Goal: Task Accomplishment & Management: Manage account settings

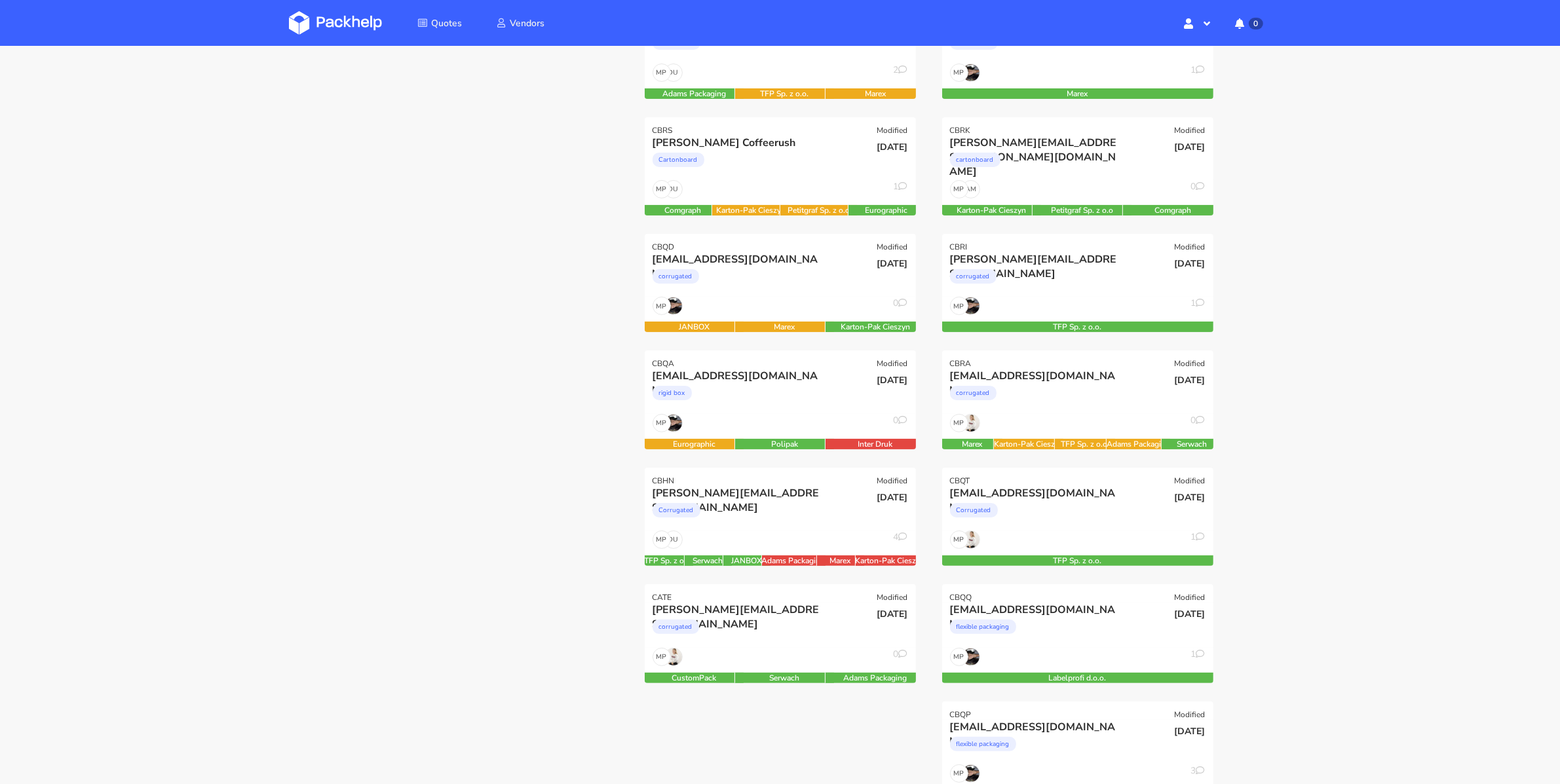
scroll to position [325, 0]
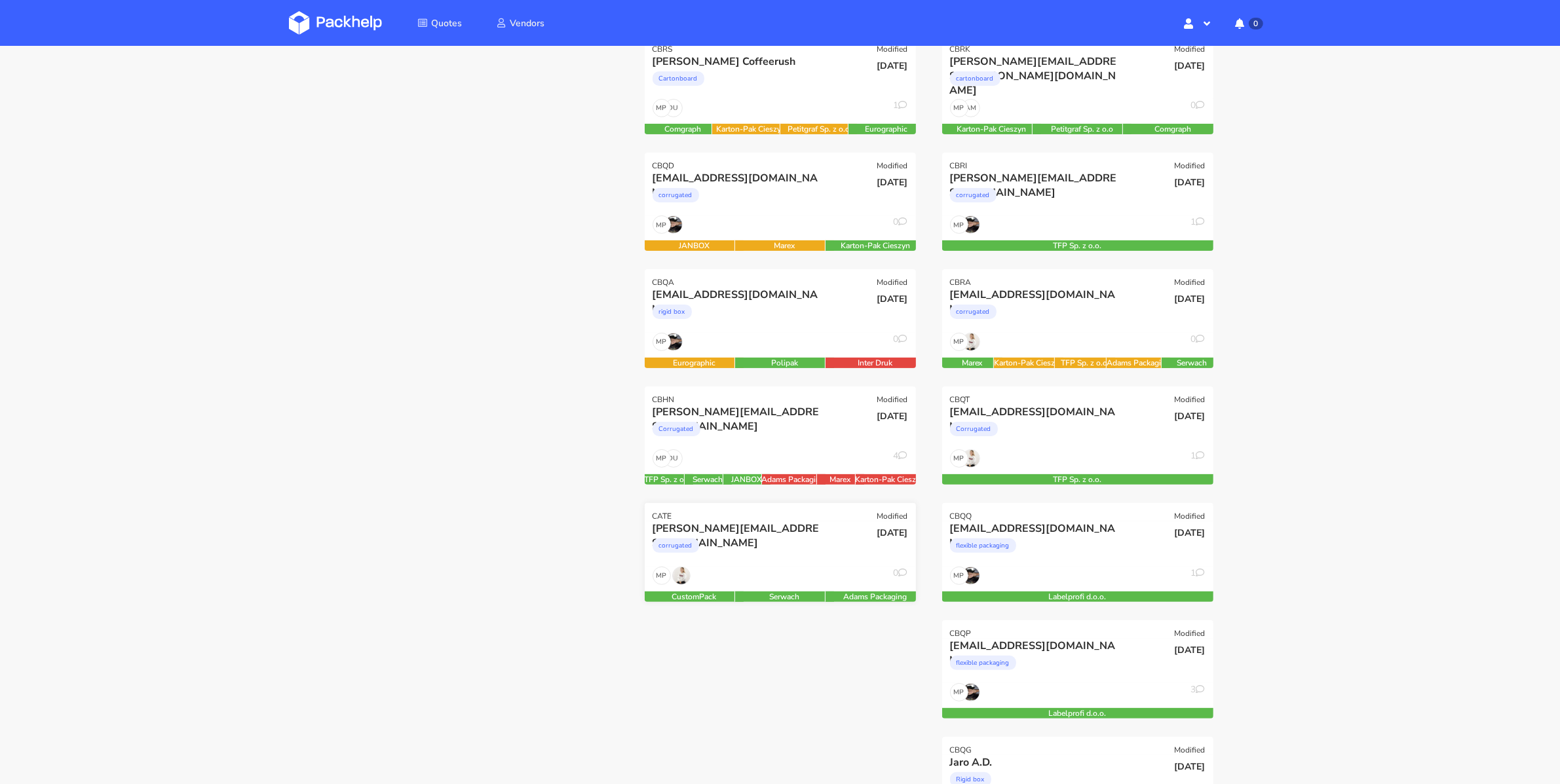
click at [760, 526] on div "[PERSON_NAME][EMAIL_ADDRESS][DOMAIN_NAME]" at bounding box center [739, 529] width 173 height 15
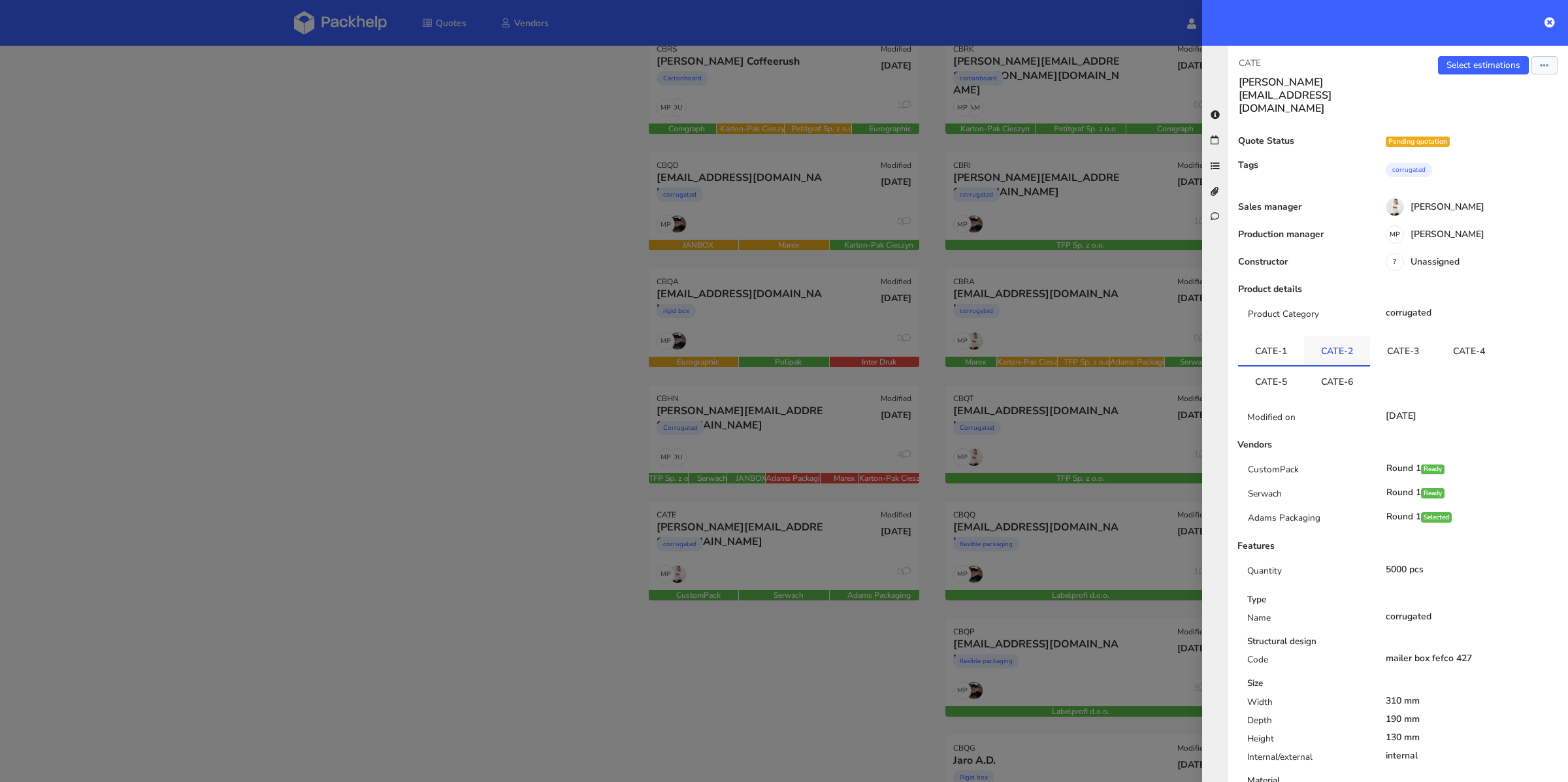
click at [1341, 336] on link "CATE-2" at bounding box center [1336, 351] width 66 height 29
click at [1401, 336] on link "CATE-3" at bounding box center [1403, 351] width 66 height 29
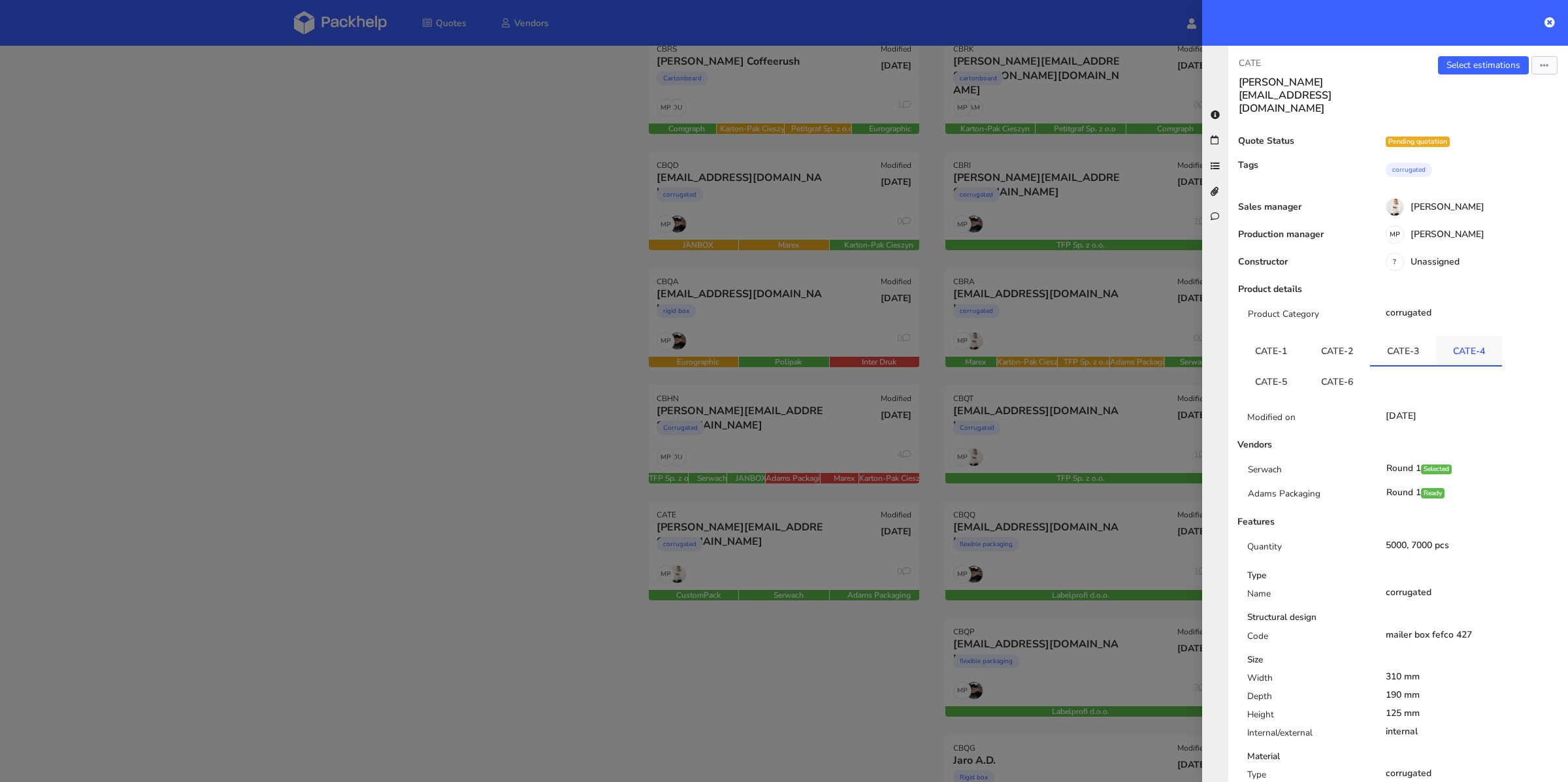
click at [1441, 336] on link "CATE-4" at bounding box center [1468, 351] width 66 height 29
click at [1308, 366] on link "CATE-6" at bounding box center [1336, 381] width 66 height 29
click at [1285, 365] on link "CATE-5" at bounding box center [1271, 380] width 66 height 29
click at [1320, 365] on link "CATE-6" at bounding box center [1336, 380] width 66 height 29
click at [705, 462] on div at bounding box center [784, 391] width 1568 height 782
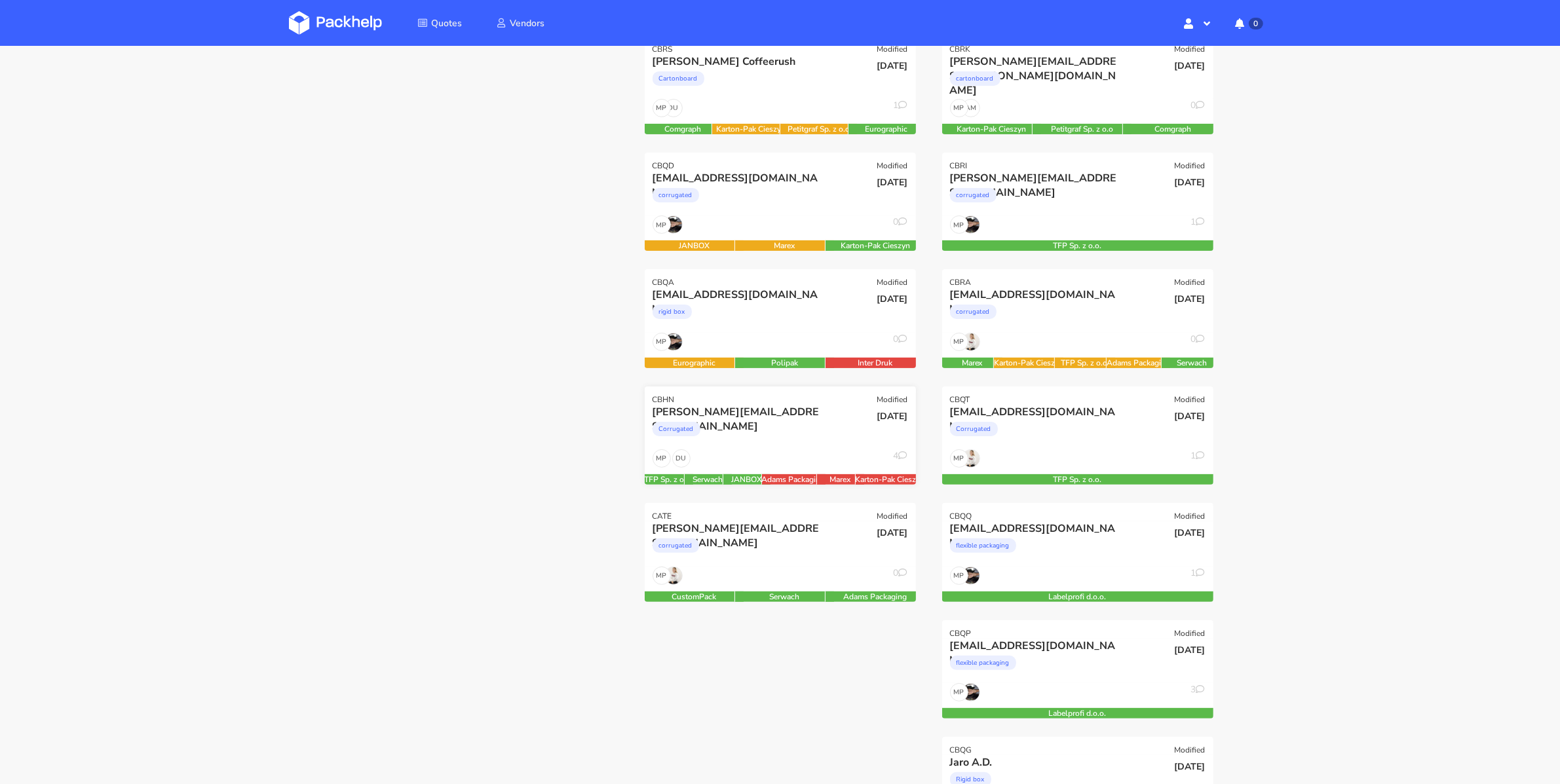
click at [735, 439] on div "Corrugated" at bounding box center [739, 432] width 173 height 26
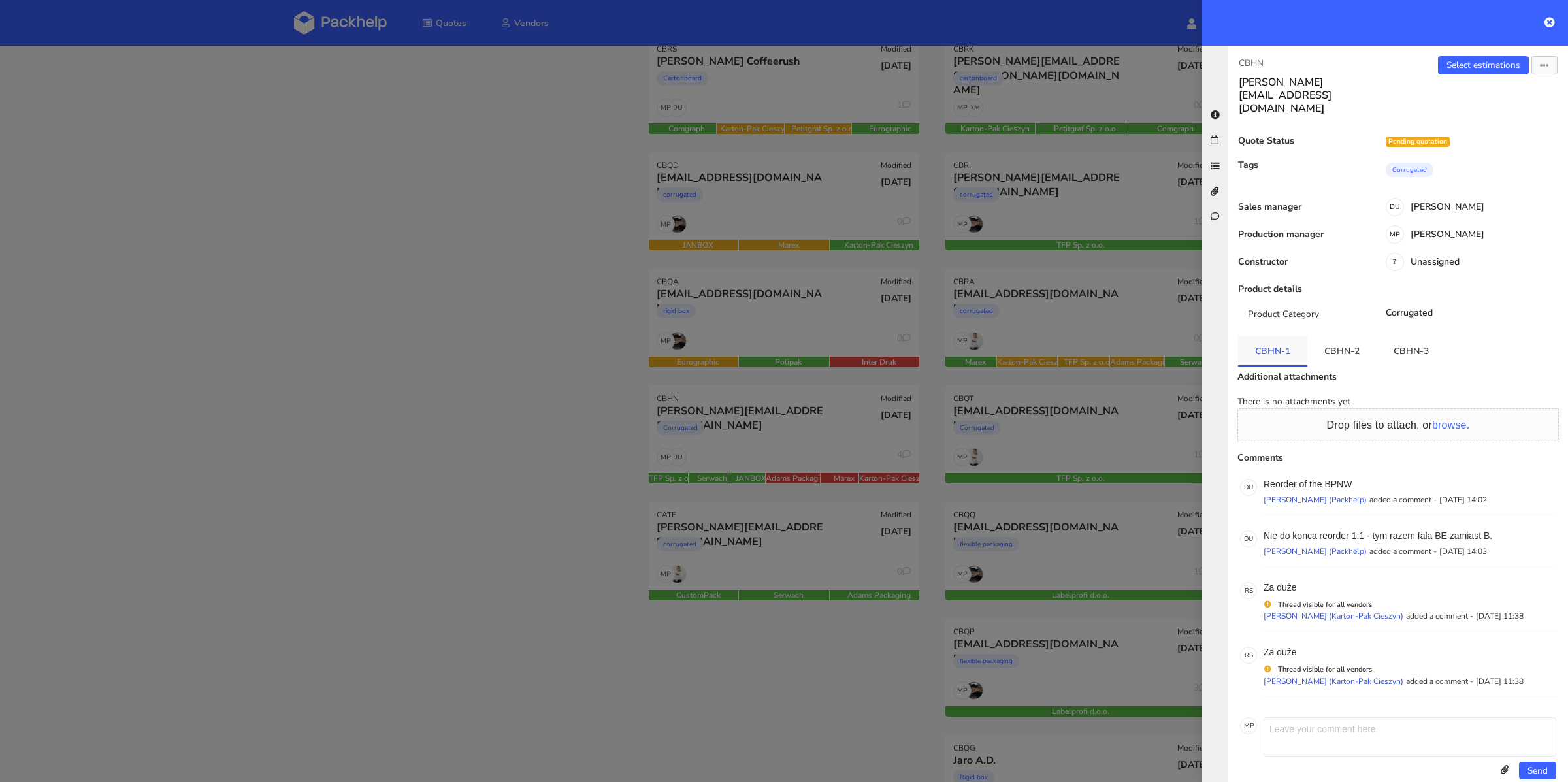
click at [1289, 336] on link "CBHN-1" at bounding box center [1272, 351] width 69 height 29
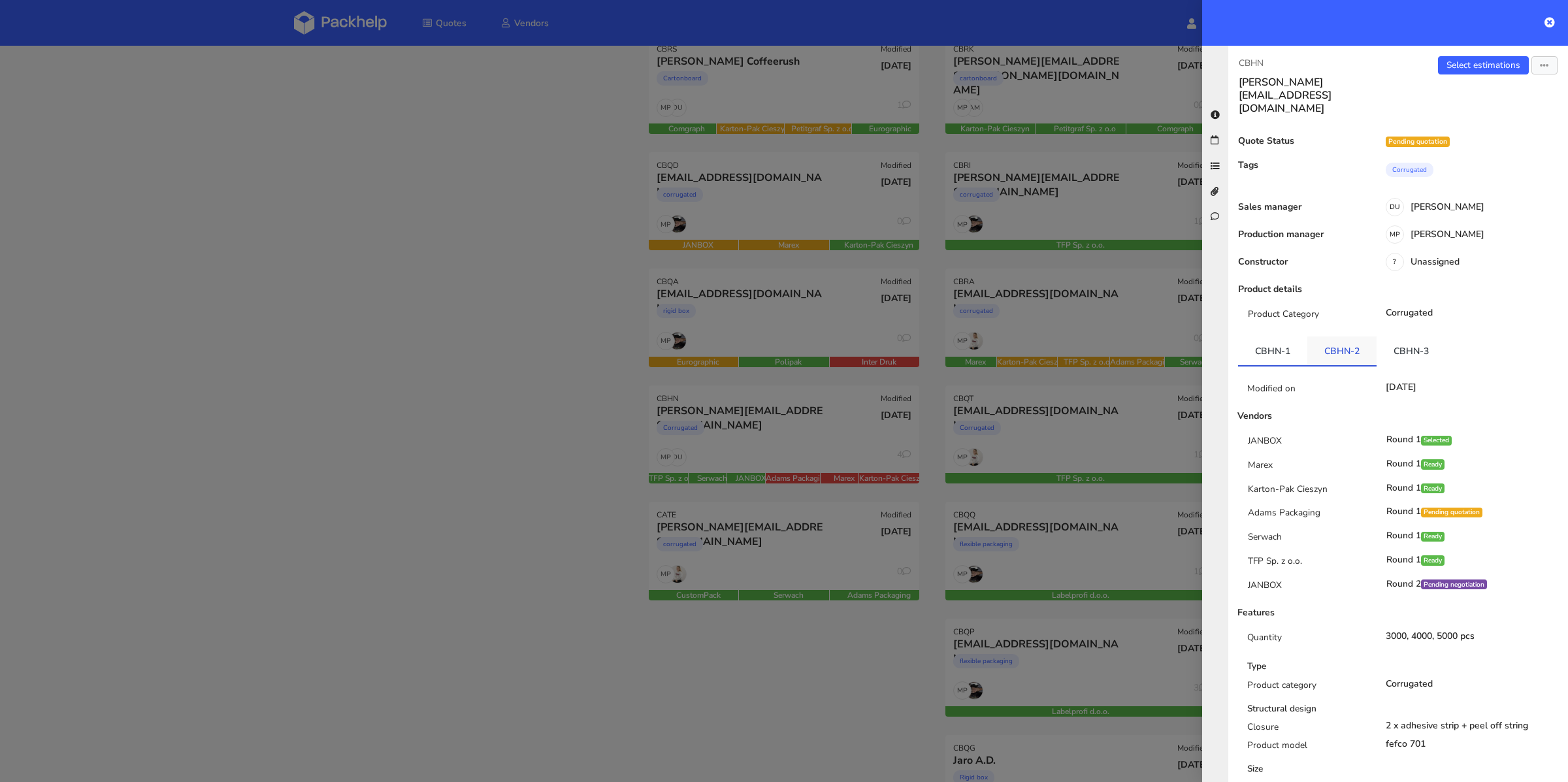
click at [1326, 336] on link "CBHN-2" at bounding box center [1341, 351] width 69 height 29
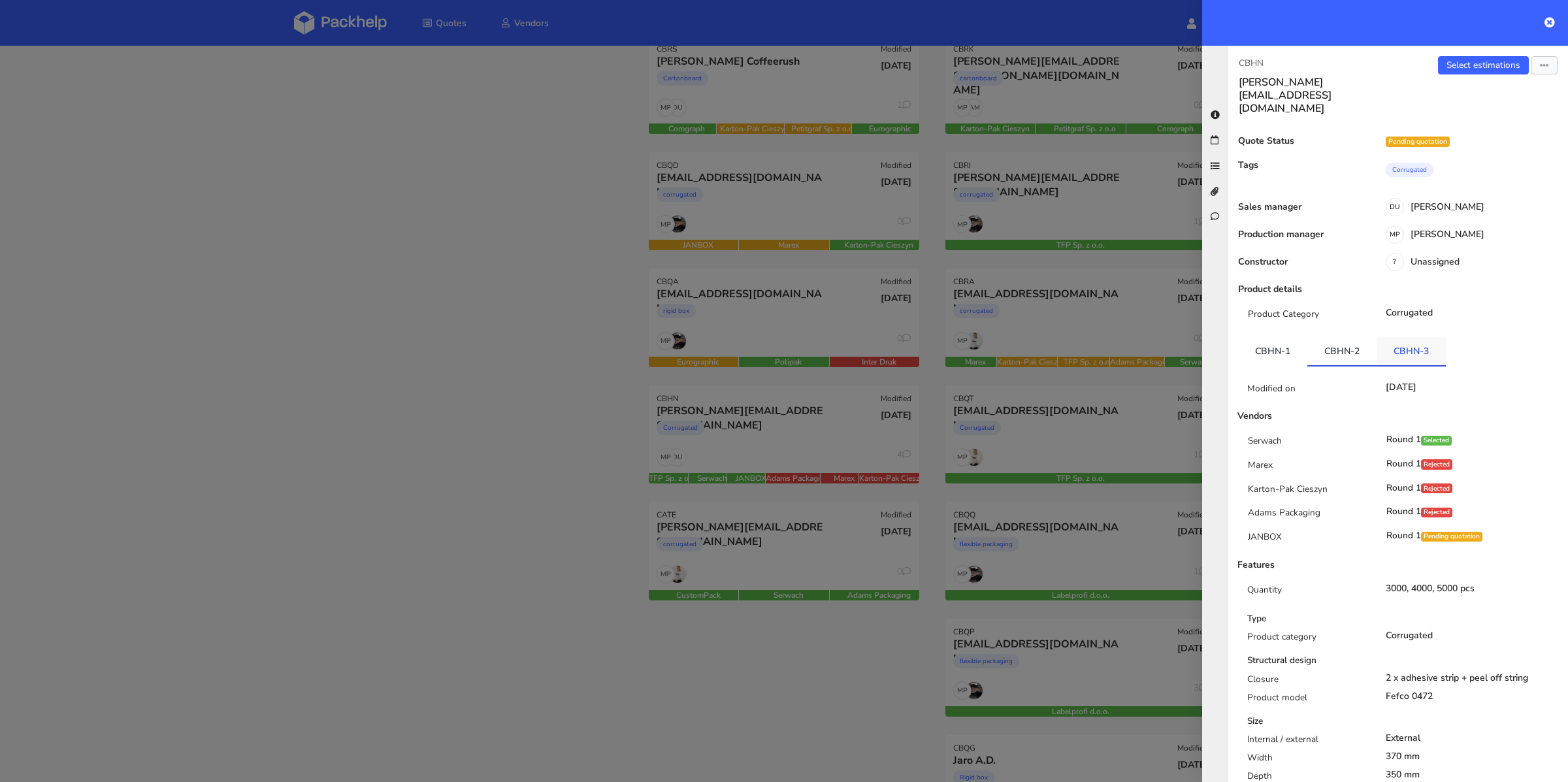
click at [1397, 336] on link "CBHN-3" at bounding box center [1410, 351] width 69 height 29
click at [1553, 21] on icon at bounding box center [1549, 22] width 10 height 10
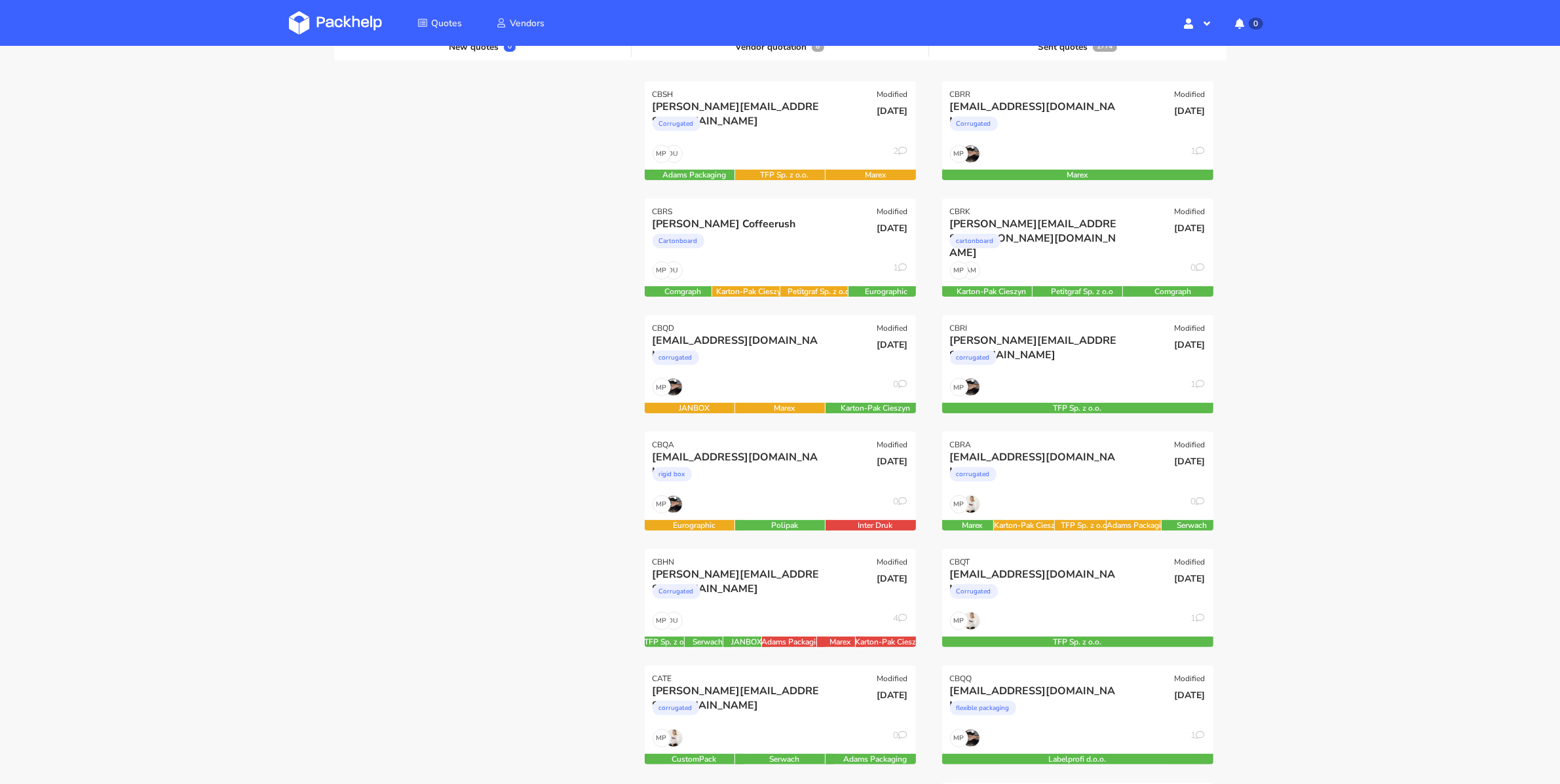
scroll to position [30, 0]
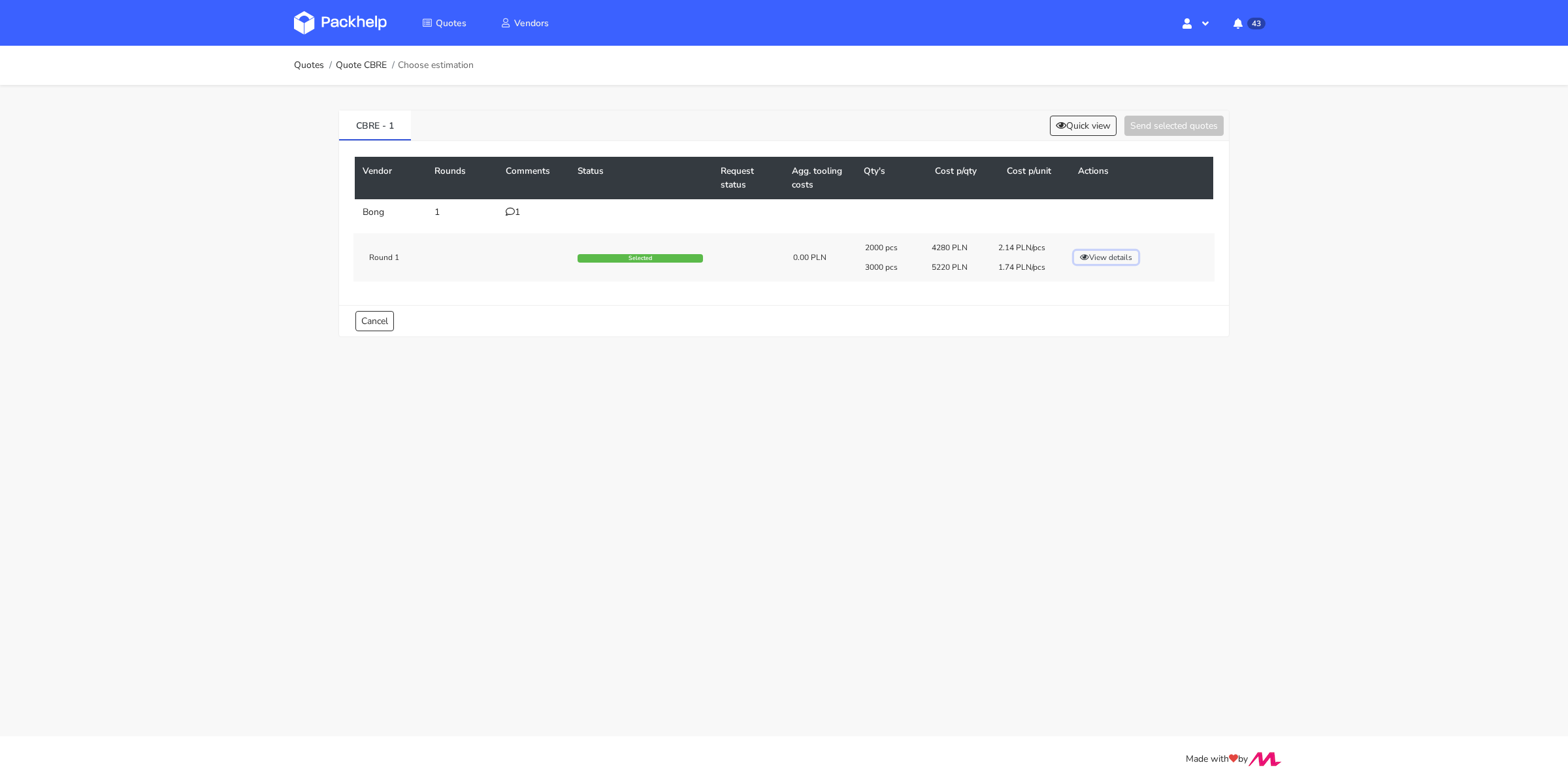
click at [1108, 256] on button "View details" at bounding box center [1106, 257] width 64 height 13
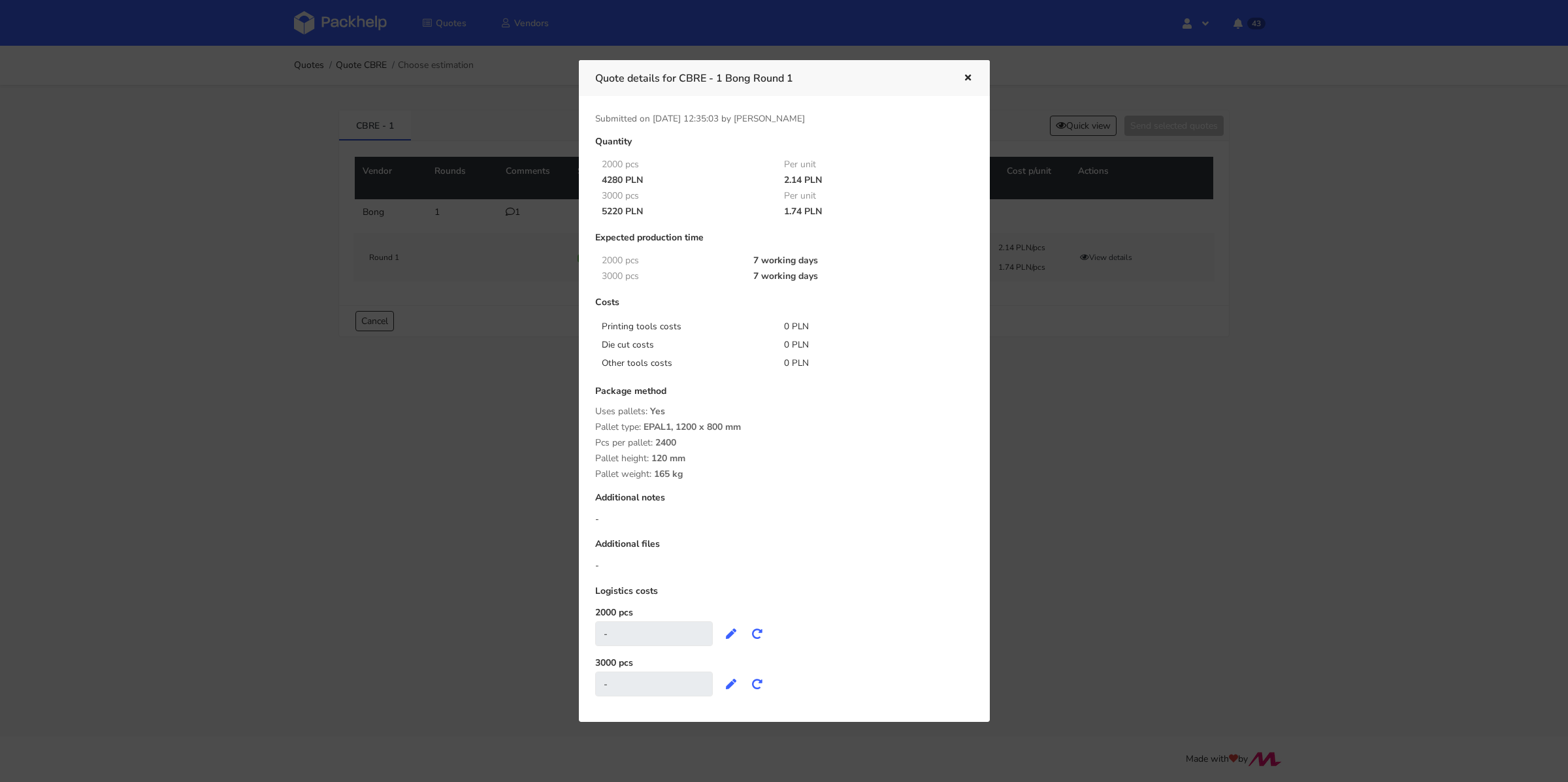
drag, startPoint x: 784, startPoint y: 212, endPoint x: 799, endPoint y: 213, distance: 15.0
click at [799, 213] on div "1.74 PLN" at bounding box center [866, 211] width 183 height 10
copy div "1.74"
click at [965, 78] on icon "button" at bounding box center [968, 78] width 11 height 9
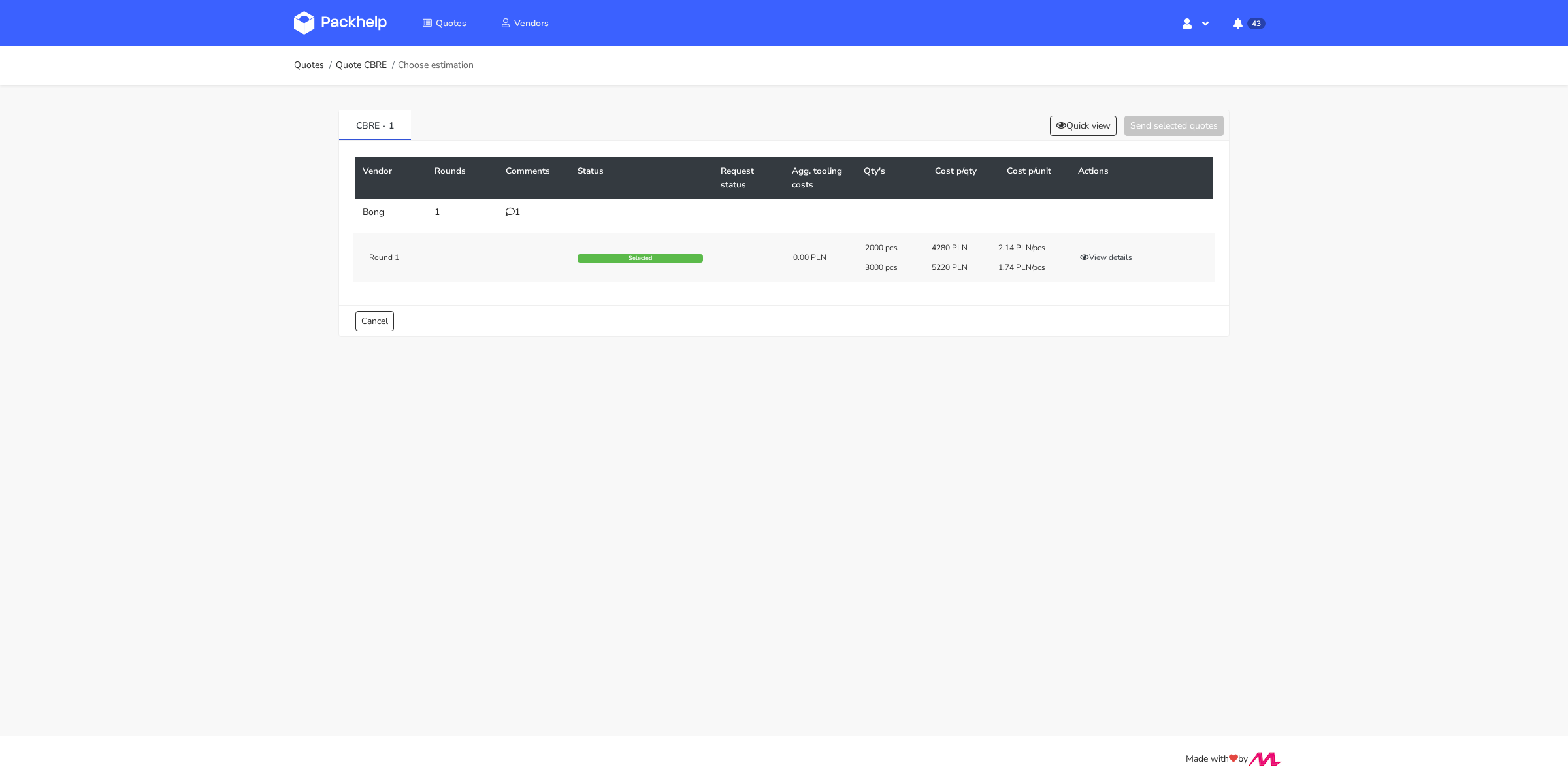
click at [506, 208] on icon at bounding box center [510, 211] width 9 height 9
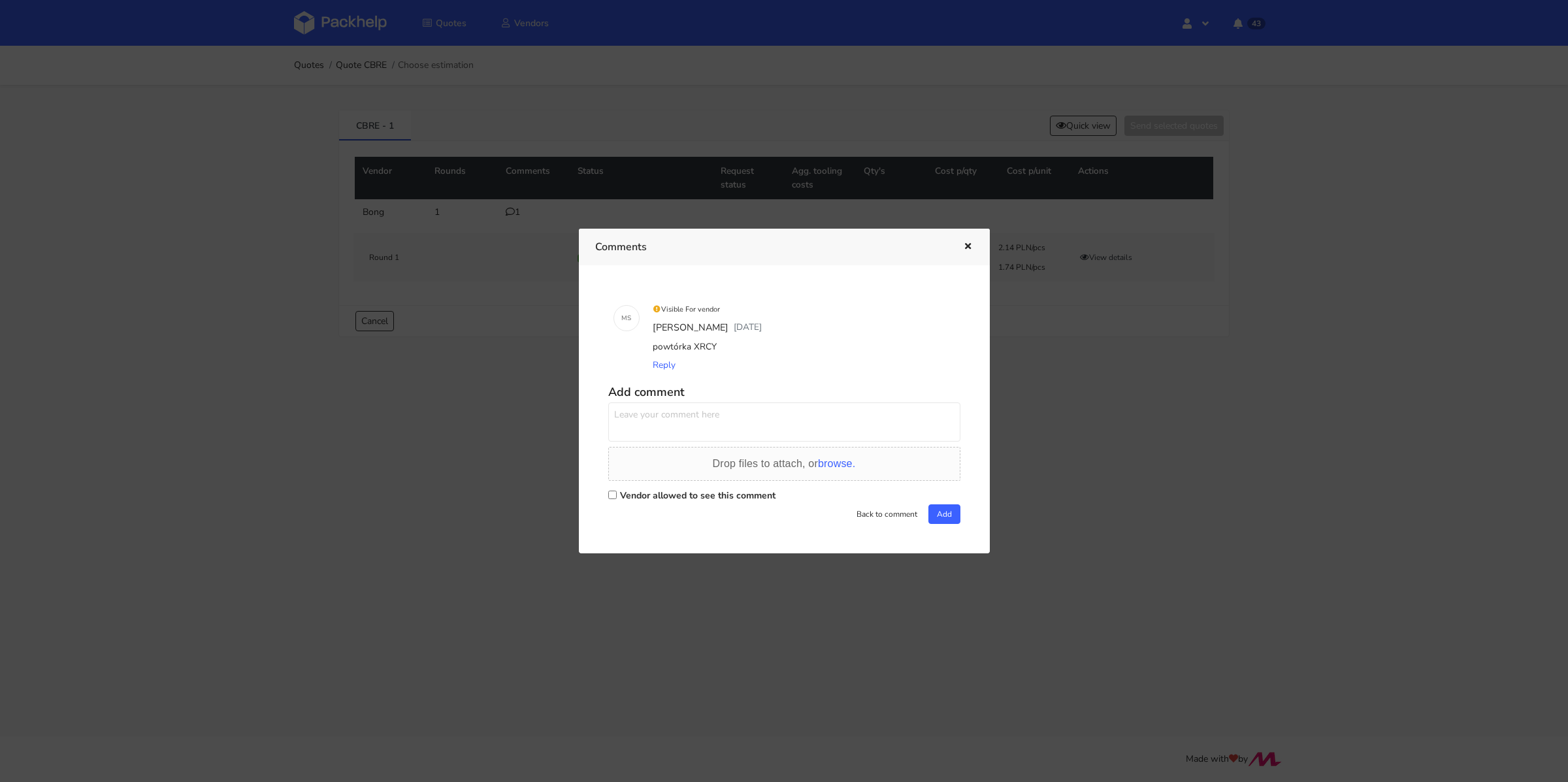
drag, startPoint x: 726, startPoint y: 348, endPoint x: 693, endPoint y: 349, distance: 33.0
click at [693, 349] on div "powtórka XRCY" at bounding box center [802, 347] width 305 height 18
copy div "XRCY"
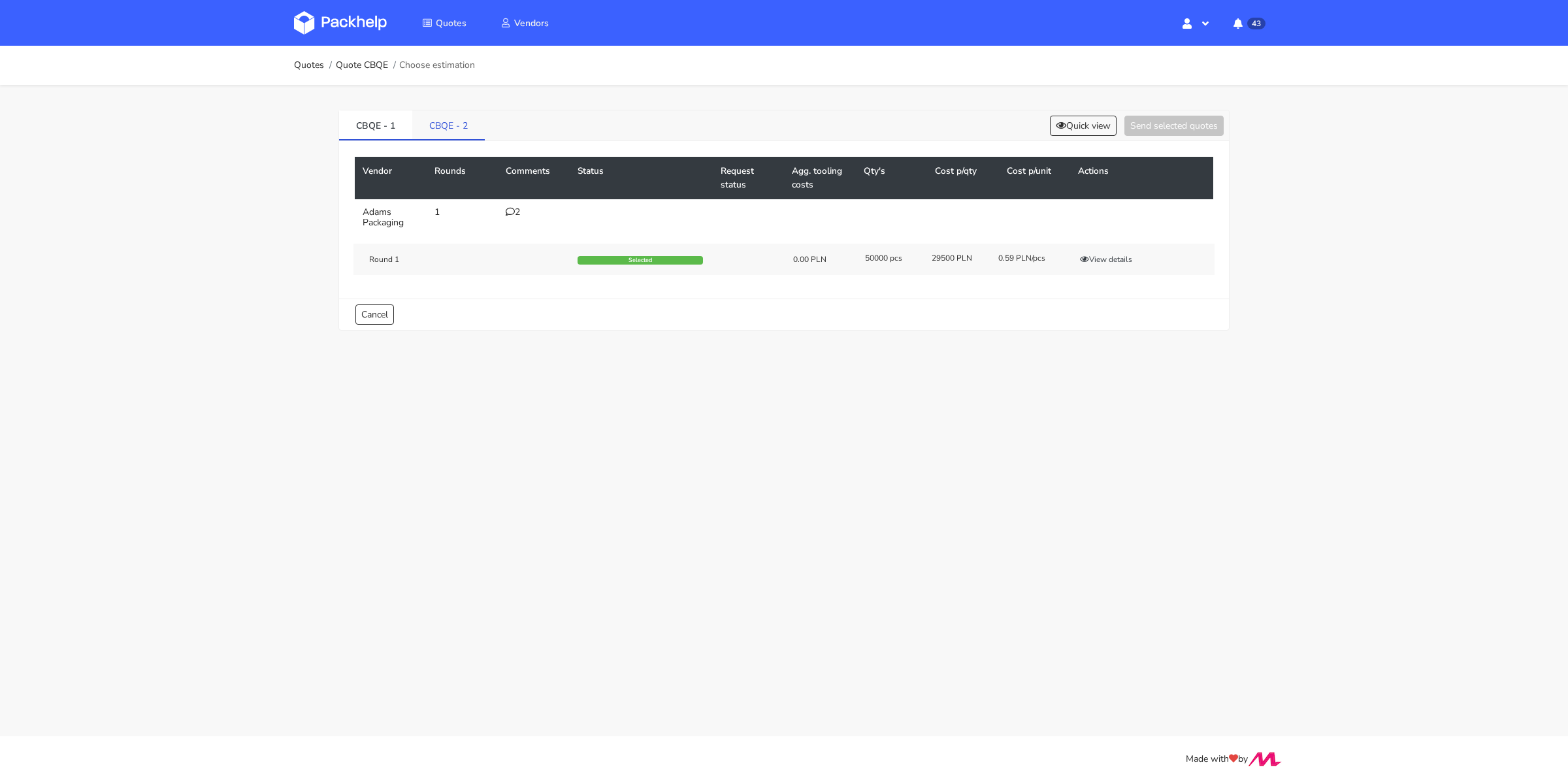
click at [451, 123] on link "CBQE - 2" at bounding box center [448, 125] width 72 height 29
click at [1124, 253] on button "View details" at bounding box center [1106, 259] width 64 height 13
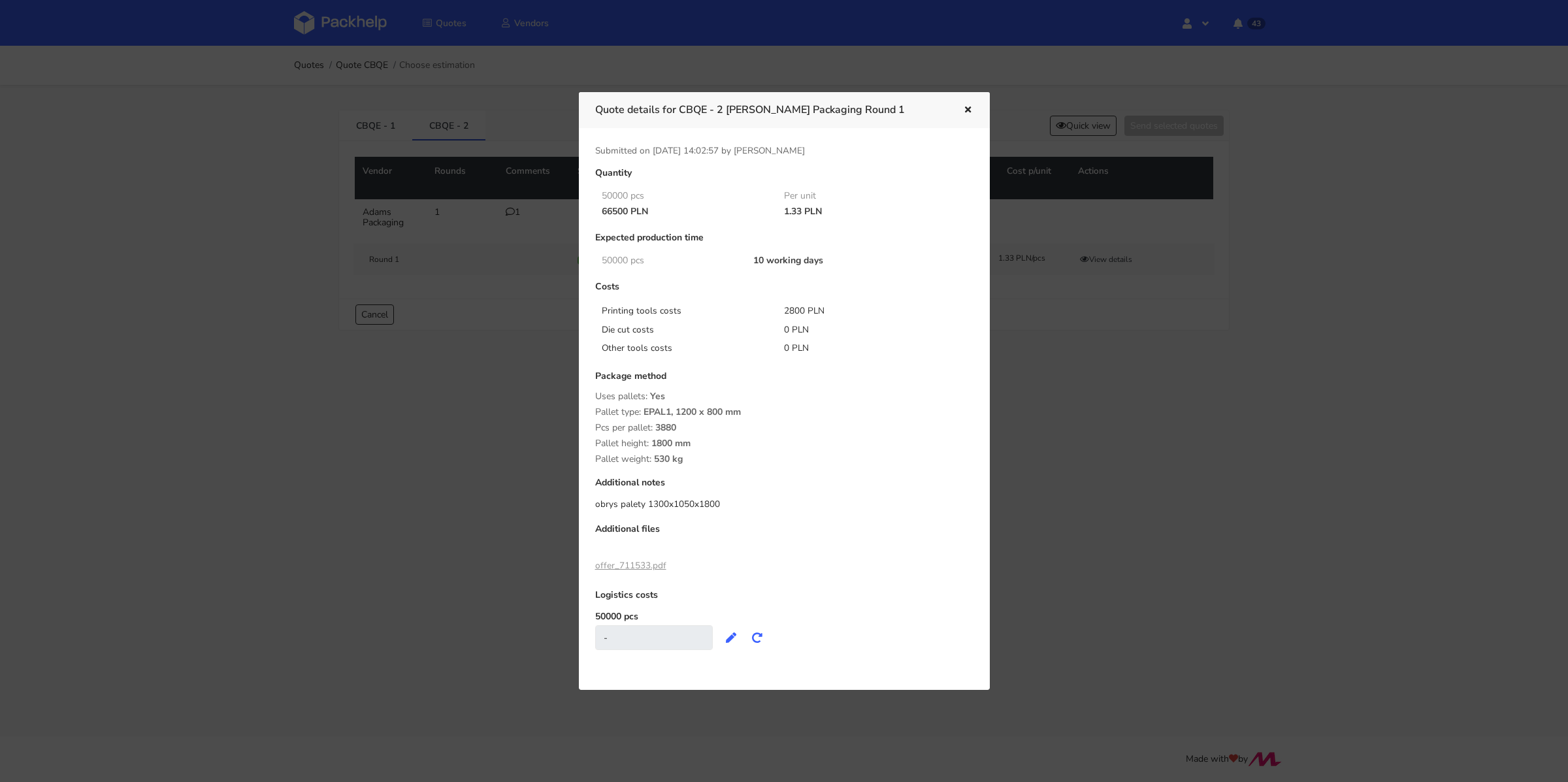
click at [538, 89] on div at bounding box center [784, 391] width 1568 height 782
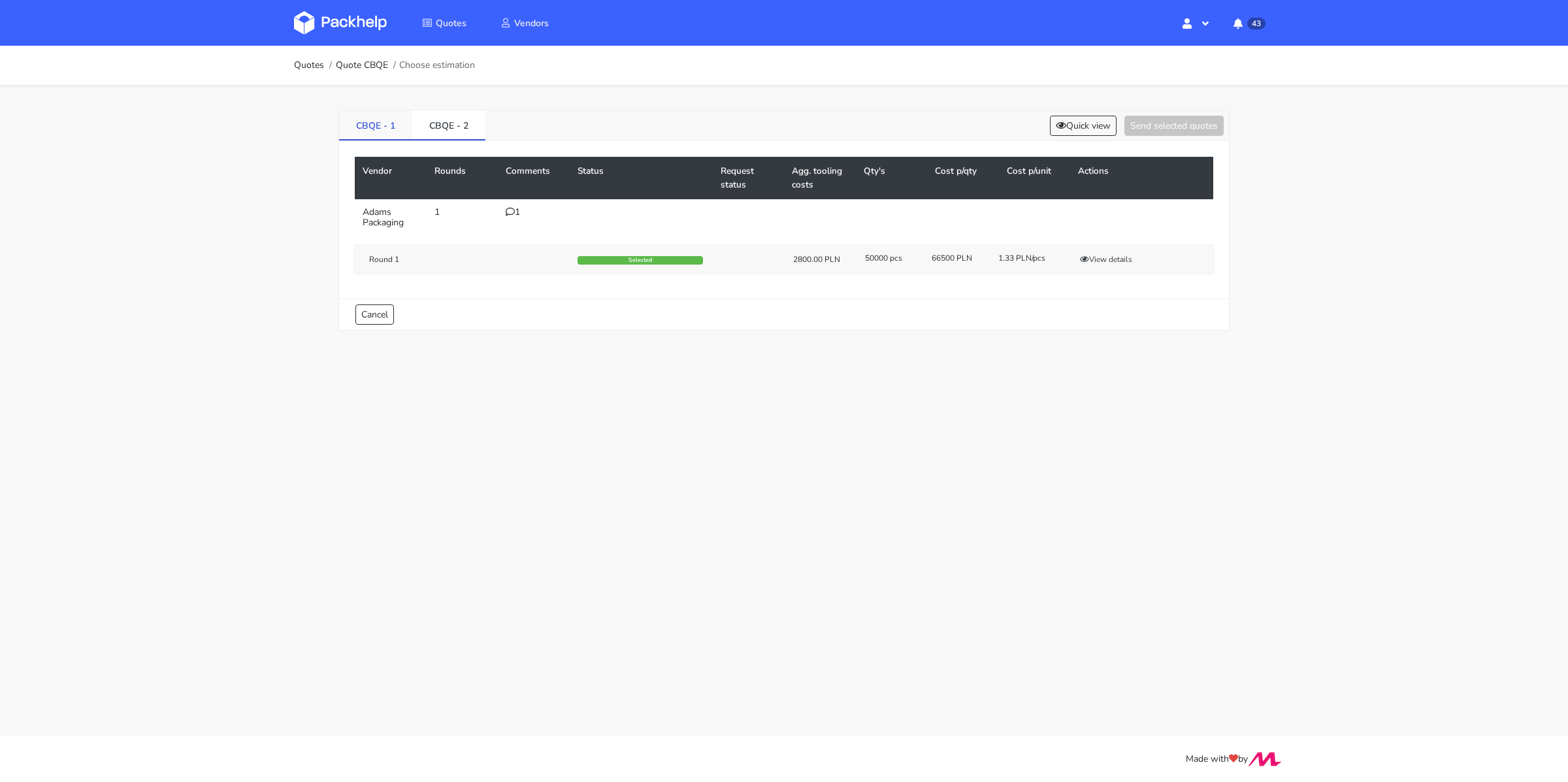
click at [376, 126] on link "CBQE - 1" at bounding box center [376, 125] width 73 height 29
click at [456, 125] on link "CBQE - 2" at bounding box center [449, 125] width 73 height 29
click at [1099, 253] on button "View details" at bounding box center [1106, 259] width 64 height 13
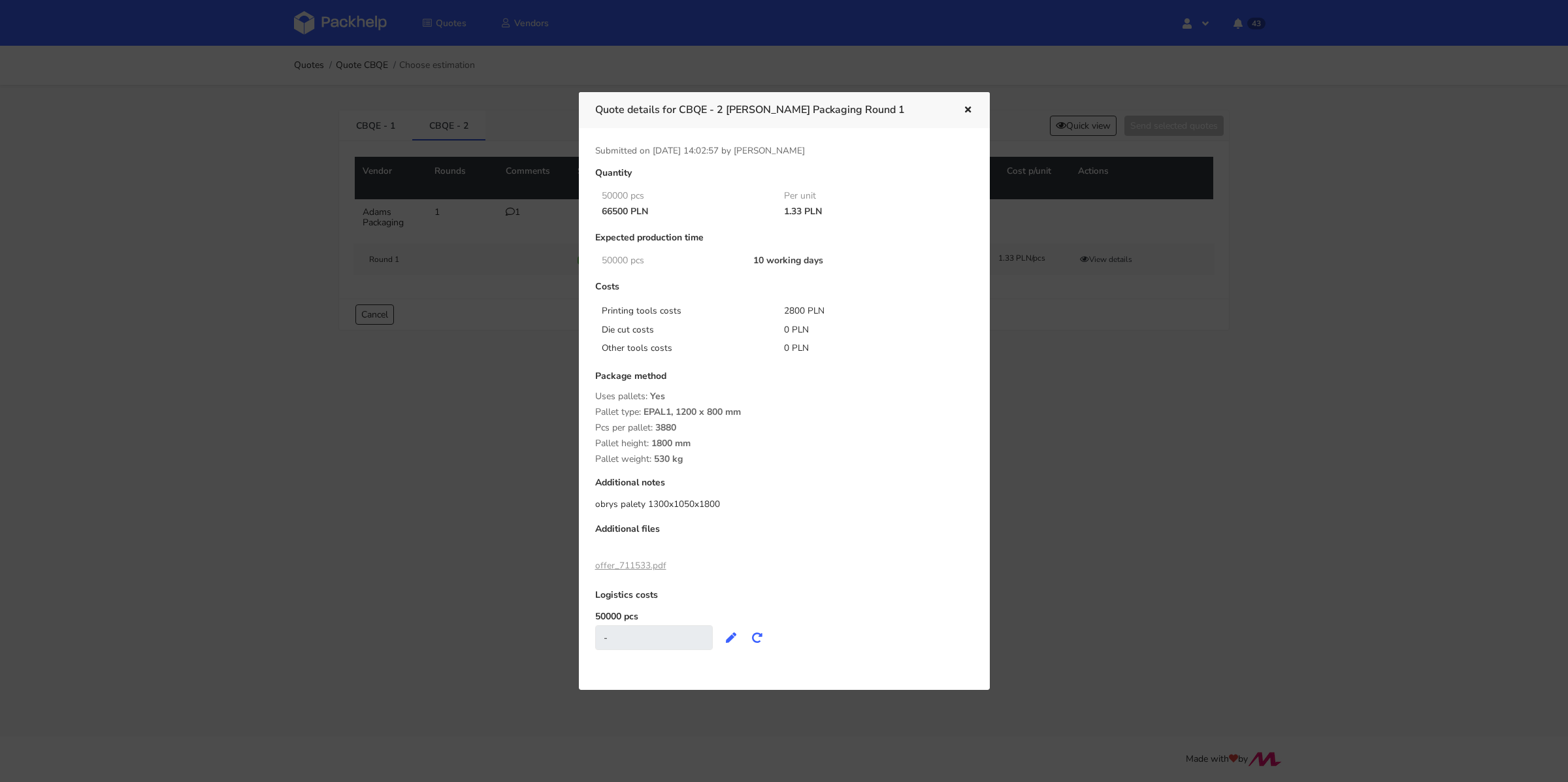
click at [441, 136] on div at bounding box center [784, 391] width 1568 height 782
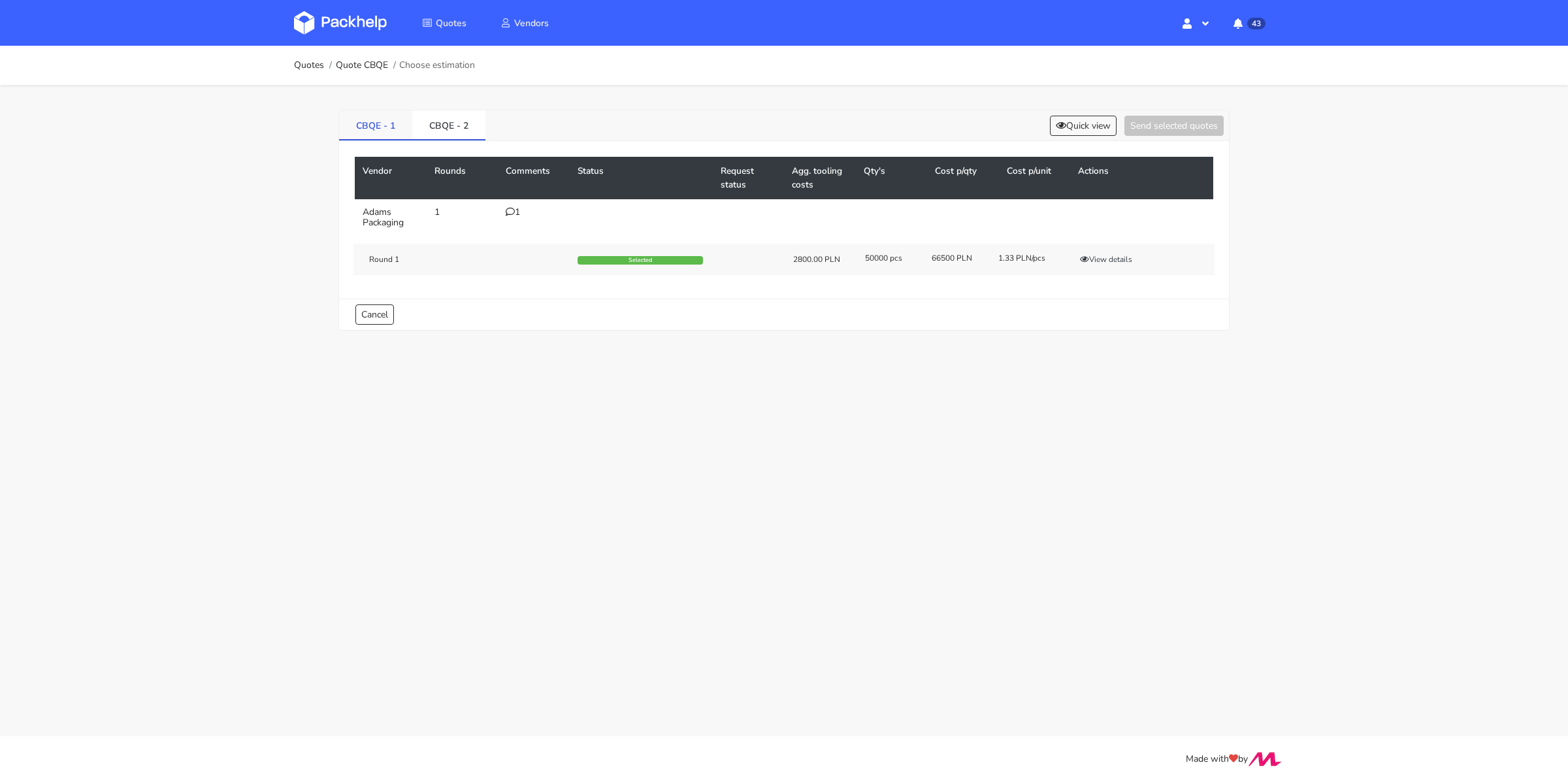
click at [388, 129] on link "CBQE - 1" at bounding box center [376, 125] width 73 height 29
click at [1094, 253] on button "View details" at bounding box center [1106, 259] width 64 height 13
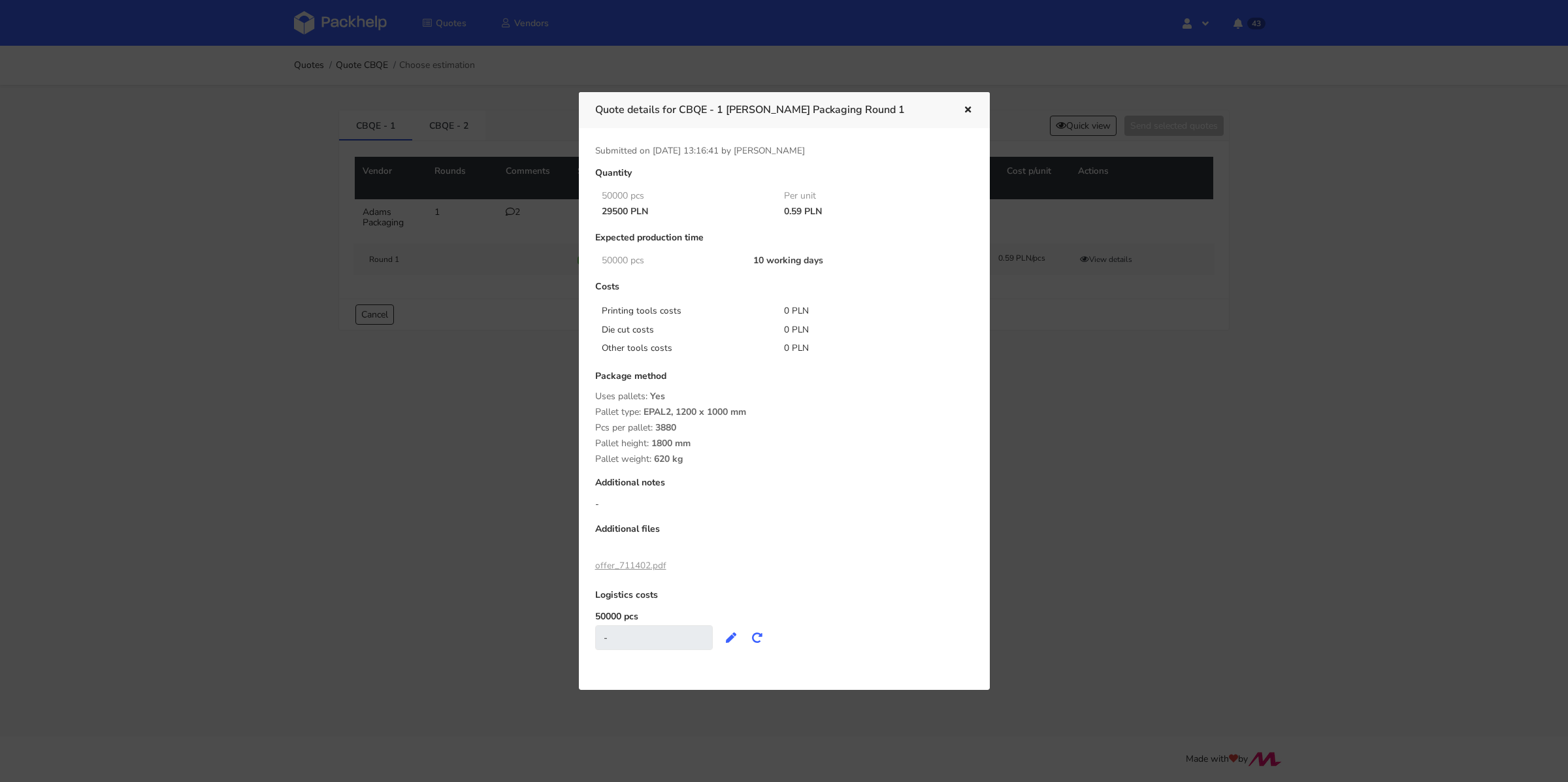
click at [502, 229] on div at bounding box center [784, 391] width 1568 height 782
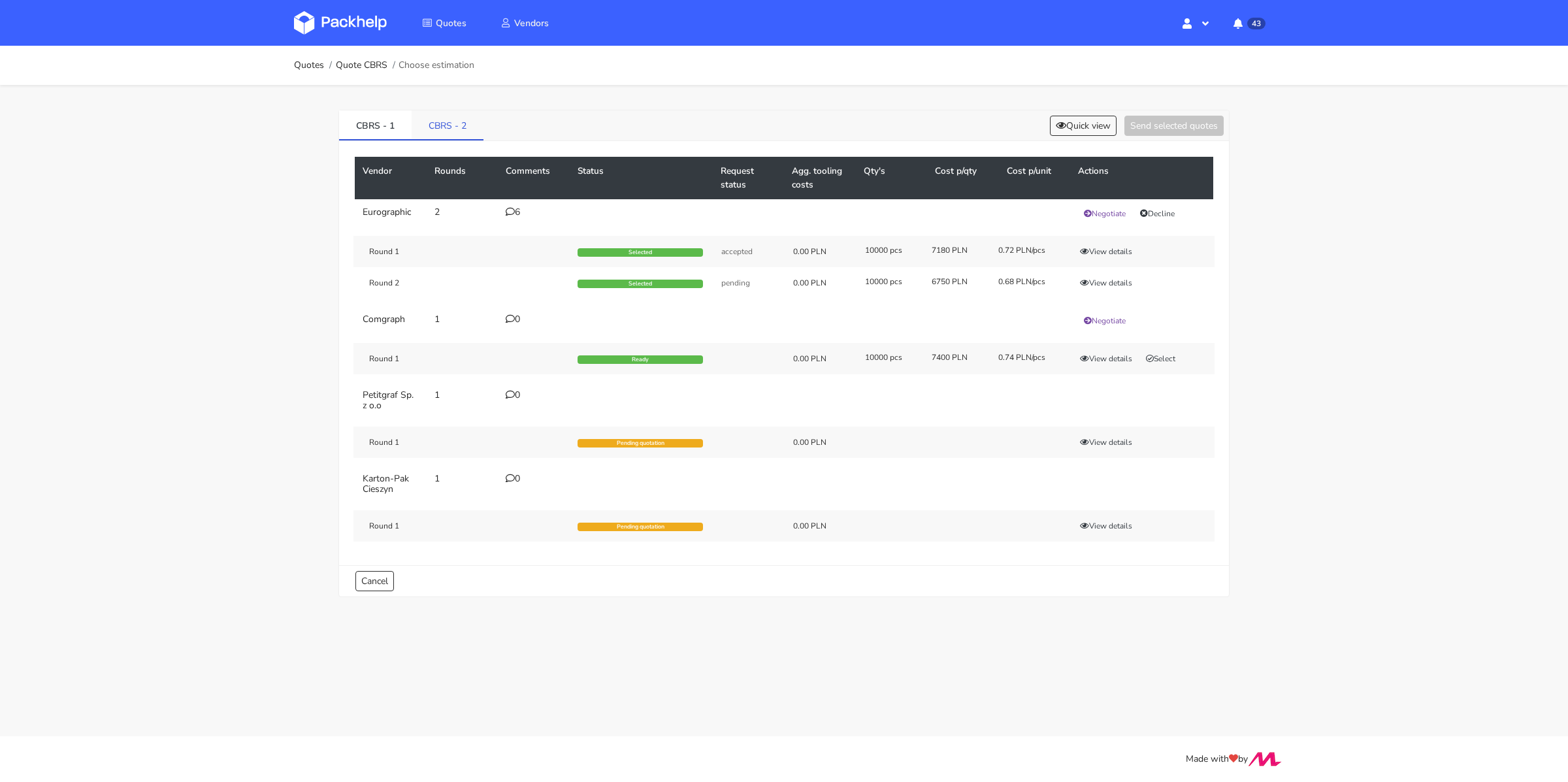
click at [447, 138] on link "CBRS - 2" at bounding box center [447, 125] width 72 height 29
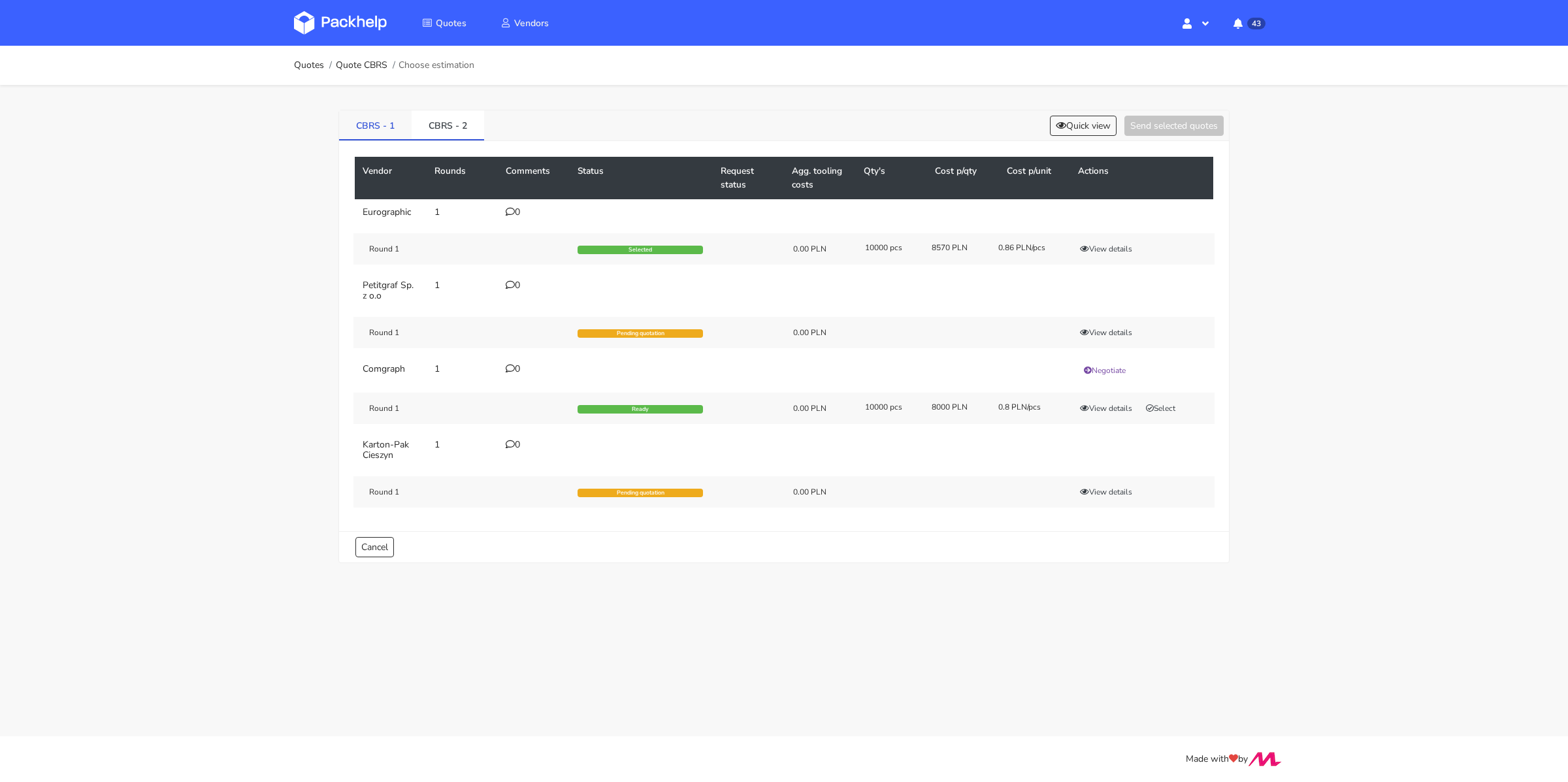
click at [385, 120] on link "CBRS - 1" at bounding box center [375, 125] width 72 height 29
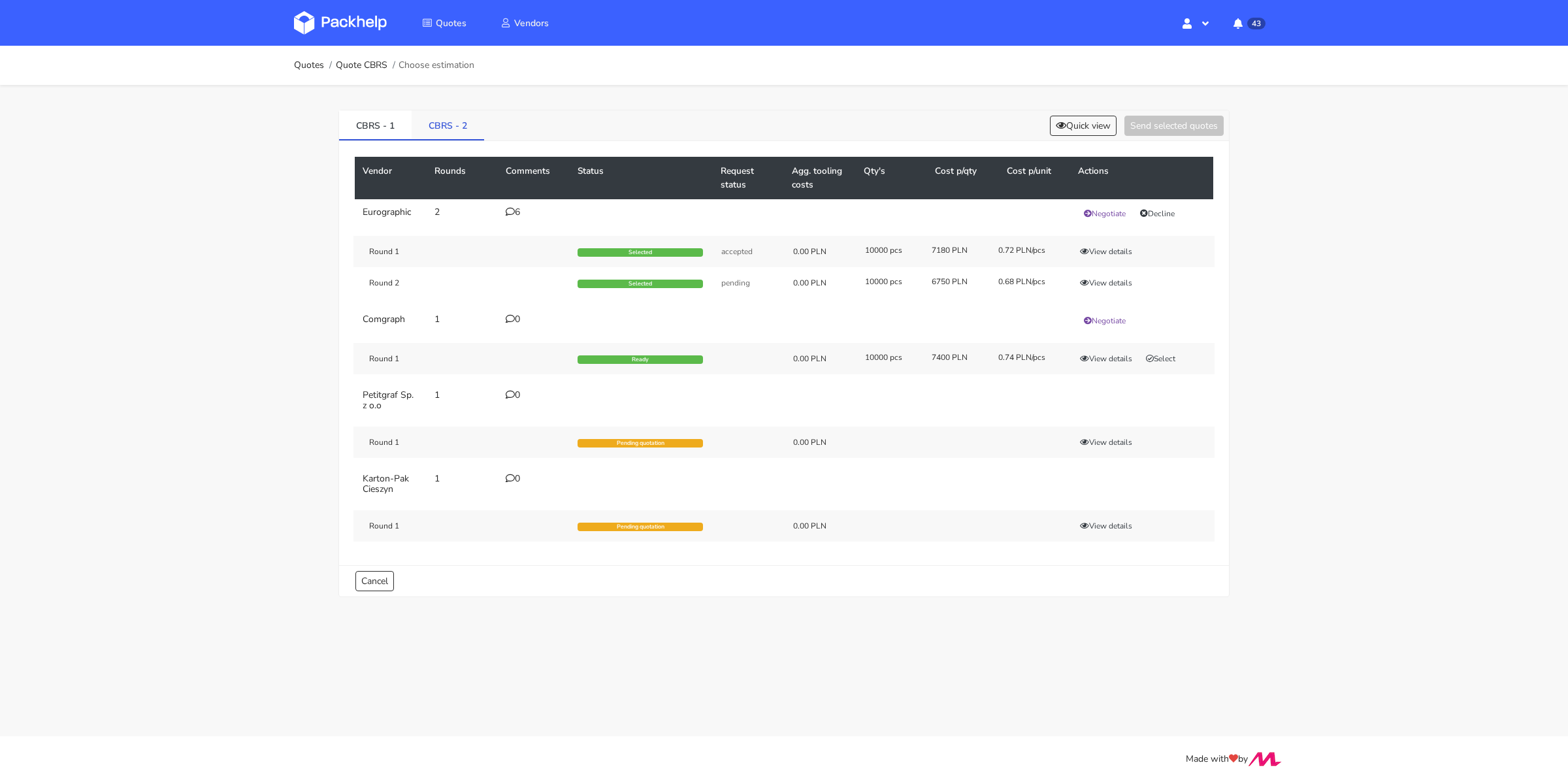
click at [436, 125] on link "CBRS - 2" at bounding box center [447, 125] width 72 height 29
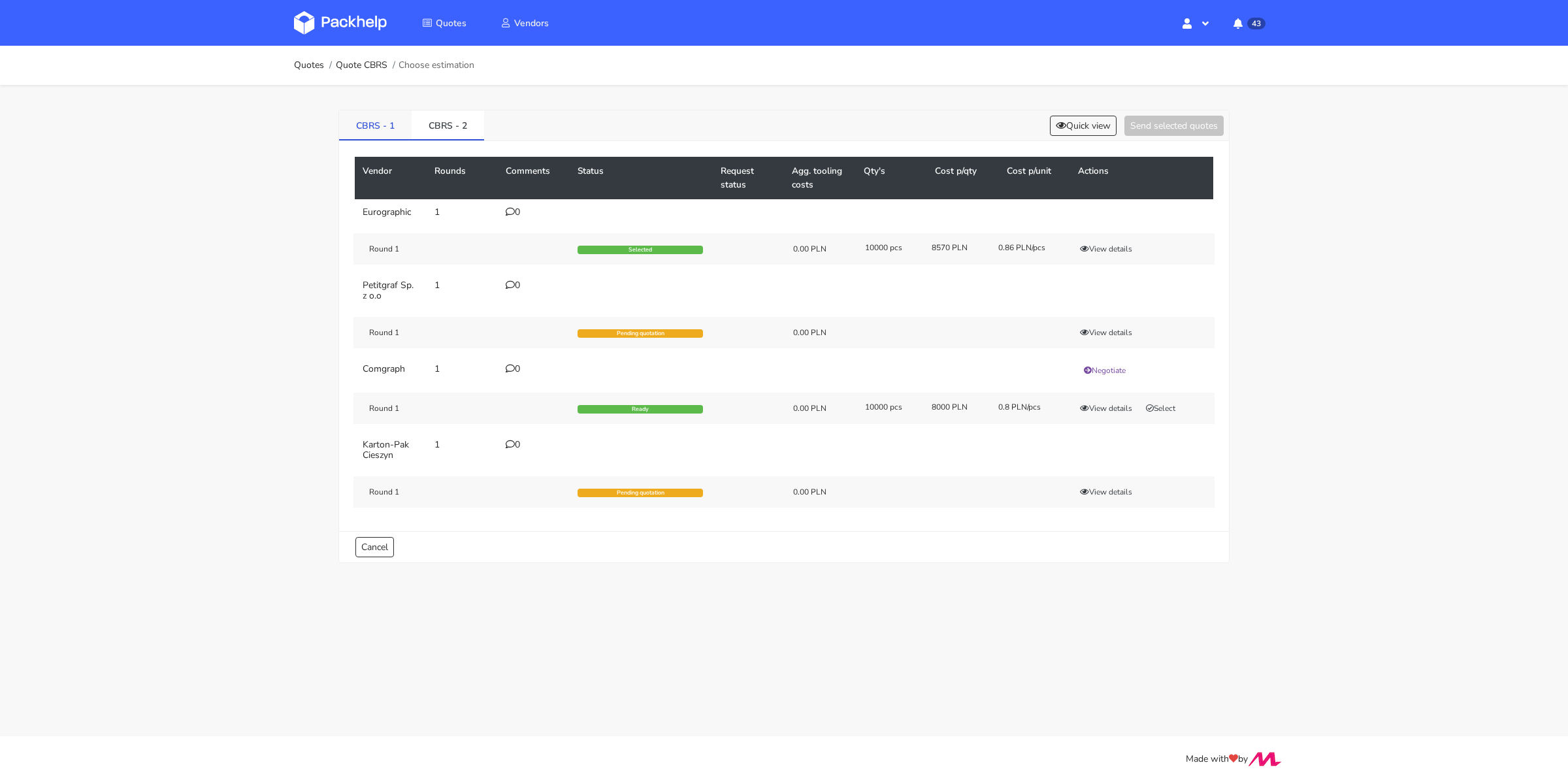
click at [362, 129] on link "CBRS - 1" at bounding box center [375, 125] width 72 height 29
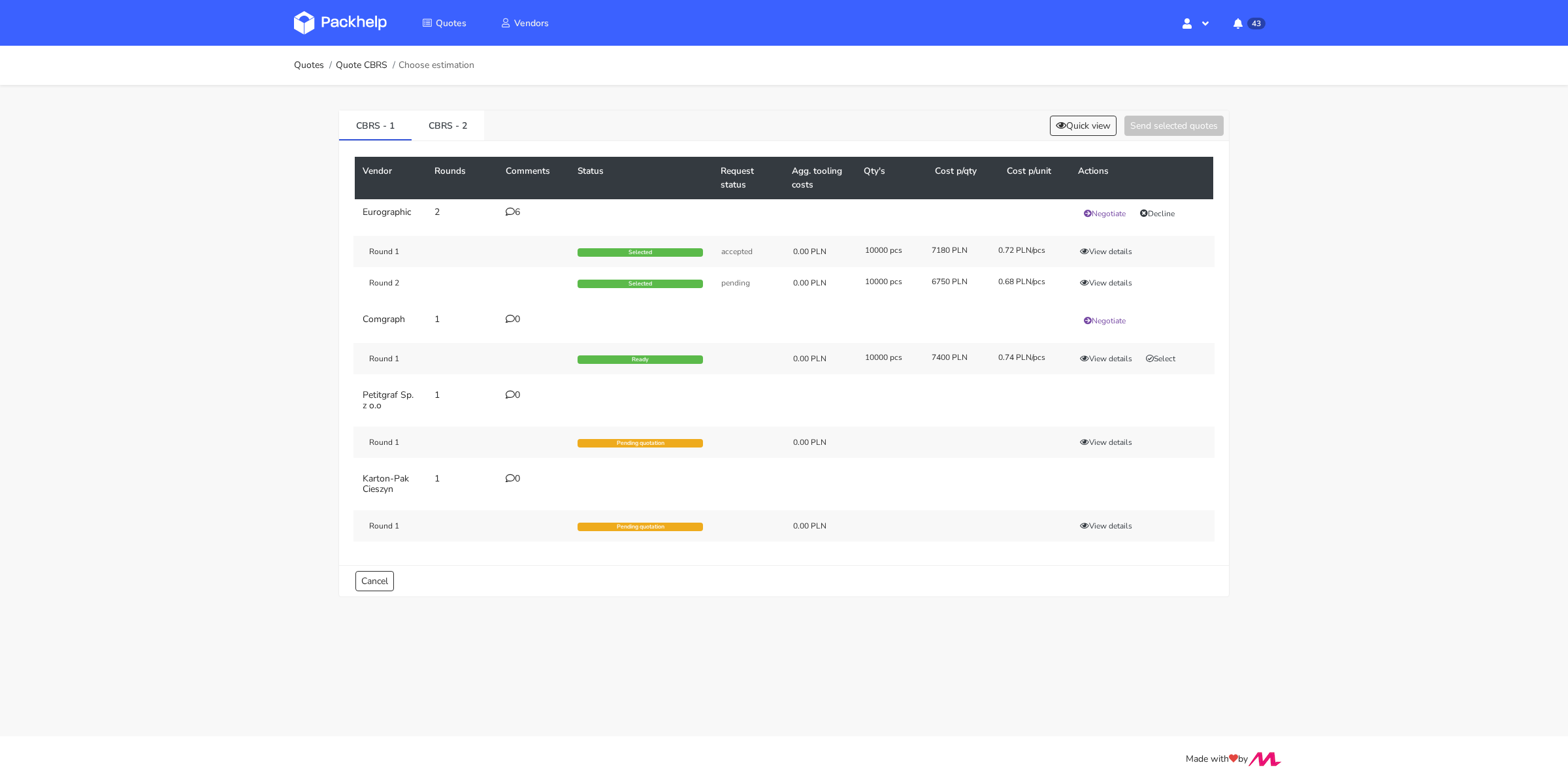
click at [515, 207] on div "6" at bounding box center [534, 212] width 56 height 10
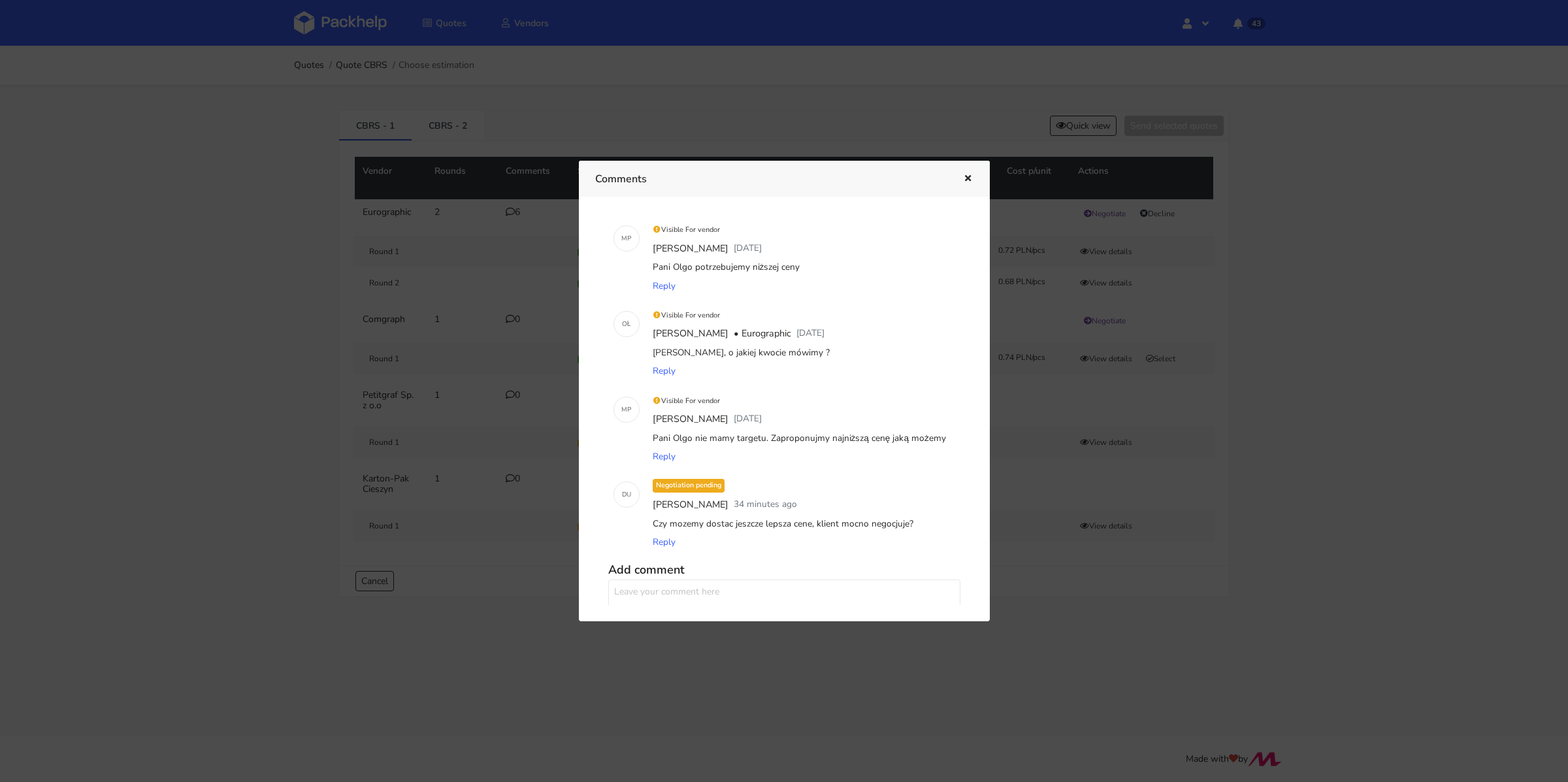
scroll to position [190, 0]
click at [962, 178] on icon "button" at bounding box center [968, 179] width 11 height 9
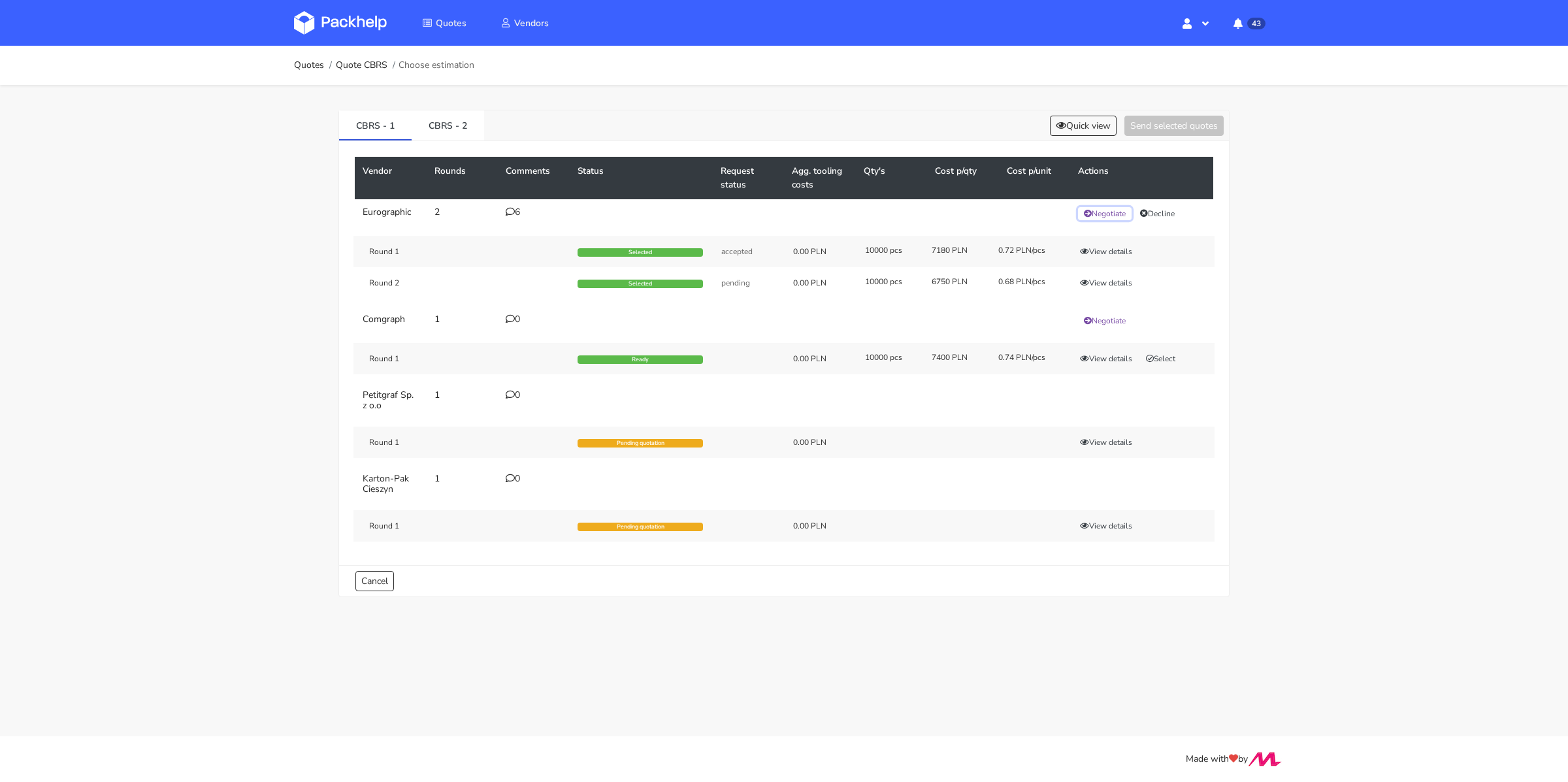
click at [1112, 209] on button "Negotiate" at bounding box center [1105, 213] width 54 height 13
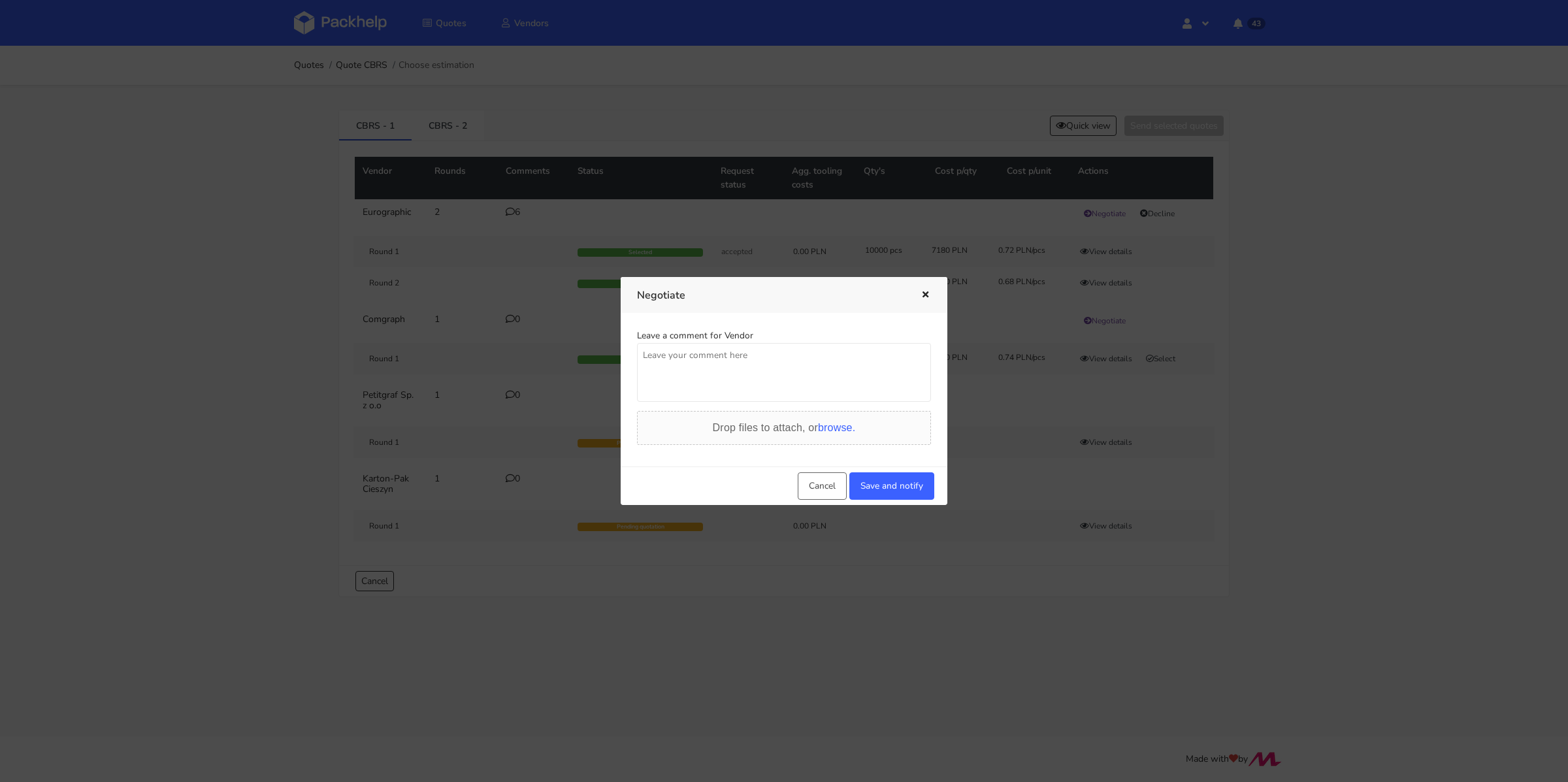
click at [741, 376] on textarea at bounding box center [784, 372] width 294 height 59
type textarea "Pani Olgo potrzebuję zmniejszyć cenę jeszcze o jakieś 400-500 PLN na totalu. Cz…"
click at [894, 480] on button "Save and notify" at bounding box center [892, 486] width 85 height 27
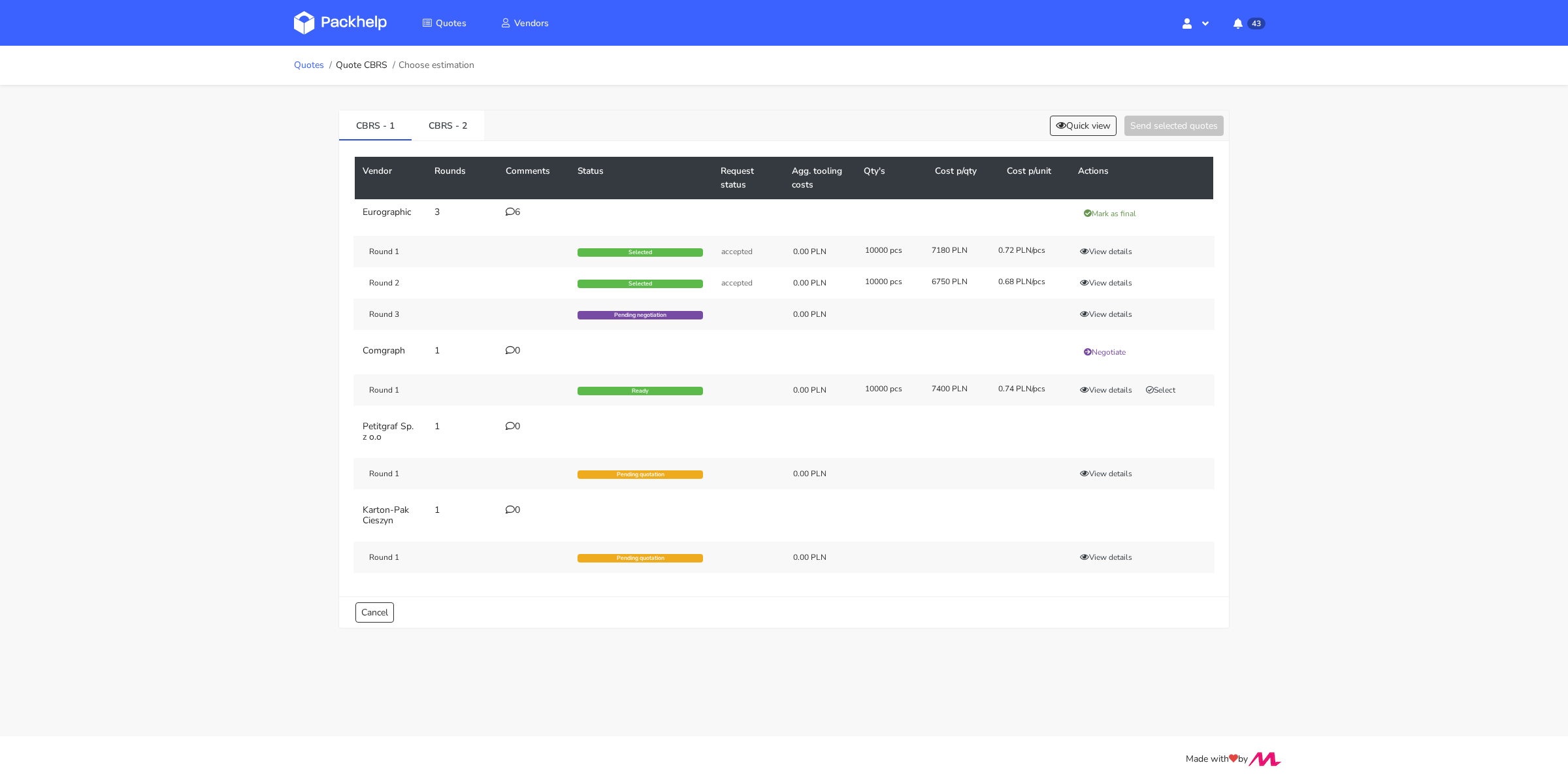
click at [311, 62] on link "Quotes" at bounding box center [308, 66] width 30 height 10
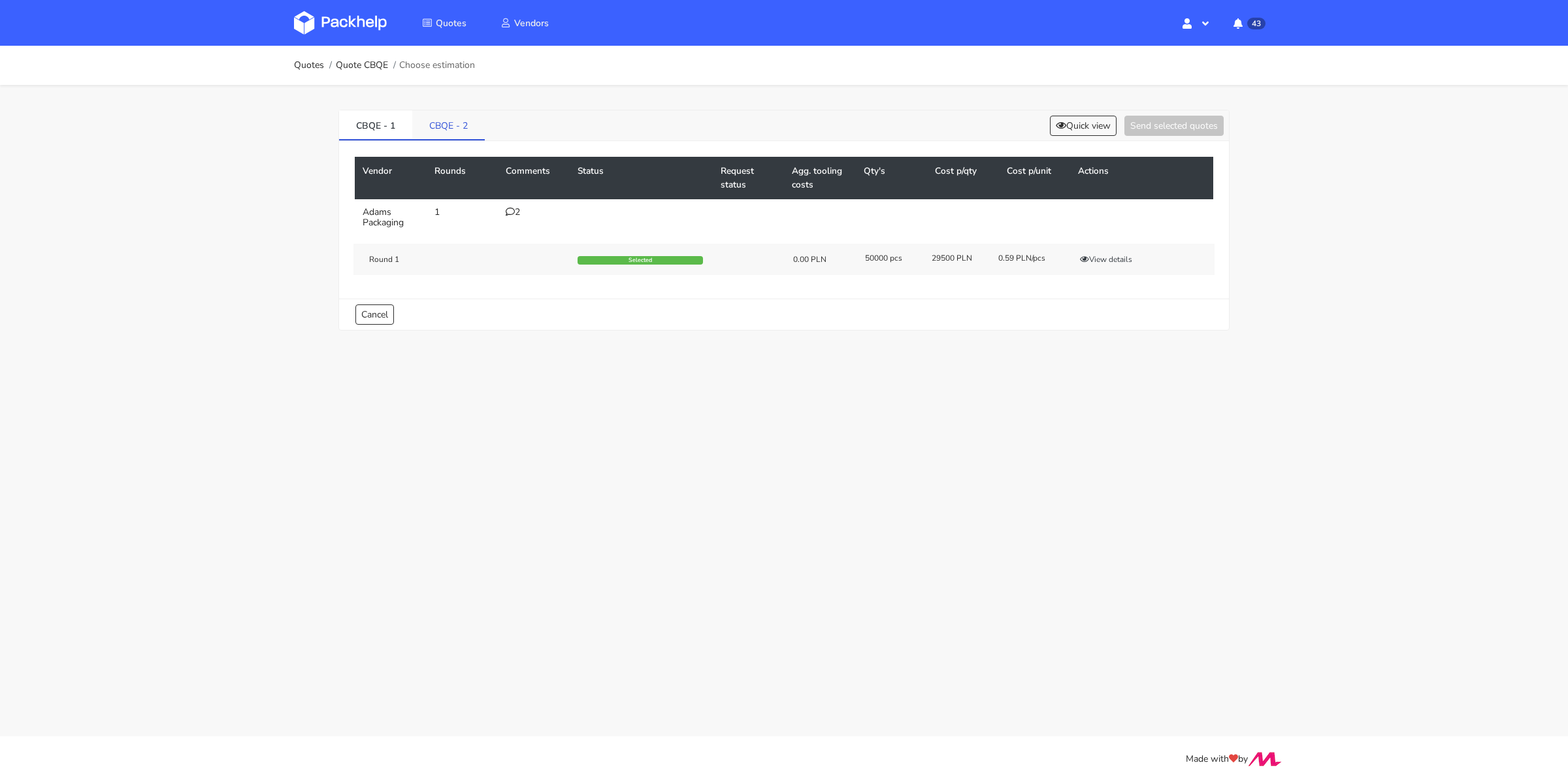
click at [453, 130] on link "CBQE - 2" at bounding box center [448, 125] width 72 height 29
click at [518, 216] on div "1" at bounding box center [534, 212] width 56 height 10
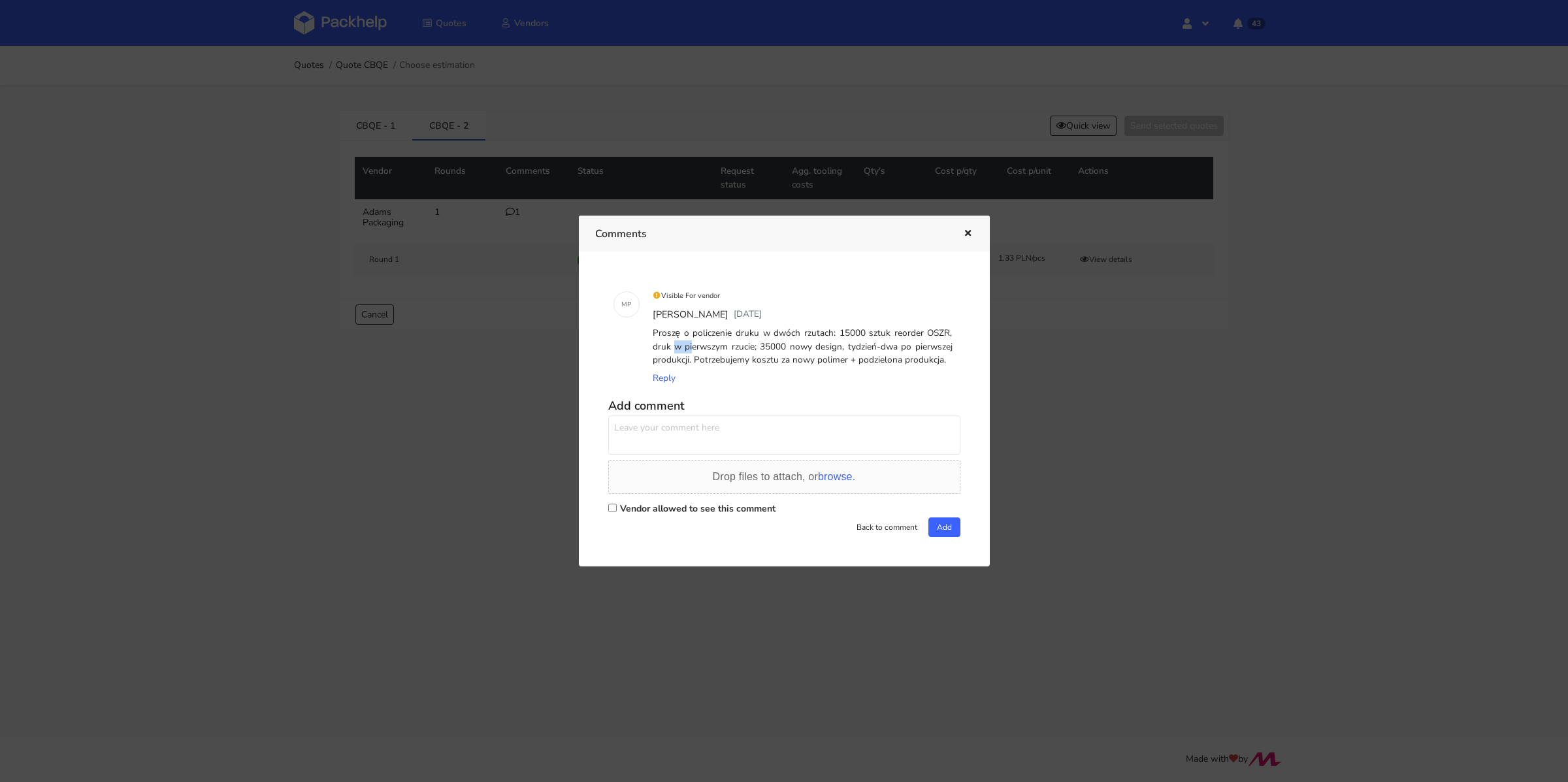
drag, startPoint x: 924, startPoint y: 329, endPoint x: 944, endPoint y: 329, distance: 20.0
click at [944, 329] on div "Proszę o policzenie druku w dwóch rzutach: 15000 sztuk reorder OSZR, druk w pie…" at bounding box center [802, 346] width 305 height 45
copy div "OSZR"
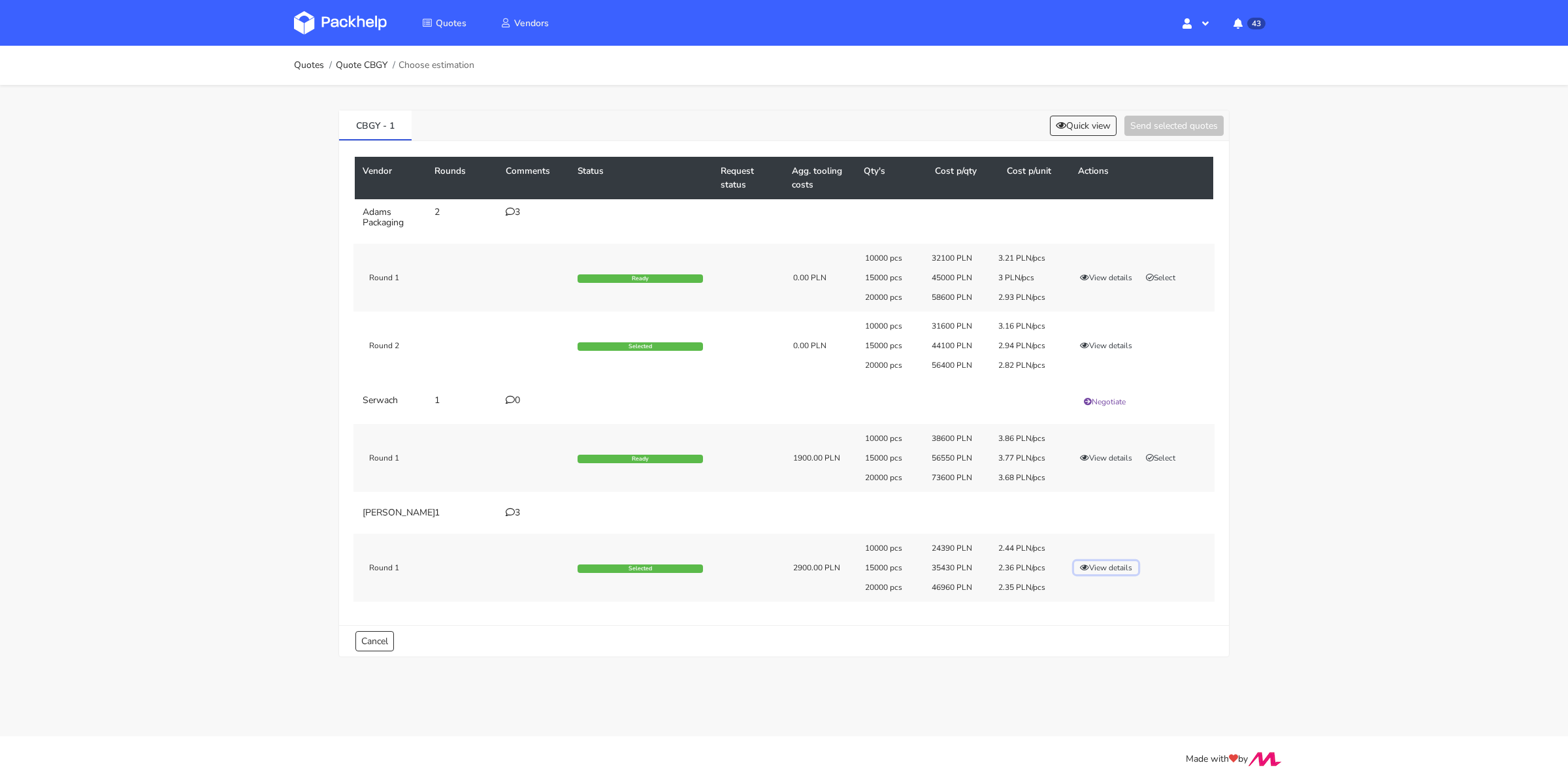
click at [1128, 574] on button "View details" at bounding box center [1106, 567] width 64 height 13
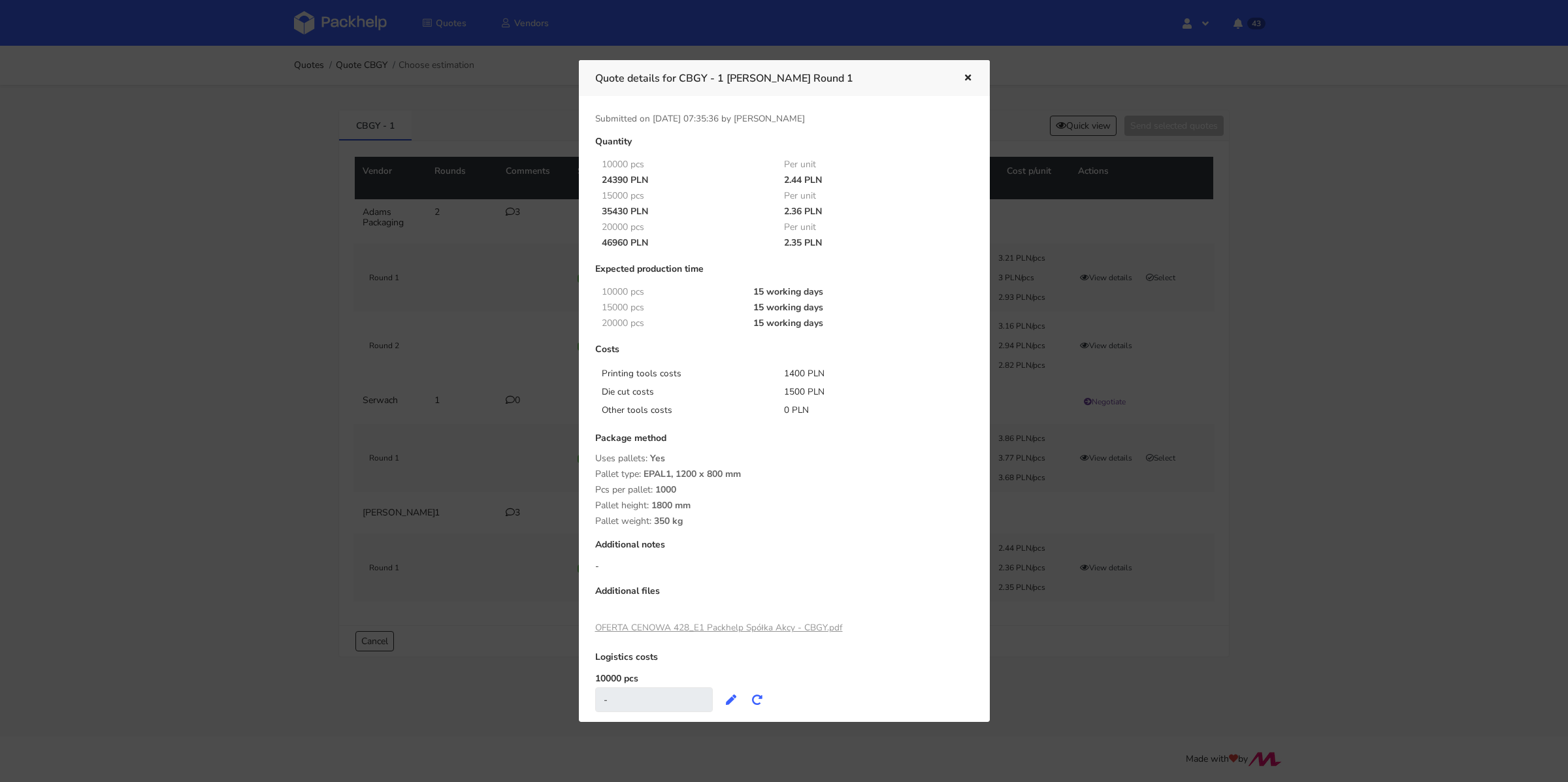
click at [1288, 515] on div at bounding box center [784, 391] width 1568 height 782
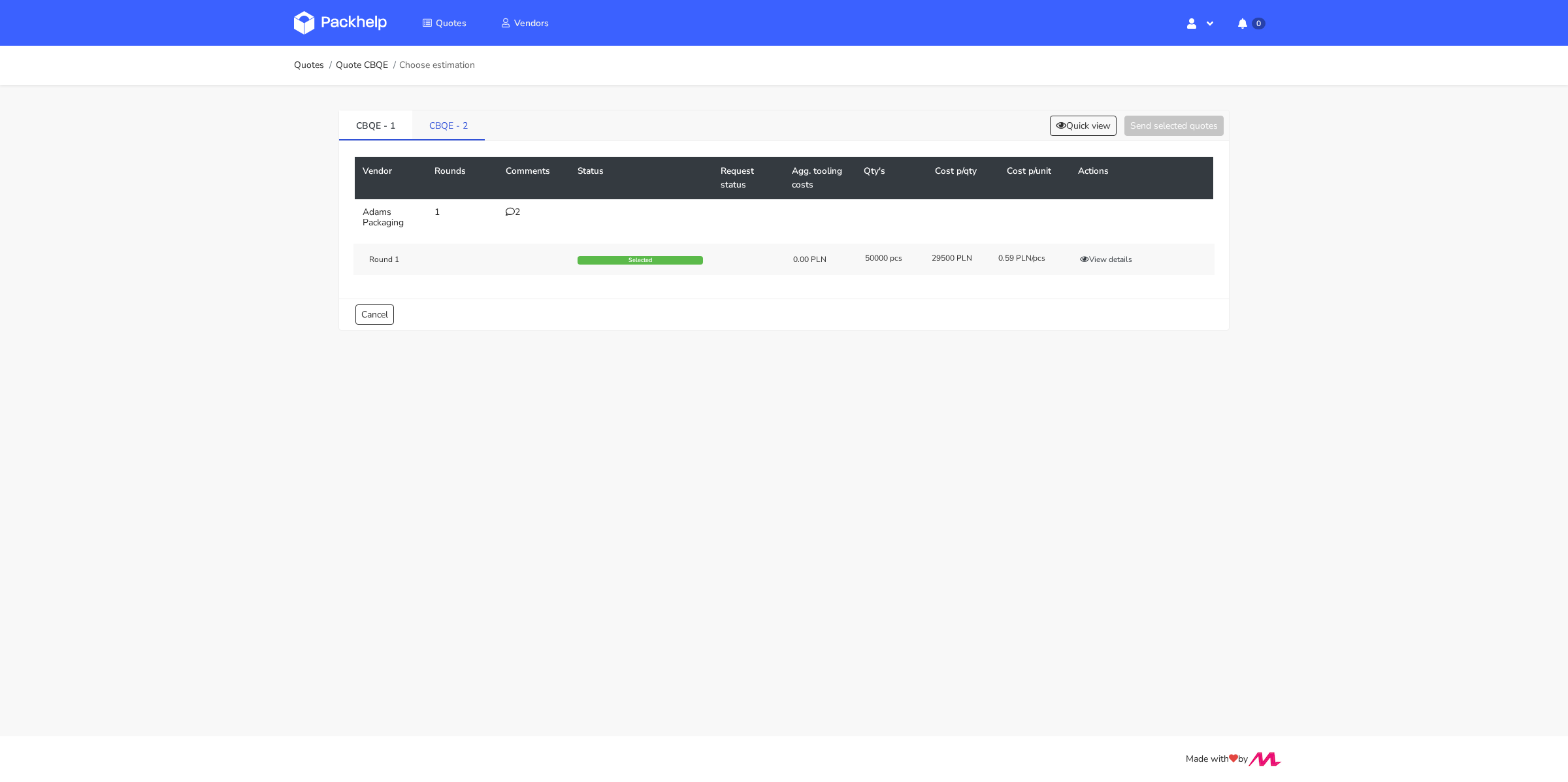
click at [454, 135] on link "CBQE - 2" at bounding box center [448, 125] width 72 height 29
click at [1112, 264] on button "View details" at bounding box center [1106, 259] width 64 height 13
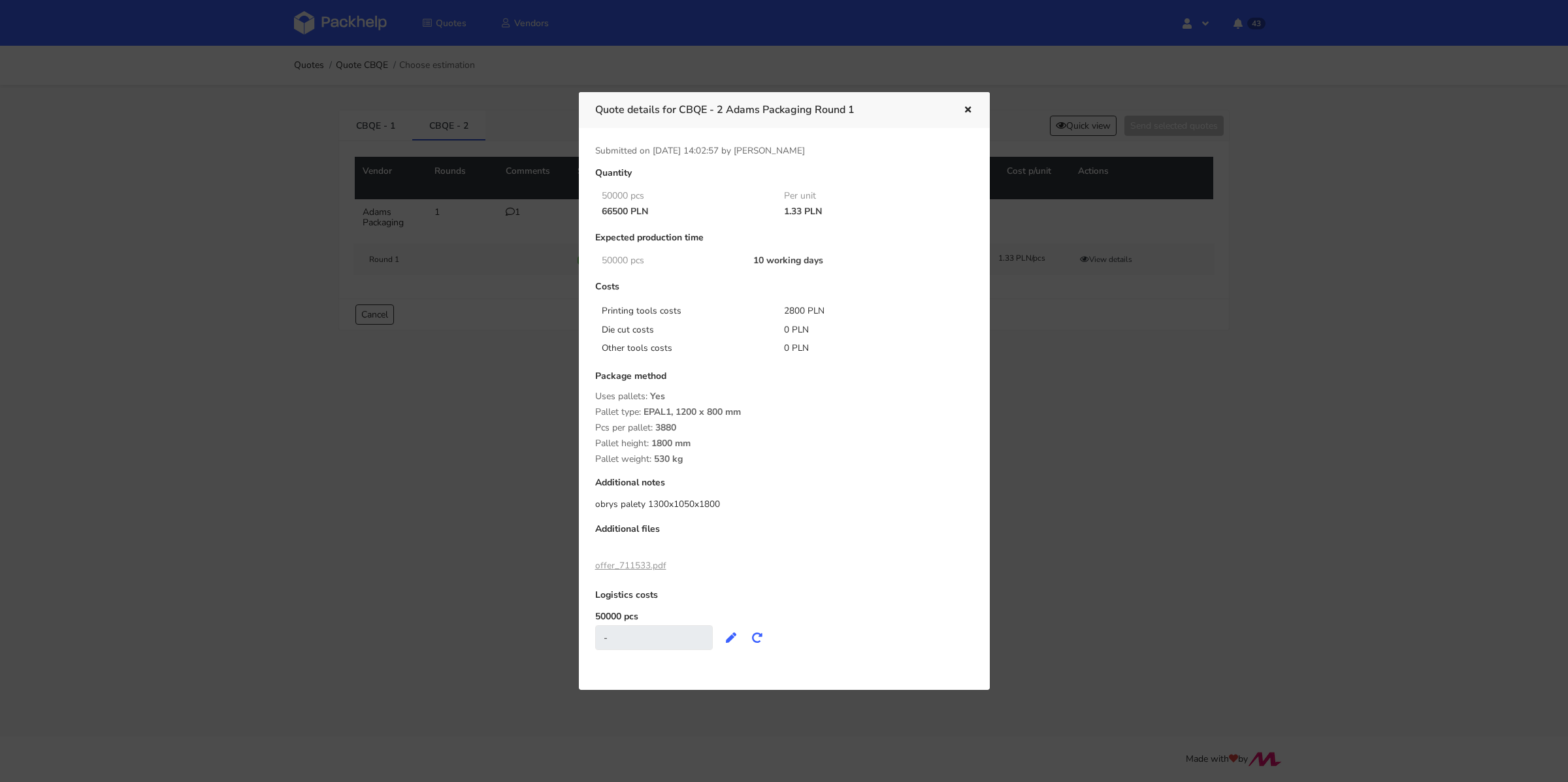
click at [963, 111] on icon "button" at bounding box center [968, 110] width 11 height 9
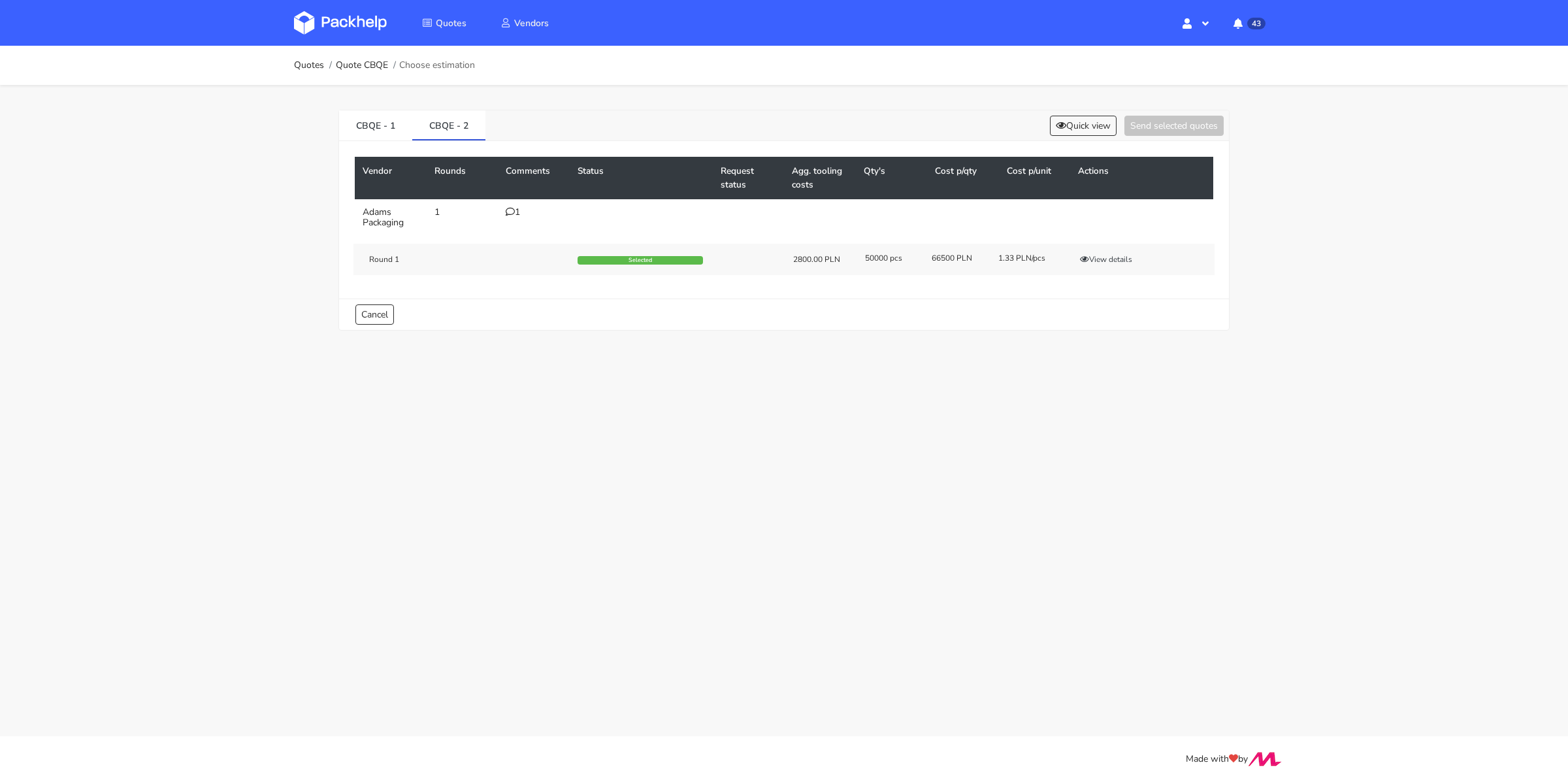
click at [518, 212] on div "1" at bounding box center [534, 212] width 56 height 10
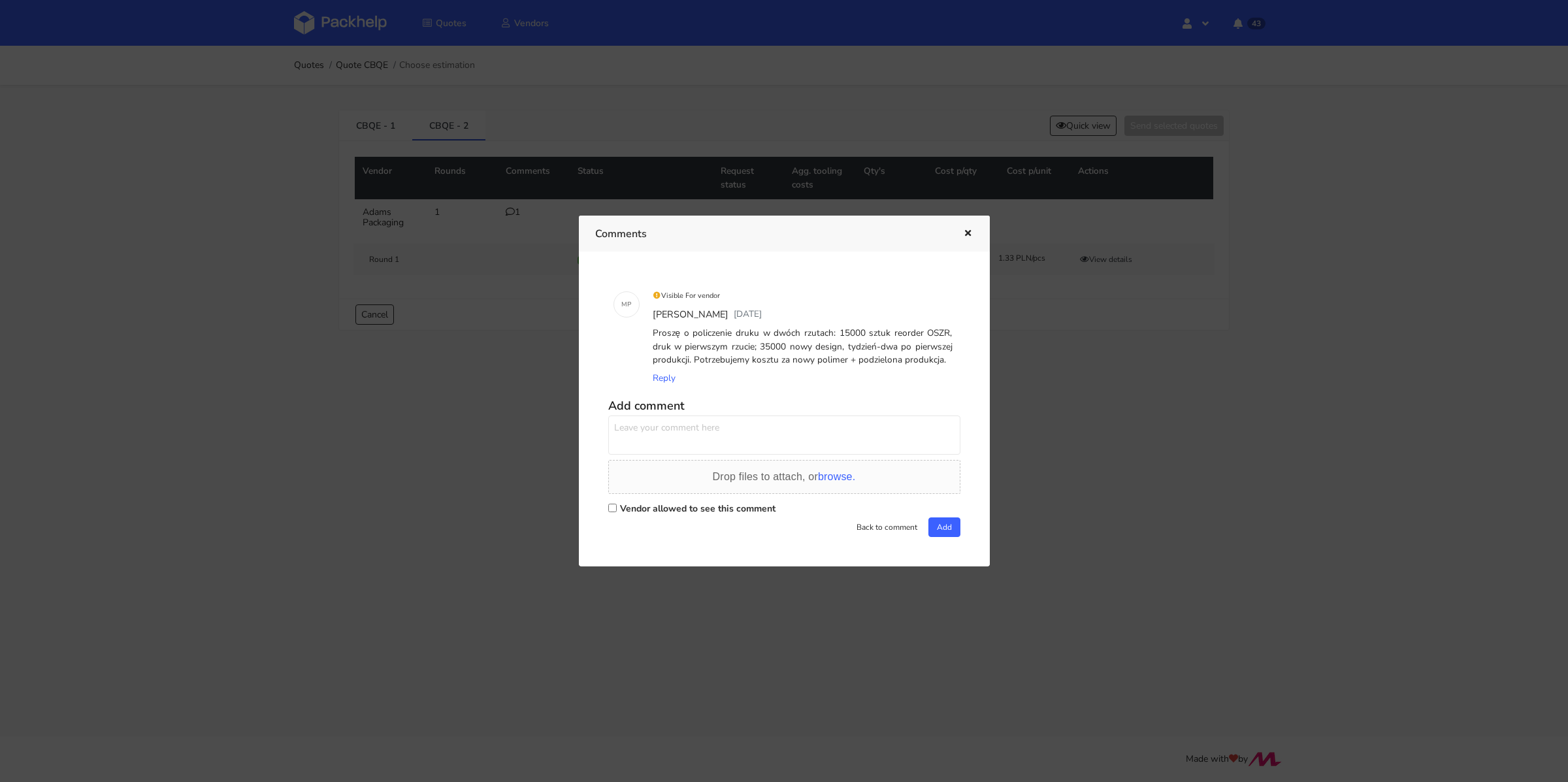
click at [653, 508] on label "Vendor allowed to see this comment" at bounding box center [698, 509] width 156 height 13
click at [617, 508] on input "Vendor allowed to see this comment" at bounding box center [612, 508] width 9 height 9
checkbox input "true"
click at [968, 234] on icon "button" at bounding box center [968, 233] width 11 height 9
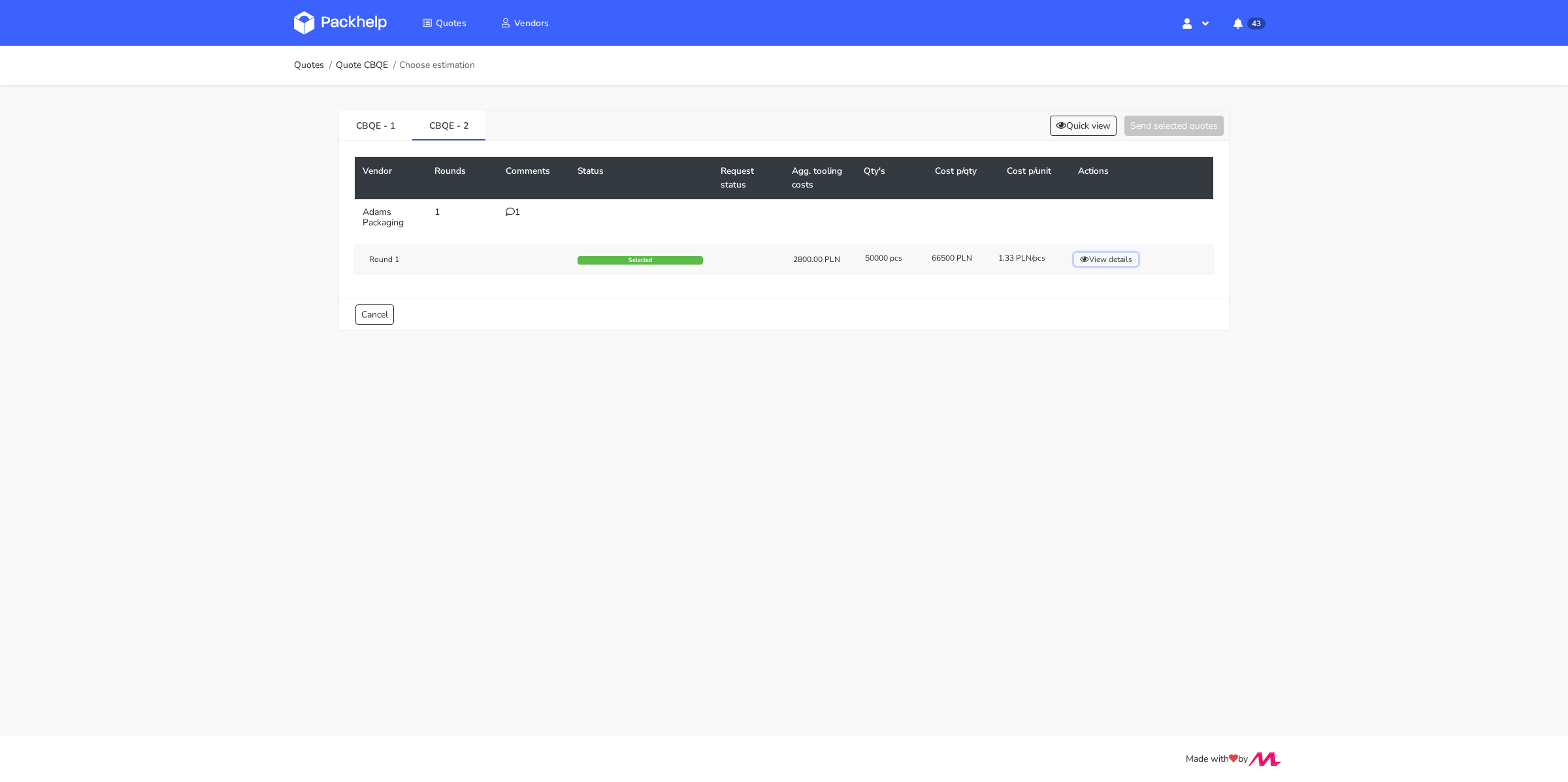
click at [1109, 256] on button "View details" at bounding box center [1106, 259] width 64 height 13
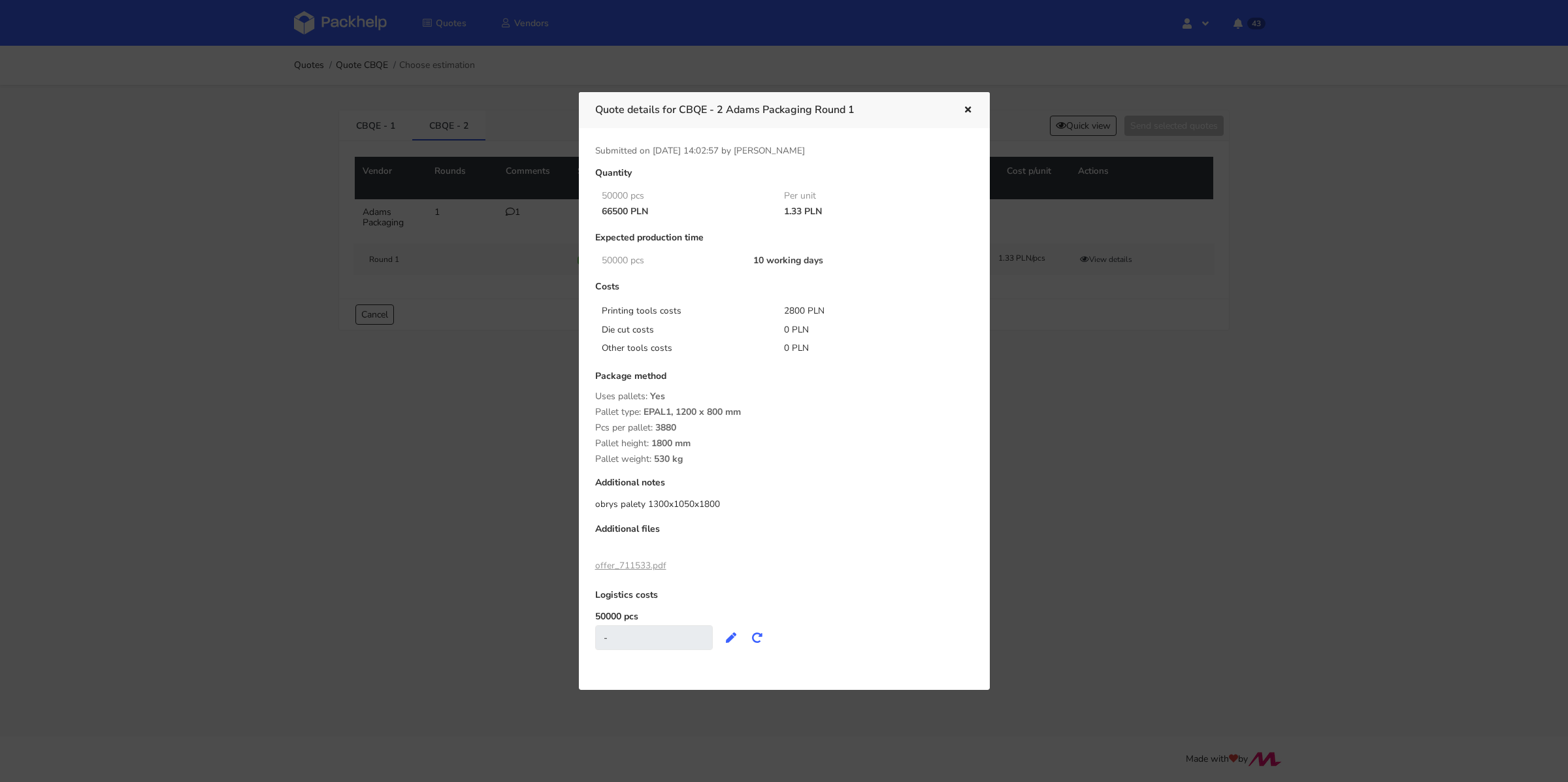
click at [966, 107] on icon "button" at bounding box center [968, 110] width 11 height 9
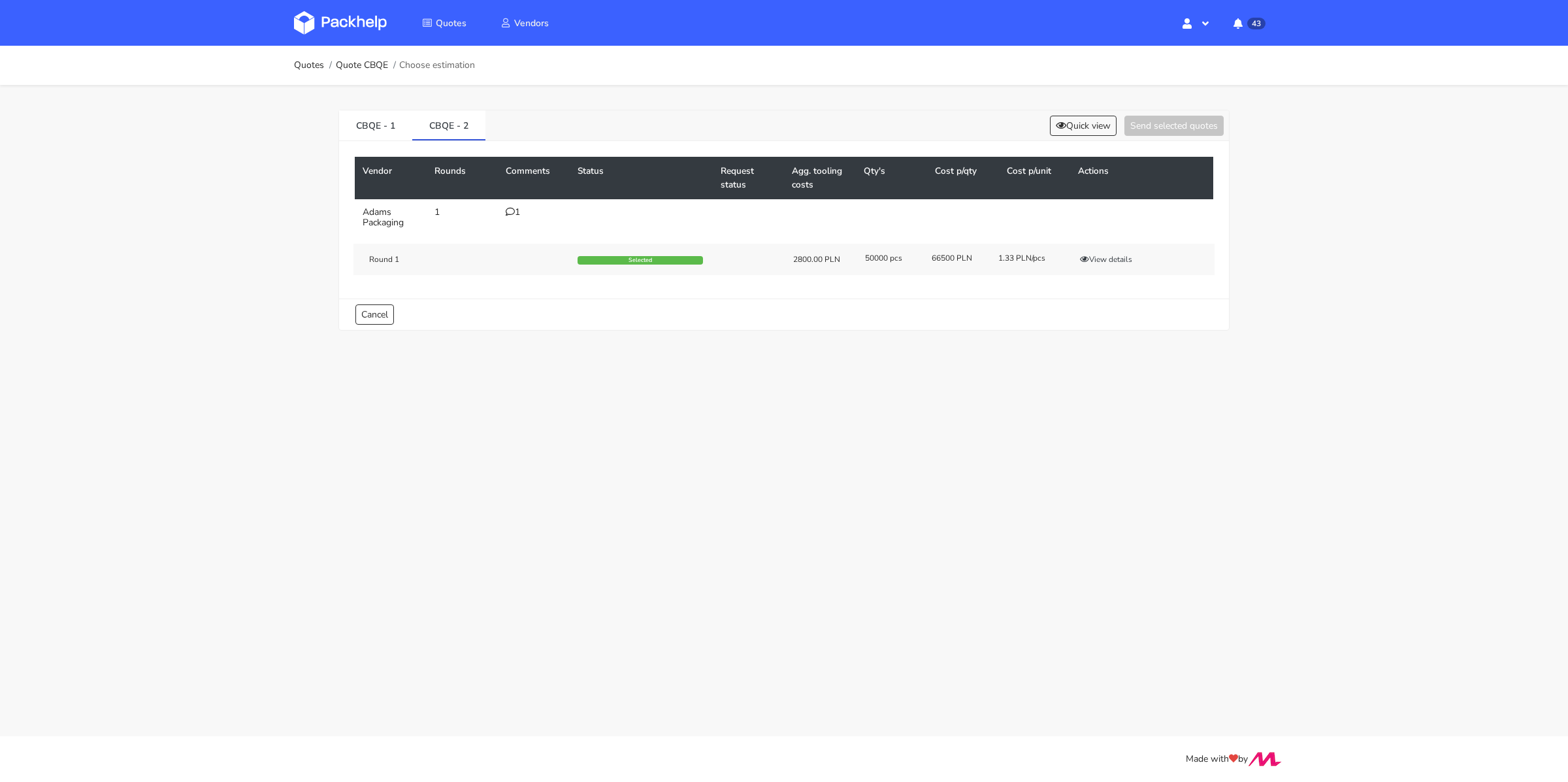
click at [510, 211] on icon at bounding box center [510, 211] width 9 height 9
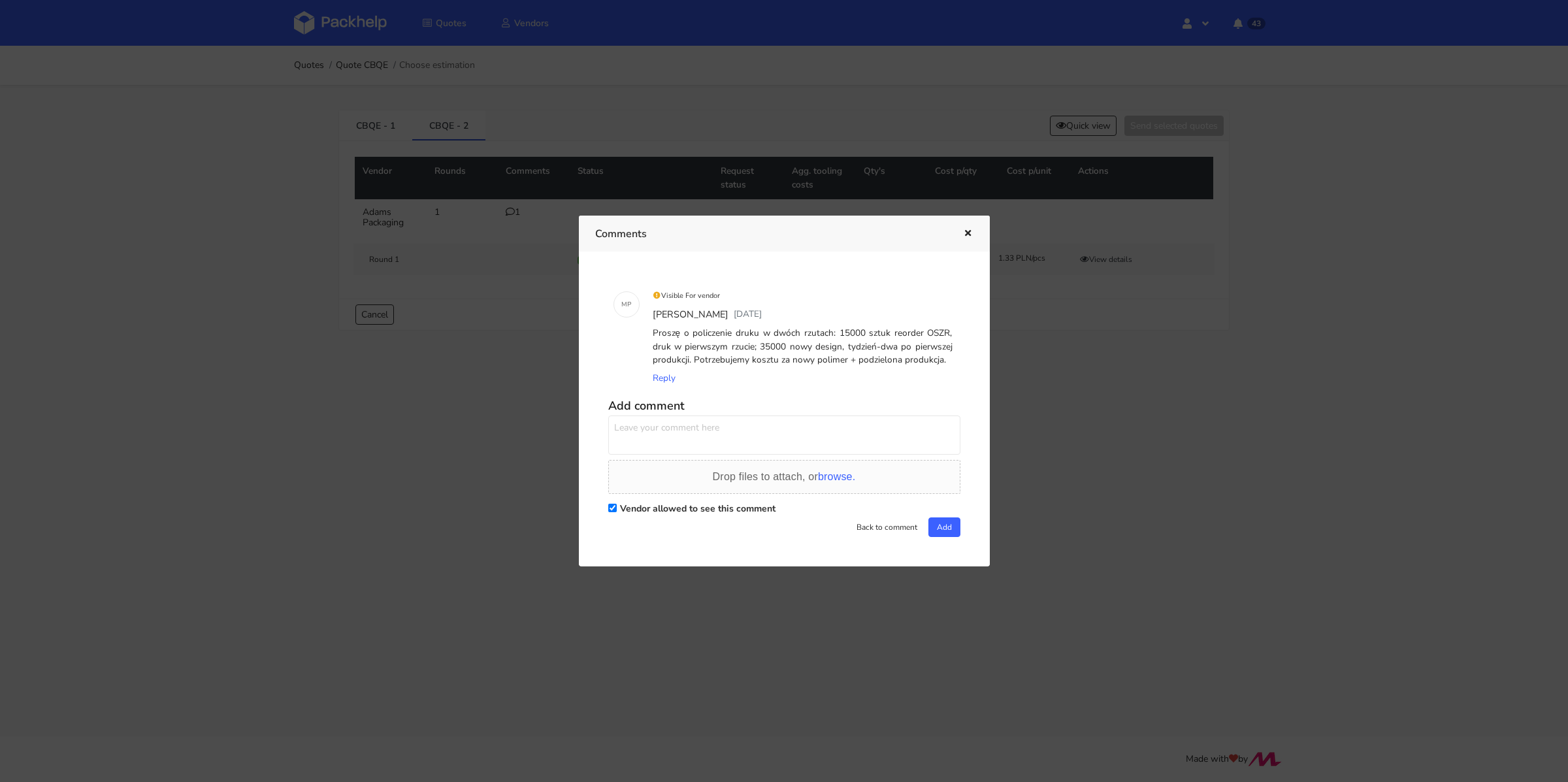
click at [632, 440] on textarea at bounding box center [784, 435] width 352 height 39
paste textarea "klient moze przyjac tylko 1200x800"
click at [873, 430] on textarea "Pani Małgorzato czy mogę prosić o potwierdzenie paletyzacji? klient moze przyja…" at bounding box center [784, 435] width 352 height 39
click at [970, 232] on icon "button" at bounding box center [968, 233] width 11 height 9
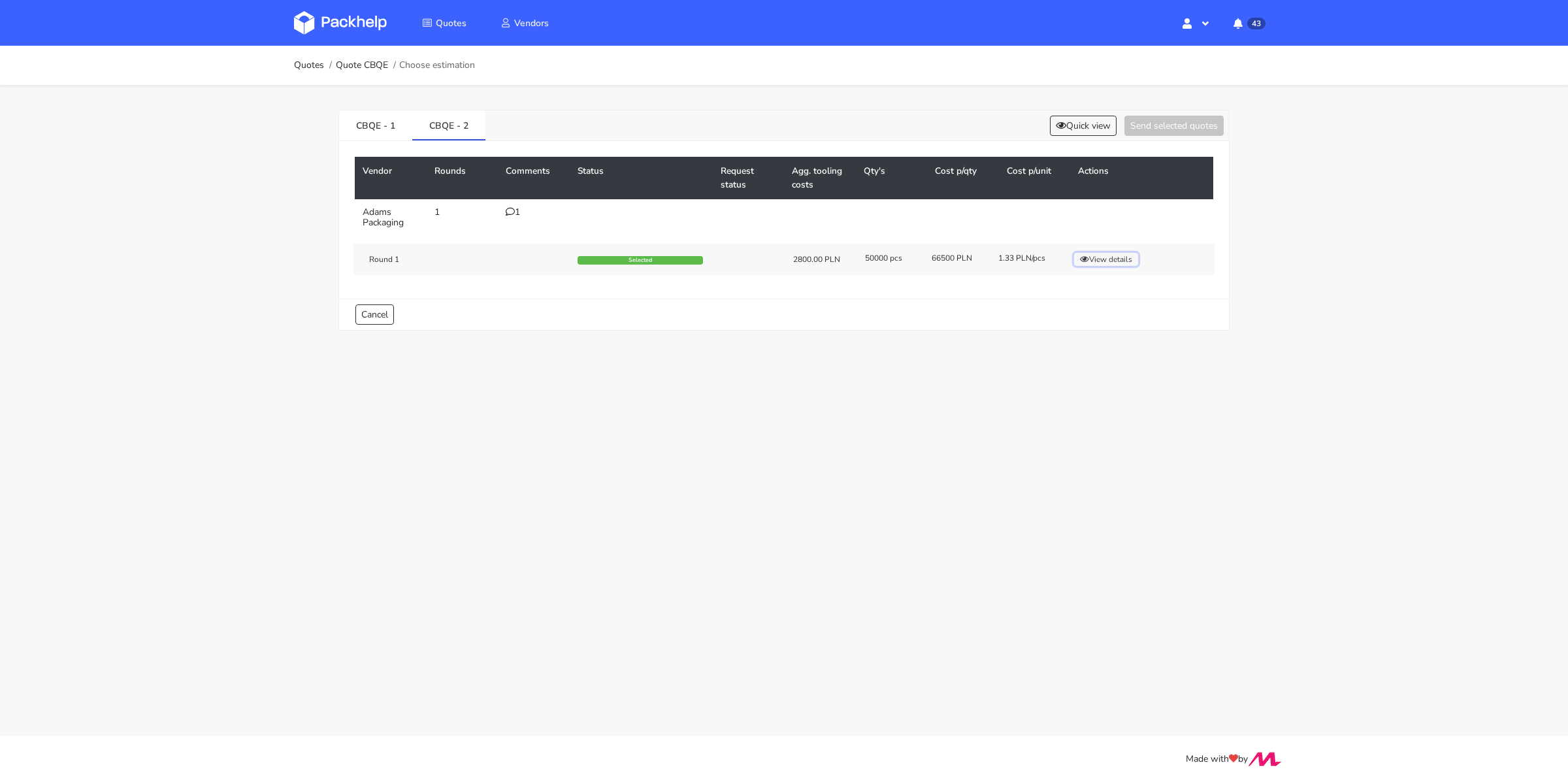
click at [1112, 256] on button "View details" at bounding box center [1106, 259] width 64 height 13
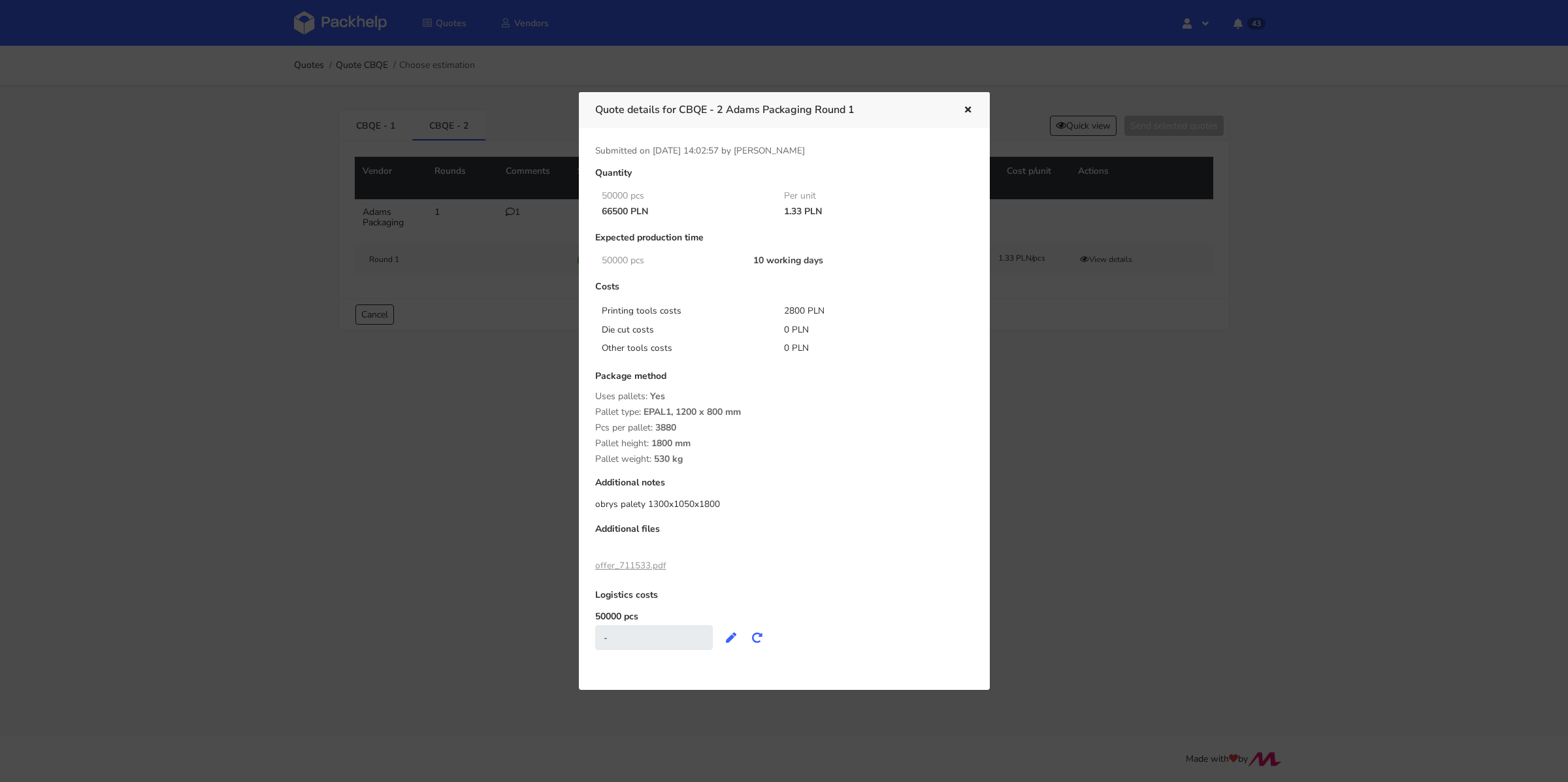
drag, startPoint x: 688, startPoint y: 428, endPoint x: 600, endPoint y: 427, distance: 88.0
click at [598, 425] on div "Pcs per pallet: 3880" at bounding box center [784, 428] width 378 height 10
copy div "cs per pallet: 3880"
click at [969, 107] on icon "button" at bounding box center [968, 110] width 11 height 9
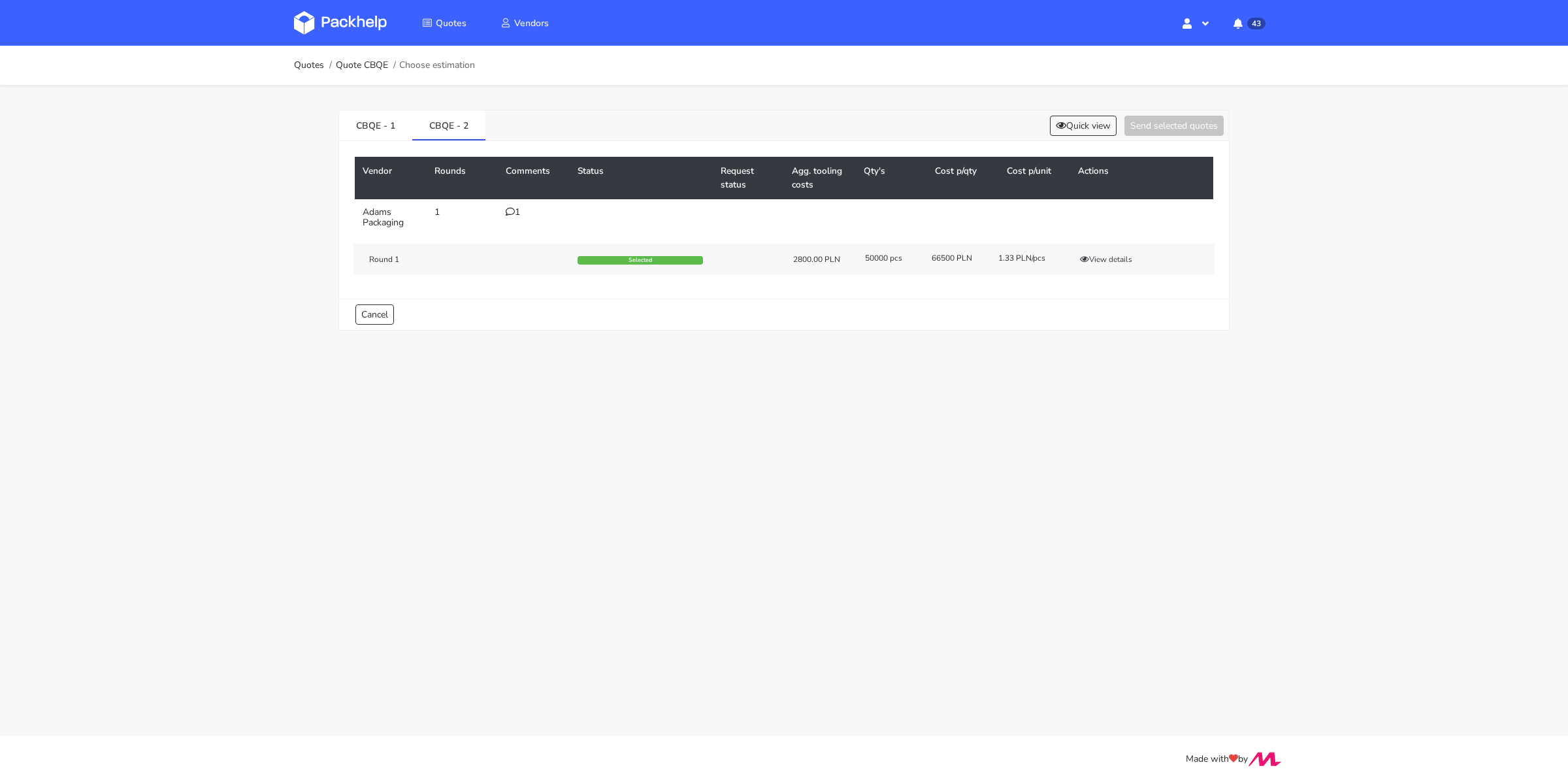
click at [522, 216] on div "1" at bounding box center [534, 212] width 56 height 10
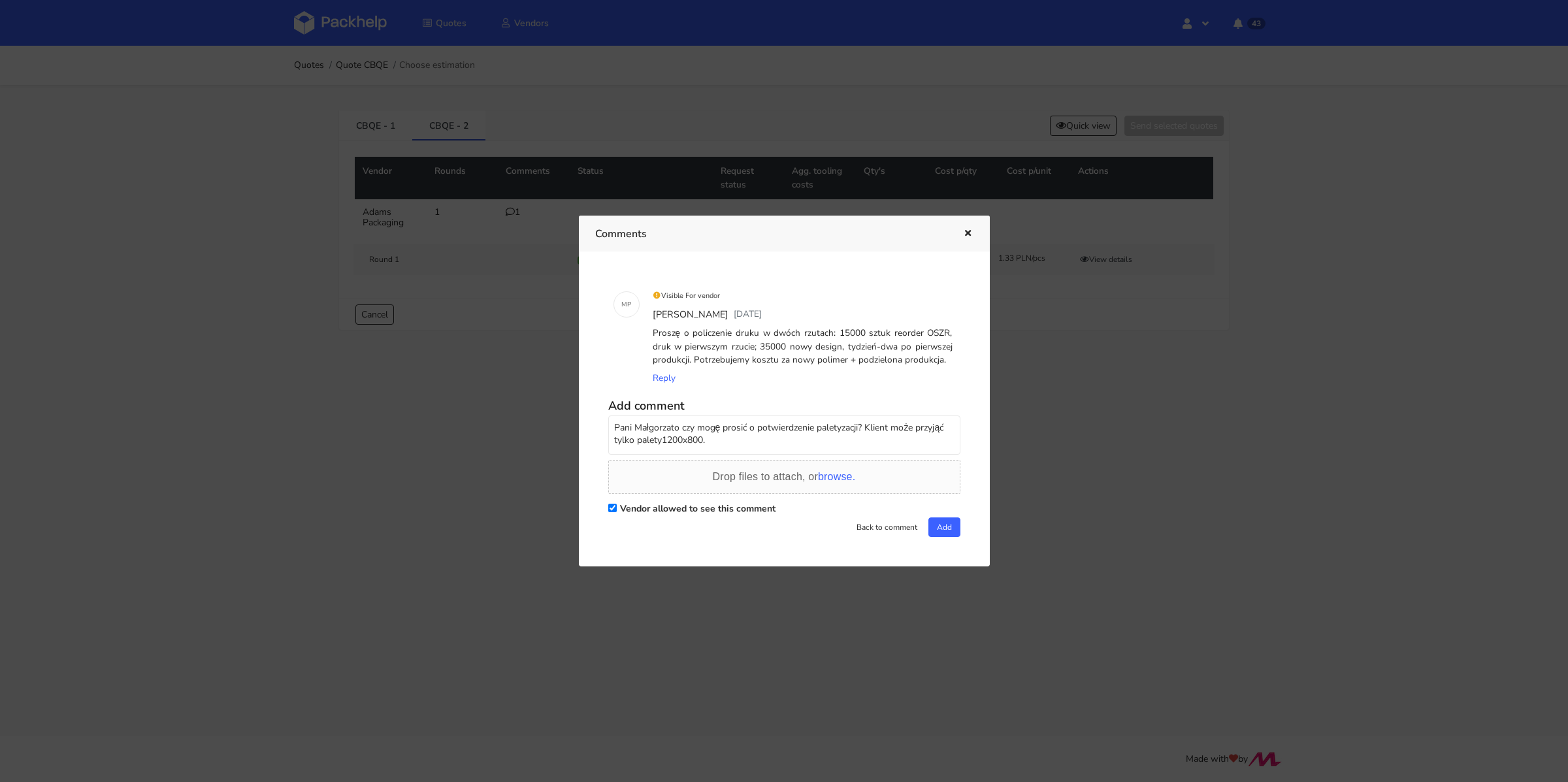
click at [662, 440] on textarea "Pani Małgorzato czy mogę prosić o potwierdzenie paletyzacji? Klient może przyją…" at bounding box center [784, 435] width 352 height 39
click at [714, 440] on textarea "Pani Małgorzato czy mogę prosić o potwierdzenie paletyzacji? Klient może przyją…" at bounding box center [784, 435] width 352 height 39
paste textarea "cs per pallet: 3880"
type textarea "Pani Małgorzato czy mogę prosić o potwierdzenie paletyzacji? Klient może przyją…"
click at [941, 532] on button "Add" at bounding box center [945, 527] width 32 height 20
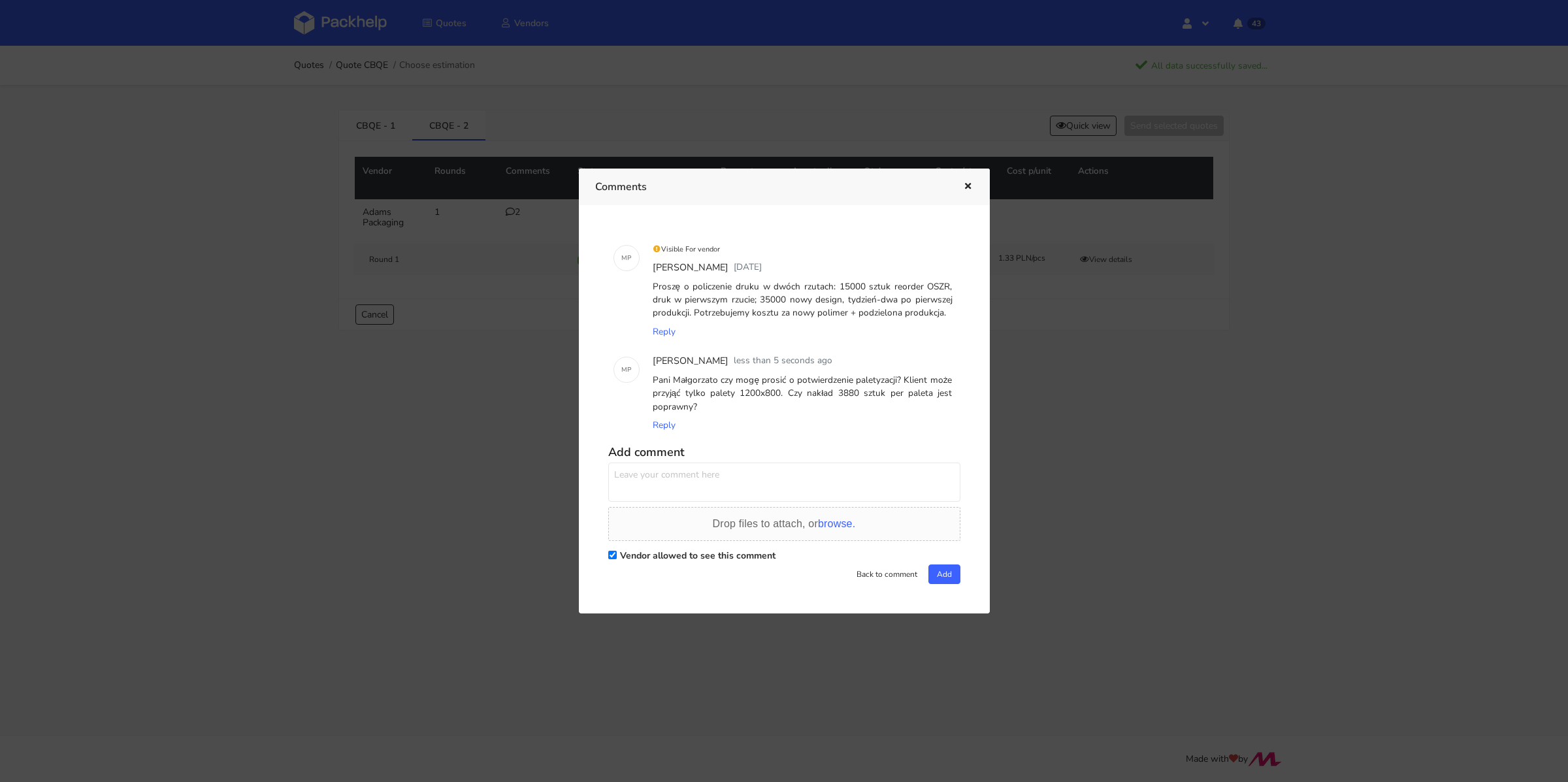
click at [963, 186] on icon "button" at bounding box center [968, 187] width 11 height 9
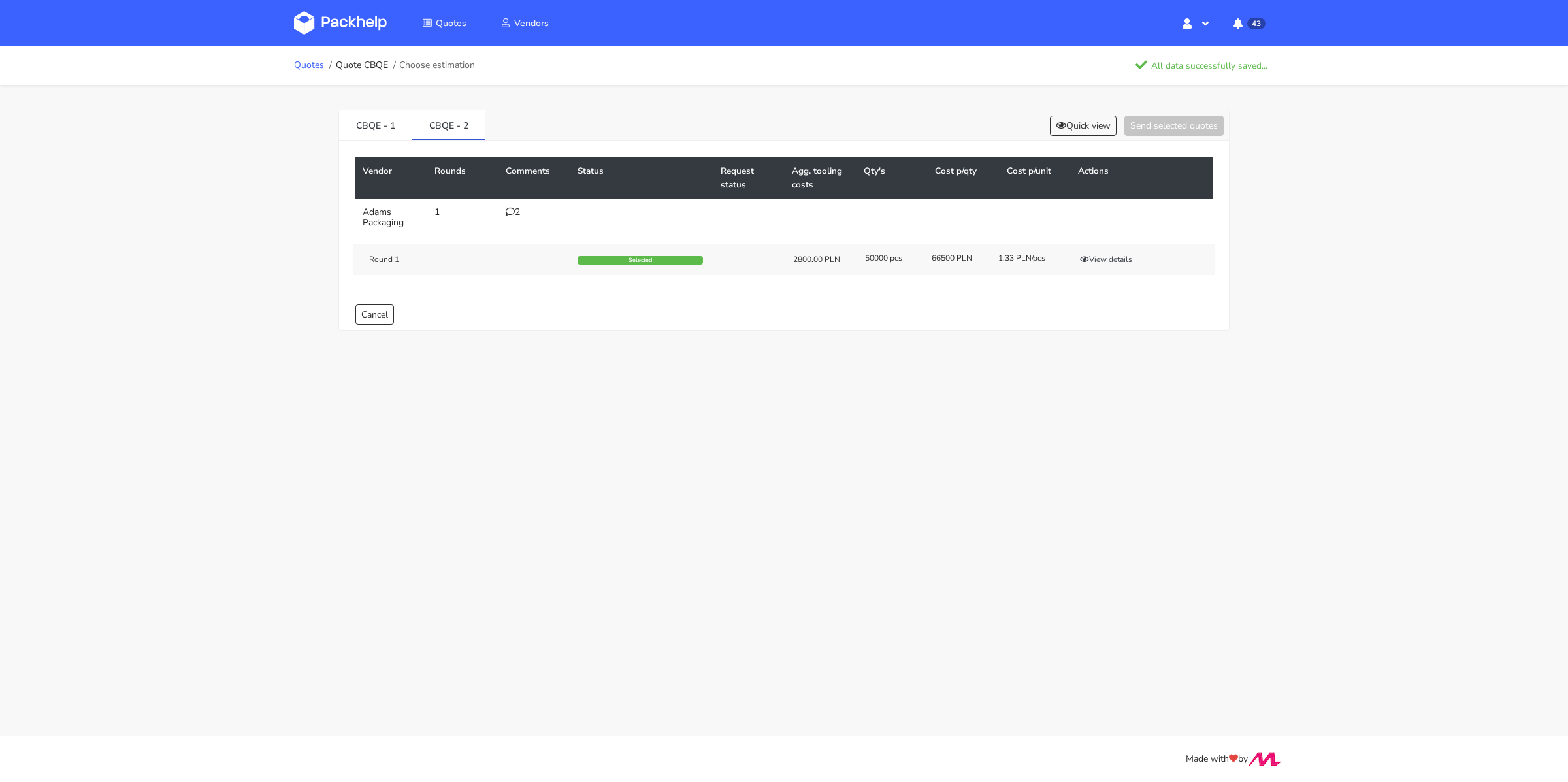
click at [311, 67] on link "Quotes" at bounding box center [308, 66] width 30 height 10
click at [517, 212] on div "1" at bounding box center [534, 212] width 56 height 10
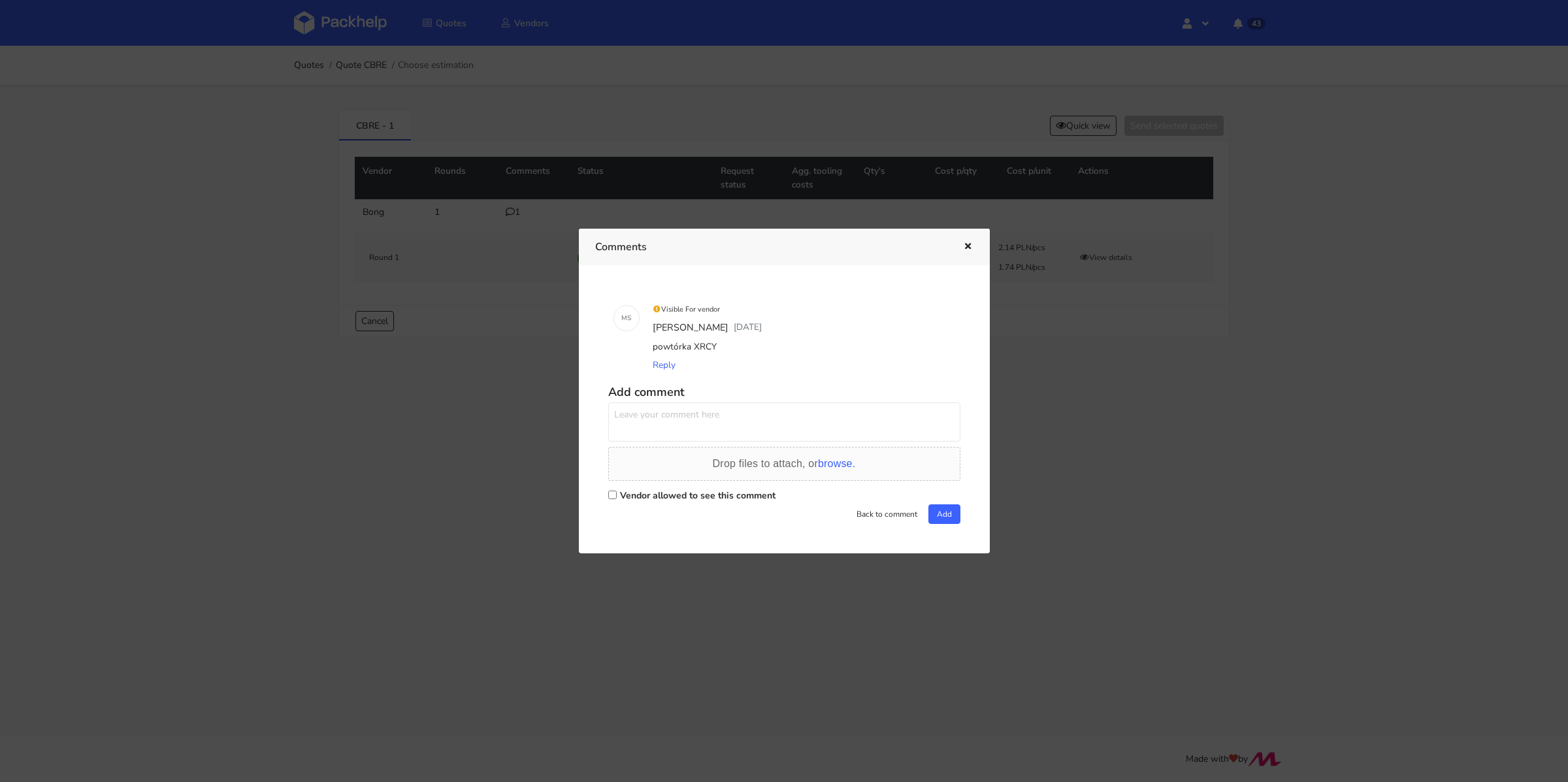
drag, startPoint x: 721, startPoint y: 344, endPoint x: 692, endPoint y: 343, distance: 29.0
click at [692, 343] on div "powtórka XRCY" at bounding box center [802, 347] width 305 height 18
copy div "XRCY"
click at [967, 248] on icon "button" at bounding box center [968, 247] width 11 height 9
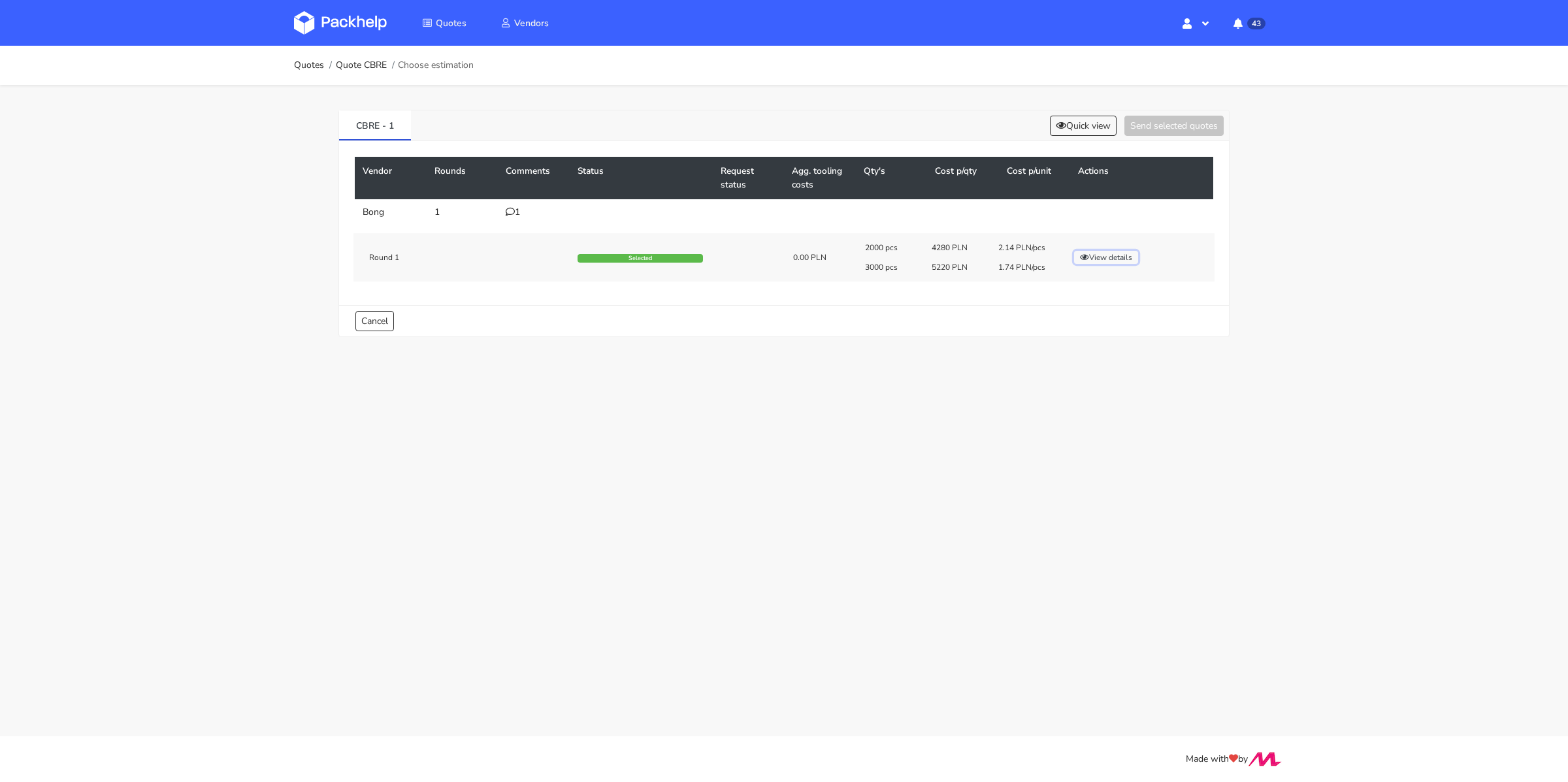
click at [1131, 254] on button "View details" at bounding box center [1106, 257] width 64 height 13
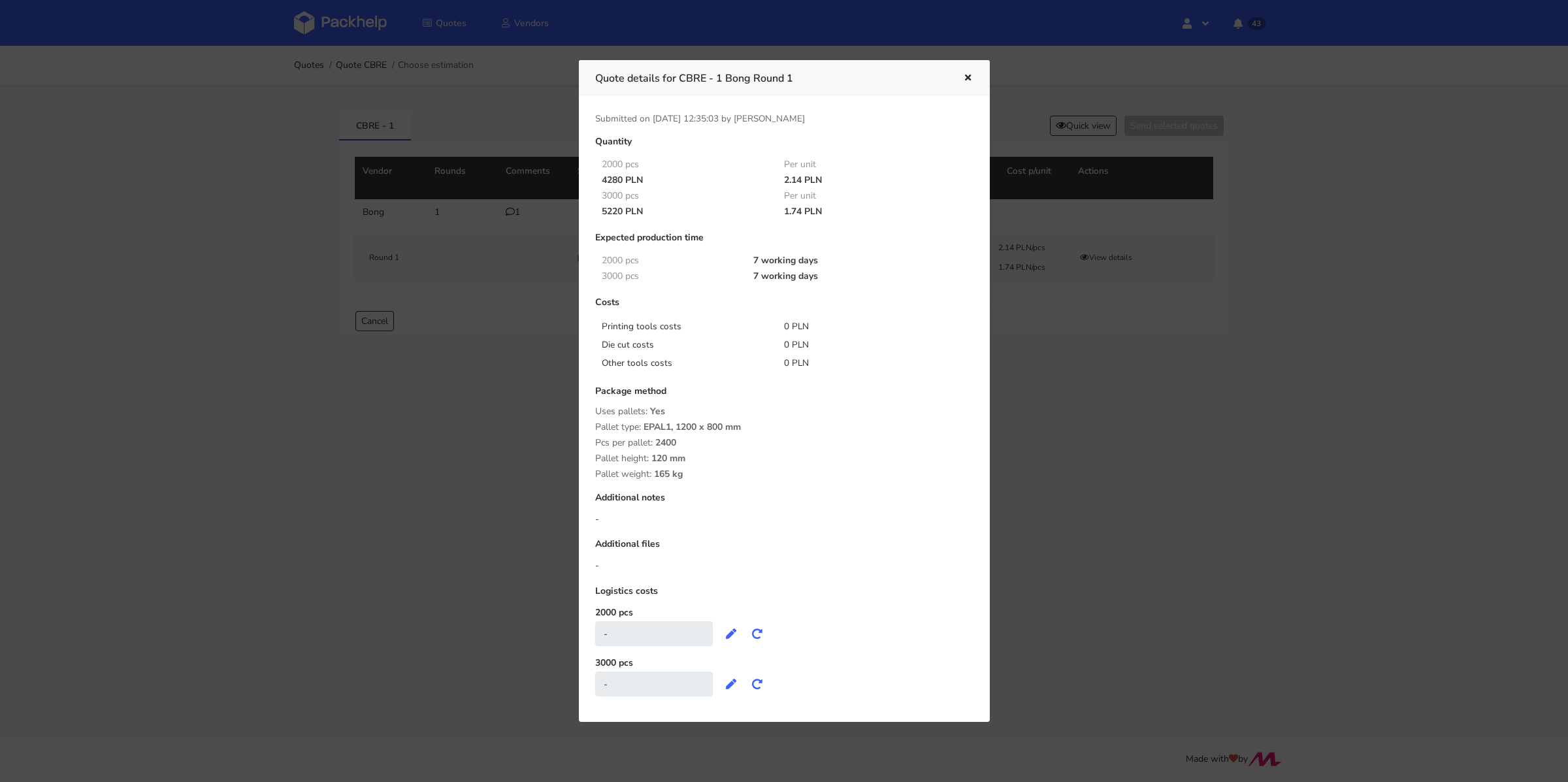
drag, startPoint x: 781, startPoint y: 211, endPoint x: 801, endPoint y: 210, distance: 20.0
click at [801, 210] on div "1.74 PLN" at bounding box center [866, 211] width 183 height 10
copy div "1.74"
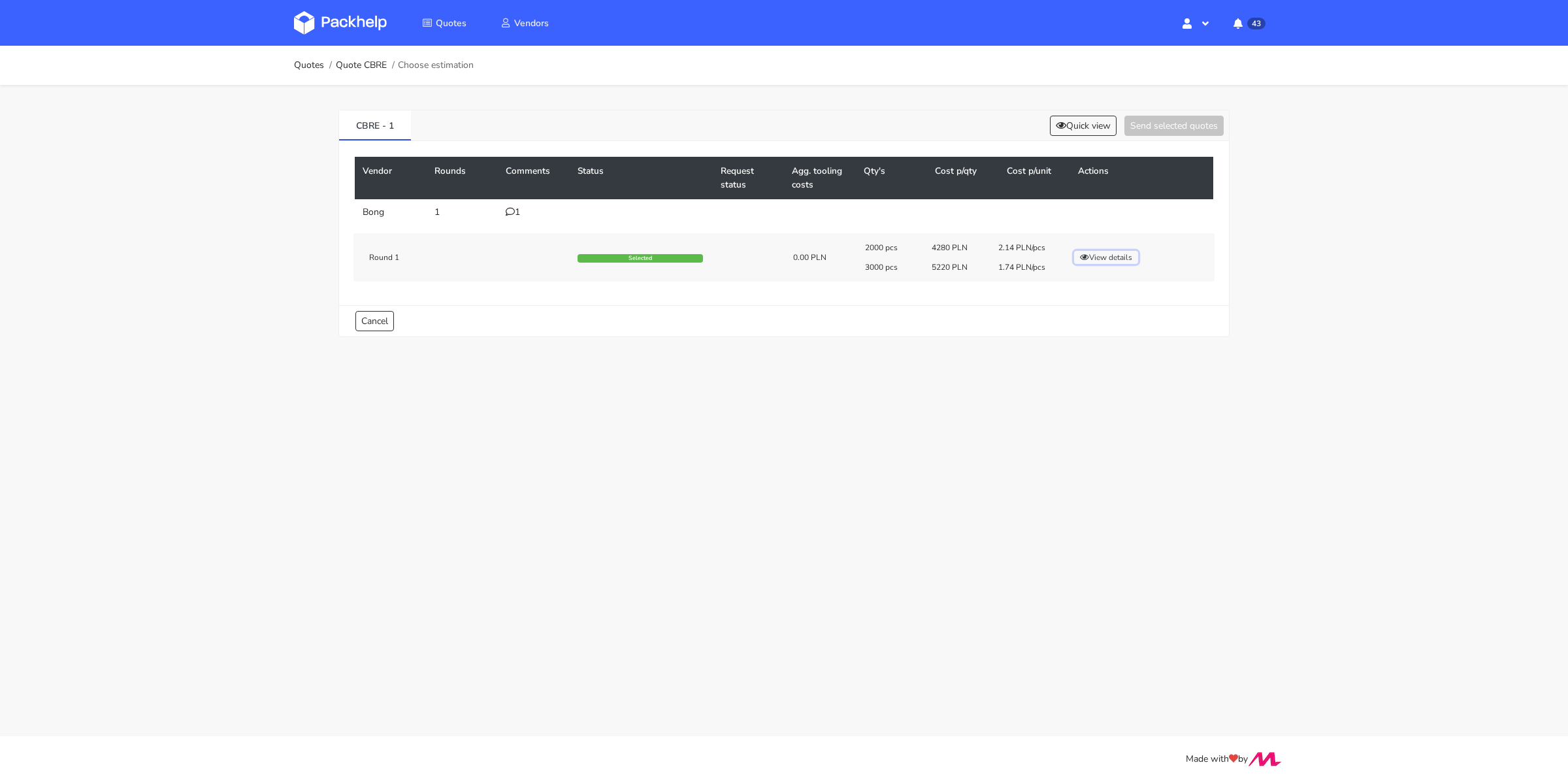
click at [1114, 255] on button "View details" at bounding box center [1106, 257] width 64 height 13
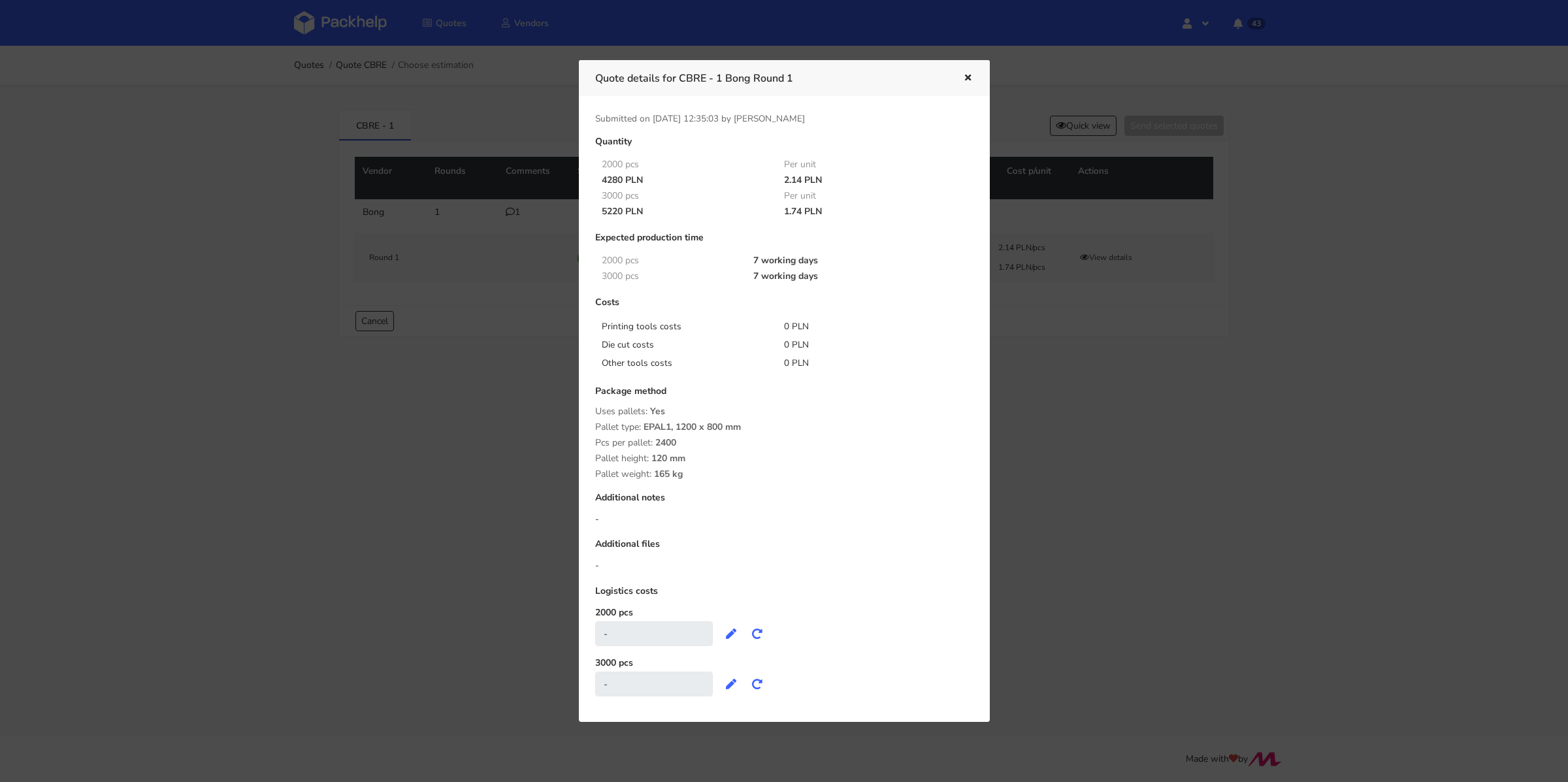
click at [969, 79] on icon "button" at bounding box center [968, 78] width 11 height 9
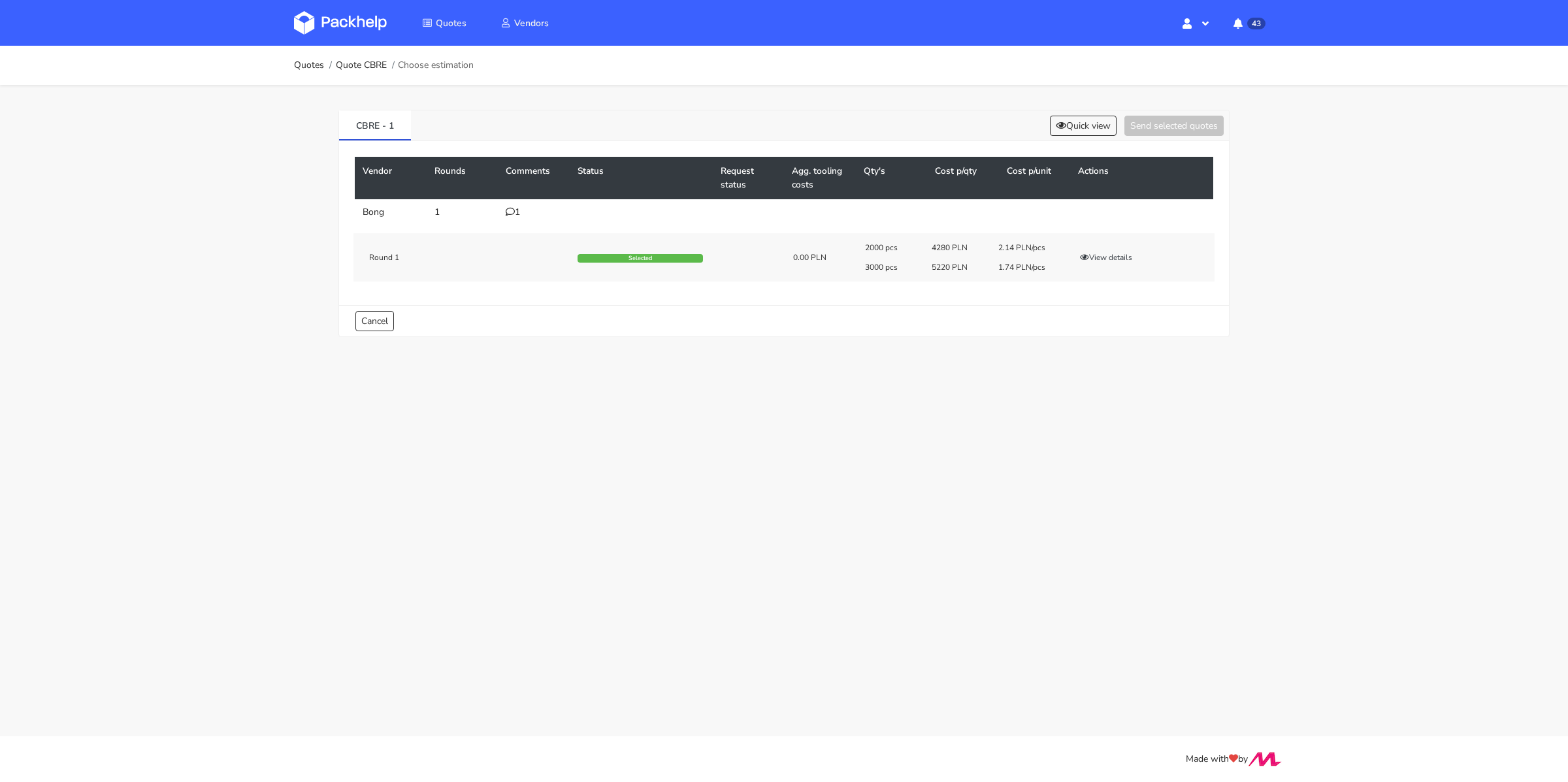
click at [518, 211] on div "1" at bounding box center [534, 212] width 56 height 10
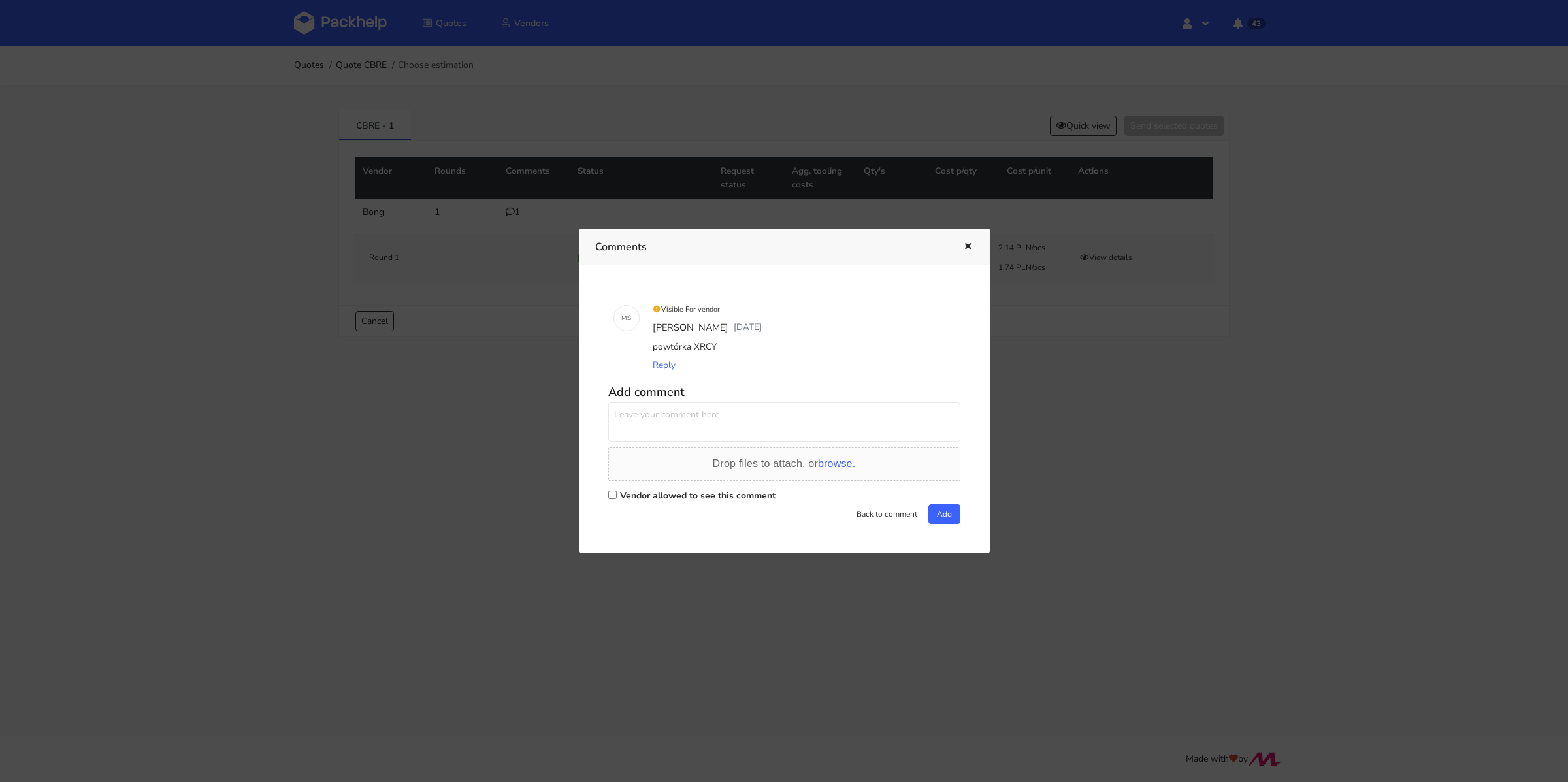
drag, startPoint x: 727, startPoint y: 346, endPoint x: 694, endPoint y: 347, distance: 33.0
click at [694, 347] on div "powtórka XRCY" at bounding box center [802, 347] width 305 height 18
copy div "XRCY"
click at [692, 412] on textarea at bounding box center [784, 423] width 352 height 39
click at [451, 424] on div at bounding box center [784, 391] width 1568 height 782
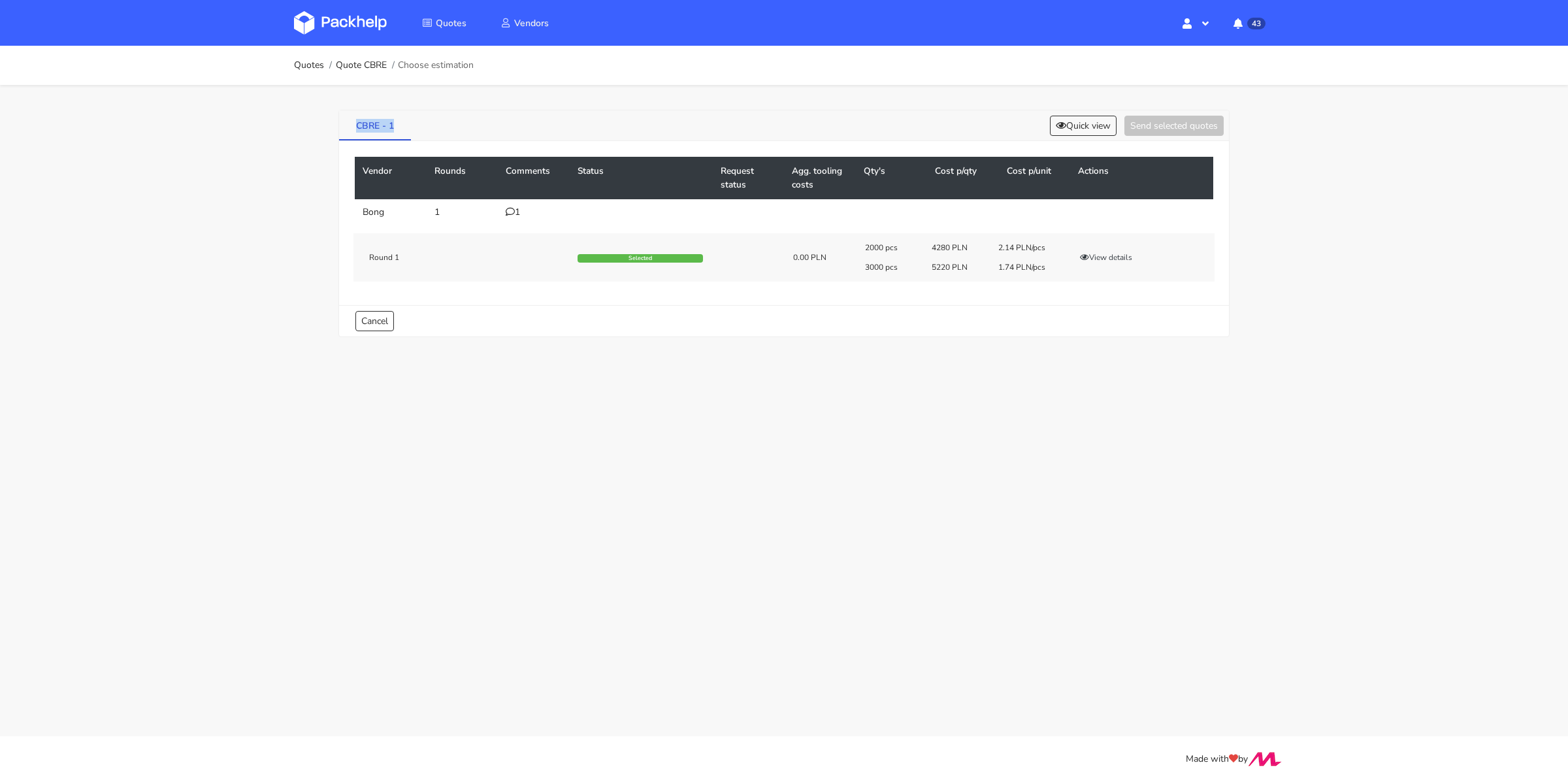
drag, startPoint x: 350, startPoint y: 128, endPoint x: 403, endPoint y: 128, distance: 53.0
click at [403, 128] on link "CBRE - 1" at bounding box center [375, 125] width 72 height 29
copy link "CBRE - 1"
click at [444, 130] on link "CBQE - 2" at bounding box center [448, 125] width 72 height 29
drag, startPoint x: 427, startPoint y: 123, endPoint x: 476, endPoint y: 130, distance: 49.5
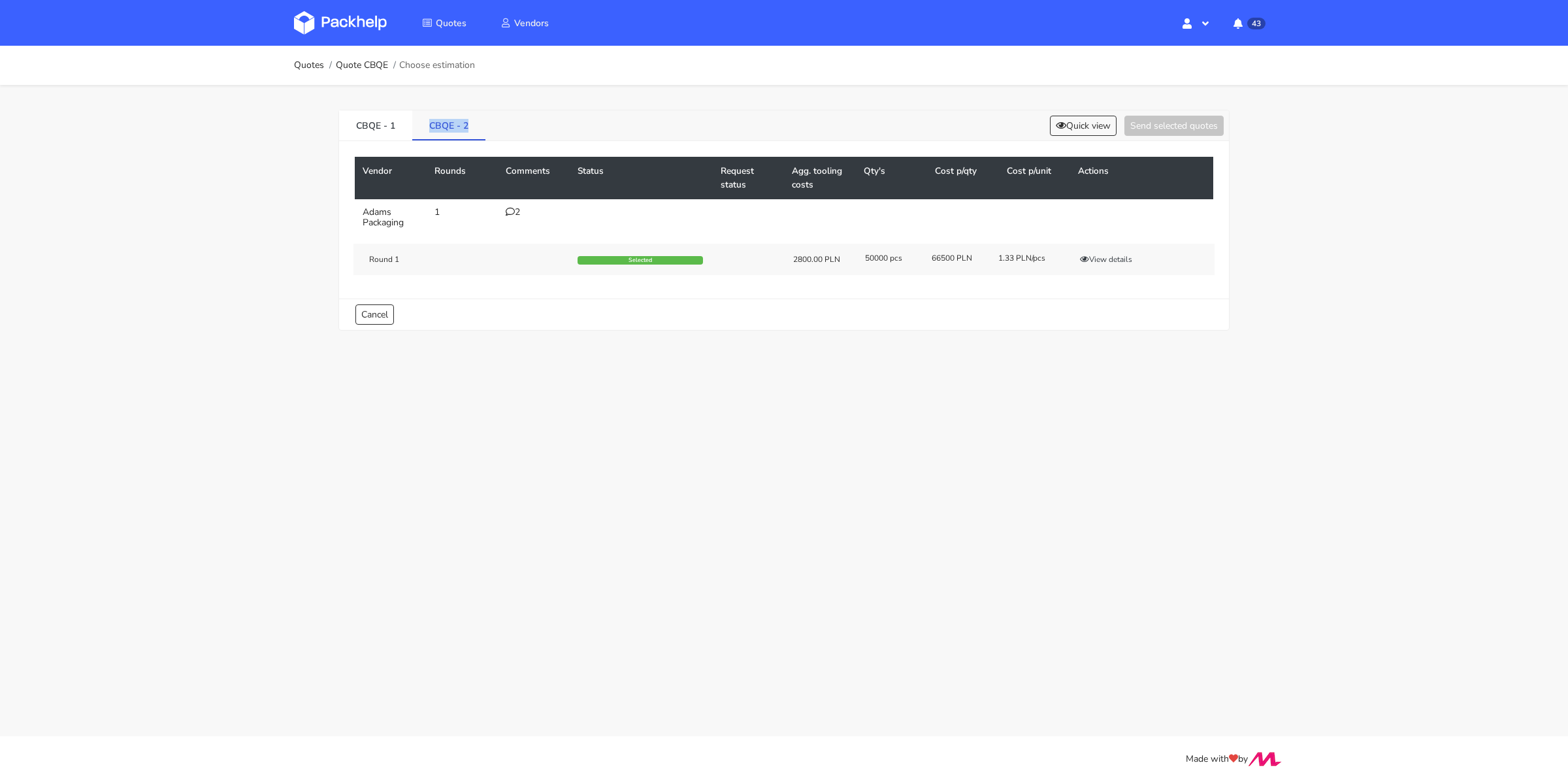
click at [476, 130] on link "CBQE - 2" at bounding box center [449, 125] width 73 height 29
copy link "CBQE - 2"
click at [519, 210] on div "2" at bounding box center [534, 212] width 56 height 10
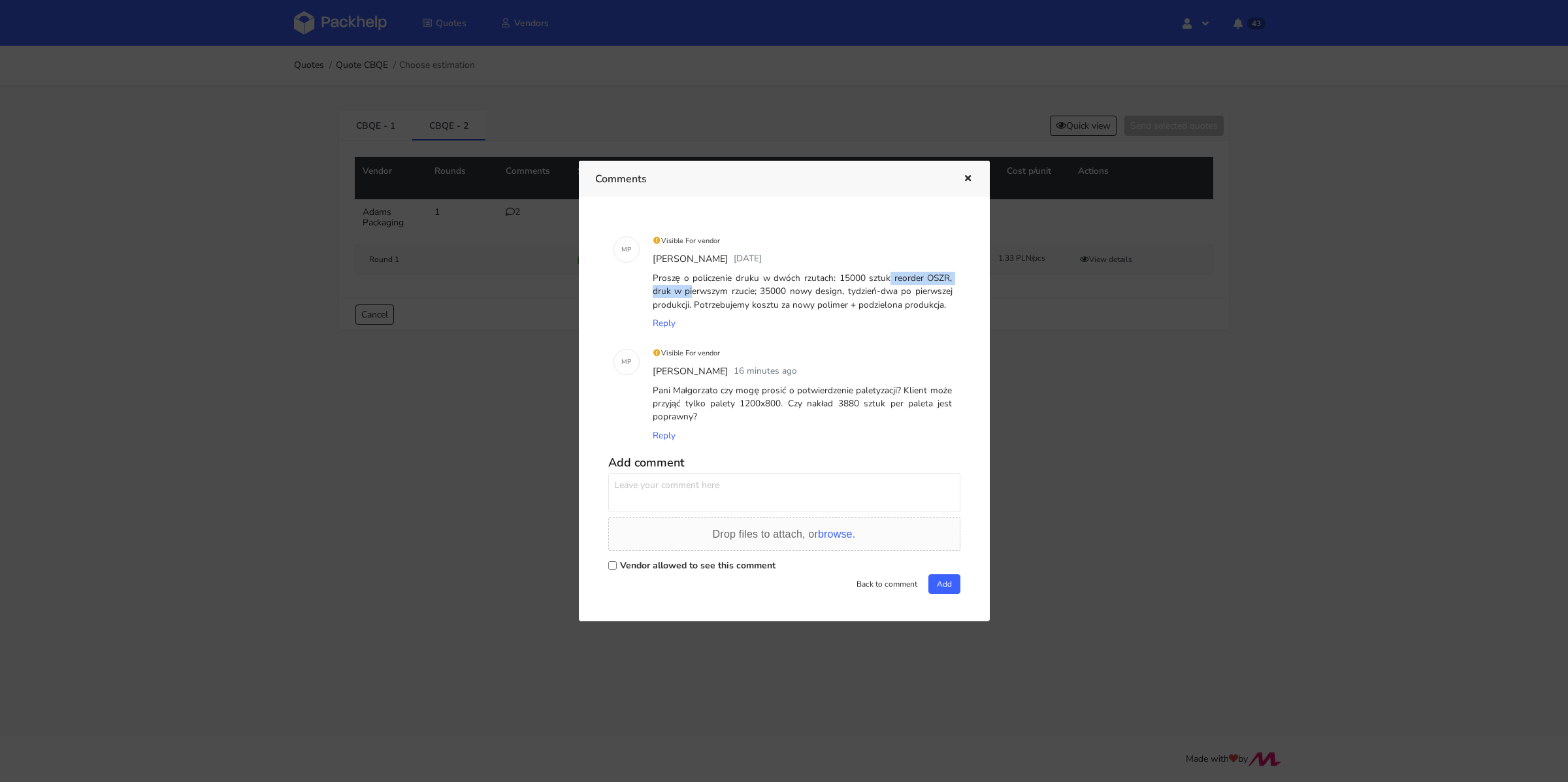
drag, startPoint x: 838, startPoint y: 278, endPoint x: 945, endPoint y: 275, distance: 107.0
click at [945, 275] on div "Proszę o policzenie druku w dwóch rzutach: 15000 sztuk reorder OSZR, druk w pie…" at bounding box center [802, 291] width 305 height 45
copy div "15000 sztuk reorder OSZR"
click at [338, 244] on div at bounding box center [784, 391] width 1568 height 782
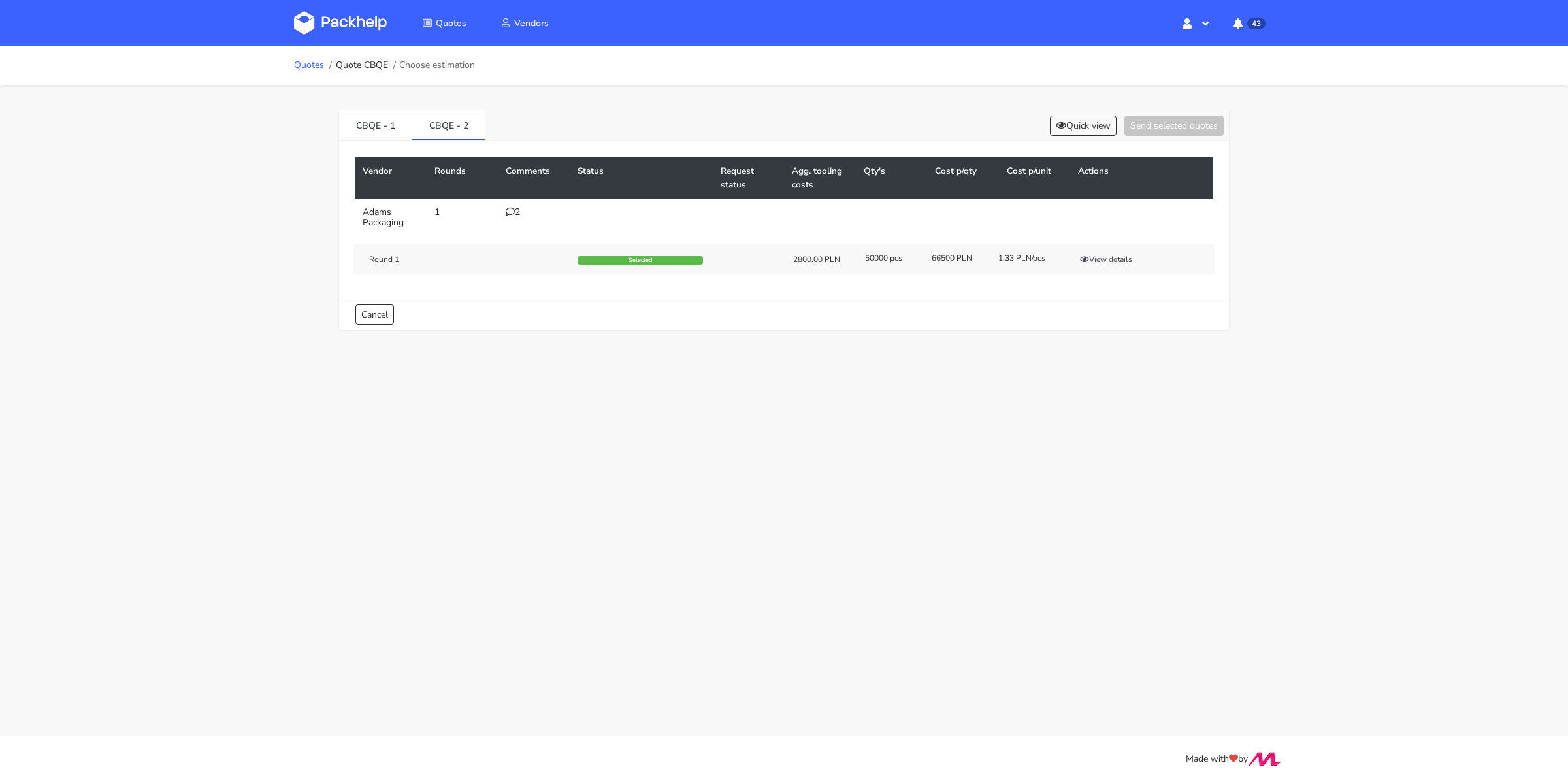
click at [311, 62] on link "Quotes" at bounding box center [308, 66] width 30 height 10
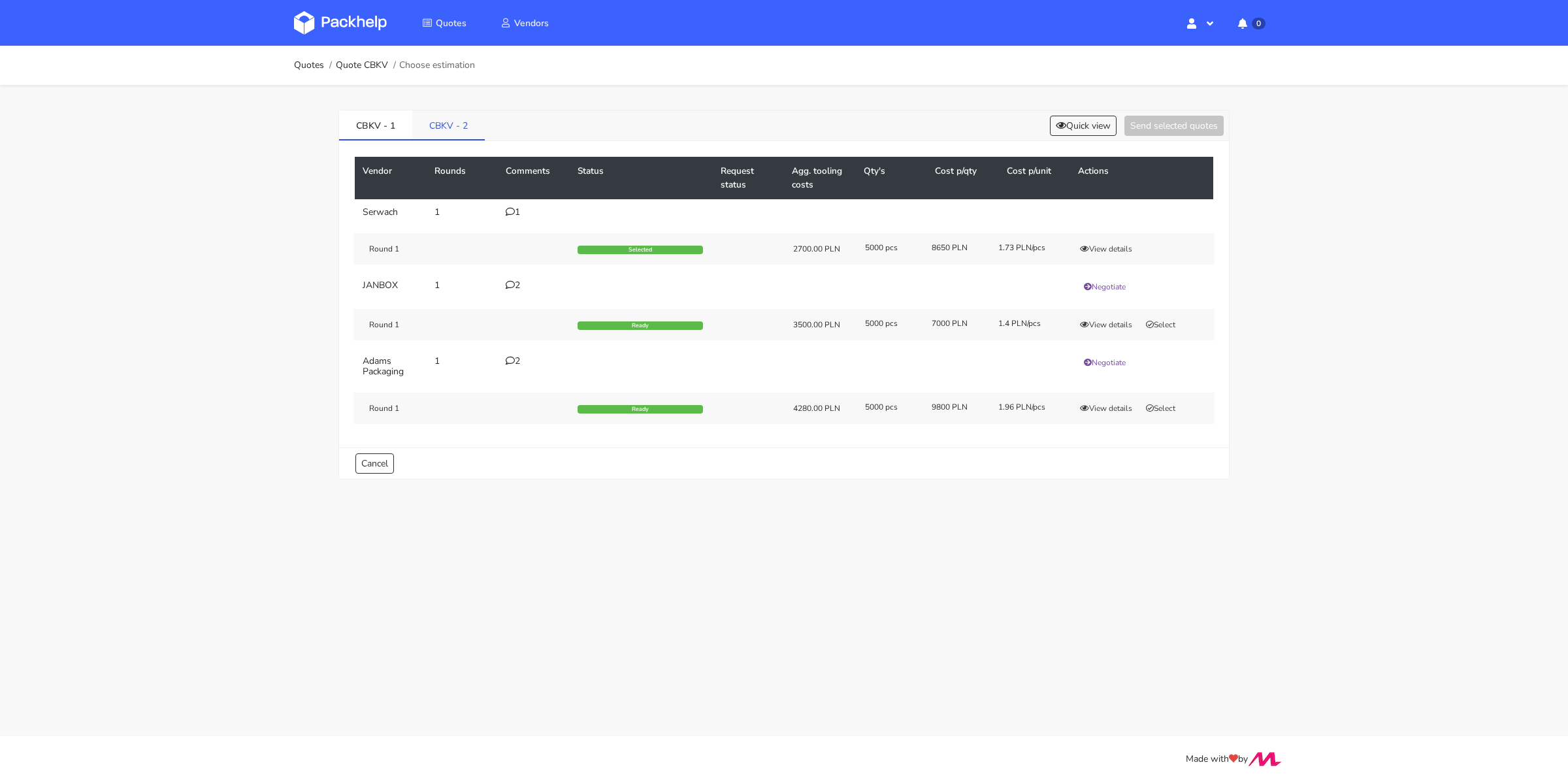
click at [457, 116] on link "CBKV - 2" at bounding box center [448, 125] width 72 height 29
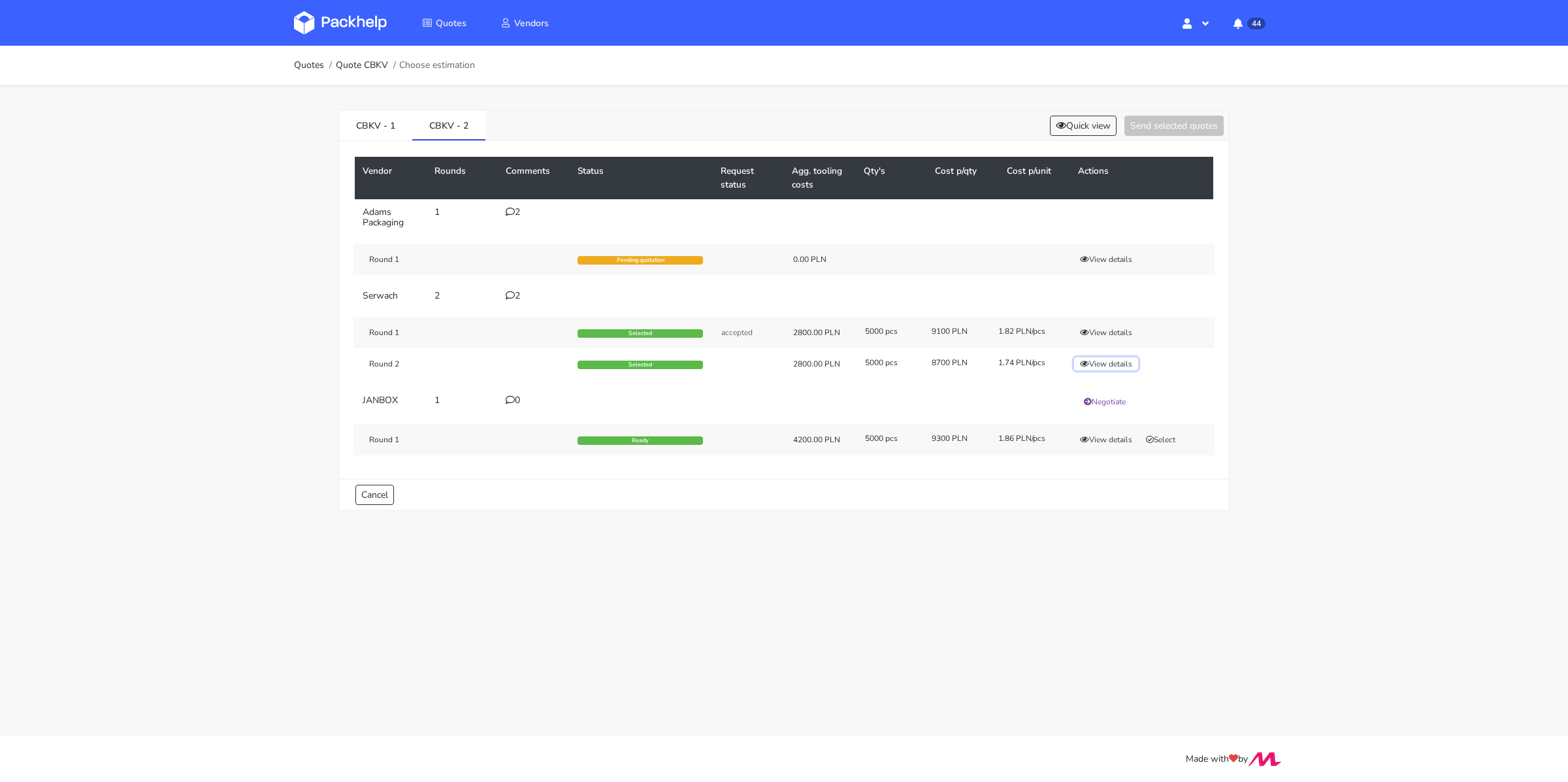
click at [1104, 358] on button "View details" at bounding box center [1106, 364] width 64 height 13
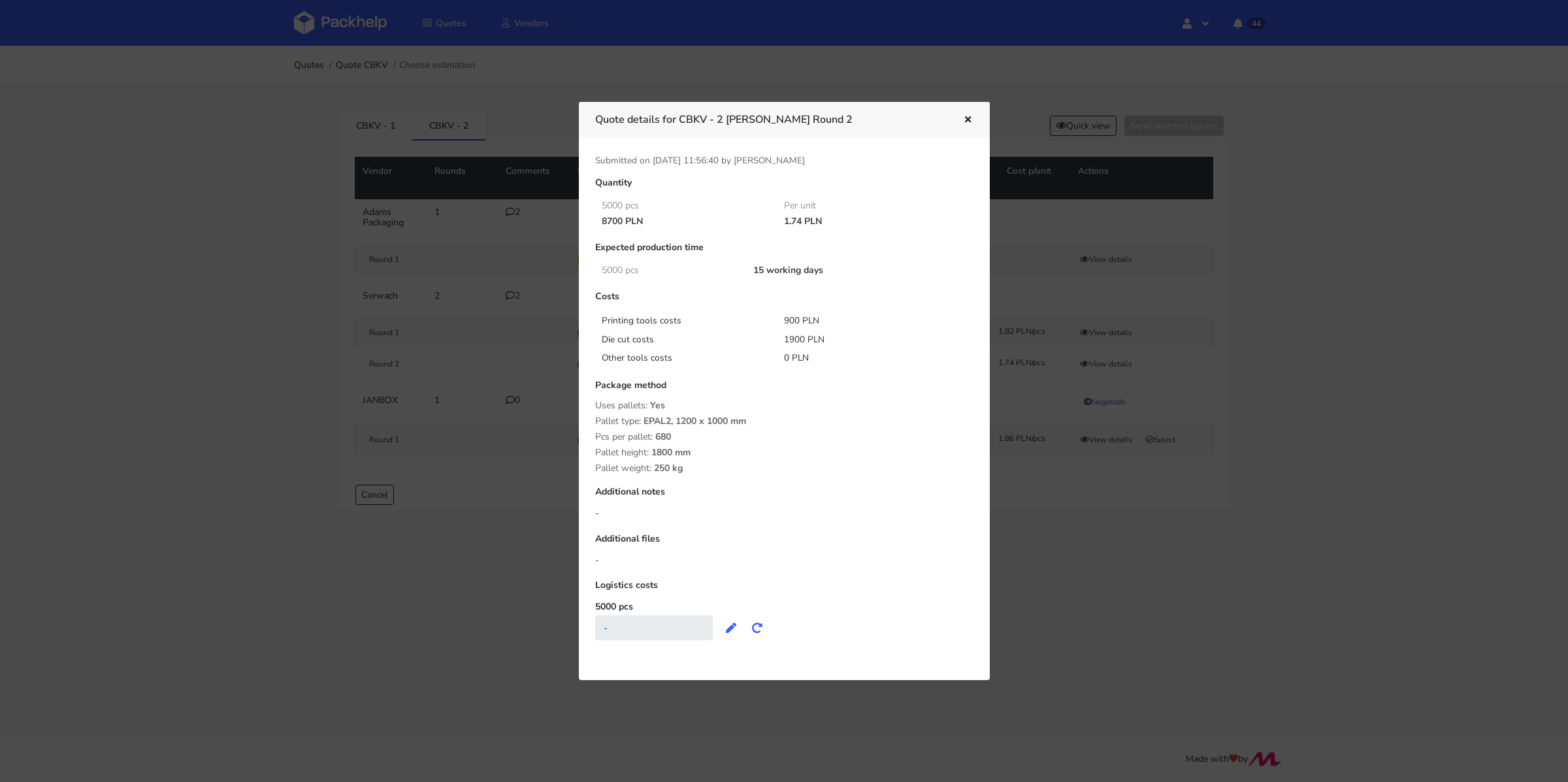
click at [1256, 285] on div at bounding box center [784, 391] width 1568 height 782
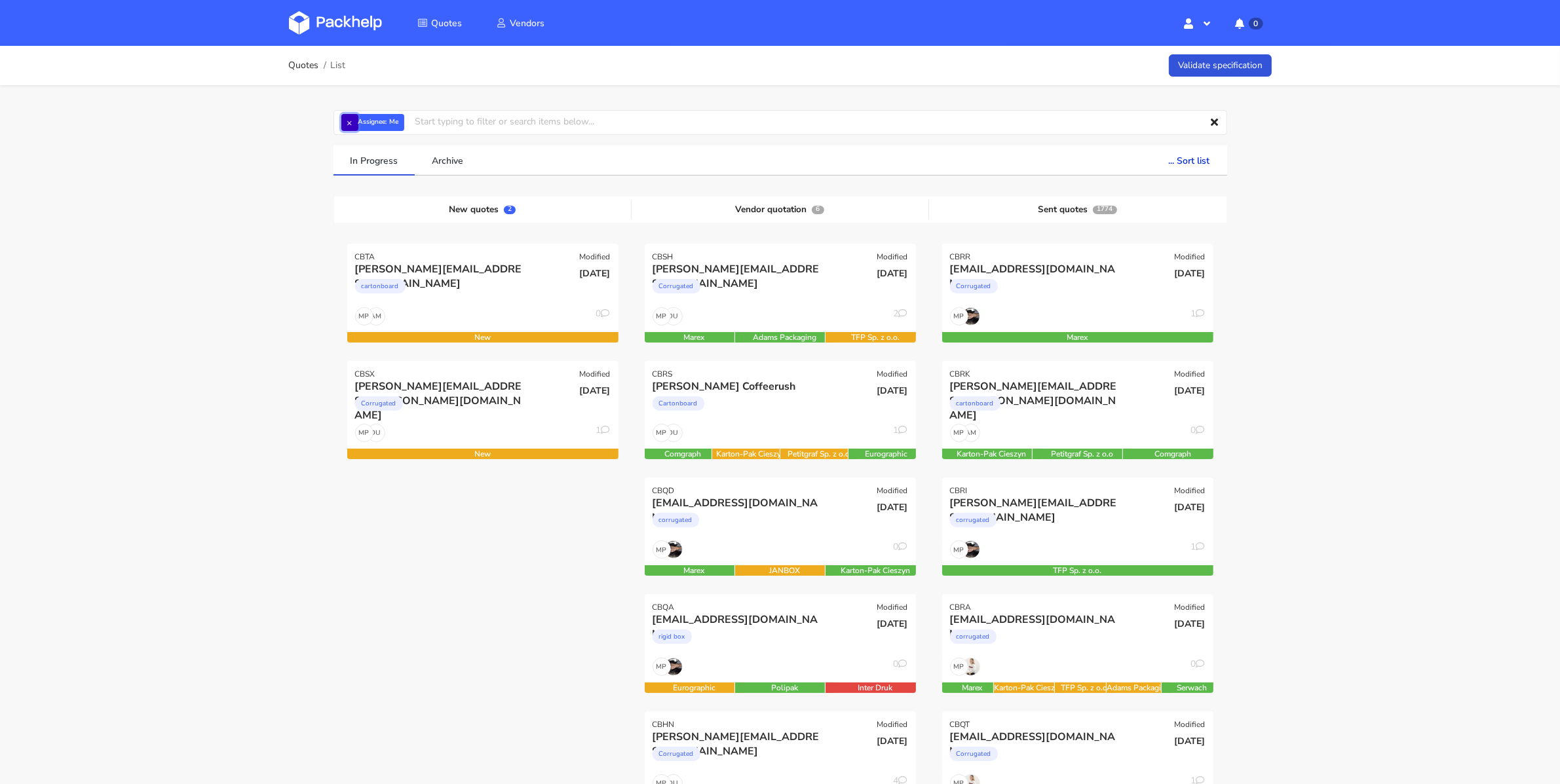
click at [349, 123] on button "×" at bounding box center [350, 122] width 17 height 17
click at [357, 123] on input "text" at bounding box center [780, 122] width 894 height 25
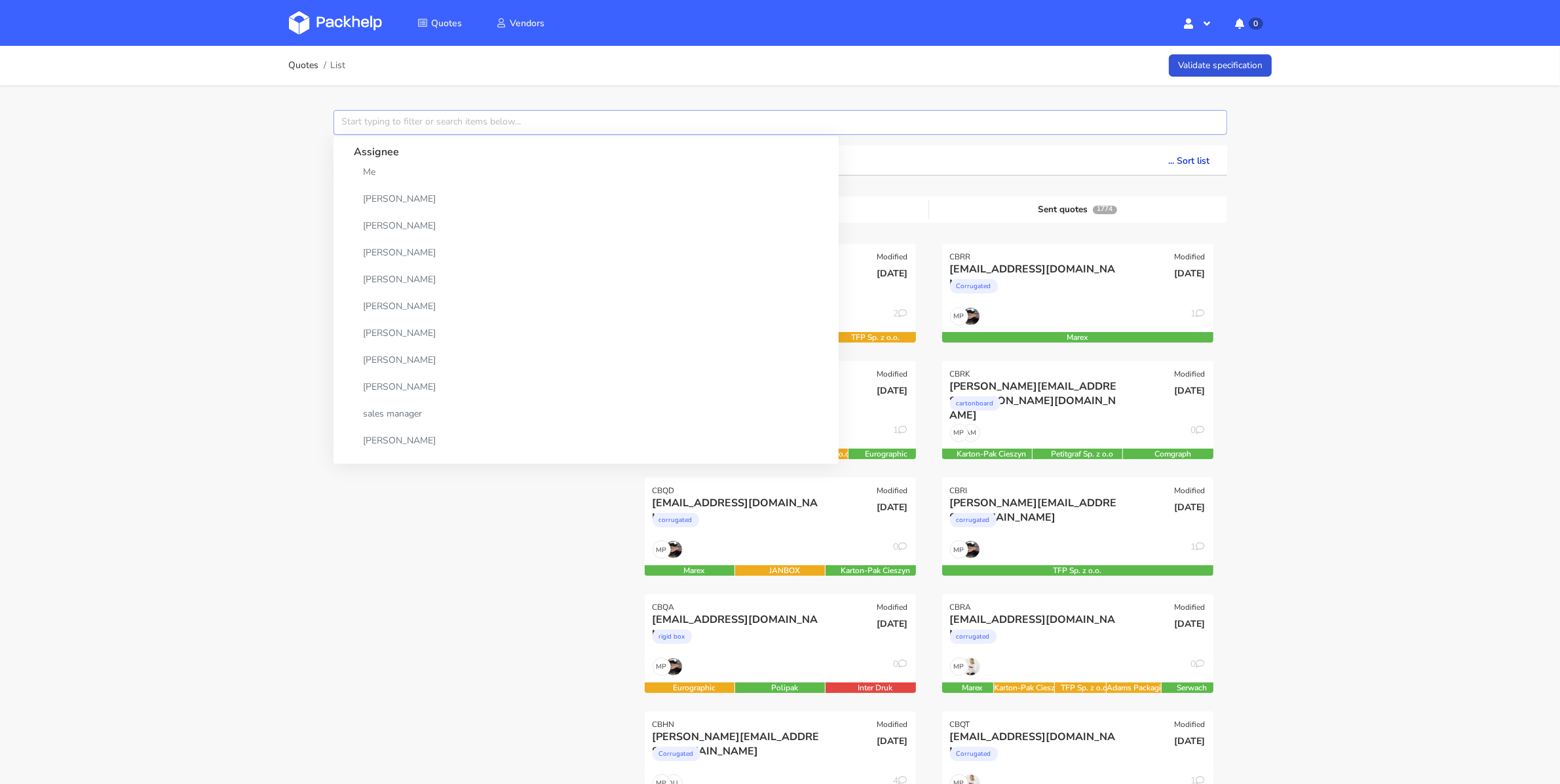
paste input "CBGE"
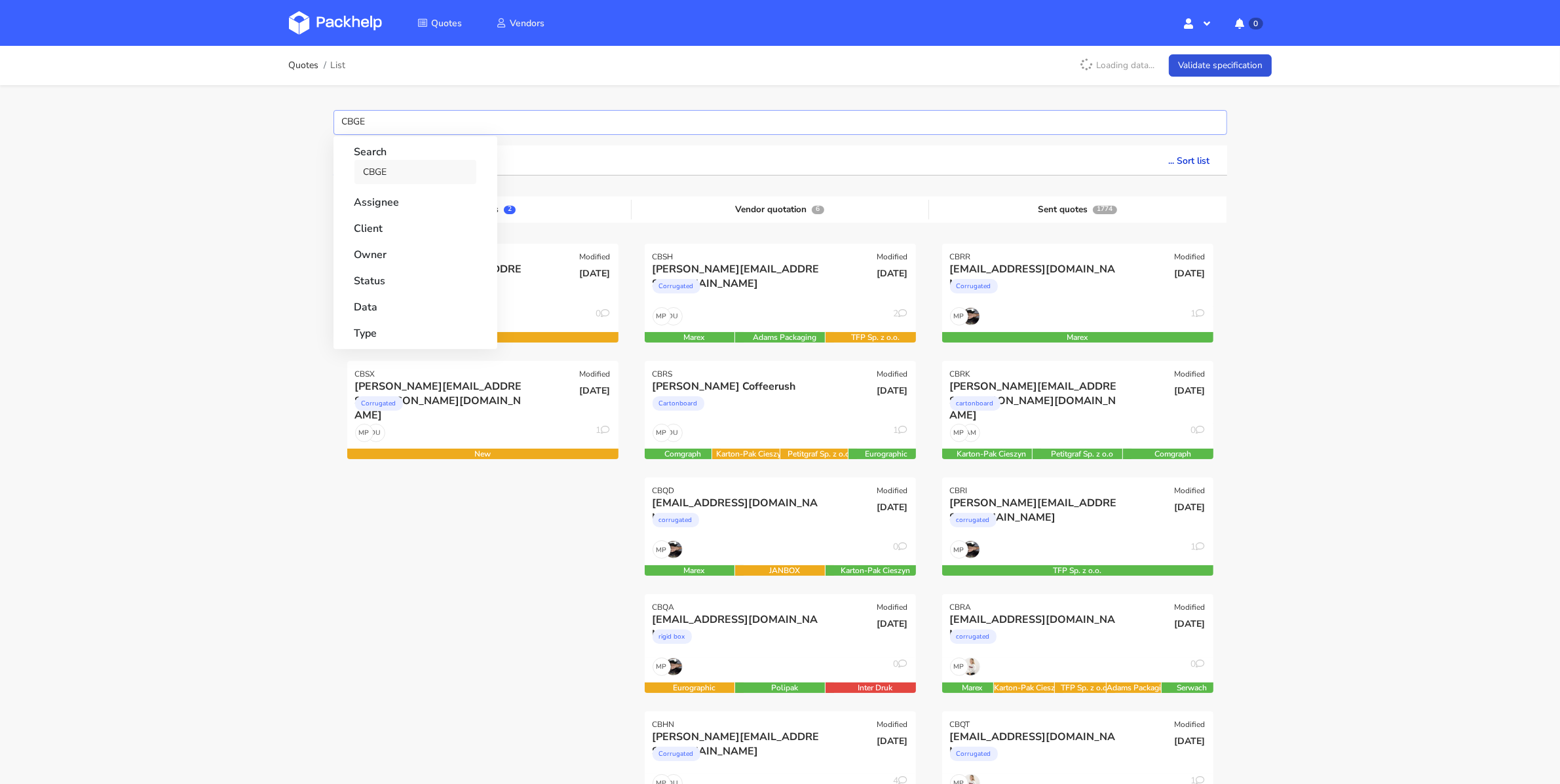
type input "CBGE"
click at [380, 172] on link "CBGE" at bounding box center [415, 172] width 122 height 24
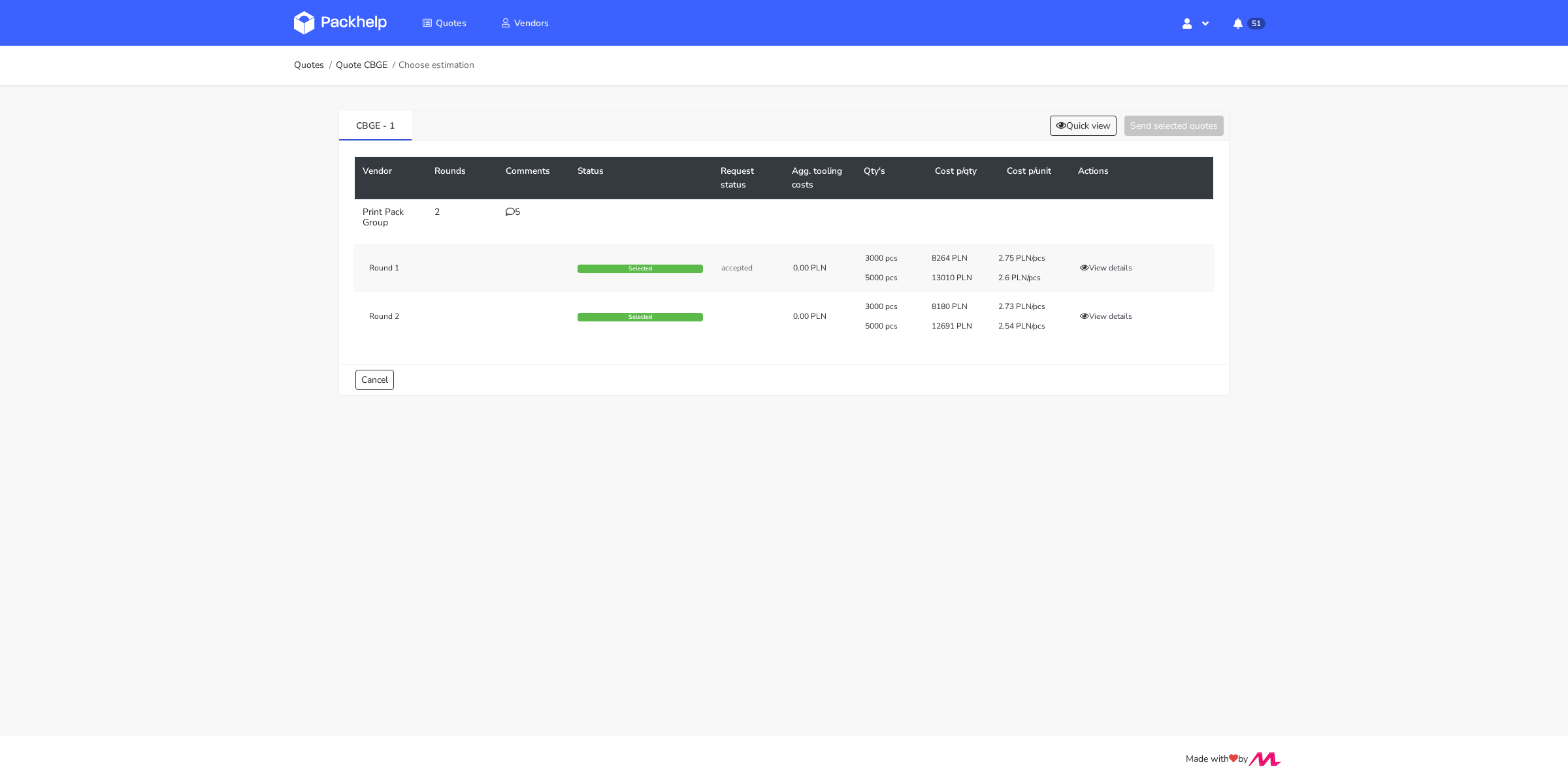
click at [514, 209] on icon at bounding box center [510, 211] width 9 height 9
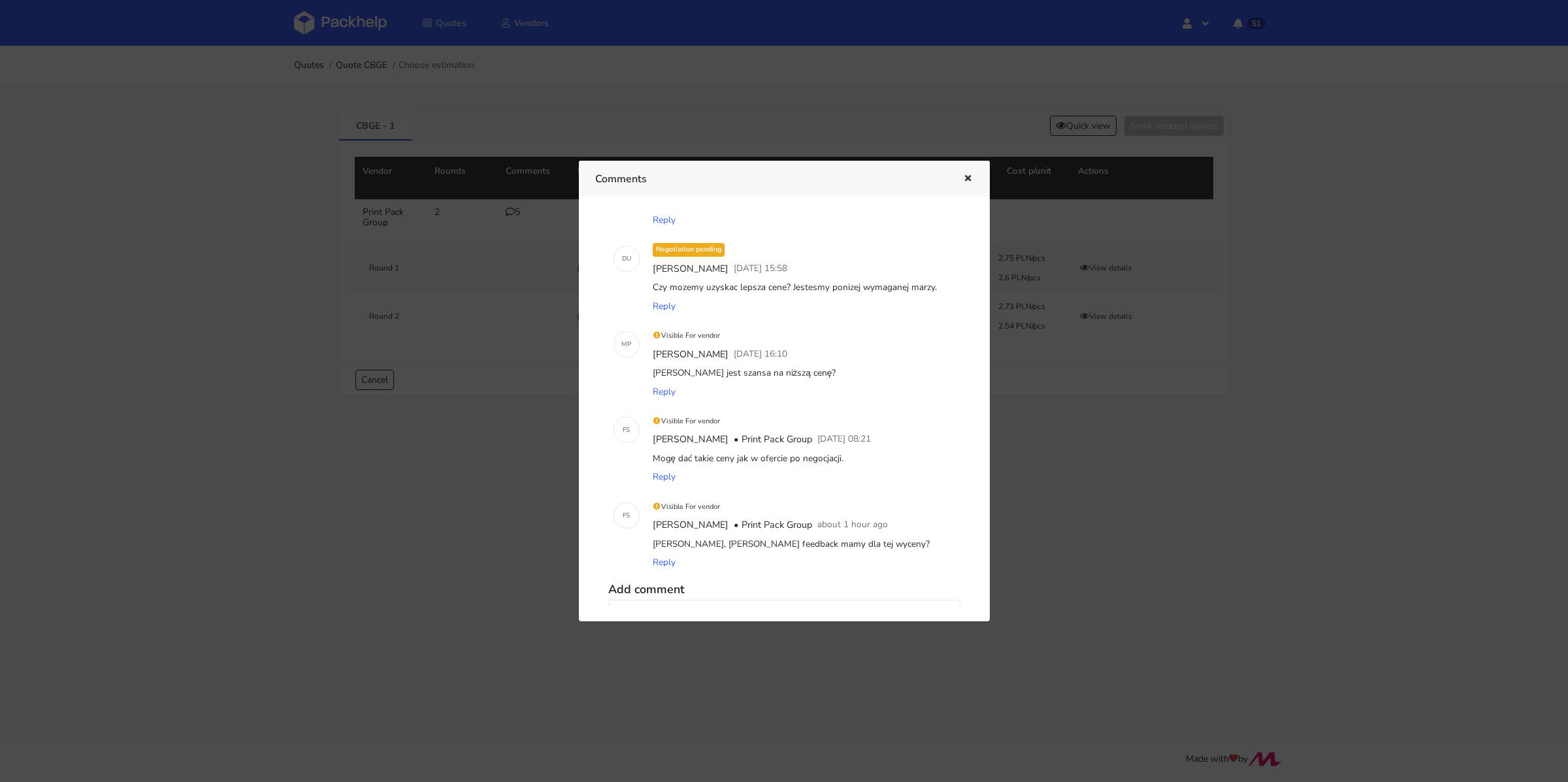
scroll to position [204, 0]
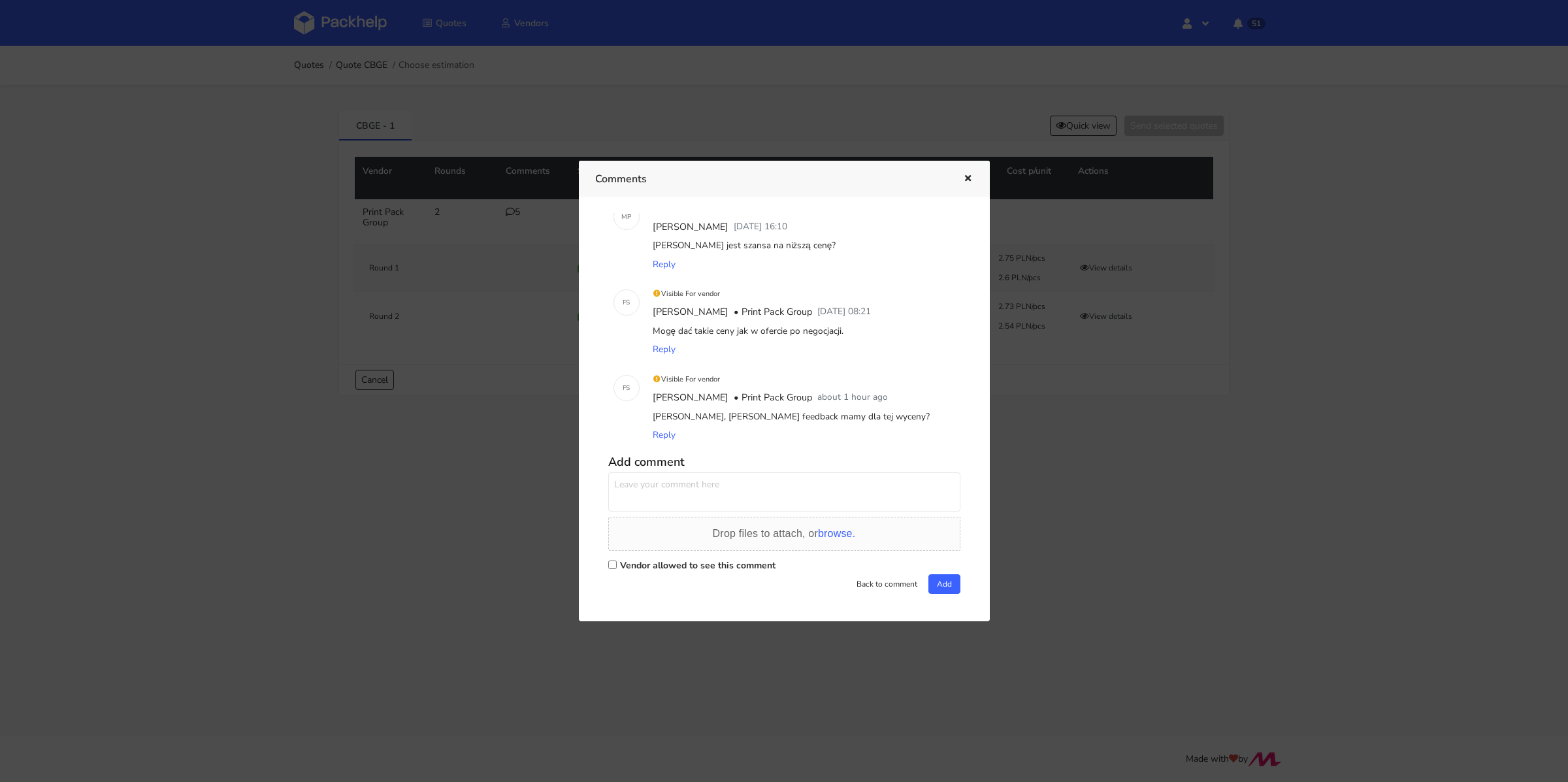
click at [640, 562] on label "Vendor allowed to see this comment" at bounding box center [698, 566] width 156 height 13
click at [617, 562] on input "Vendor allowed to see this comment" at bounding box center [612, 565] width 9 height 9
checkbox input "true"
click at [663, 500] on textarea at bounding box center [784, 492] width 352 height 39
type textarea "[PERSON_NAME] wycena została wysłana do klienta, czekamy na informację czy klie…"
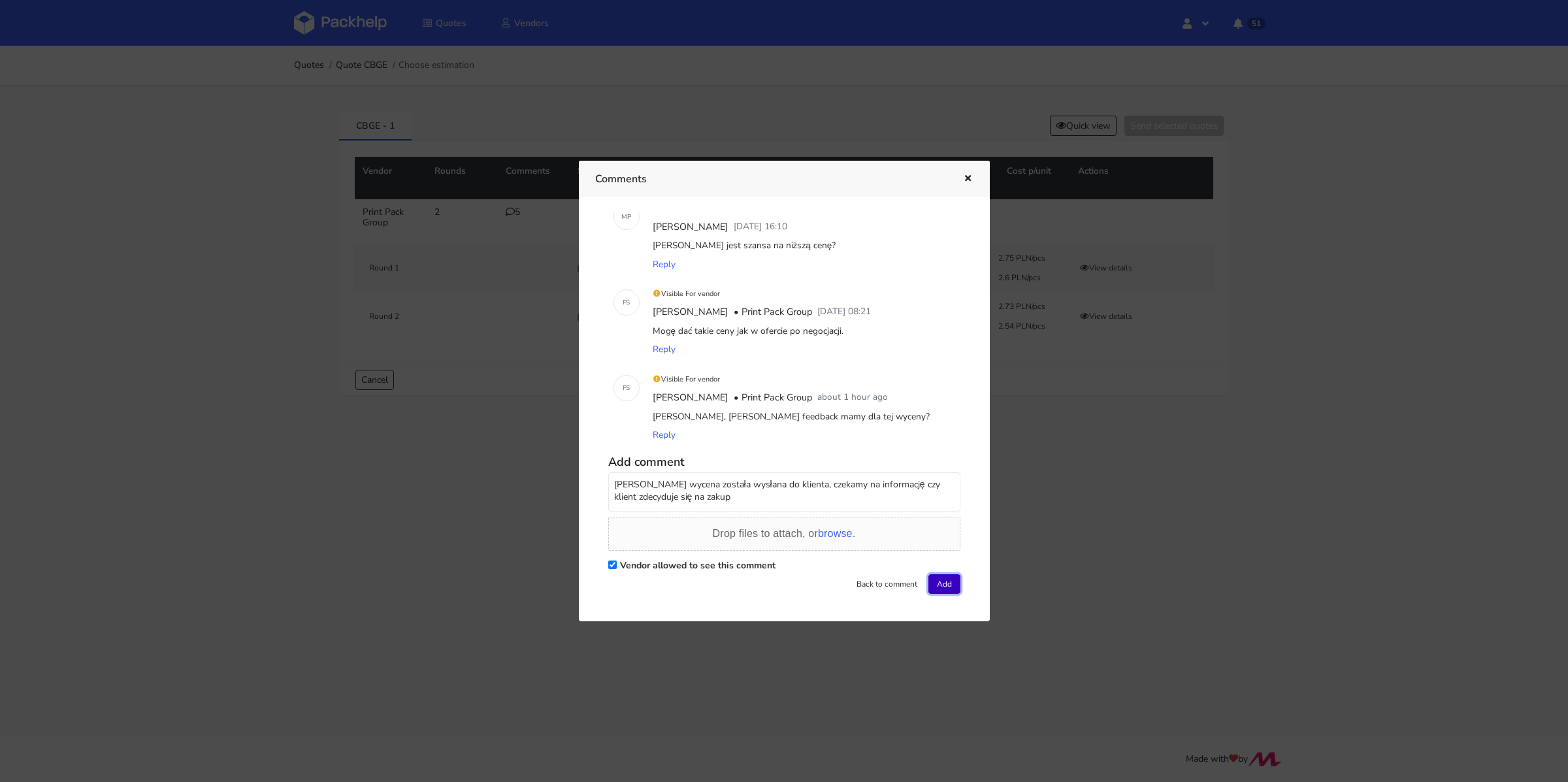
click at [950, 587] on button "Add" at bounding box center [945, 584] width 32 height 20
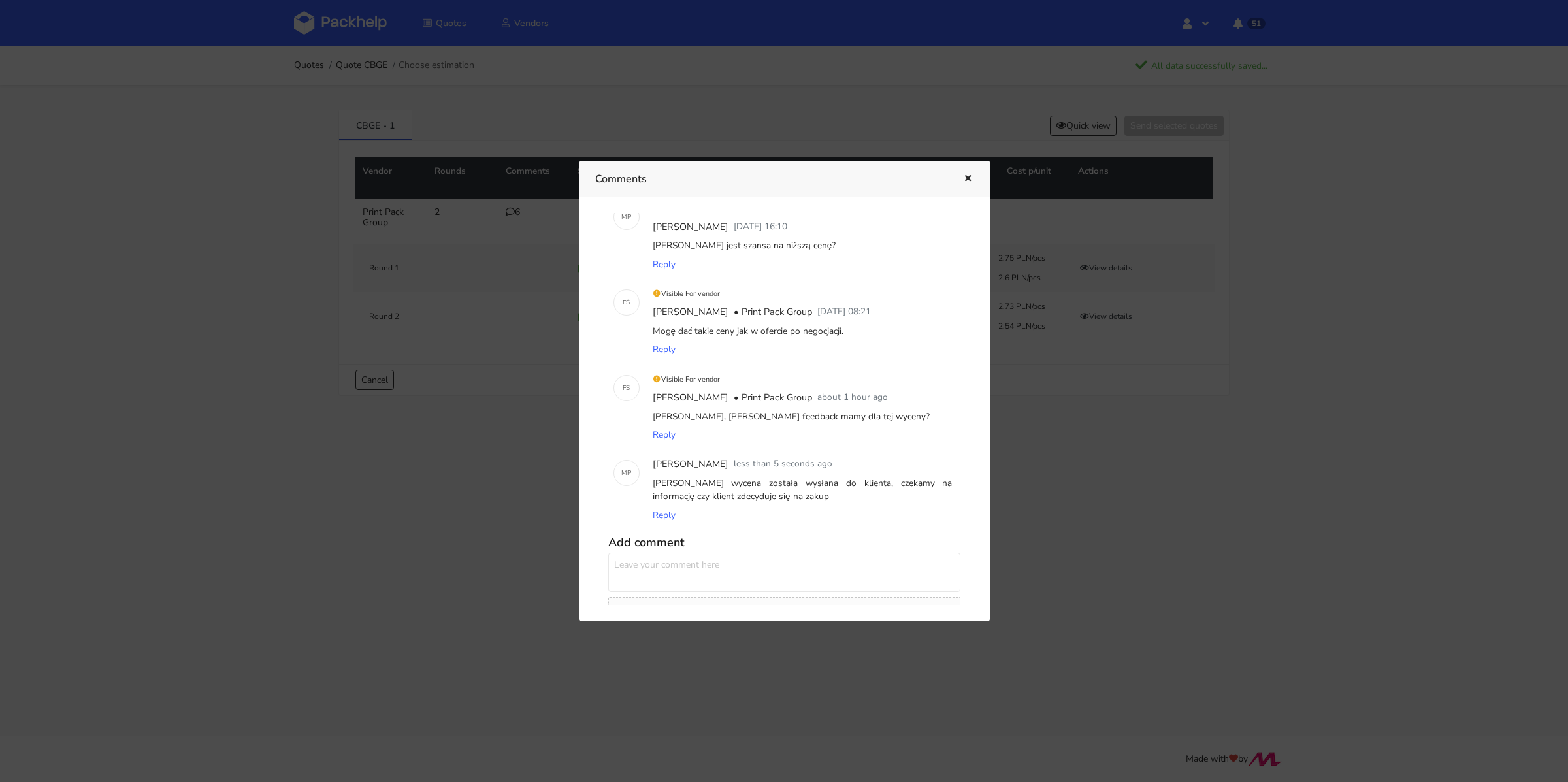
click at [963, 182] on icon "button" at bounding box center [968, 179] width 11 height 9
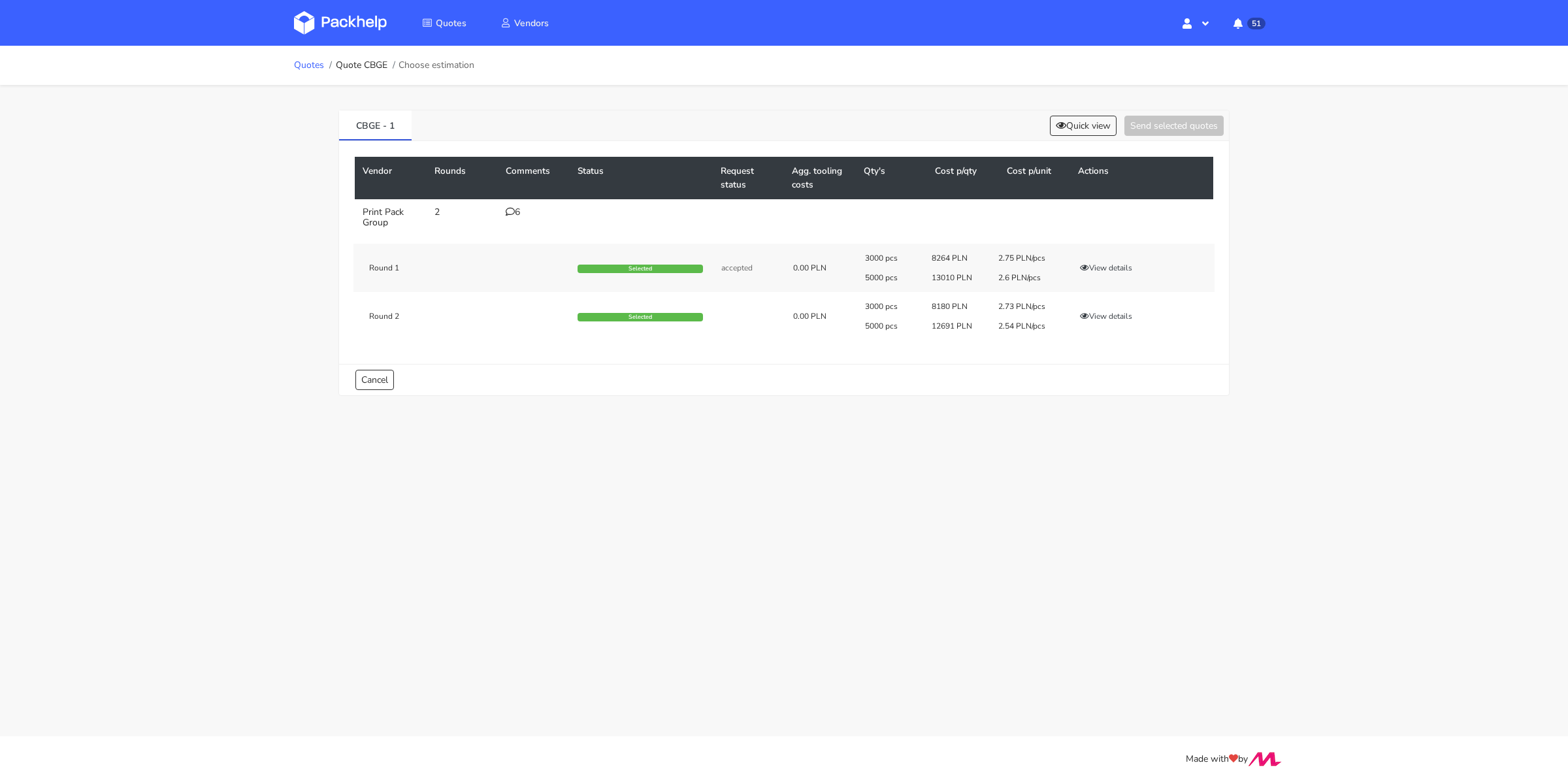
click at [302, 69] on link "Quotes" at bounding box center [308, 66] width 30 height 10
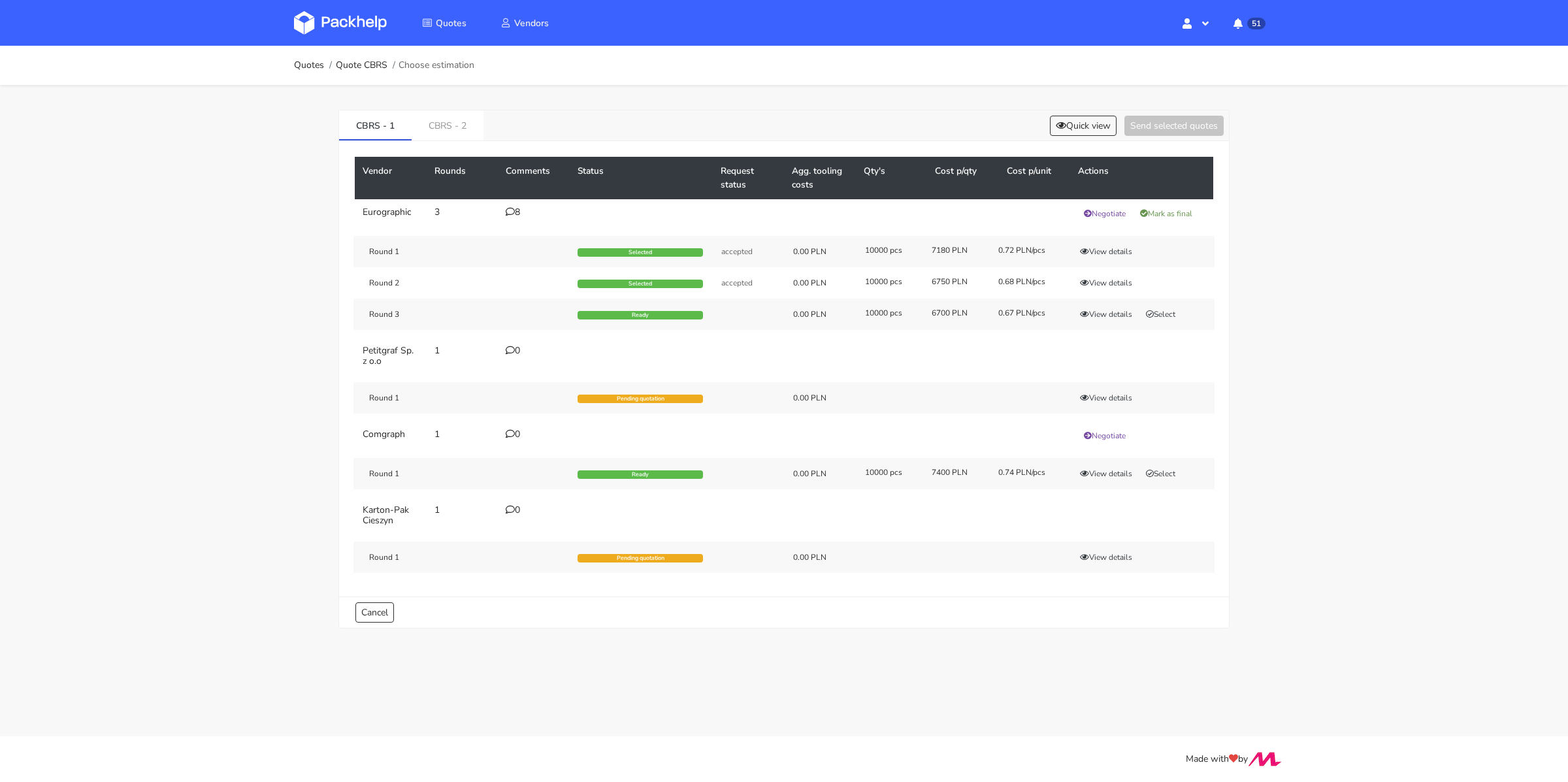
click at [508, 207] on icon at bounding box center [510, 211] width 9 height 9
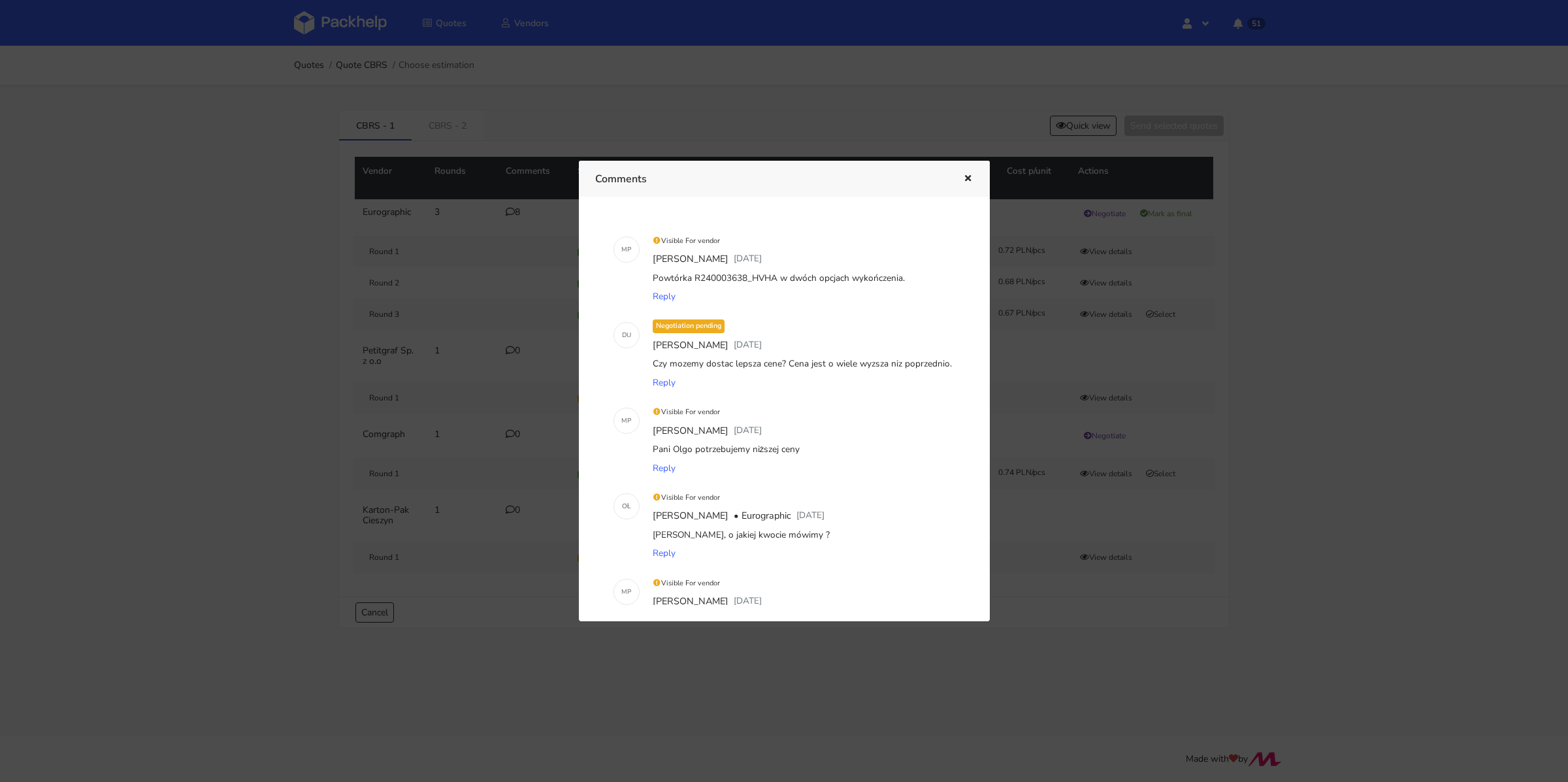
scroll to position [474, 0]
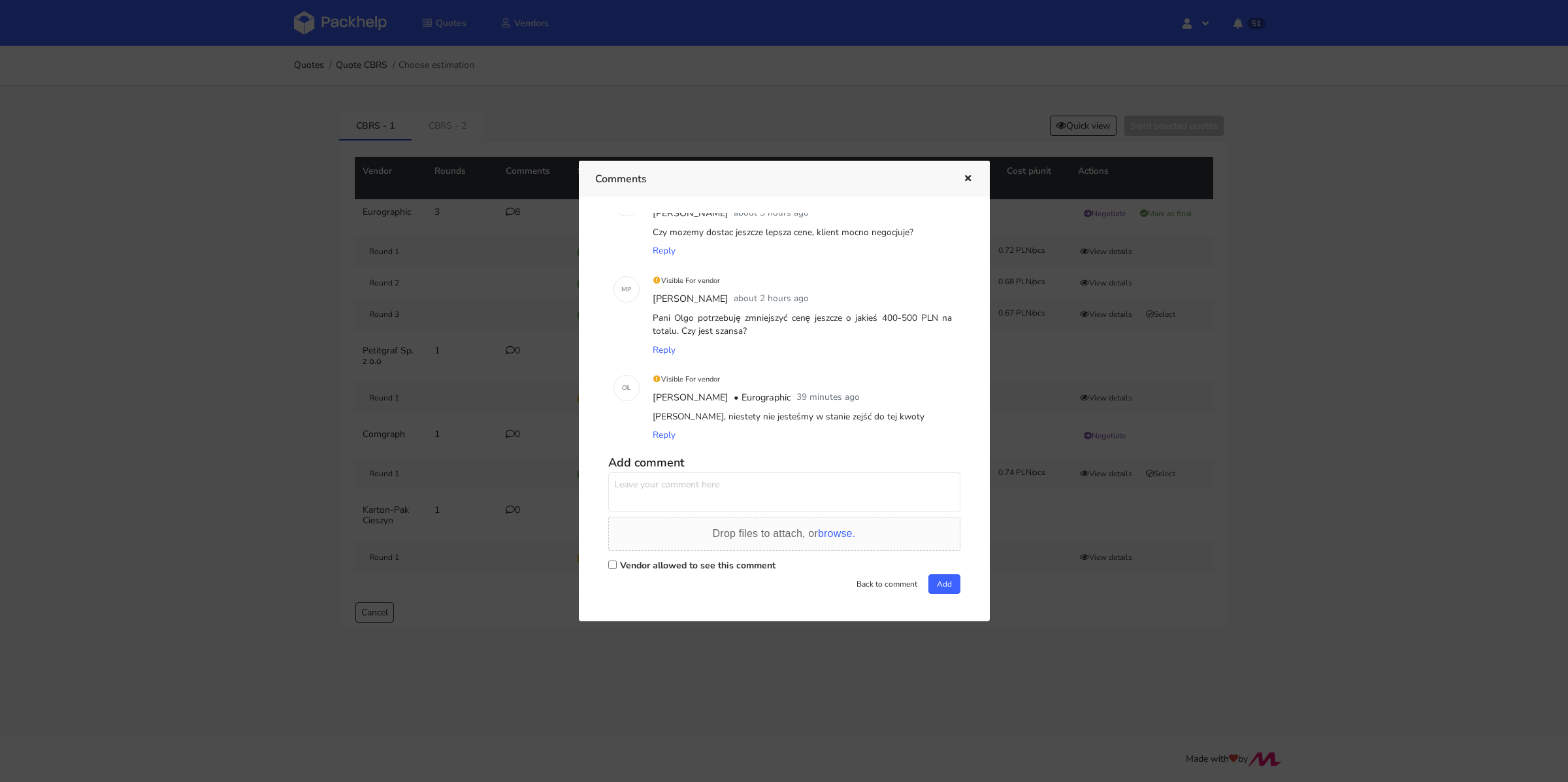
click at [242, 447] on div at bounding box center [784, 391] width 1568 height 782
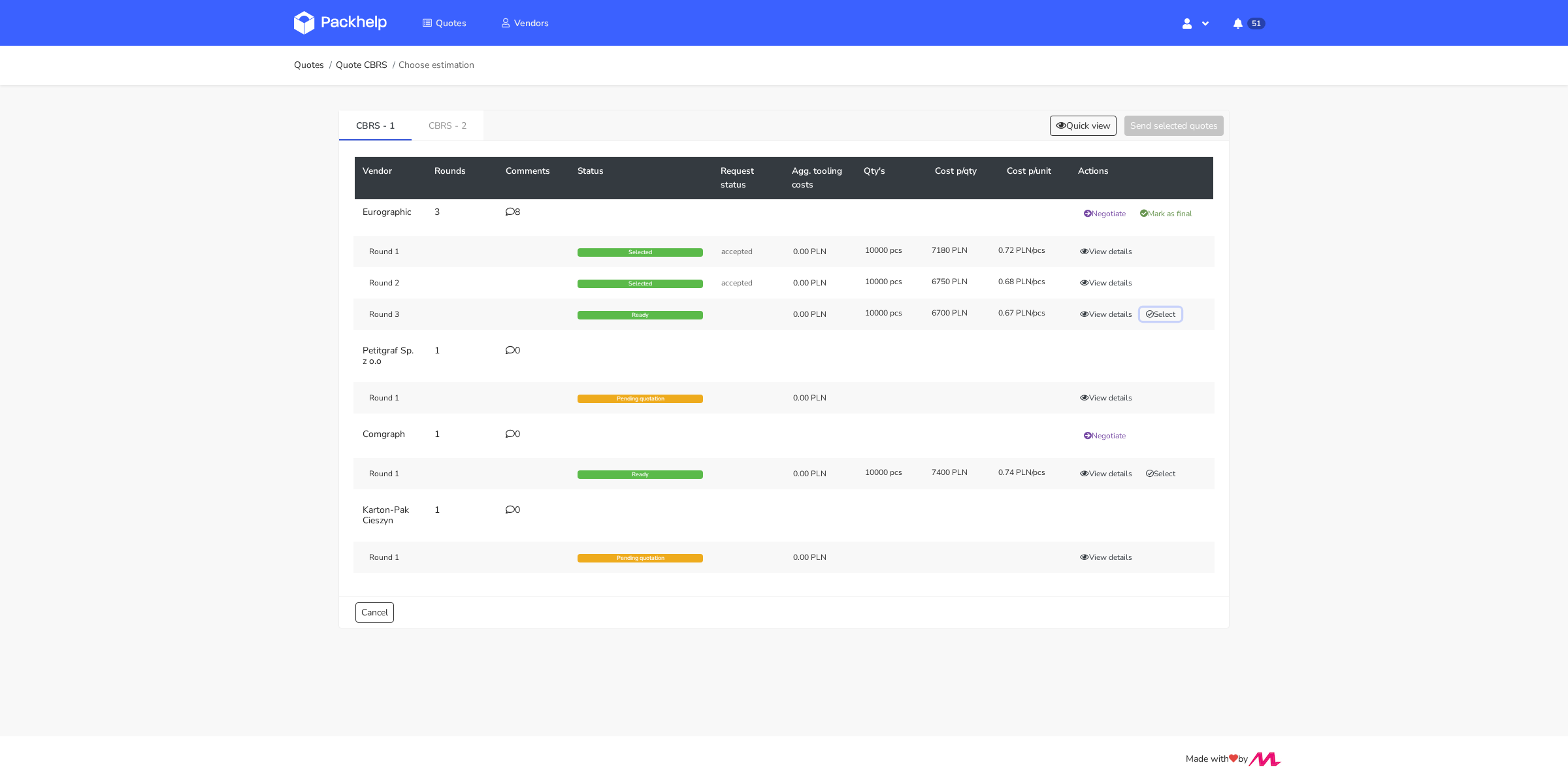
click at [1160, 316] on button "Select" at bounding box center [1161, 313] width 41 height 13
click at [1175, 113] on div "CBRS - 1 CBRS - 2 Quick view Send selected quotes ( 1 )" at bounding box center [784, 126] width 890 height 31
click at [1169, 120] on button "Send selected quotes ( 1 )" at bounding box center [1165, 126] width 118 height 20
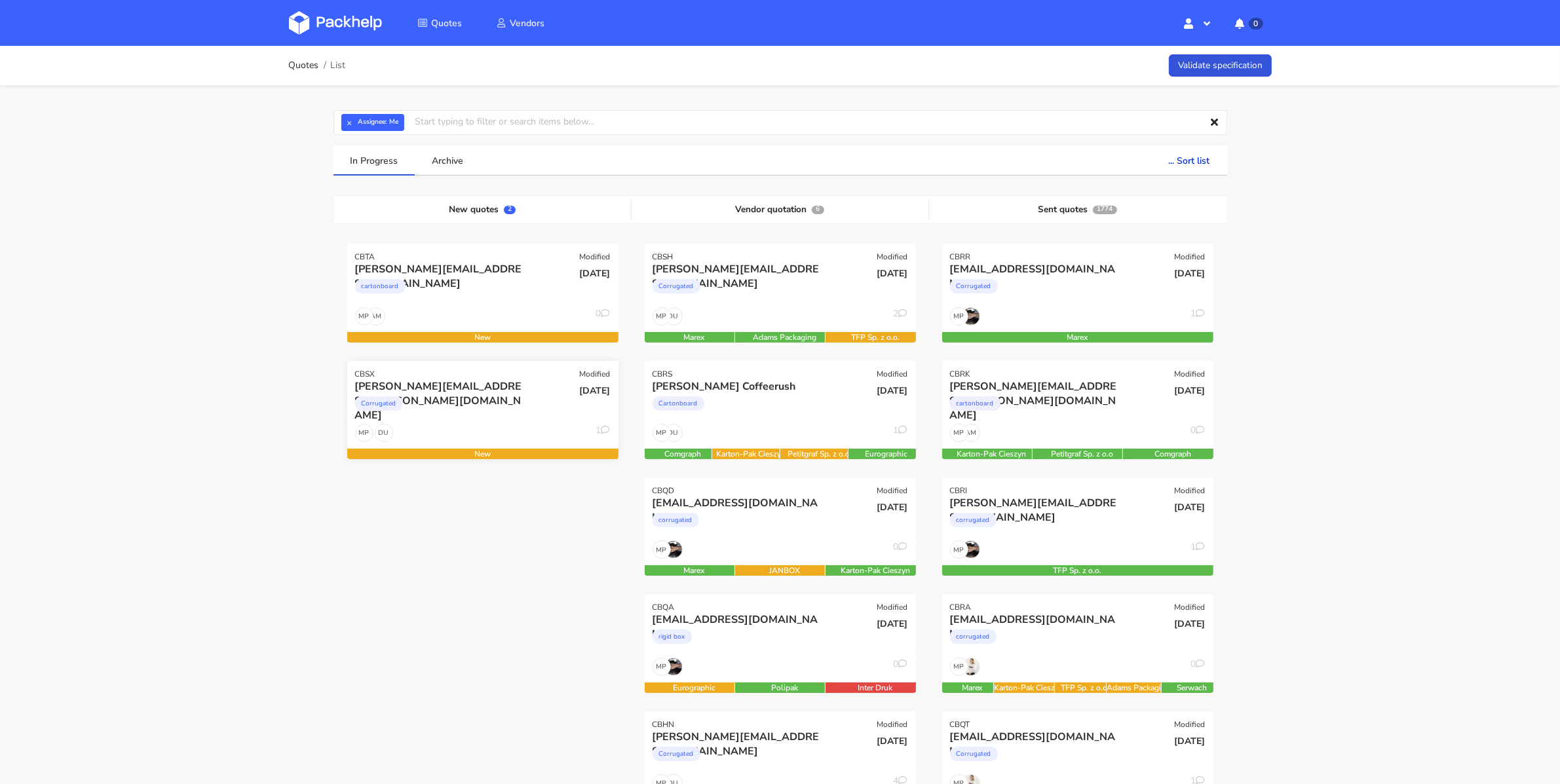
click at [472, 412] on div "Corrugated" at bounding box center [442, 407] width 173 height 26
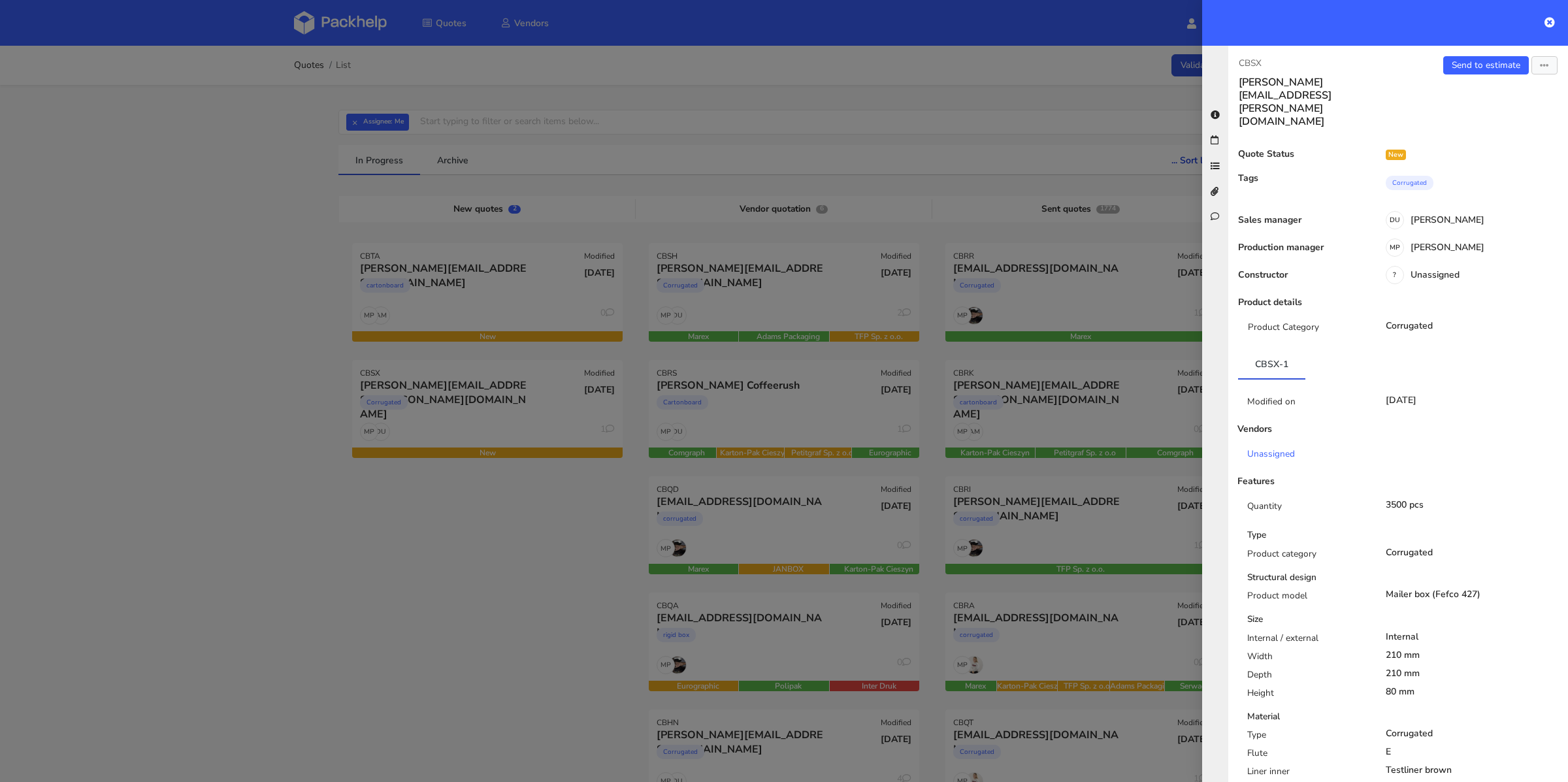
click at [636, 537] on div at bounding box center [784, 391] width 1568 height 782
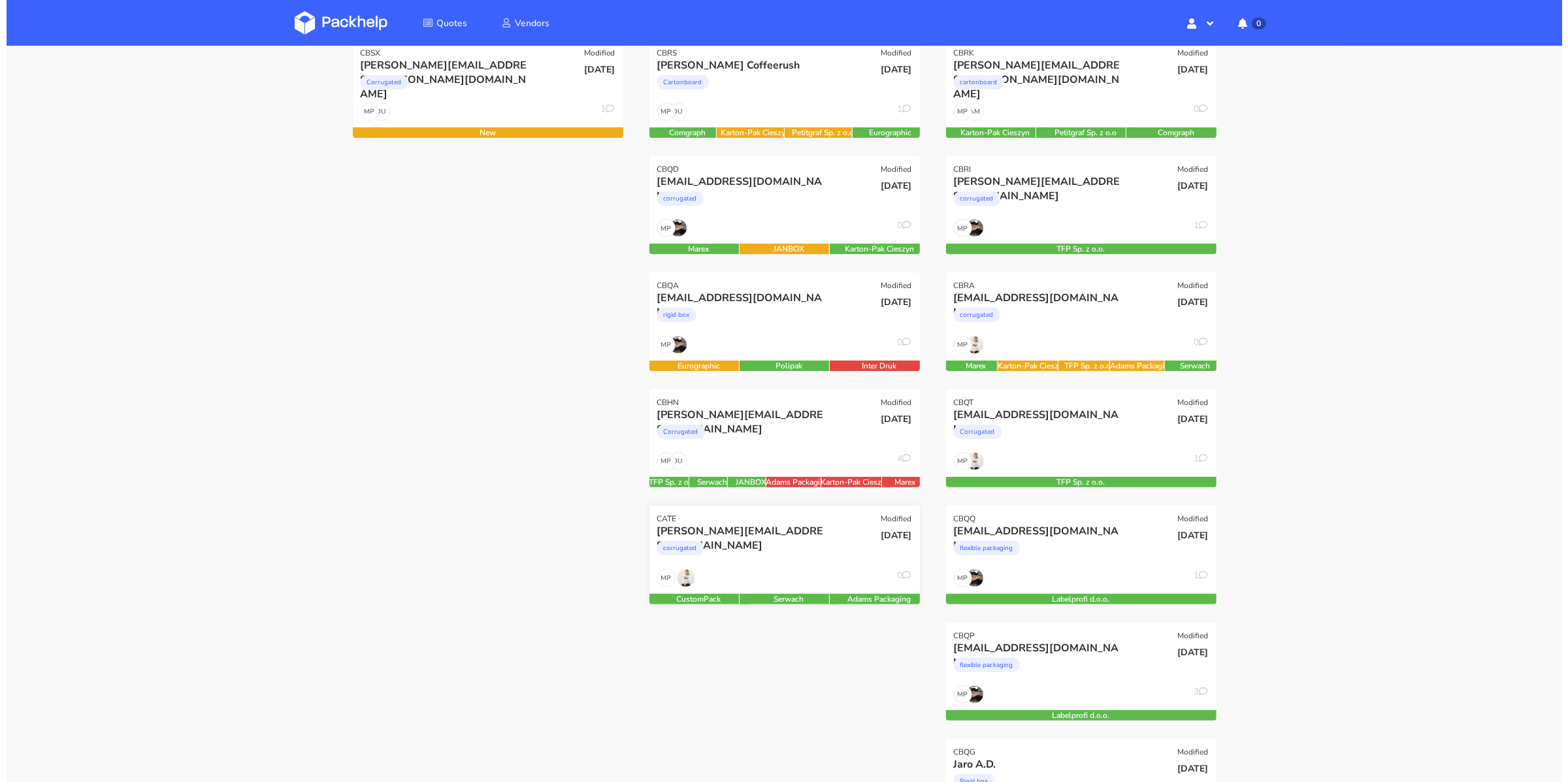
scroll to position [327, 0]
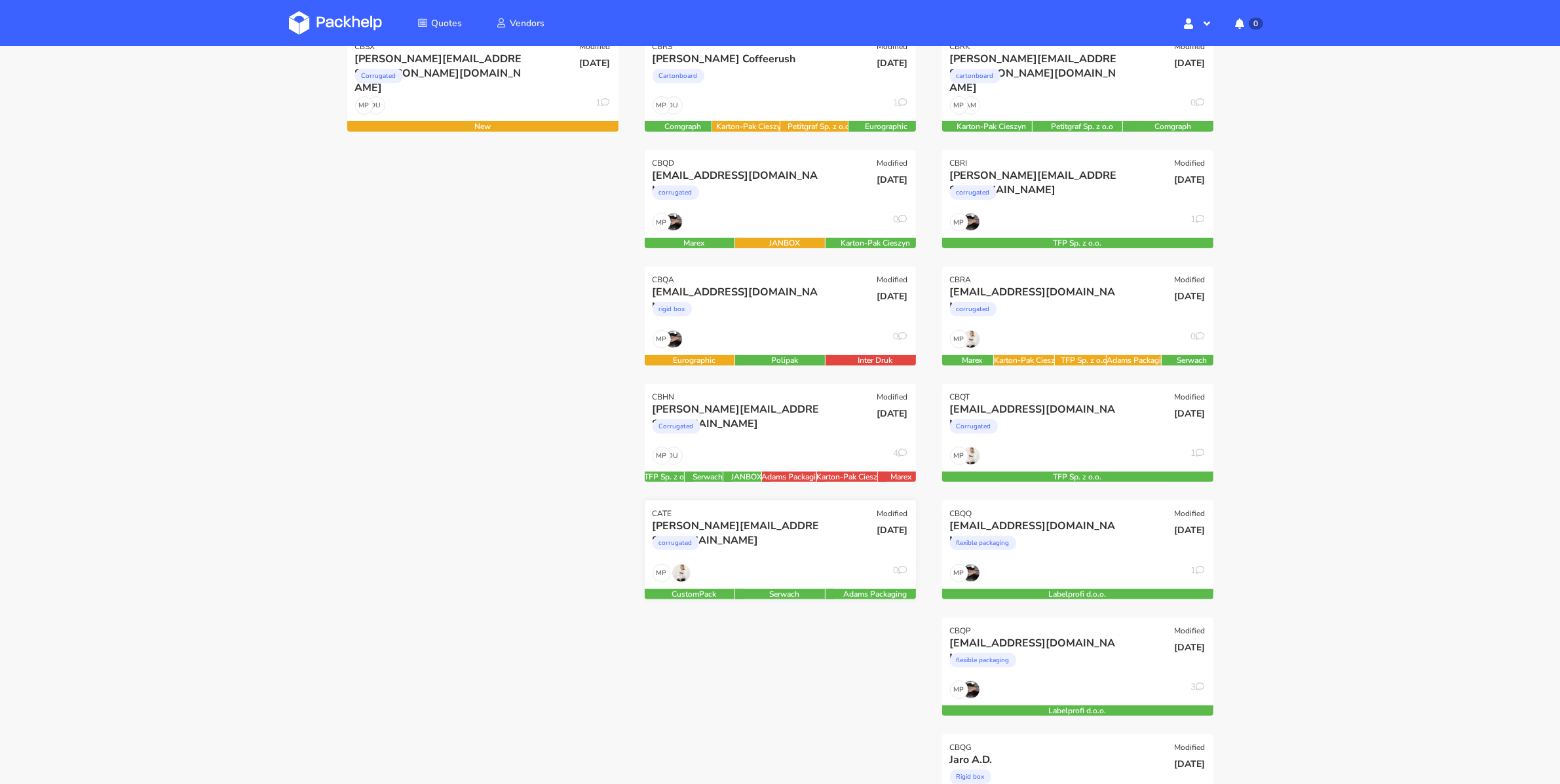
click at [794, 541] on div "corrugated" at bounding box center [739, 546] width 173 height 26
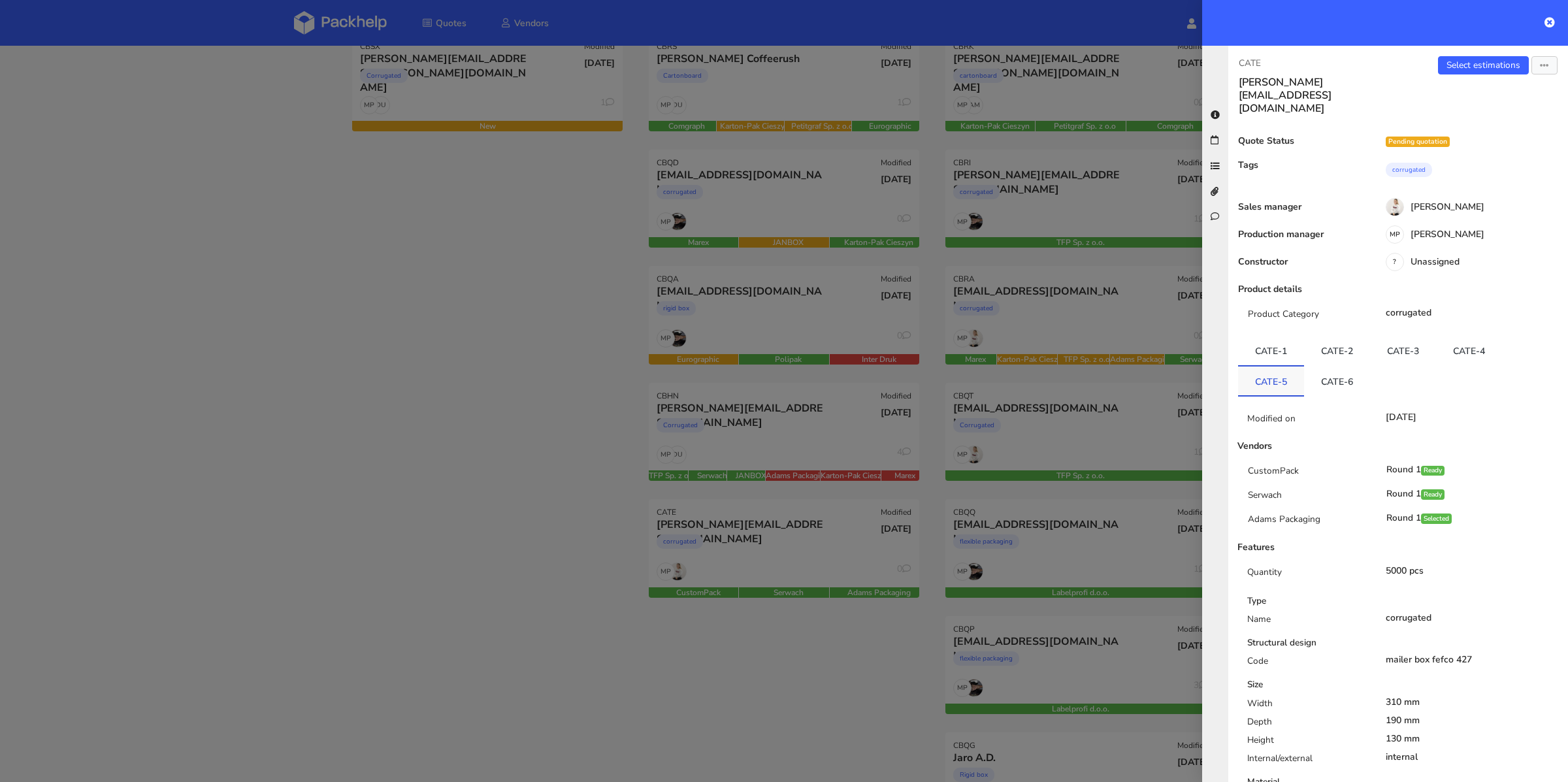
click at [1282, 366] on link "CATE-5" at bounding box center [1271, 381] width 66 height 29
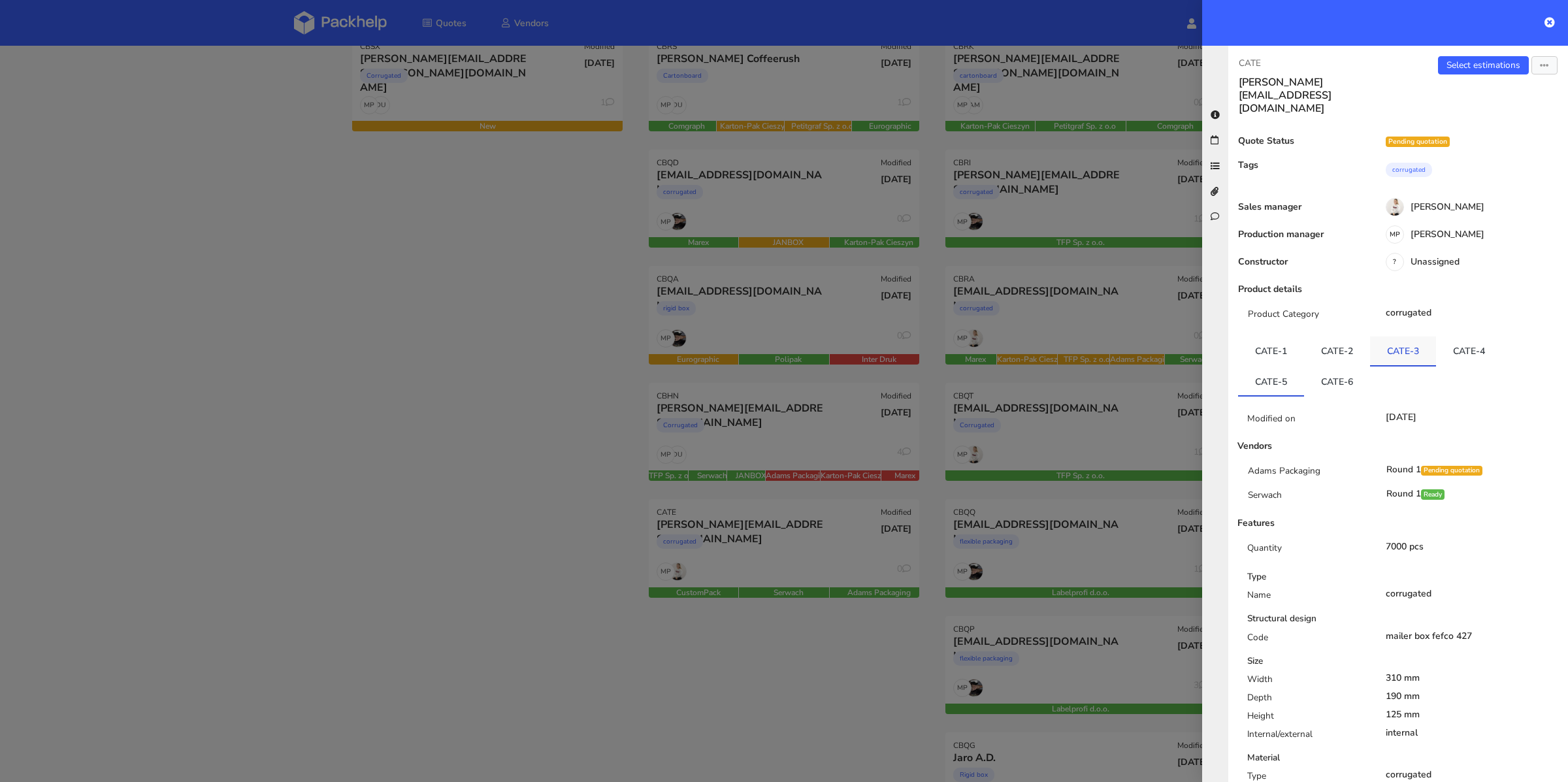
click at [1423, 336] on link "CATE-3" at bounding box center [1403, 351] width 66 height 29
click at [1461, 336] on link "CATE-4" at bounding box center [1468, 351] width 66 height 29
click at [1286, 366] on link "CATE-5" at bounding box center [1271, 381] width 66 height 29
click at [1461, 69] on link "Select estimations" at bounding box center [1483, 65] width 91 height 18
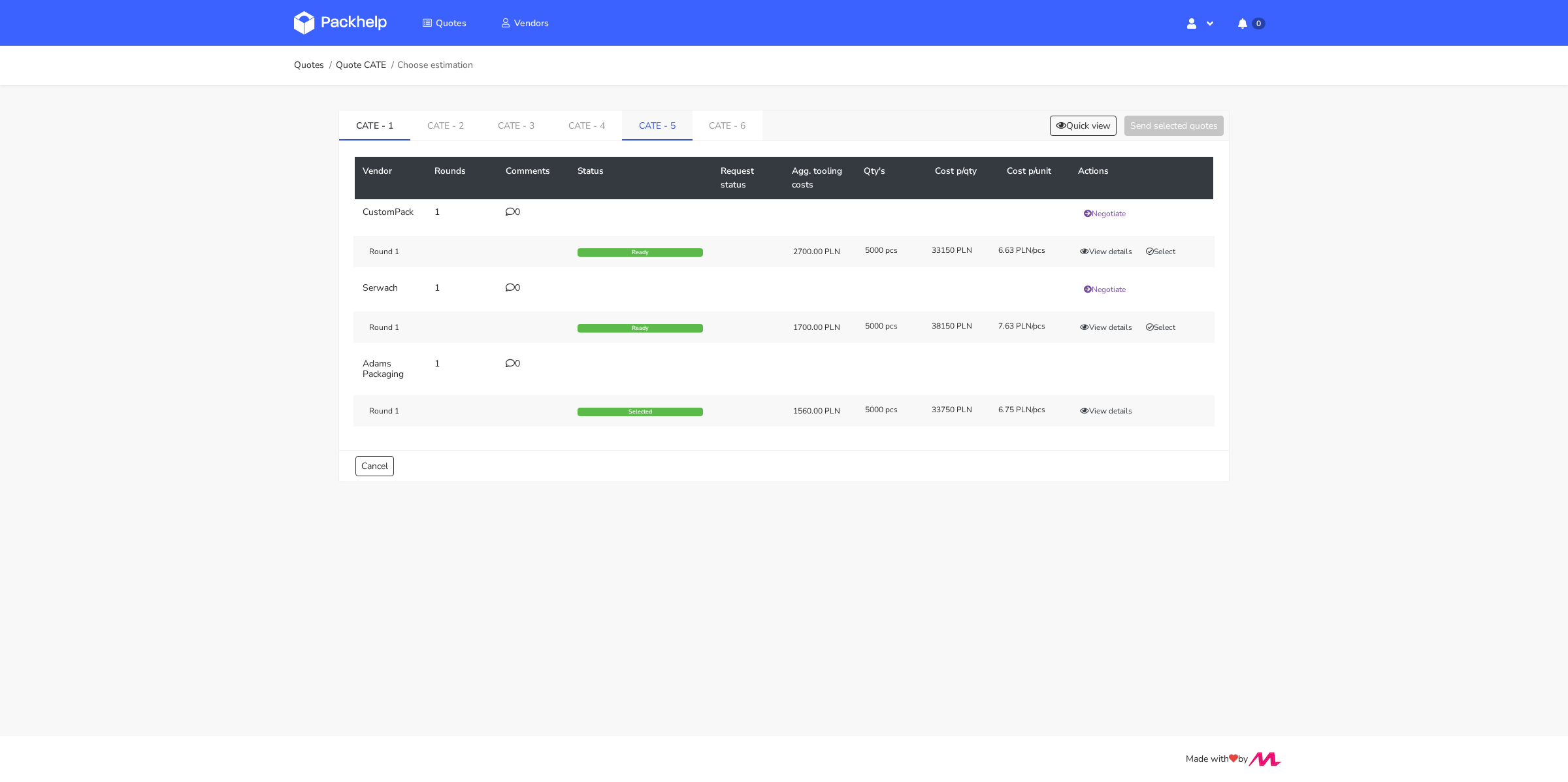
click at [665, 128] on link "CATE - 5" at bounding box center [657, 125] width 71 height 29
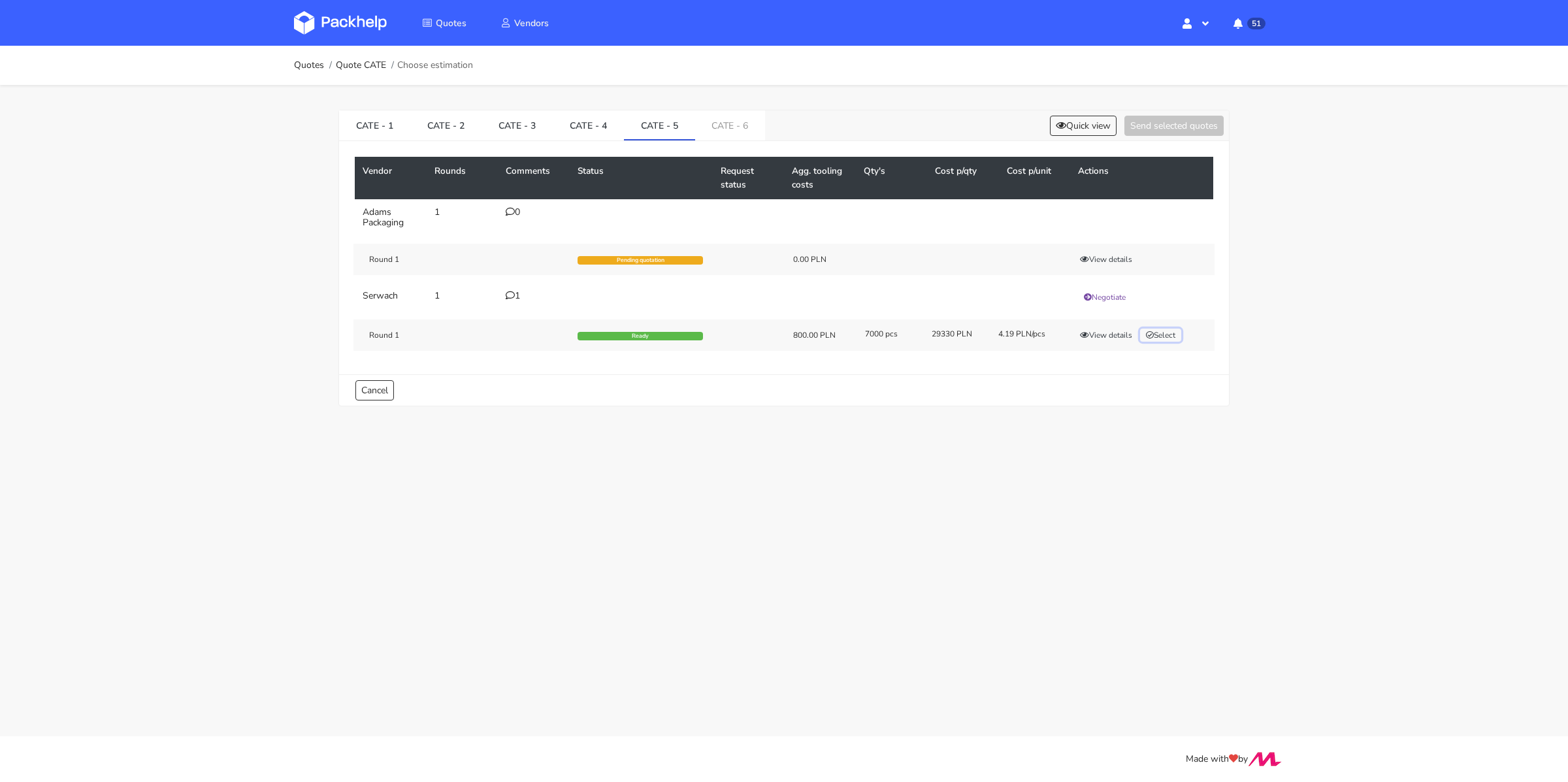
click at [1174, 331] on button "Select" at bounding box center [1161, 335] width 41 height 13
click at [720, 125] on link "CATE - 6" at bounding box center [730, 125] width 71 height 29
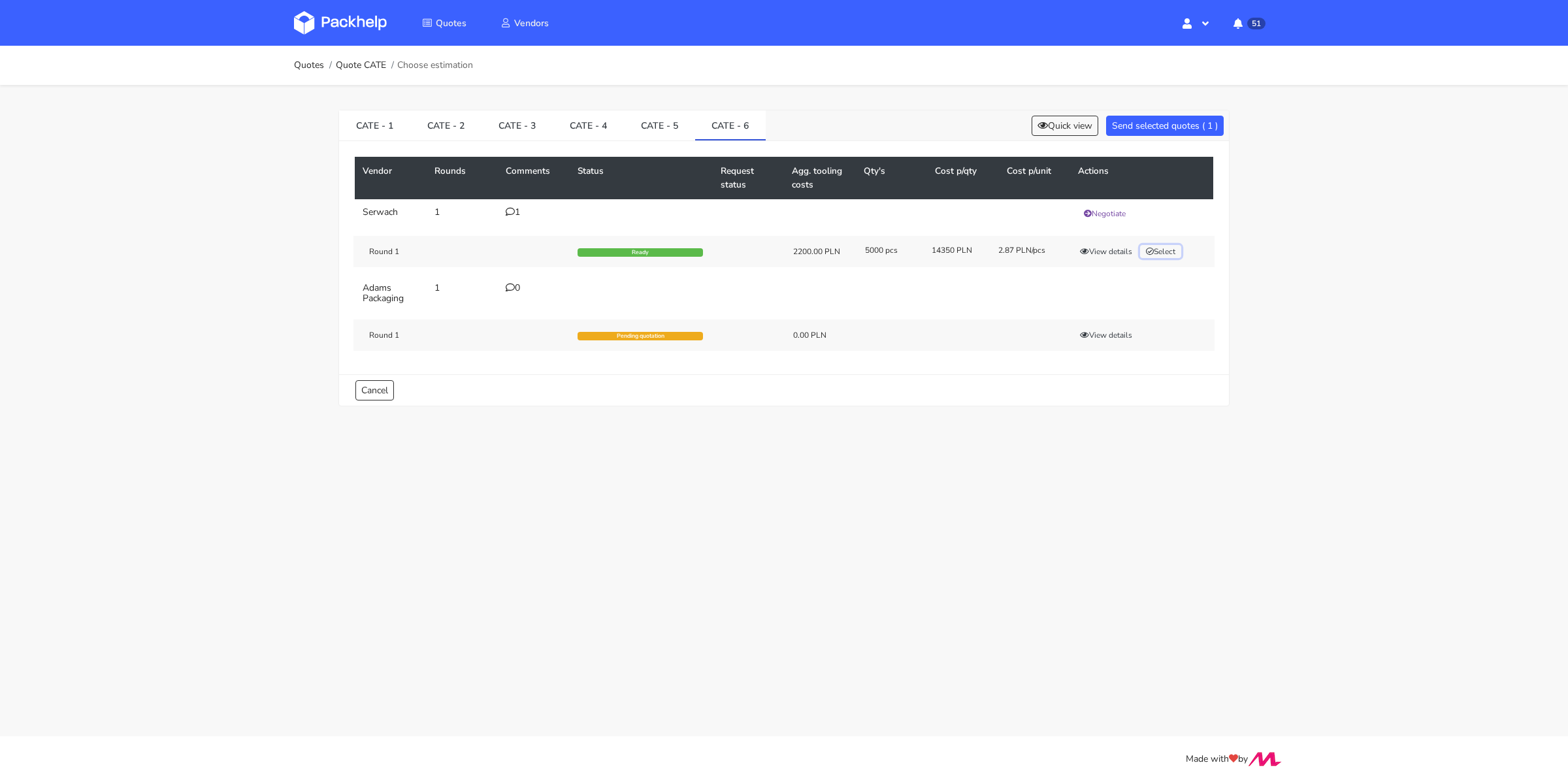
click at [1169, 250] on button "Select" at bounding box center [1161, 251] width 41 height 13
click at [1130, 123] on button "Send selected quotes ( 2 )" at bounding box center [1165, 126] width 118 height 20
click at [318, 63] on link "Quotes" at bounding box center [308, 66] width 30 height 10
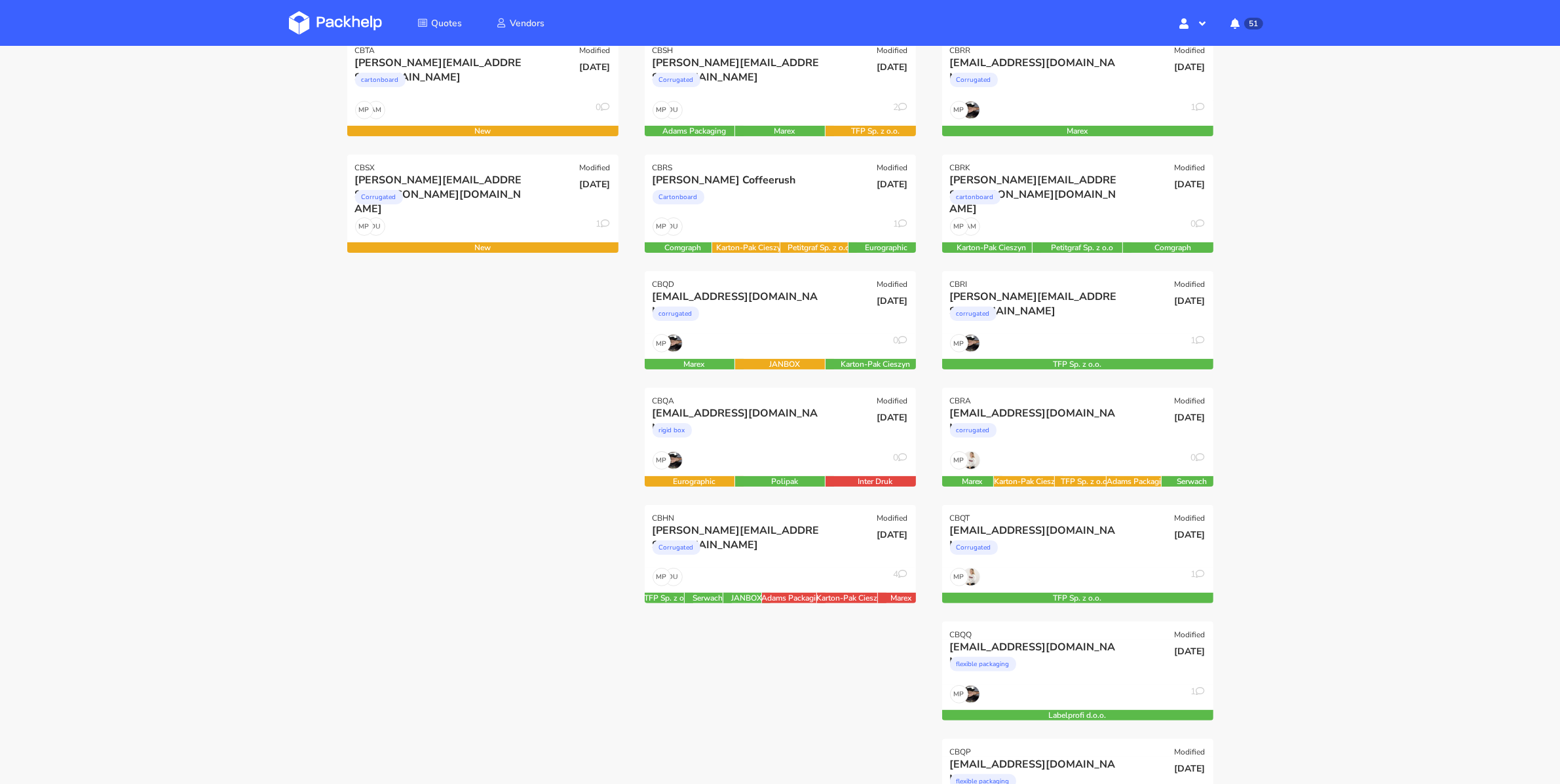
scroll to position [196, 0]
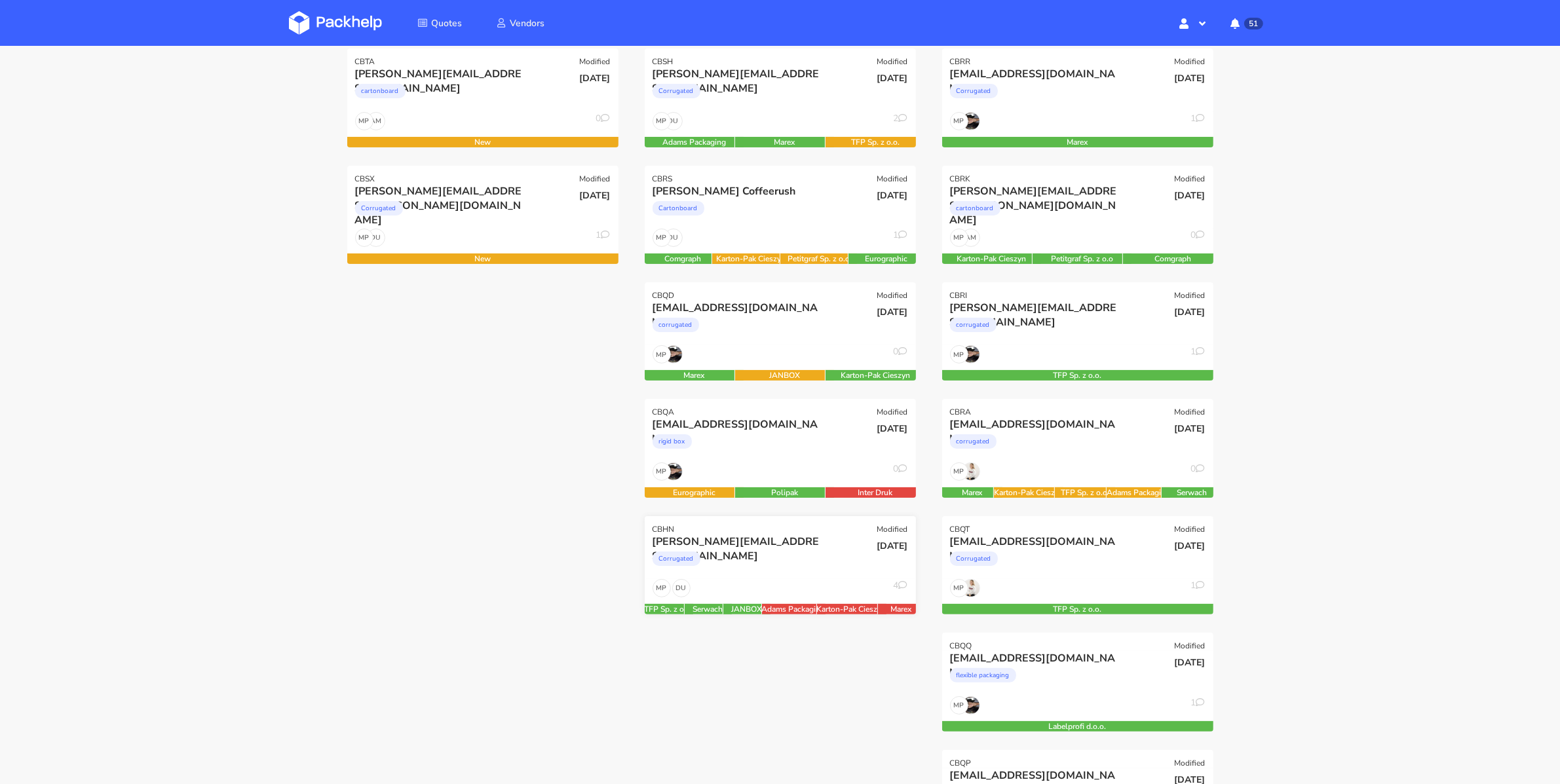
click at [818, 553] on div "Corrugated" at bounding box center [739, 562] width 173 height 26
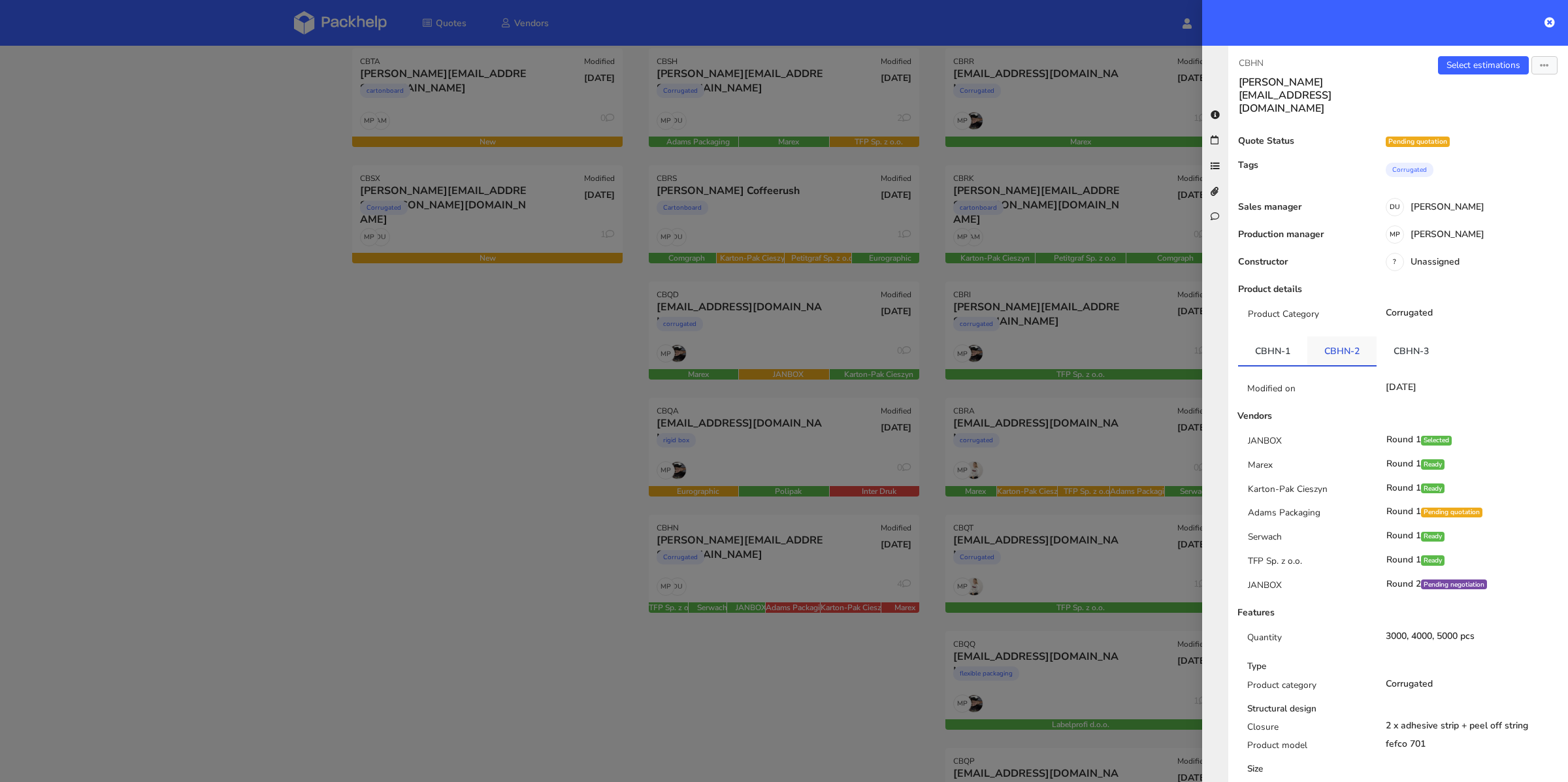
click at [1347, 336] on link "CBHN-2" at bounding box center [1341, 351] width 69 height 29
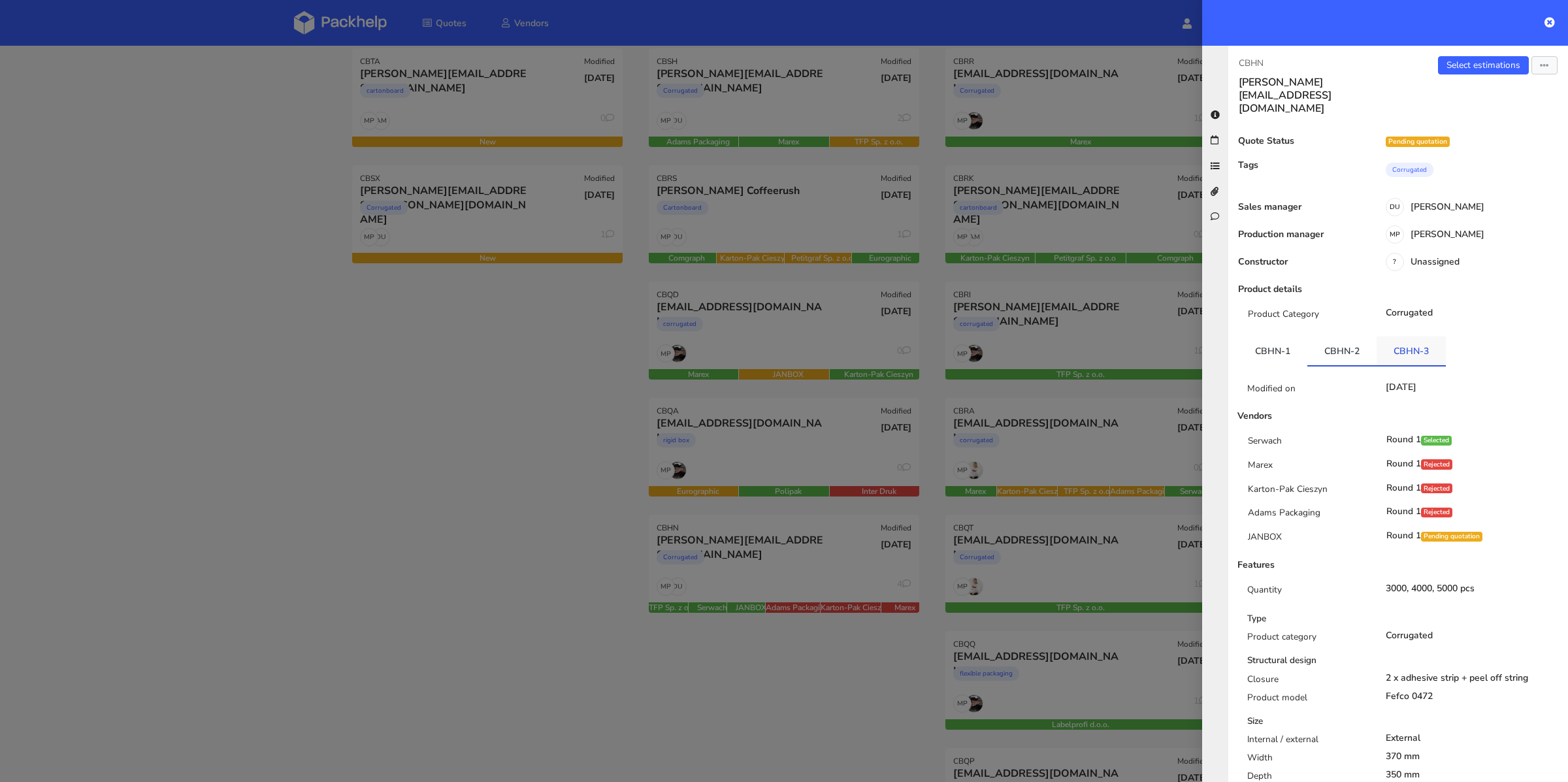
click at [1395, 336] on link "CBHN-3" at bounding box center [1410, 351] width 69 height 29
click at [1283, 336] on link "CBHN-1" at bounding box center [1272, 351] width 69 height 29
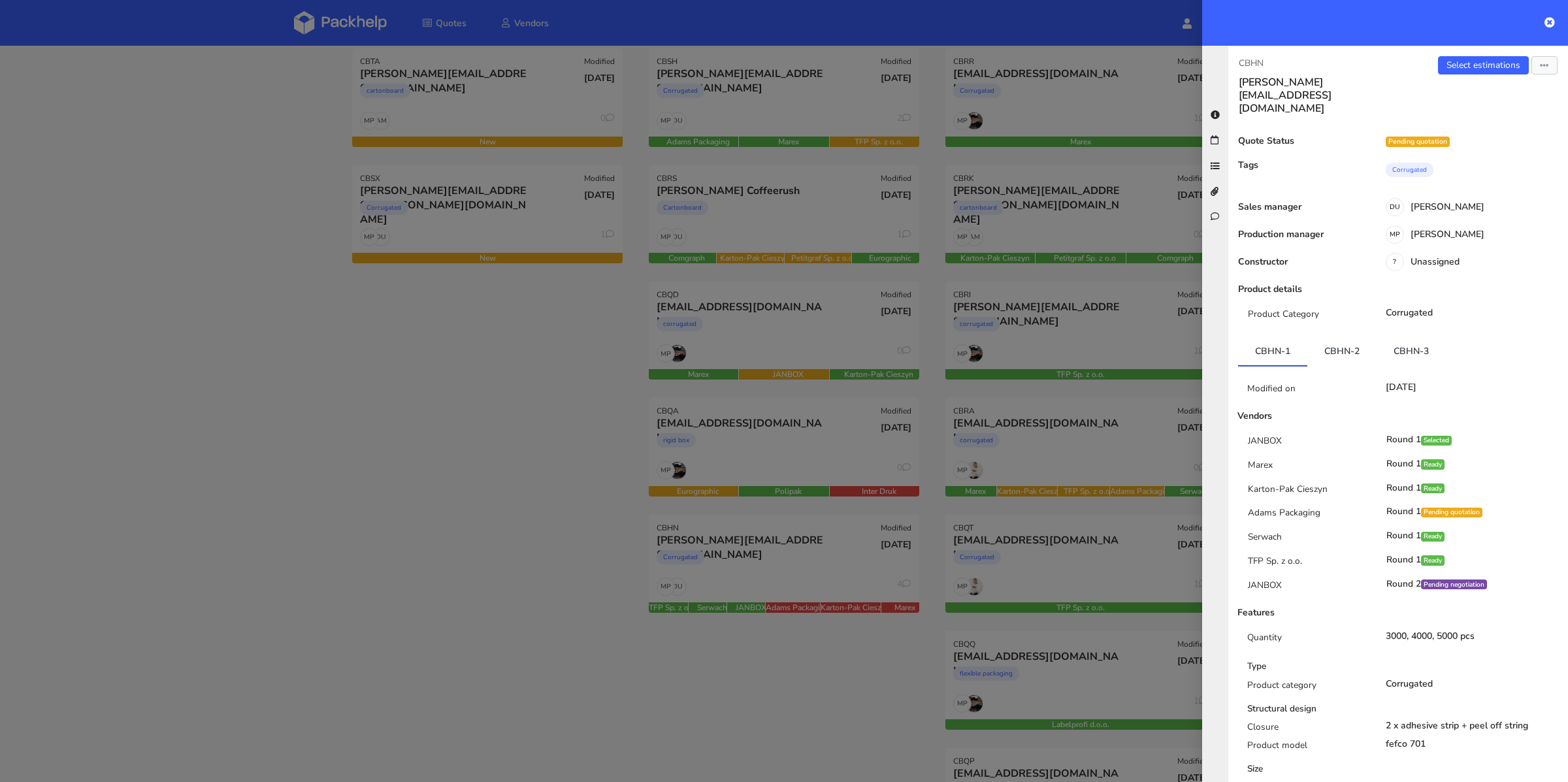
click at [599, 491] on div at bounding box center [784, 391] width 1568 height 782
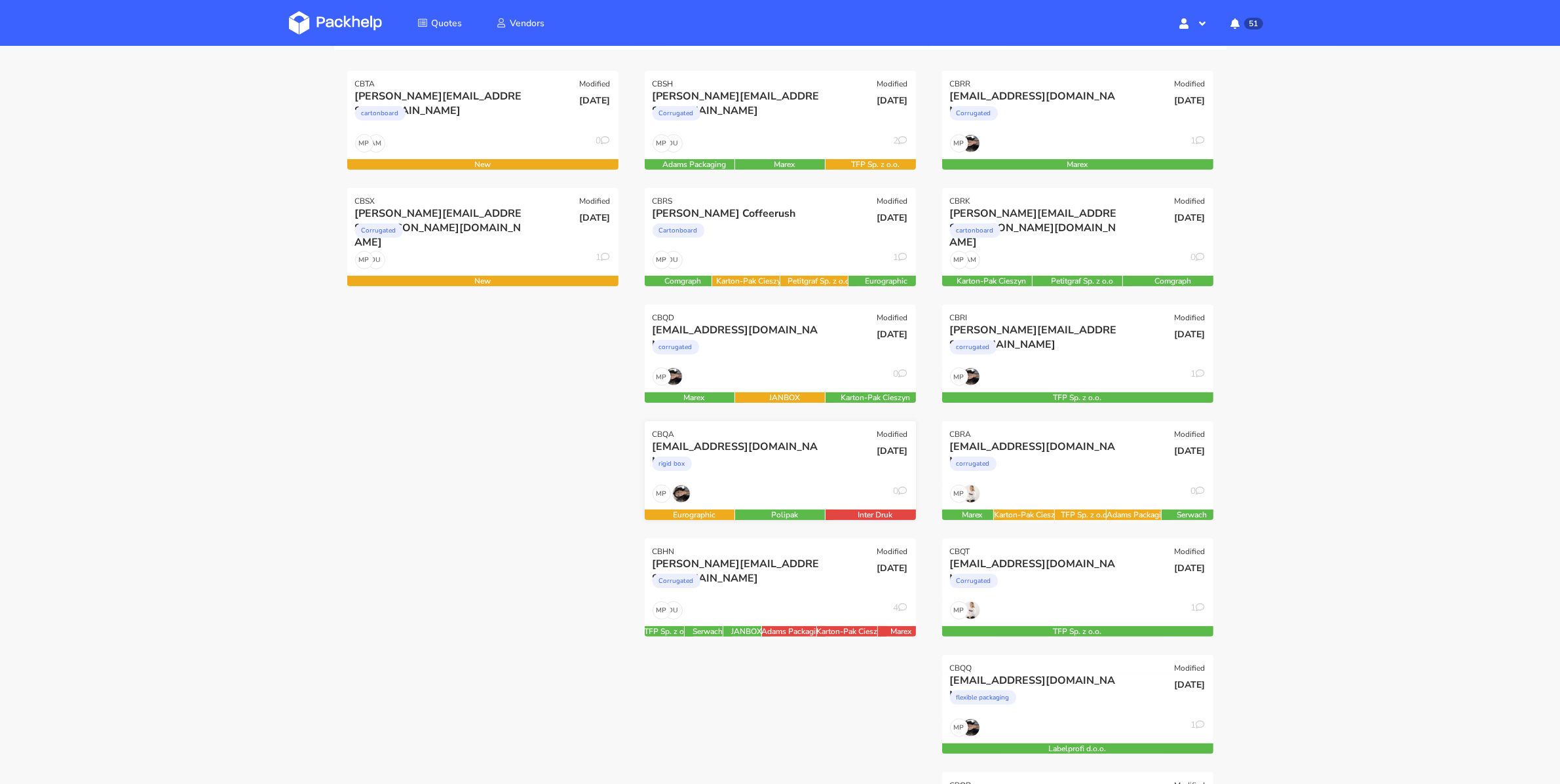
scroll to position [173, 0]
click at [818, 483] on div "marlot@maniac-nails.com rigid box" at bounding box center [735, 462] width 183 height 44
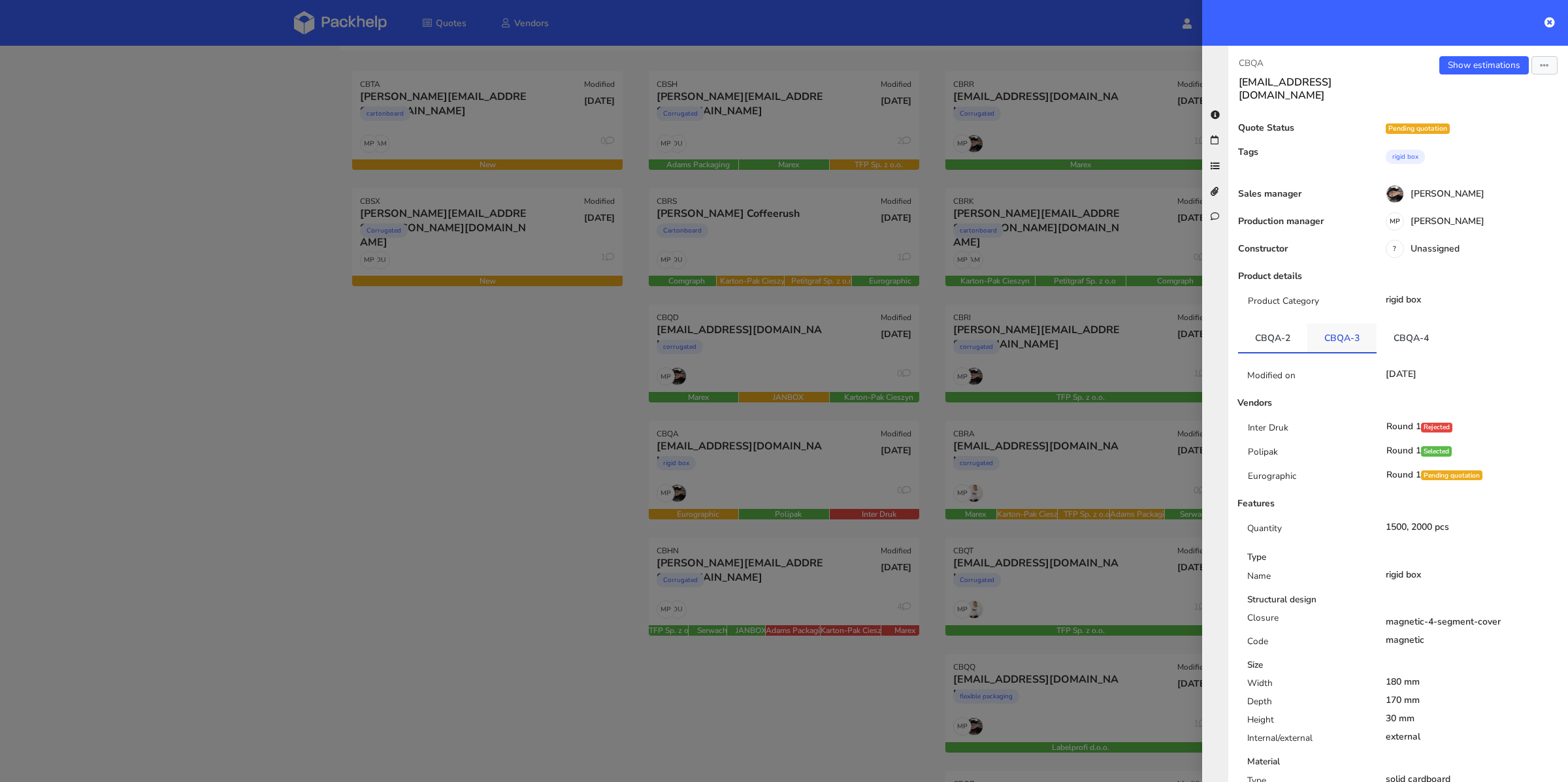
click at [1347, 330] on link "CBQA-3" at bounding box center [1341, 338] width 69 height 29
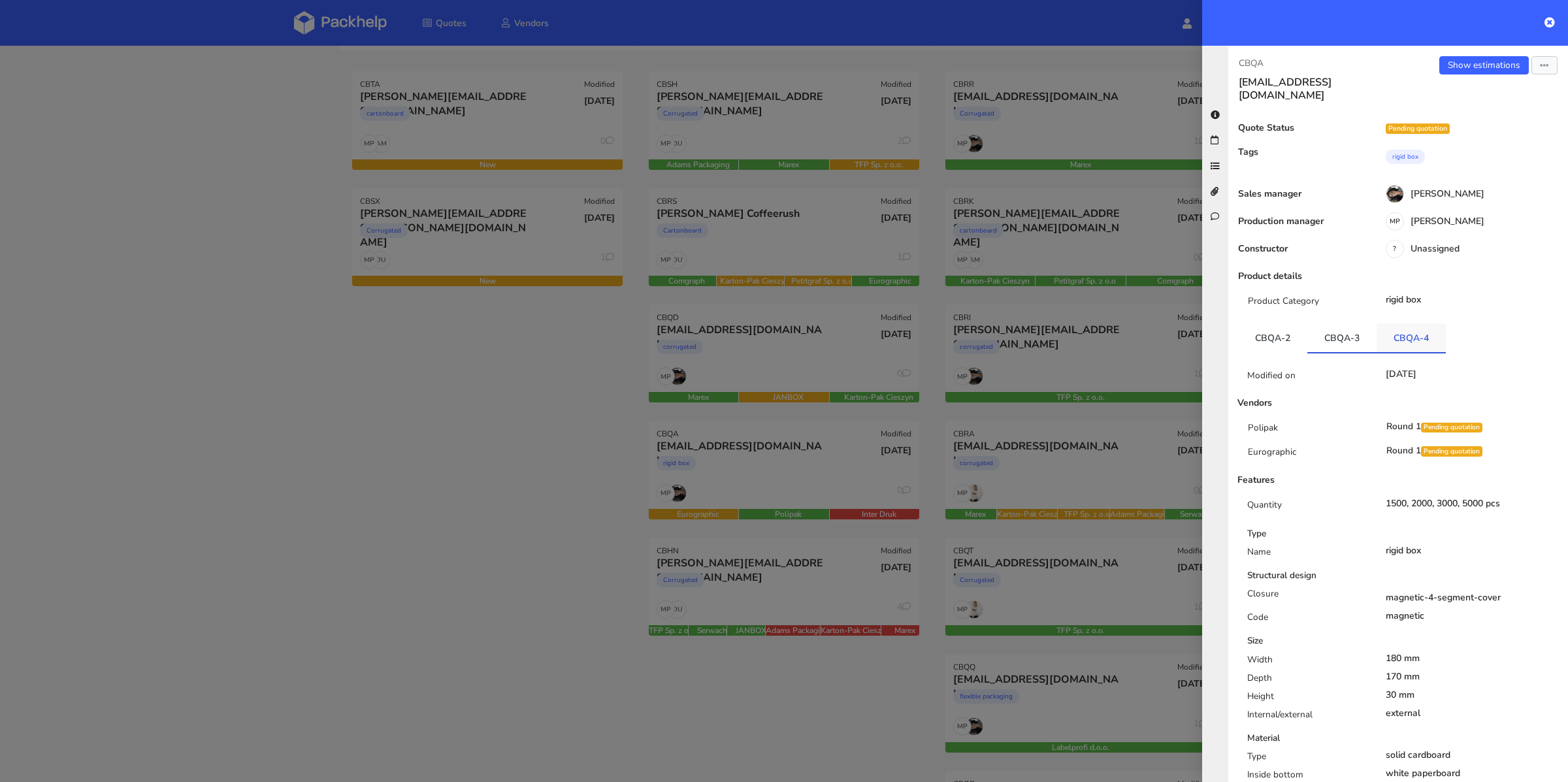
click at [1402, 327] on link "CBQA-4" at bounding box center [1410, 338] width 69 height 29
click at [566, 507] on div at bounding box center [784, 391] width 1568 height 782
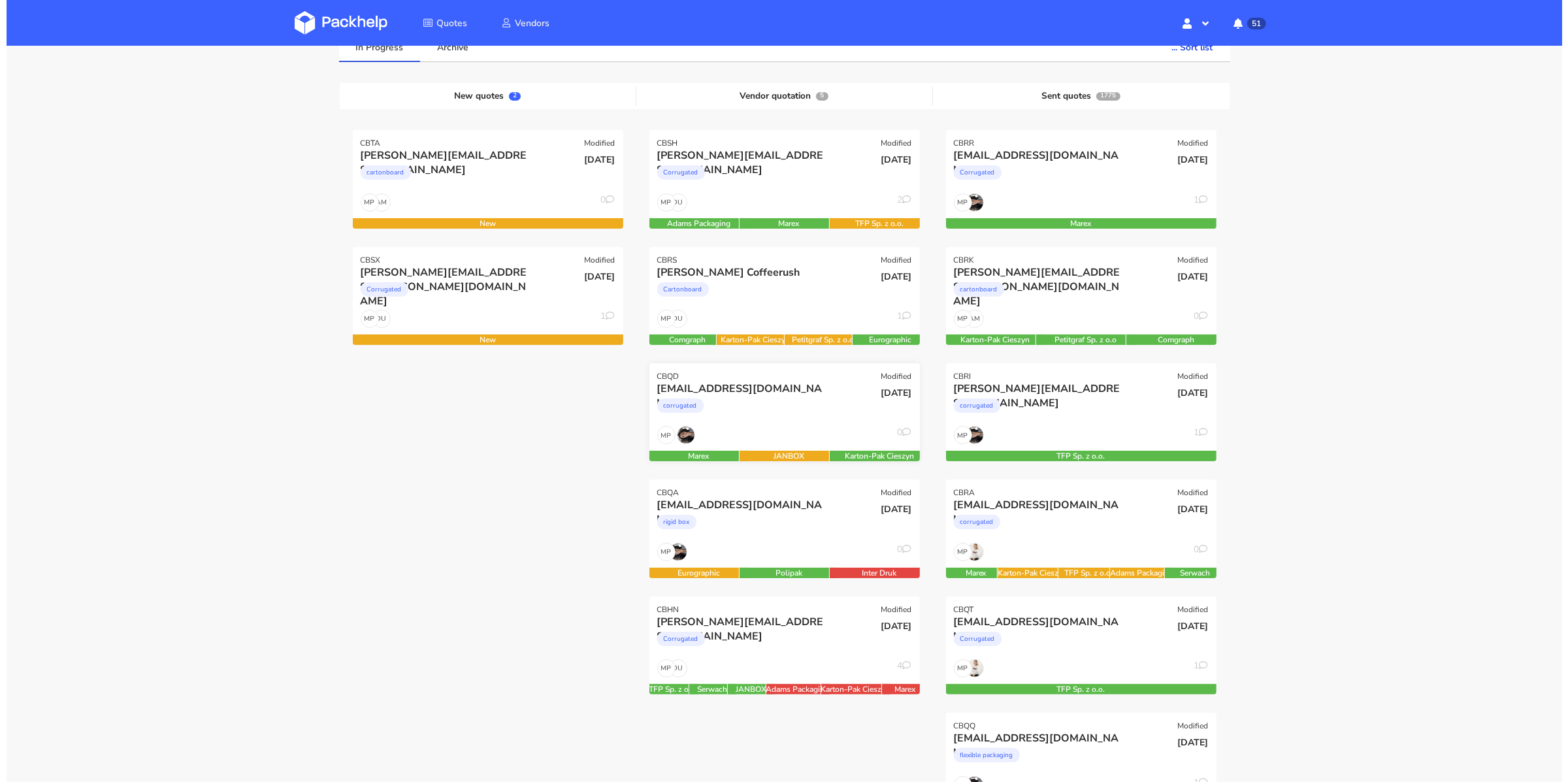
scroll to position [94, 0]
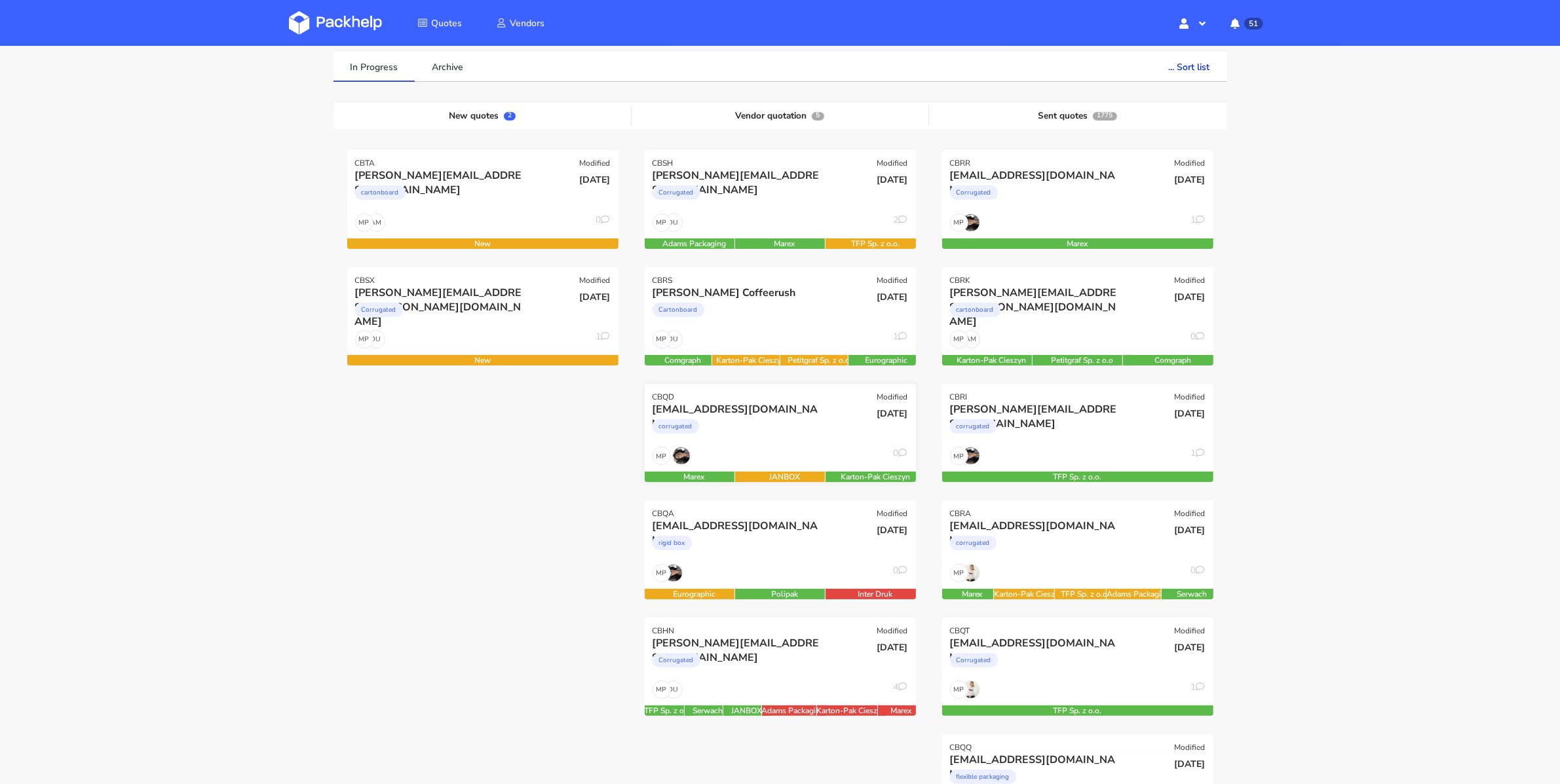
click at [814, 405] on div "[EMAIL_ADDRESS][DOMAIN_NAME]" at bounding box center [739, 409] width 173 height 15
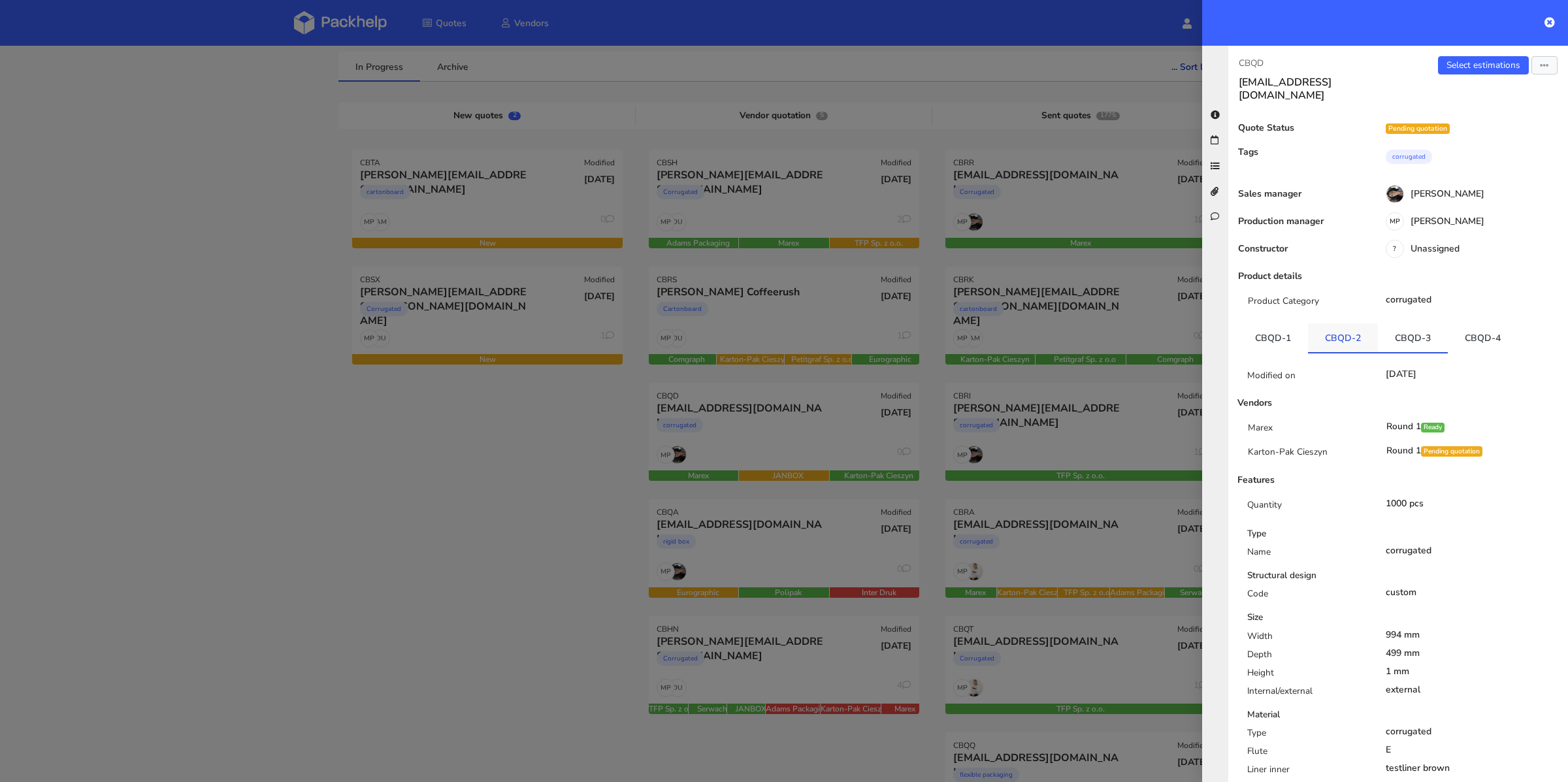
click at [1353, 324] on link "CBQD-2" at bounding box center [1343, 338] width 70 height 29
click at [1400, 327] on link "CBQD-3" at bounding box center [1413, 338] width 70 height 29
click at [1297, 330] on link "CBQD-1" at bounding box center [1273, 338] width 70 height 29
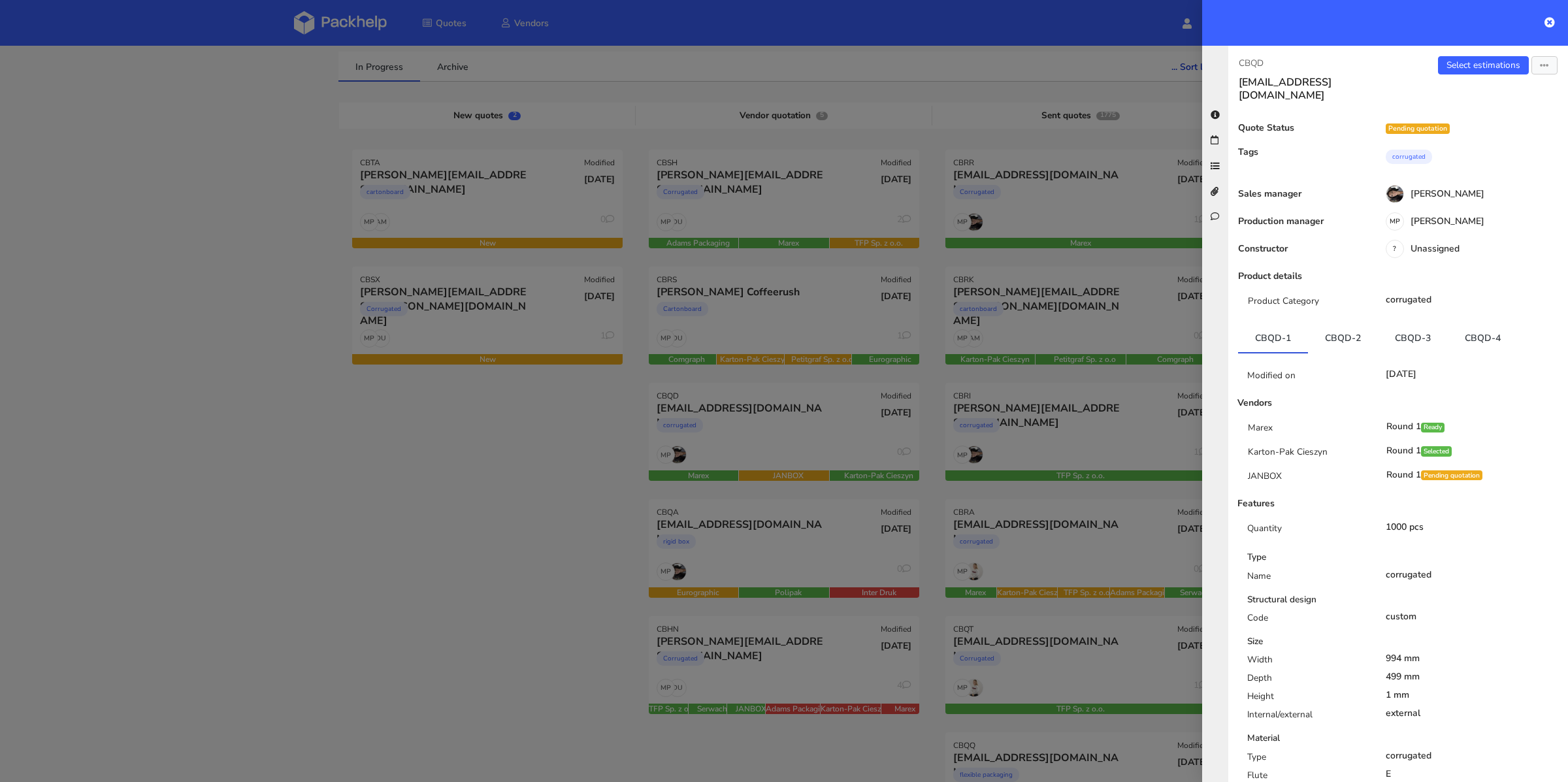
click at [531, 548] on div at bounding box center [784, 391] width 1568 height 782
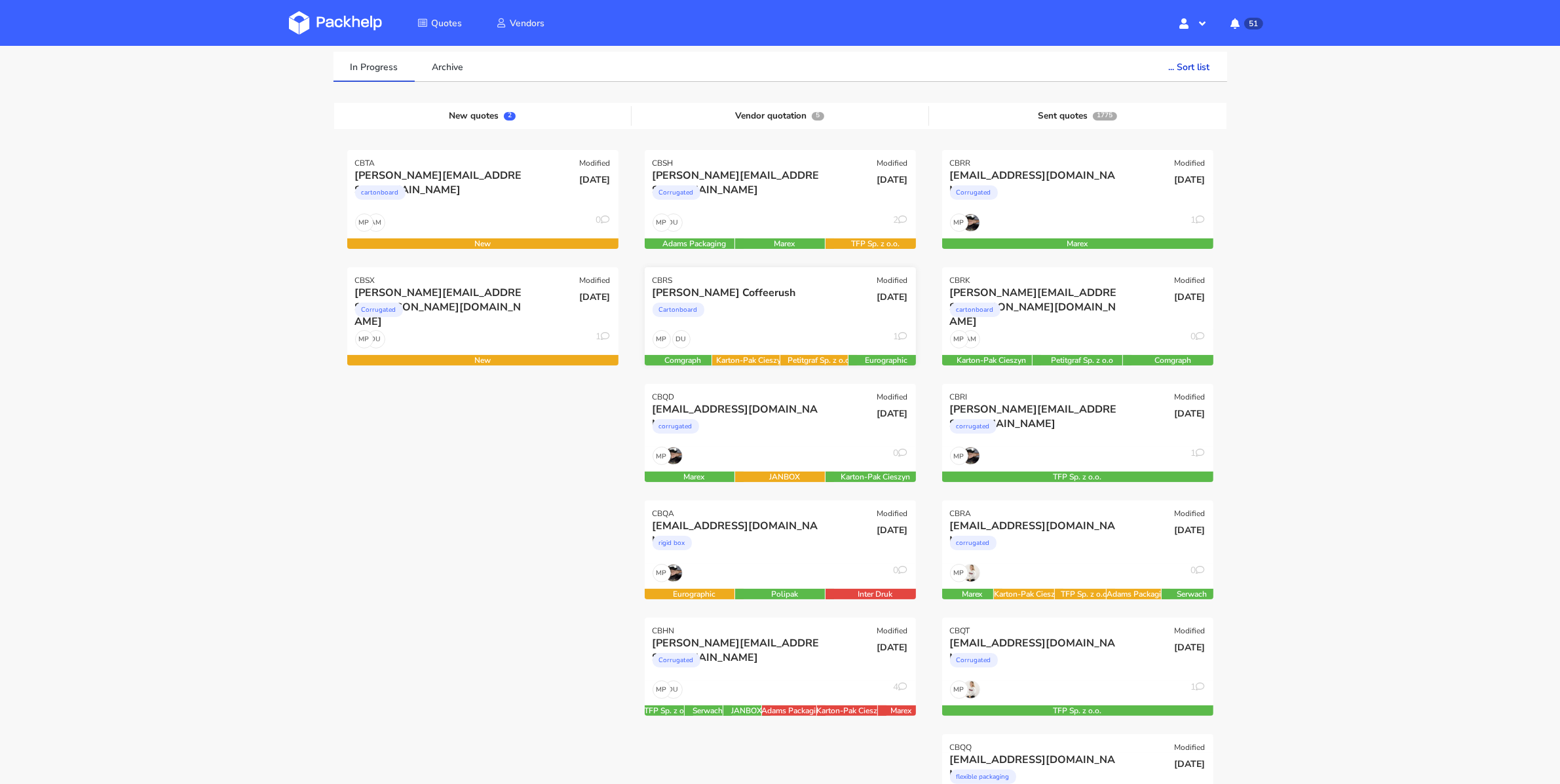
click at [822, 331] on div "DU MP 1" at bounding box center [781, 342] width 272 height 25
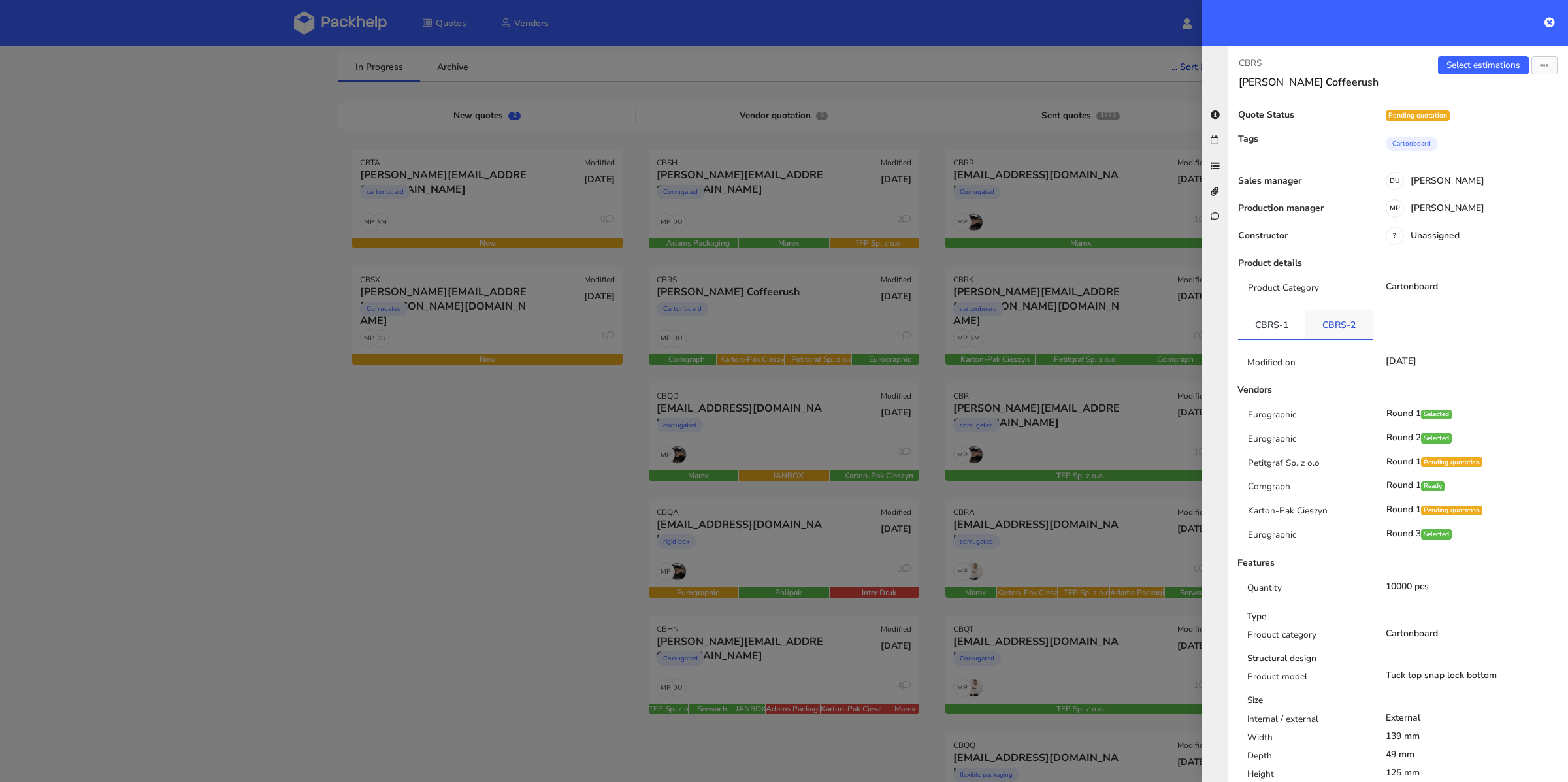
click at [1339, 331] on link "CBRS-2" at bounding box center [1339, 325] width 67 height 29
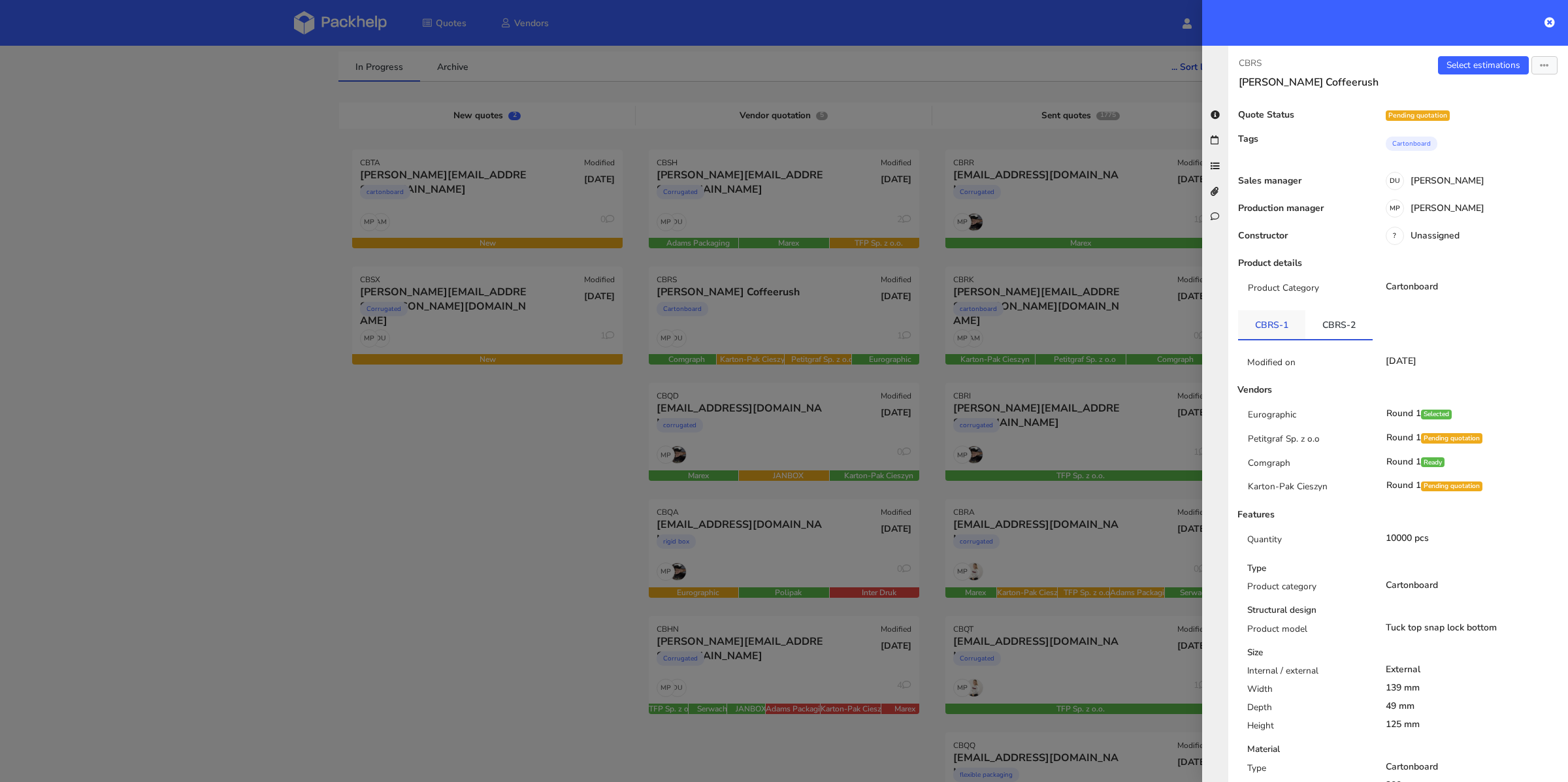
click at [1291, 336] on link "CBRS-1" at bounding box center [1272, 325] width 67 height 29
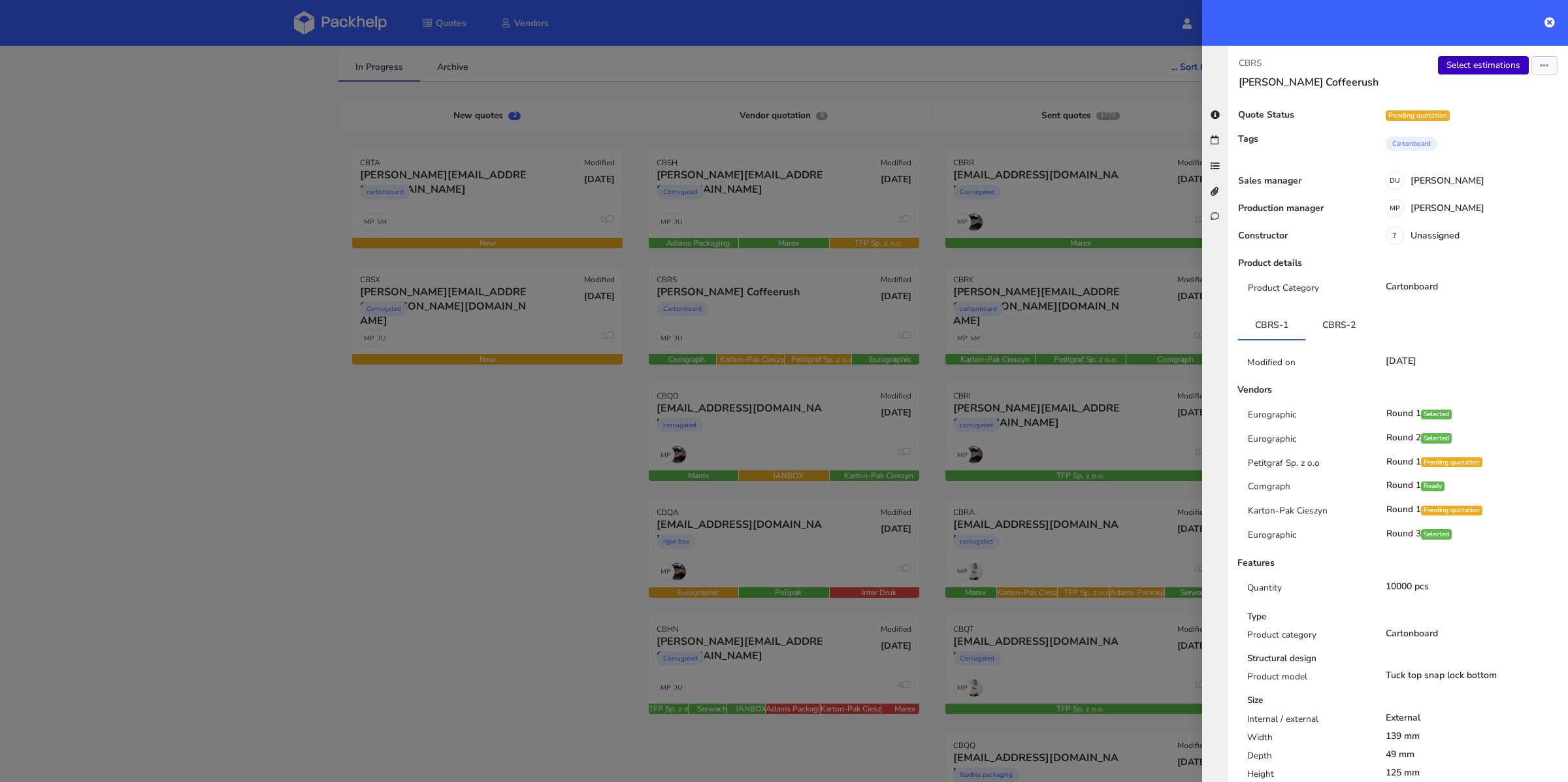
click at [1490, 60] on link "Select estimations" at bounding box center [1483, 65] width 91 height 18
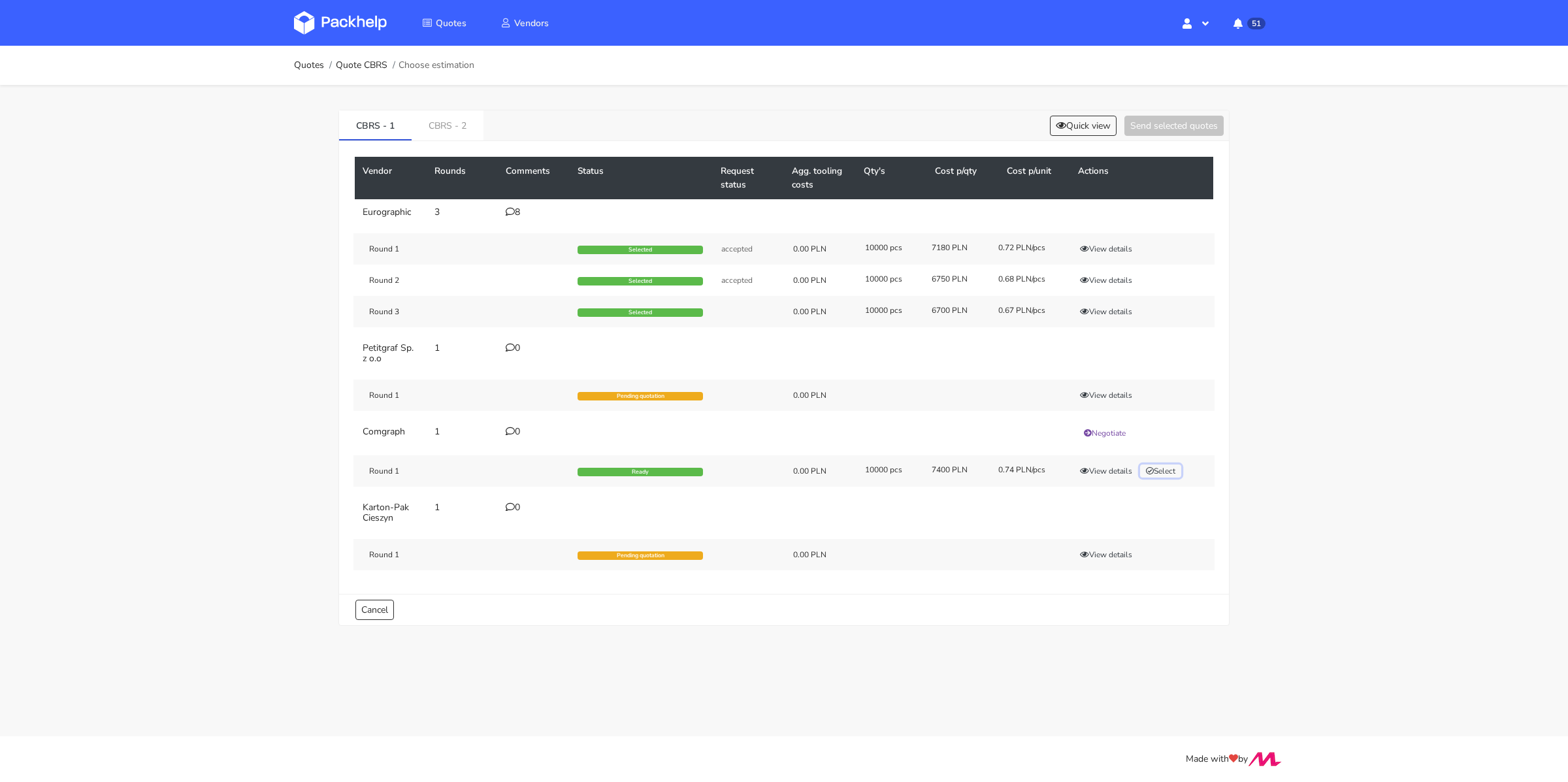
click at [1152, 467] on icon "button" at bounding box center [1149, 470] width 8 height 8
click at [453, 122] on link "CBRS - 2" at bounding box center [447, 125] width 72 height 29
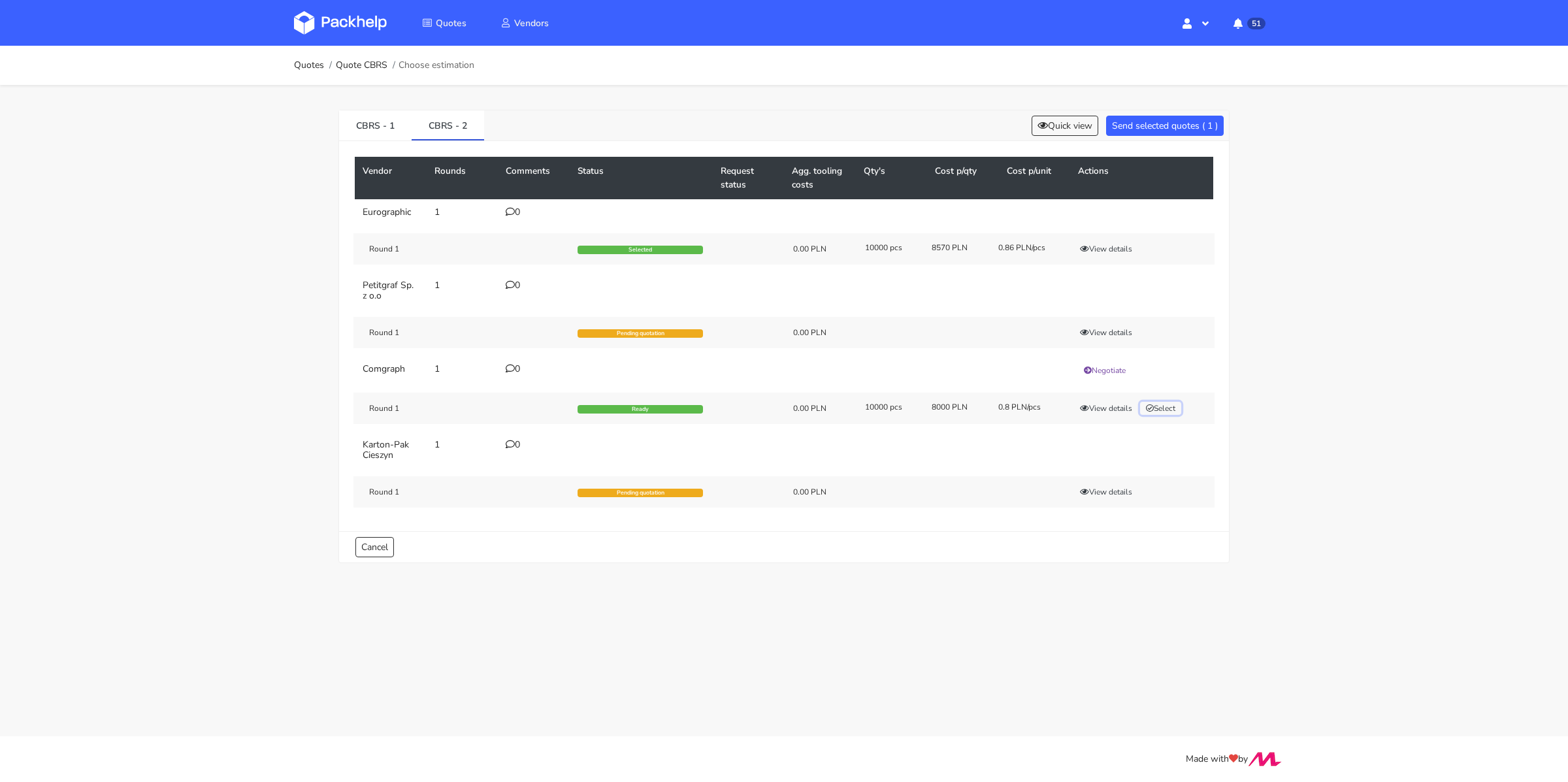
click at [1161, 404] on button "Select" at bounding box center [1161, 408] width 41 height 13
click at [1166, 147] on div "Vendor Rounds Comments Status Request status Agg. tooling costs Qty's Cost p/qt…" at bounding box center [784, 336] width 890 height 390
click at [1174, 139] on div "CBRS - 1 CBRS - 2 Quick view Send selected quotes ( 2 )" at bounding box center [784, 126] width 890 height 31
click at [1182, 124] on button "Send selected quotes ( 2 )" at bounding box center [1165, 126] width 118 height 20
click at [315, 66] on link "Quotes" at bounding box center [308, 66] width 30 height 10
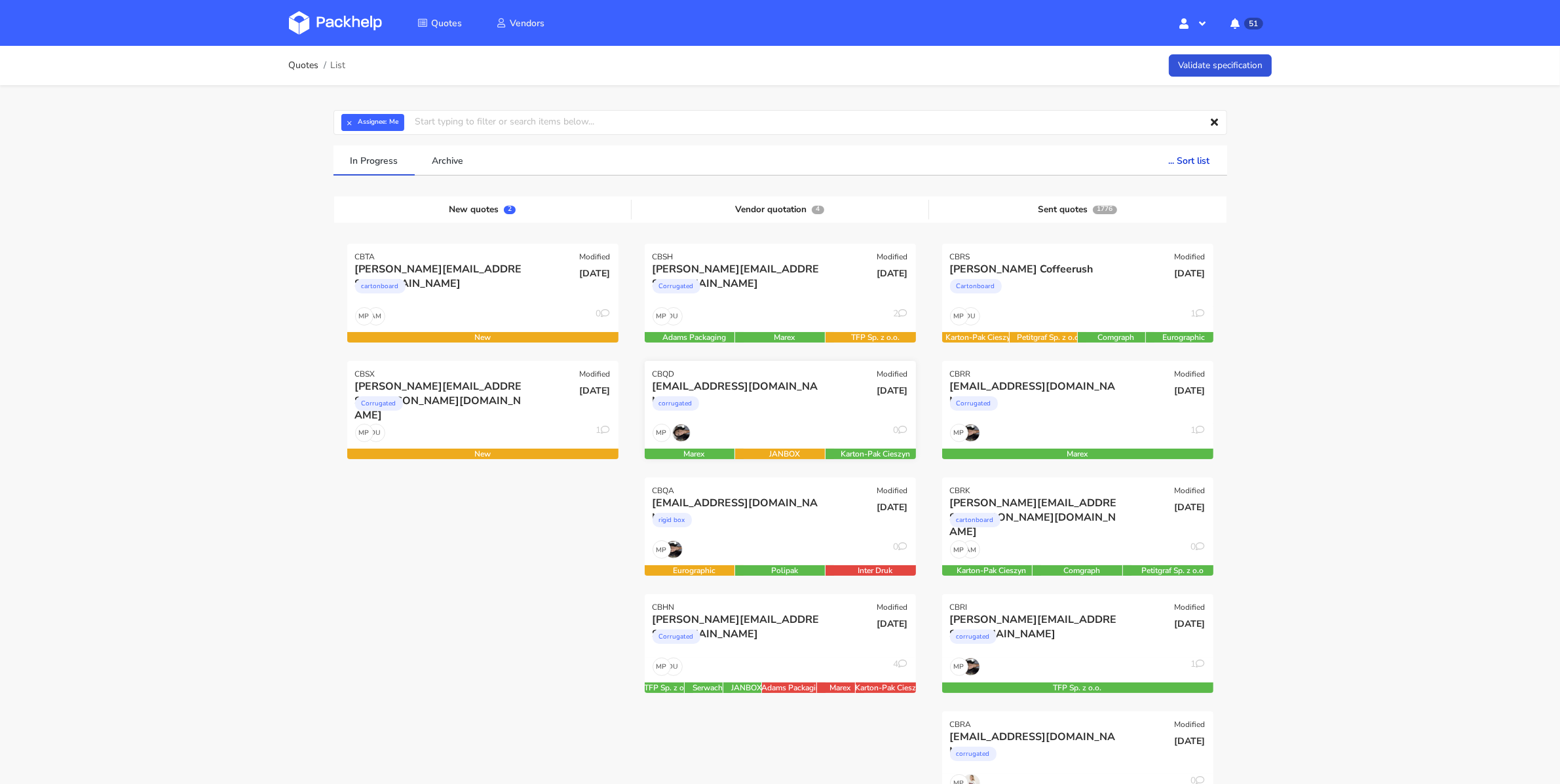
click at [783, 413] on div "corrugated" at bounding box center [739, 407] width 173 height 26
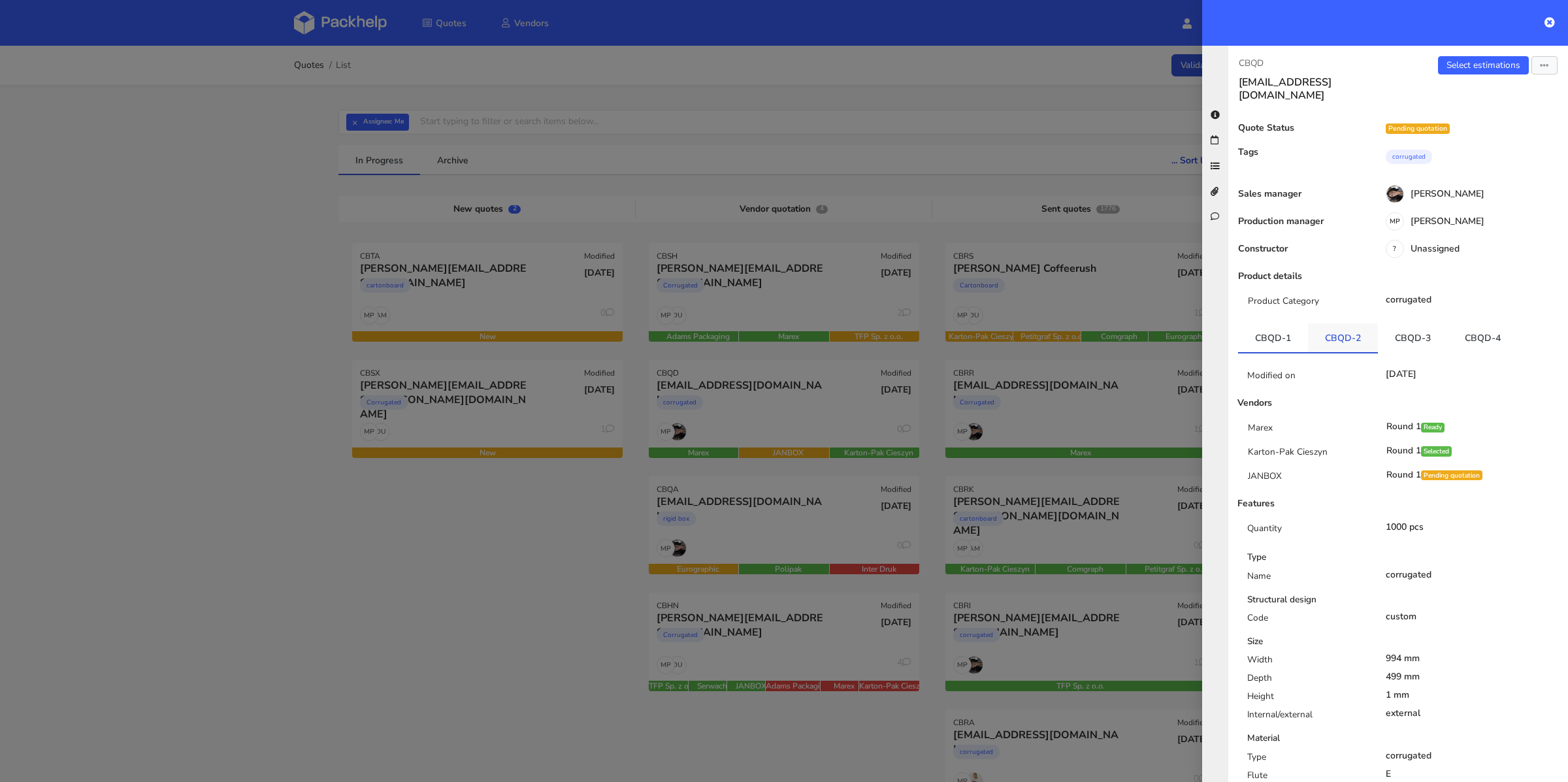
click at [1370, 324] on link "CBQD-2" at bounding box center [1343, 338] width 70 height 29
click at [1395, 324] on link "CBQD-3" at bounding box center [1413, 338] width 70 height 29
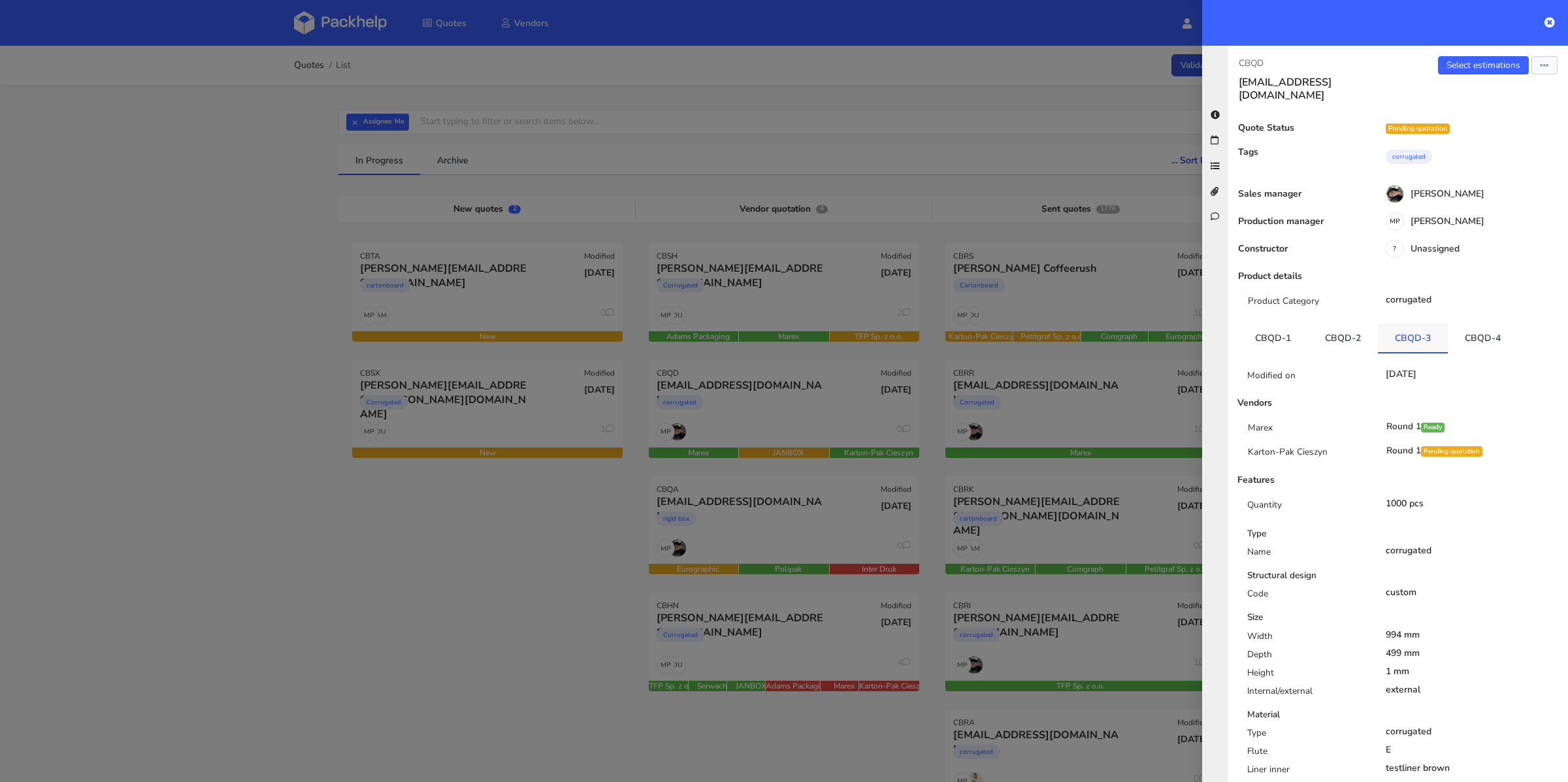
click at [1433, 329] on link "CBQD-3" at bounding box center [1413, 338] width 70 height 29
click at [1471, 330] on link "CBQD-4" at bounding box center [1483, 338] width 70 height 29
click at [776, 309] on div at bounding box center [784, 391] width 1568 height 782
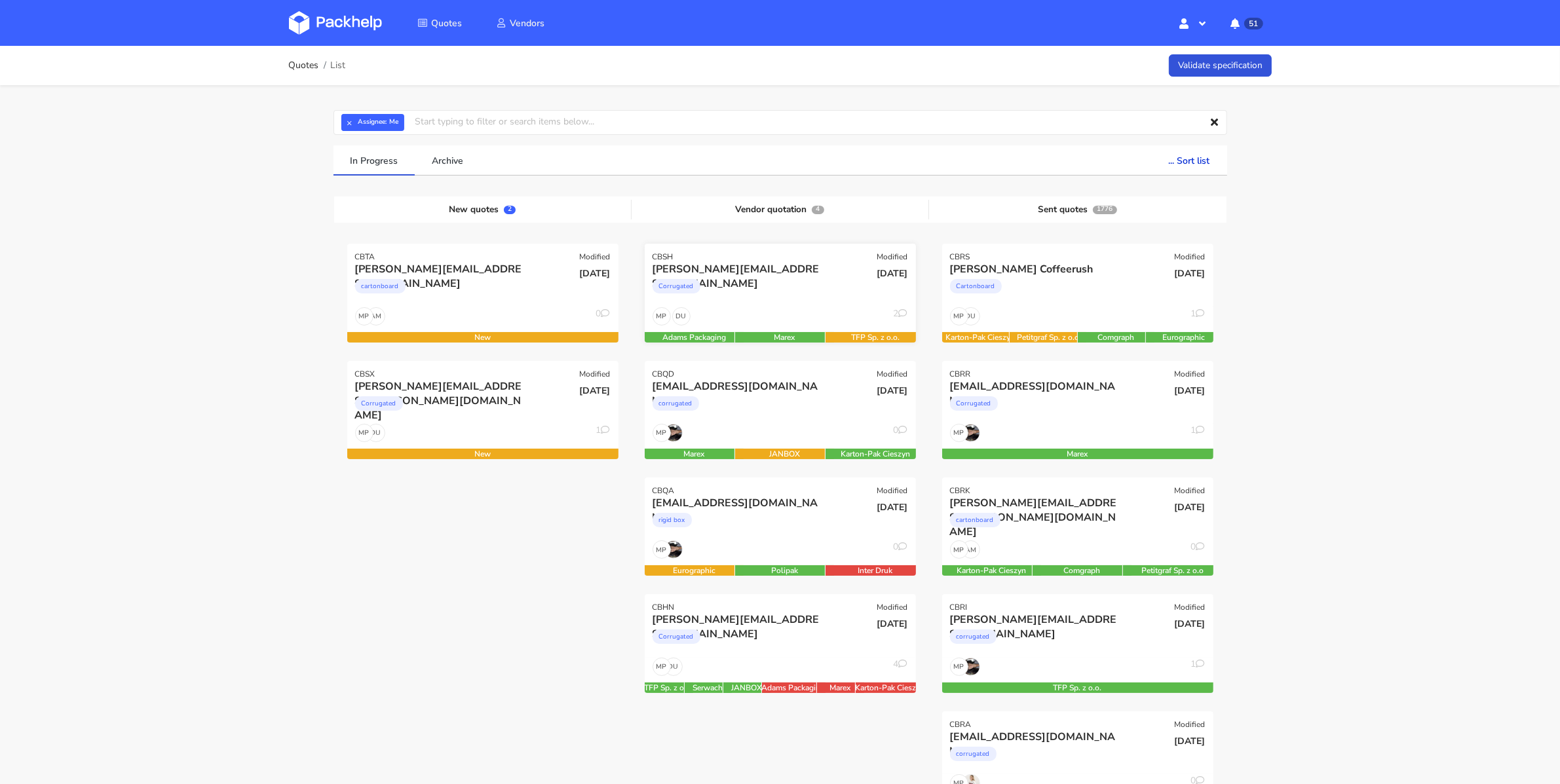
click at [785, 307] on div "DU MP 2" at bounding box center [781, 319] width 272 height 25
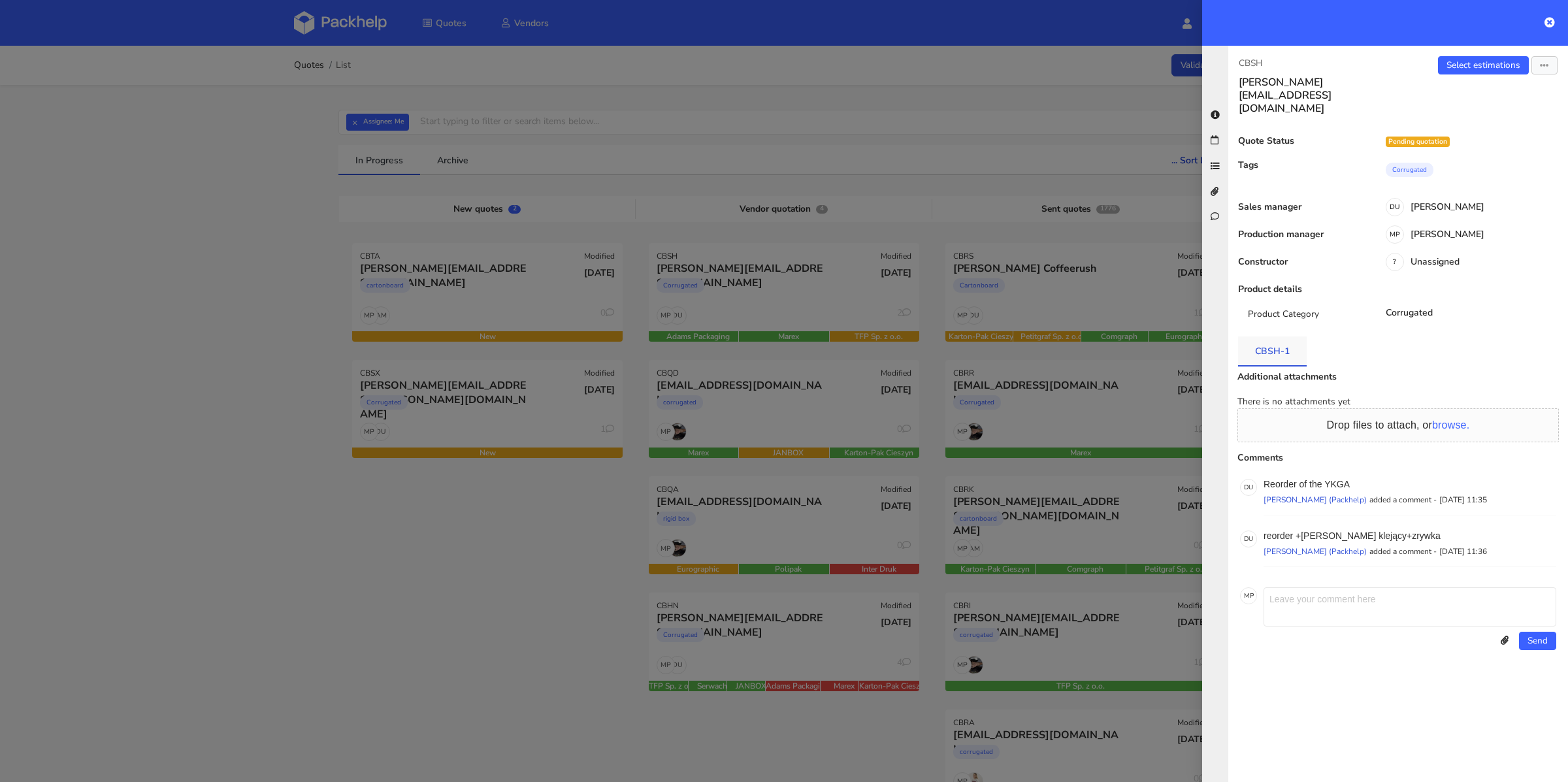
click at [1274, 336] on link "CBSH-1" at bounding box center [1272, 351] width 69 height 29
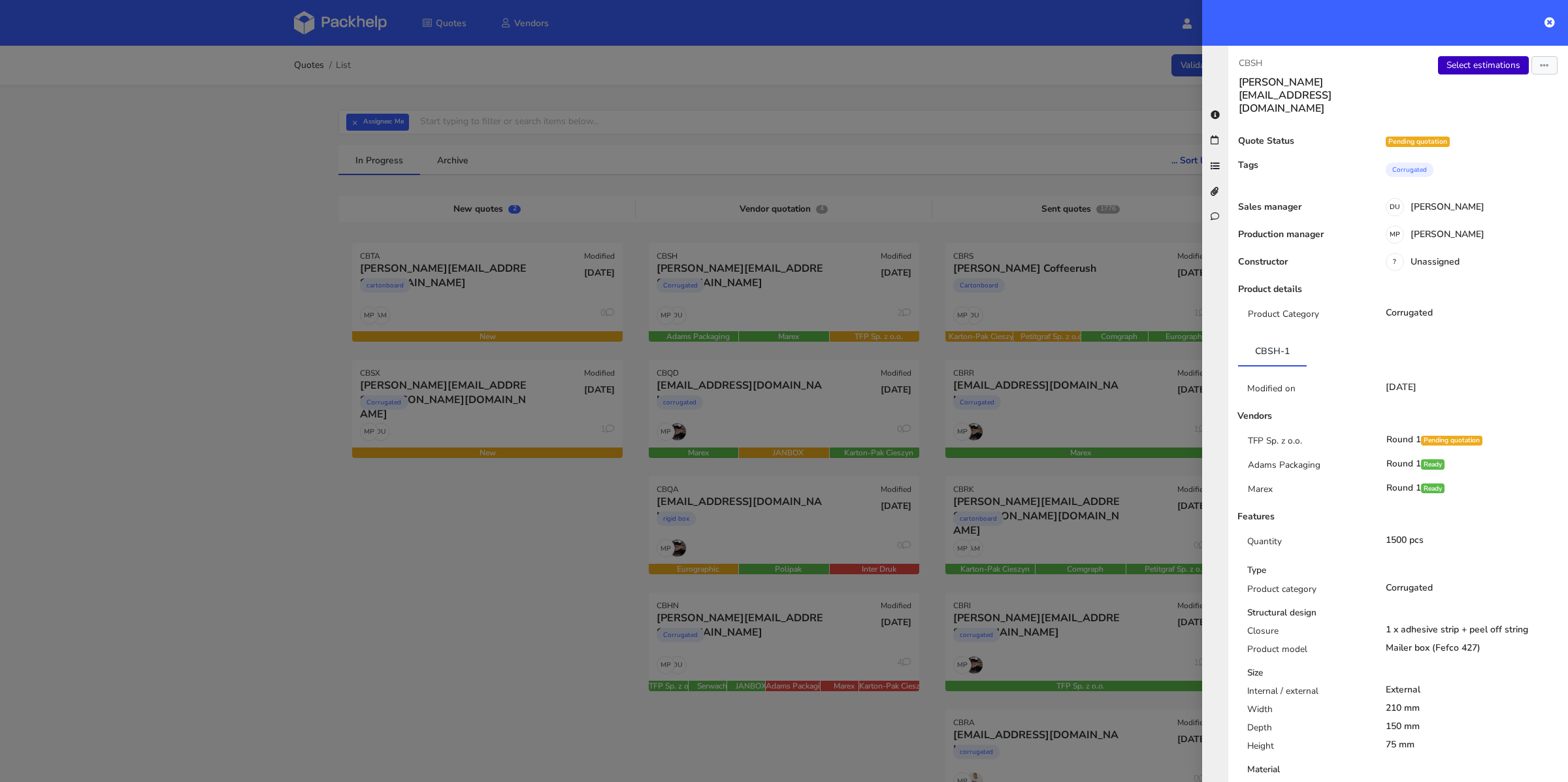
click at [1485, 68] on link "Select estimations" at bounding box center [1483, 65] width 91 height 18
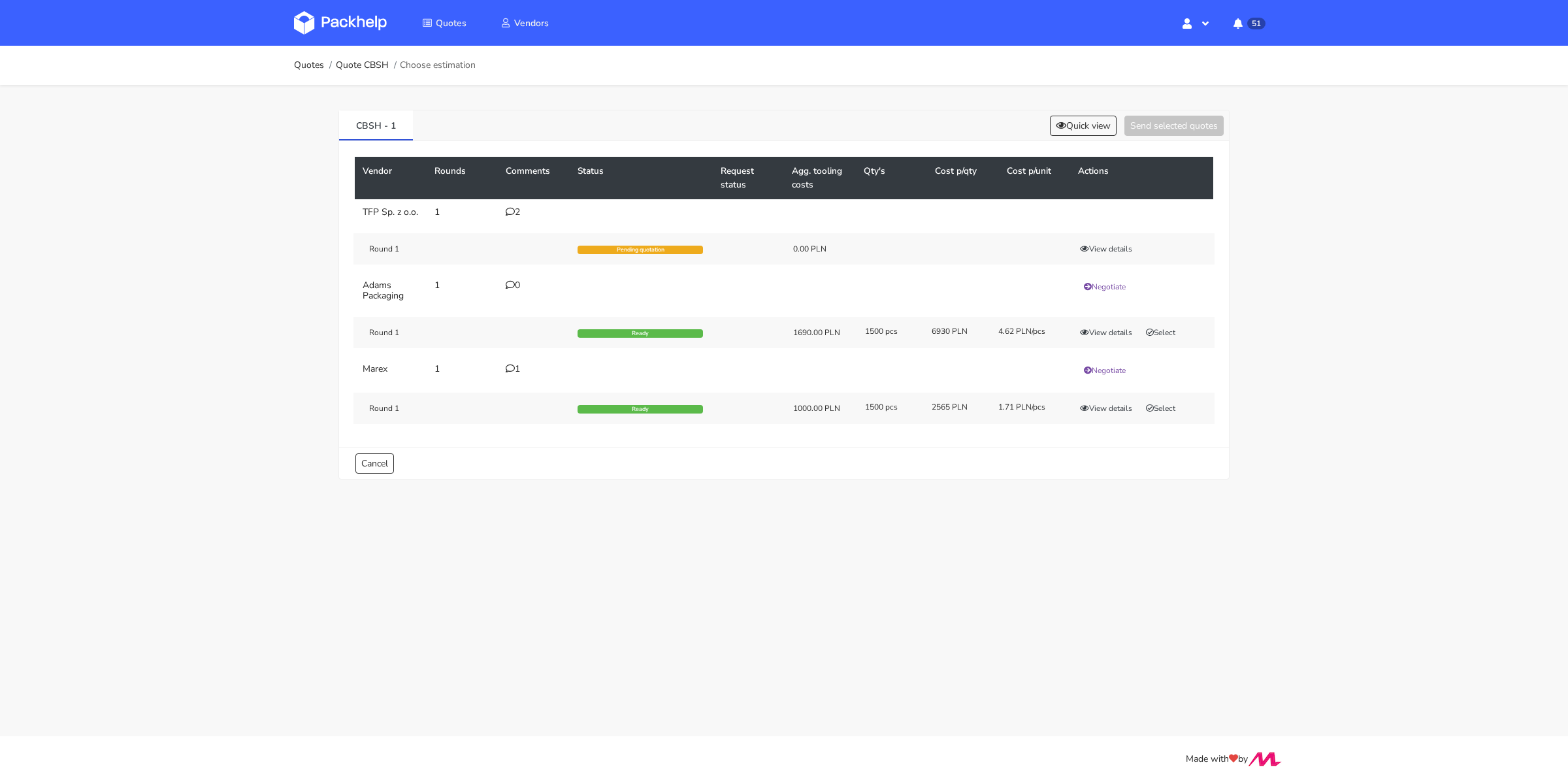
click at [506, 373] on icon at bounding box center [510, 368] width 9 height 9
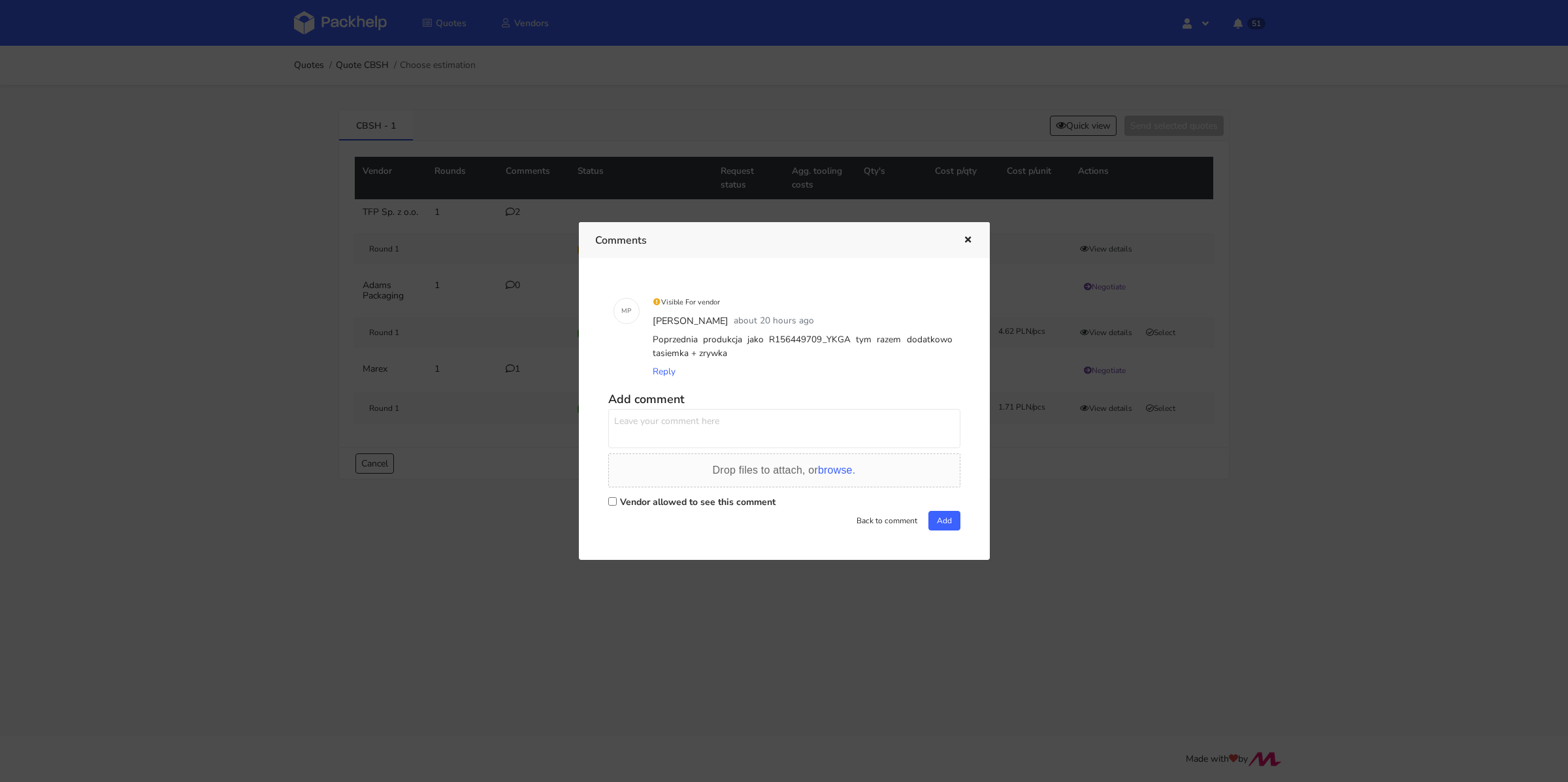
click at [495, 538] on div at bounding box center [784, 391] width 1568 height 782
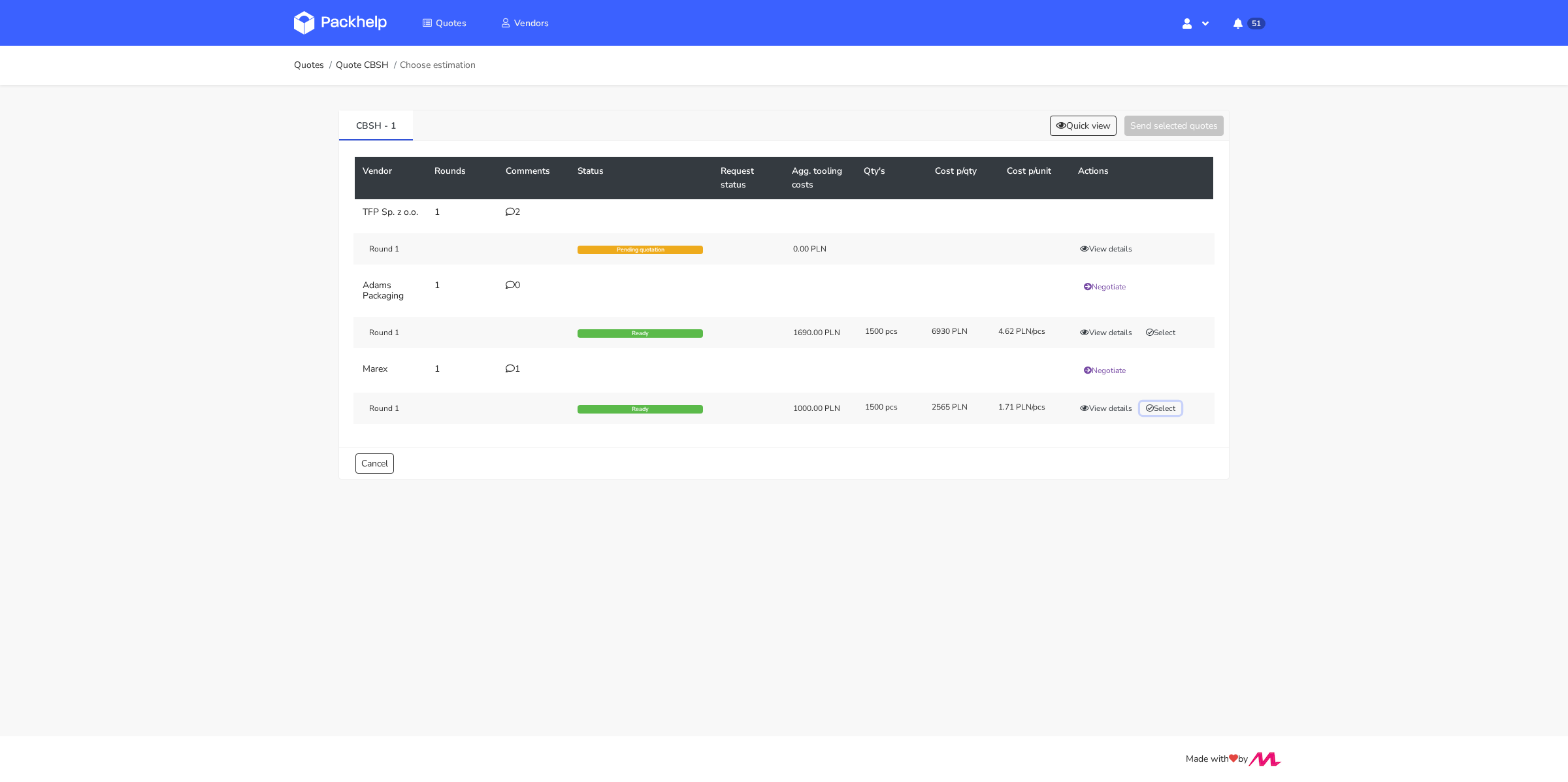
click at [1168, 414] on button "Select" at bounding box center [1161, 408] width 41 height 13
click at [1178, 136] on div "CBSH - 1 Quick view Send selected quotes ( 1 )" at bounding box center [784, 126] width 890 height 31
click at [1180, 131] on button "Send selected quotes ( 1 )" at bounding box center [1165, 126] width 118 height 20
click at [303, 61] on link "Quotes" at bounding box center [308, 66] width 30 height 10
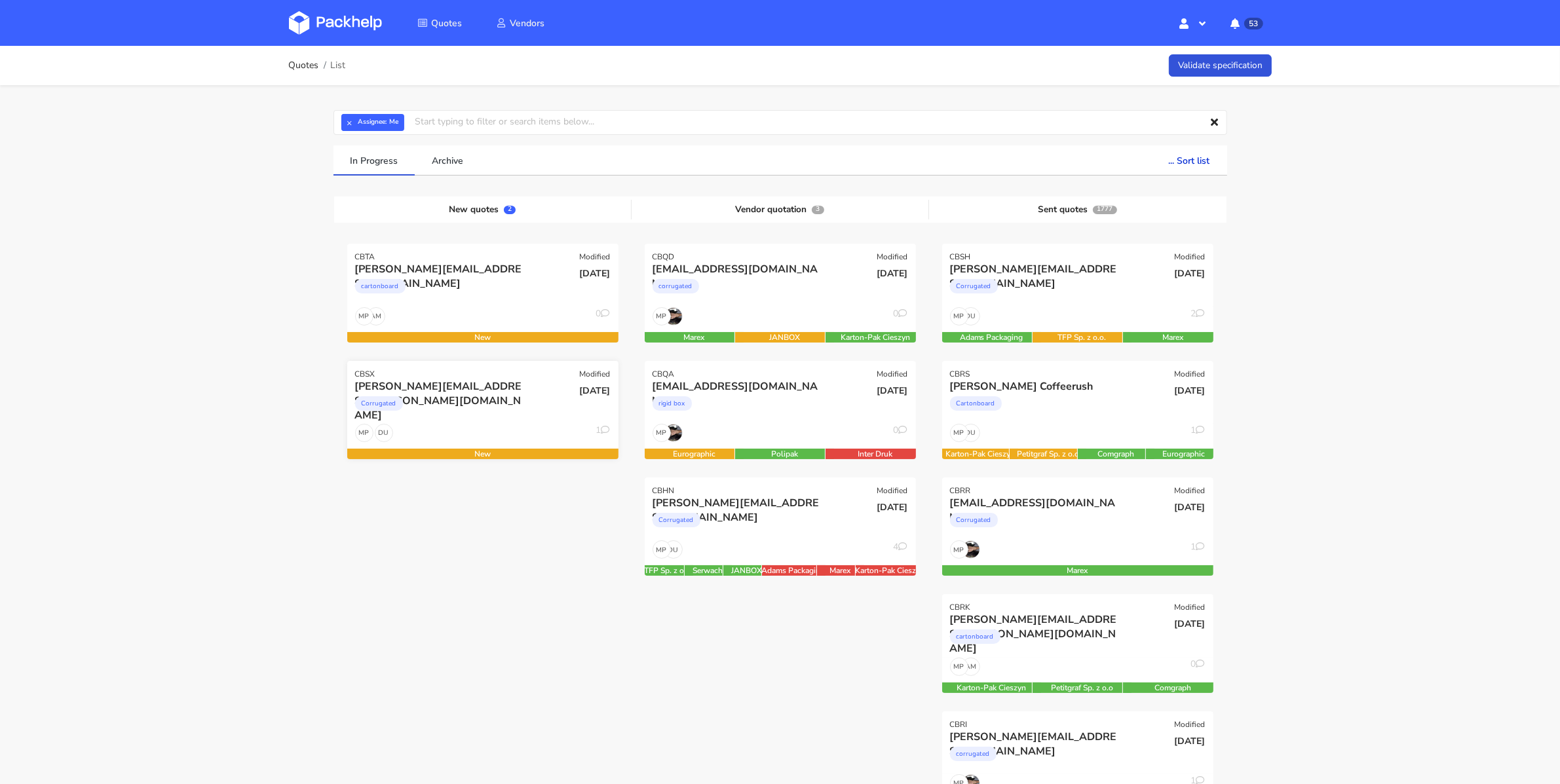
click at [434, 404] on div "Corrugated" at bounding box center [442, 407] width 173 height 26
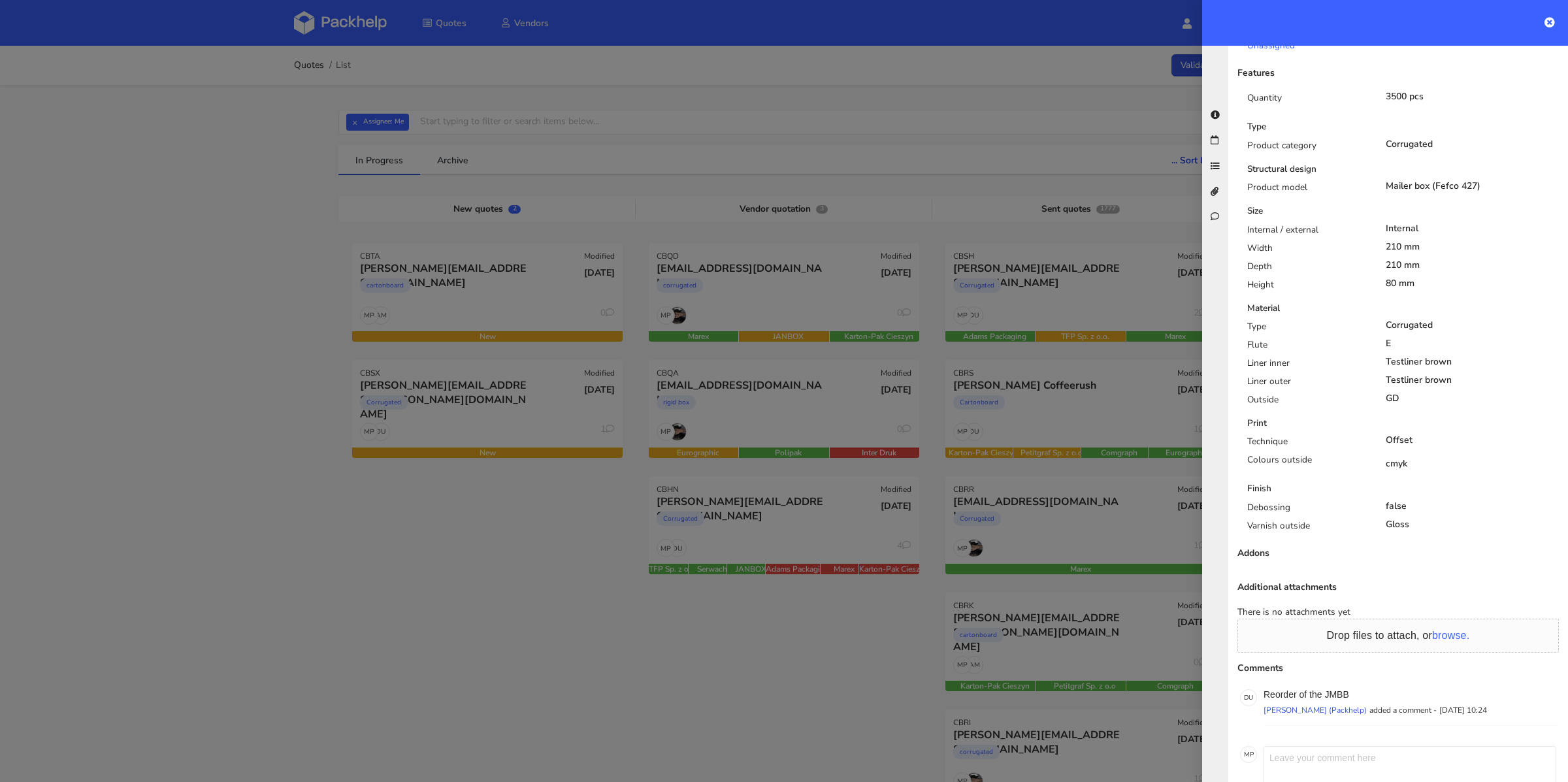
scroll to position [417, 0]
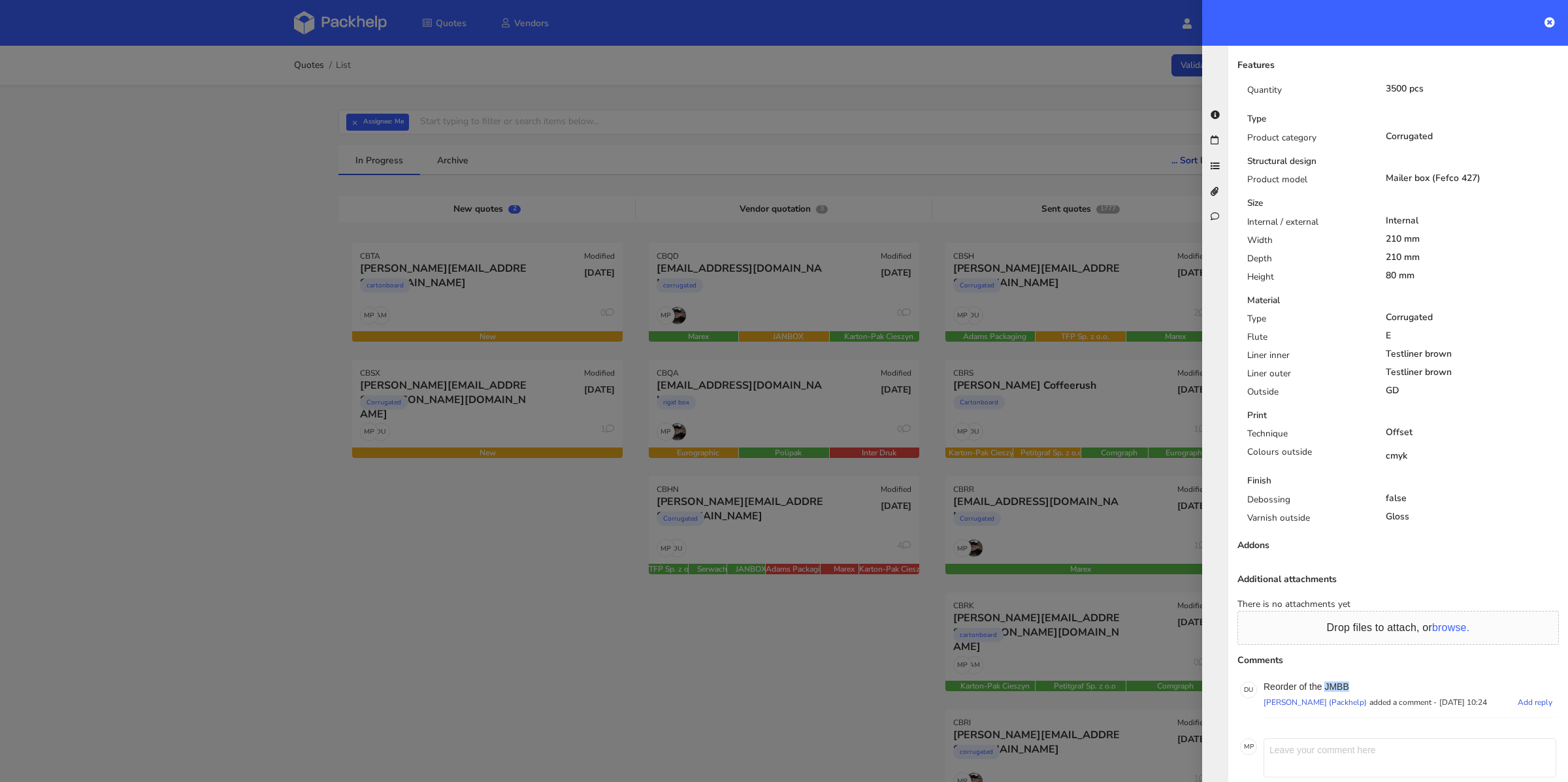
drag, startPoint x: 1359, startPoint y: 647, endPoint x: 1326, endPoint y: 644, distance: 33.1
click at [1326, 681] on p "Reorder of the JMBB" at bounding box center [1410, 687] width 293 height 10
copy p "JMBB"
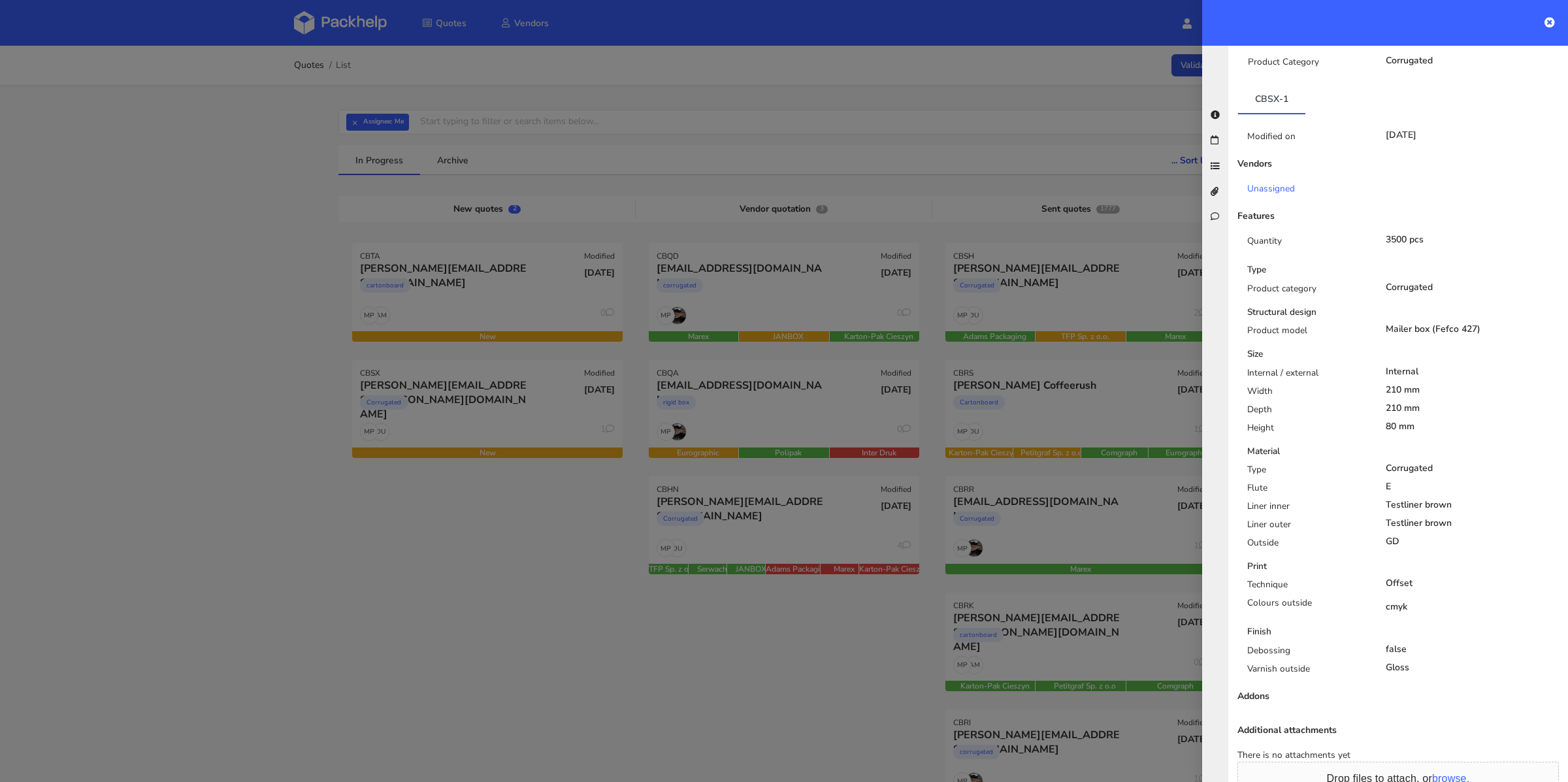
scroll to position [0, 0]
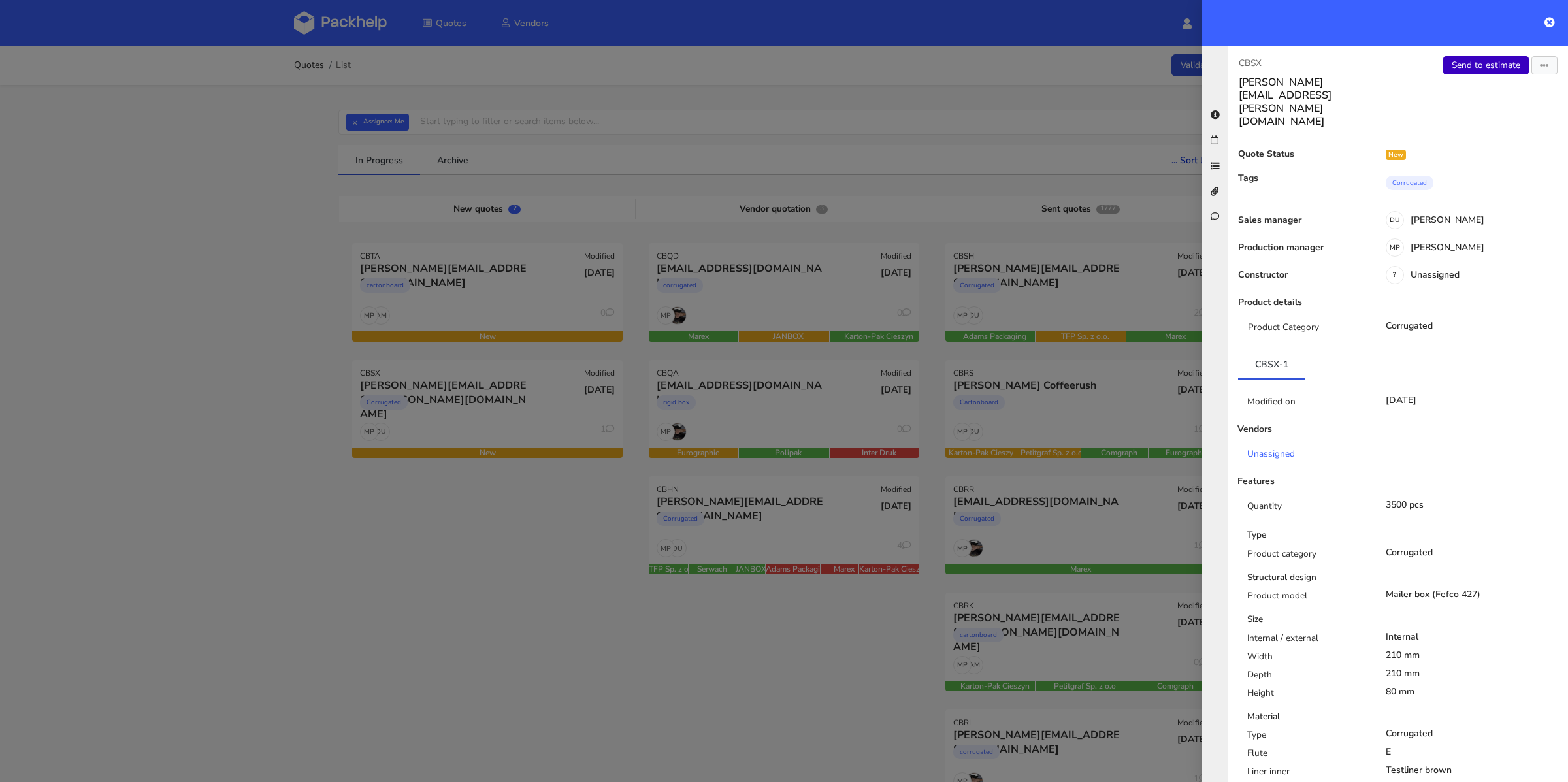
click at [1476, 67] on link "Send to estimate" at bounding box center [1485, 65] width 85 height 18
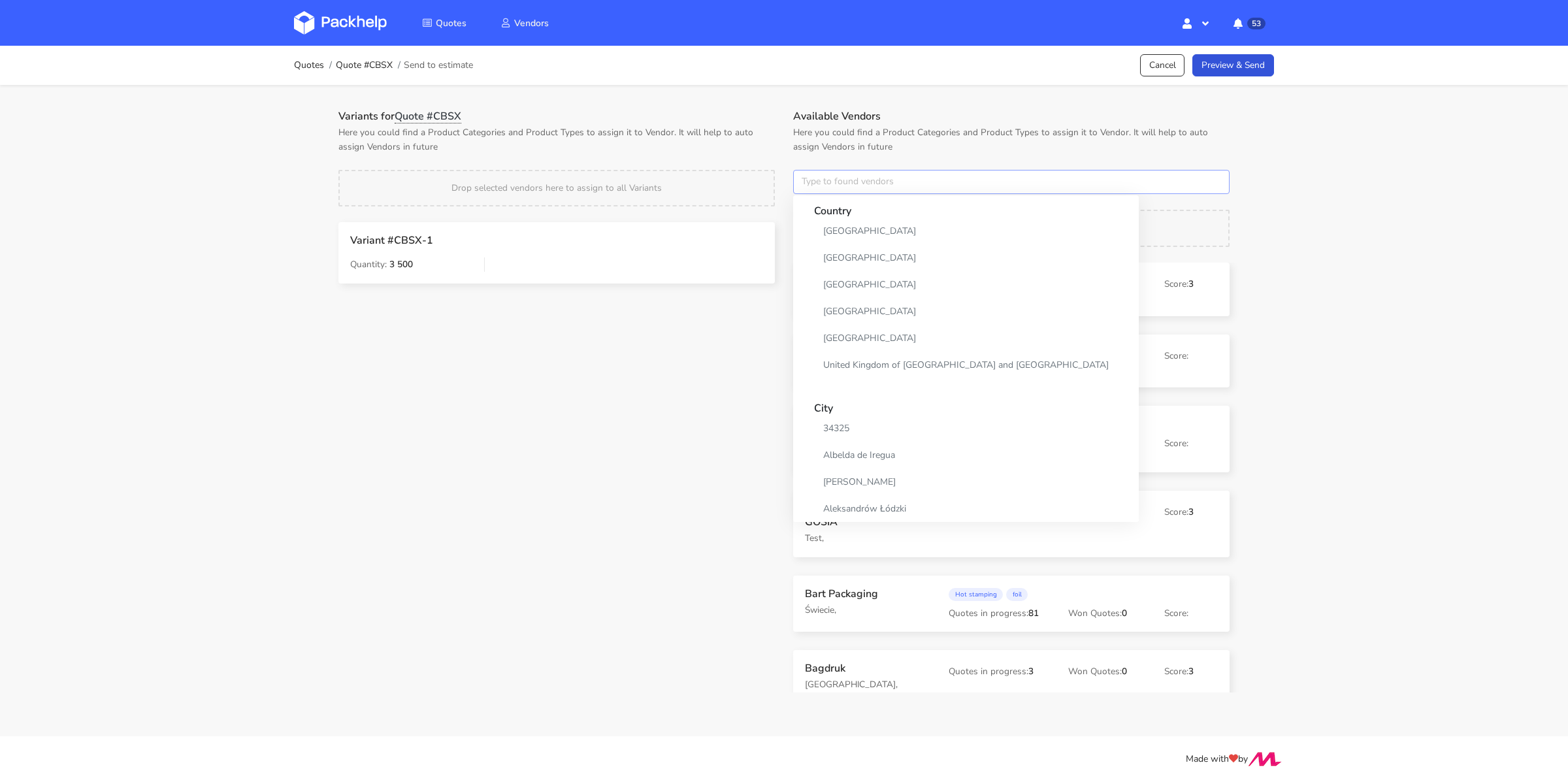
click at [856, 187] on input "text" at bounding box center [1011, 181] width 436 height 25
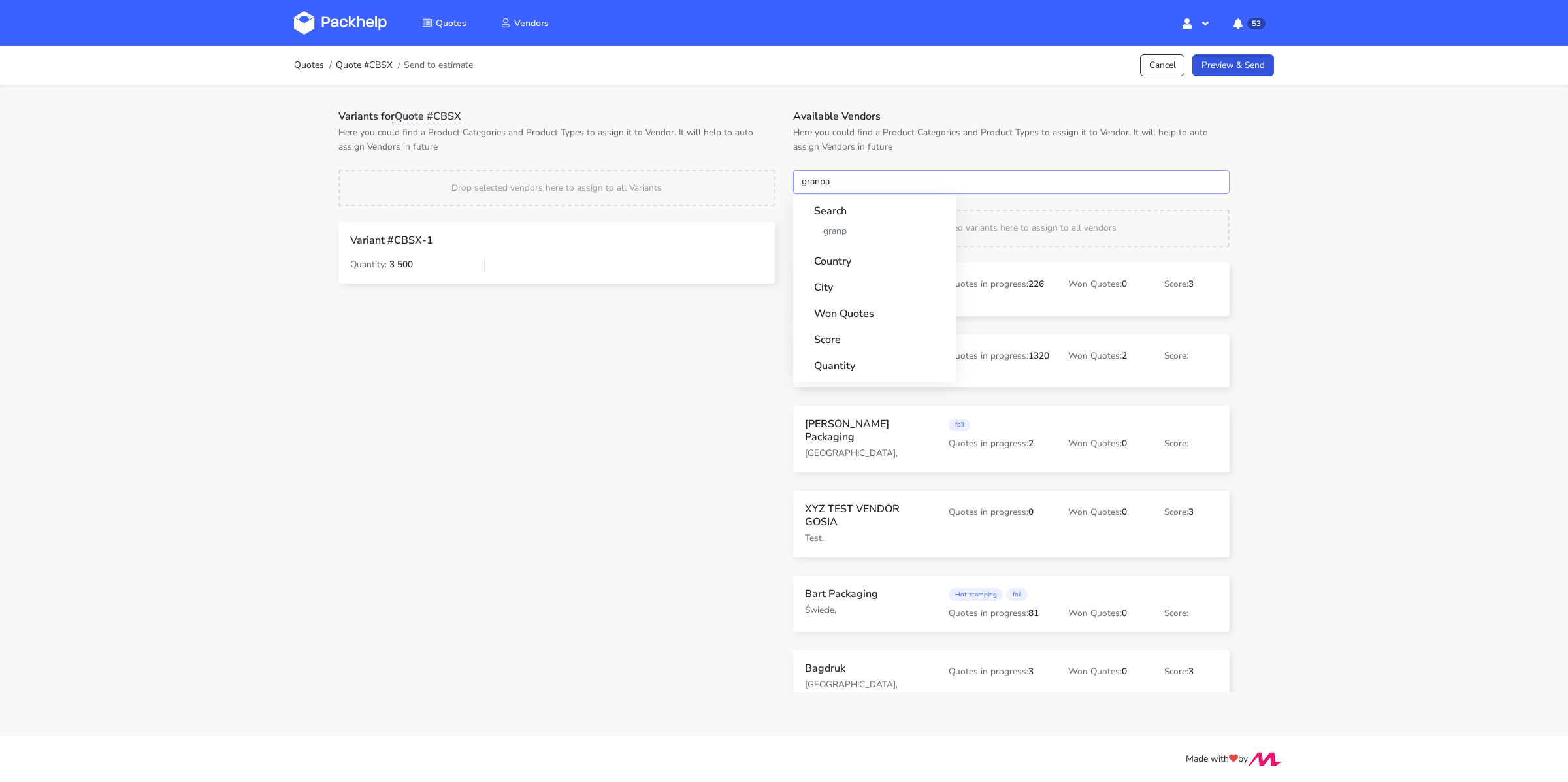
type input "granpak"
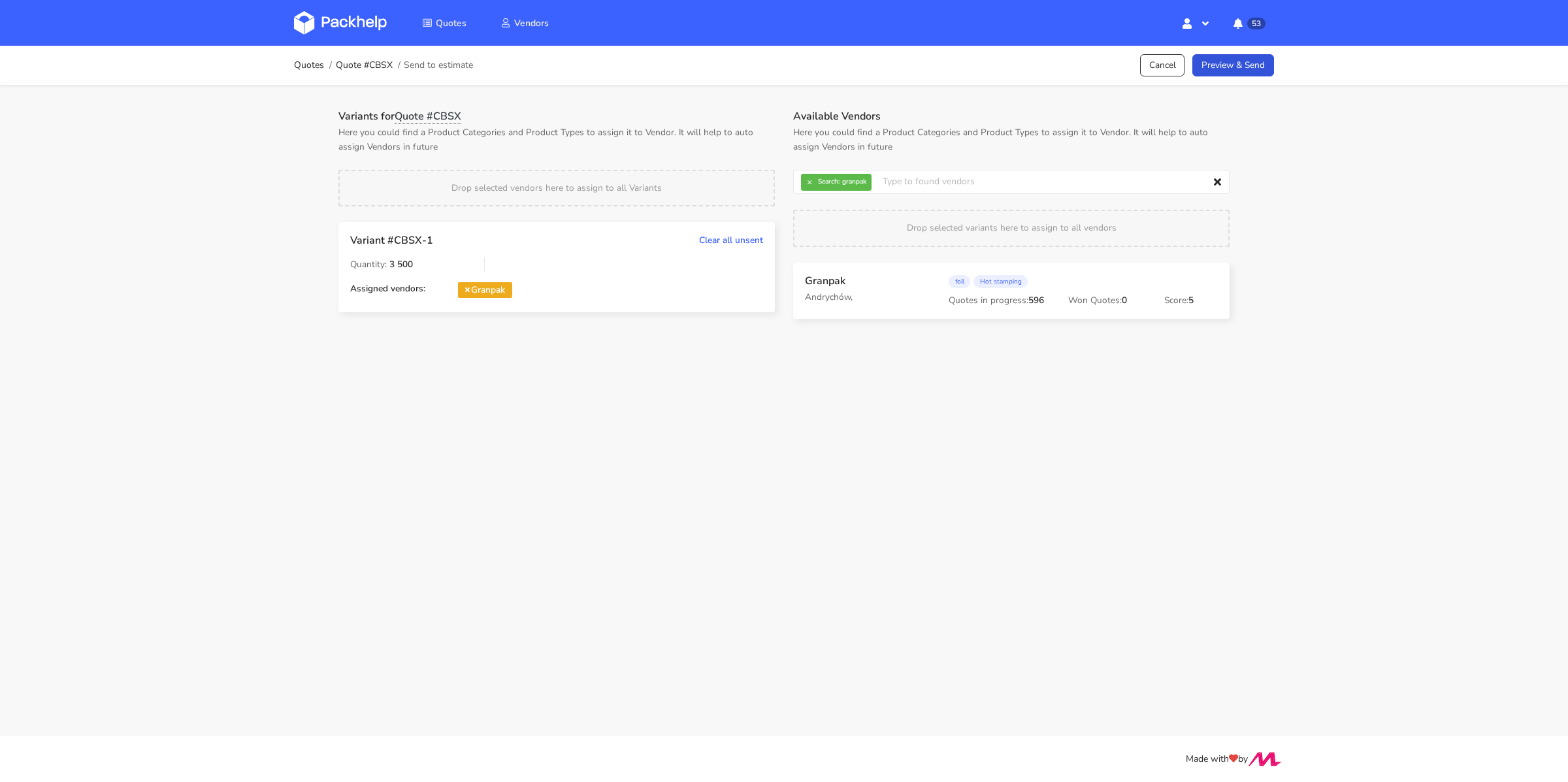
click at [1230, 53] on div "Quotes Quote #CBSX Send to estimate Cancel Preview & Send" at bounding box center [784, 65] width 980 height 26
click at [1228, 61] on link "Preview & Send" at bounding box center [1233, 66] width 82 height 23
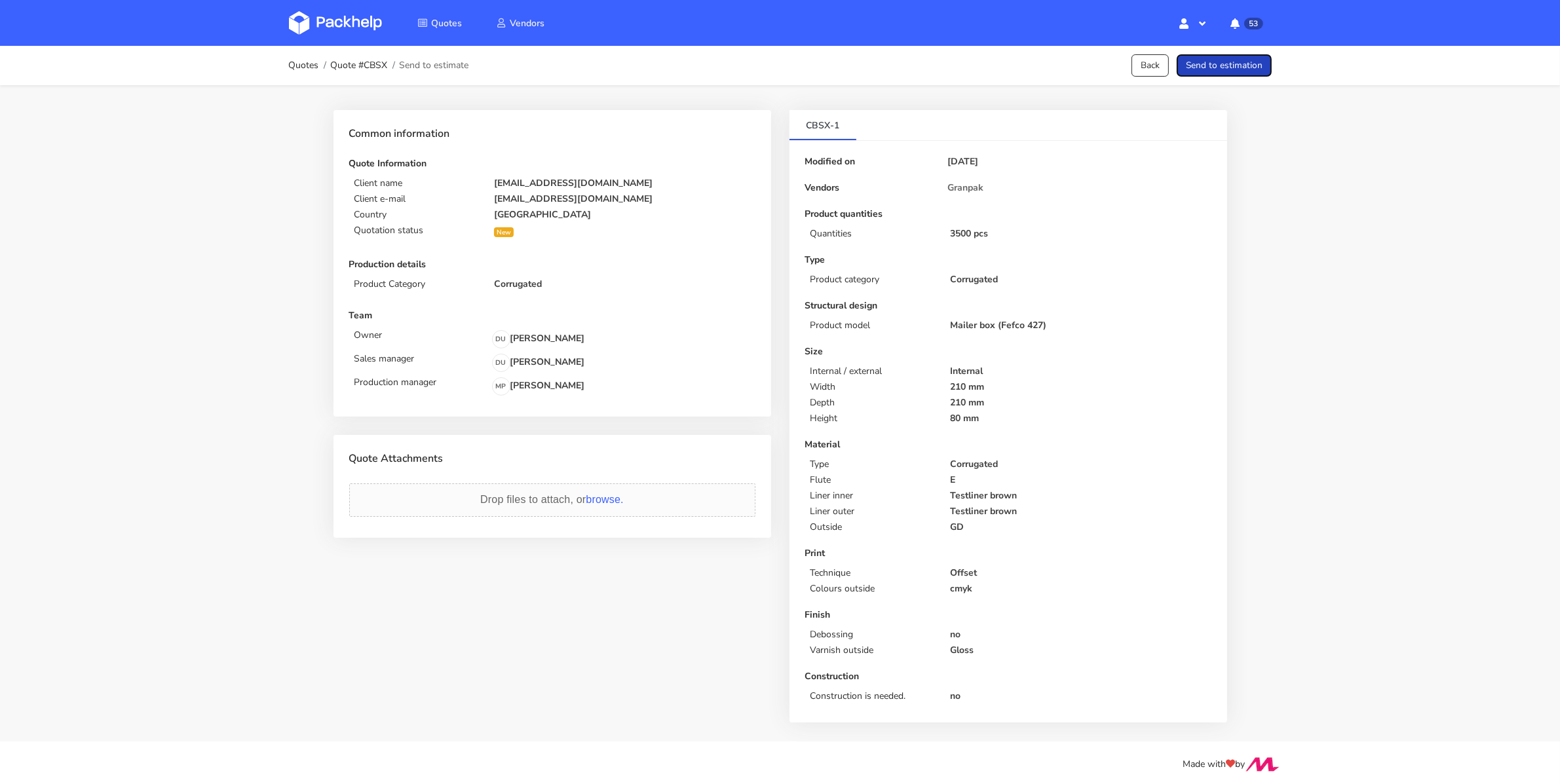
click at [1232, 61] on button "Send to estimation" at bounding box center [1224, 66] width 95 height 23
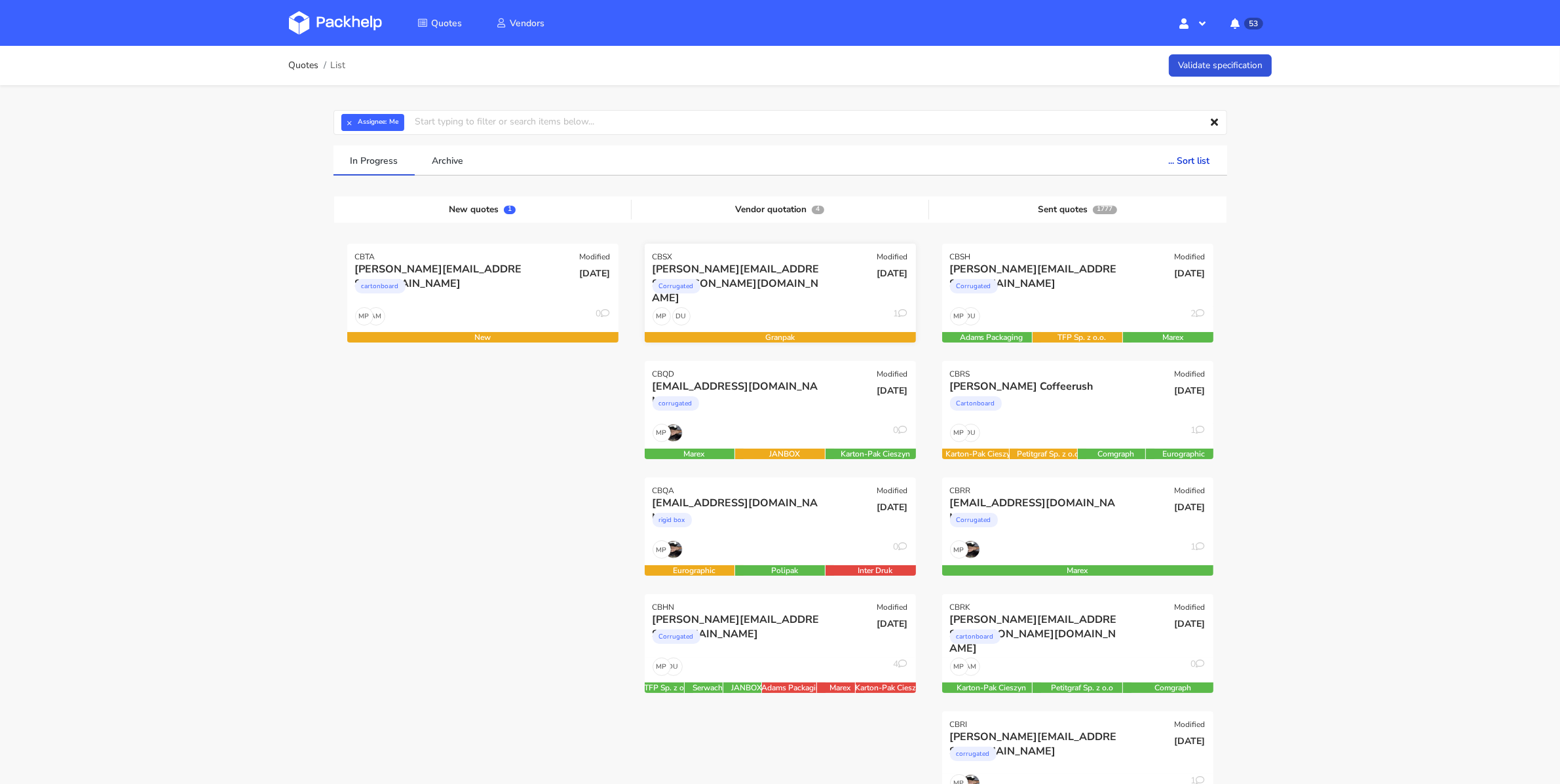
click at [753, 277] on div "Corrugated" at bounding box center [739, 290] width 173 height 26
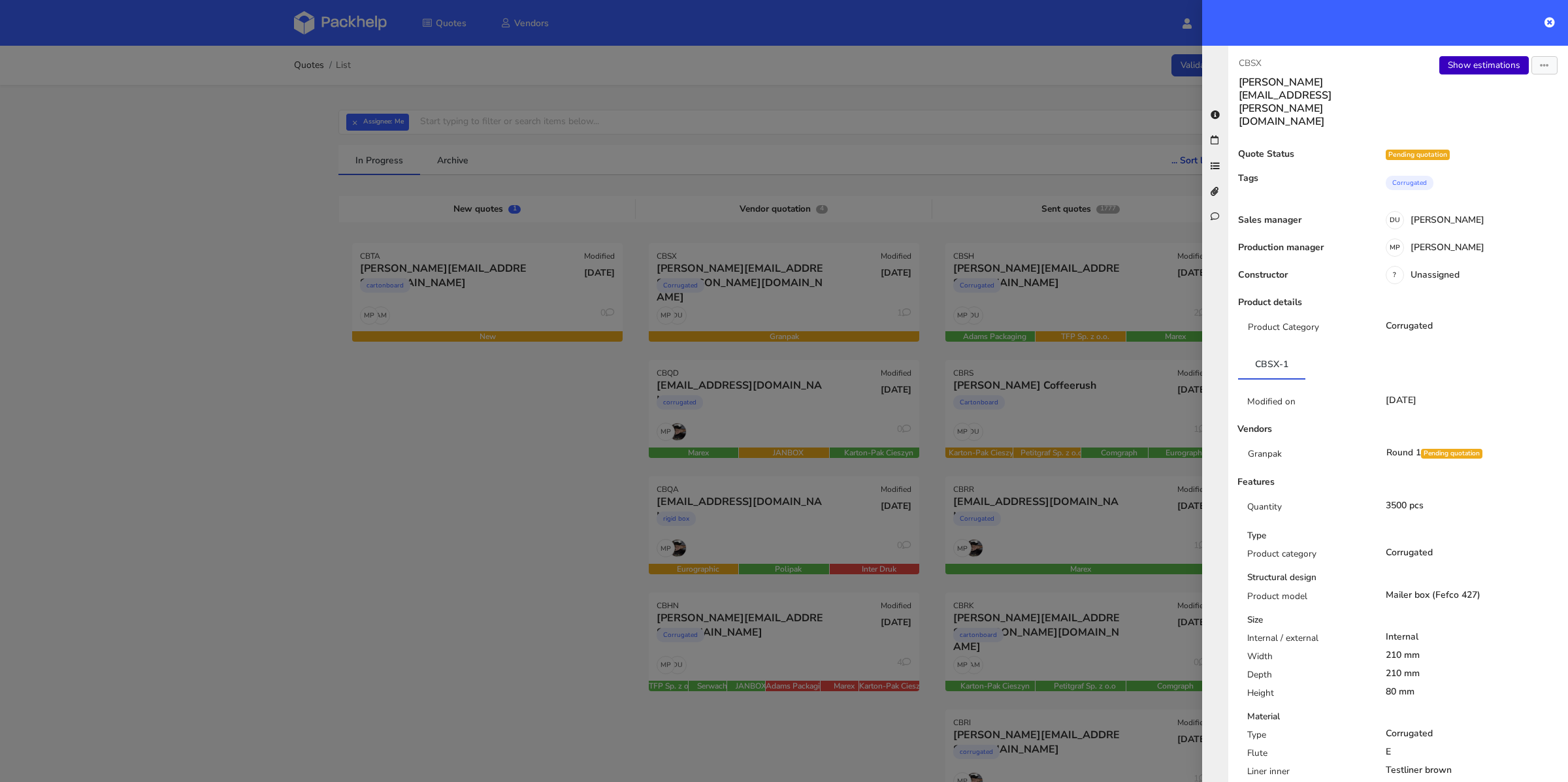
click at [1479, 71] on link "Show estimations" at bounding box center [1484, 65] width 89 height 18
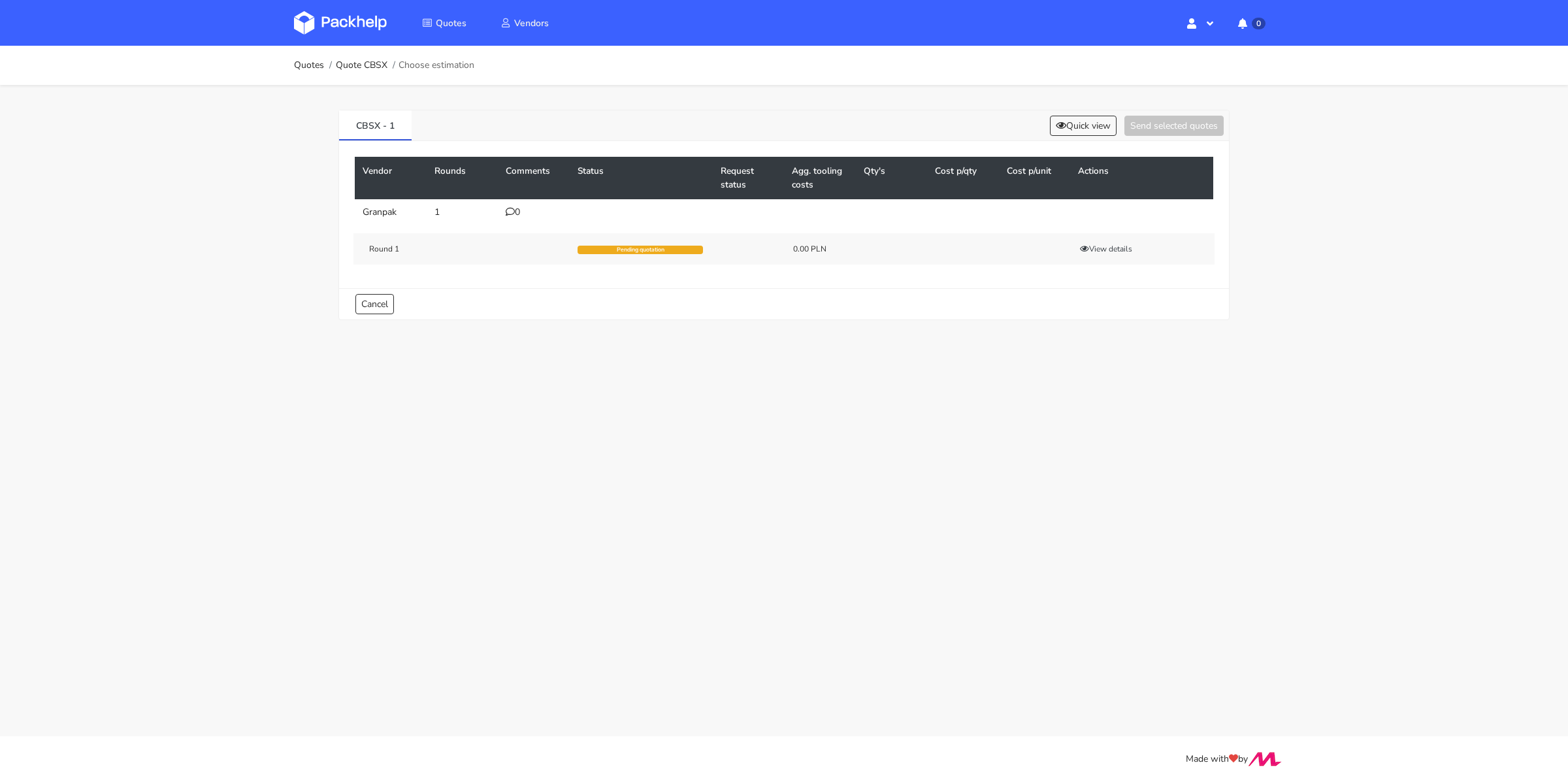
click at [511, 212] on icon at bounding box center [510, 211] width 9 height 9
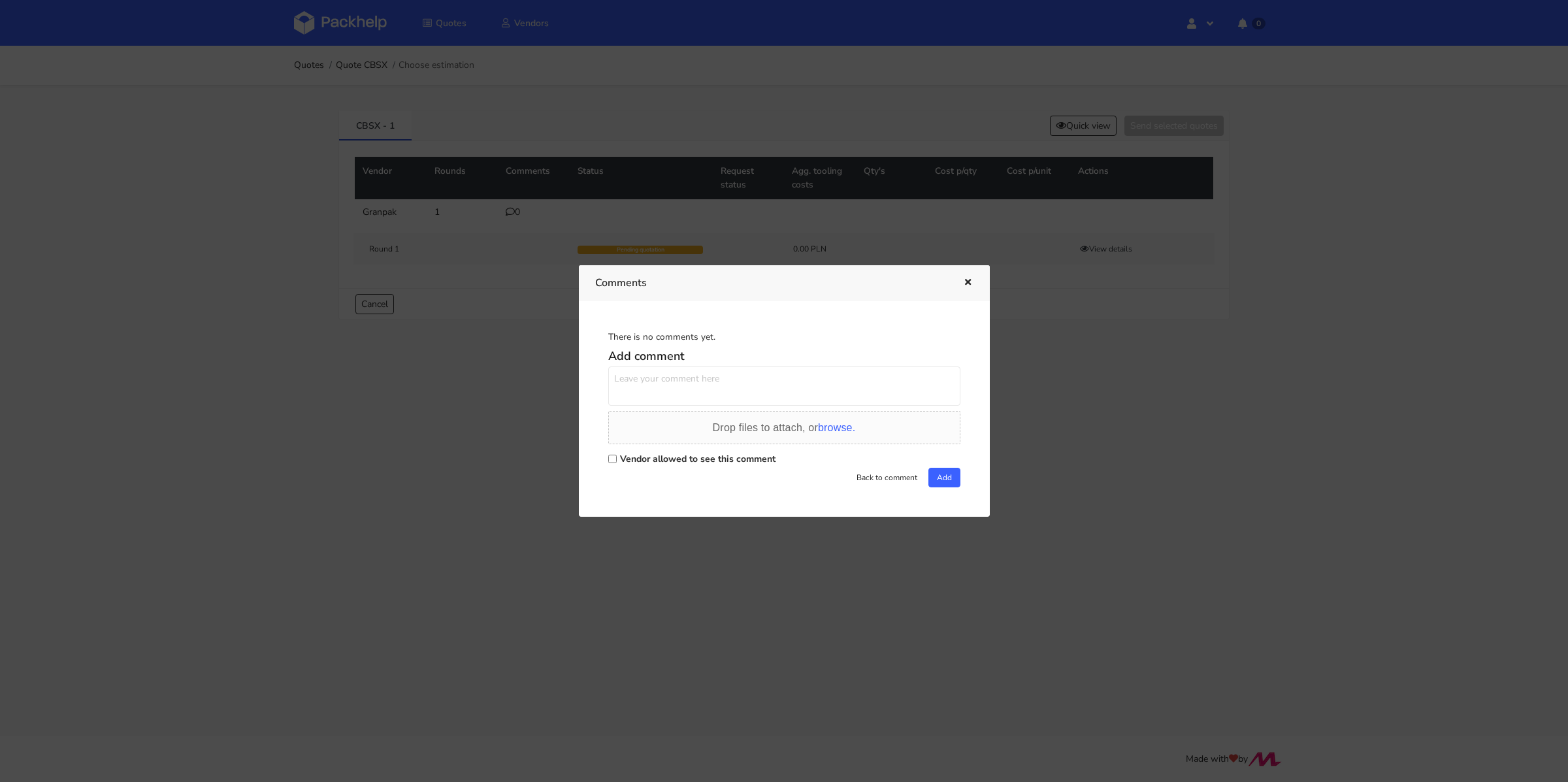
click at [635, 463] on label "Vendor allowed to see this comment" at bounding box center [698, 459] width 156 height 13
click at [617, 463] on input "Vendor allowed to see this comment" at bounding box center [612, 459] width 9 height 9
checkbox input "true"
click at [644, 377] on textarea at bounding box center [784, 386] width 352 height 39
paste textarea "R691848603JMBB"
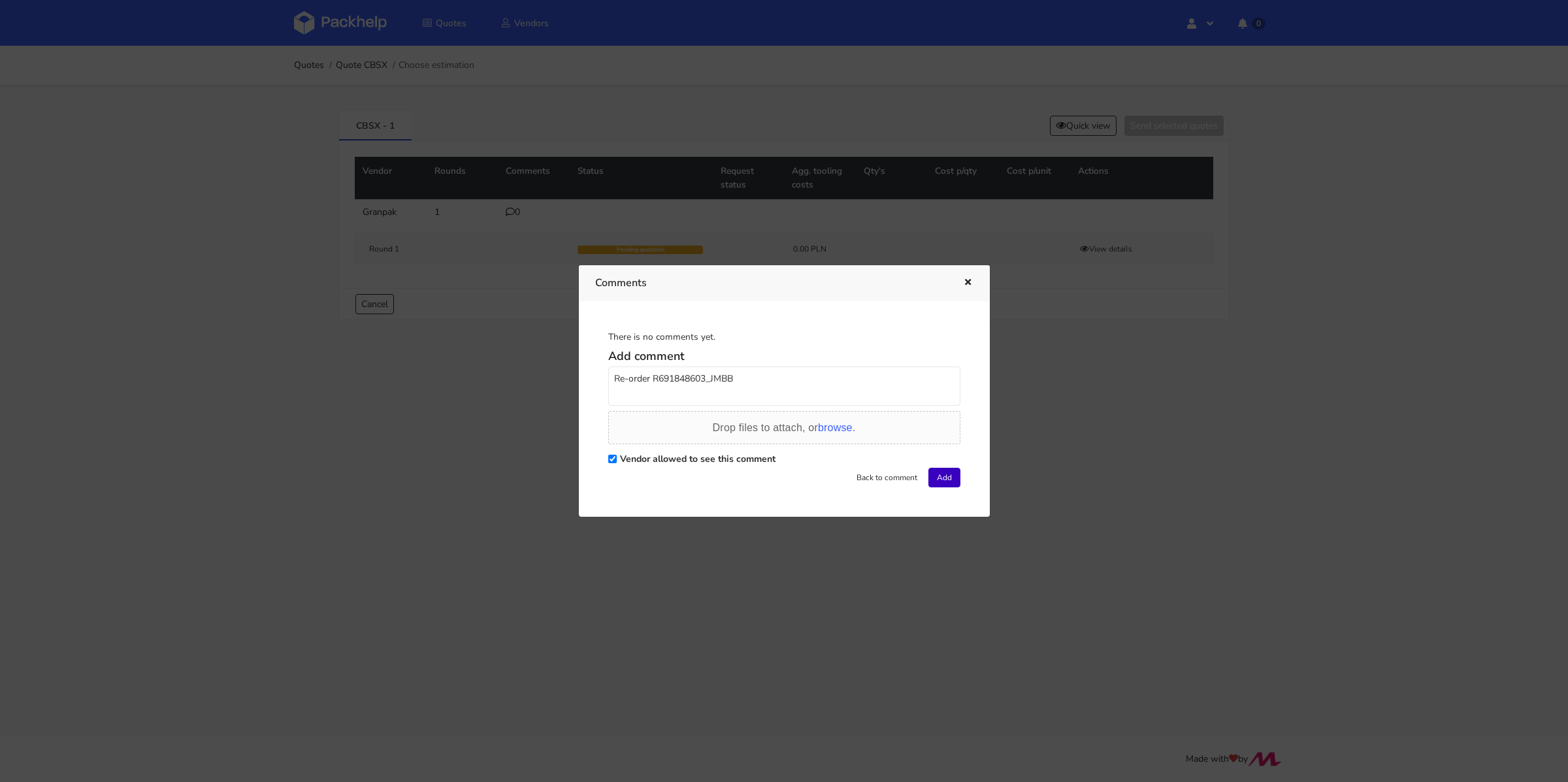
type textarea "Re-order R691848603_JMBB"
click at [942, 481] on button "Add" at bounding box center [945, 477] width 32 height 20
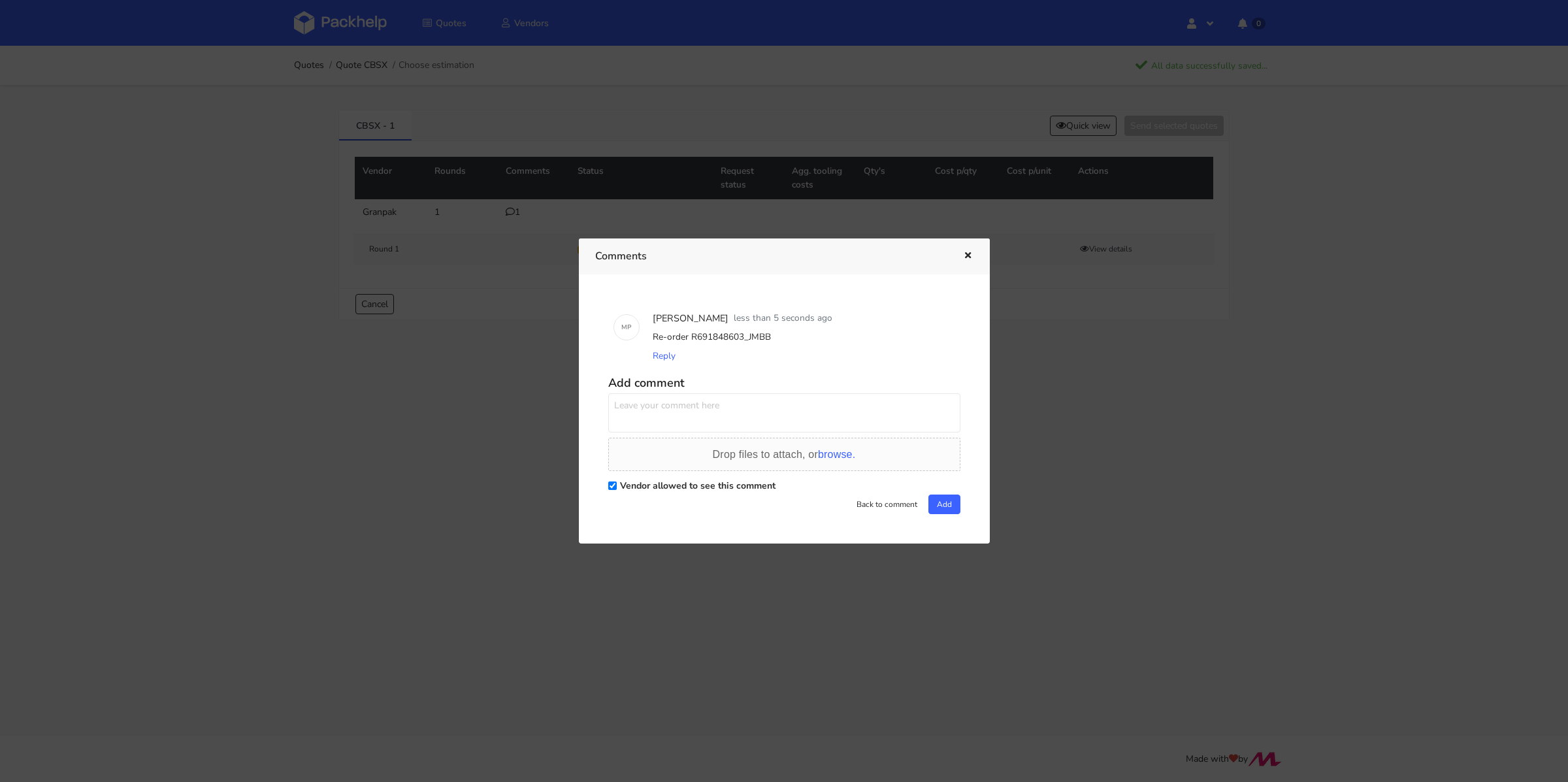
click at [968, 258] on icon "button" at bounding box center [968, 256] width 11 height 9
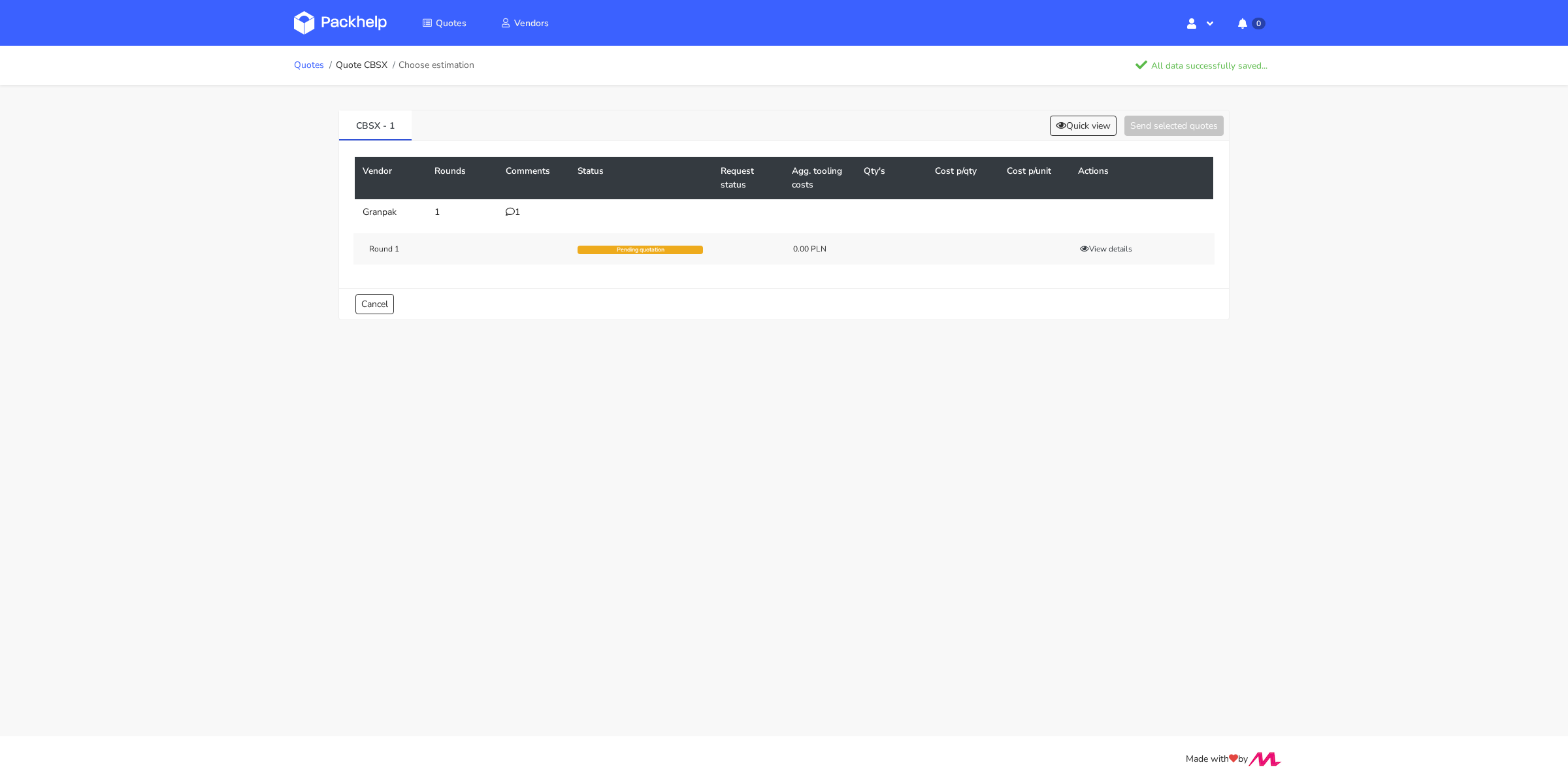
click at [300, 67] on link "Quotes" at bounding box center [308, 66] width 30 height 10
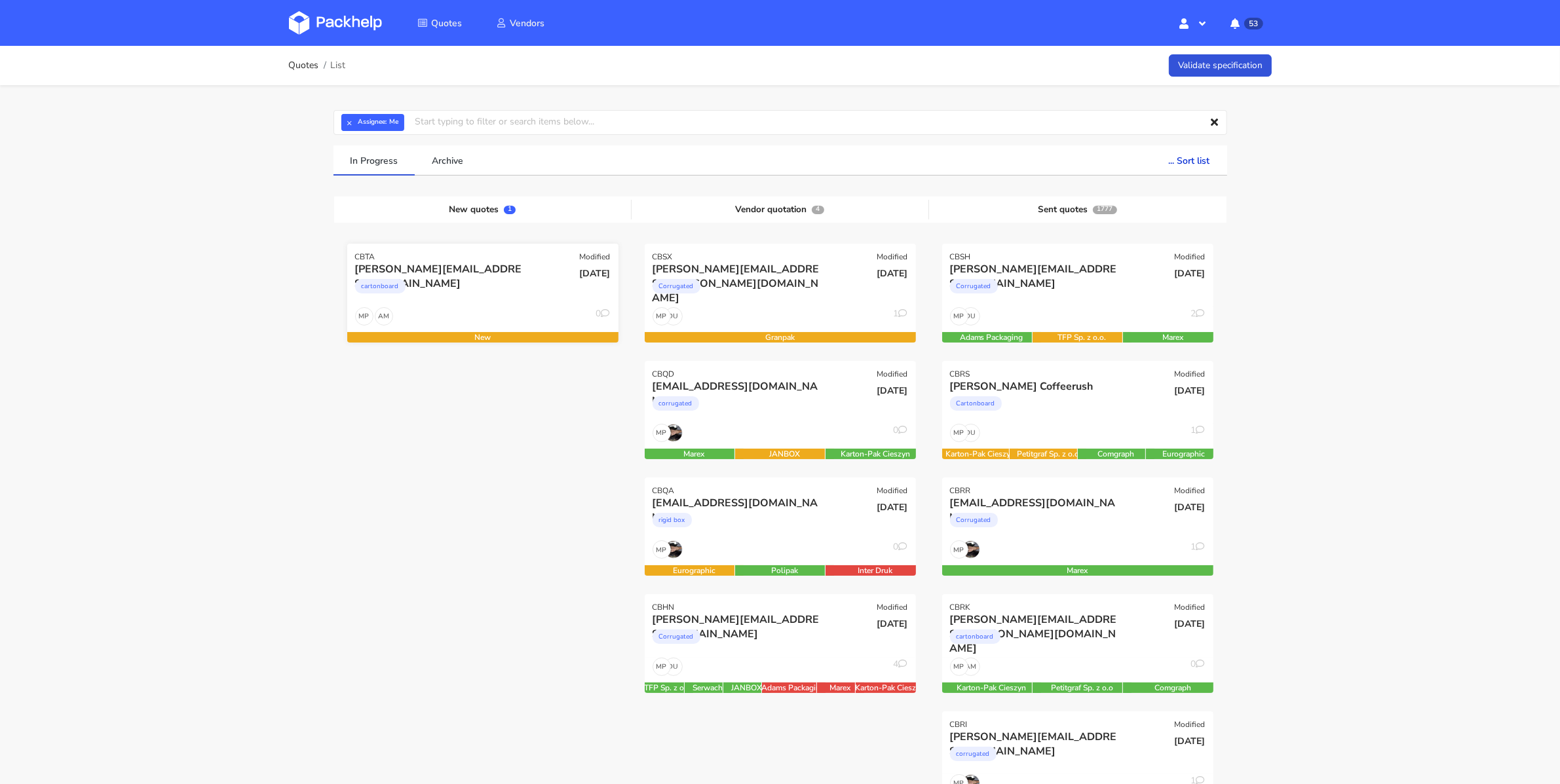
click at [469, 299] on div "cartonboard" at bounding box center [442, 290] width 173 height 26
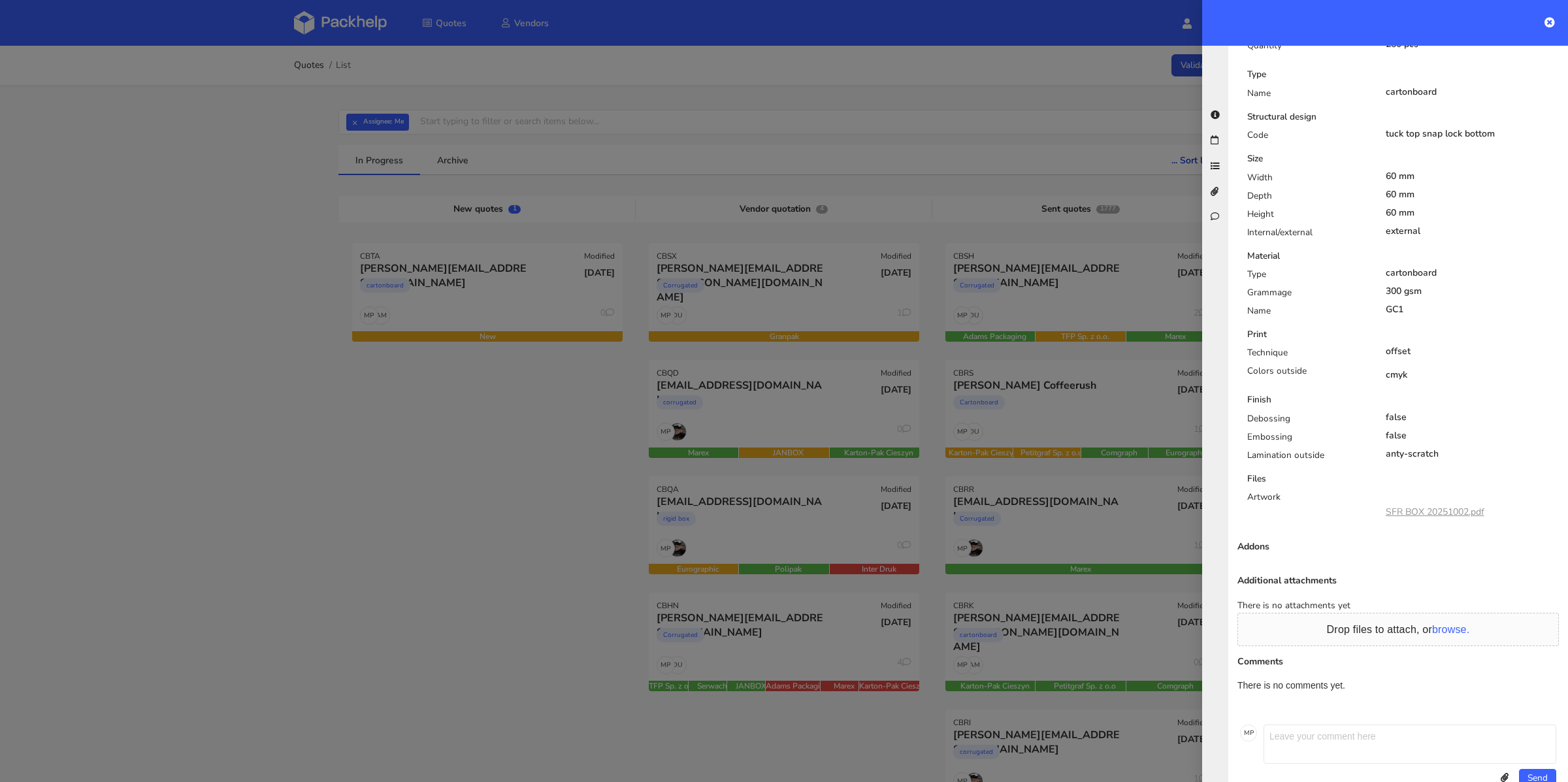
scroll to position [301, 0]
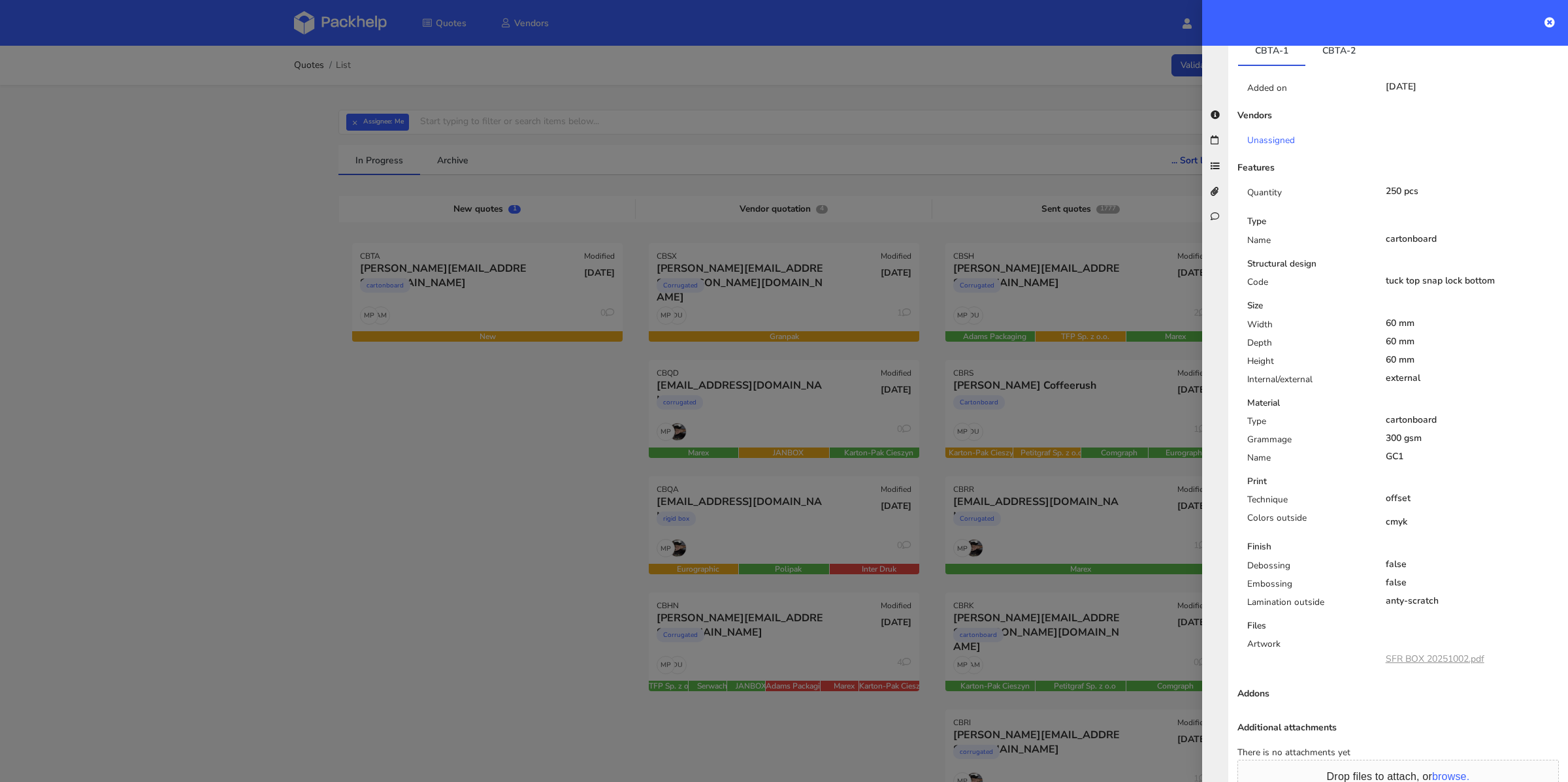
click at [1440, 648] on div "SFR BOX 20251002.pdf" at bounding box center [1435, 659] width 99 height 22
click at [1443, 653] on link "SFR BOX 20251002.pdf" at bounding box center [1435, 658] width 99 height 13
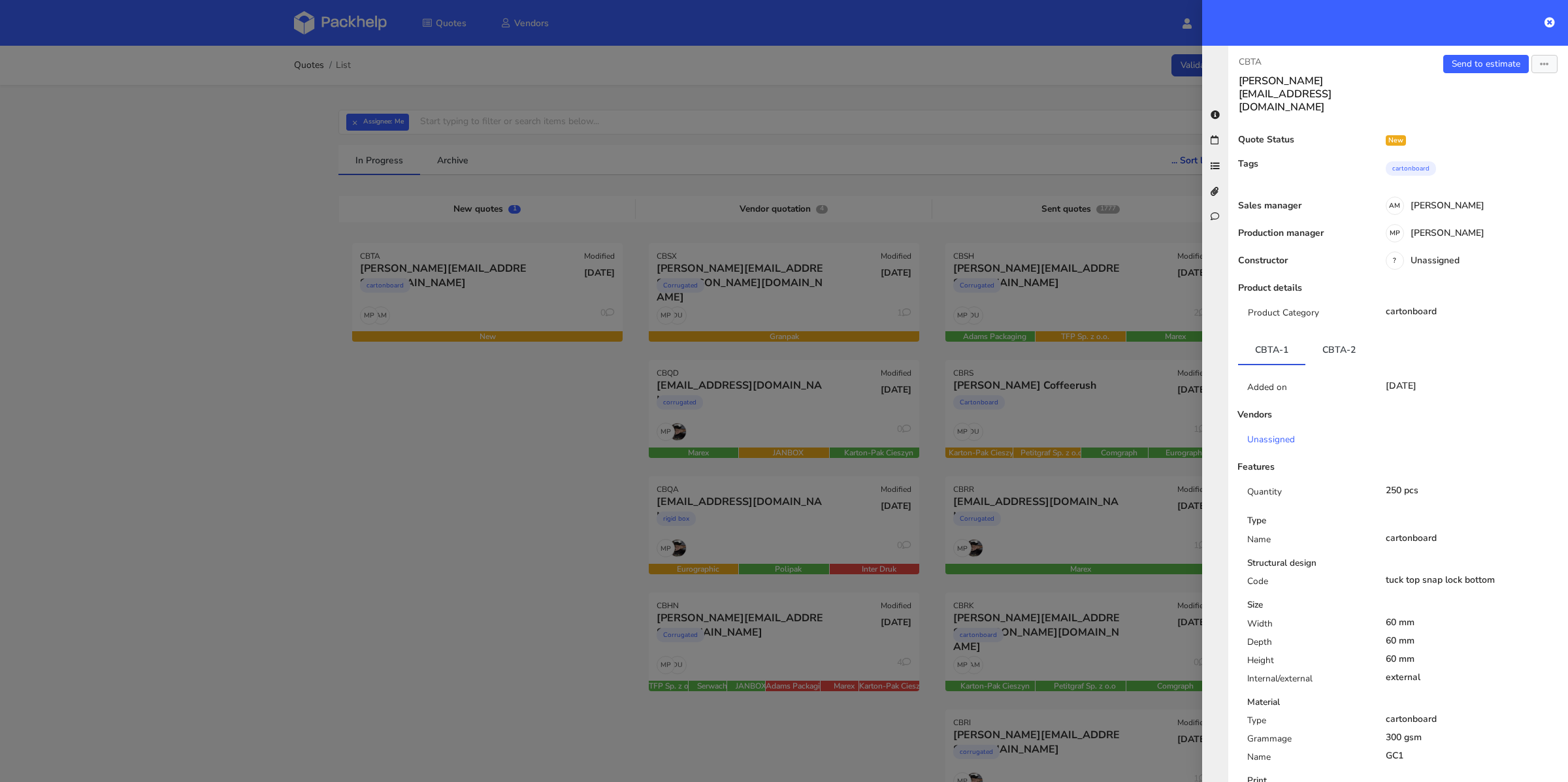
scroll to position [129, 0]
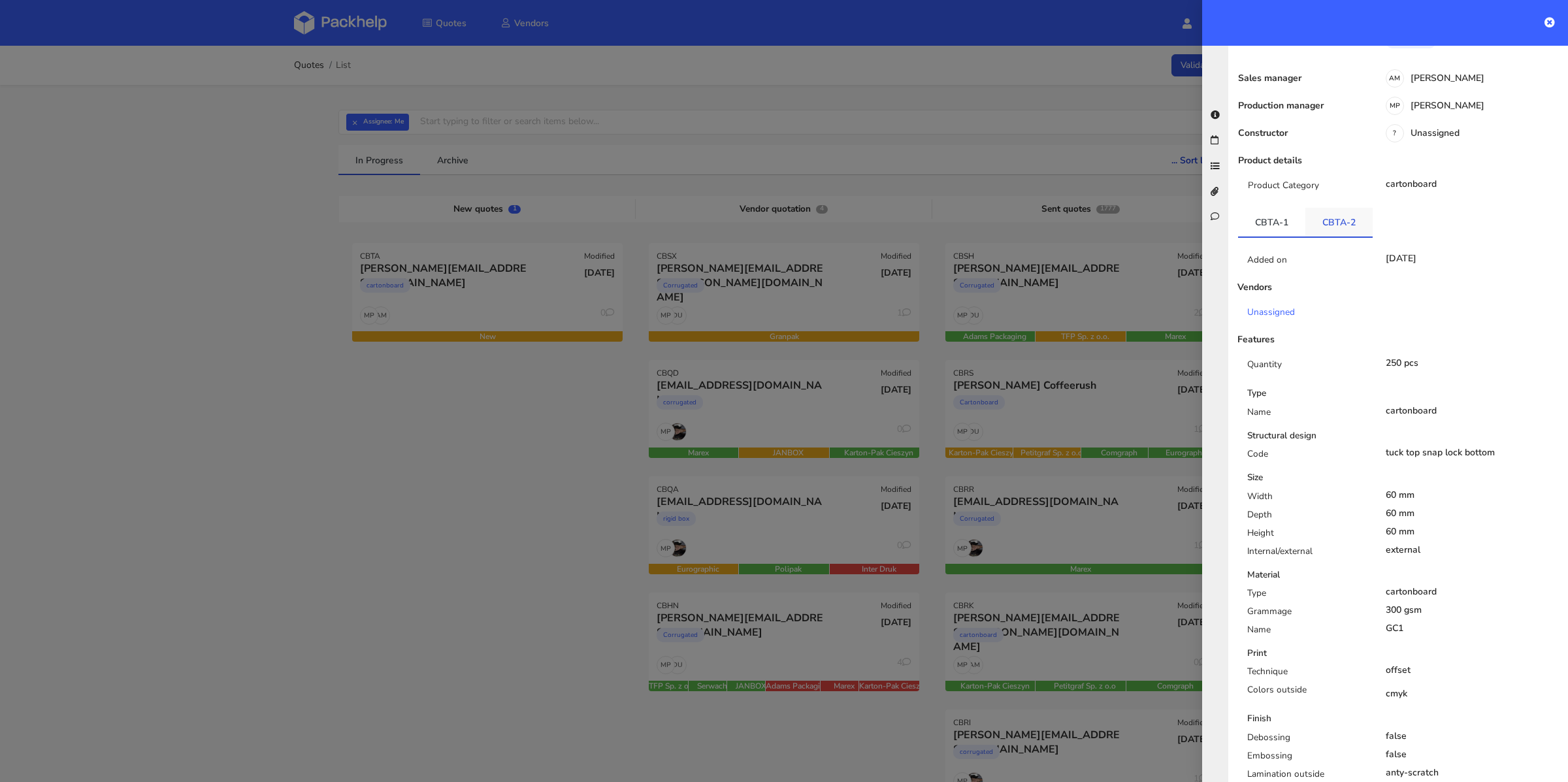
click at [1334, 208] on link "CBTA-2" at bounding box center [1339, 222] width 67 height 29
click at [1282, 208] on link "CBTA-1" at bounding box center [1272, 222] width 67 height 29
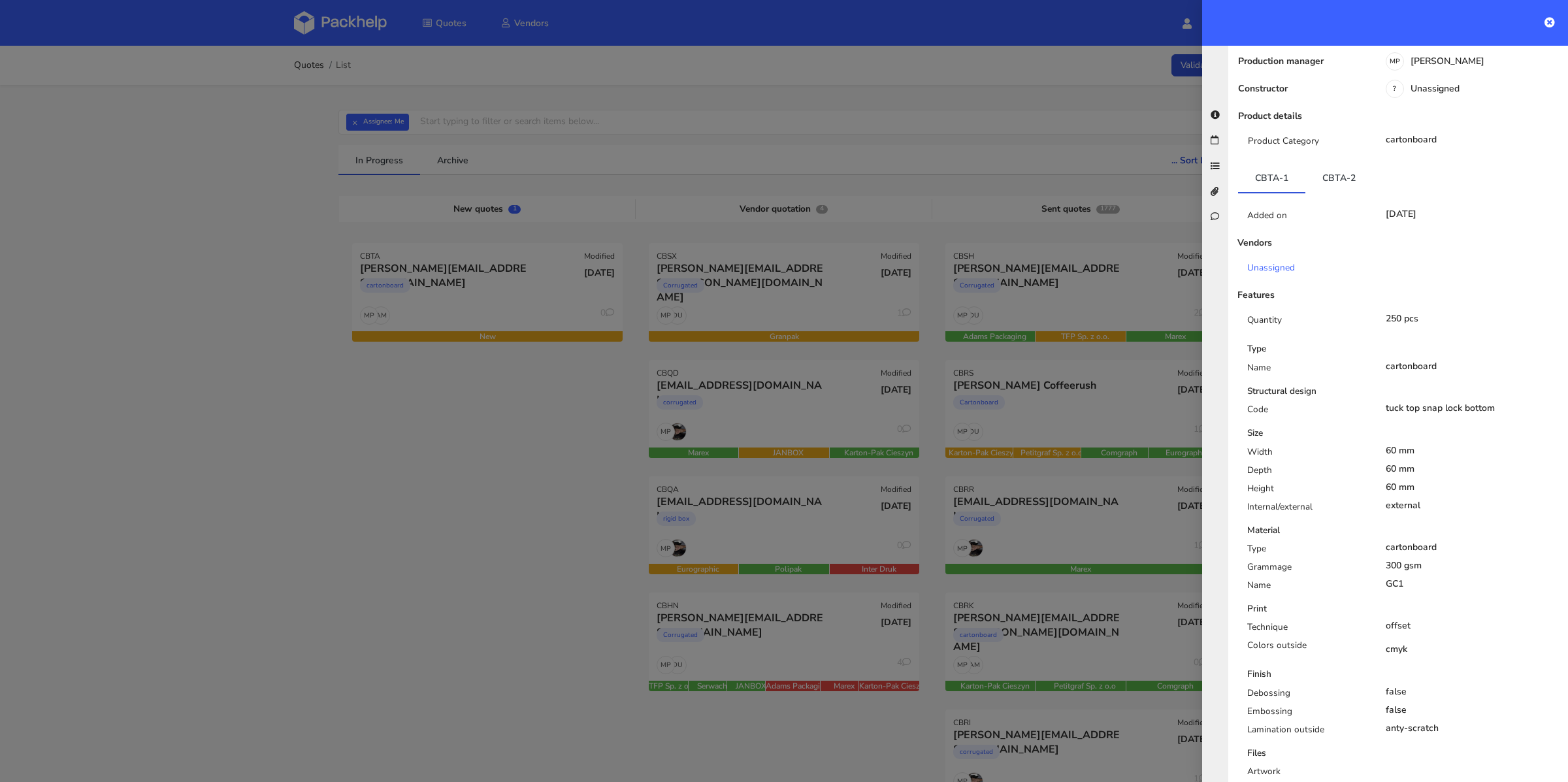
scroll to position [0, 0]
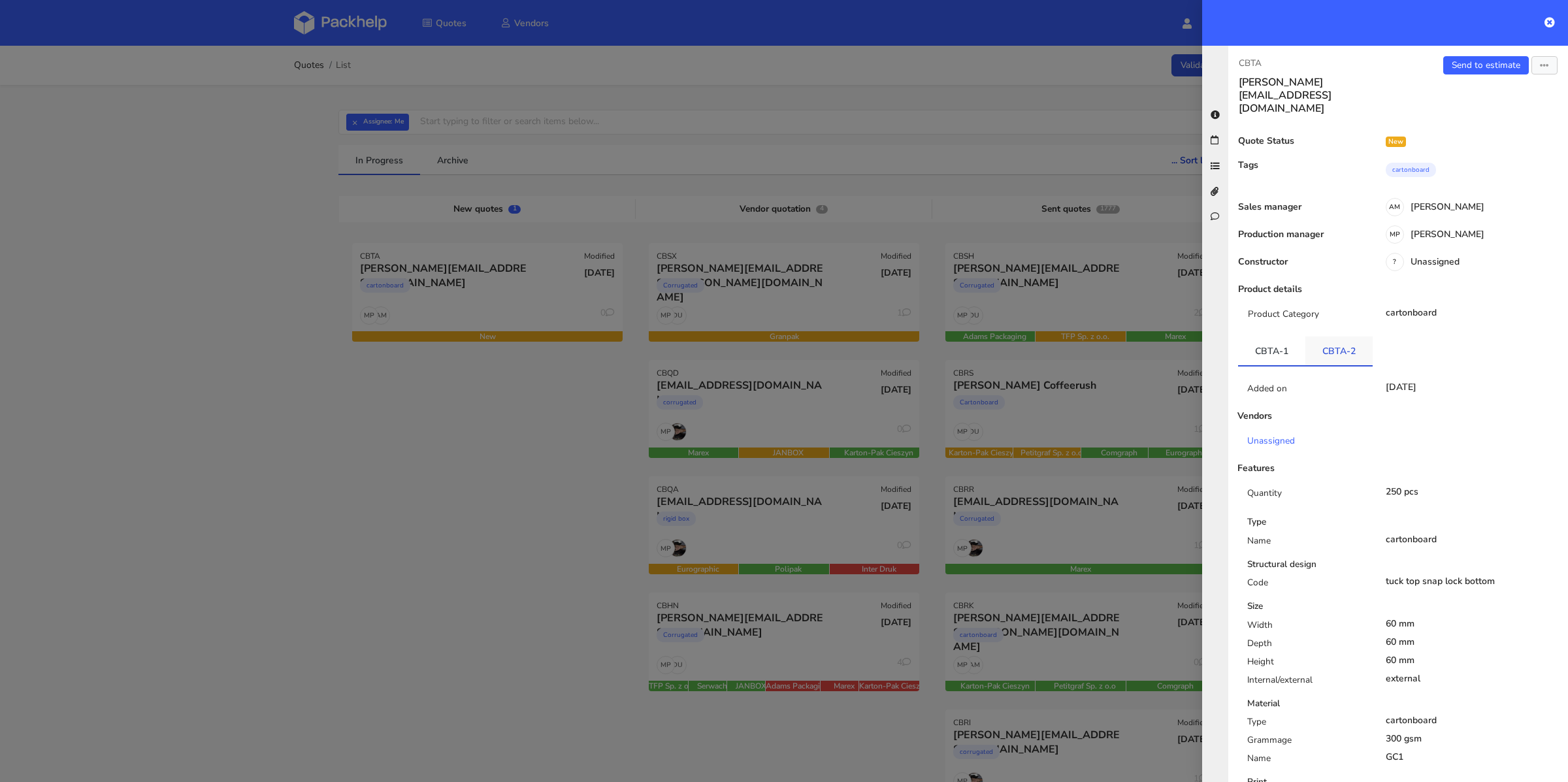
click at [1337, 336] on link "CBTA-2" at bounding box center [1339, 351] width 67 height 29
click at [1483, 65] on link "Send to estimate" at bounding box center [1485, 65] width 85 height 18
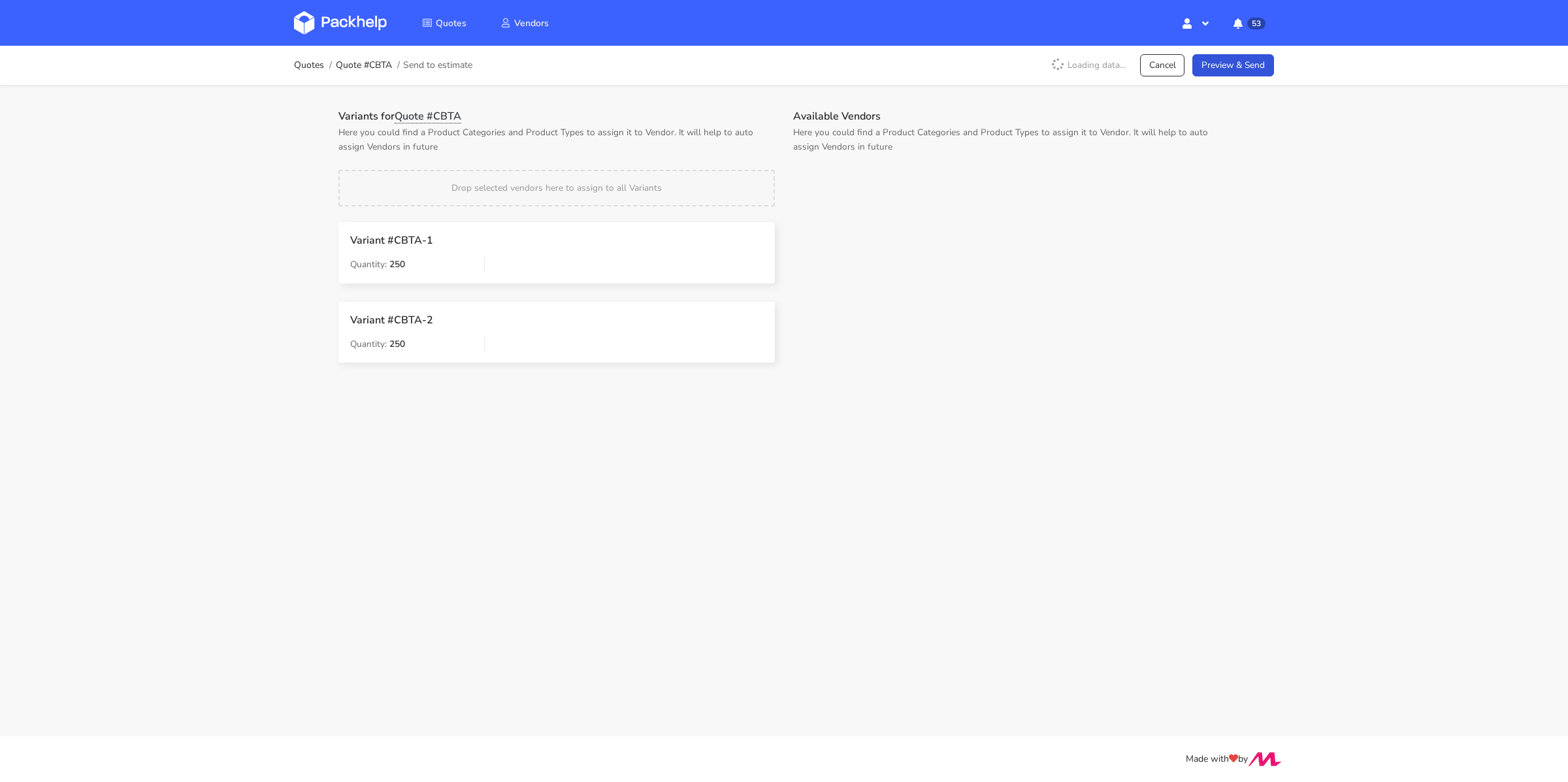
click at [854, 167] on div "Available Vendors Here you could find a Product Categories and Product Types to…" at bounding box center [1011, 140] width 455 height 60
click at [841, 178] on input "text" at bounding box center [1011, 181] width 436 height 25
type input "petitgraf"
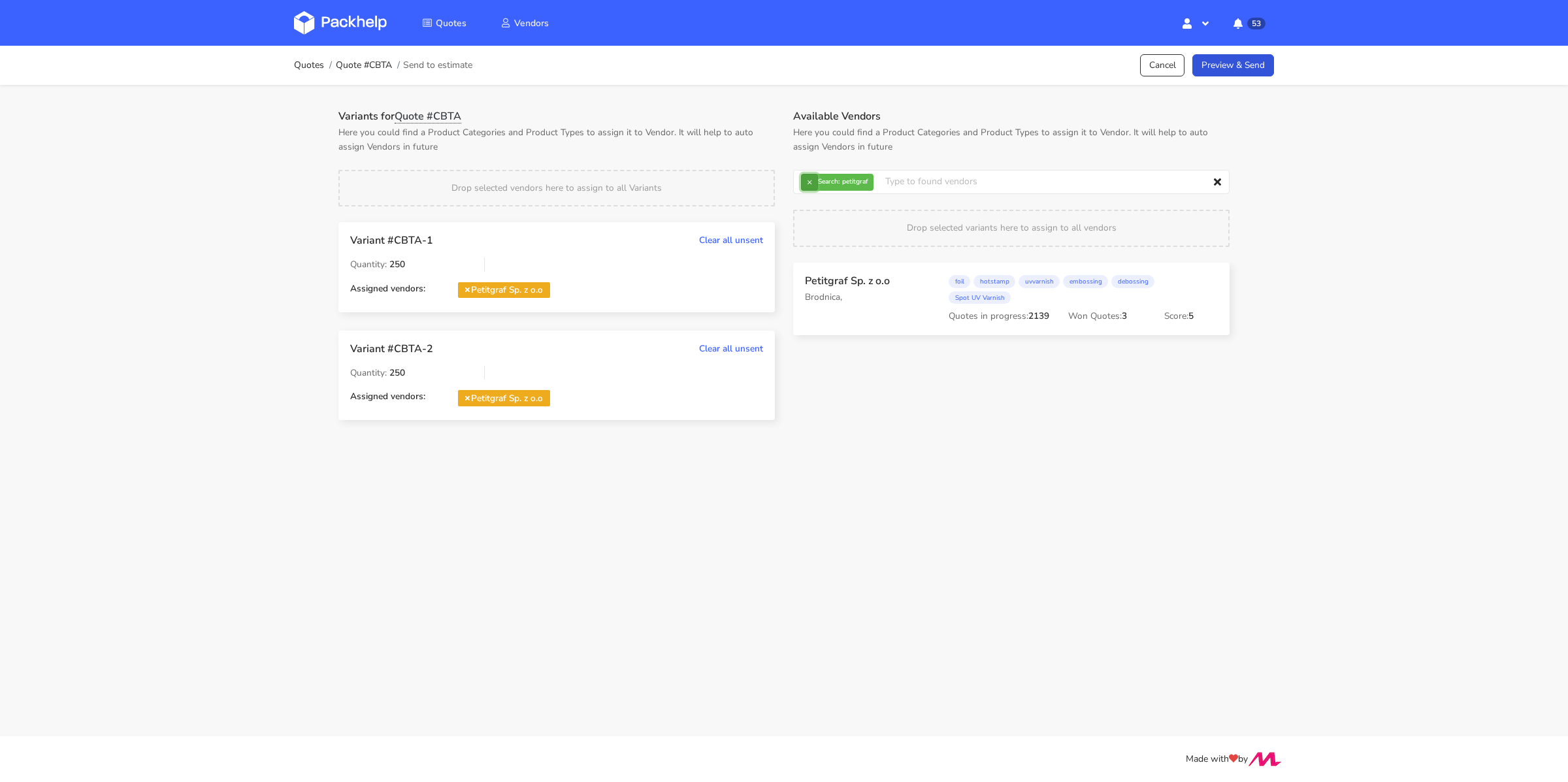
click at [808, 181] on button "×" at bounding box center [809, 182] width 17 height 17
click at [831, 181] on input "text" at bounding box center [1011, 181] width 436 height 25
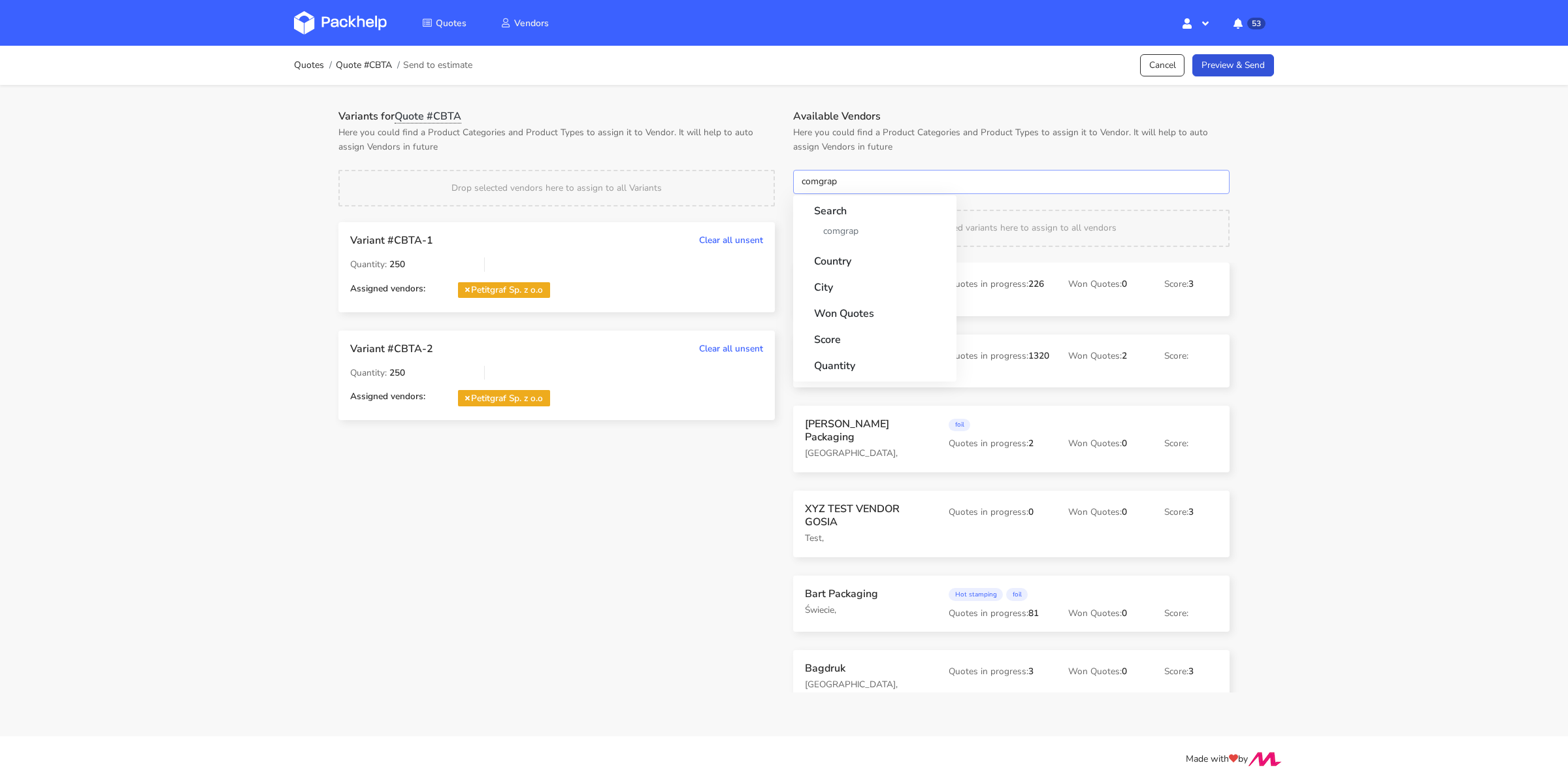
type input "comgraph"
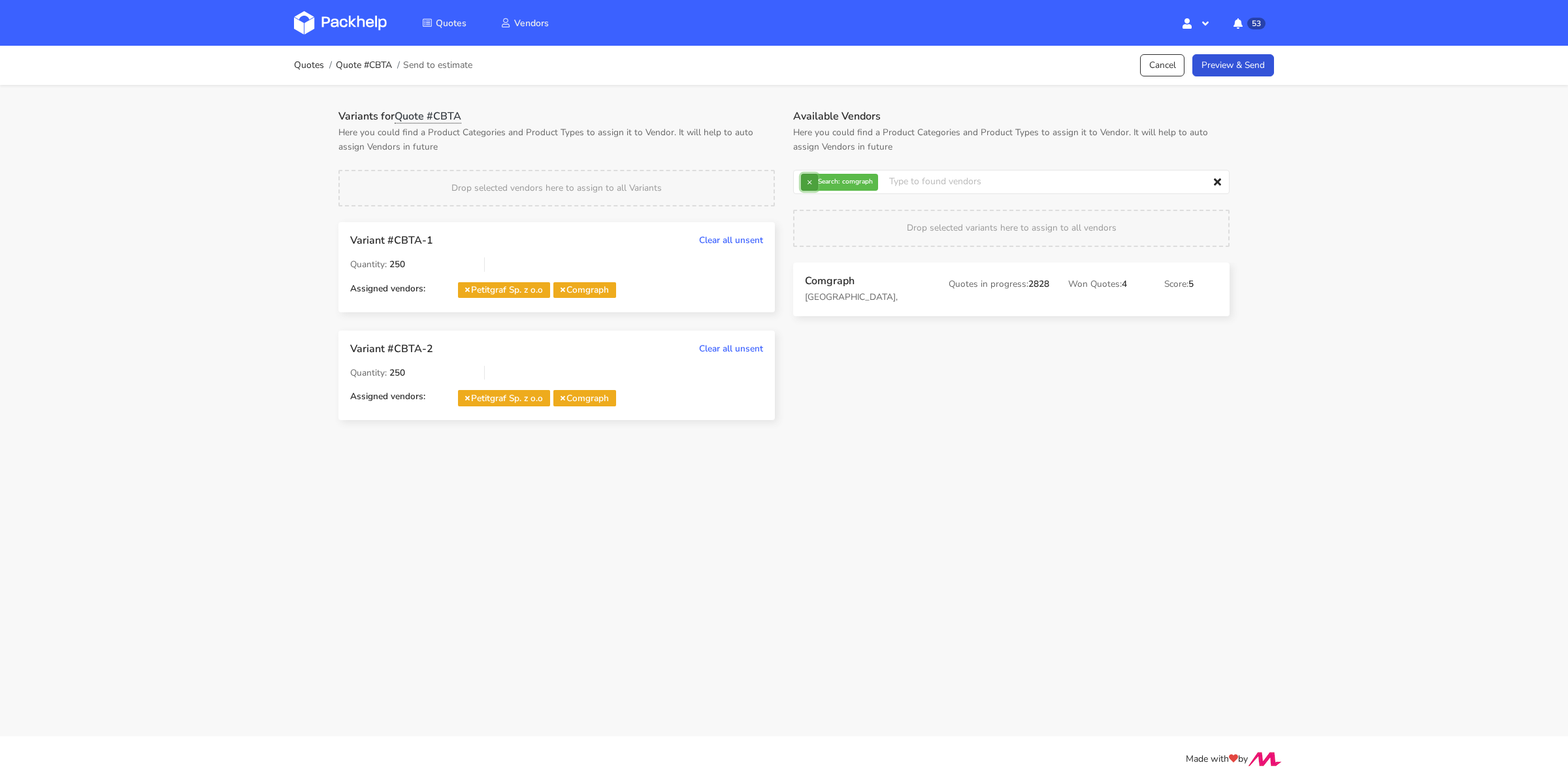
click at [811, 184] on button "×" at bounding box center [809, 182] width 17 height 17
click at [811, 184] on input "text" at bounding box center [1011, 181] width 436 height 25
type input "karton-pak"
click at [1234, 77] on div "Quotes Quote #CBTA Send to estimate Cancel Preview & Send" at bounding box center [784, 65] width 980 height 26
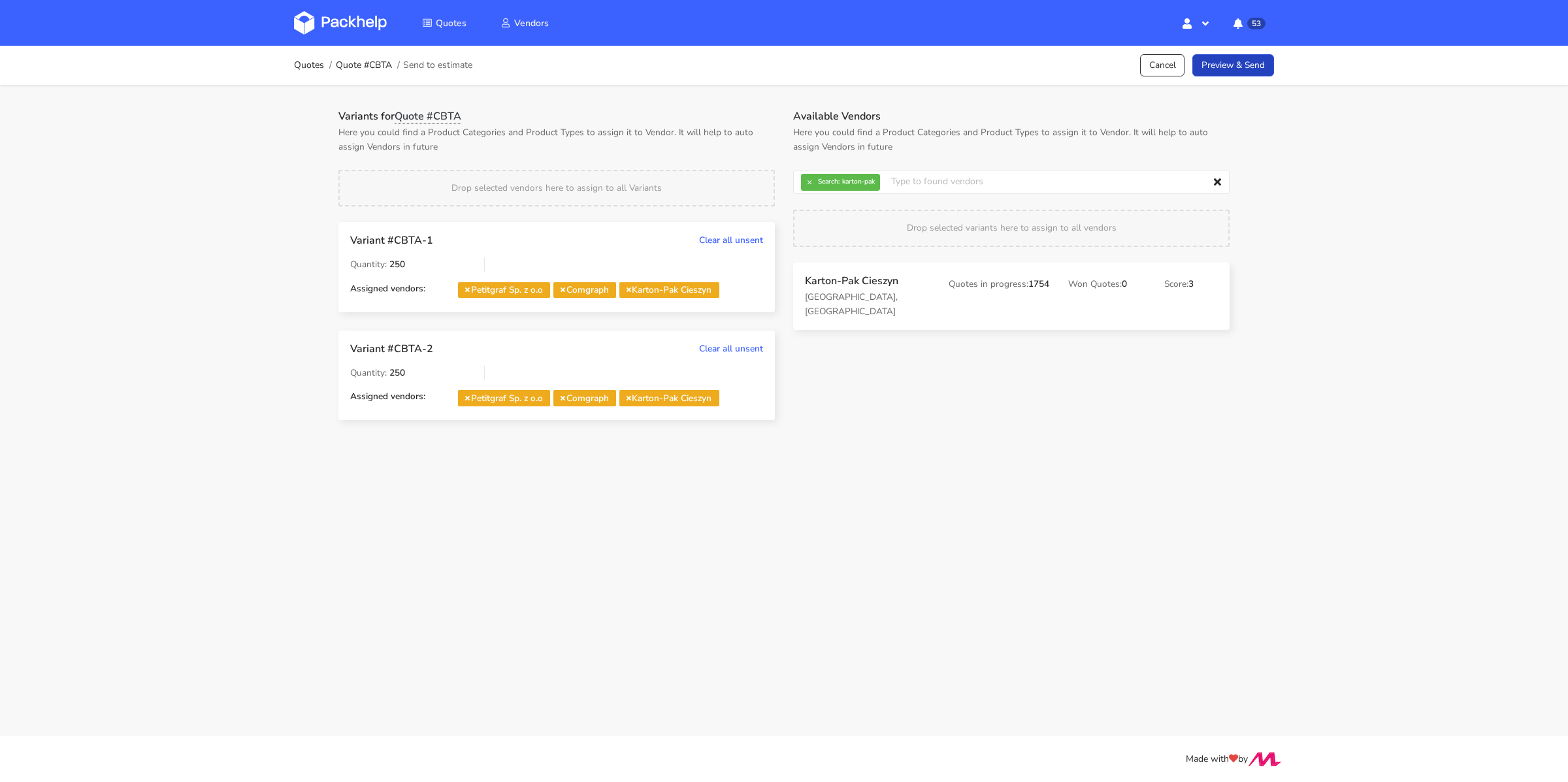
click at [1236, 72] on link "Preview & Send" at bounding box center [1233, 66] width 82 height 23
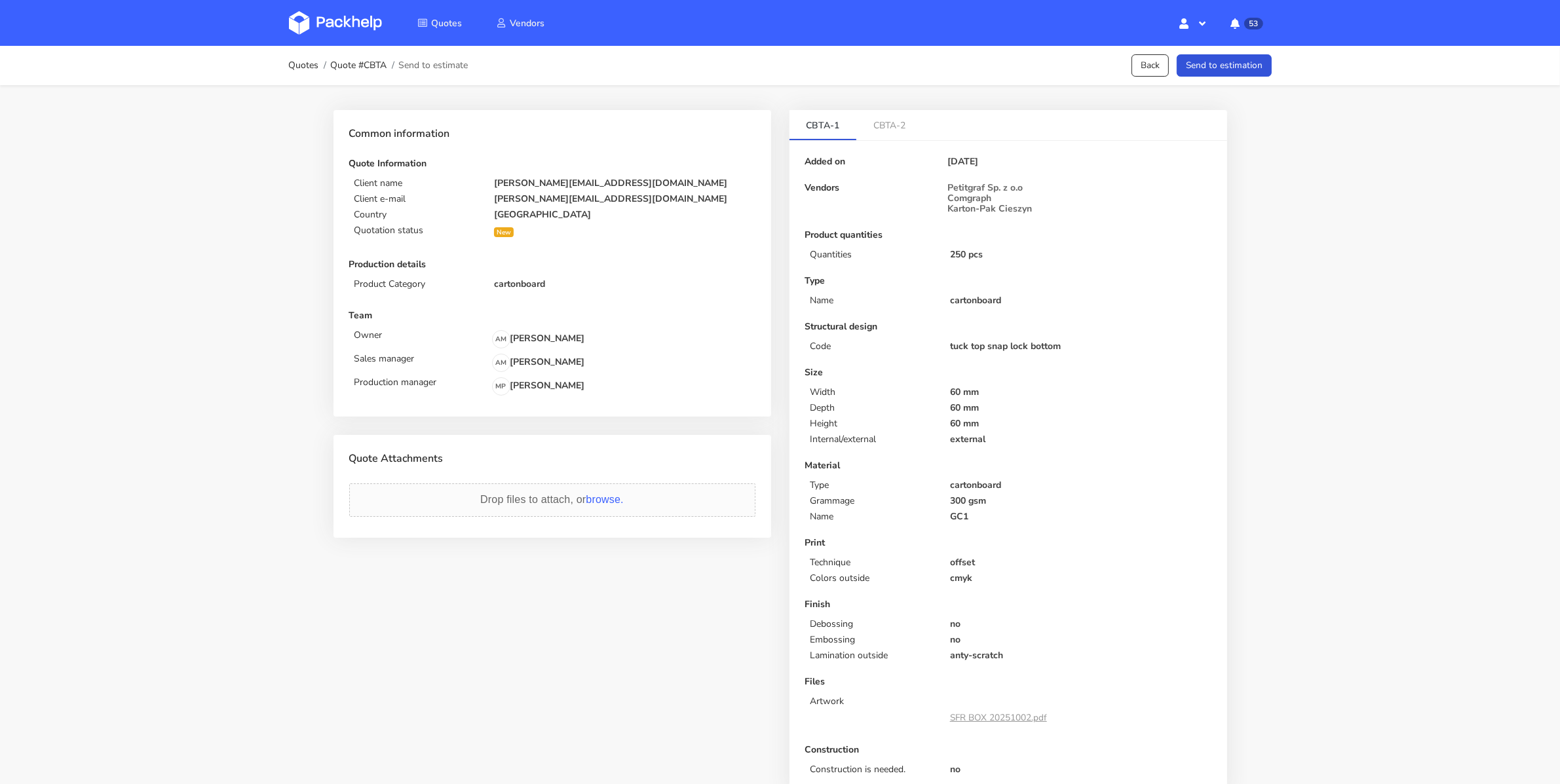
click at [1240, 73] on button "Send to estimation" at bounding box center [1224, 66] width 95 height 23
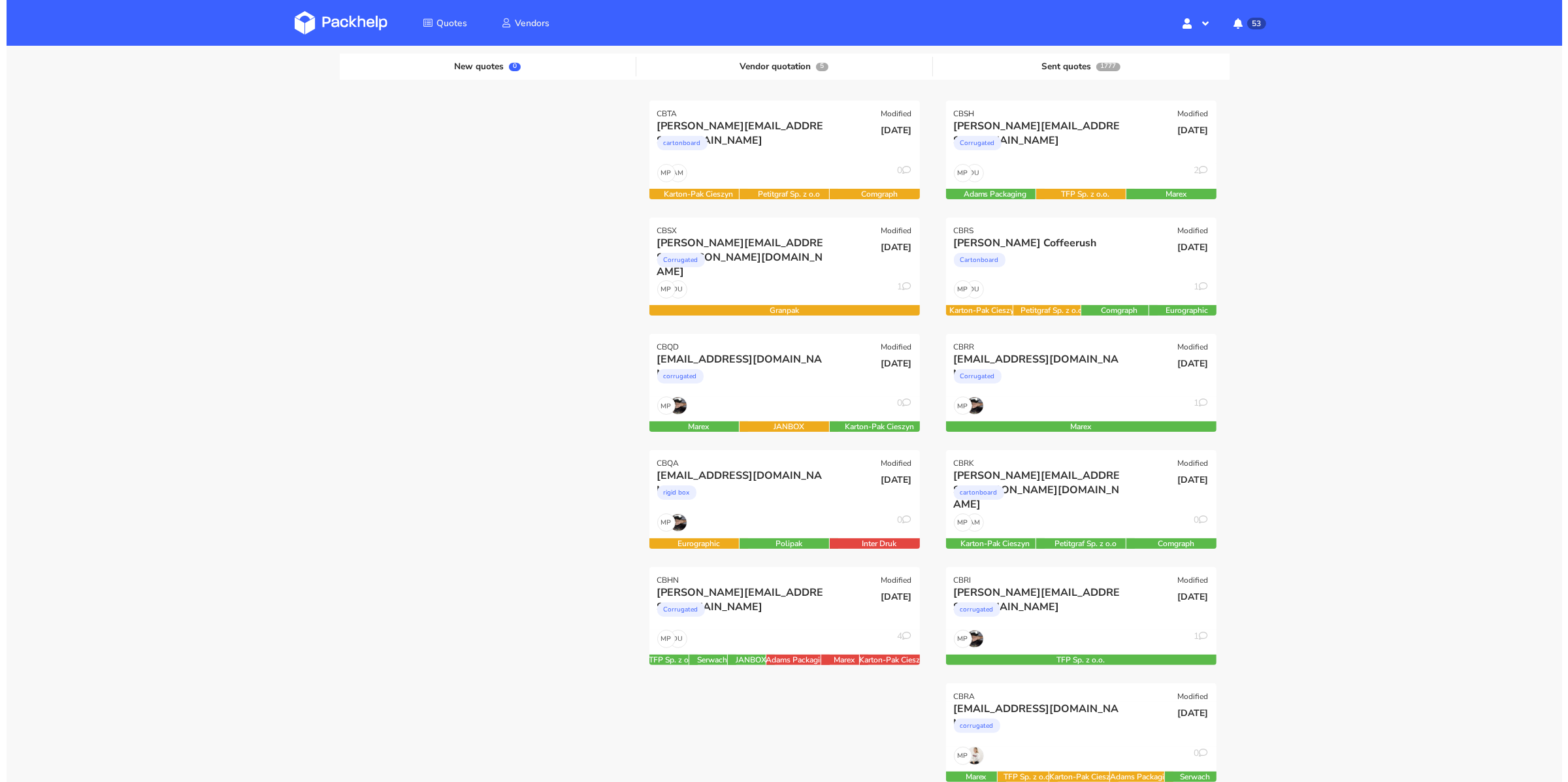
scroll to position [204, 0]
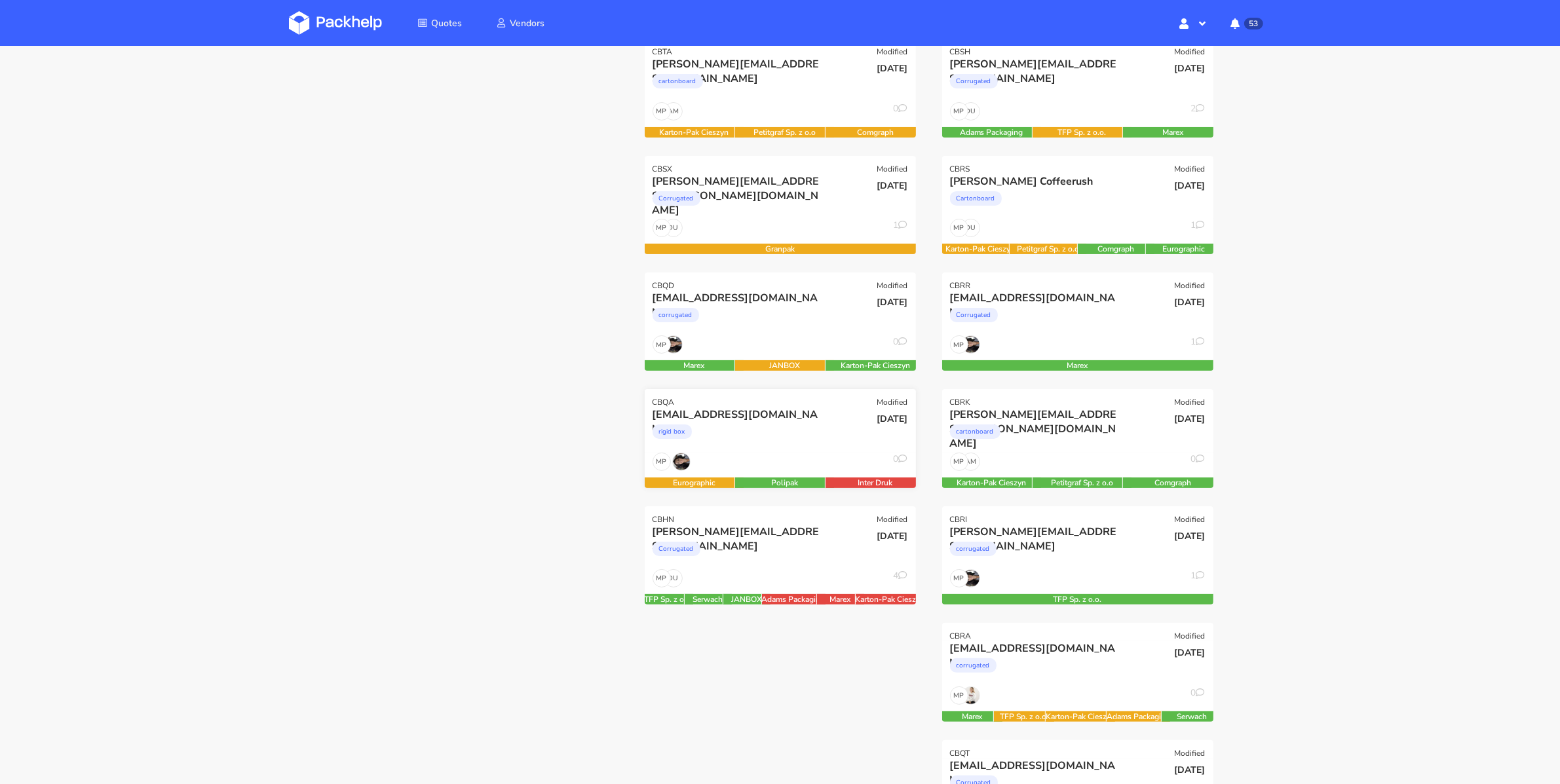
click at [783, 455] on div "MP 0" at bounding box center [781, 465] width 272 height 25
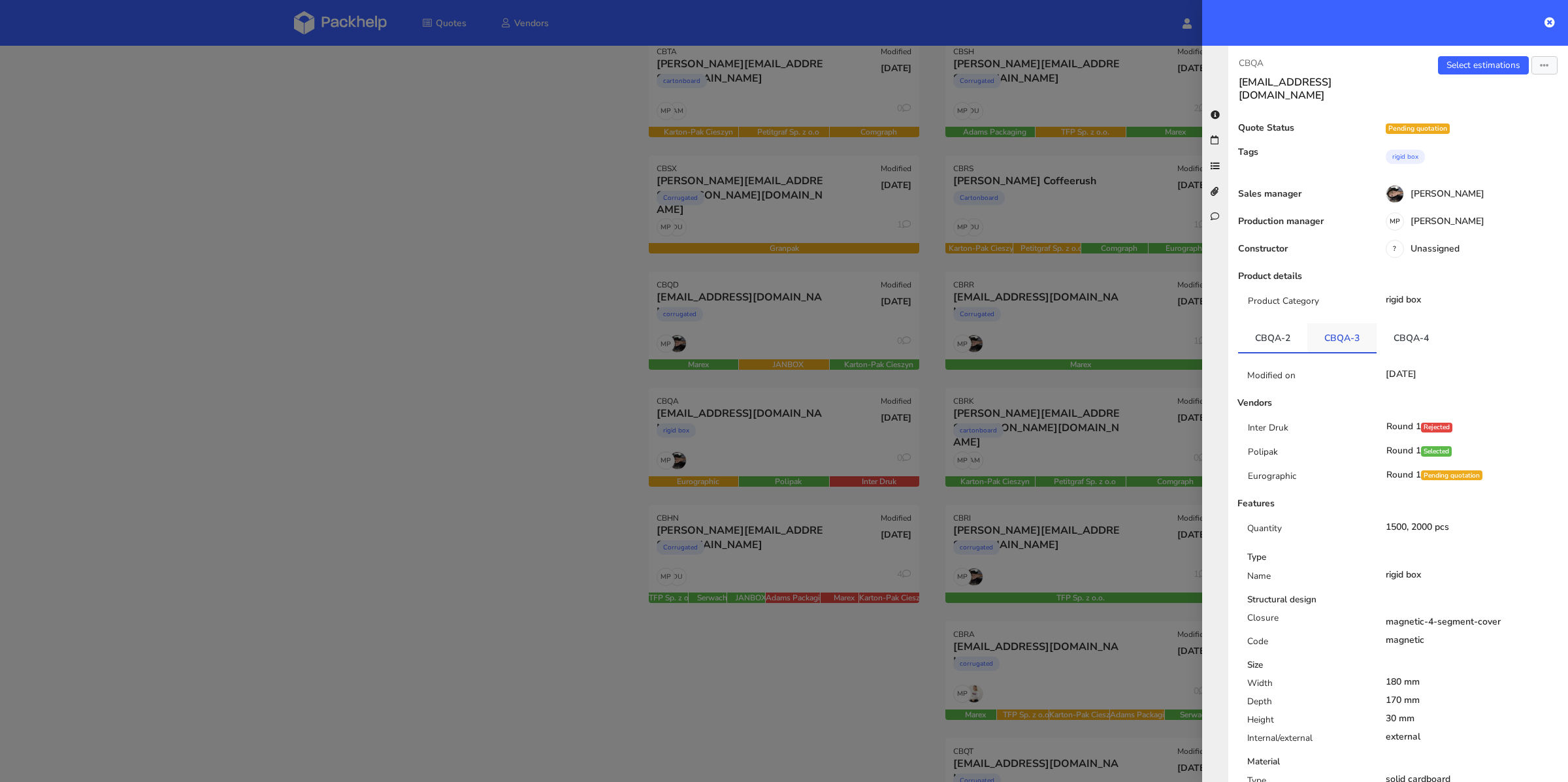
click at [1347, 336] on link "CBQA-3" at bounding box center [1341, 338] width 69 height 29
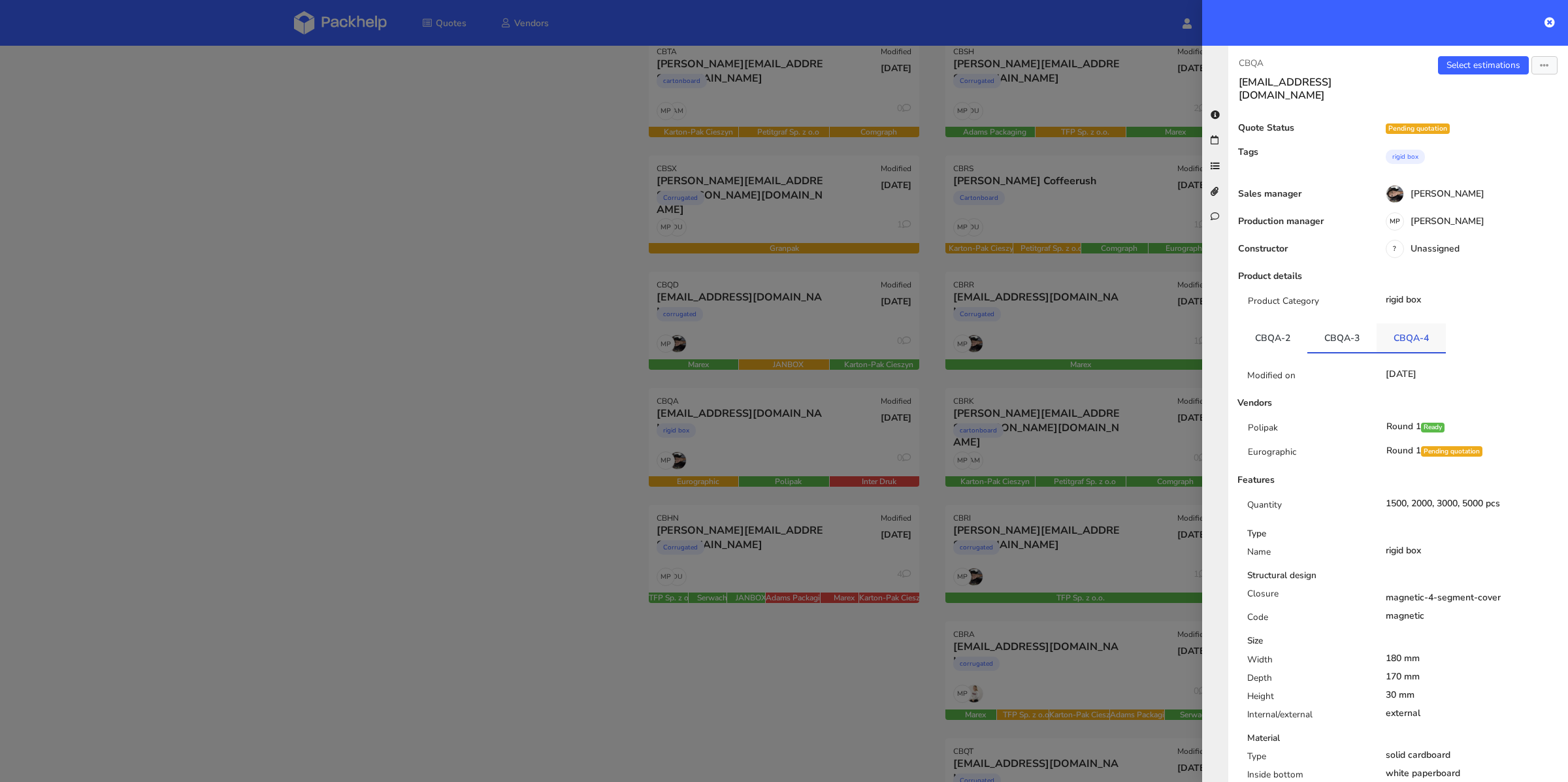
click at [1404, 331] on link "CBQA-4" at bounding box center [1410, 338] width 69 height 29
click at [1339, 328] on link "CBQA-3" at bounding box center [1341, 338] width 69 height 29
click at [1456, 63] on link "Select estimations" at bounding box center [1483, 65] width 91 height 18
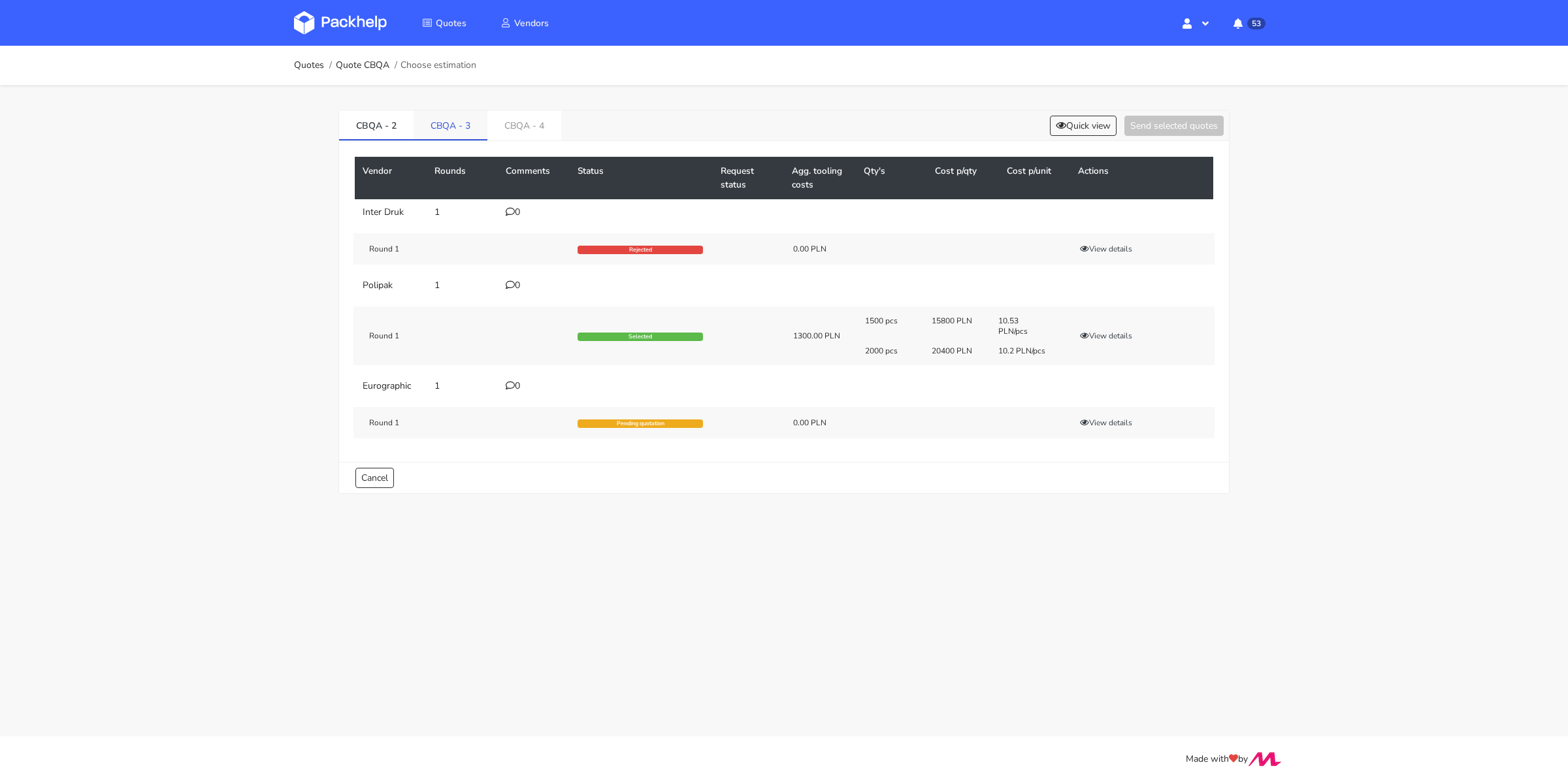
click at [446, 126] on link "CBQA - 3" at bounding box center [451, 125] width 74 height 29
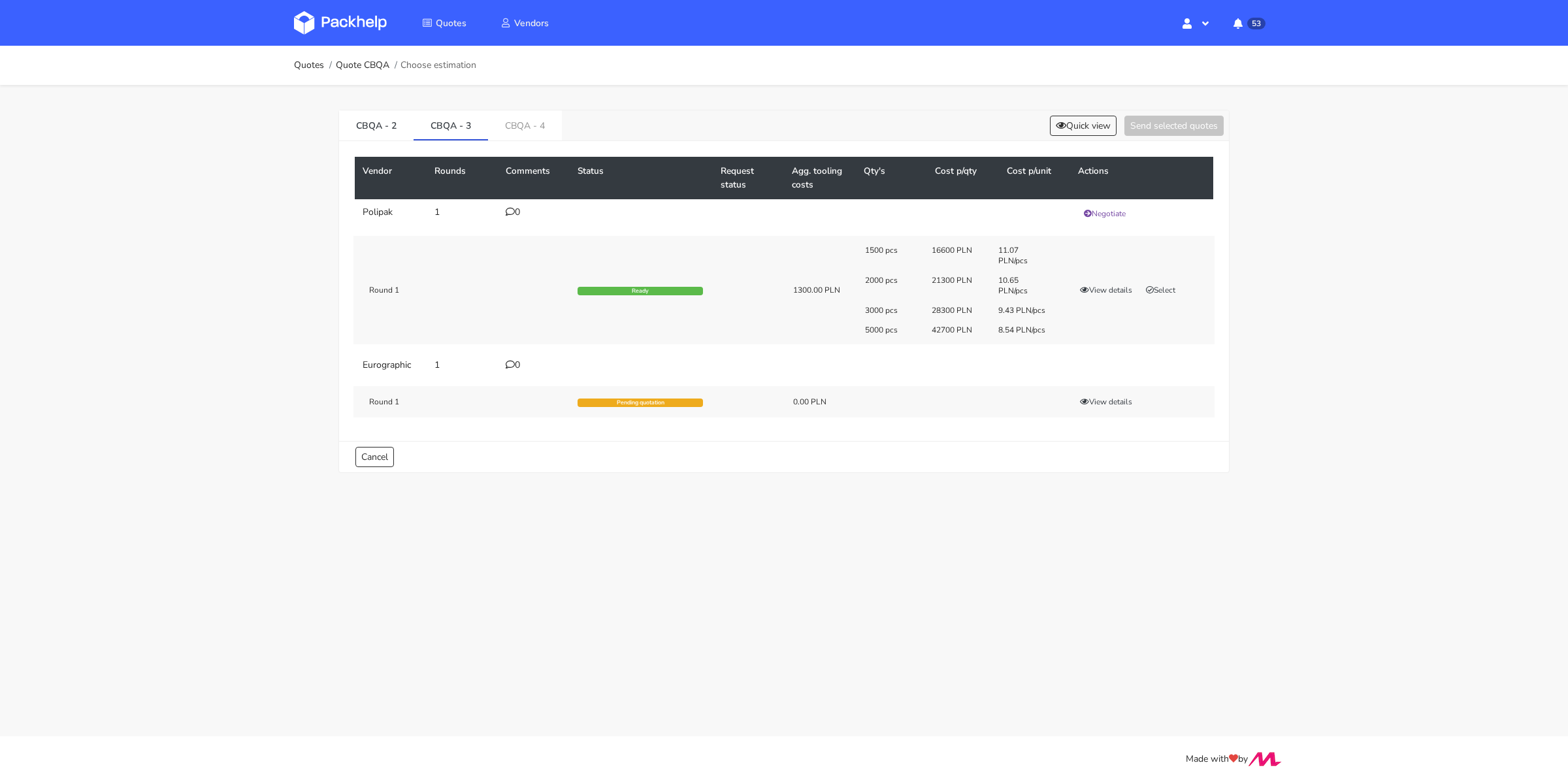
click at [327, 128] on div "CBQA - 2 CBQA - 3 CBQA - 4 Quick view Send selected quotes Vendor Rounds Commen…" at bounding box center [784, 289] width 941 height 407
click at [370, 128] on link "CBQA - 2" at bounding box center [376, 125] width 74 height 29
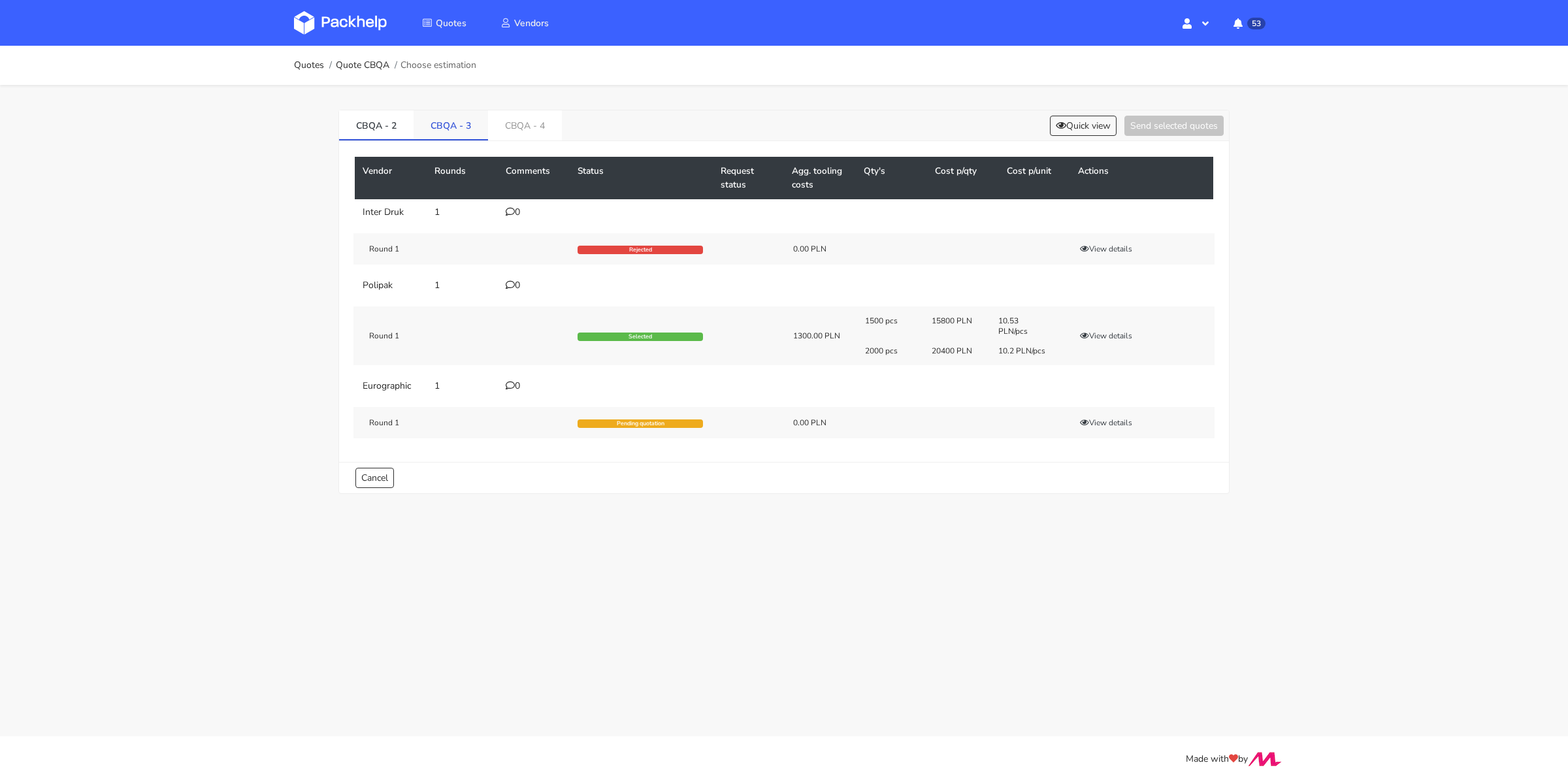
click at [453, 127] on link "CBQA - 3" at bounding box center [451, 125] width 74 height 29
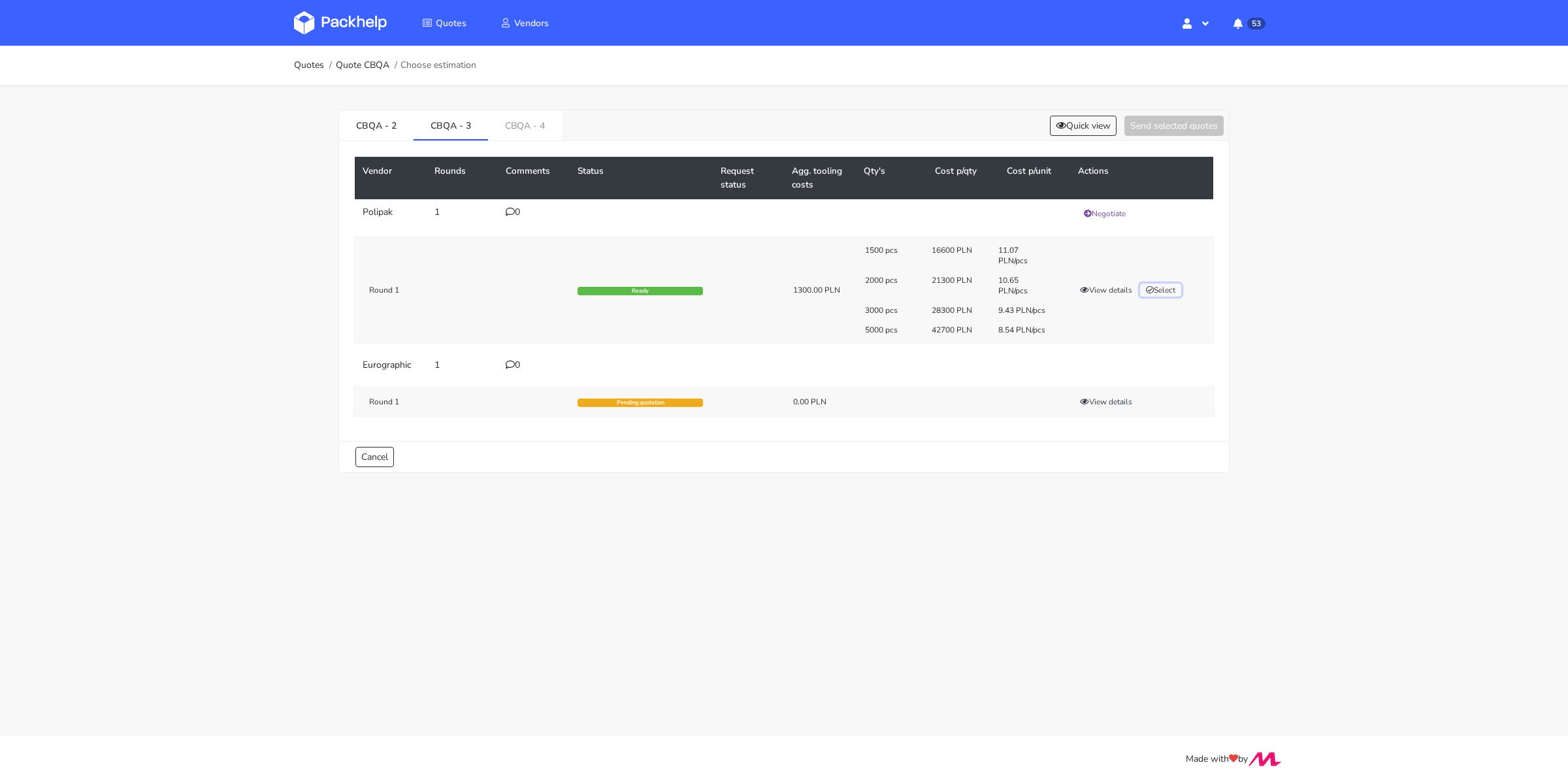
click at [1174, 287] on button "Select" at bounding box center [1161, 290] width 41 height 13
click at [535, 133] on link "CBQA - 4" at bounding box center [525, 125] width 74 height 29
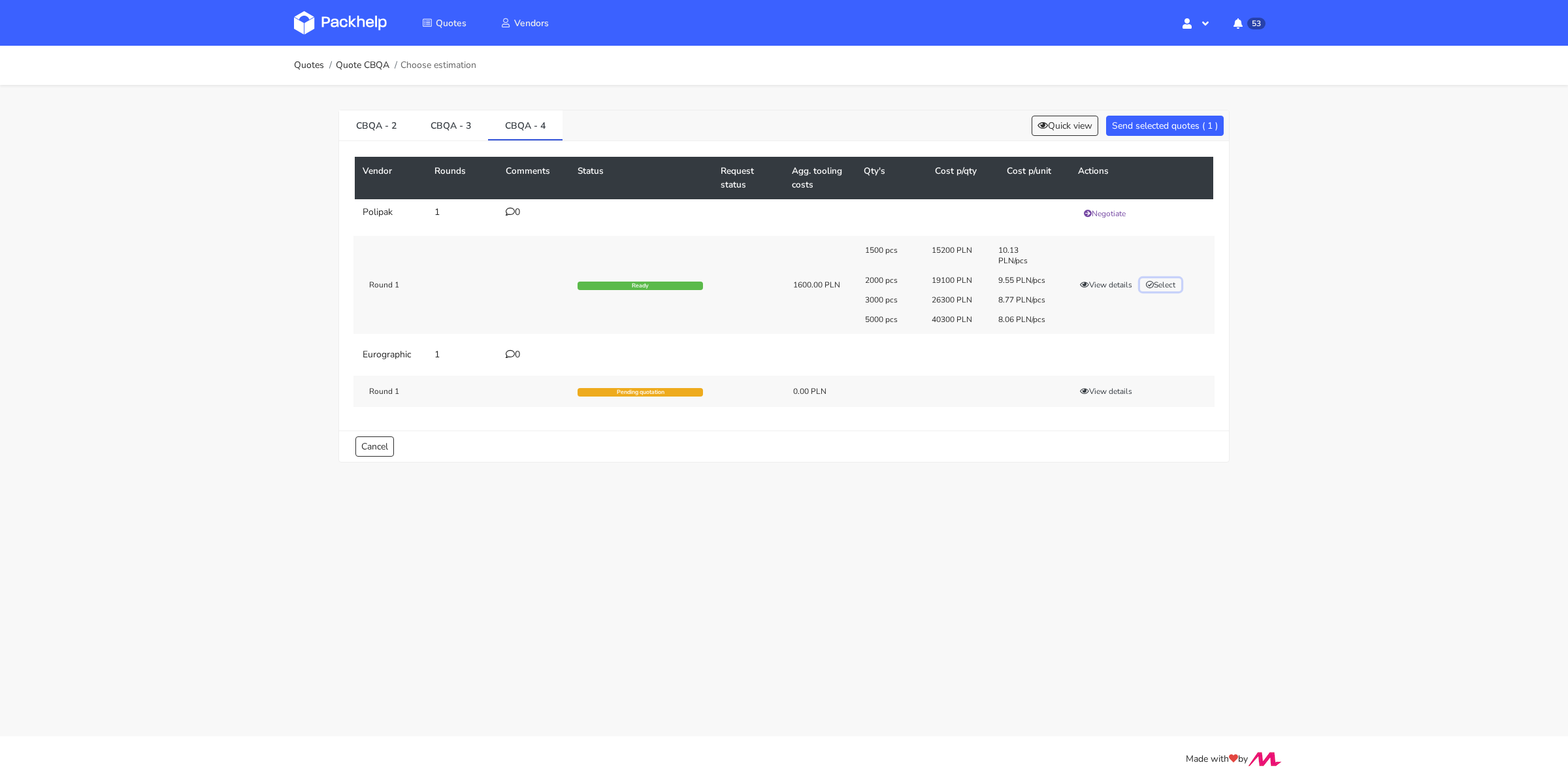
click at [1159, 279] on button "Select" at bounding box center [1161, 285] width 41 height 13
click at [1161, 125] on button "Send selected quotes ( 2 )" at bounding box center [1165, 126] width 118 height 20
click at [318, 66] on link "Quotes" at bounding box center [308, 66] width 30 height 10
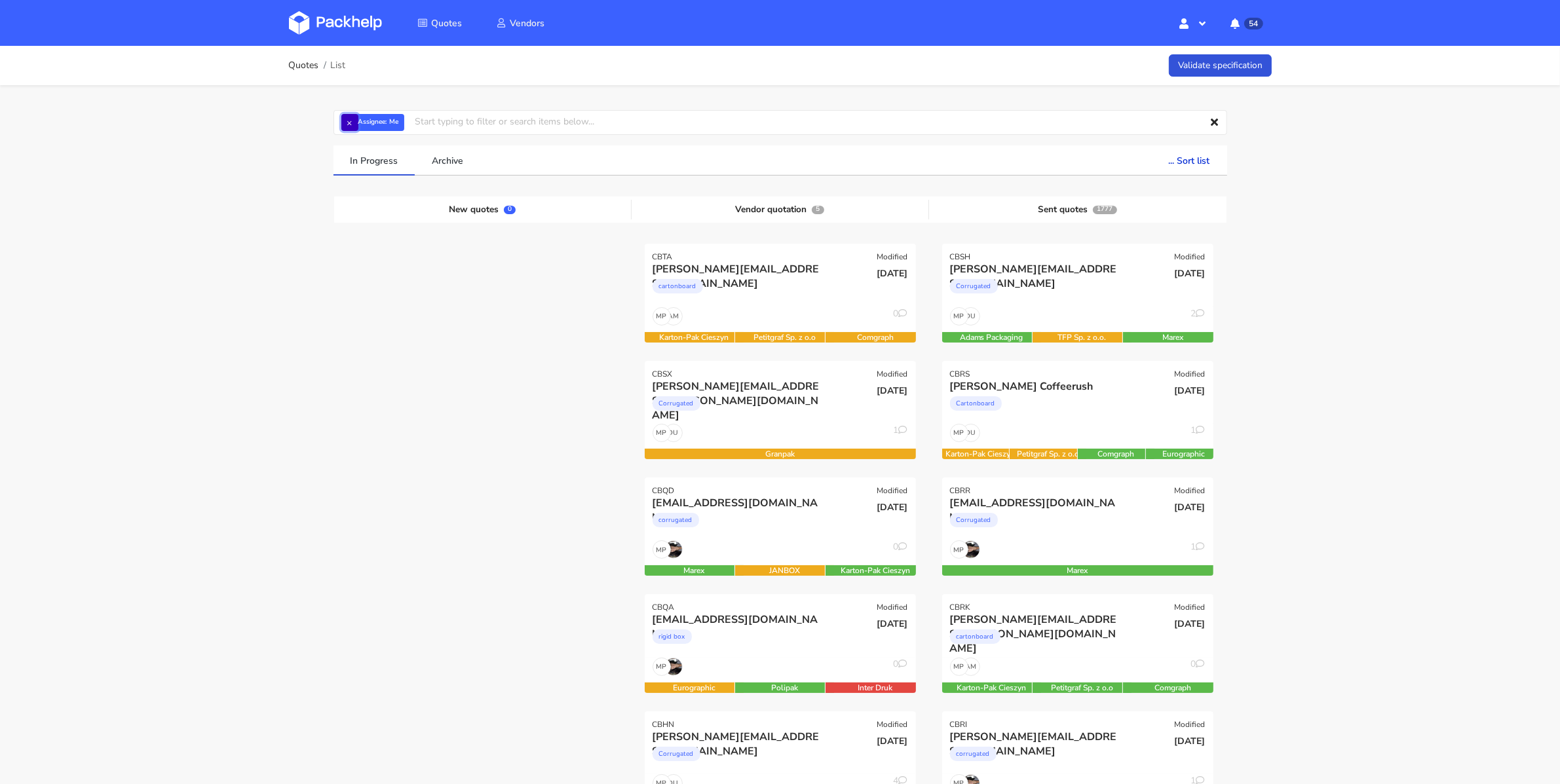
click at [346, 126] on button "×" at bounding box center [350, 122] width 17 height 17
click at [351, 122] on input "text" at bounding box center [780, 122] width 894 height 25
type input "CBQA"
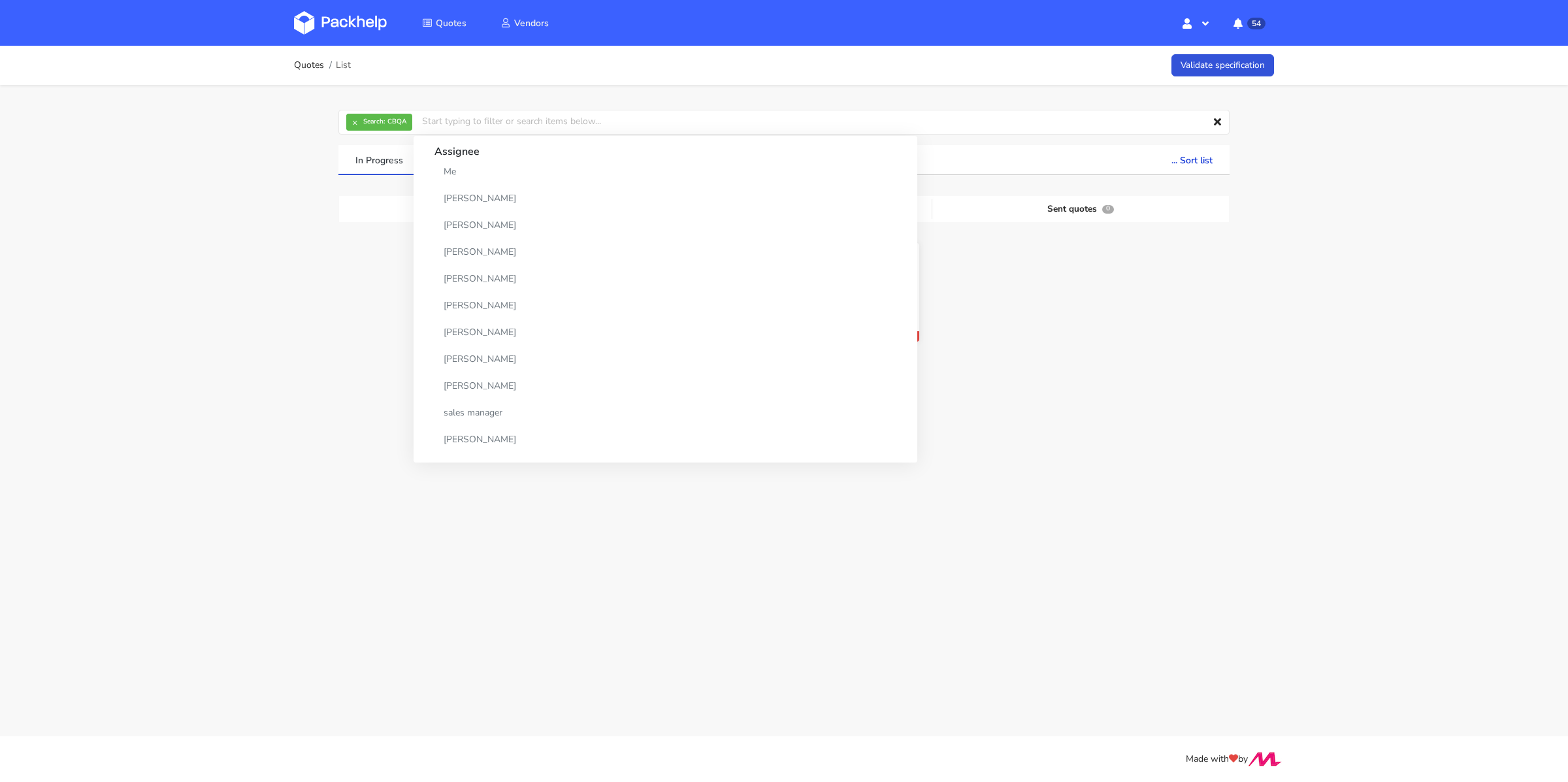
click at [913, 303] on div "07 Oct 2025" at bounding box center [875, 284] width 91 height 44
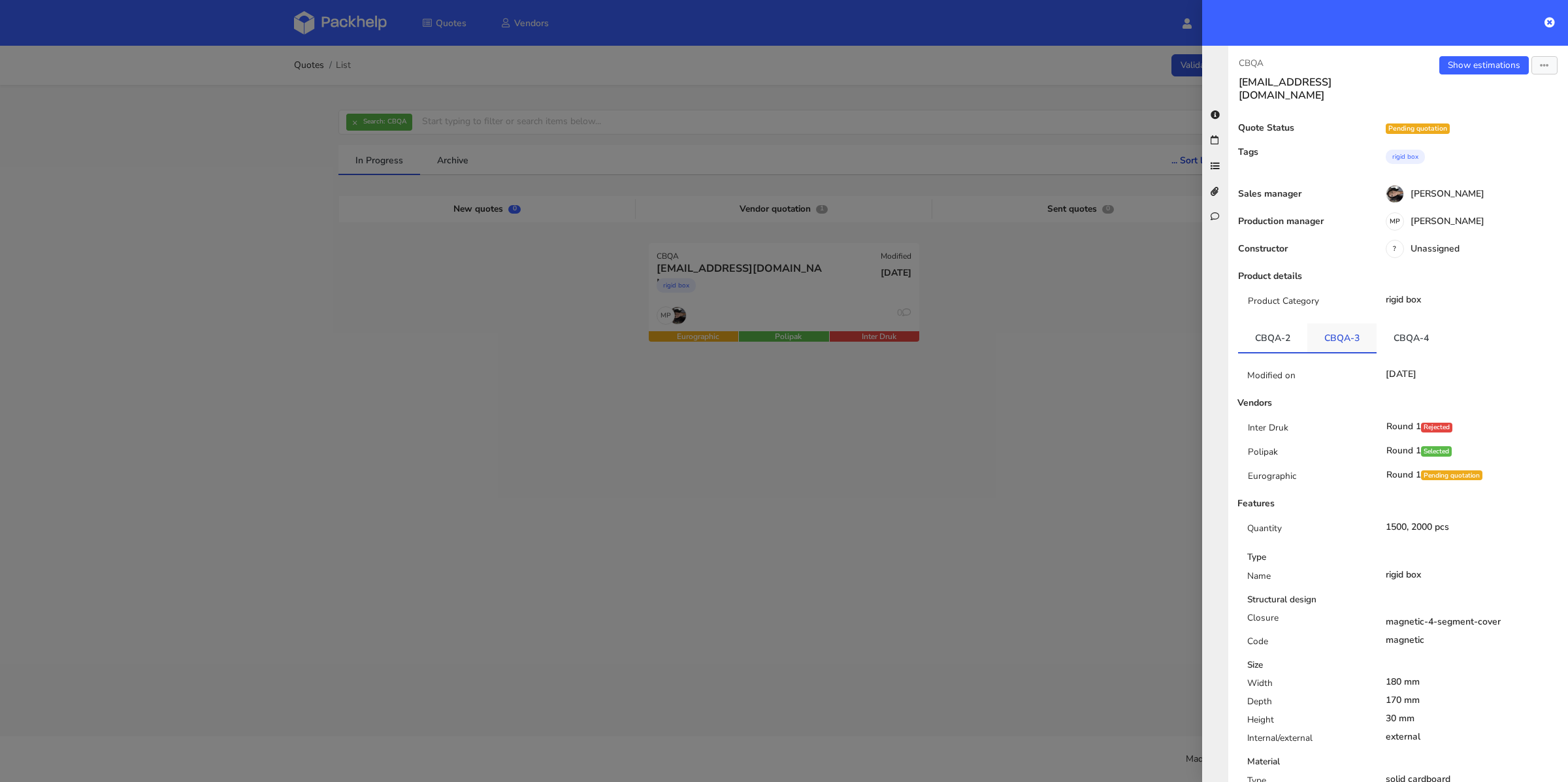
click at [1356, 324] on link "CBQA-3" at bounding box center [1341, 338] width 69 height 29
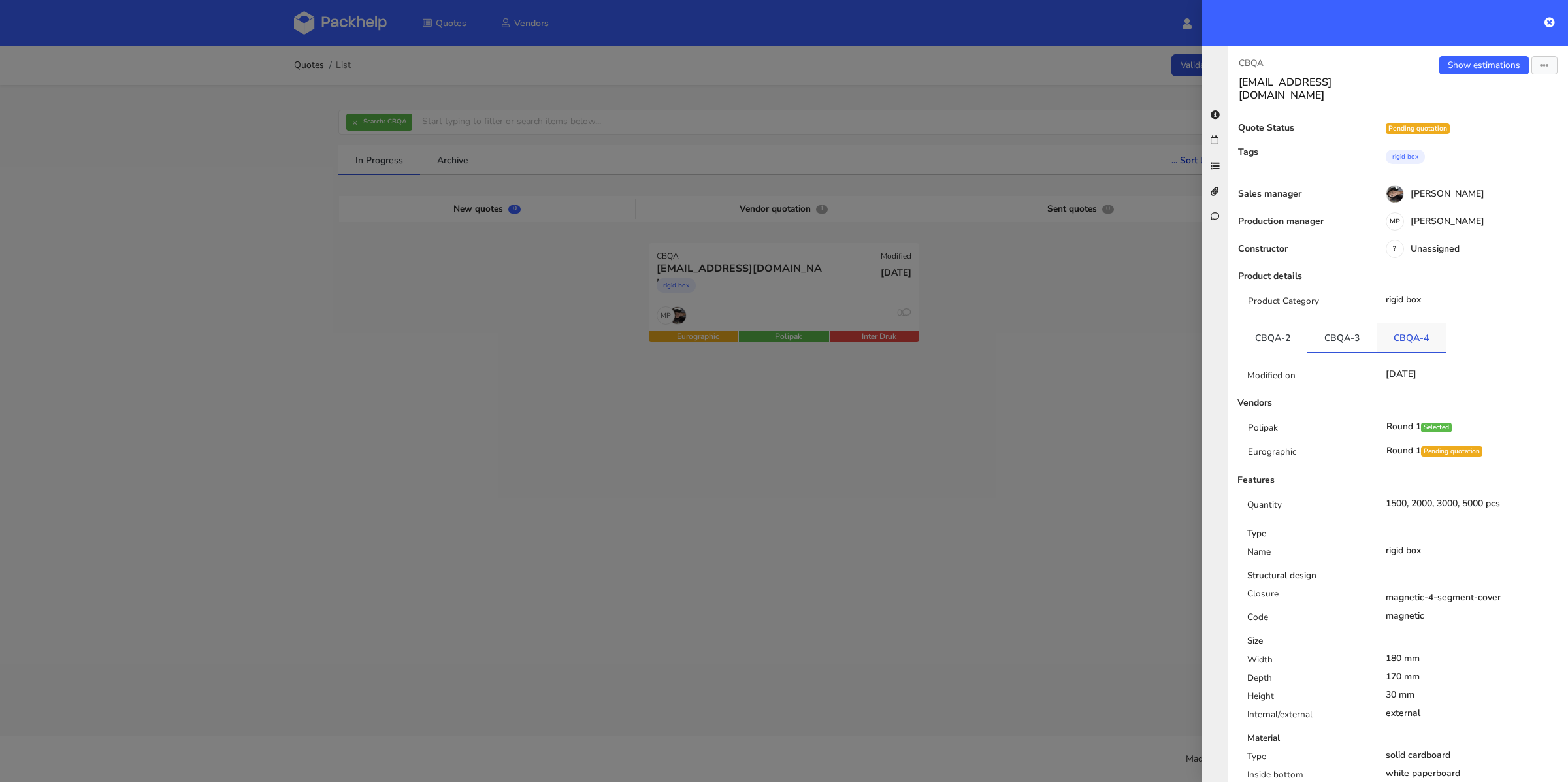
click at [1418, 324] on link "CBQA-4" at bounding box center [1410, 338] width 69 height 29
click at [1486, 66] on link "Show estimations" at bounding box center [1484, 65] width 89 height 18
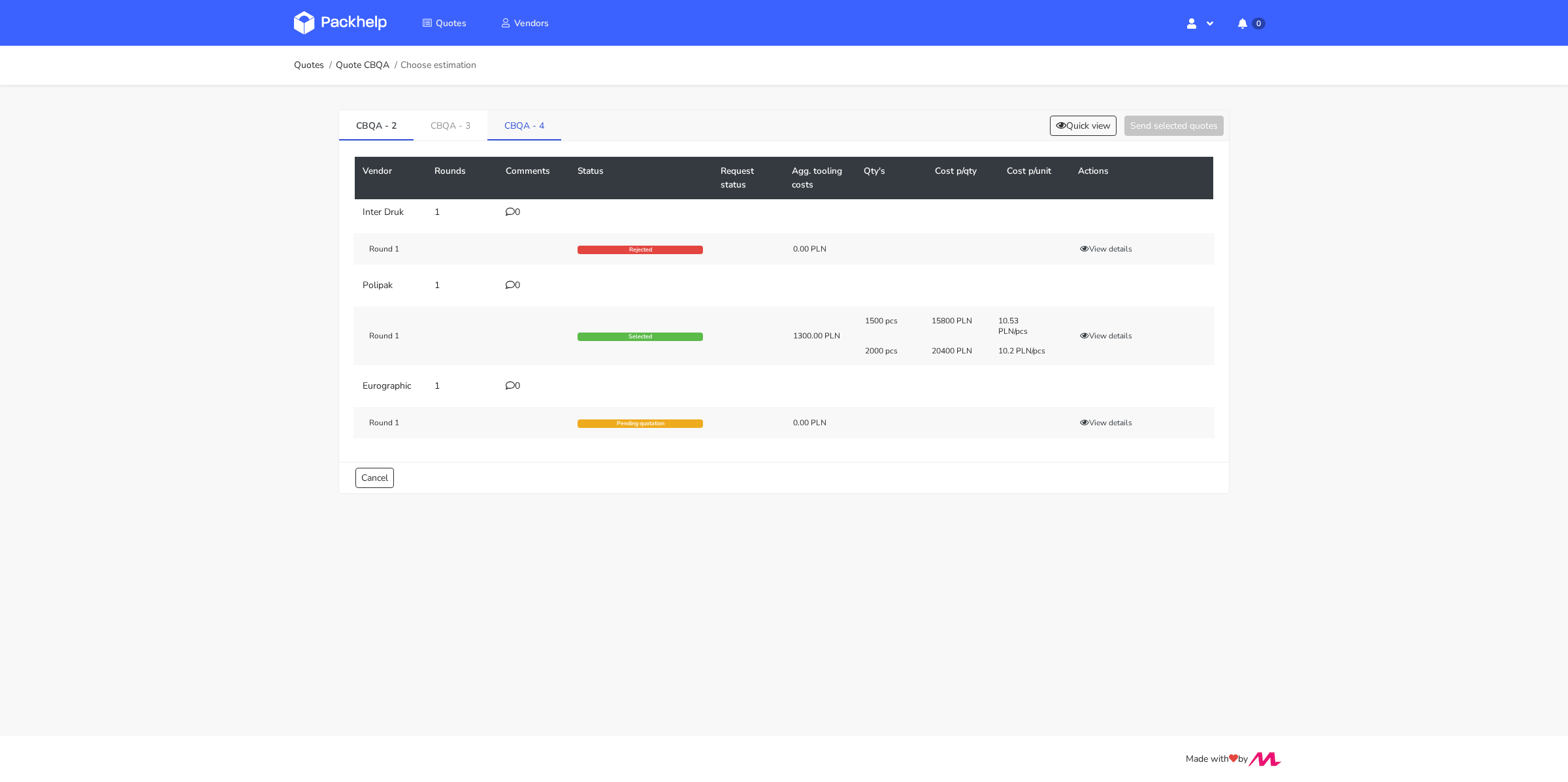
click at [520, 130] on link "CBQA - 4" at bounding box center [524, 125] width 74 height 29
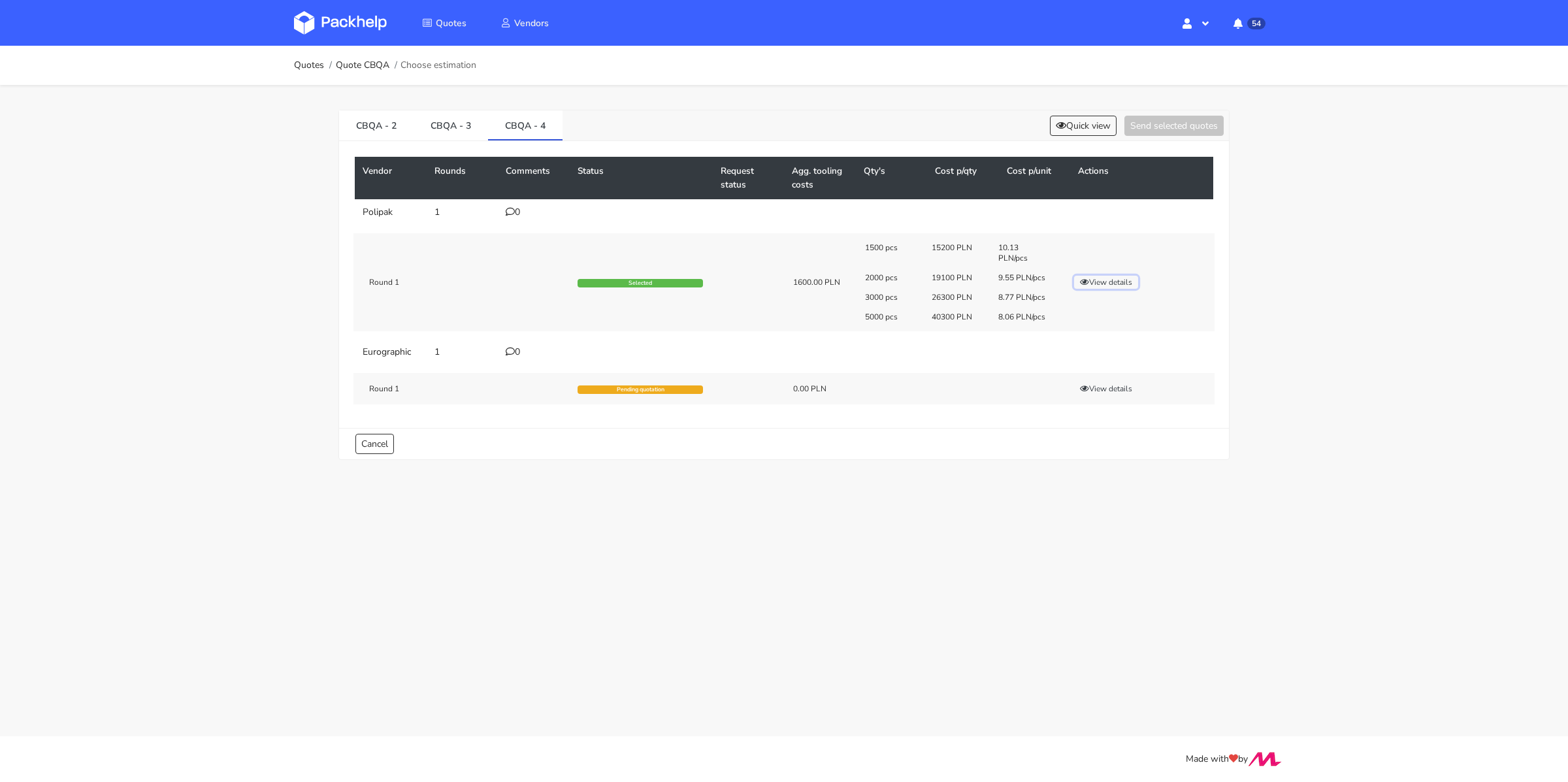
click at [1100, 281] on button "View details" at bounding box center [1106, 282] width 64 height 13
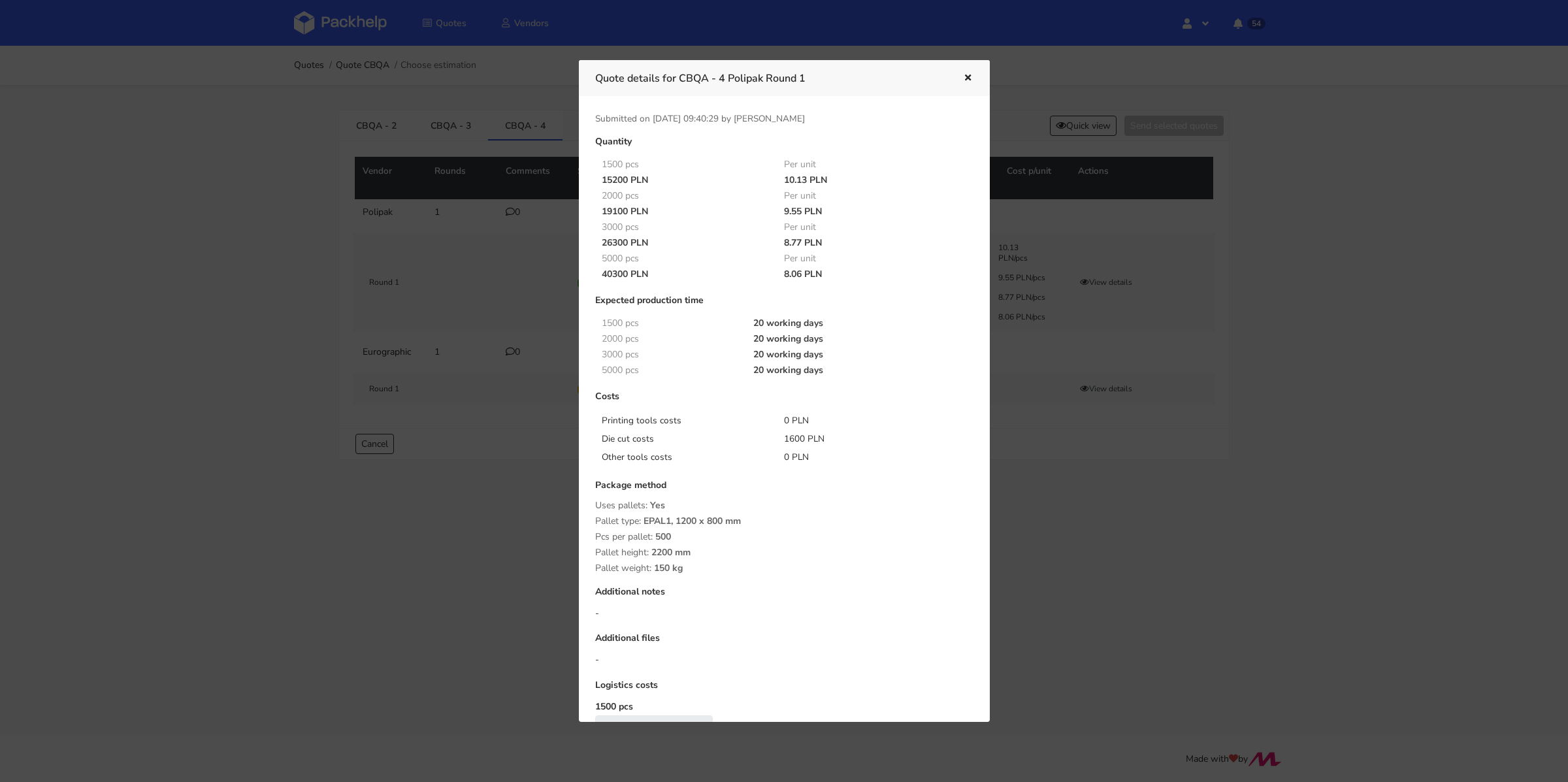
click at [962, 80] on icon "button" at bounding box center [968, 78] width 11 height 9
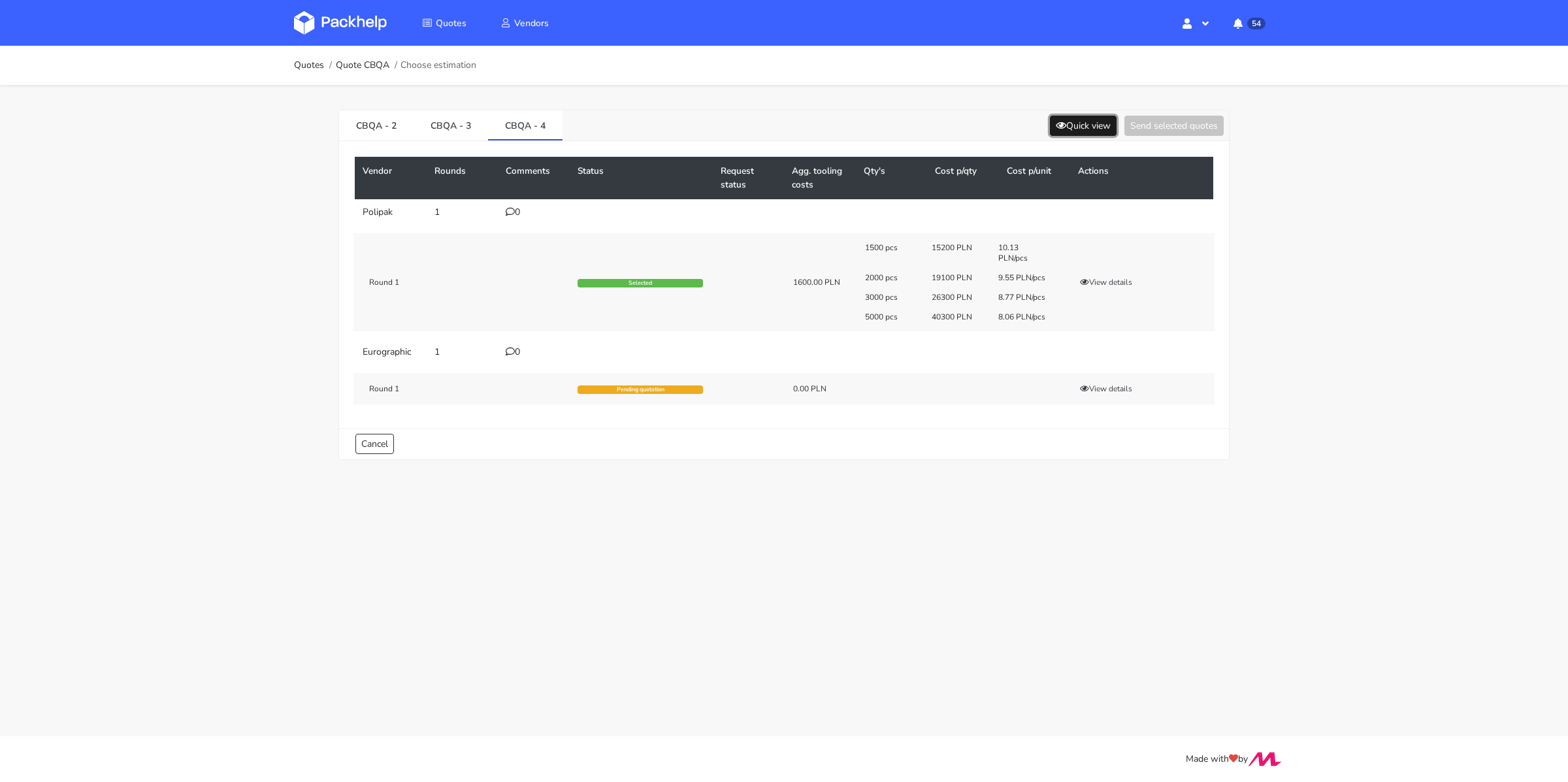
click at [1101, 130] on button "Quick view" at bounding box center [1083, 126] width 66 height 20
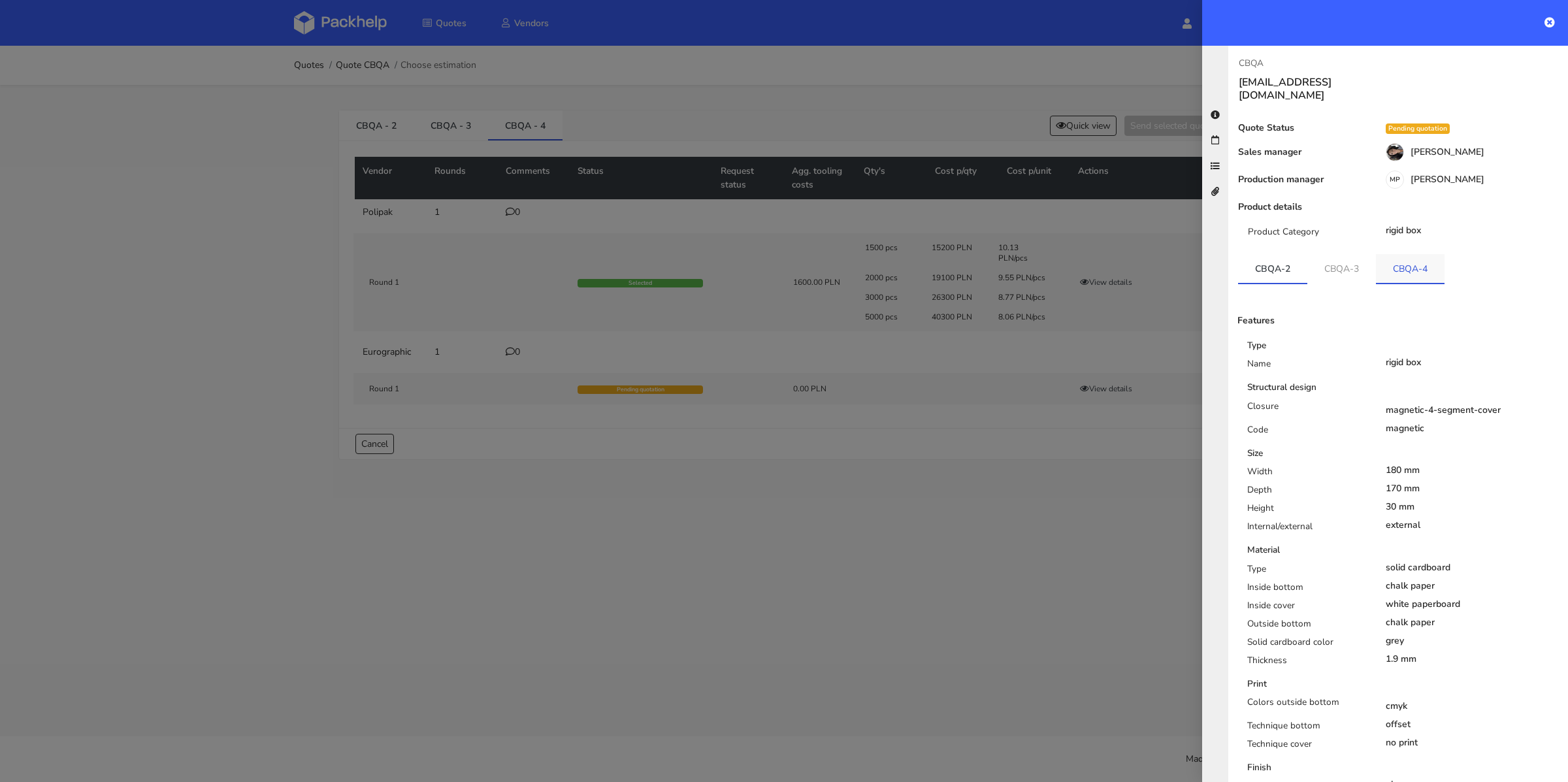
click at [1422, 262] on link "CBQA-4" at bounding box center [1410, 268] width 69 height 29
click at [1295, 254] on link "CBQA-2" at bounding box center [1272, 268] width 69 height 29
click at [1327, 254] on link "CBQA-3" at bounding box center [1341, 268] width 69 height 29
click at [1383, 256] on link "CBQA-4" at bounding box center [1410, 268] width 69 height 29
click at [1349, 260] on link "CBQA-3" at bounding box center [1341, 268] width 69 height 29
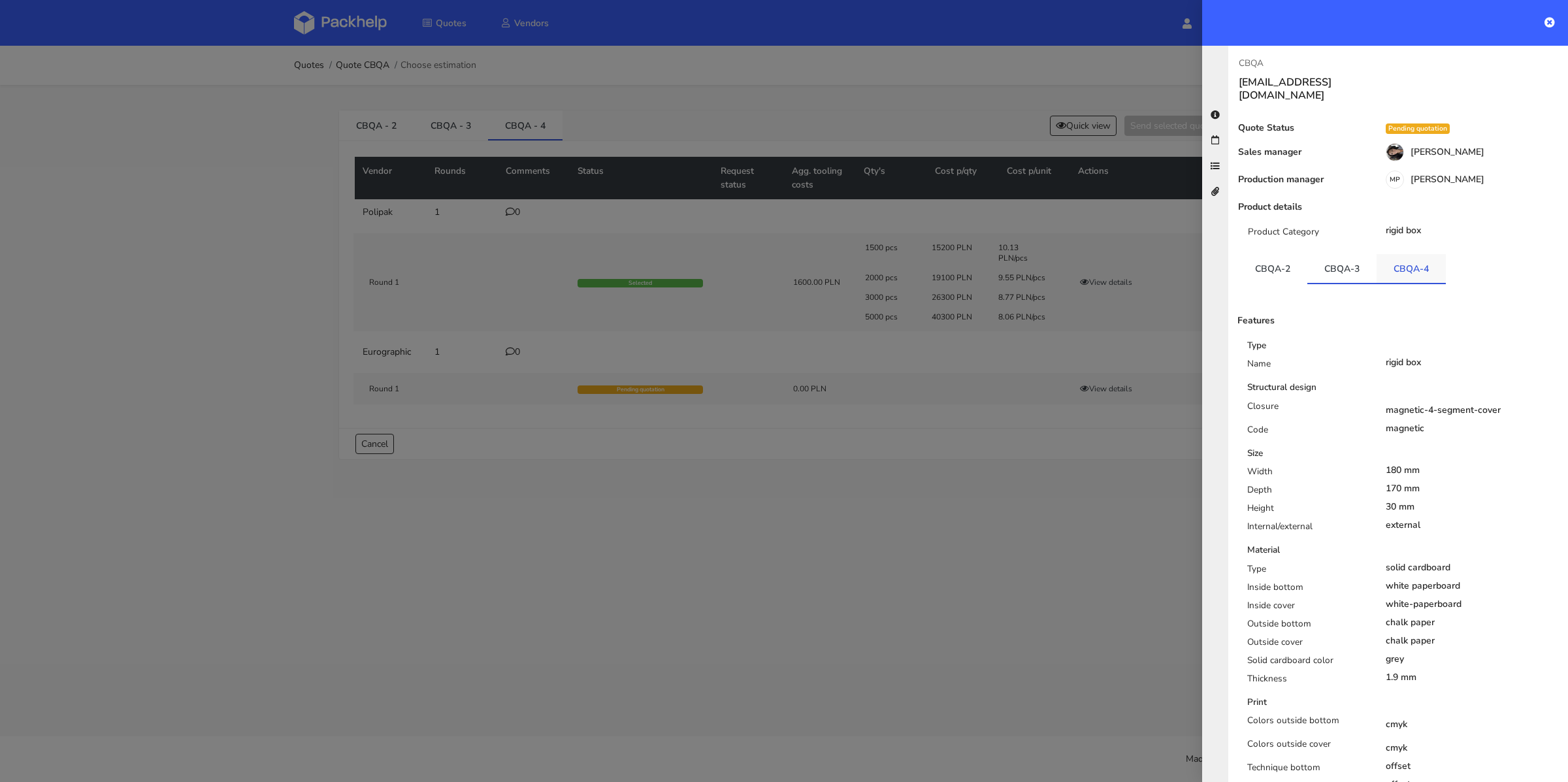
click at [1390, 260] on link "CBQA-4" at bounding box center [1410, 268] width 69 height 29
click at [928, 123] on div at bounding box center [784, 391] width 1568 height 782
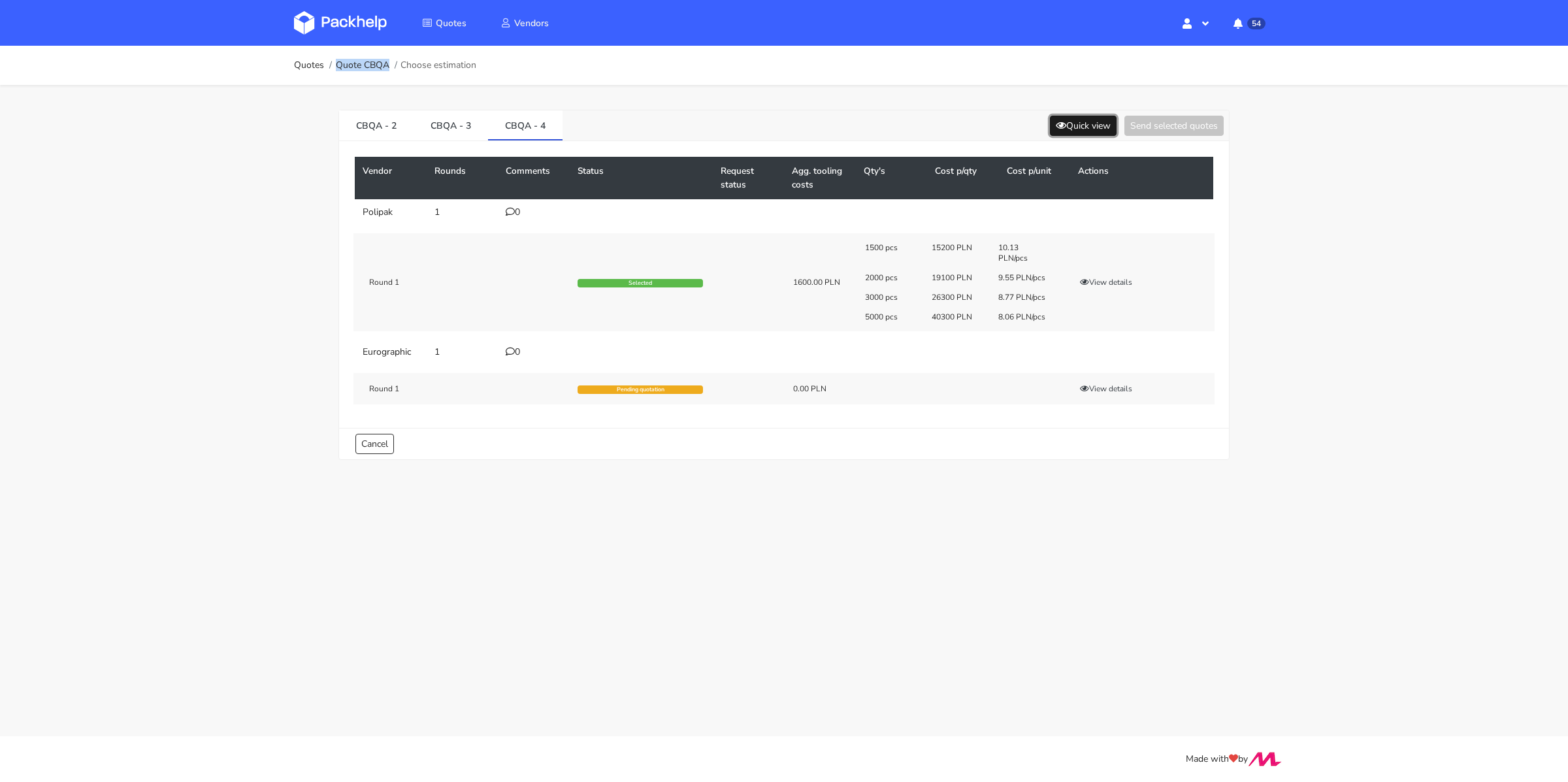
click at [1065, 128] on button "Quick view" at bounding box center [1083, 126] width 66 height 20
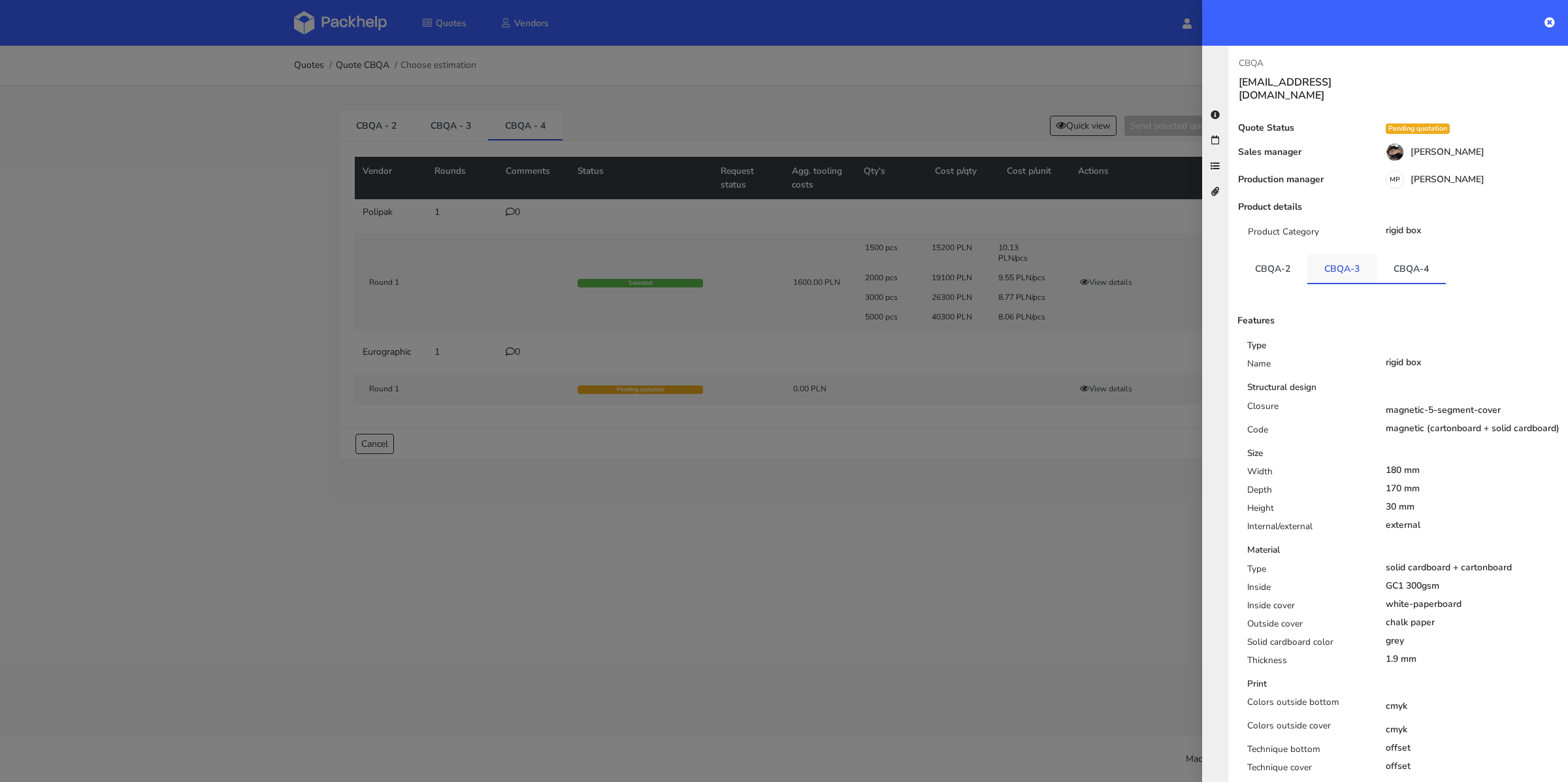
click at [1343, 254] on link "CBQA-3" at bounding box center [1341, 268] width 69 height 29
click at [1380, 254] on link "CBQA-4" at bounding box center [1410, 268] width 69 height 29
click at [1360, 261] on link "CBQA-3" at bounding box center [1341, 268] width 69 height 29
click at [1391, 259] on link "CBQA-4" at bounding box center [1410, 268] width 69 height 29
click at [588, 434] on div at bounding box center [784, 391] width 1568 height 782
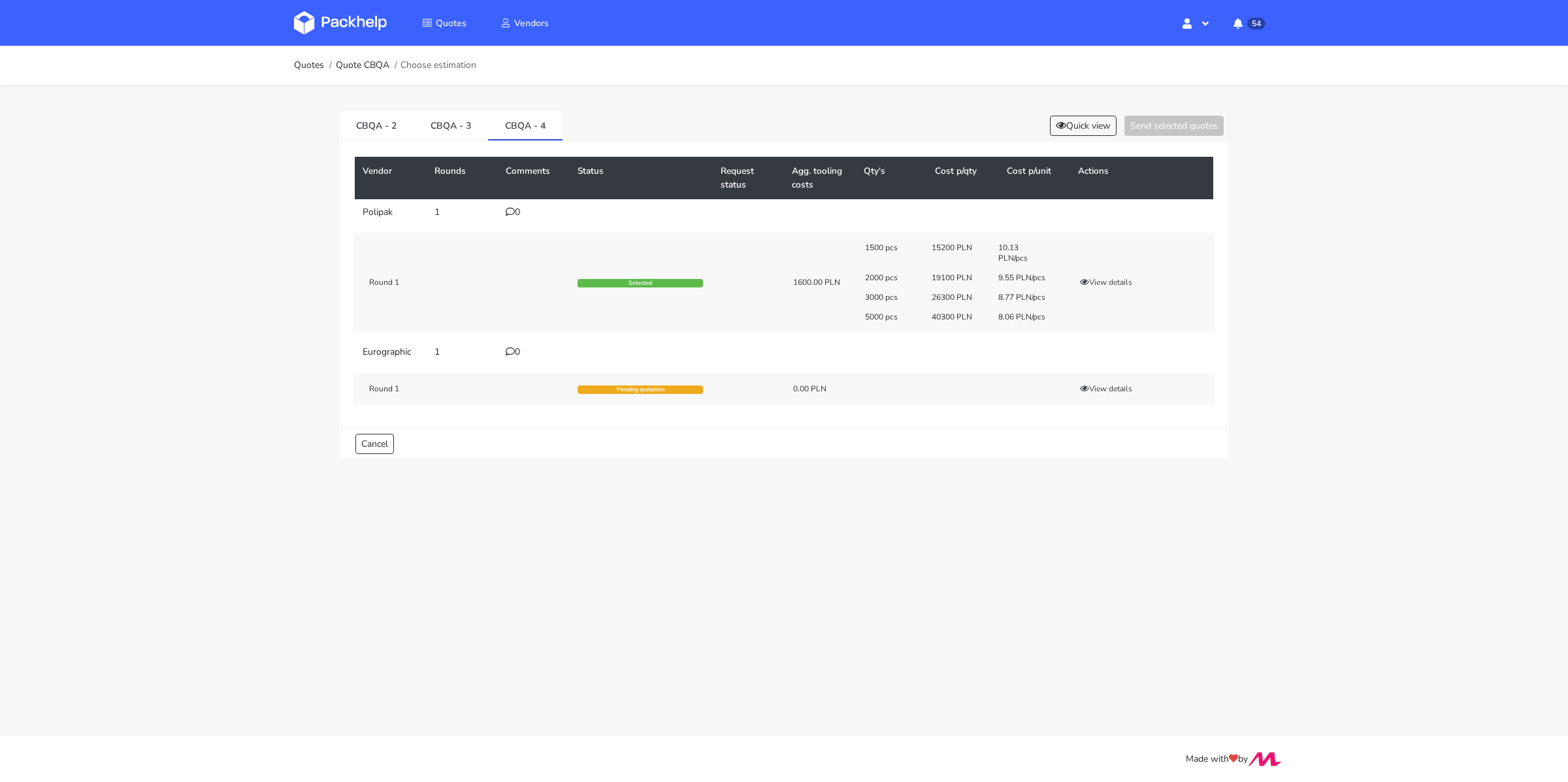
click at [514, 210] on div "0" at bounding box center [534, 212] width 56 height 10
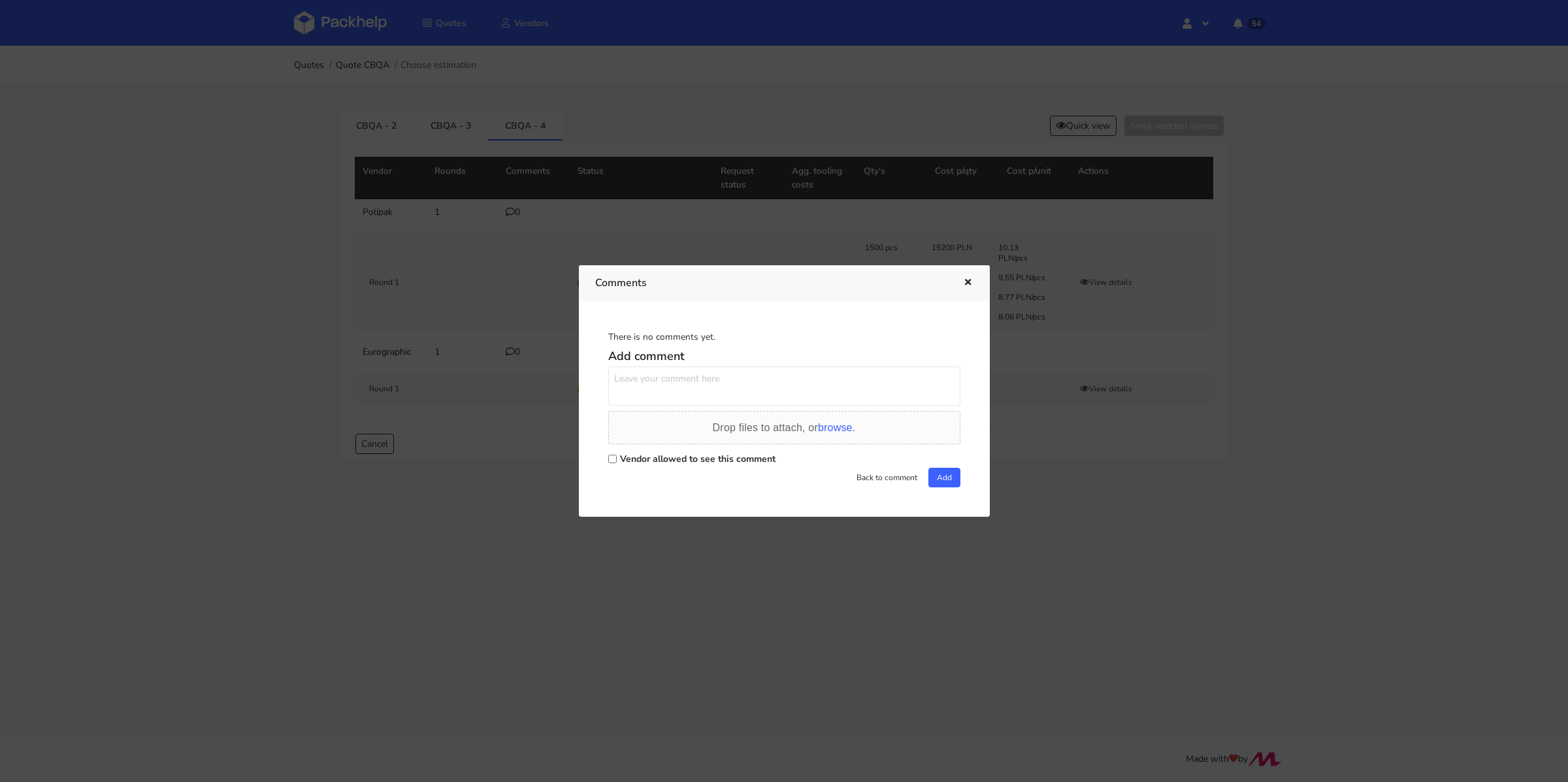
click at [624, 463] on label "Vendor allowed to see this comment" at bounding box center [698, 459] width 156 height 13
click at [617, 463] on input "Vendor allowed to see this comment" at bounding box center [612, 459] width 9 height 9
checkbox input "true"
click at [641, 388] on textarea at bounding box center [784, 386] width 352 height 39
click at [972, 276] on button "button" at bounding box center [966, 283] width 14 height 17
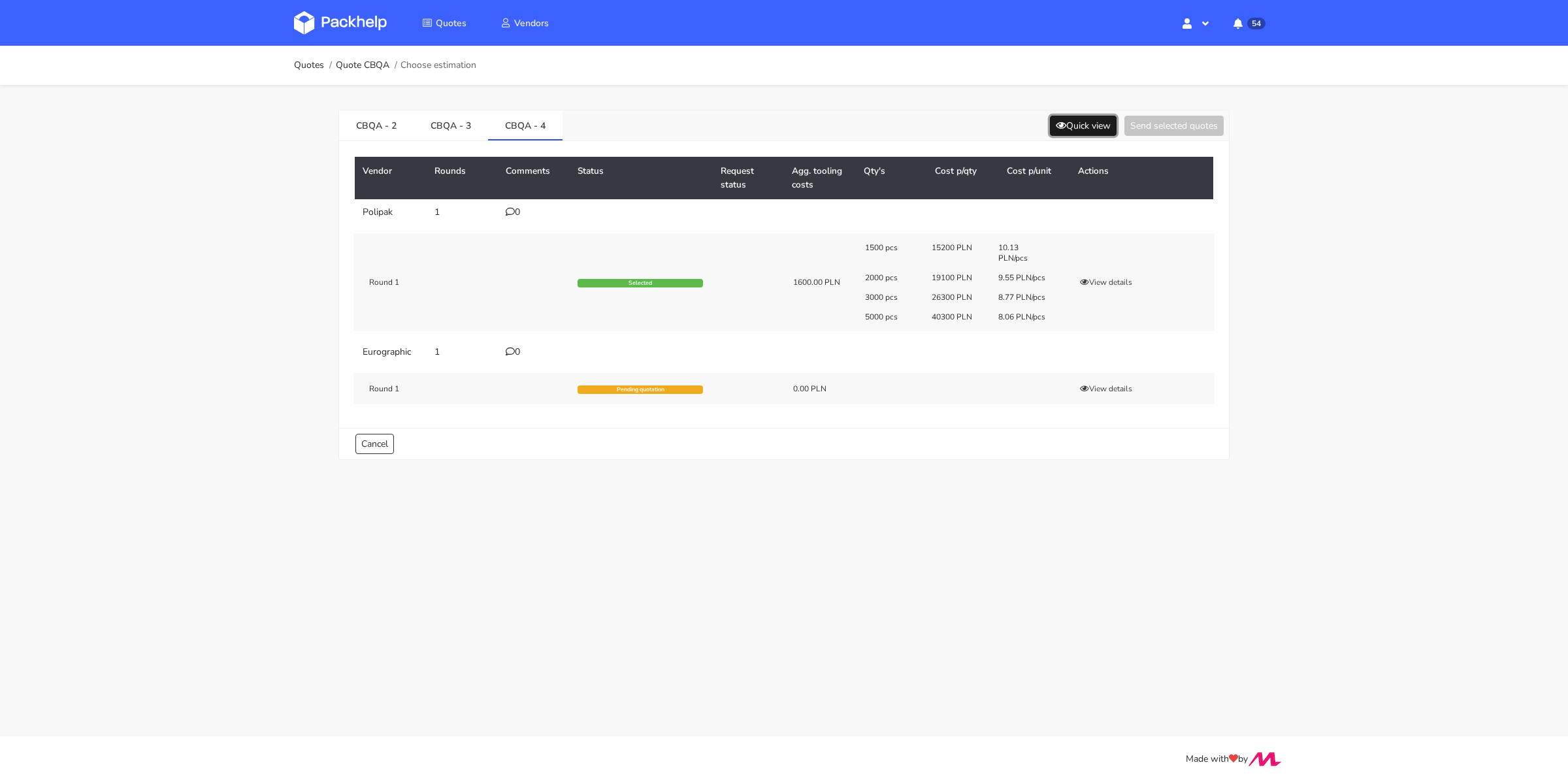
click at [1078, 133] on button "Quick view" at bounding box center [1083, 126] width 66 height 20
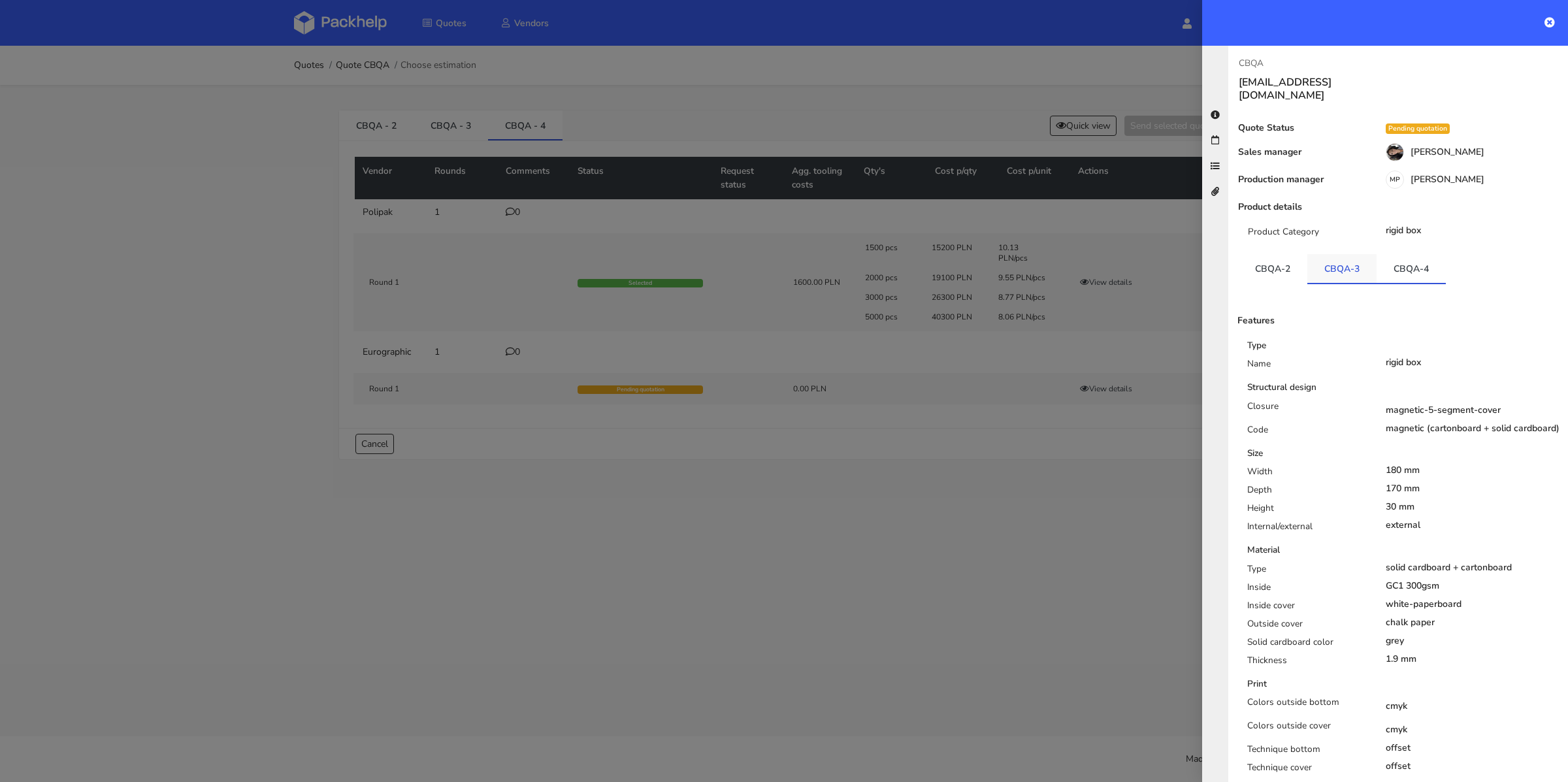
click at [1351, 254] on link "CBQA-3" at bounding box center [1341, 268] width 69 height 29
click at [1547, 26] on icon at bounding box center [1549, 22] width 10 height 10
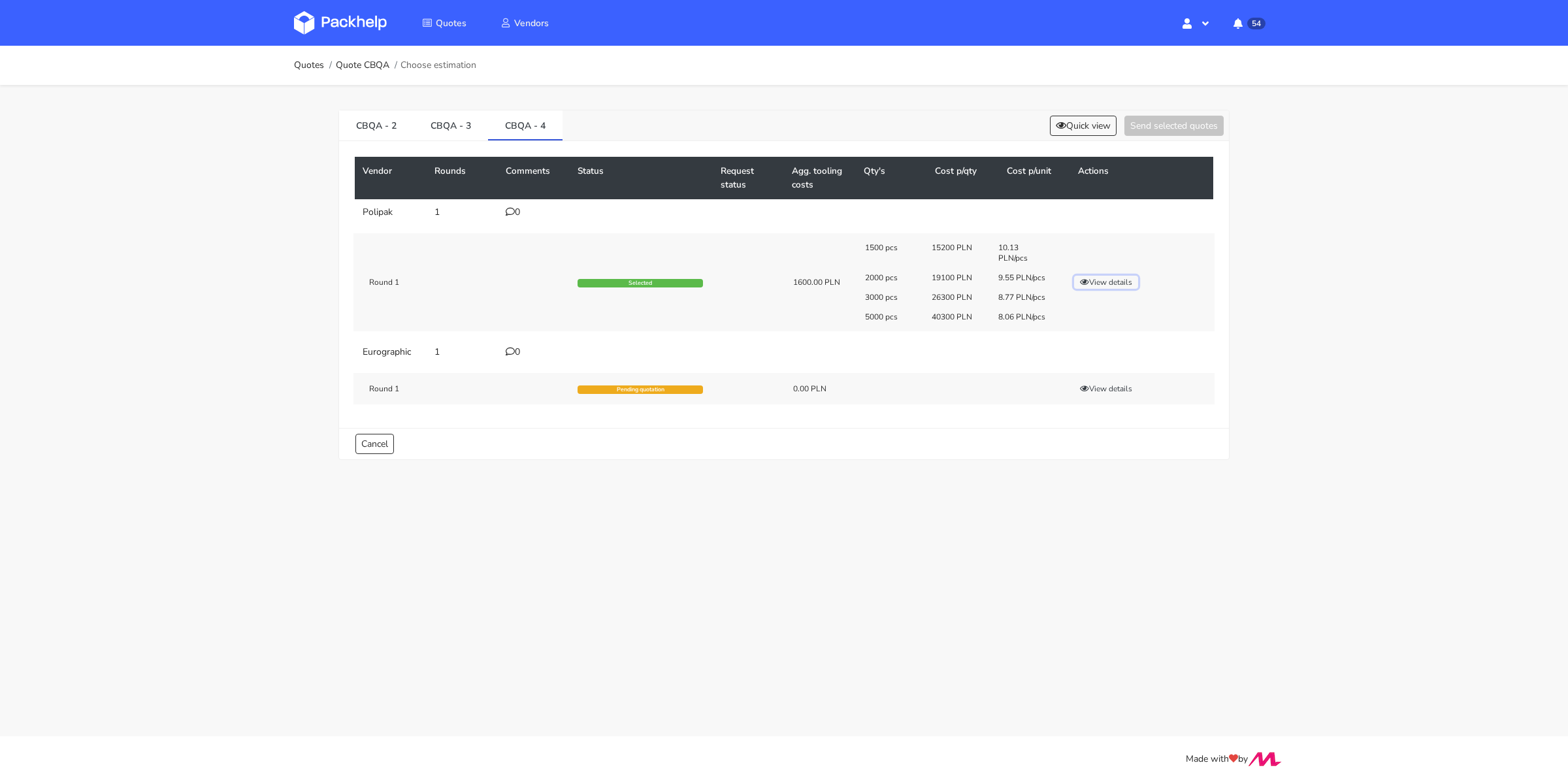
click at [1104, 287] on button "View details" at bounding box center [1106, 282] width 64 height 13
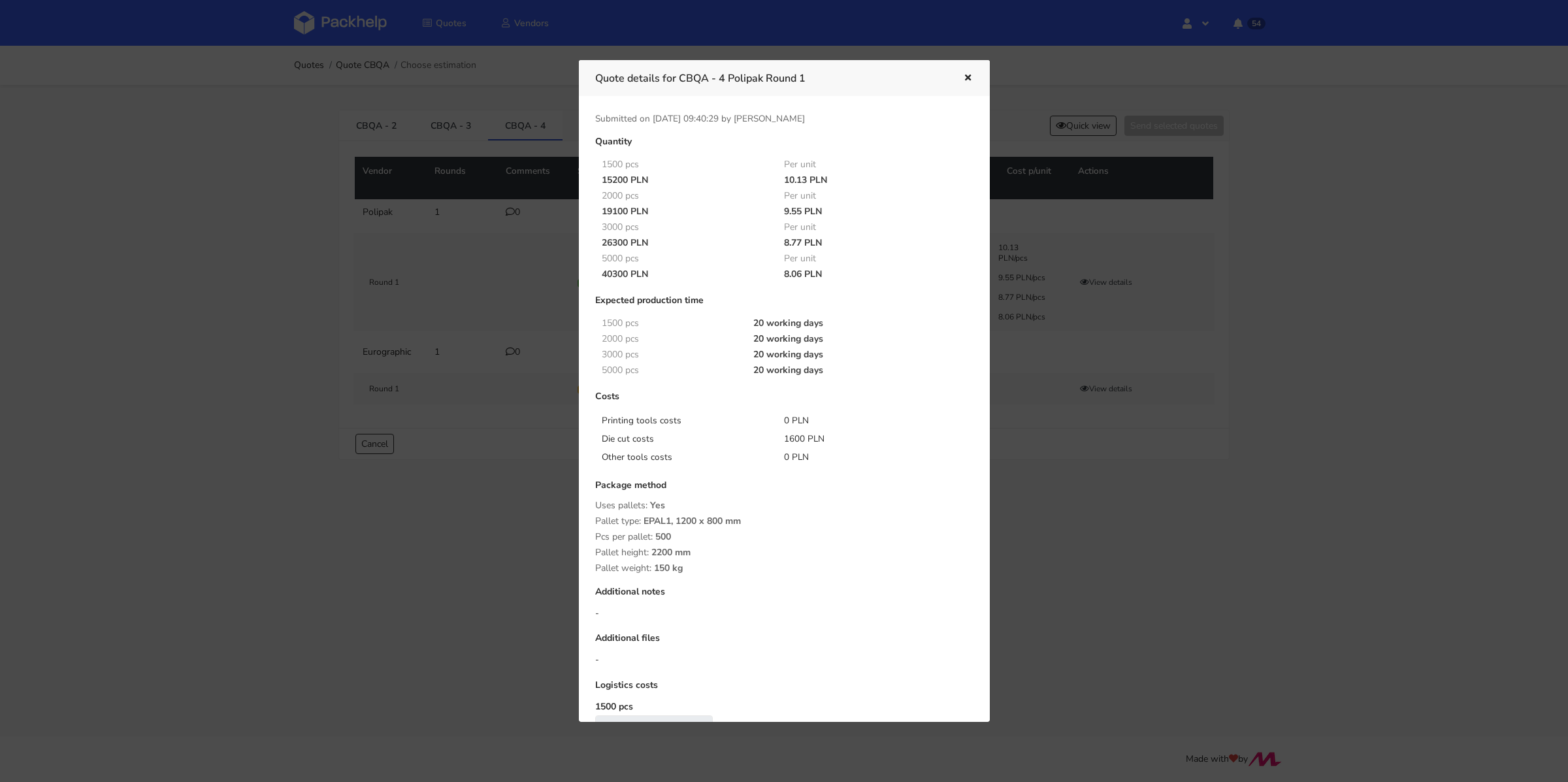
click at [1070, 540] on div at bounding box center [784, 391] width 1568 height 782
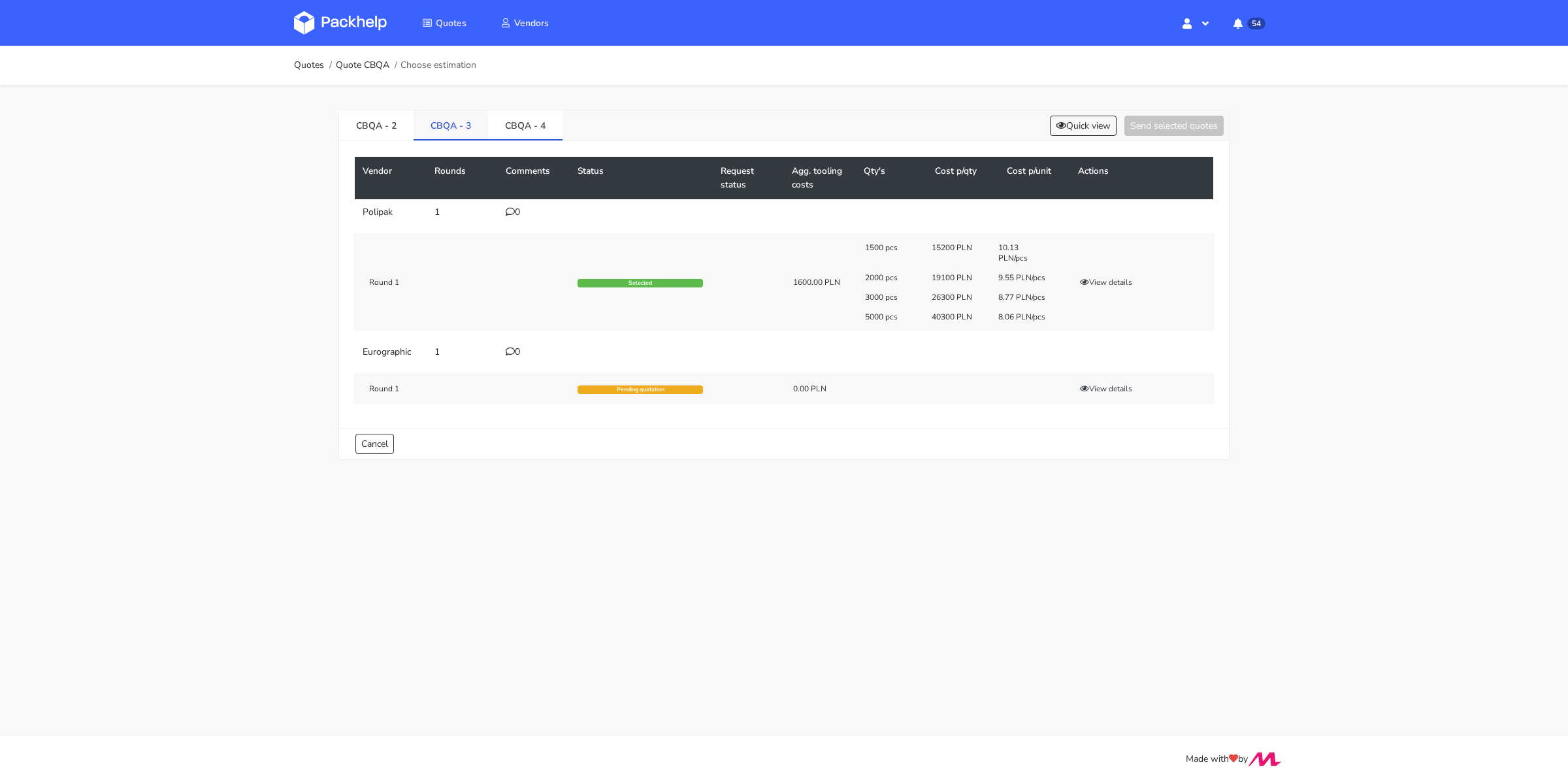
click at [437, 130] on link "CBQA - 3" at bounding box center [451, 125] width 74 height 29
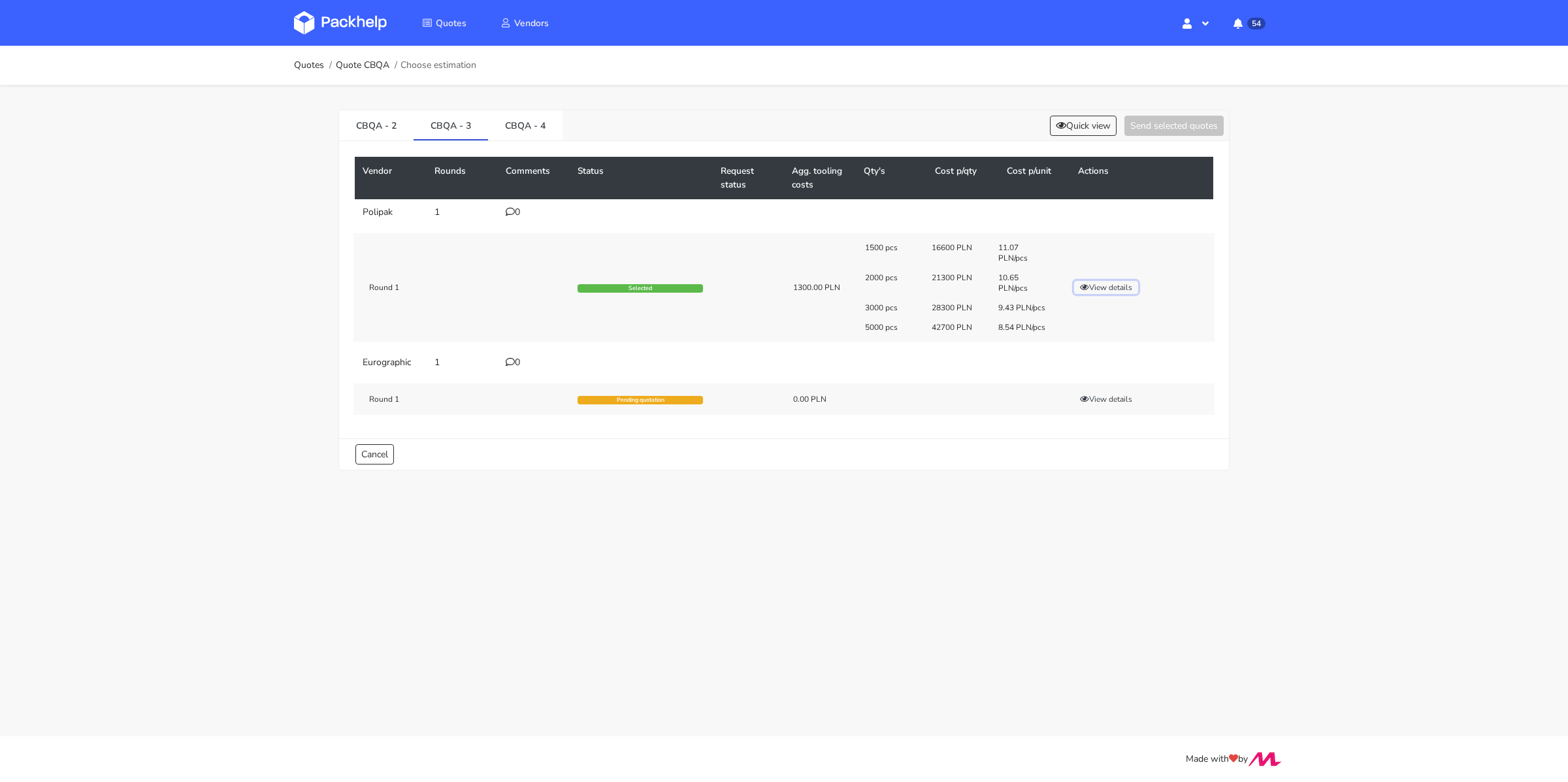
click at [1117, 289] on button "View details" at bounding box center [1106, 287] width 64 height 13
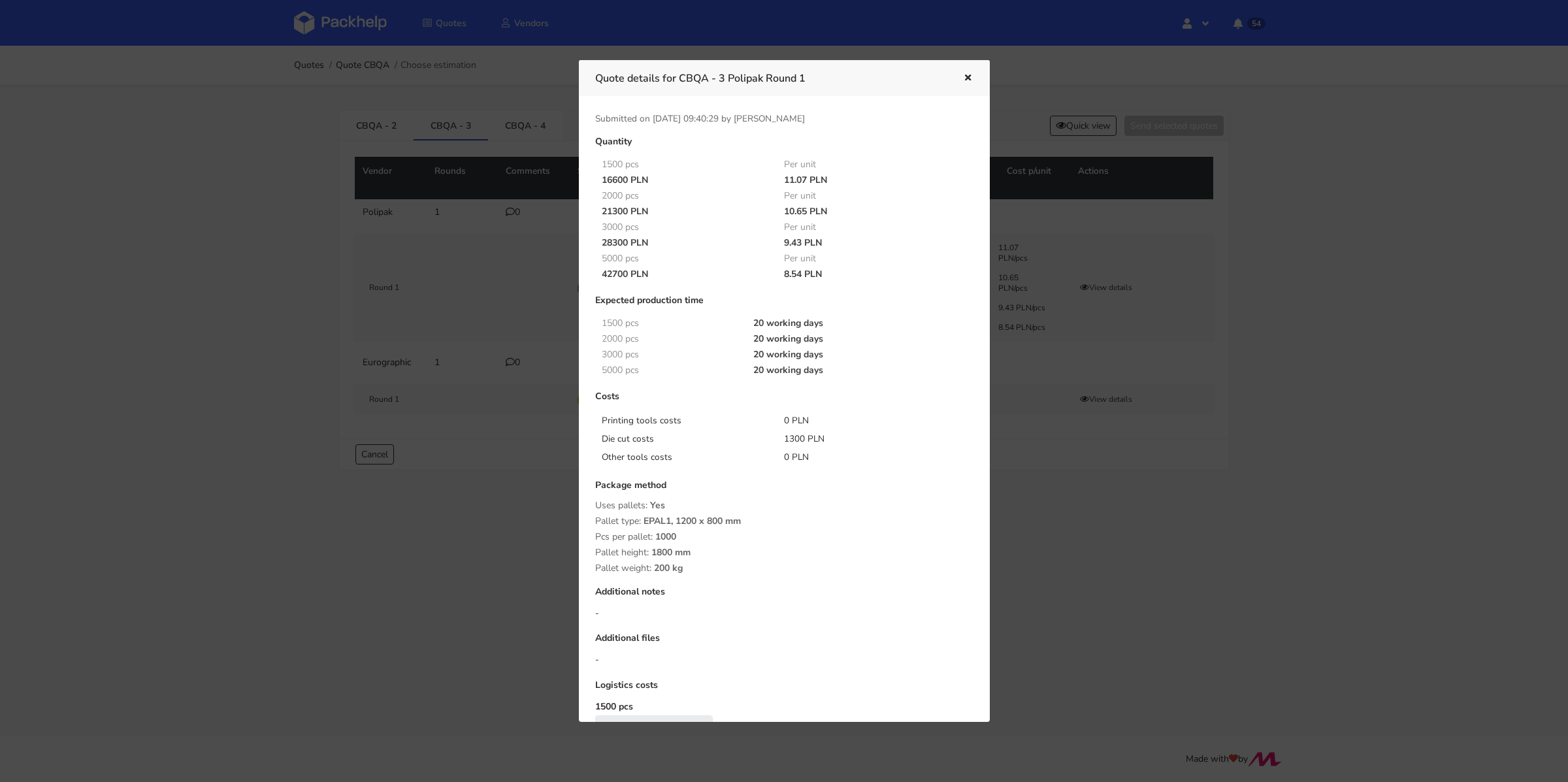
drag, startPoint x: 1070, startPoint y: 532, endPoint x: 1000, endPoint y: 503, distance: 75.8
click at [1070, 532] on div at bounding box center [784, 391] width 1568 height 782
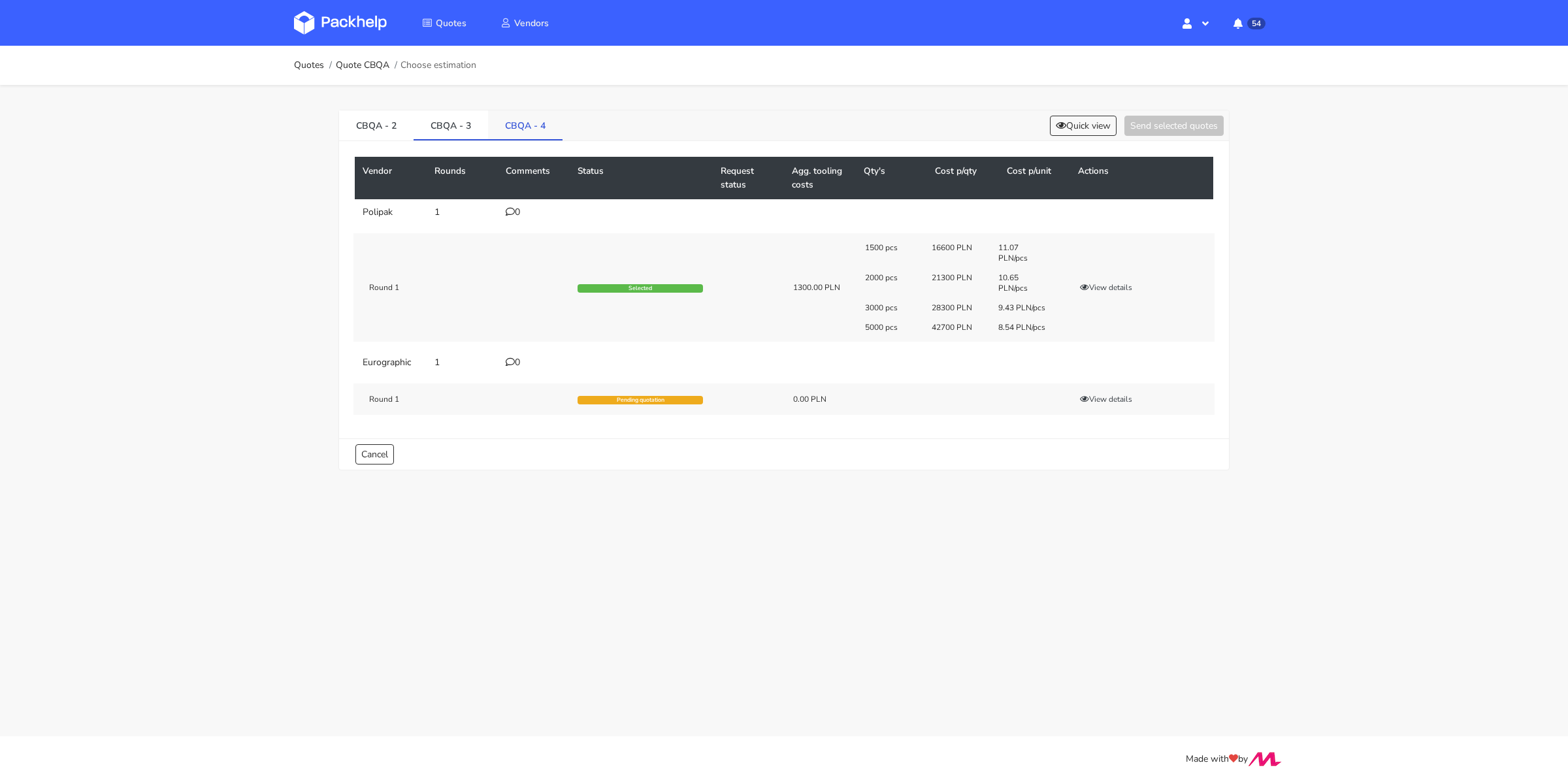
click at [531, 134] on link "CBQA - 4" at bounding box center [525, 125] width 74 height 29
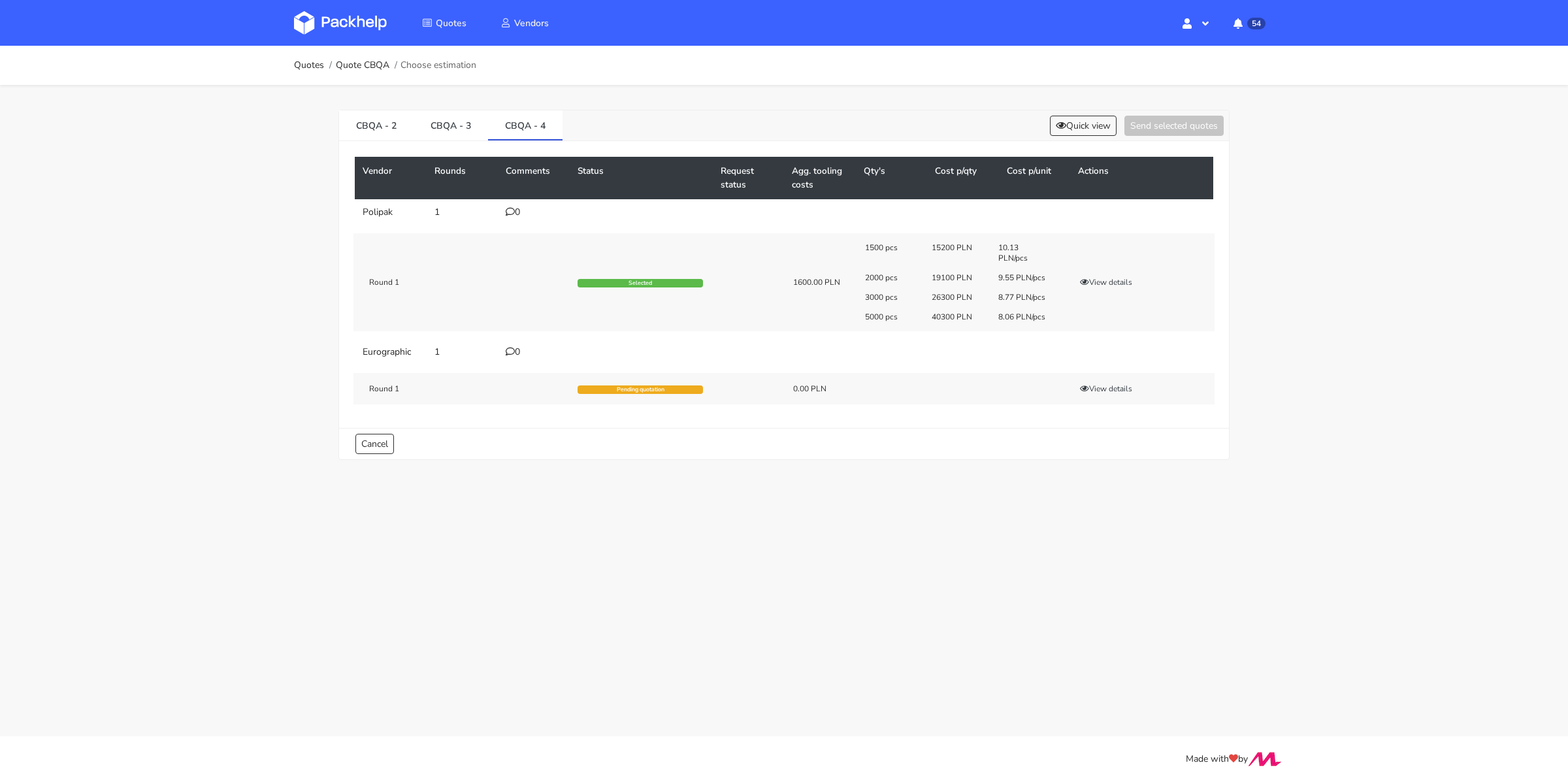
click at [518, 210] on div "0" at bounding box center [534, 212] width 56 height 10
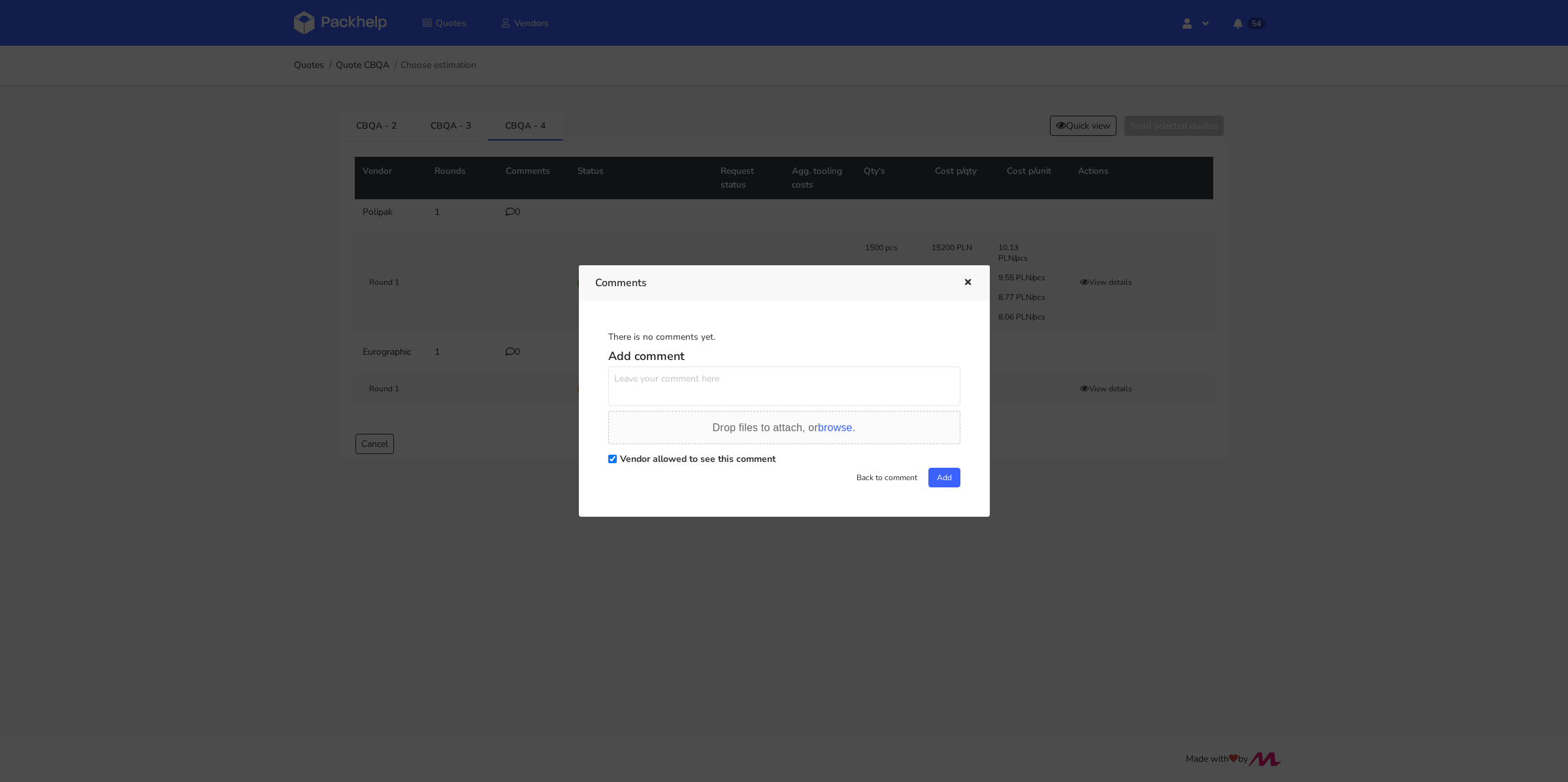
click at [670, 368] on textarea at bounding box center [784, 386] width 352 height 39
click at [835, 428] on span "browse." at bounding box center [836, 428] width 37 height 11
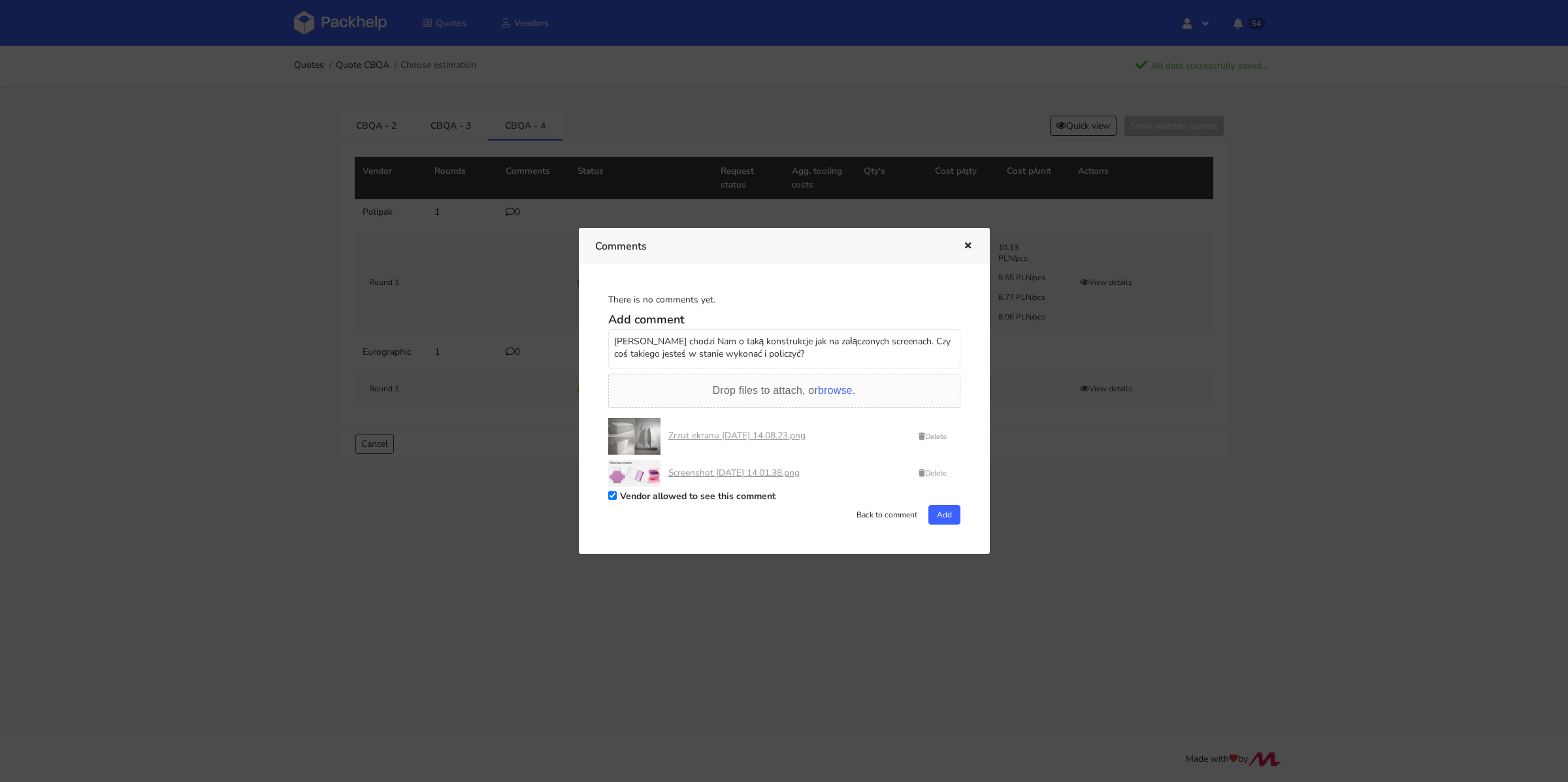
click at [803, 360] on textarea "Marcin tutaj chodzi Nam o taką konstrukcje jak na załączonych screenach. Czy co…" at bounding box center [784, 349] width 352 height 39
type textarea "Marcin tutaj chodzi Nam o taką konstrukcje jak na załączonych screenach. Czy co…"
click at [944, 522] on button "Add" at bounding box center [945, 515] width 32 height 20
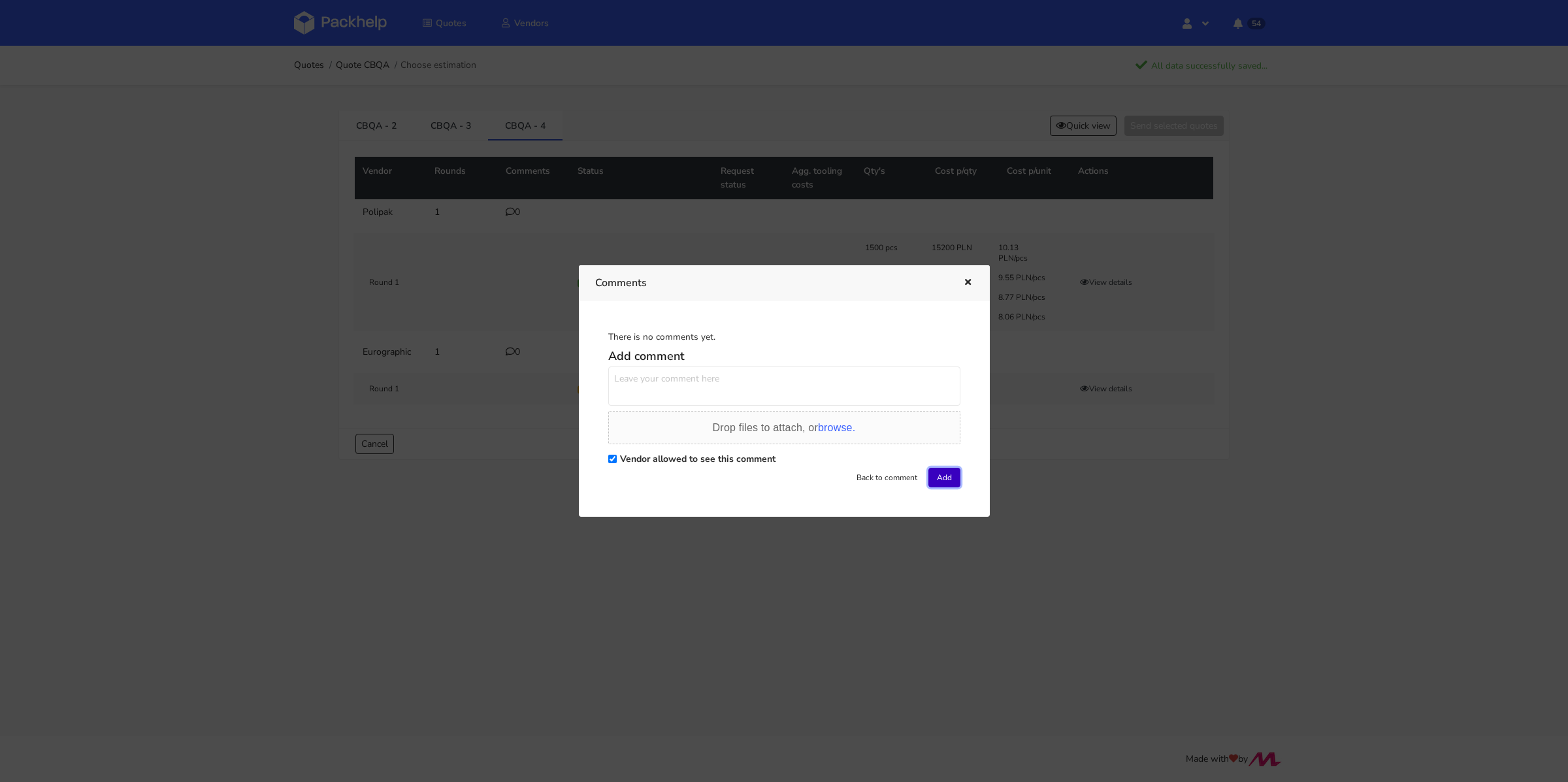
scroll to position [0, 0]
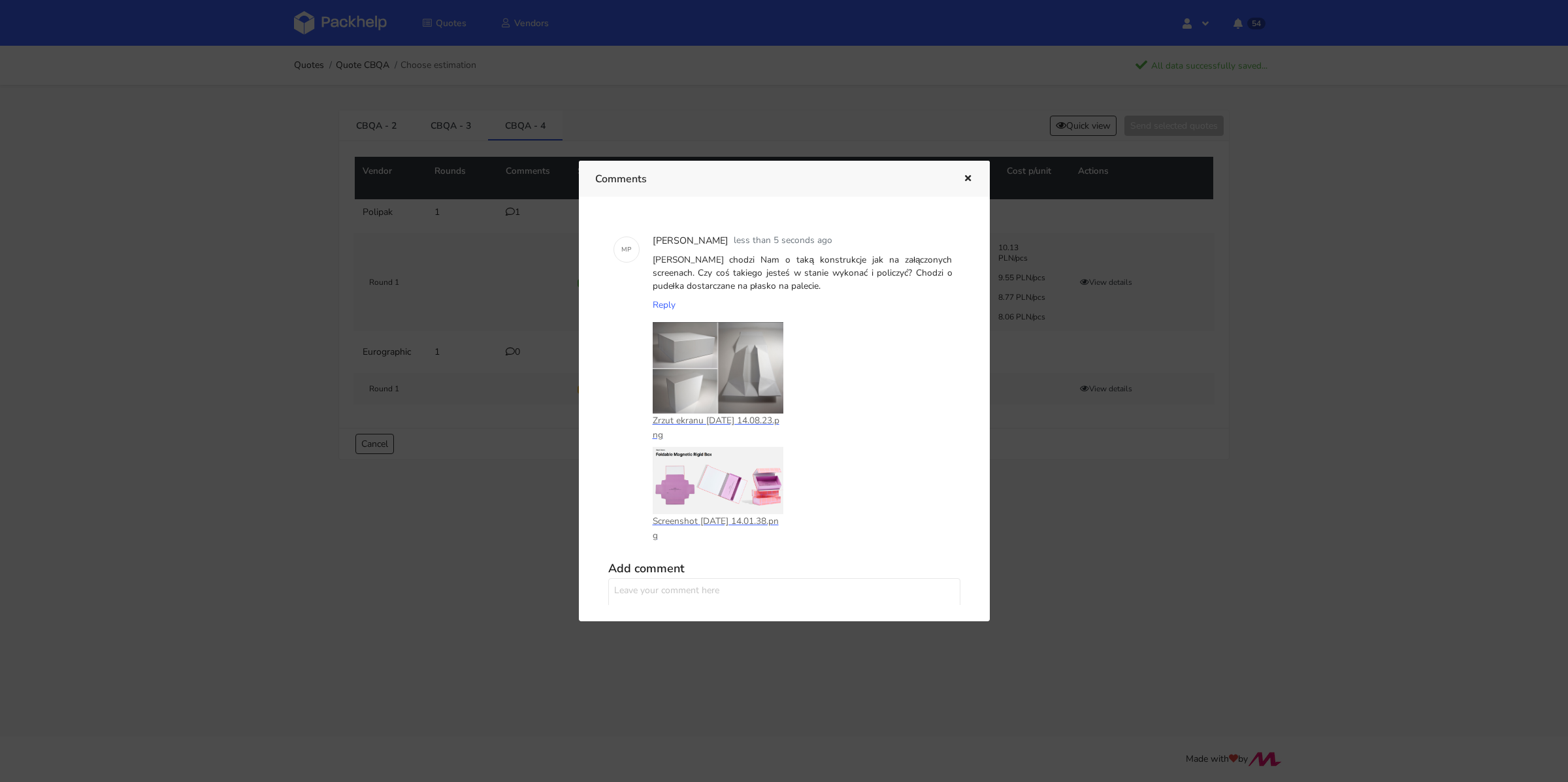
click at [969, 176] on icon "button" at bounding box center [968, 179] width 11 height 9
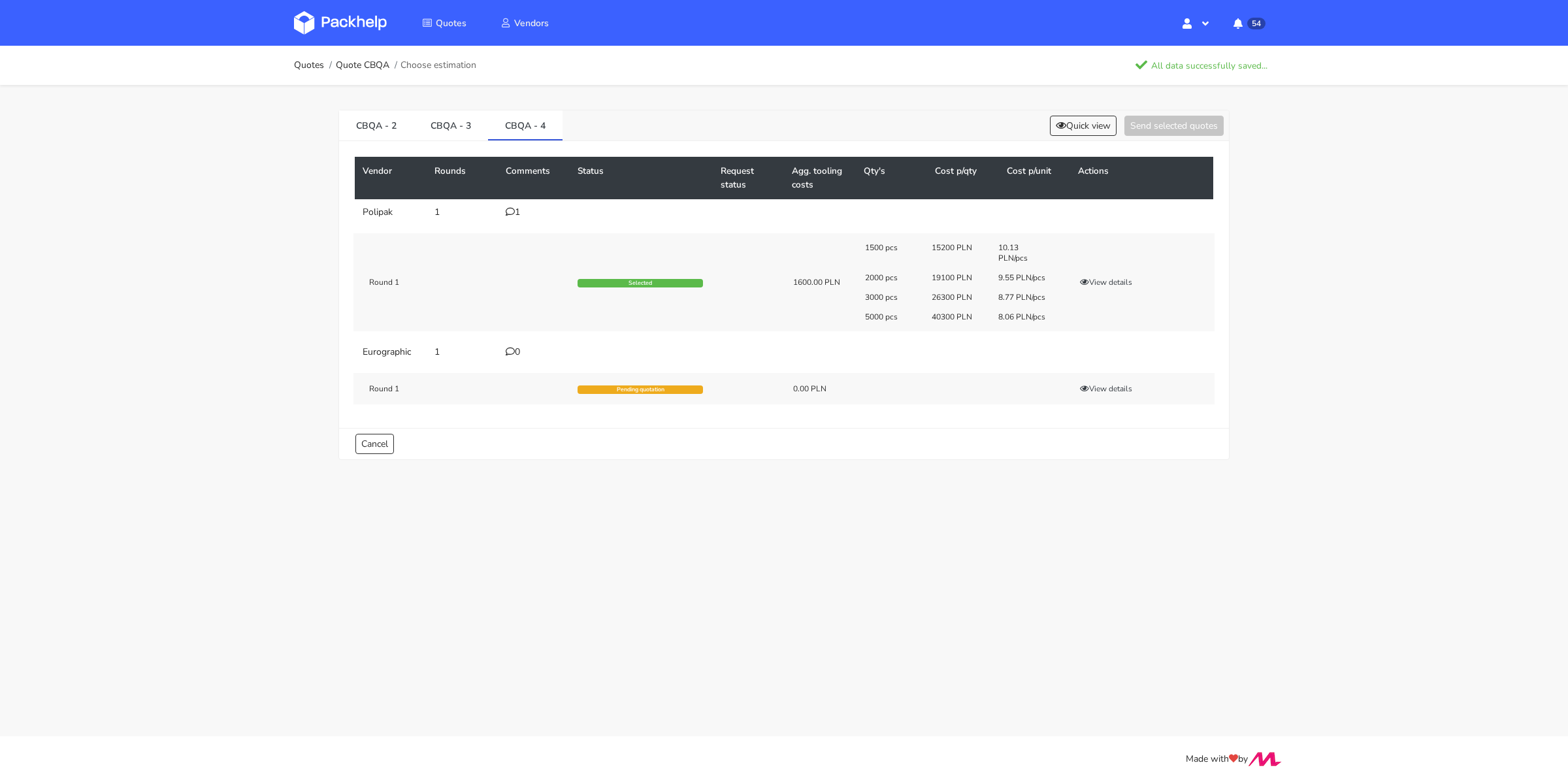
click at [293, 61] on div "Quotes Quote CBQA Choose estimation All data successfully saved..." at bounding box center [784, 66] width 1045 height 39
click at [310, 64] on link "Quotes" at bounding box center [308, 66] width 30 height 10
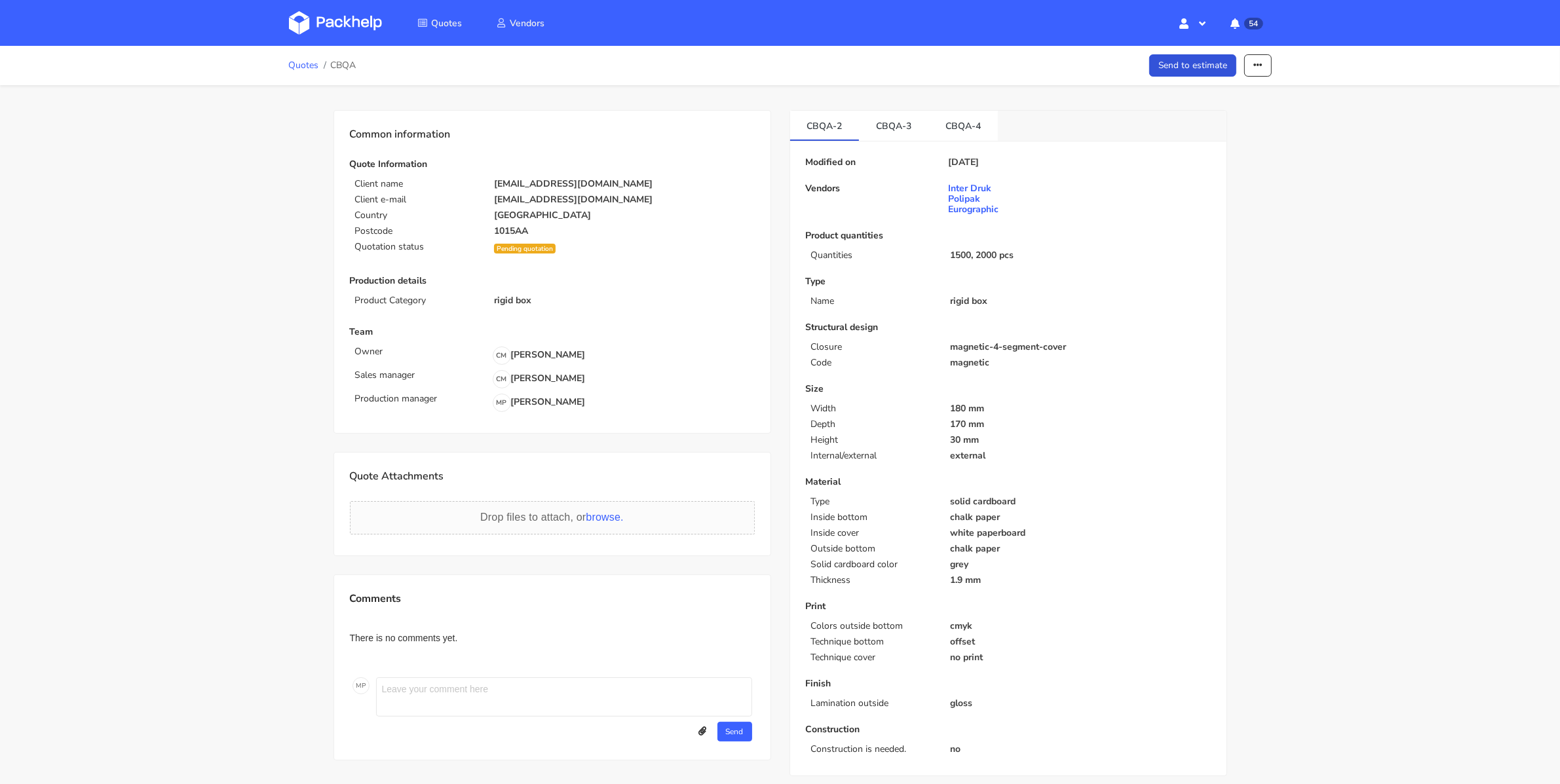
click at [304, 68] on link "Quotes" at bounding box center [303, 66] width 30 height 10
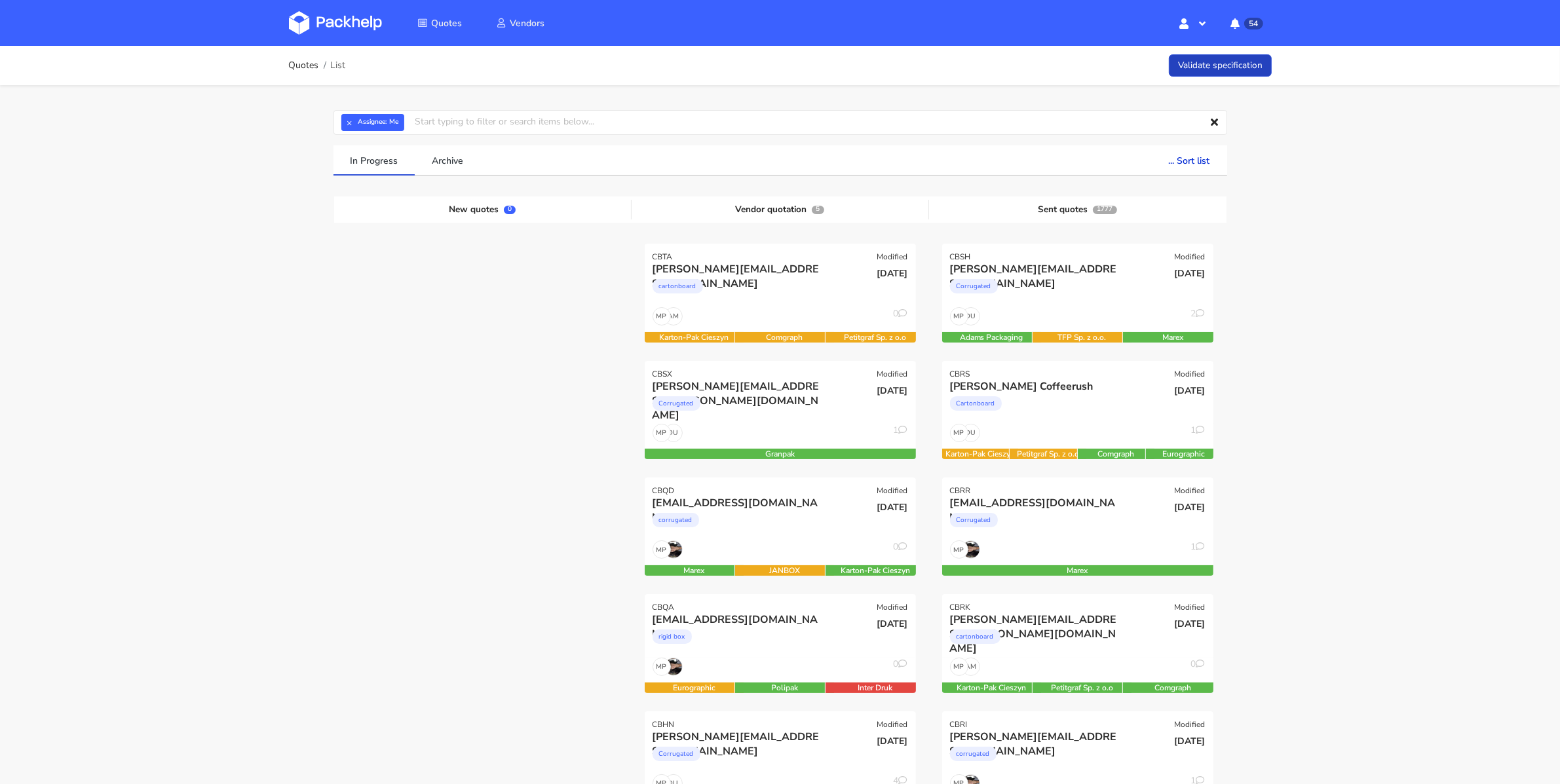
click at [1217, 73] on link "Validate specification" at bounding box center [1220, 66] width 103 height 23
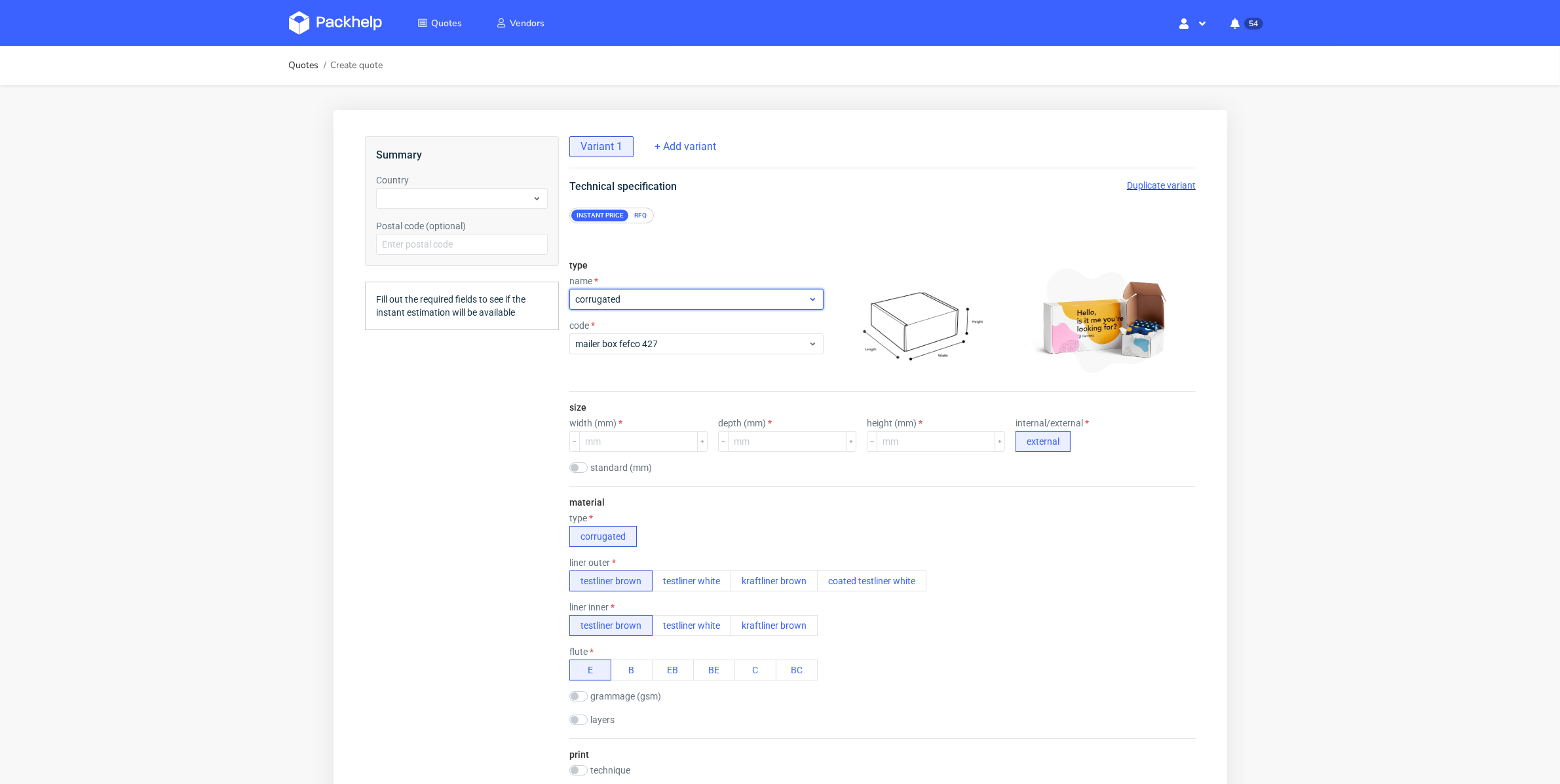
click at [790, 299] on span "corrugated" at bounding box center [691, 298] width 232 height 13
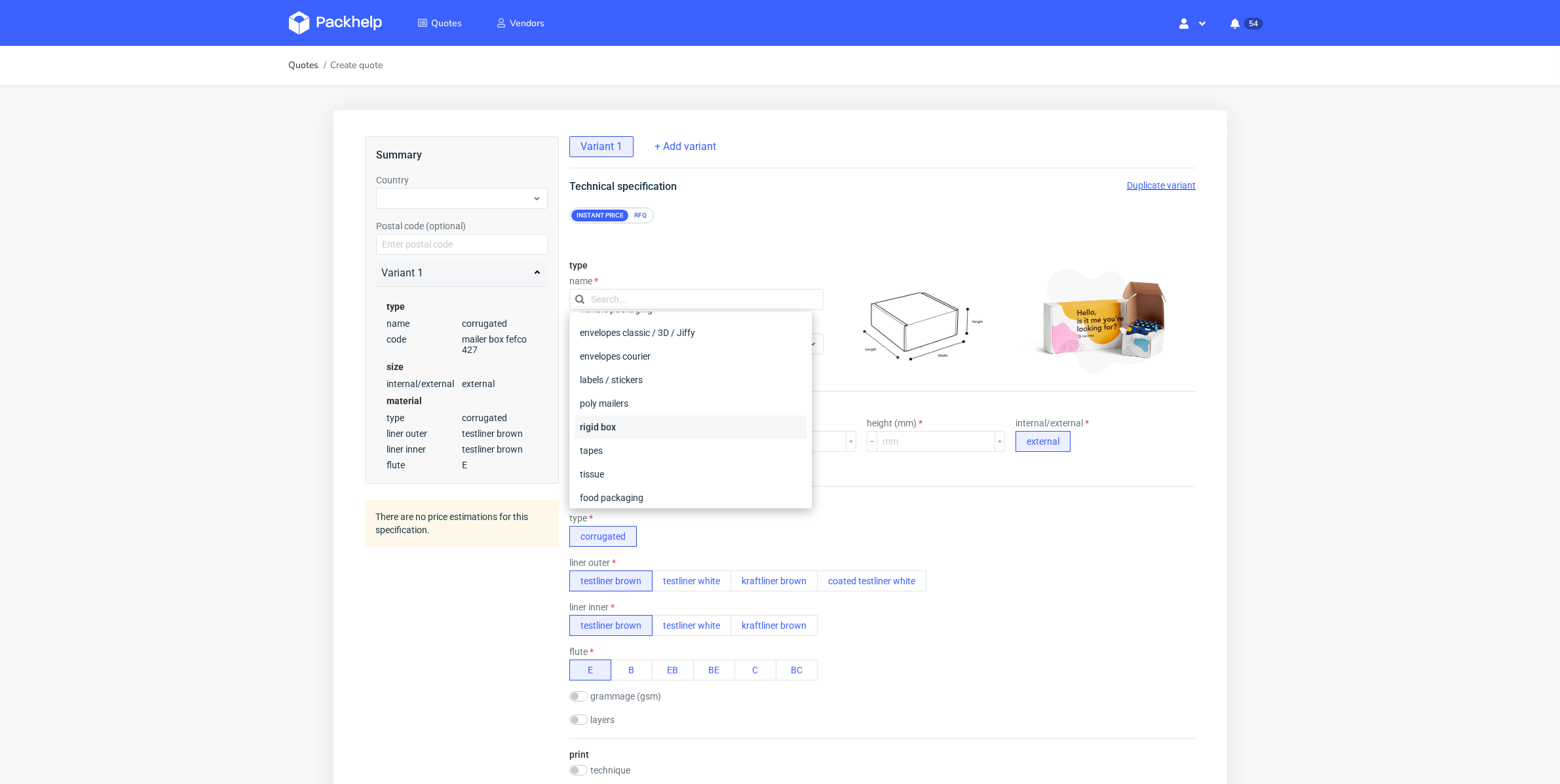
scroll to position [97, 0]
click at [675, 415] on div "rigid box" at bounding box center [690, 420] width 232 height 24
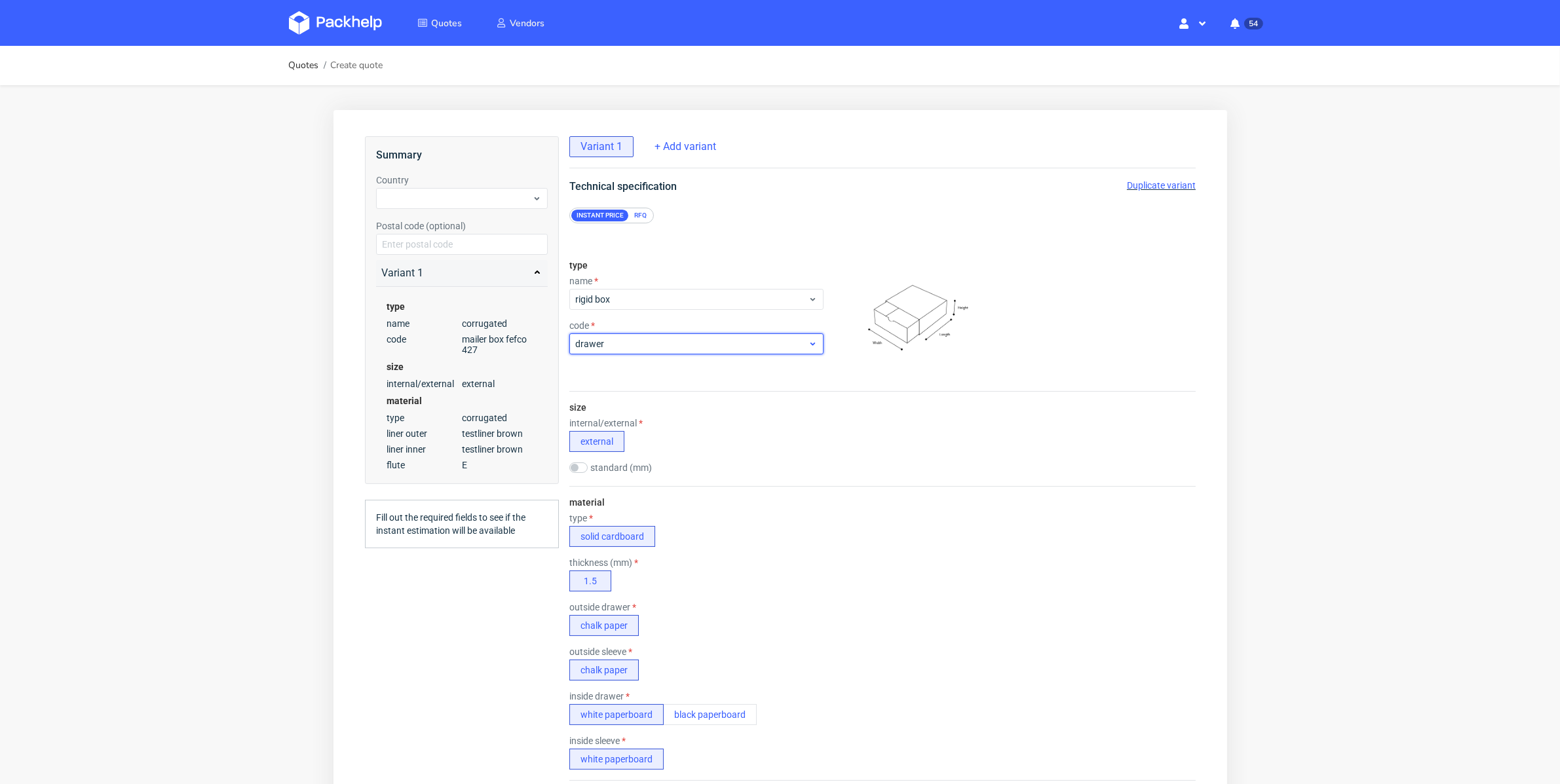
click at [807, 344] on icon at bounding box center [812, 343] width 10 height 10
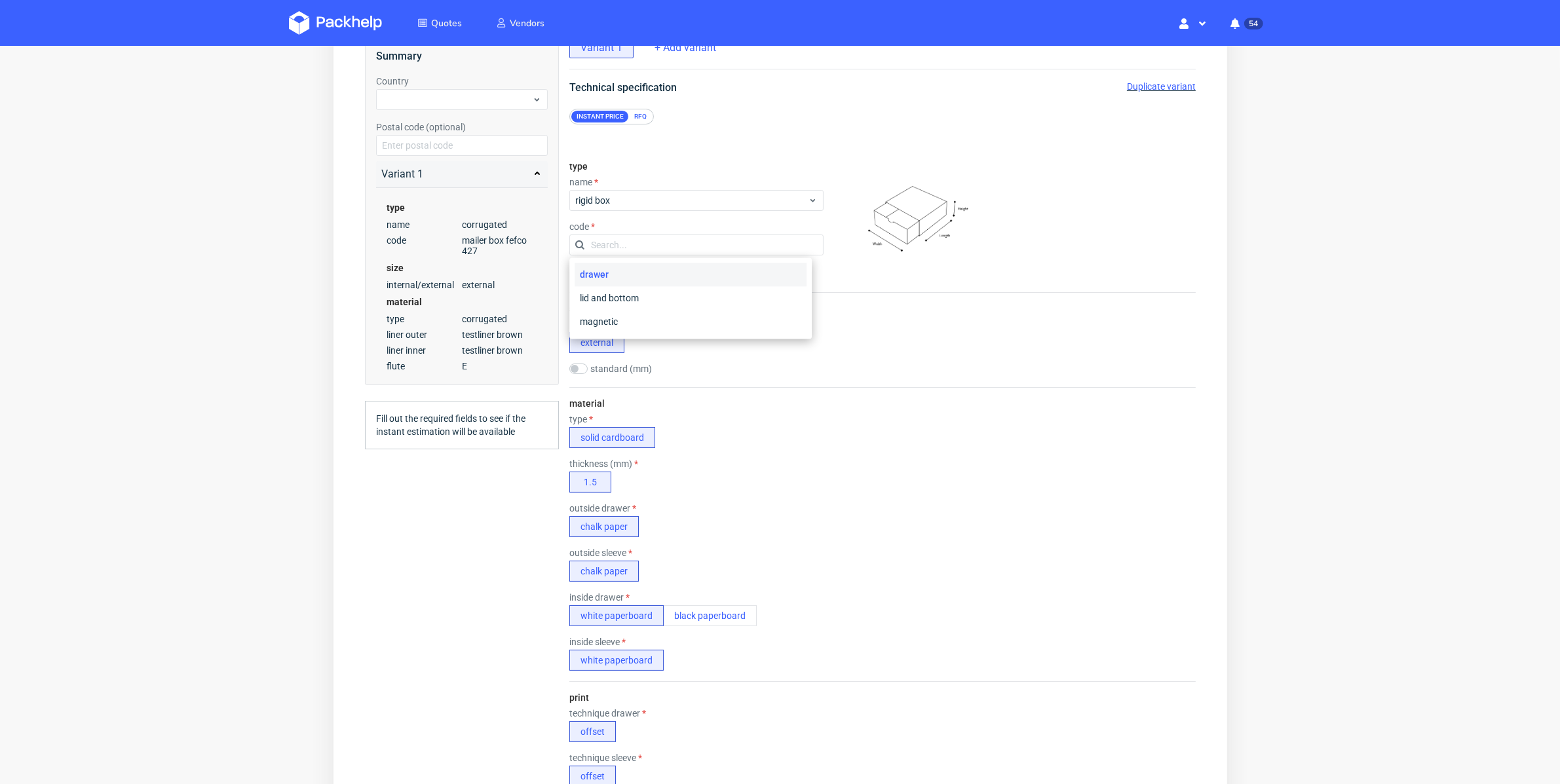
scroll to position [100, 0]
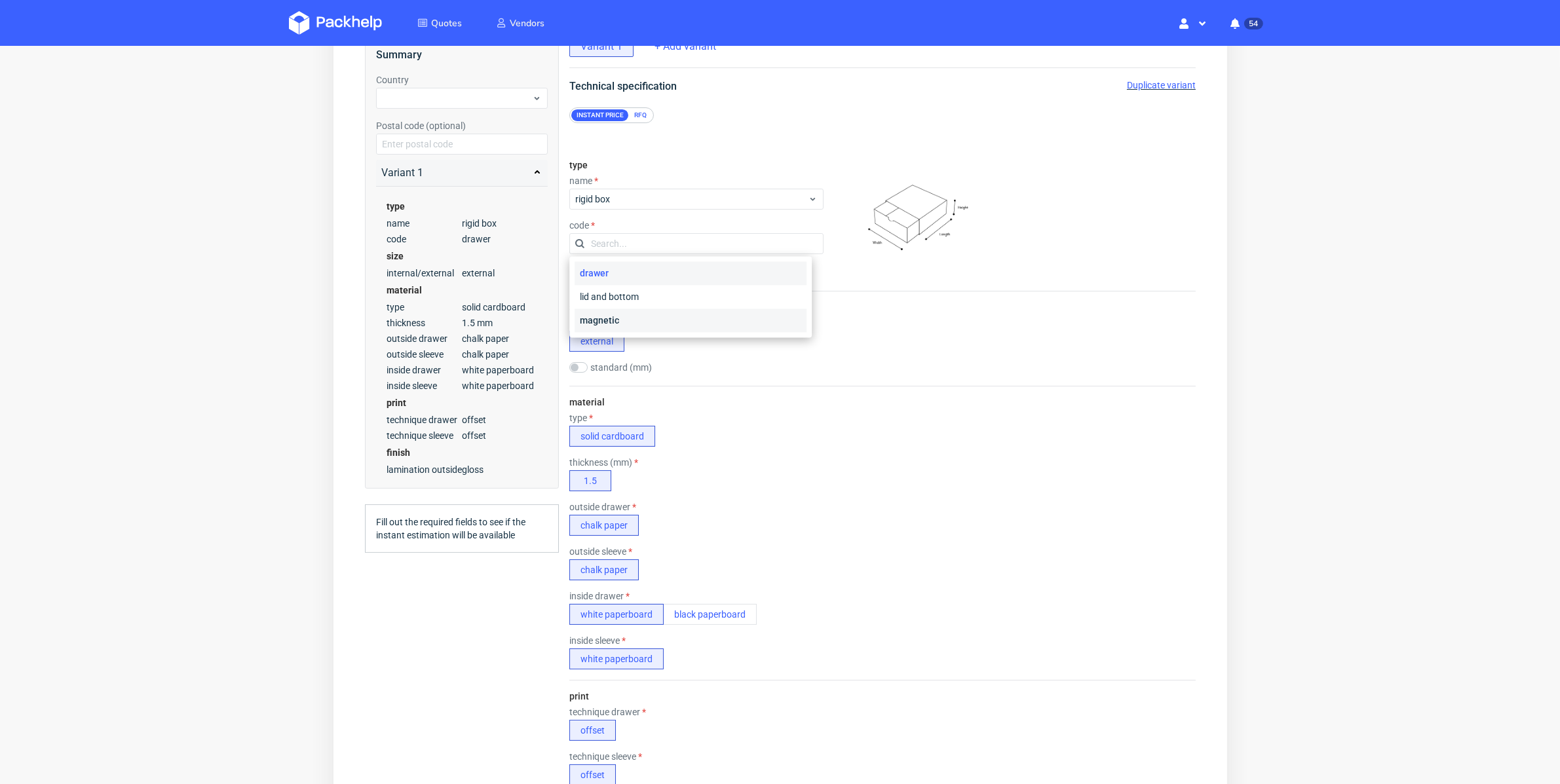
click at [722, 316] on div "magnetic" at bounding box center [690, 321] width 232 height 24
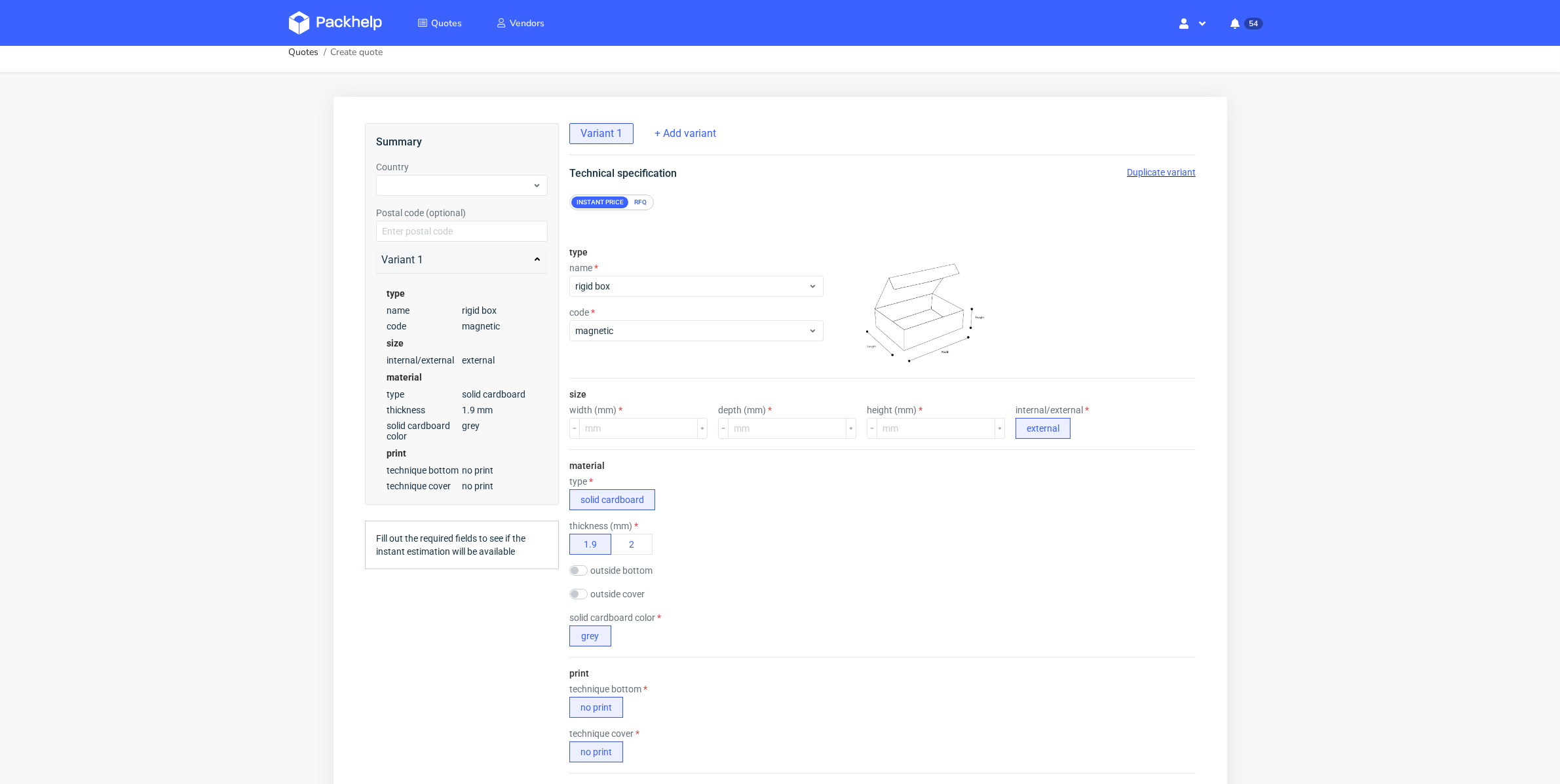
scroll to position [0, 0]
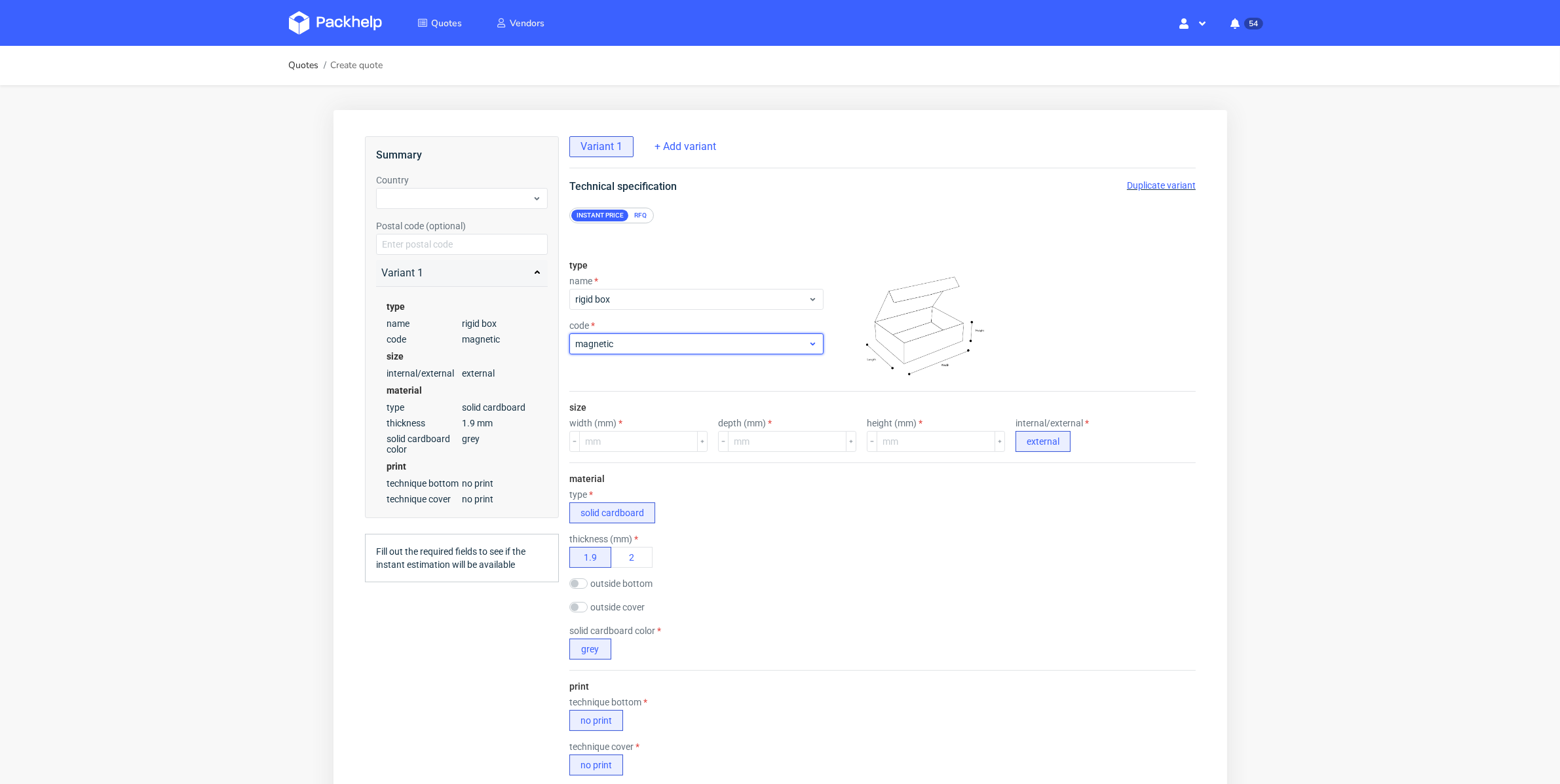
click at [807, 333] on div "magnetic" at bounding box center [696, 343] width 255 height 21
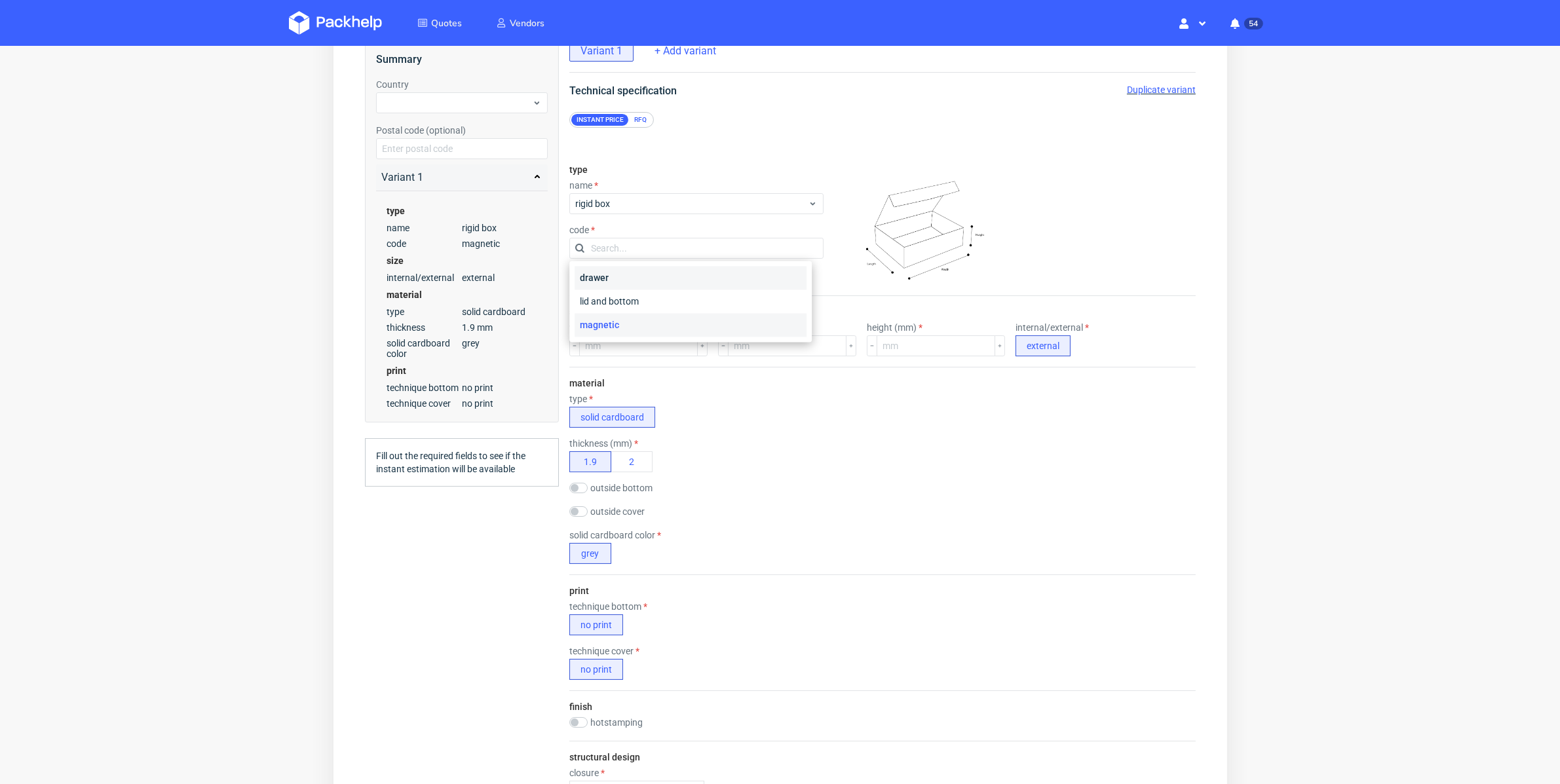
scroll to position [108, 0]
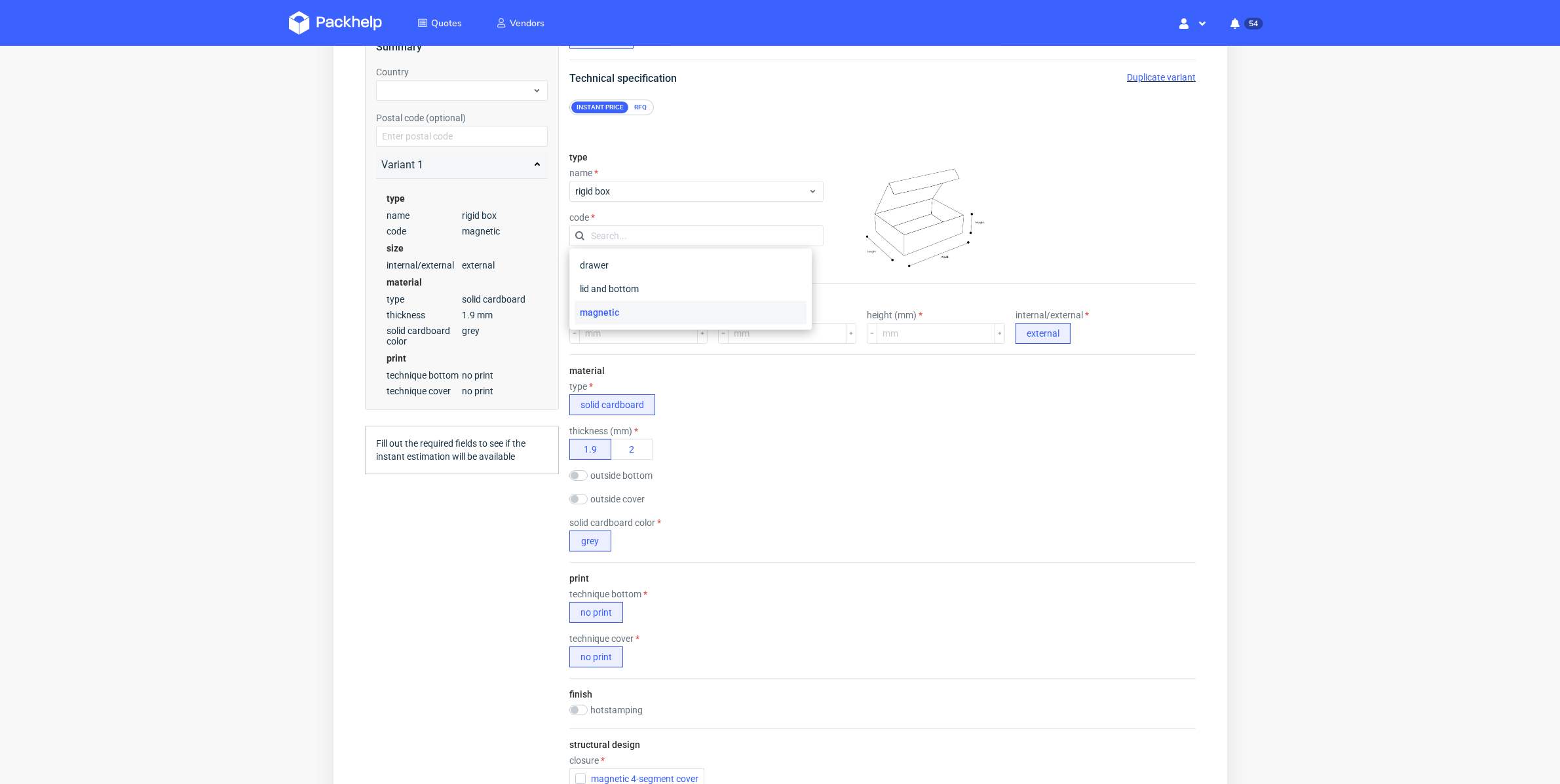
click at [839, 420] on div "material type solid cardboard thickness (mm) 1.9 2 outside bottom chalk paper o…" at bounding box center [882, 458] width 626 height 208
click at [807, 196] on icon at bounding box center [812, 191] width 10 height 10
click at [695, 226] on div "cartonboard" at bounding box center [690, 225] width 232 height 24
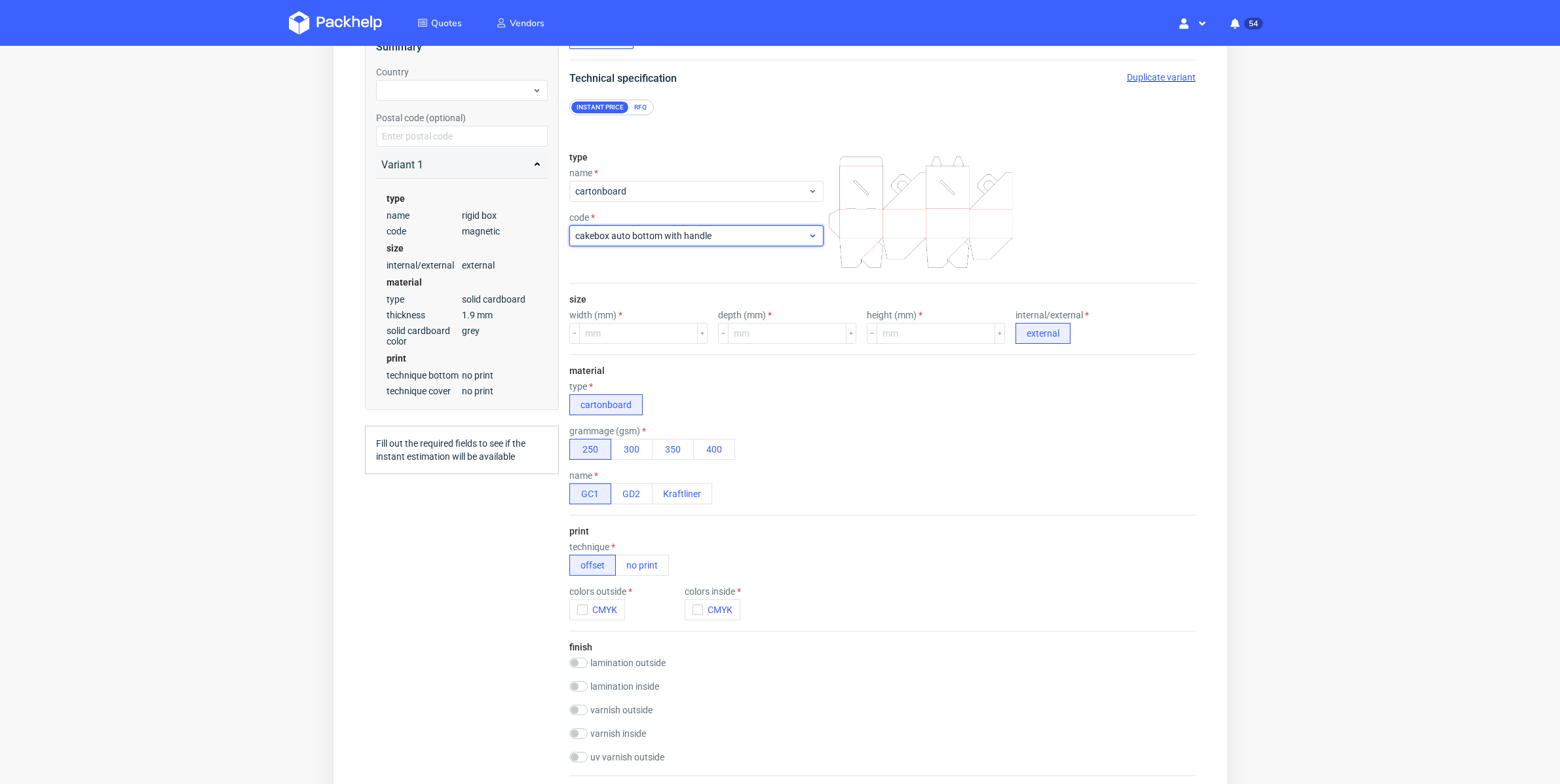
click at [807, 234] on icon at bounding box center [812, 236] width 10 height 10
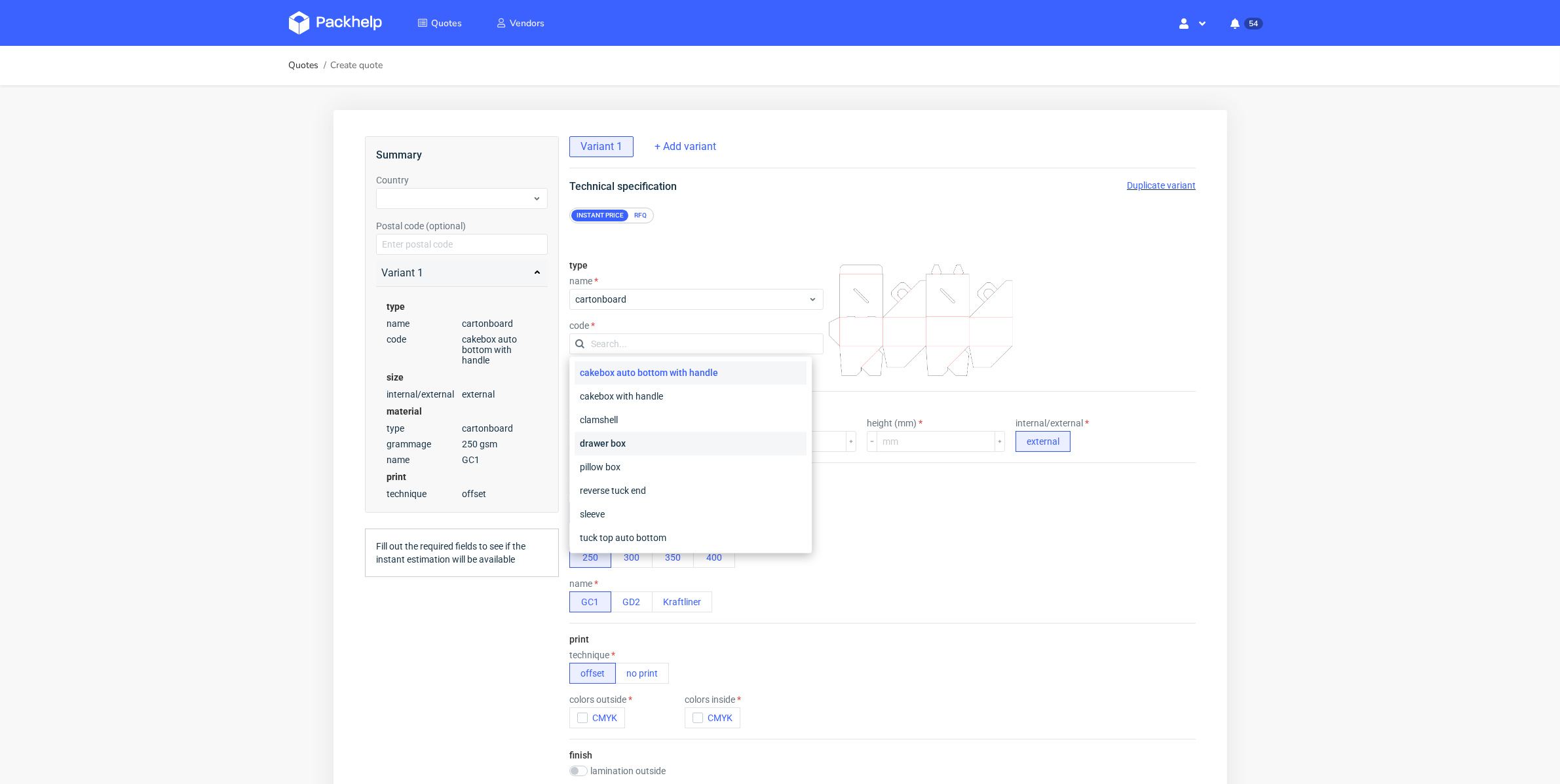
scroll to position [0, 0]
click at [807, 295] on icon at bounding box center [812, 299] width 10 height 10
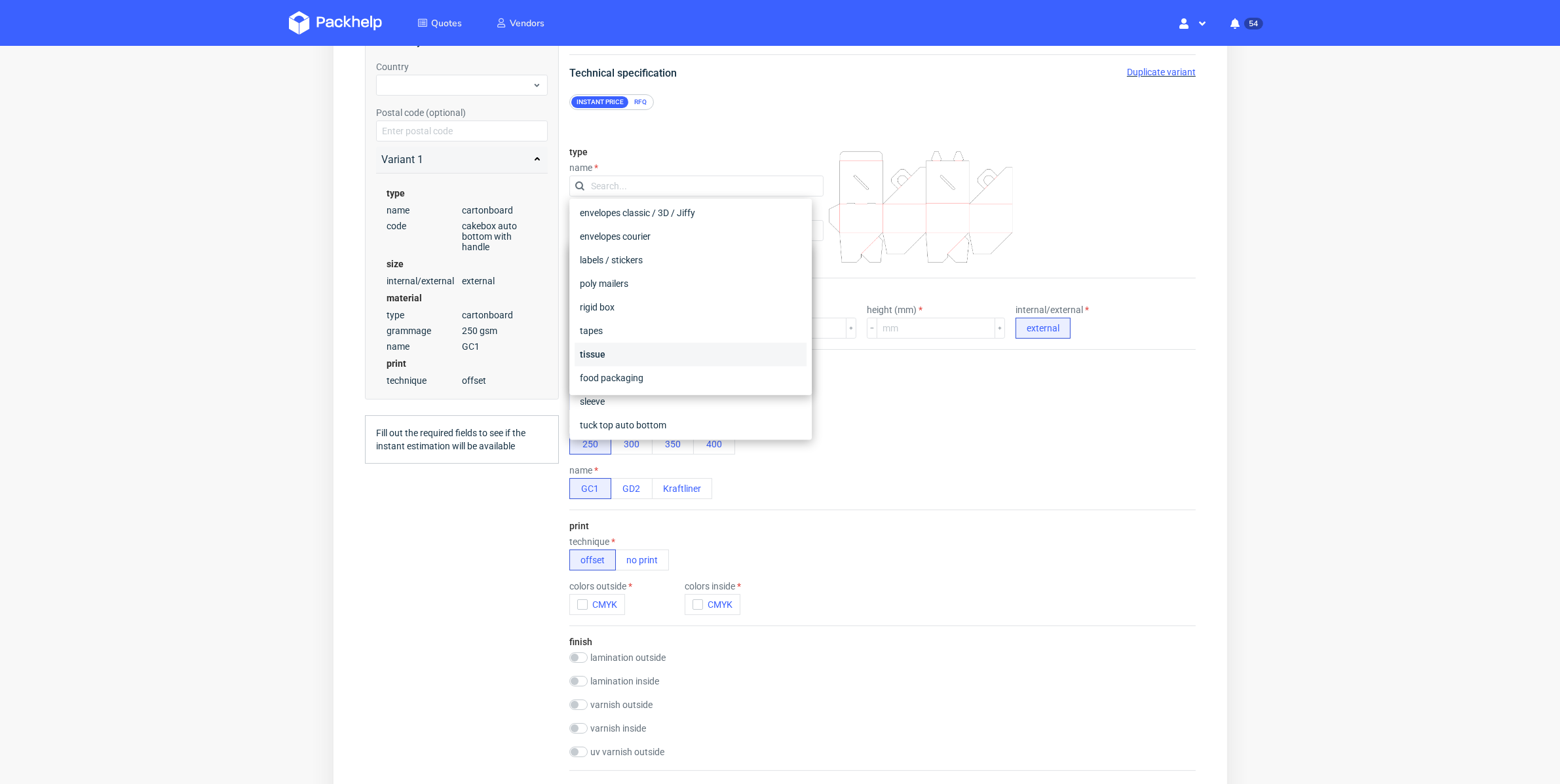
scroll to position [120, 0]
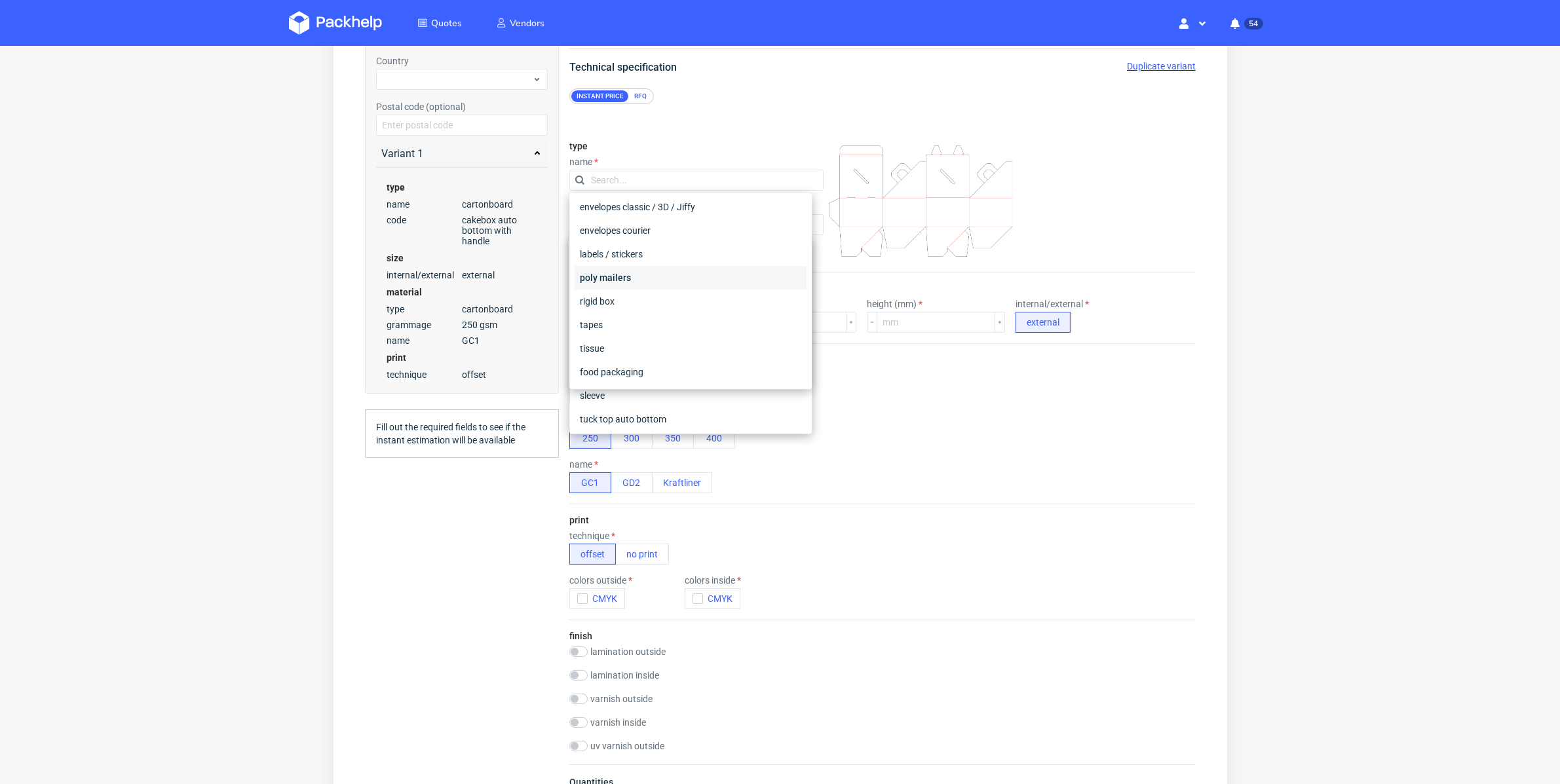
click at [631, 278] on div "poly mailers" at bounding box center [690, 278] width 232 height 24
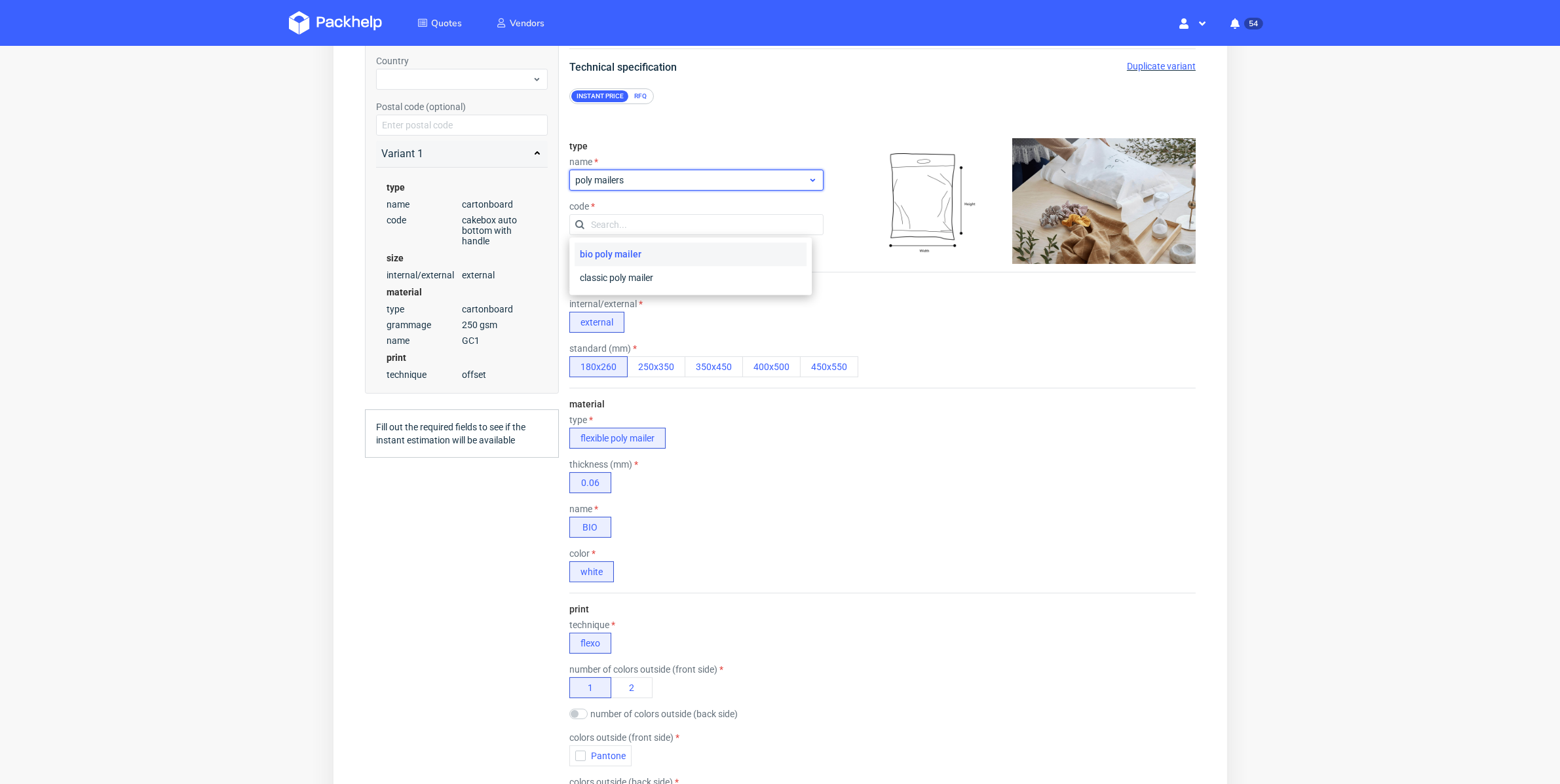
click at [806, 184] on div "poly mailers" at bounding box center [696, 180] width 255 height 21
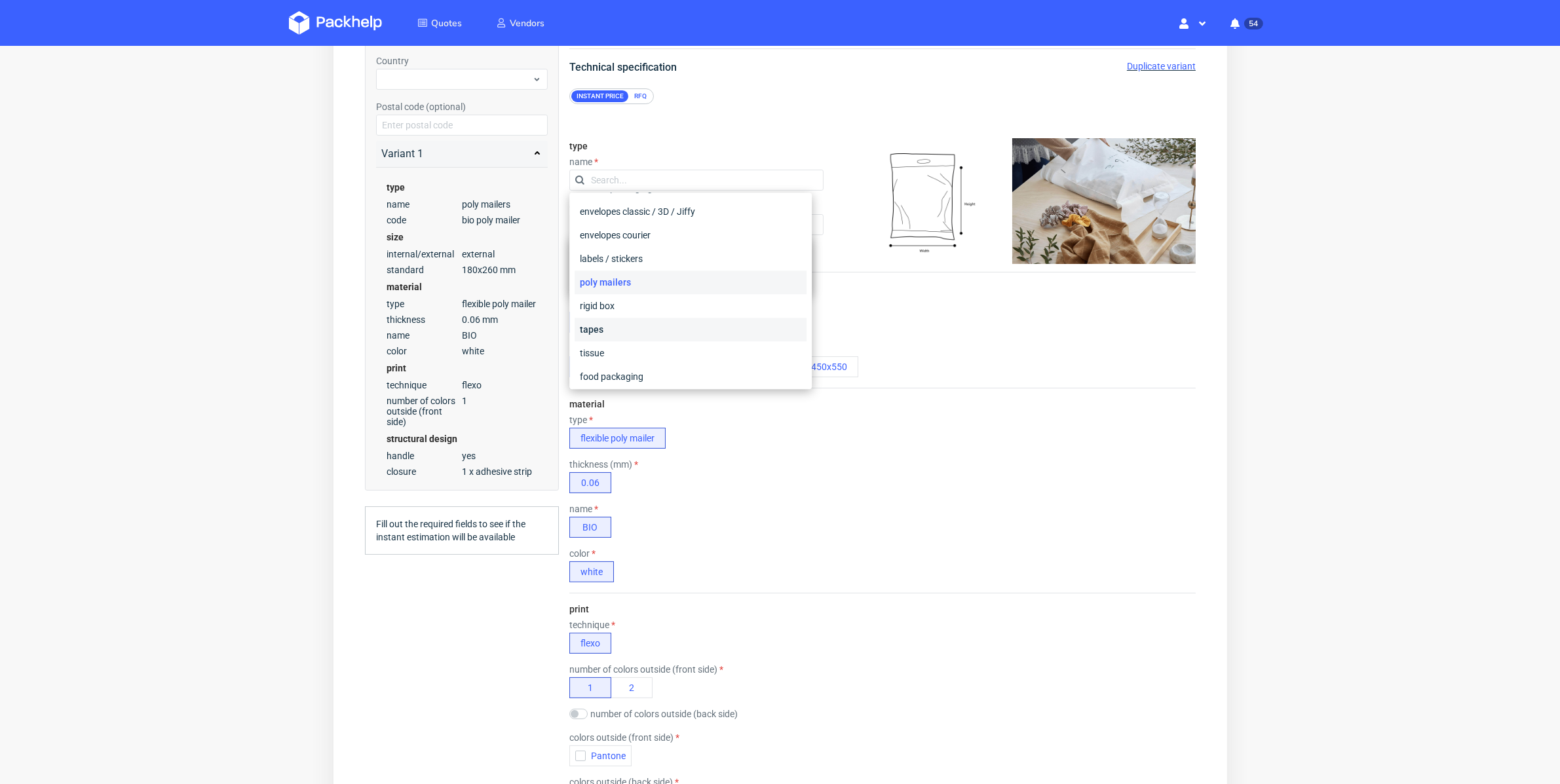
scroll to position [97, 0]
click at [601, 299] on div "rigid box" at bounding box center [690, 301] width 232 height 24
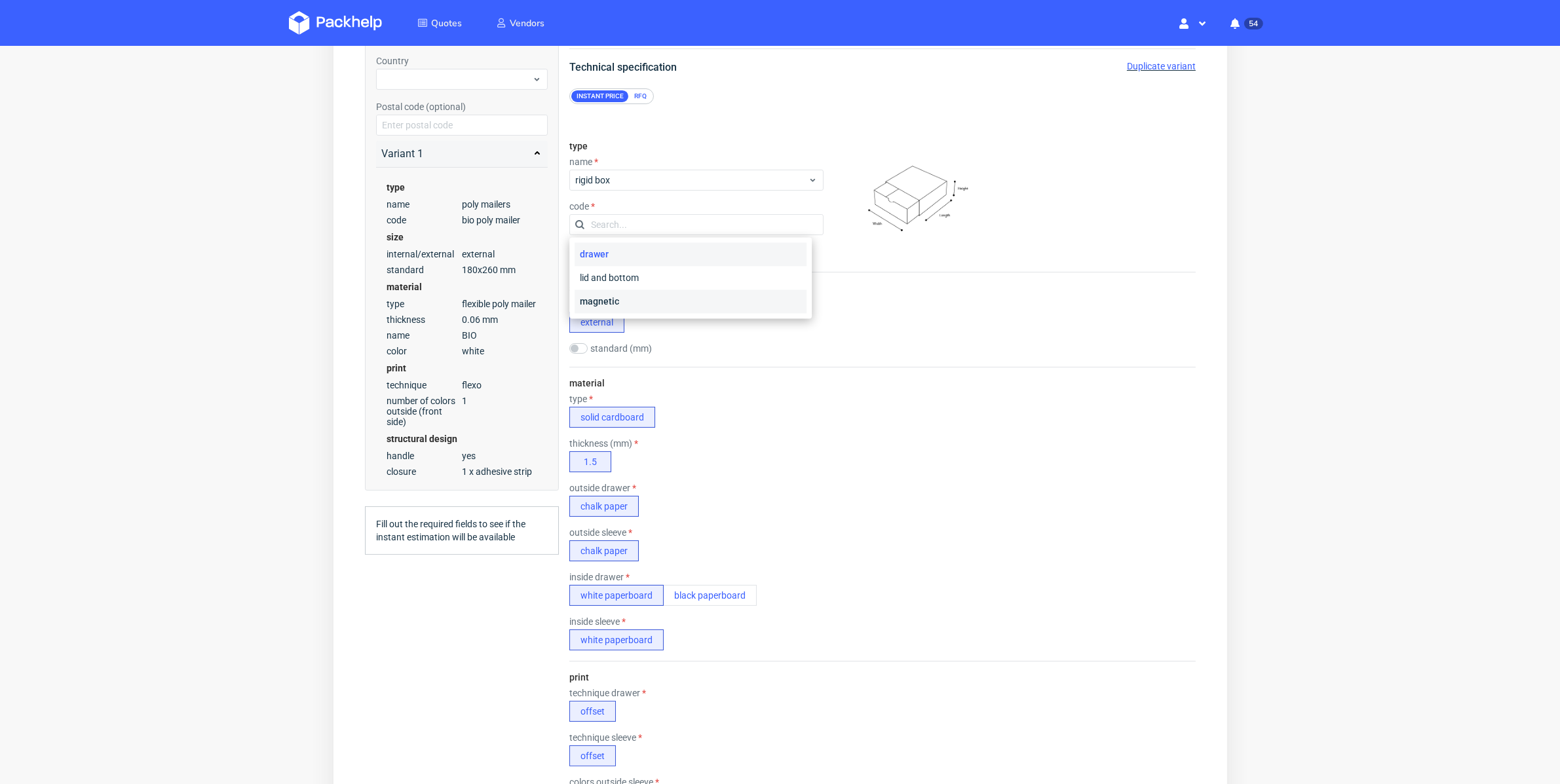
click at [677, 296] on div "magnetic" at bounding box center [690, 302] width 232 height 24
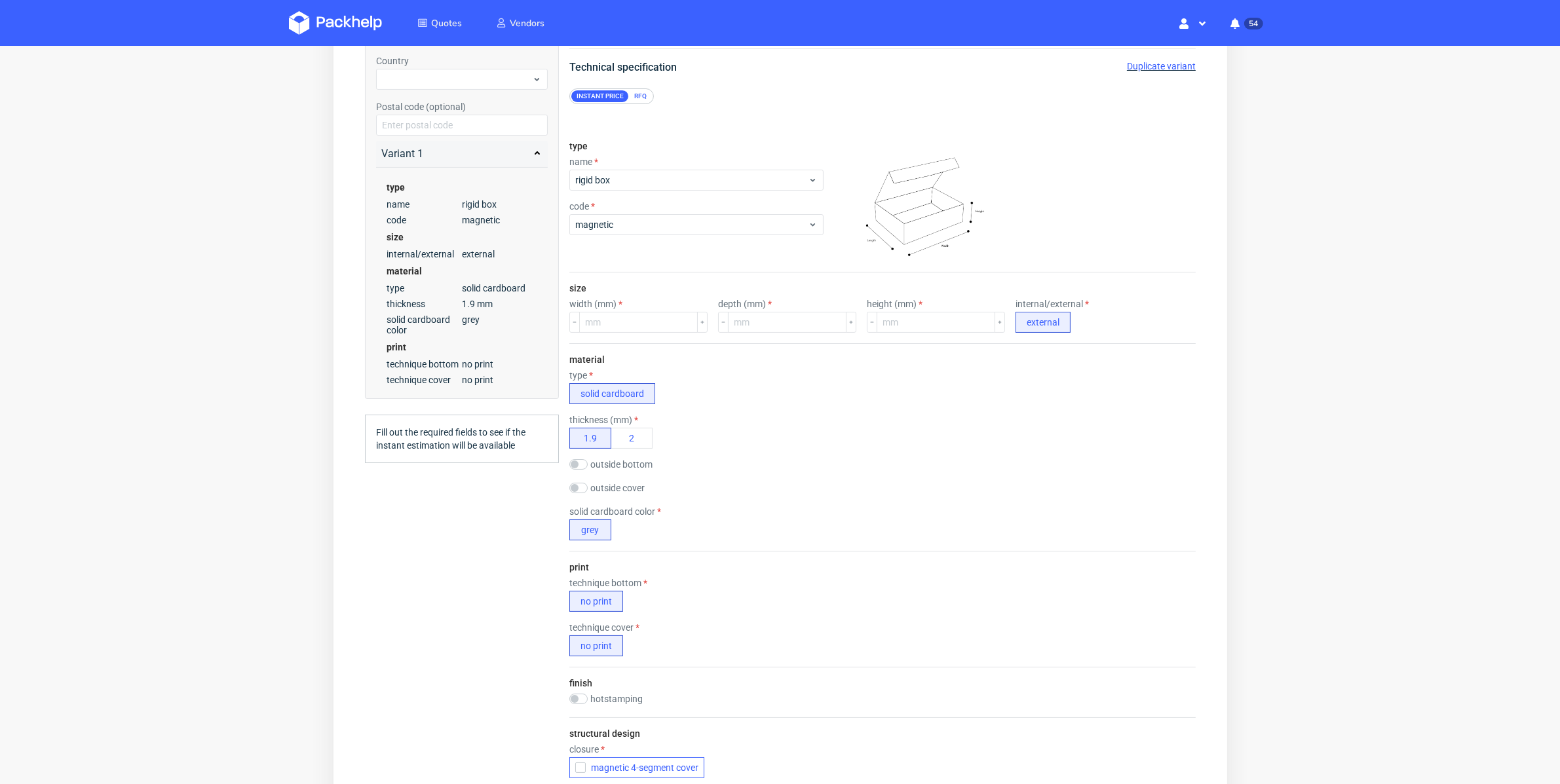
scroll to position [0, 0]
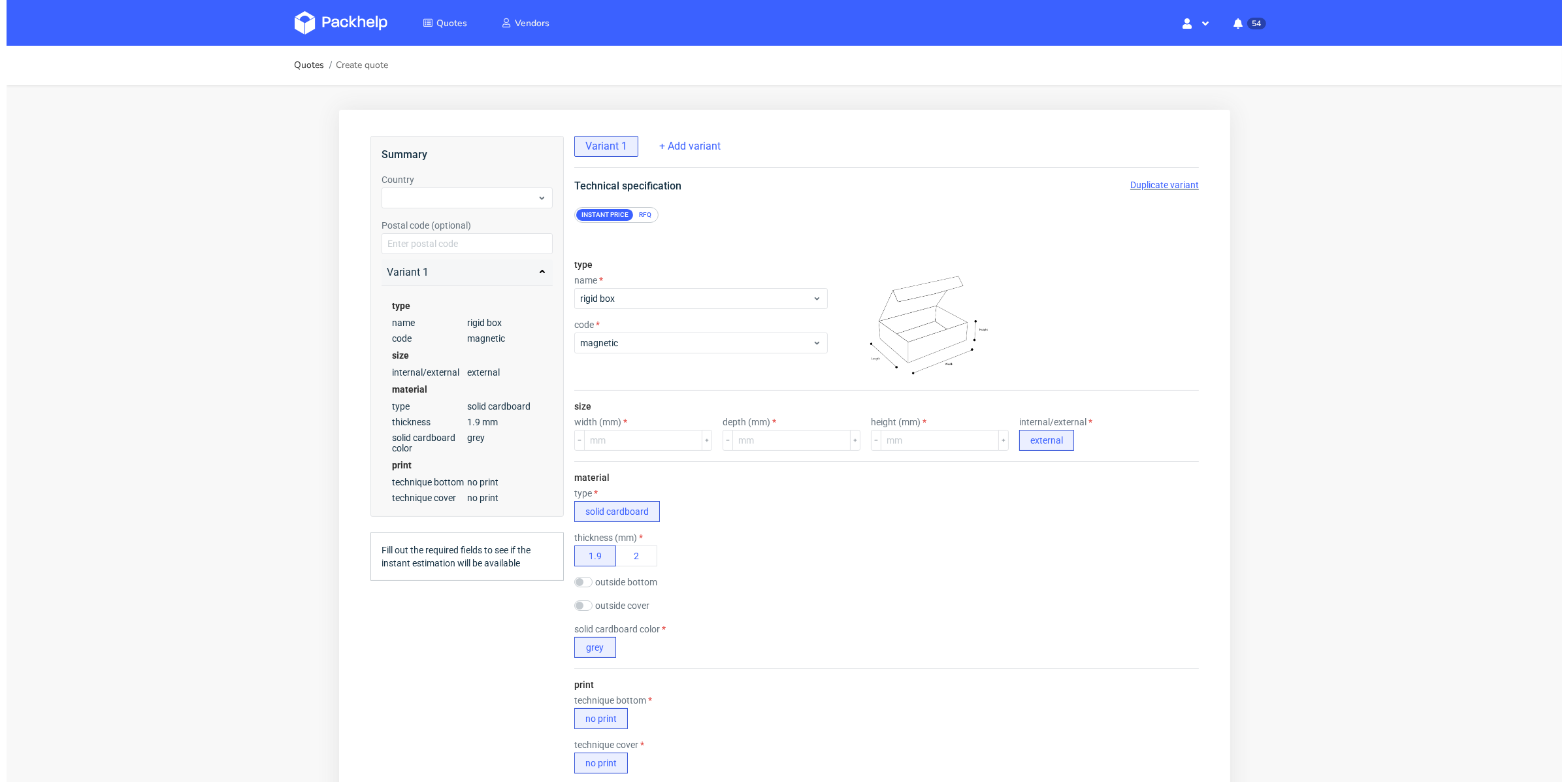
click at [651, 214] on div "RFQ" at bounding box center [644, 215] width 23 height 12
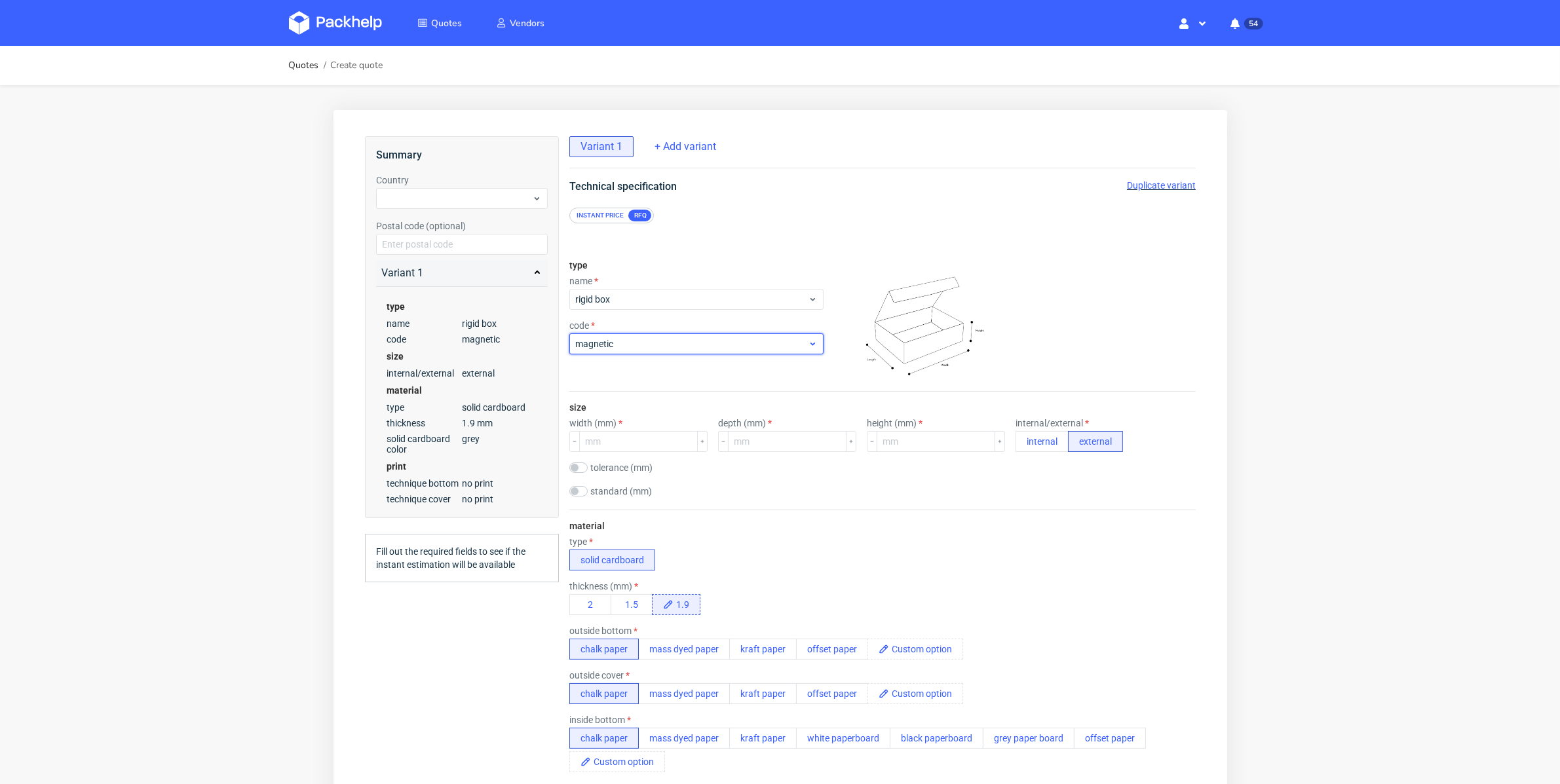
click at [807, 337] on div "magnetic" at bounding box center [696, 343] width 255 height 21
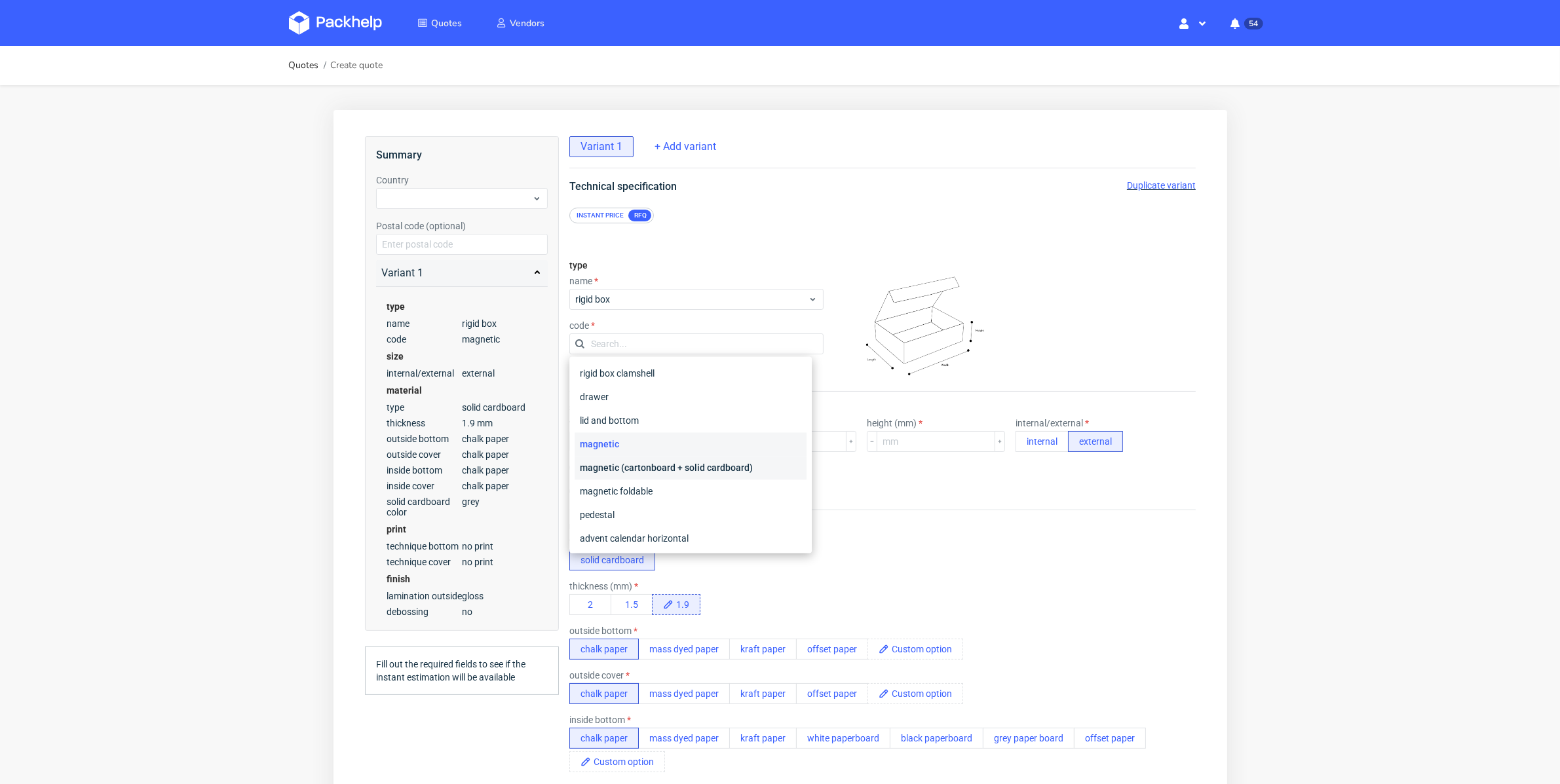
click at [755, 465] on div "magnetic (cartonboard + solid cardboard)" at bounding box center [690, 468] width 232 height 24
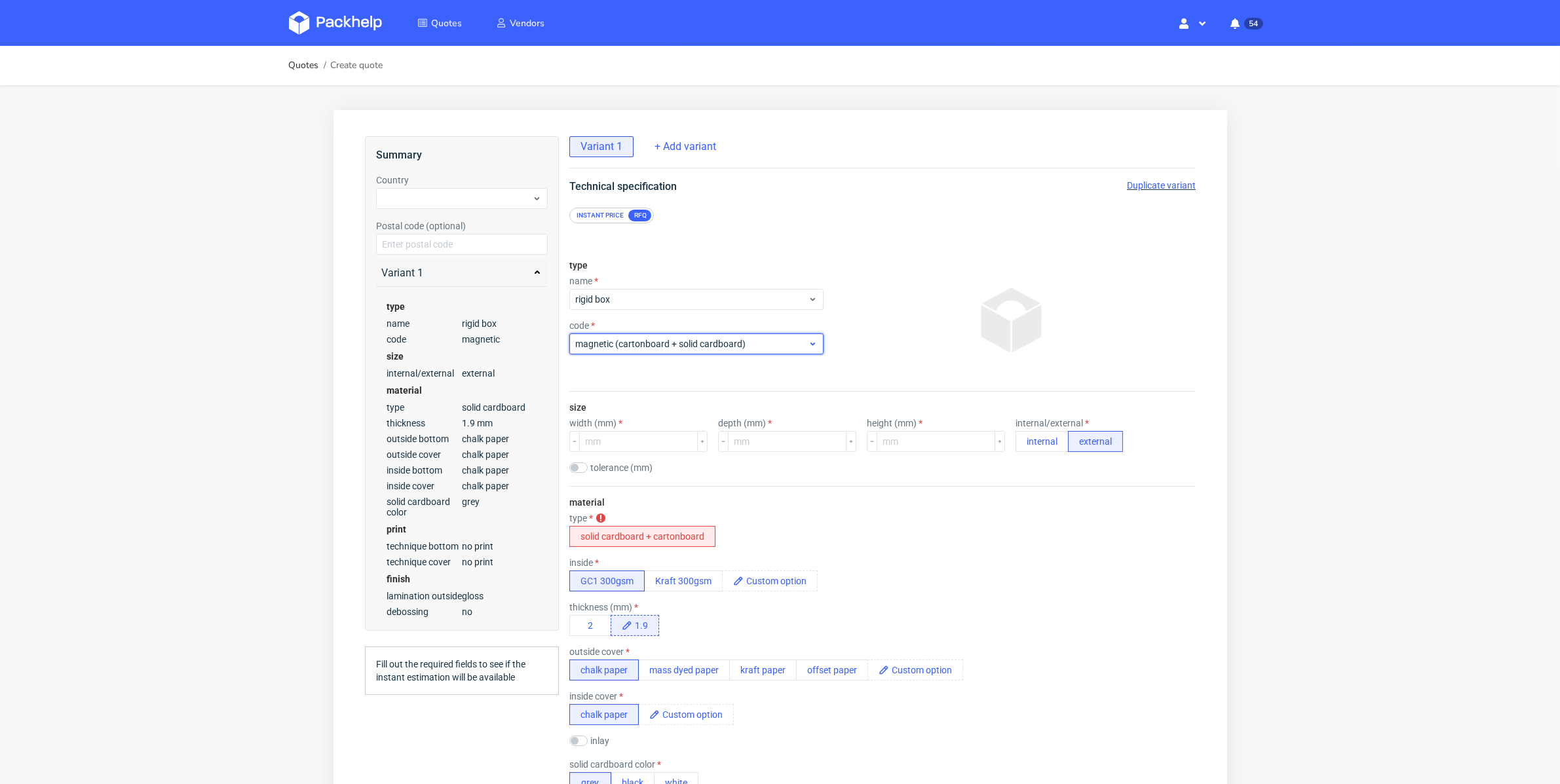
click at [807, 339] on icon at bounding box center [812, 343] width 10 height 10
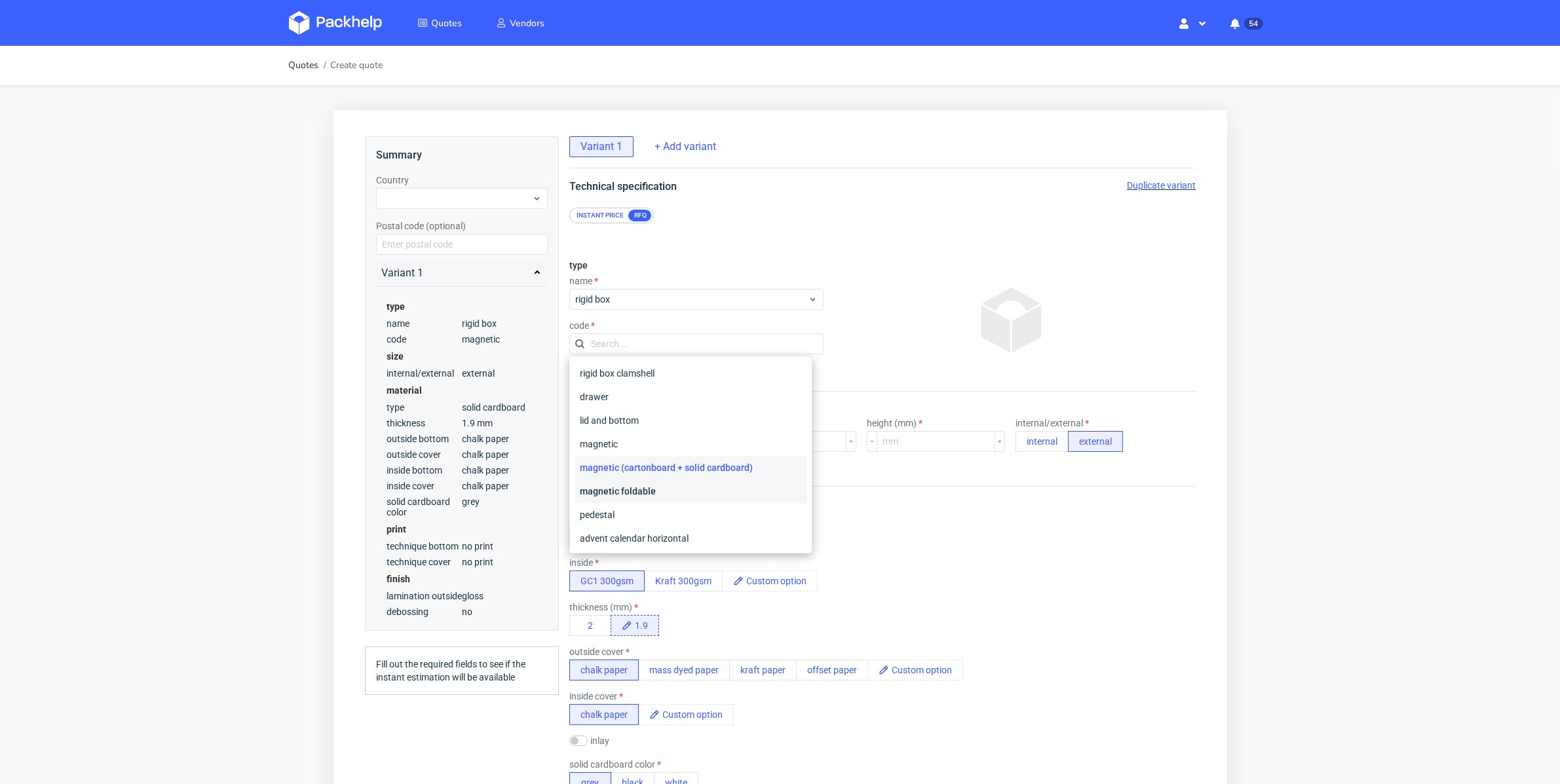
click at [719, 483] on div "magnetic foldable" at bounding box center [690, 491] width 232 height 24
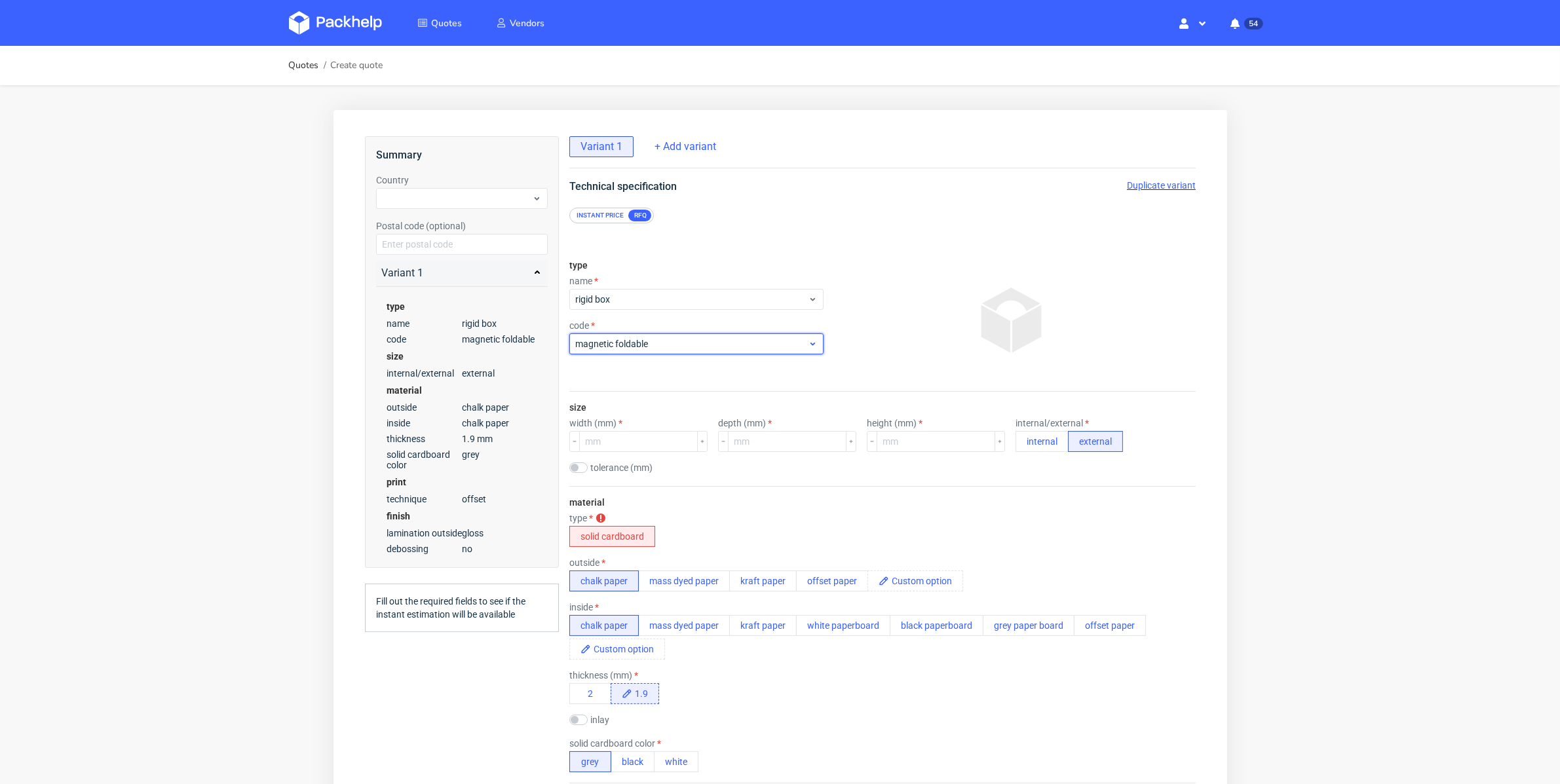
click at [807, 342] on icon at bounding box center [812, 343] width 10 height 10
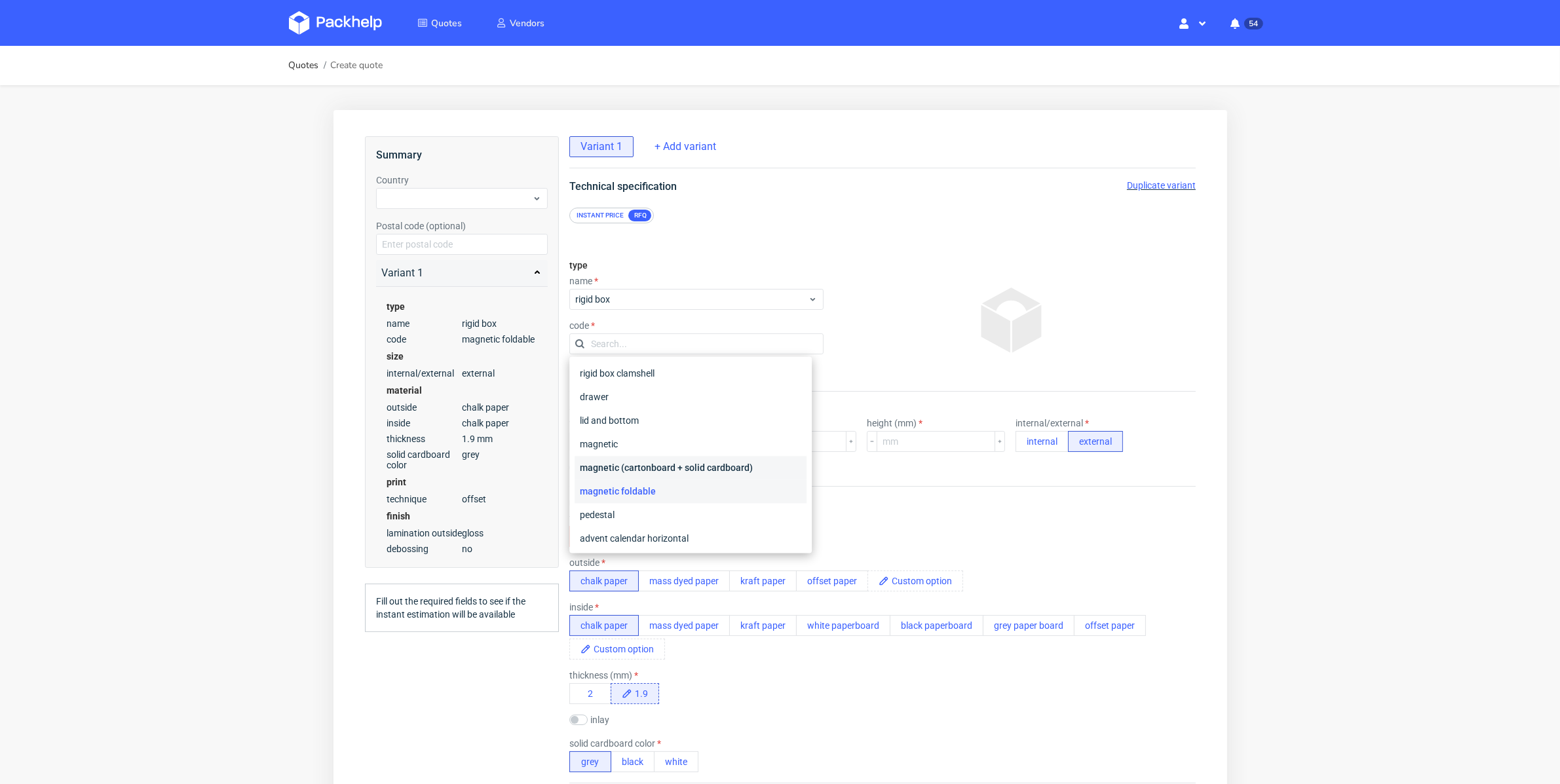
click at [720, 459] on div "magnetic (cartonboard + solid cardboard)" at bounding box center [690, 468] width 232 height 24
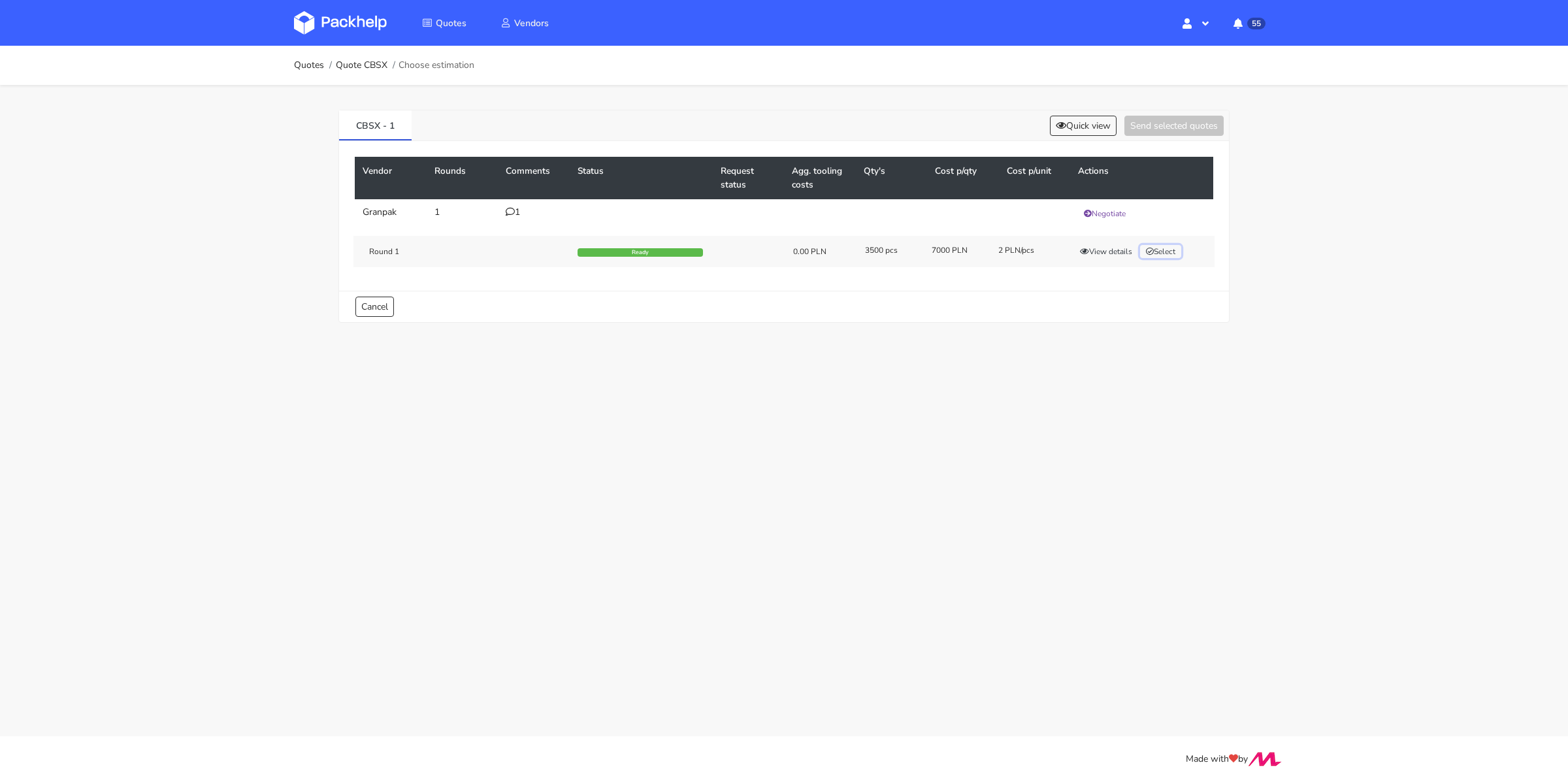
click at [1155, 254] on button "Select" at bounding box center [1161, 251] width 41 height 13
click at [1152, 124] on button "Send selected quotes ( 1 )" at bounding box center [1165, 126] width 118 height 20
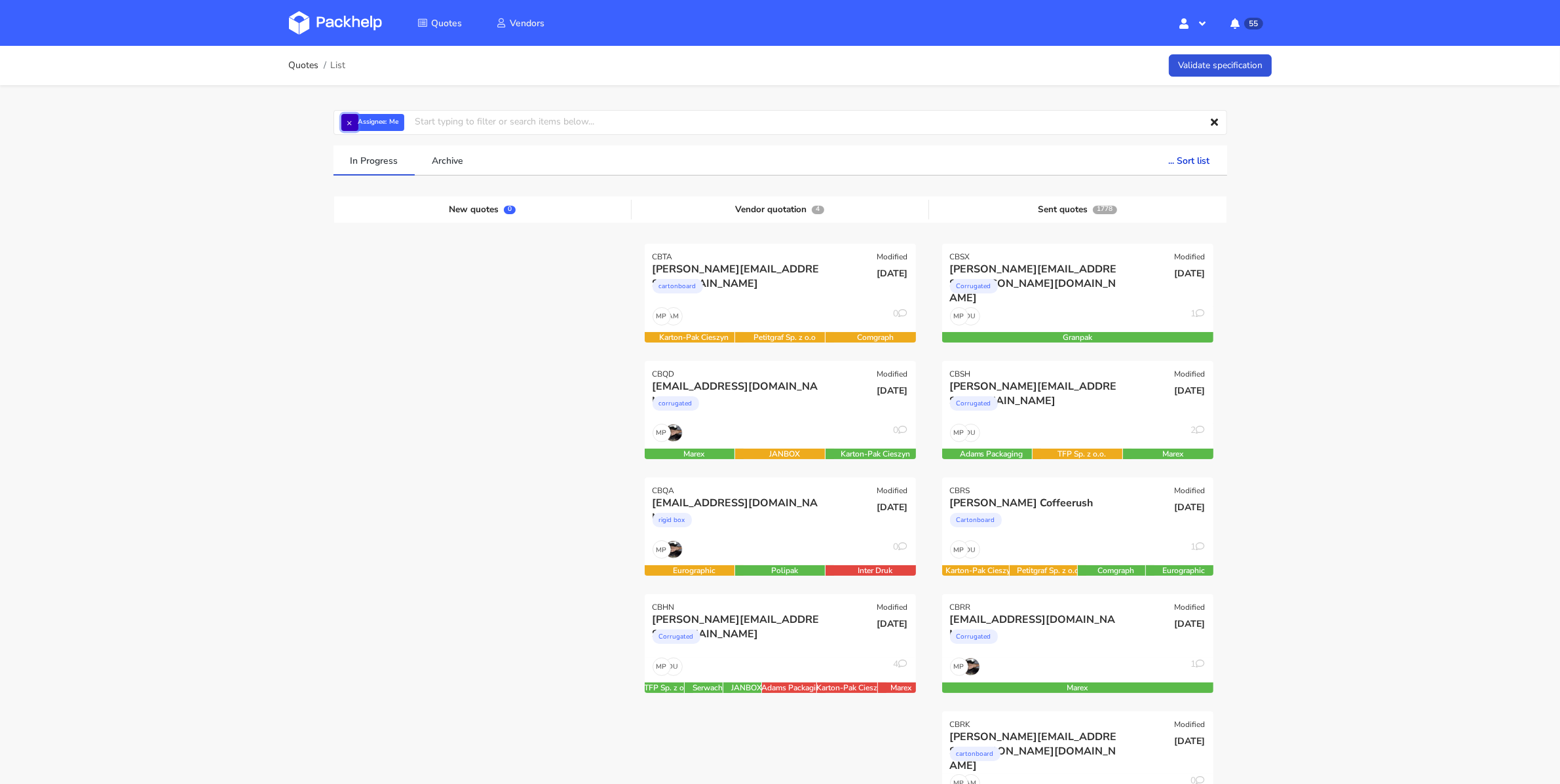
click at [344, 123] on button "×" at bounding box center [350, 122] width 17 height 17
click at [356, 122] on input "text" at bounding box center [780, 122] width 894 height 25
type input "CBQA"
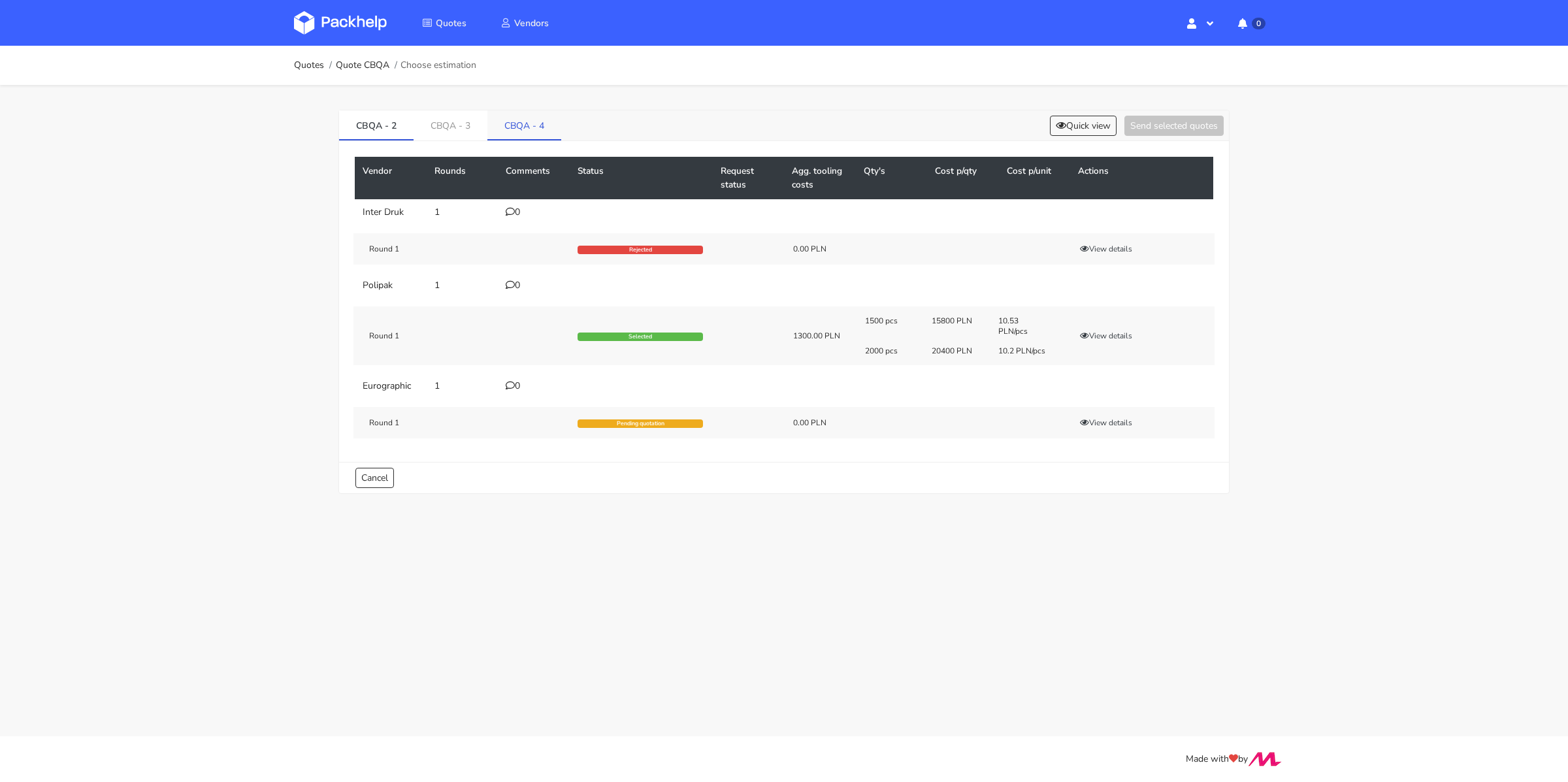
click at [537, 118] on link "CBQA - 4" at bounding box center [524, 125] width 74 height 29
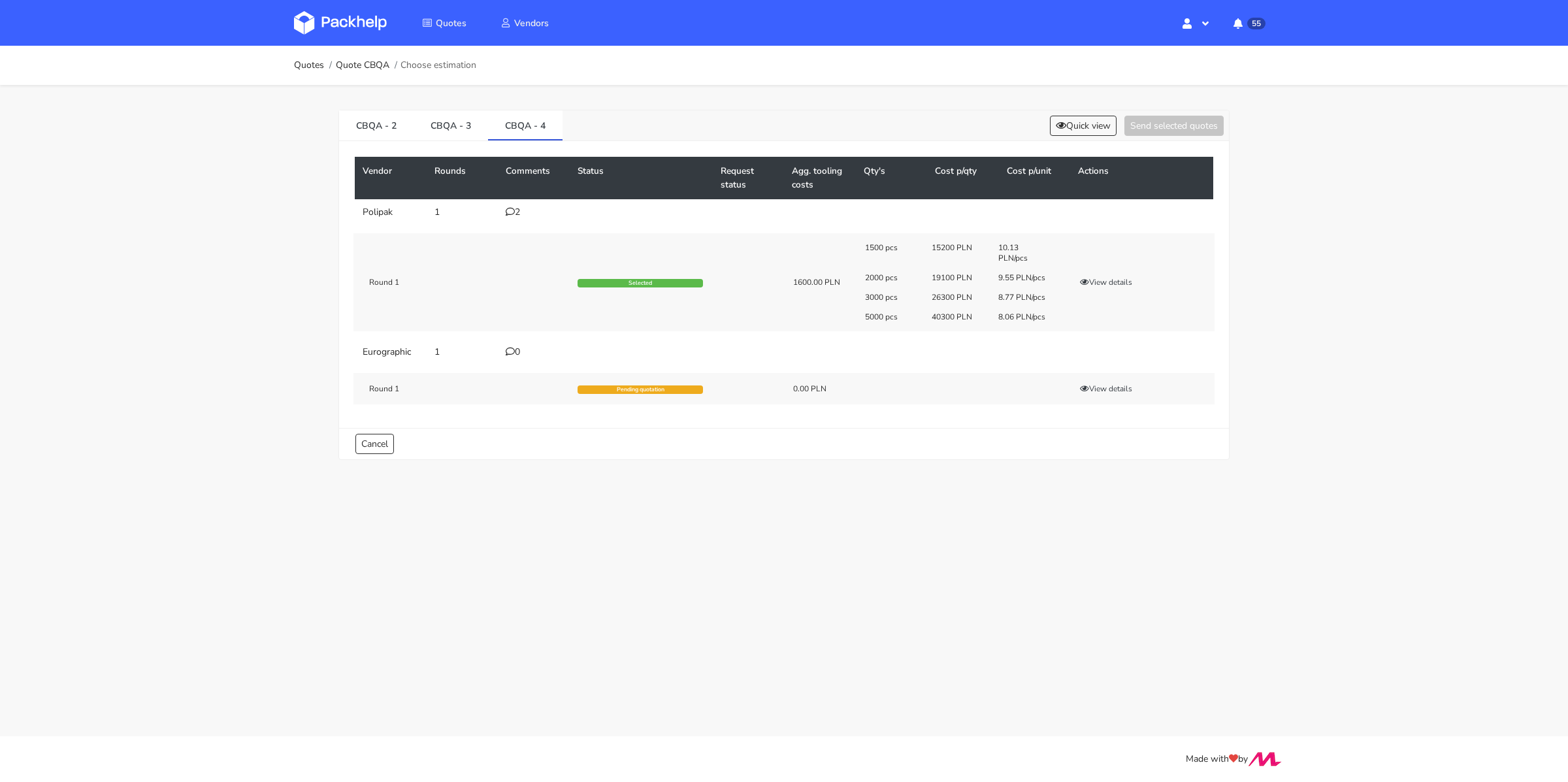
click at [518, 209] on div "2" at bounding box center [534, 212] width 56 height 10
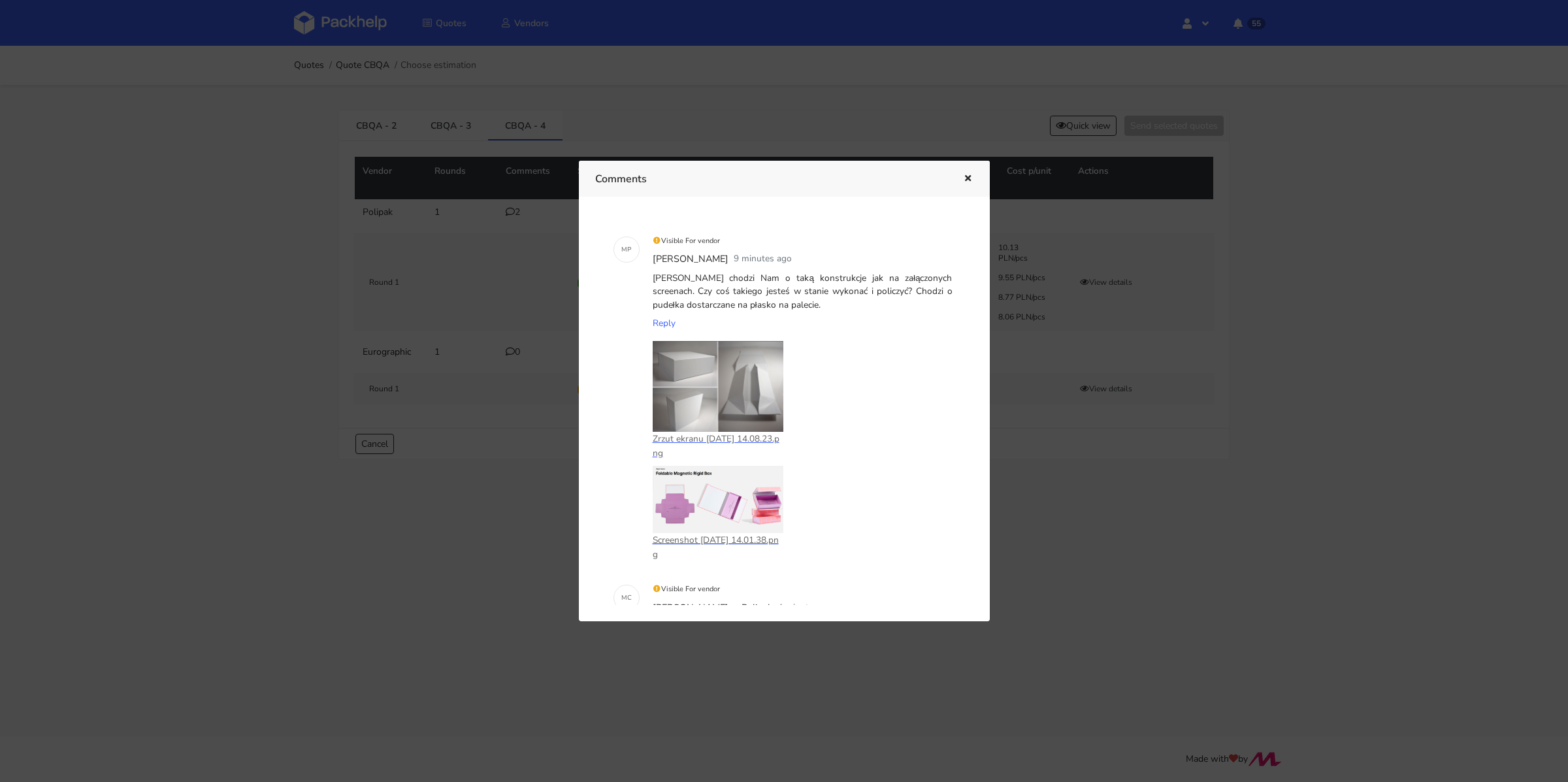
click at [742, 539] on p "Screenshot [DATE] 14.01.38.png" at bounding box center [717, 548] width 130 height 29
click at [467, 295] on div at bounding box center [784, 391] width 1568 height 782
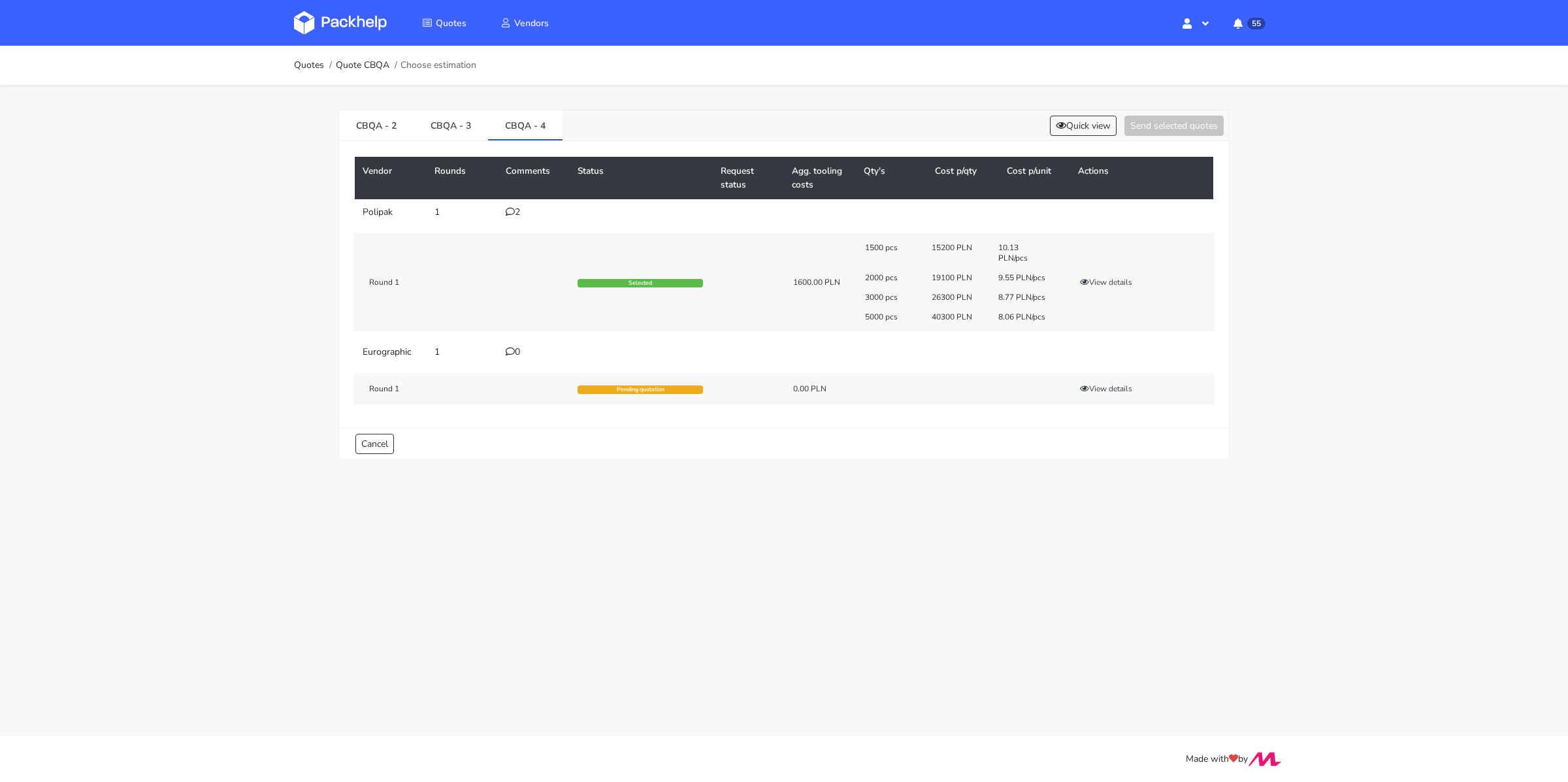
click at [508, 212] on icon at bounding box center [510, 211] width 9 height 9
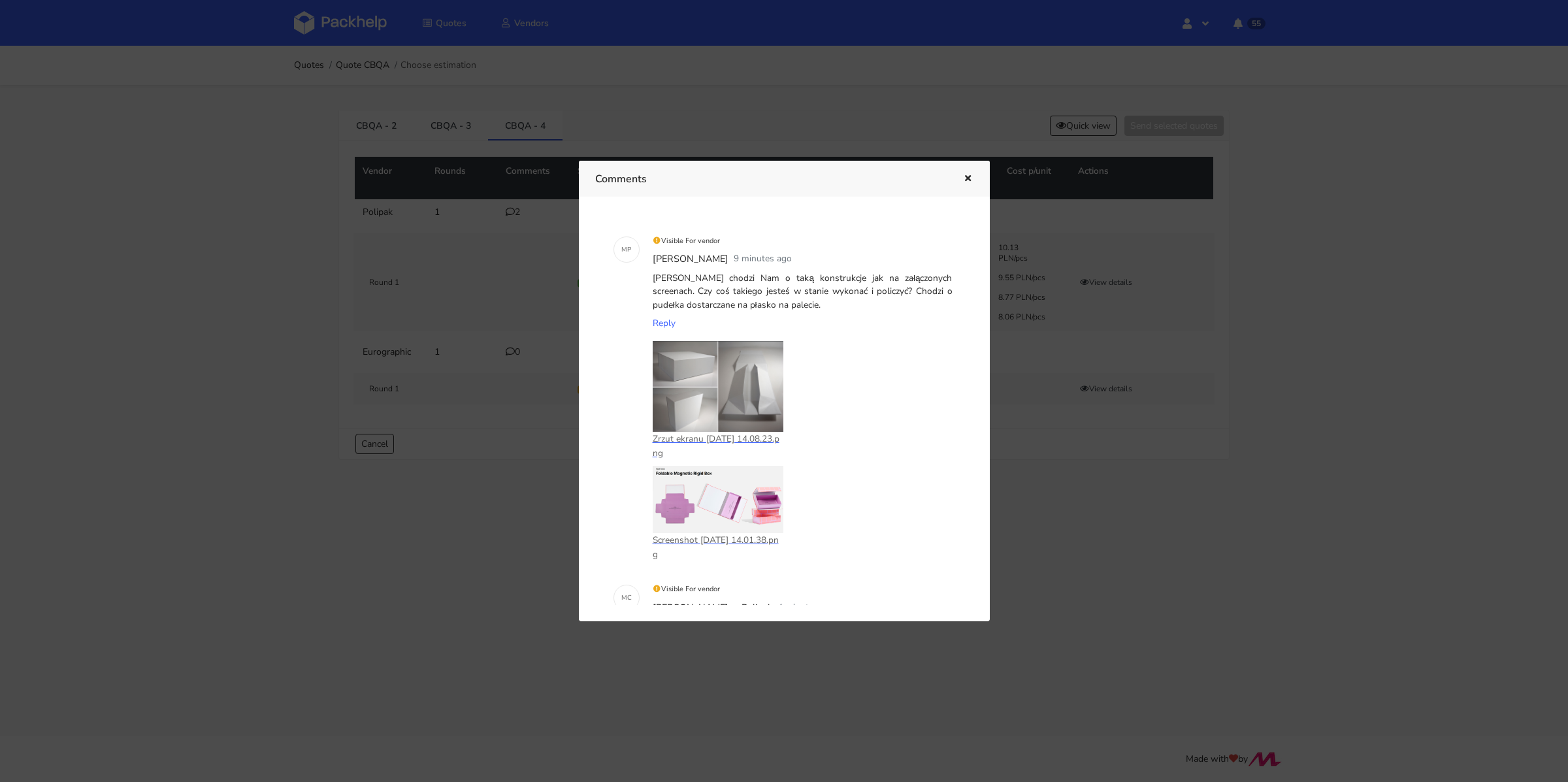
scroll to position [224, 0]
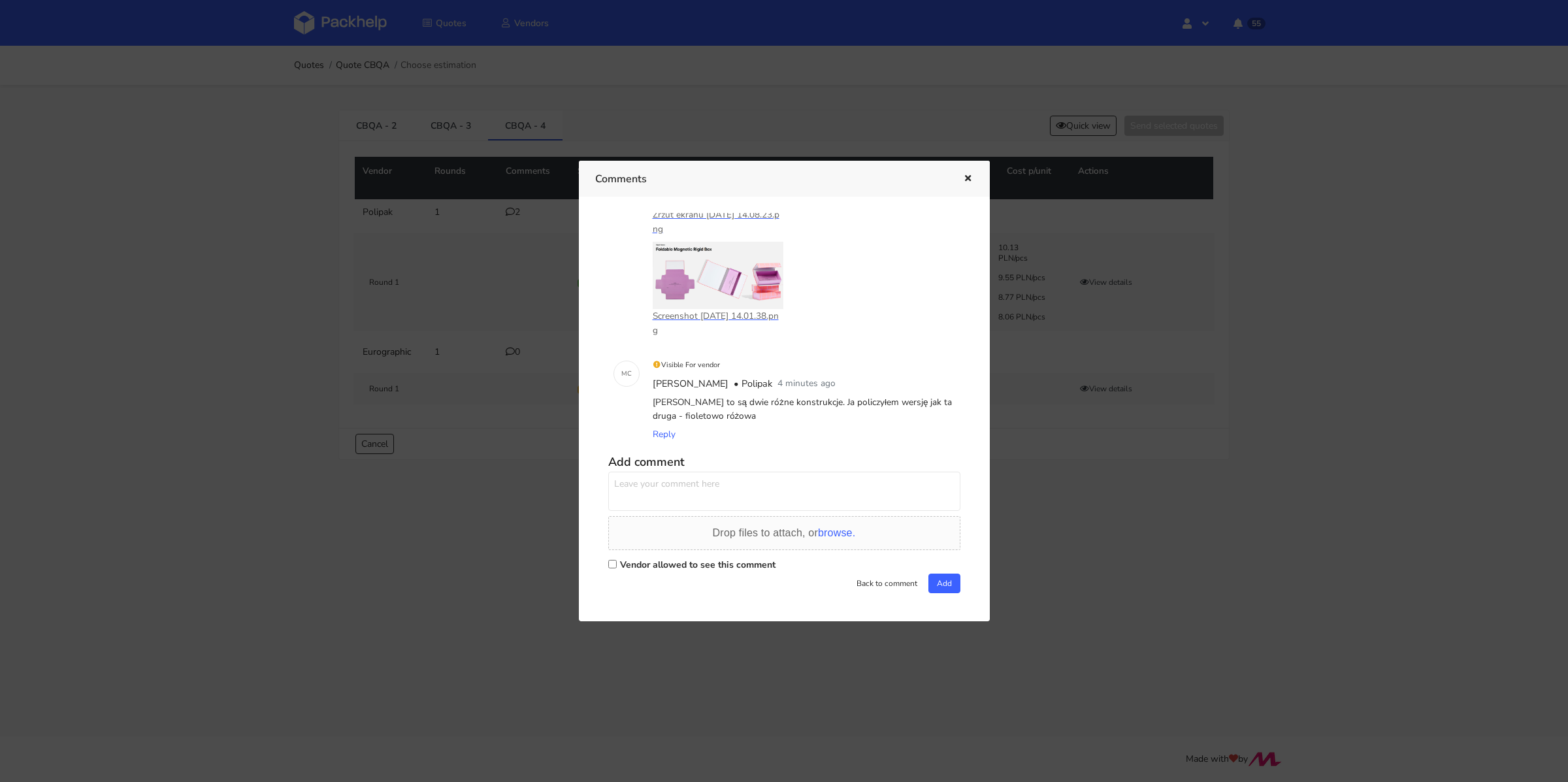
click at [675, 566] on label "Vendor allowed to see this comment" at bounding box center [698, 565] width 156 height 13
click at [617, 566] on input "Vendor allowed to see this comment" at bounding box center [612, 564] width 9 height 9
checkbox input "true"
click at [663, 501] on textarea at bounding box center [784, 492] width 352 height 39
type textarea "D"
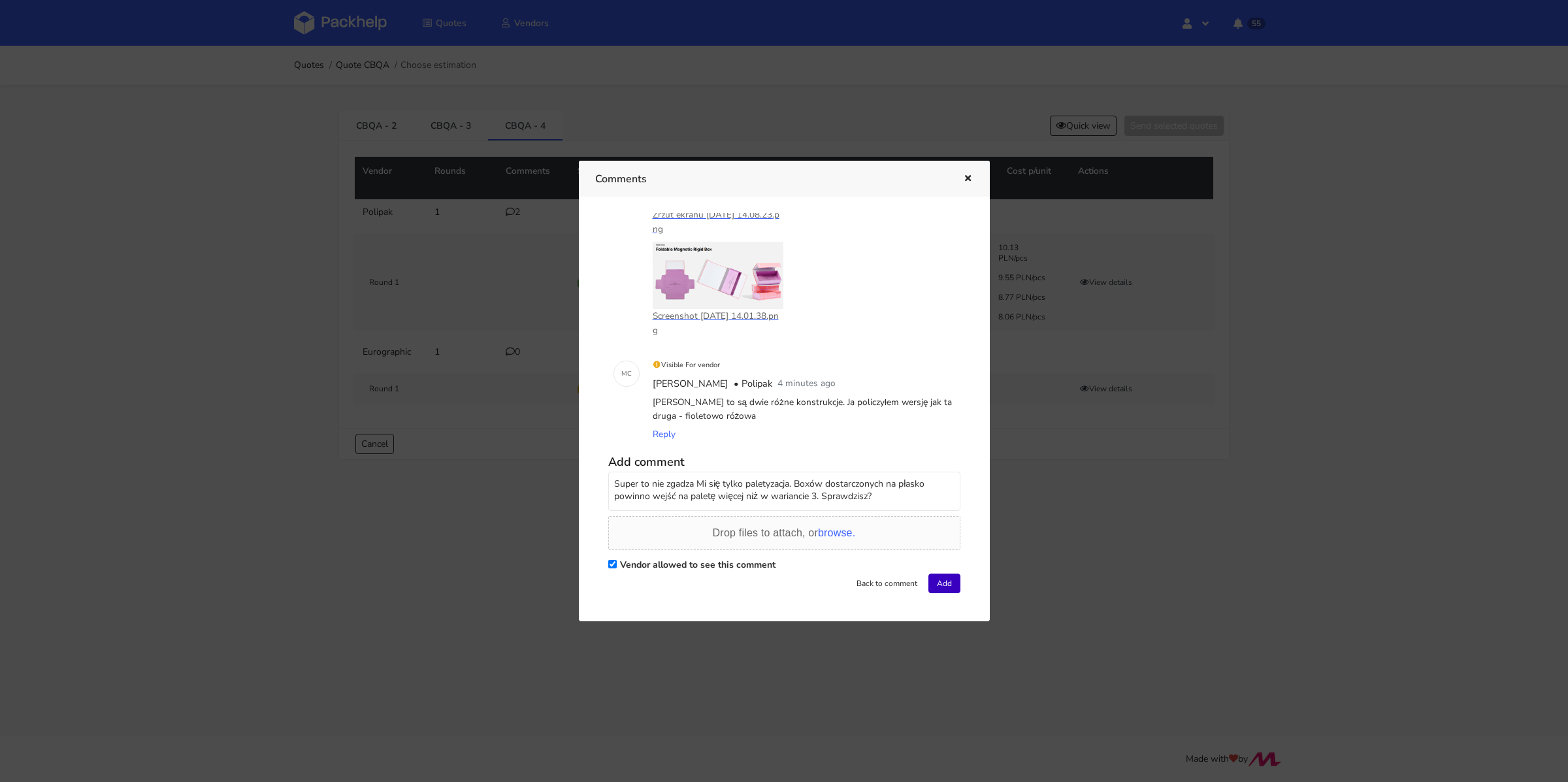
type textarea "Super to nie zgadza Mi się tylko paletyzacja. Boxów dostarczonych na płasko pow…"
click at [934, 581] on button "Add" at bounding box center [945, 583] width 32 height 20
click at [974, 181] on div "Comments" at bounding box center [784, 179] width 411 height 36
click at [969, 181] on icon "button" at bounding box center [968, 179] width 11 height 9
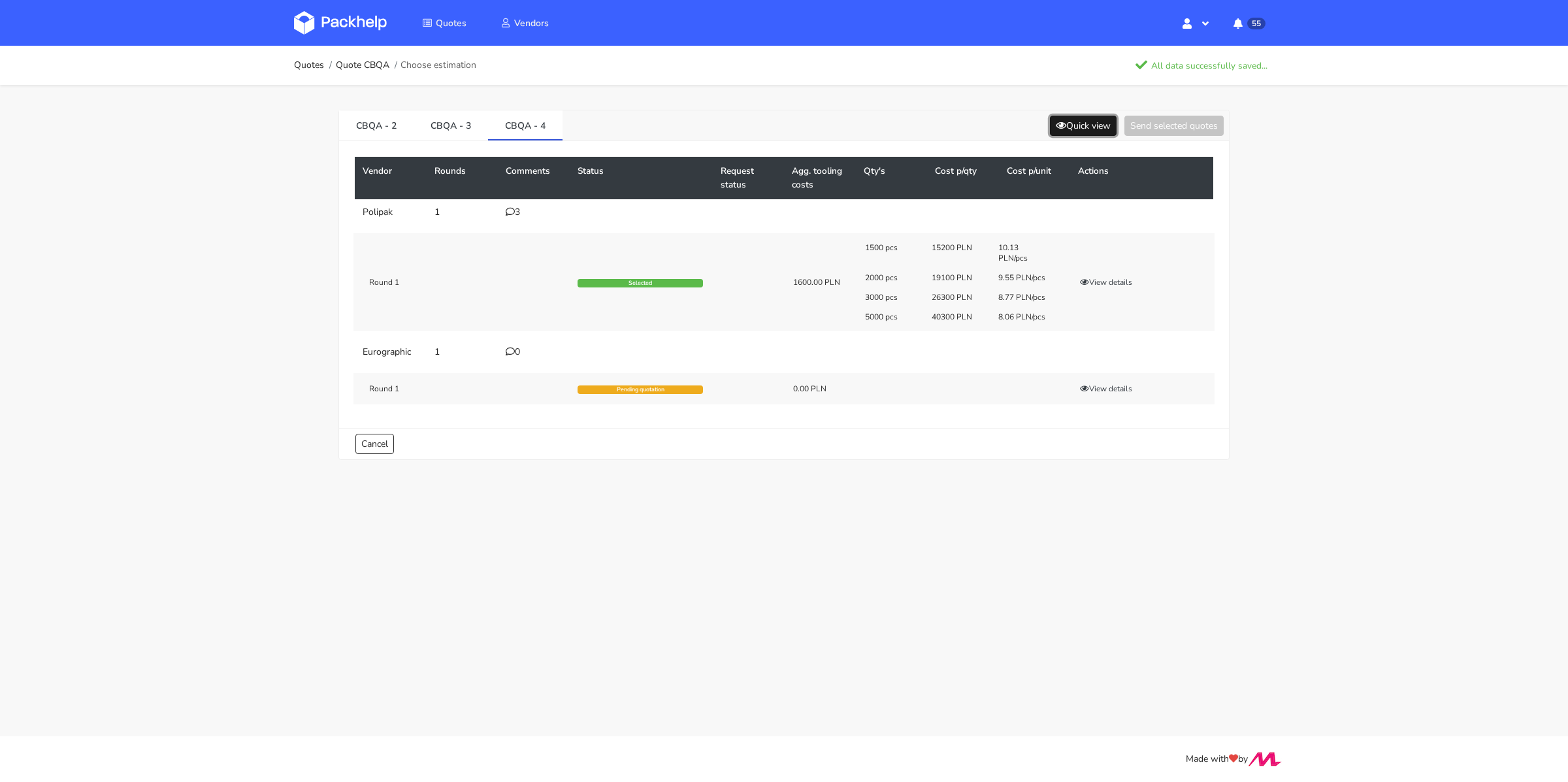
click at [1083, 130] on button "Quick view" at bounding box center [1083, 126] width 66 height 20
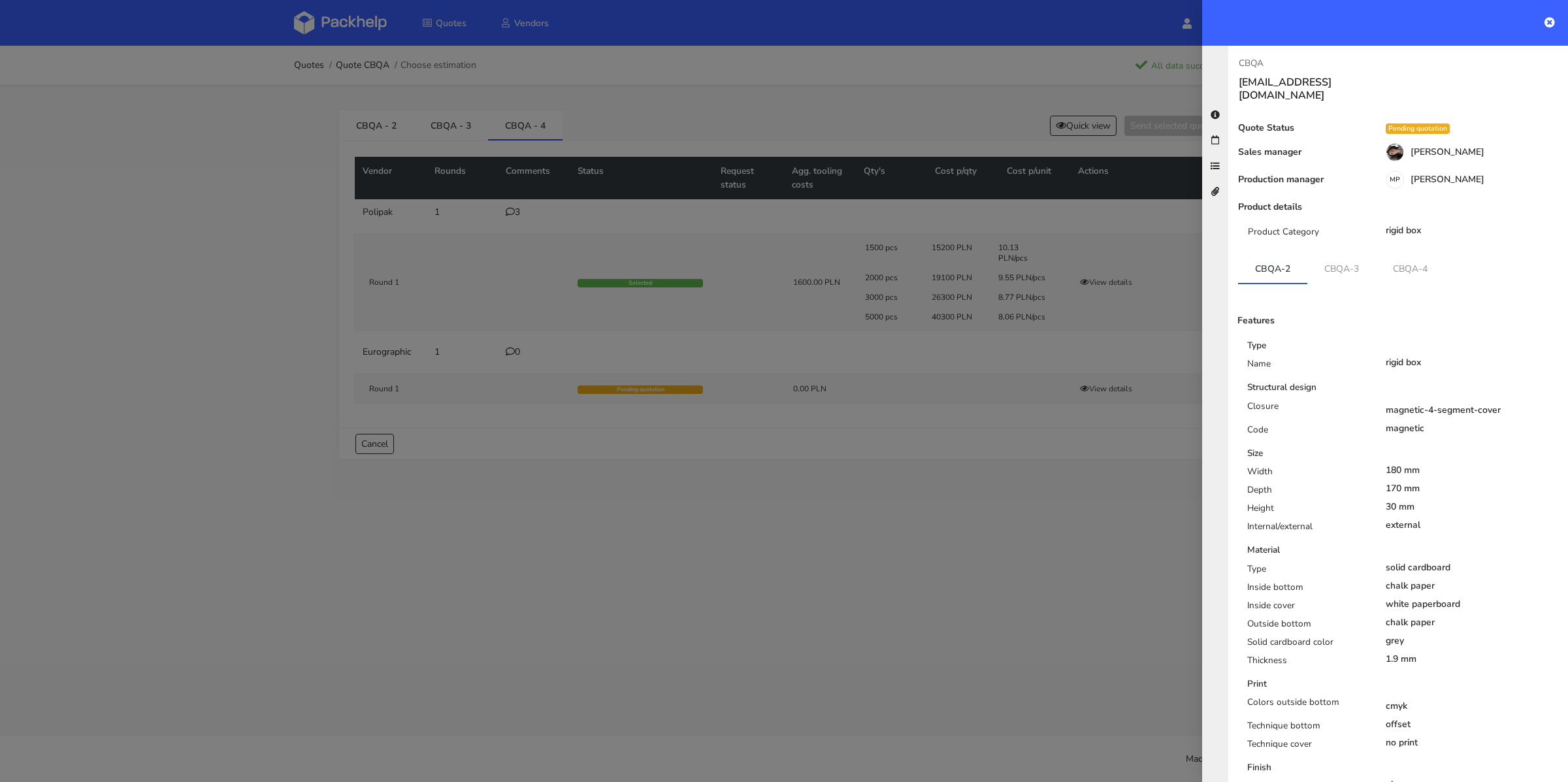
click at [941, 387] on div at bounding box center [784, 391] width 1568 height 782
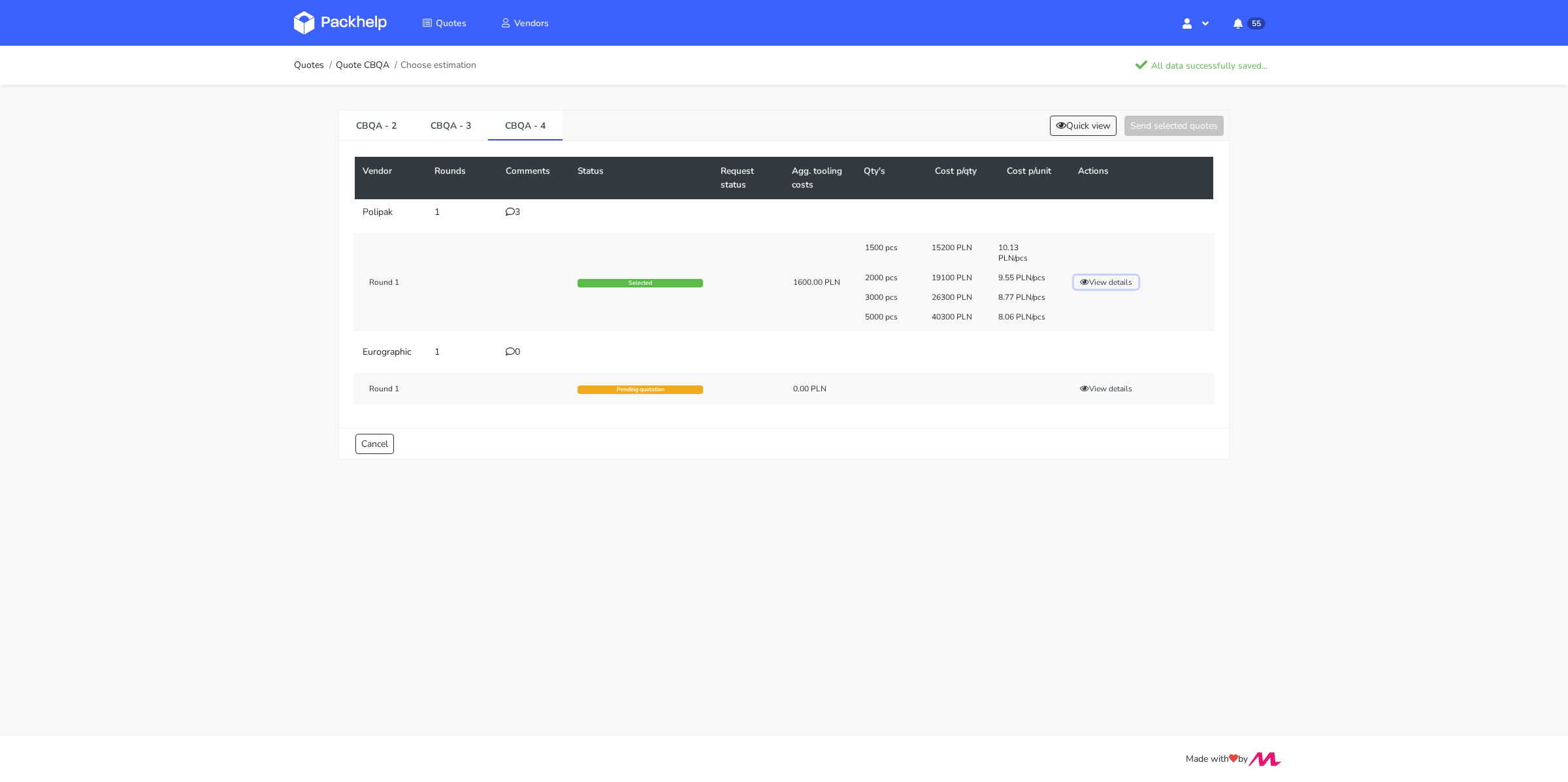
click at [1108, 282] on button "View details" at bounding box center [1106, 282] width 64 height 13
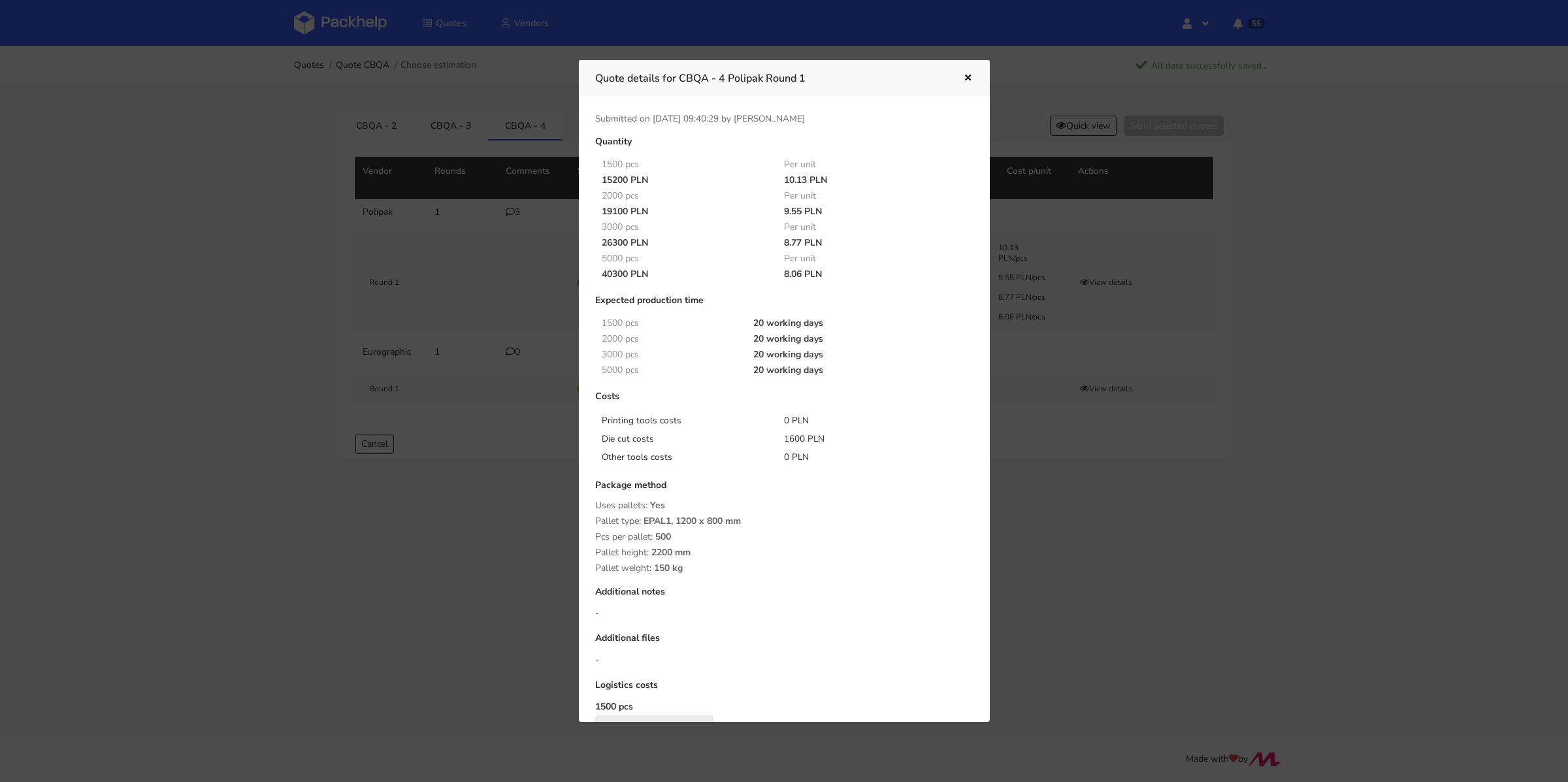
click at [975, 69] on div "Quote details for CBQA - 4 Polipak Round 1" at bounding box center [784, 78] width 411 height 36
click at [964, 80] on icon "button" at bounding box center [968, 78] width 11 height 9
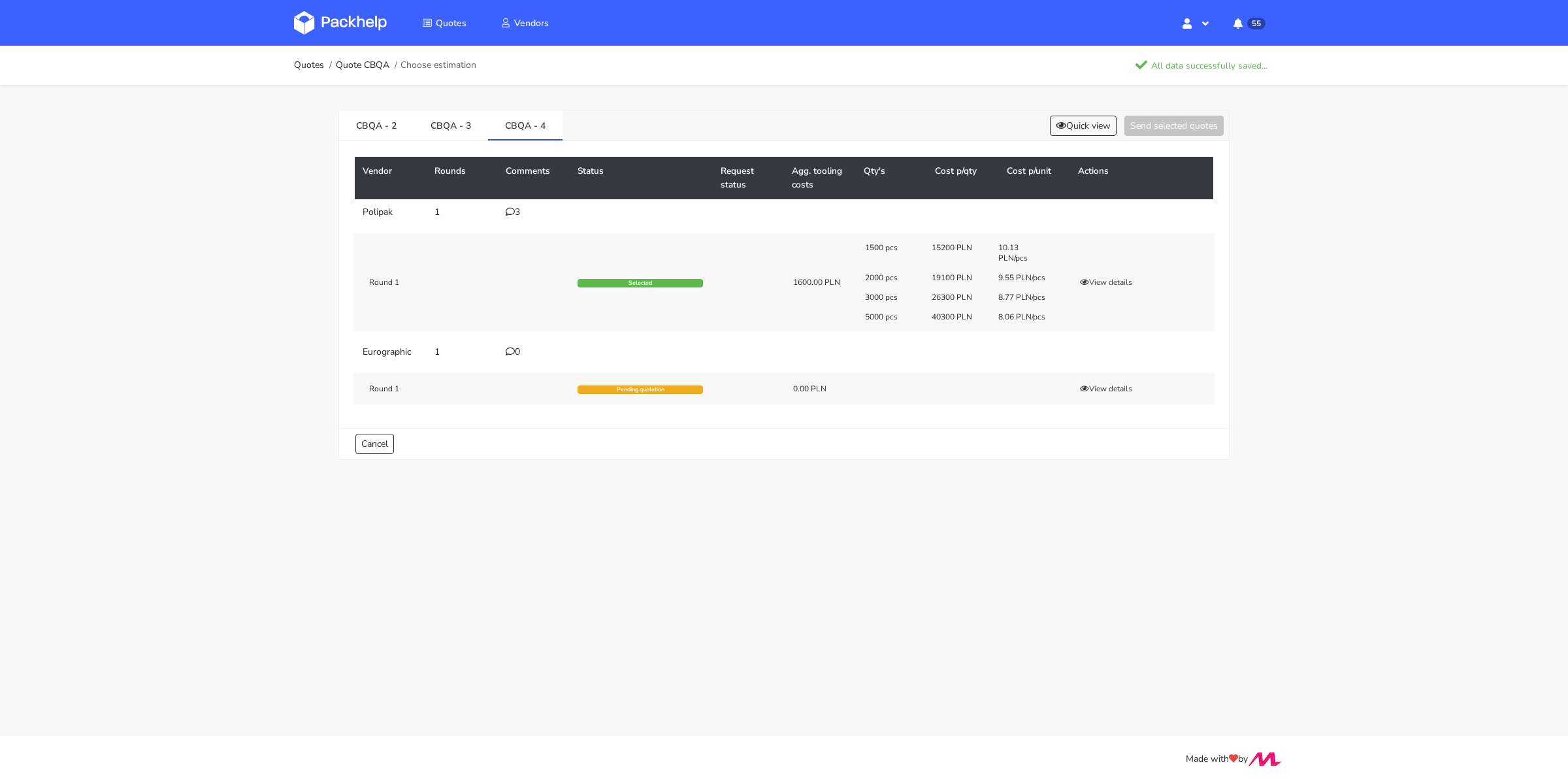
click at [510, 212] on icon at bounding box center [510, 211] width 9 height 9
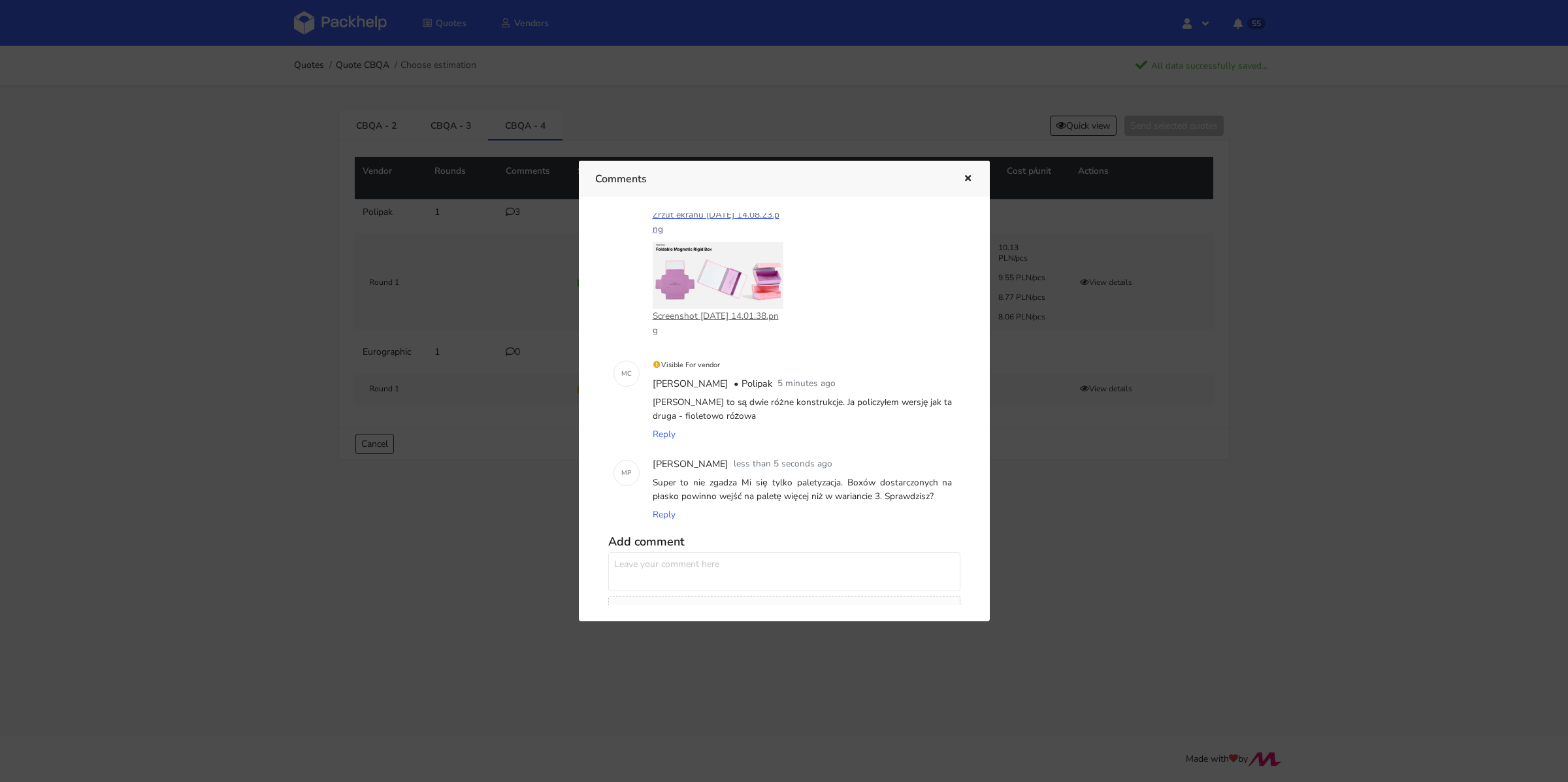
click at [681, 318] on p "Screenshot 2025-10-07 at 14.01.38.png" at bounding box center [717, 324] width 130 height 29
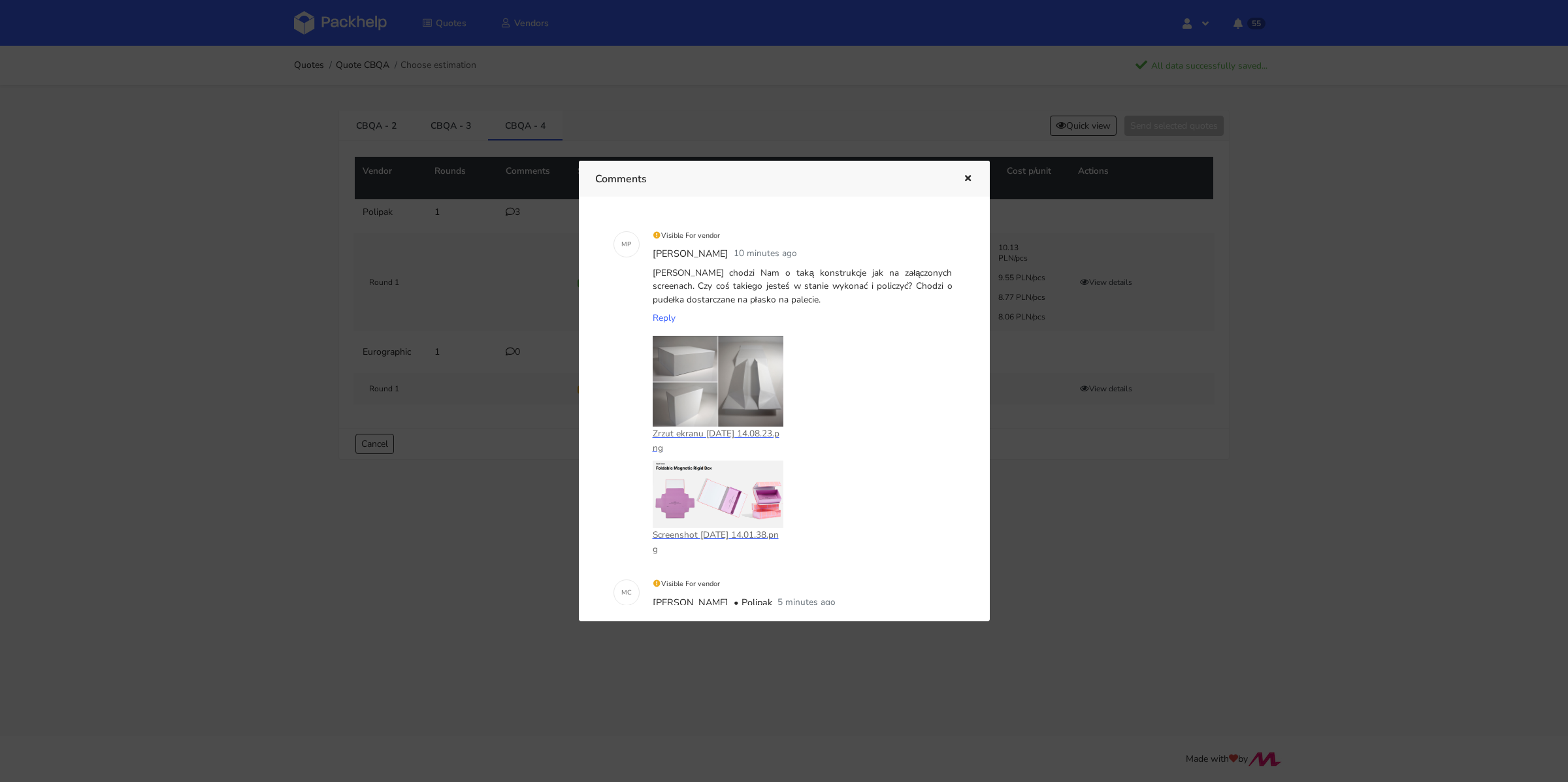
scroll to position [0, 0]
click at [967, 177] on icon "button" at bounding box center [968, 179] width 11 height 9
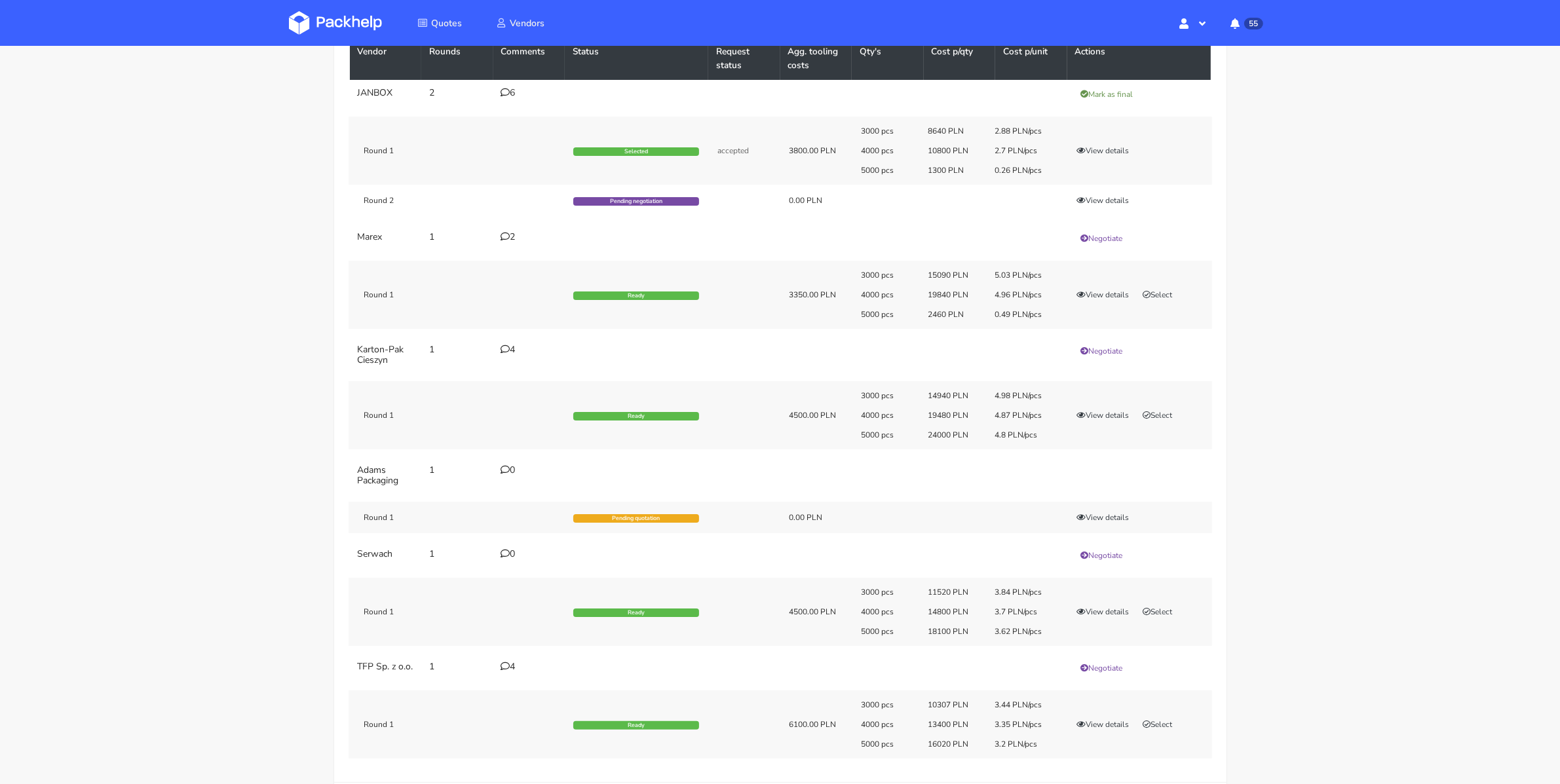
scroll to position [147, 0]
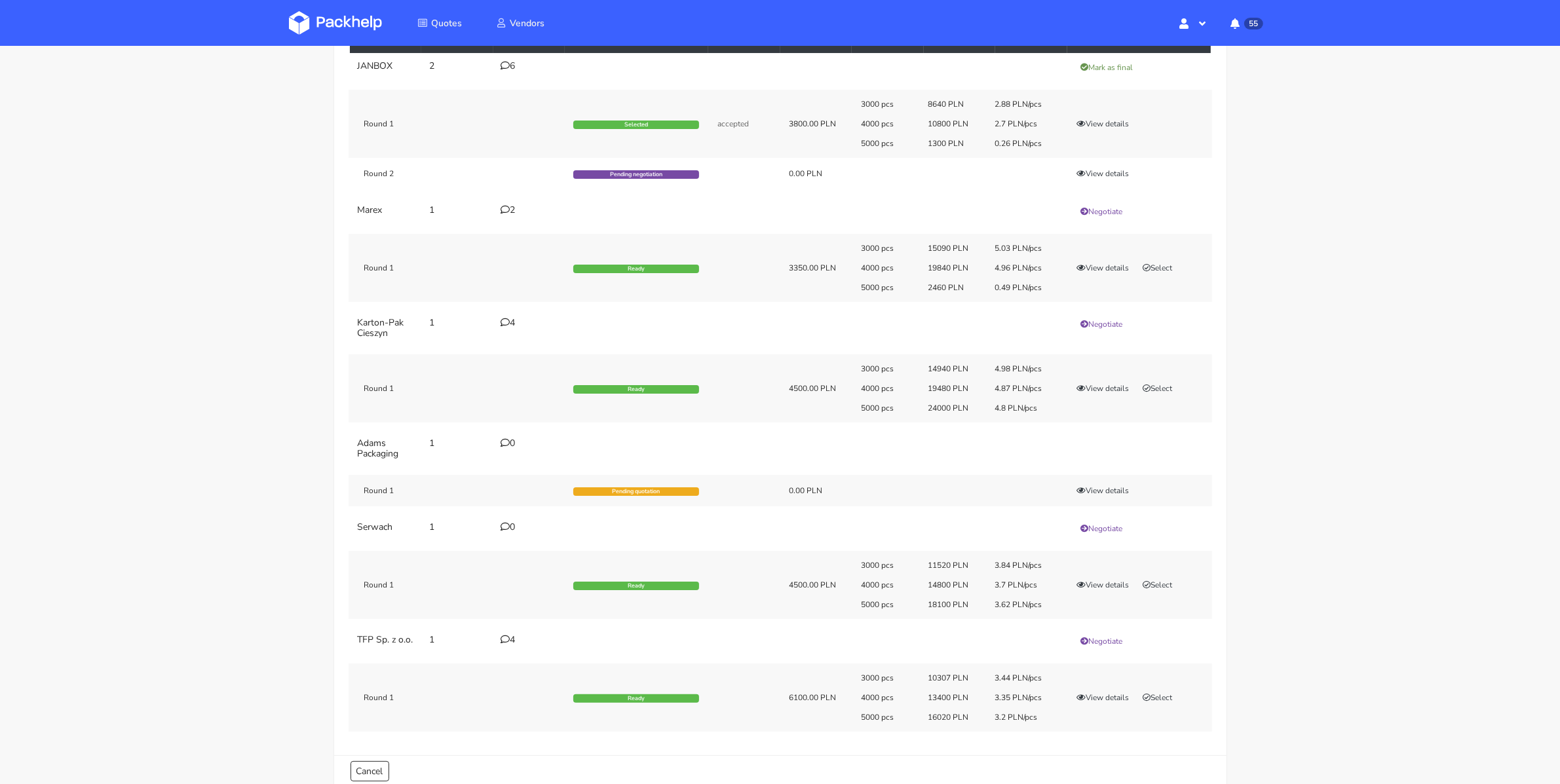
click at [511, 66] on div "6" at bounding box center [530, 66] width 56 height 10
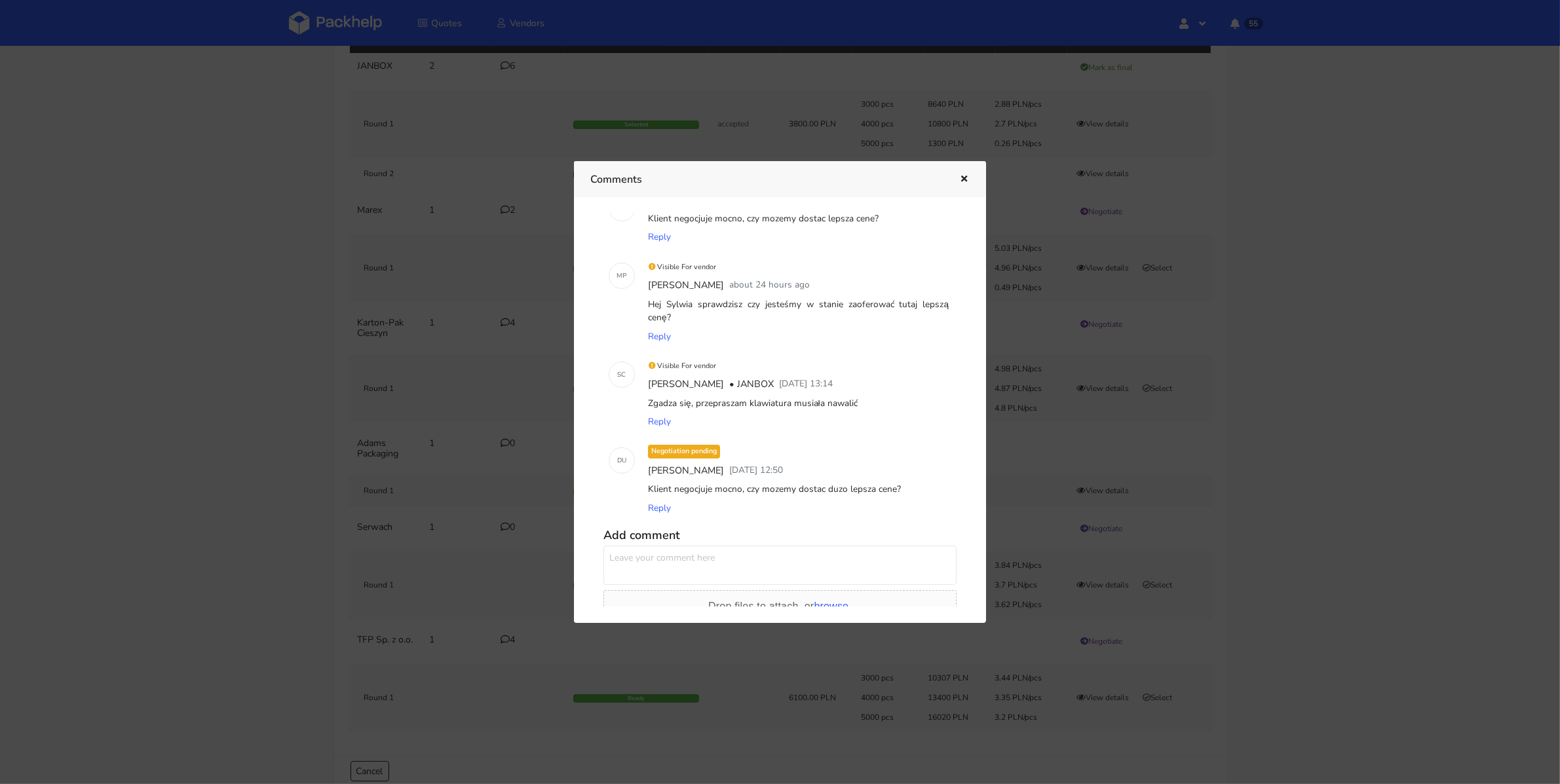
scroll to position [299, 0]
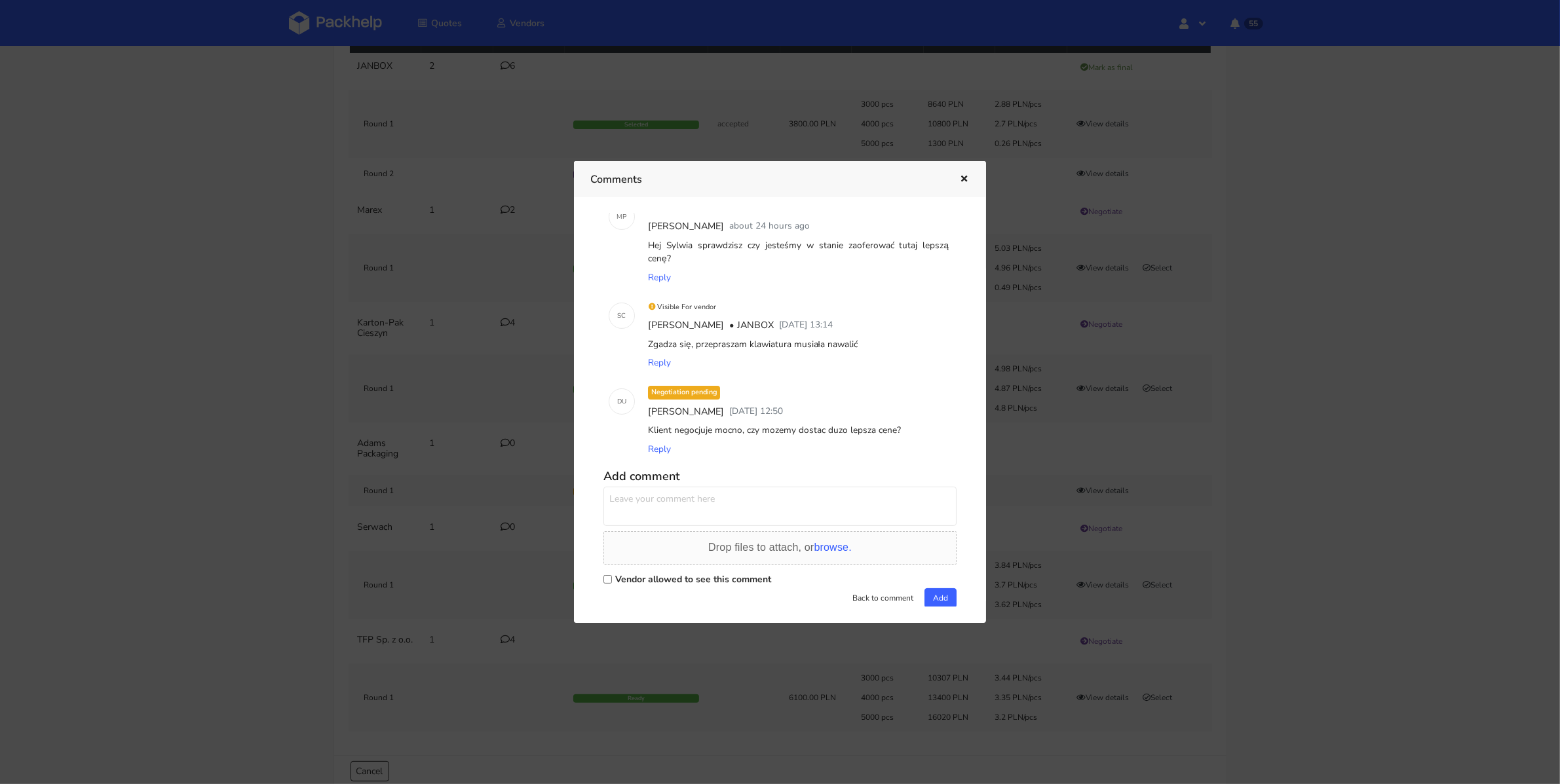
click at [963, 182] on icon "button" at bounding box center [964, 179] width 11 height 9
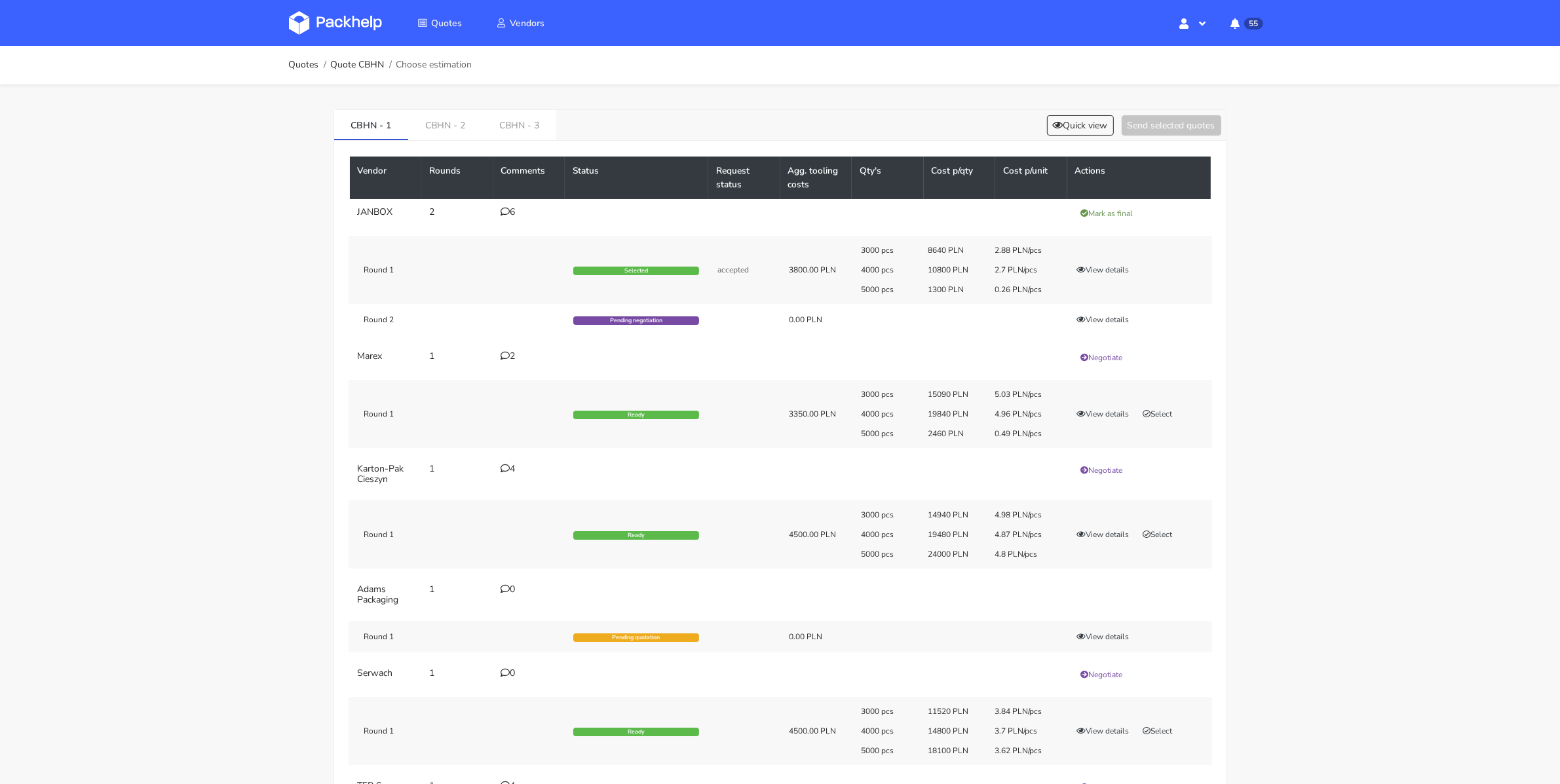
scroll to position [0, 0]
click at [1093, 257] on div "3000 pcs 8640 PLN 2.88 PLN/pcs 4000 pcs 10800 PLN 2.7 PLN/pcs 5000 pcs 1300 PLN…" at bounding box center [1031, 271] width 360 height 50
click at [1096, 264] on button "View details" at bounding box center [1103, 270] width 64 height 13
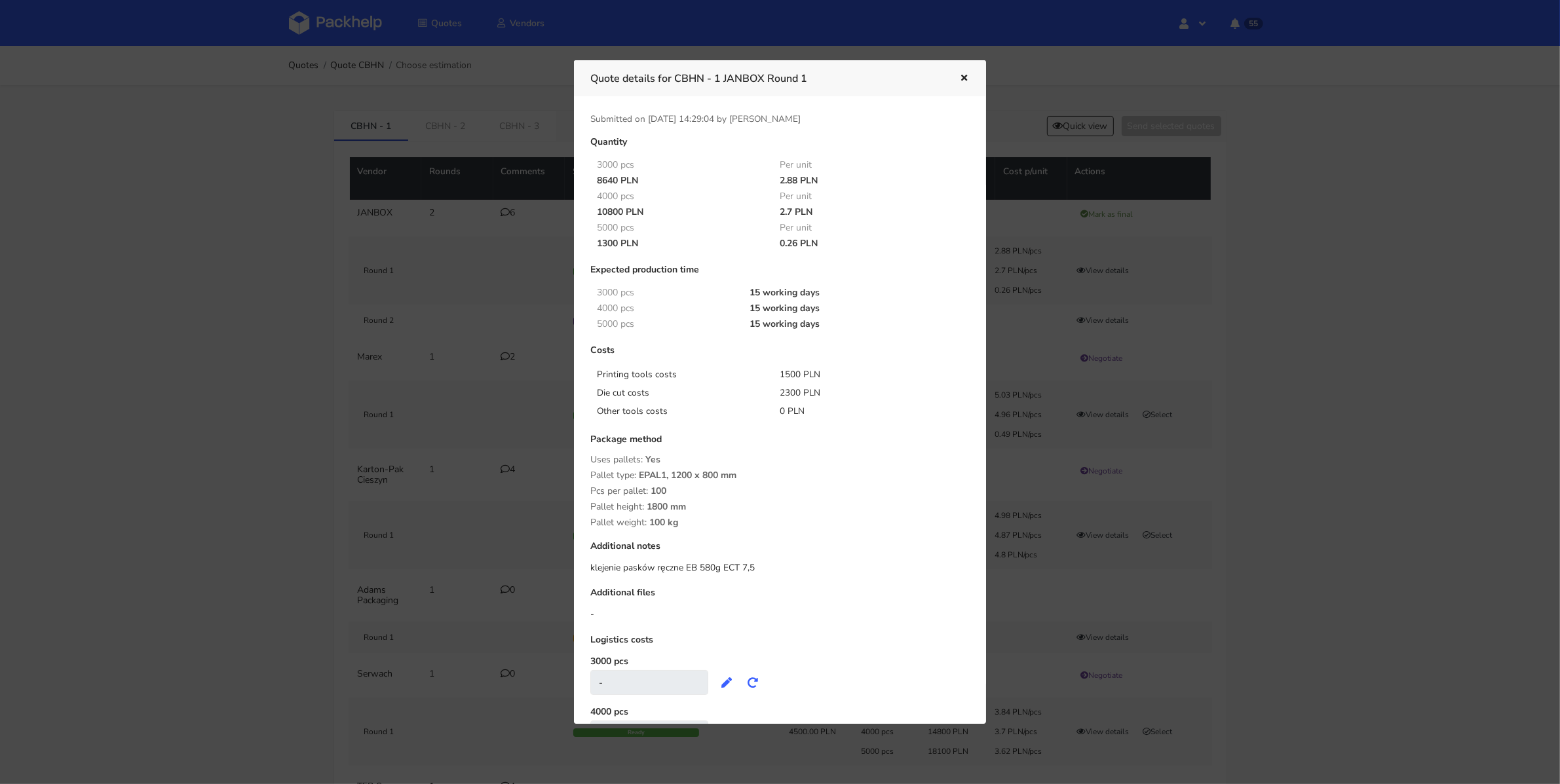
click at [961, 78] on icon "button" at bounding box center [964, 79] width 11 height 9
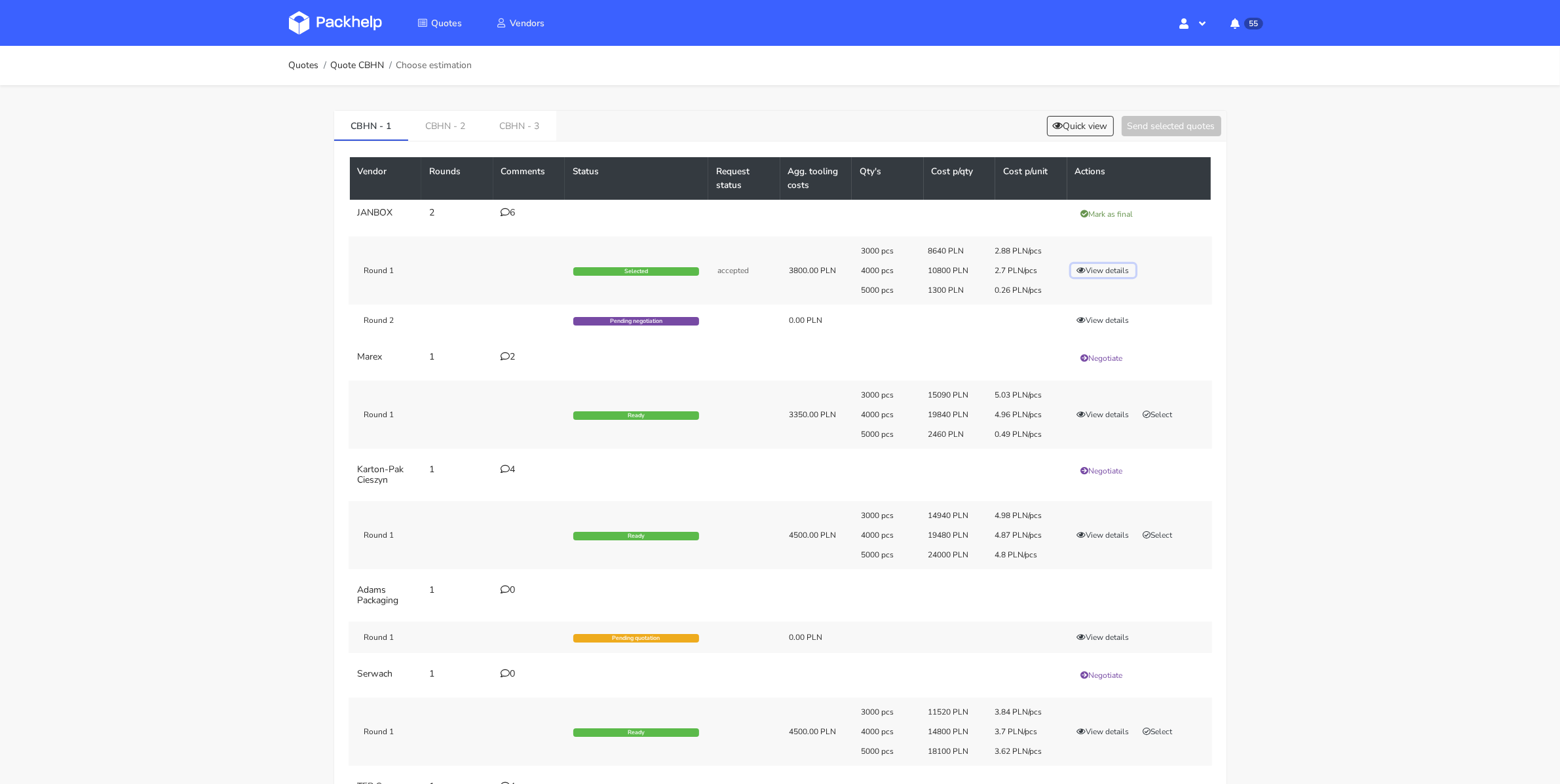
click at [1088, 264] on button "View details" at bounding box center [1103, 270] width 64 height 13
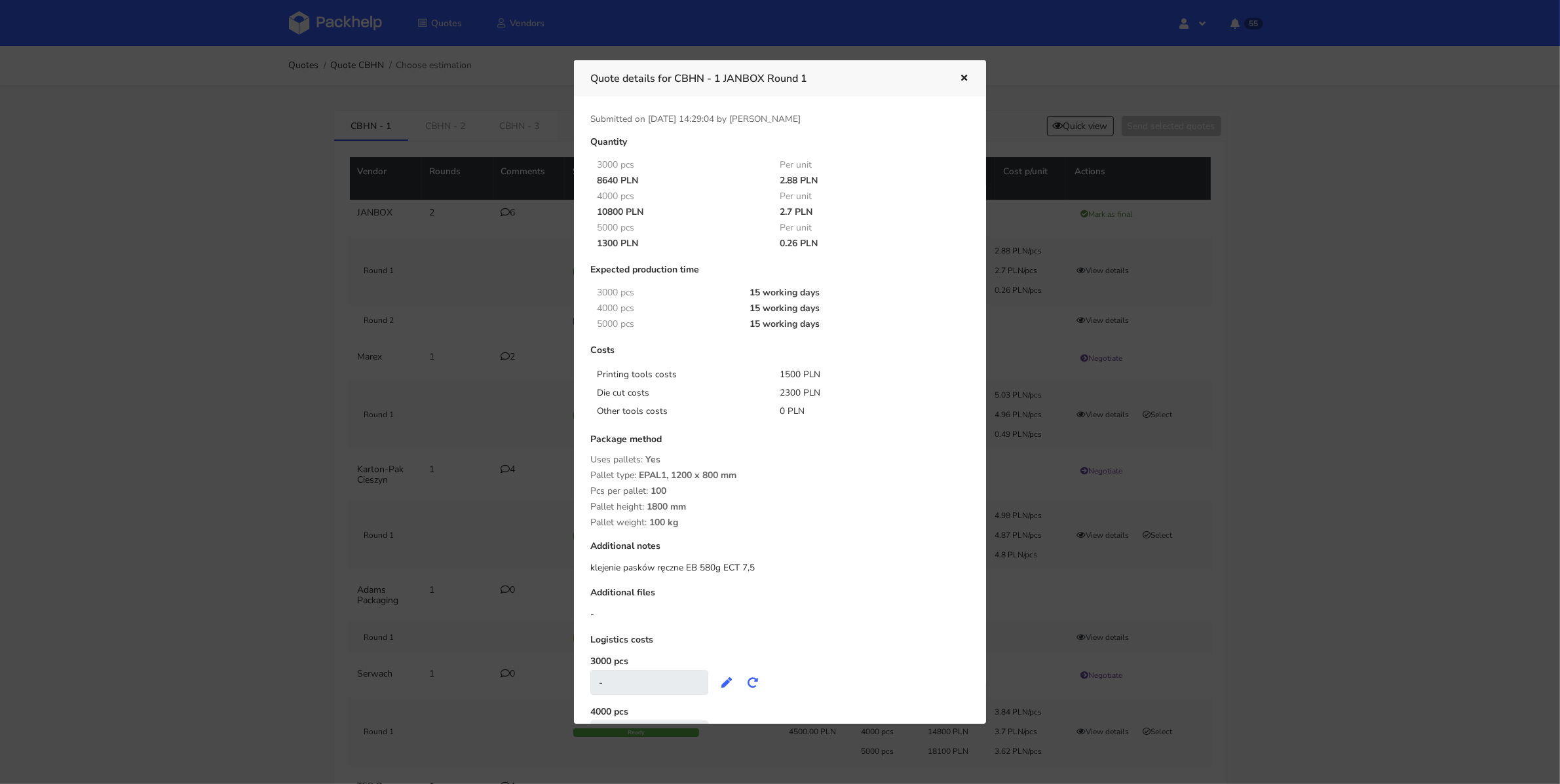
drag, startPoint x: 598, startPoint y: 182, endPoint x: 618, endPoint y: 179, distance: 20.2
click at [618, 179] on div "8640 PLN" at bounding box center [679, 181] width 184 height 10
copy div "8640"
drag, startPoint x: 679, startPoint y: 78, endPoint x: 721, endPoint y: 77, distance: 42.0
click at [721, 77] on h3 "Quote details for CBHN - 1 JANBOX Round 1" at bounding box center [765, 78] width 349 height 18
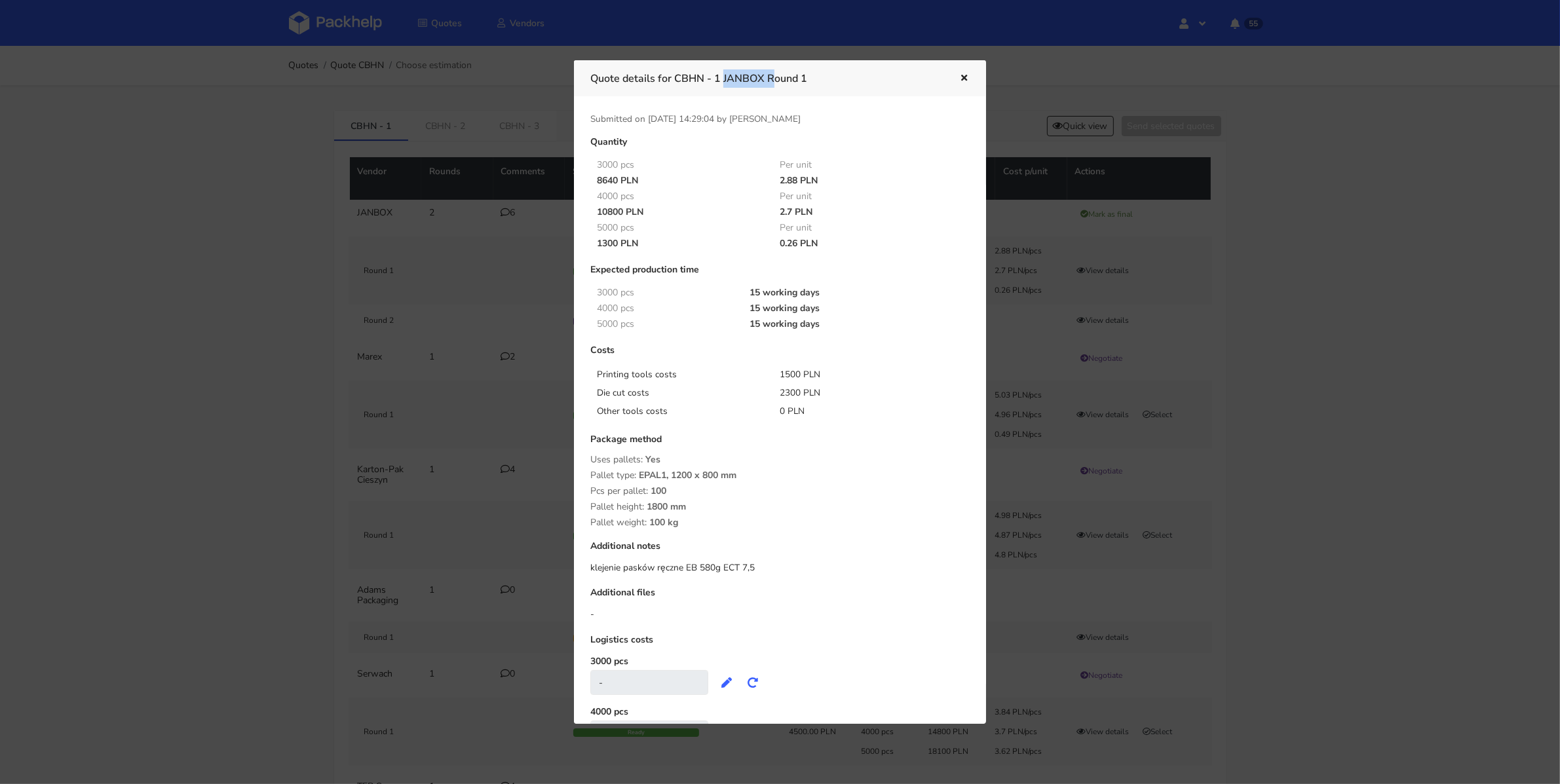
copy h3 "CBHN - 1"
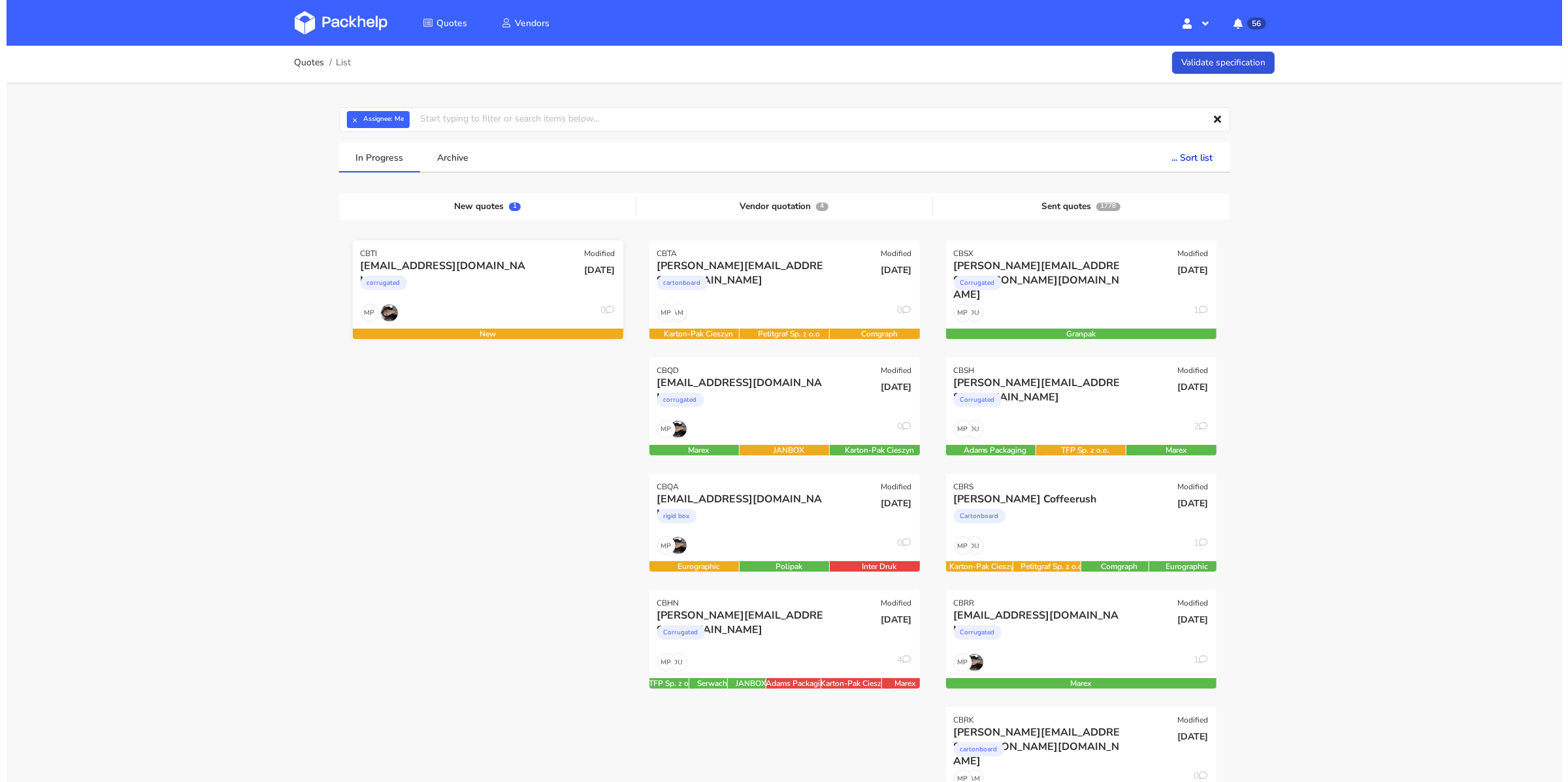
scroll to position [3, 0]
click at [503, 300] on div "[EMAIL_ADDRESS][DOMAIN_NAME] corrugated" at bounding box center [436, 280] width 182 height 44
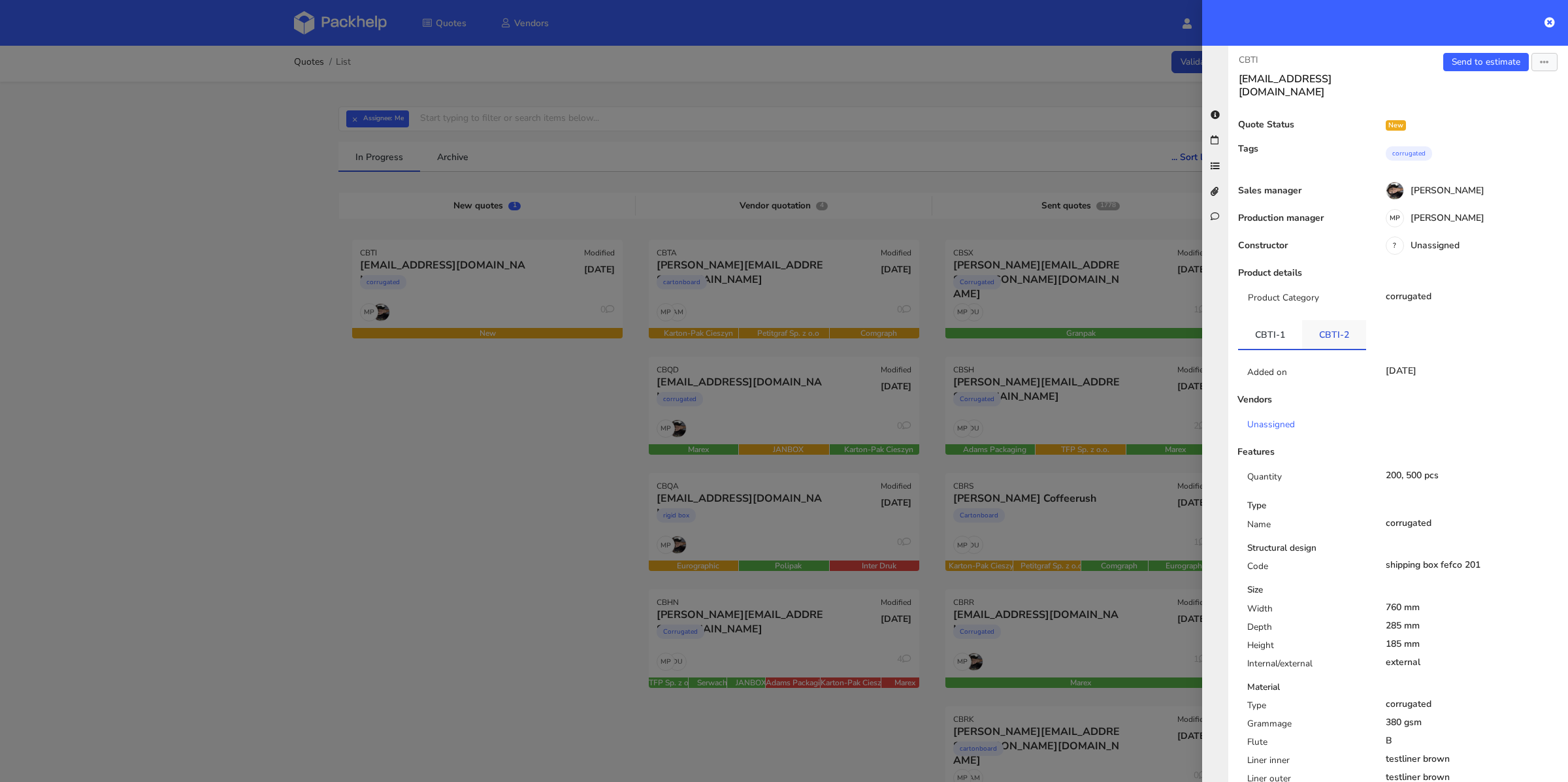
click at [1328, 324] on link "CBTI-2" at bounding box center [1334, 335] width 64 height 29
click at [1255, 326] on link "CBTI-1" at bounding box center [1270, 335] width 64 height 29
click at [1317, 323] on link "CBTI-2" at bounding box center [1334, 335] width 64 height 29
click at [1272, 321] on link "CBTI-1" at bounding box center [1270, 335] width 64 height 29
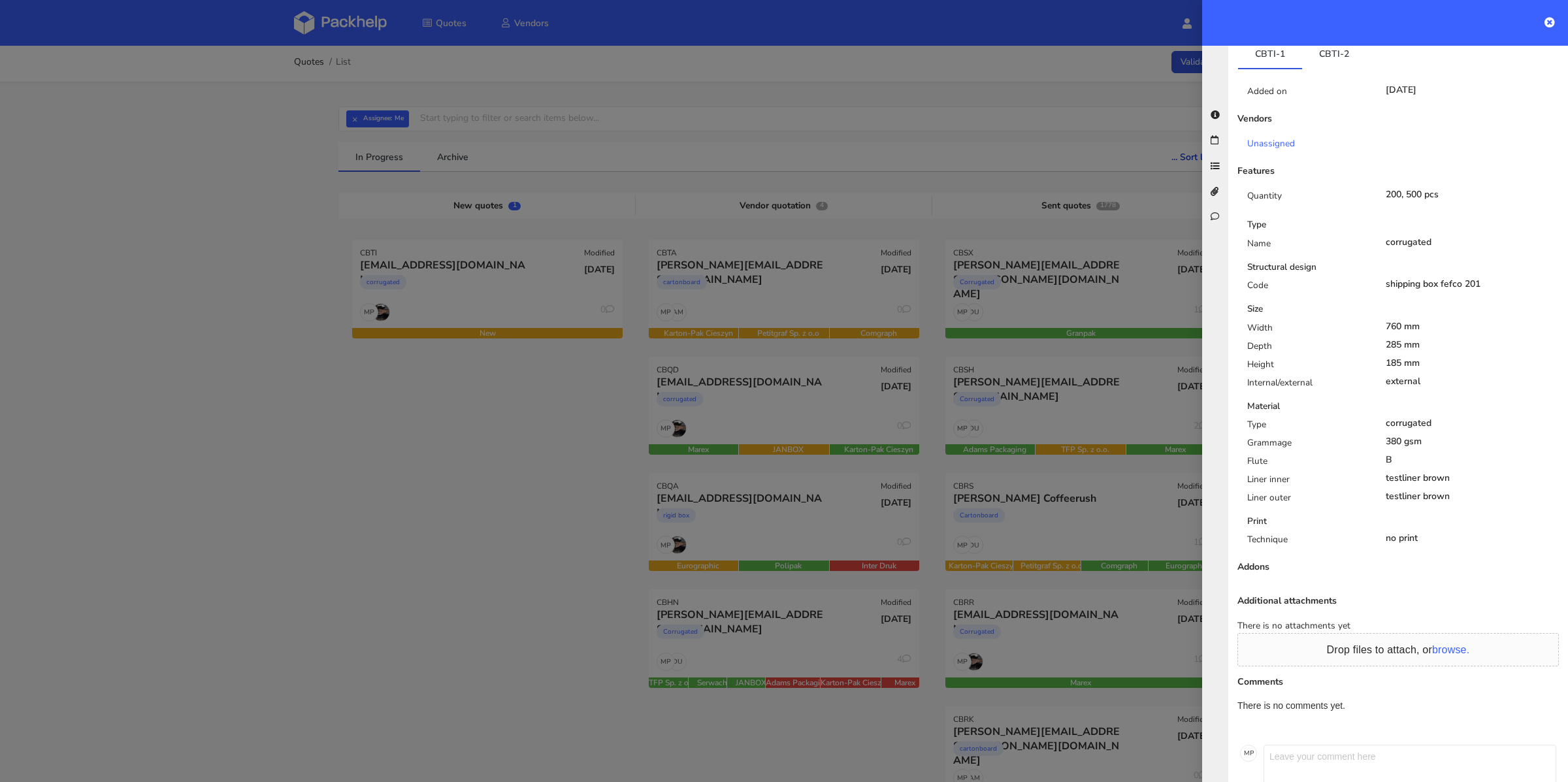
scroll to position [170, 0]
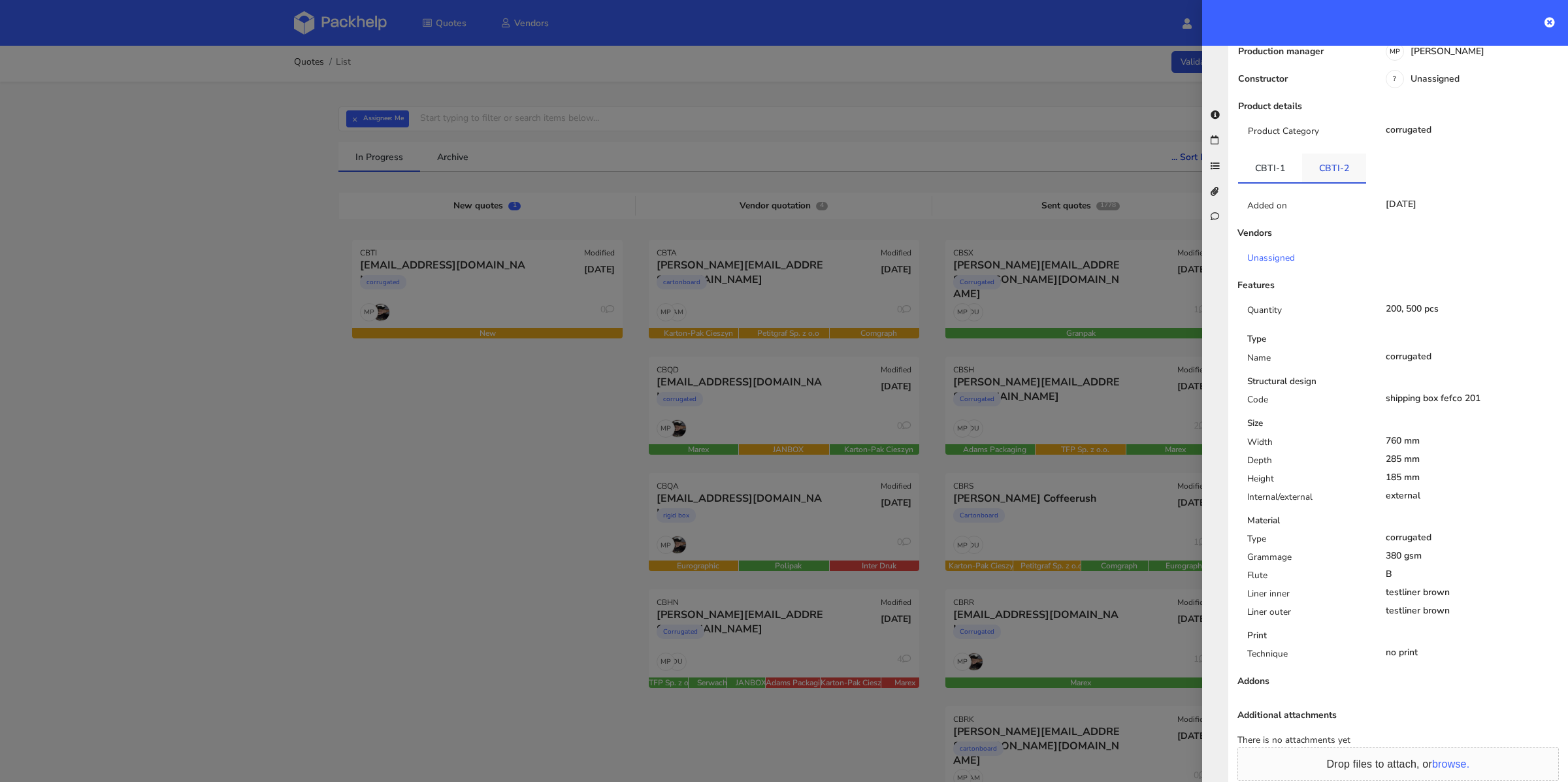
click at [1327, 153] on link "CBTI-2" at bounding box center [1334, 168] width 64 height 29
click at [1288, 153] on link "CBTI-1" at bounding box center [1270, 168] width 64 height 29
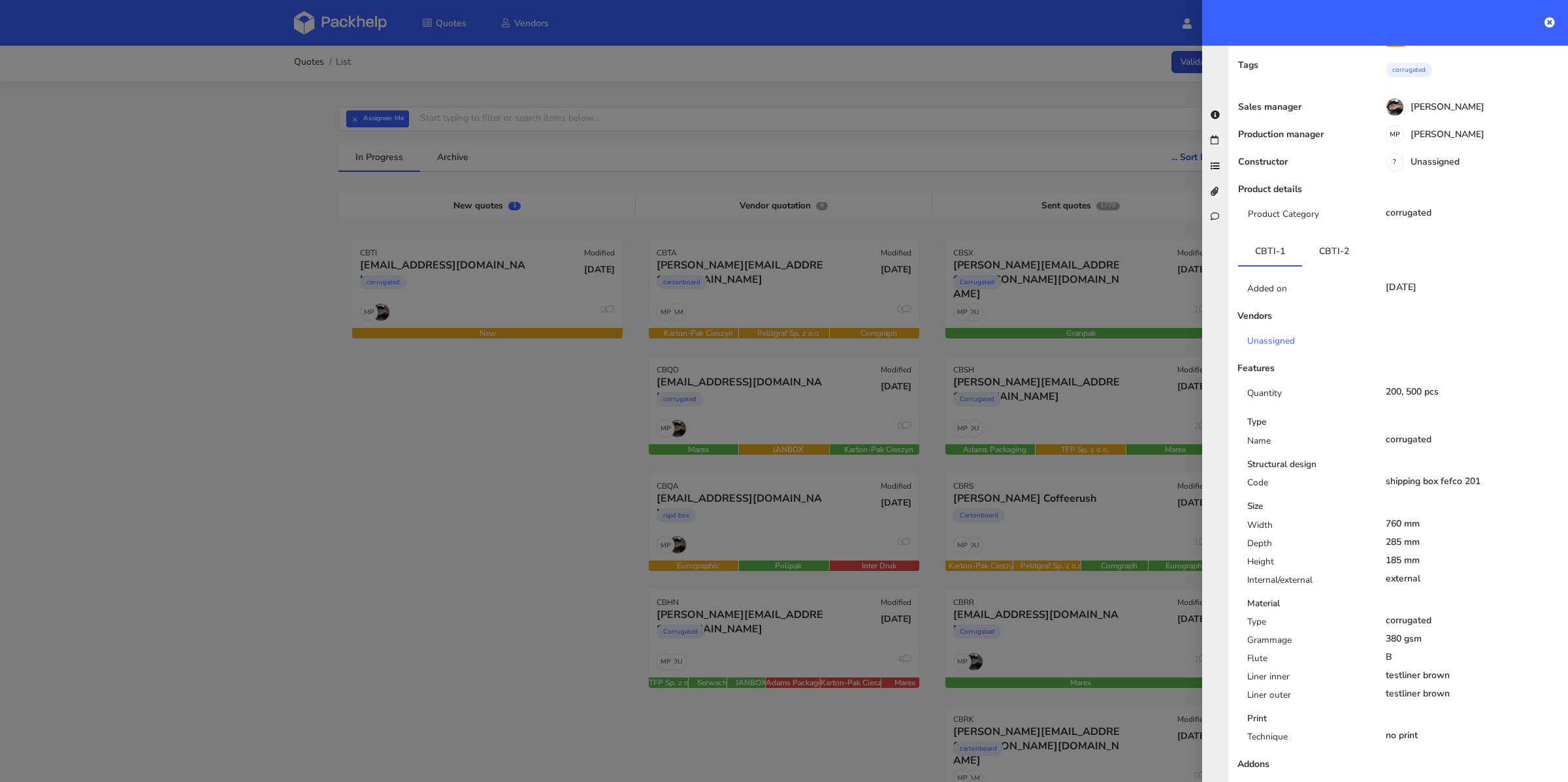
scroll to position [0, 0]
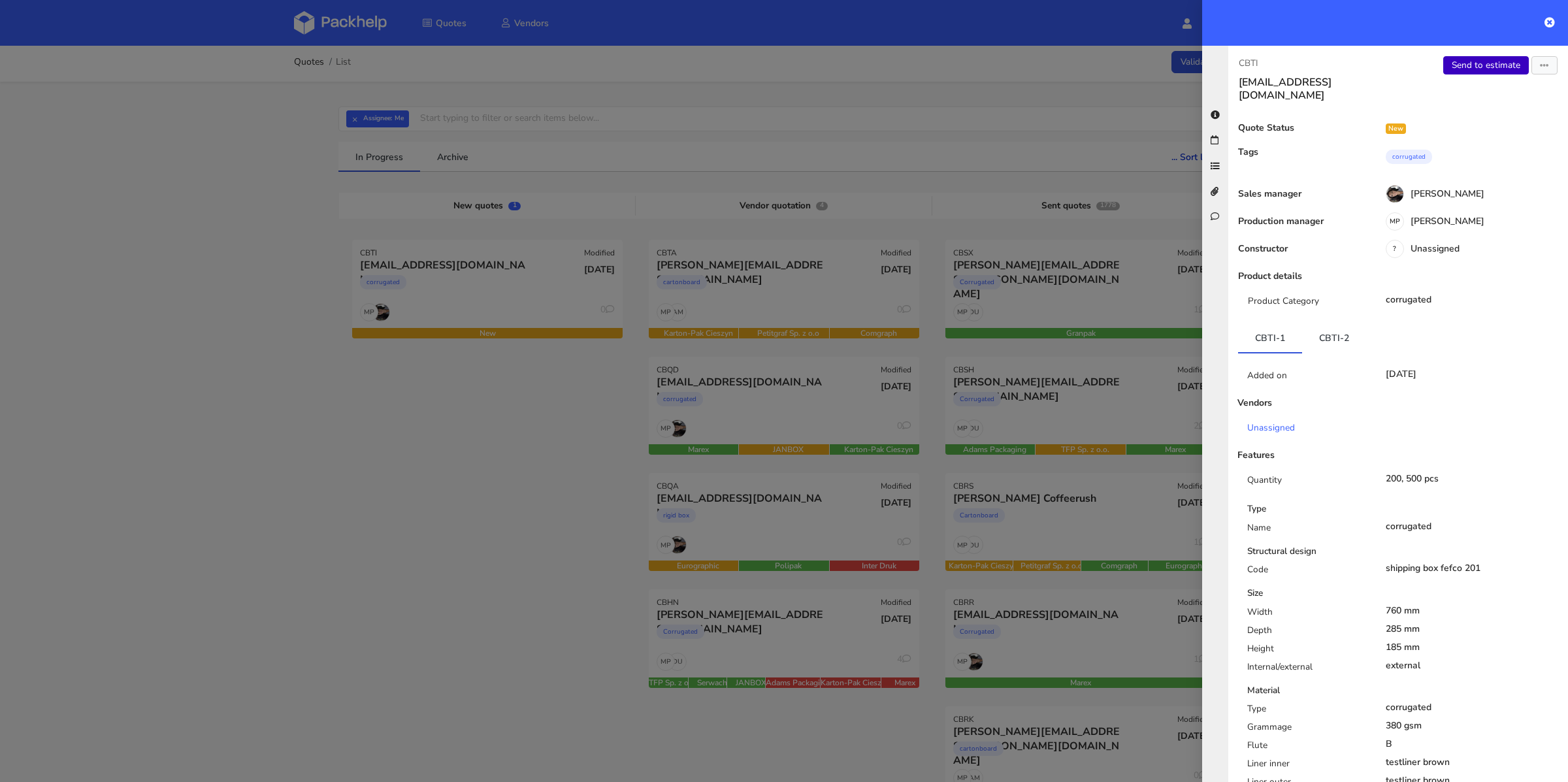
click at [1468, 72] on link "Send to estimate" at bounding box center [1485, 65] width 85 height 18
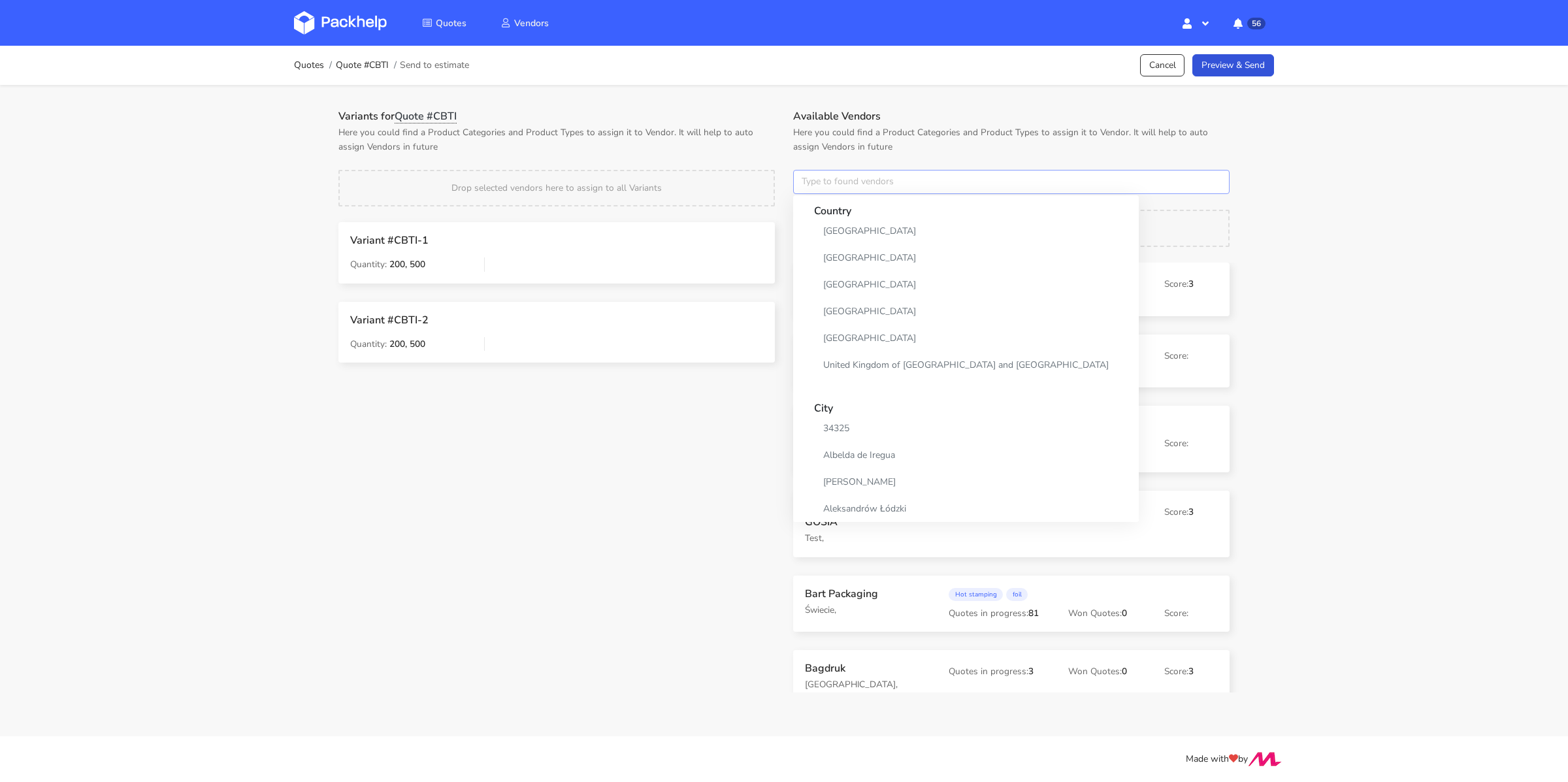
click at [898, 193] on input "text" at bounding box center [1011, 181] width 436 height 25
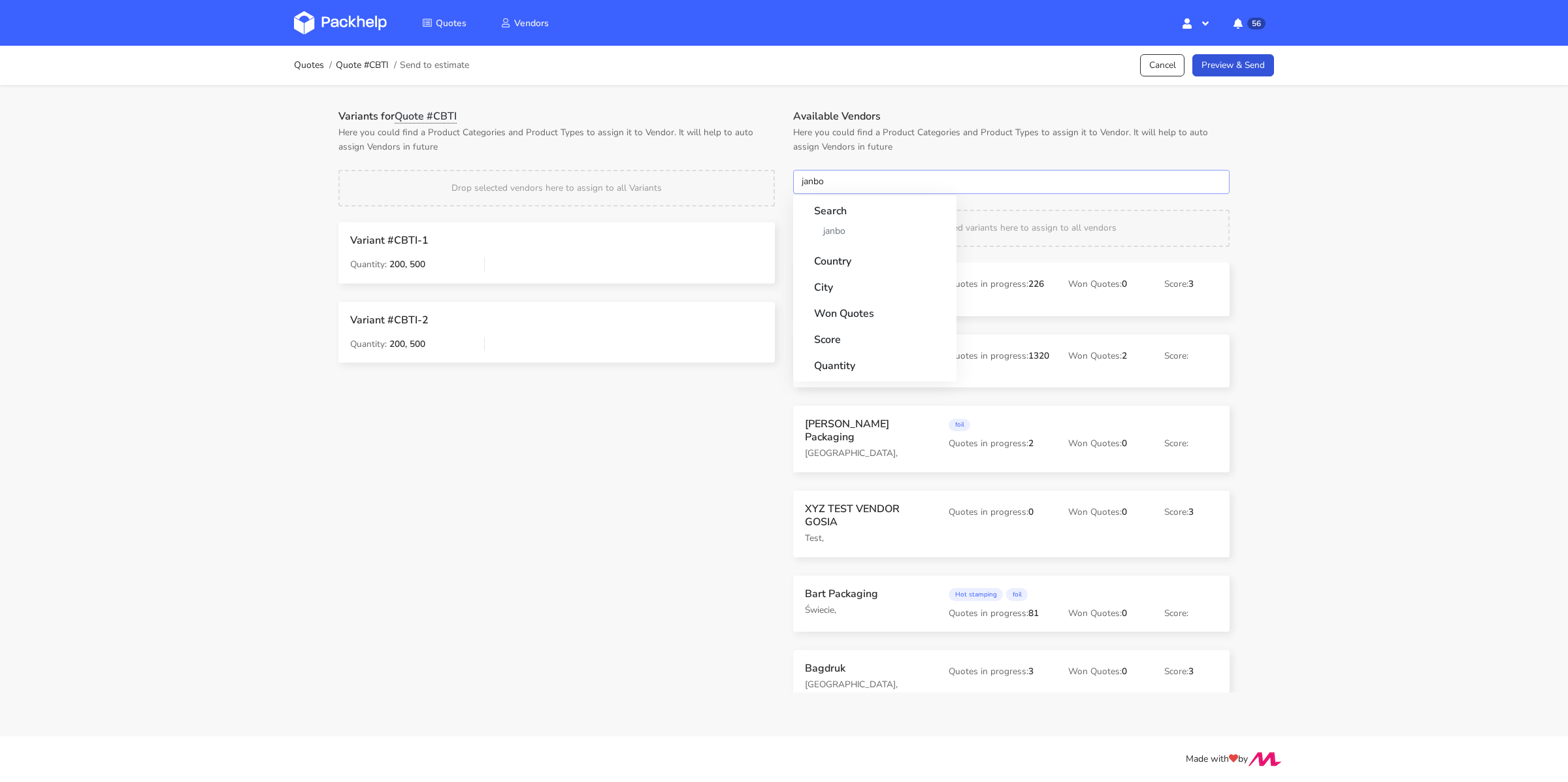
type input "janbox"
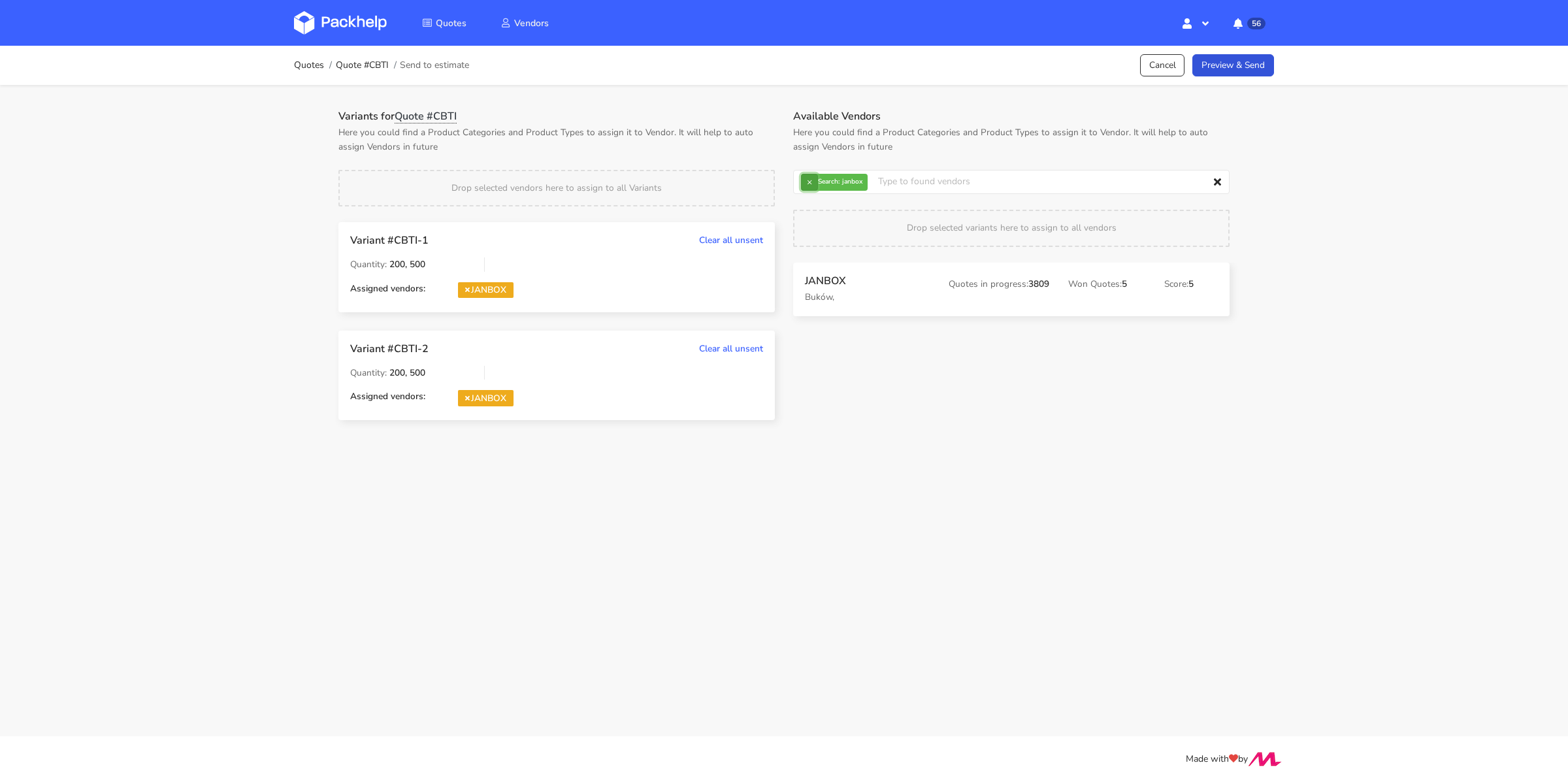
click at [812, 182] on button "×" at bounding box center [809, 182] width 17 height 17
click at [812, 182] on input "text" at bounding box center [1011, 181] width 436 height 25
type input "marex"
click at [1217, 66] on link "Preview & Send" at bounding box center [1233, 66] width 82 height 23
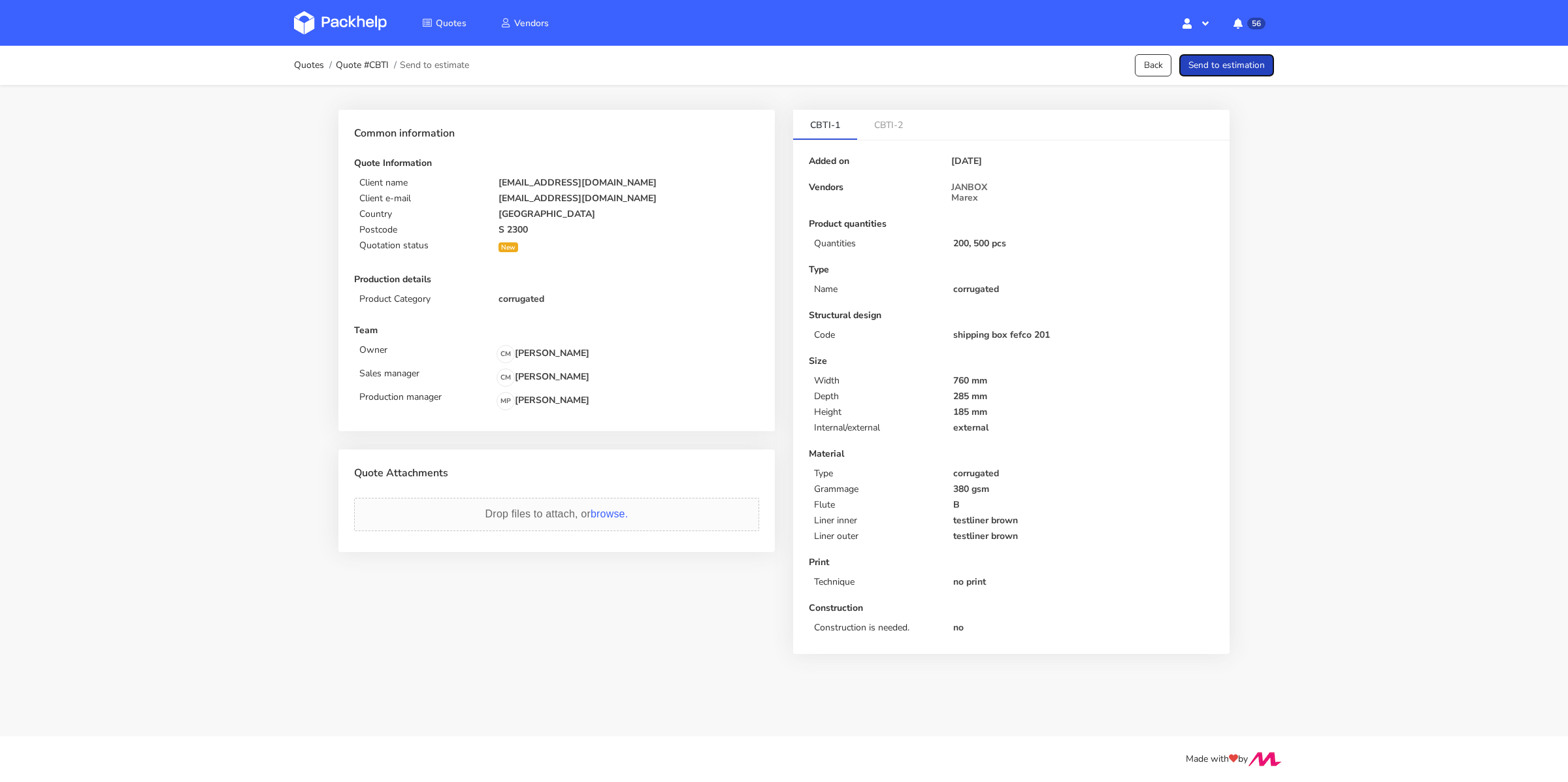
click at [1217, 66] on button "Send to estimation" at bounding box center [1226, 66] width 95 height 23
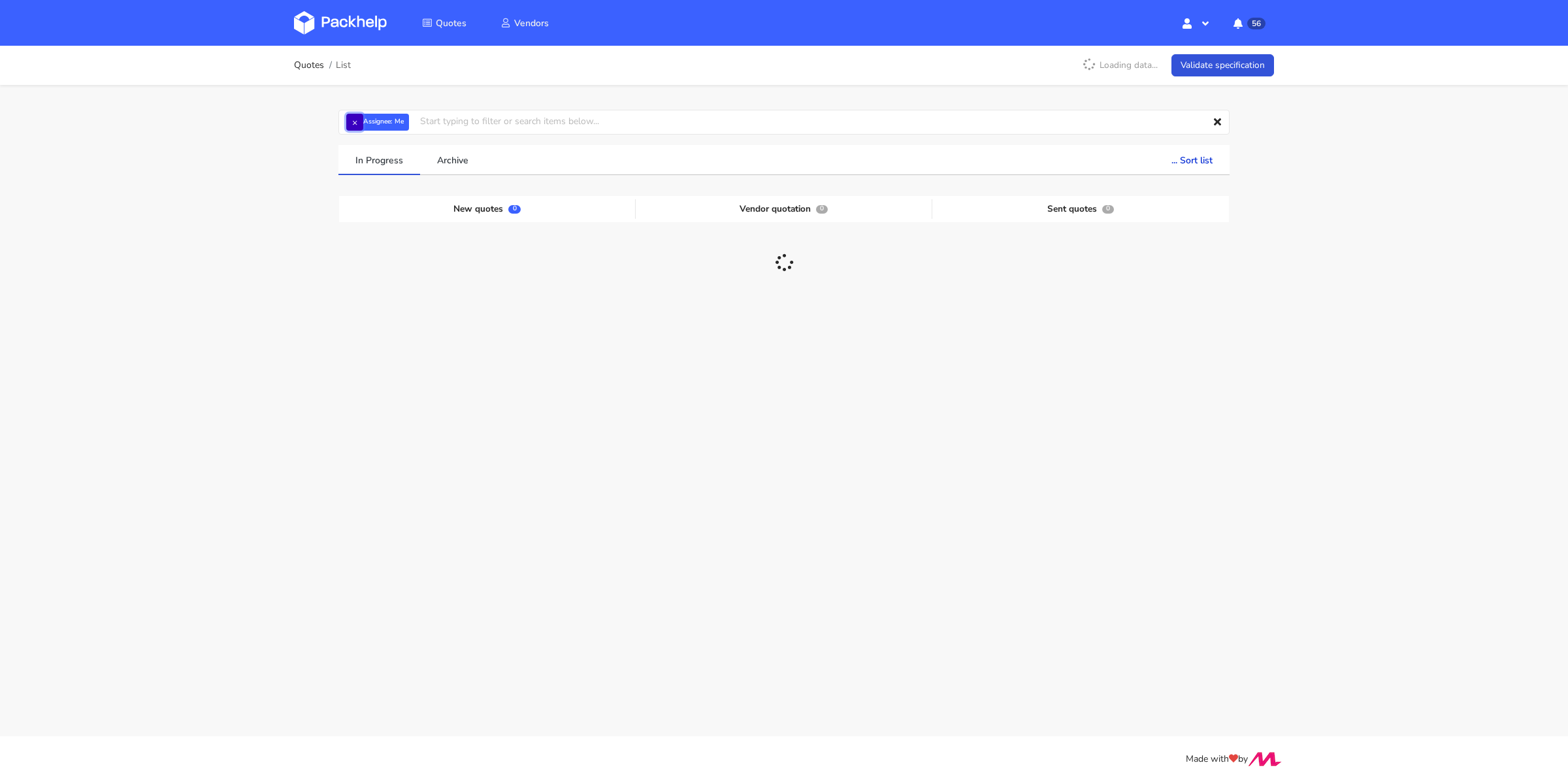
click at [354, 124] on button "×" at bounding box center [355, 122] width 17 height 17
click at [369, 125] on input "text" at bounding box center [784, 122] width 891 height 25
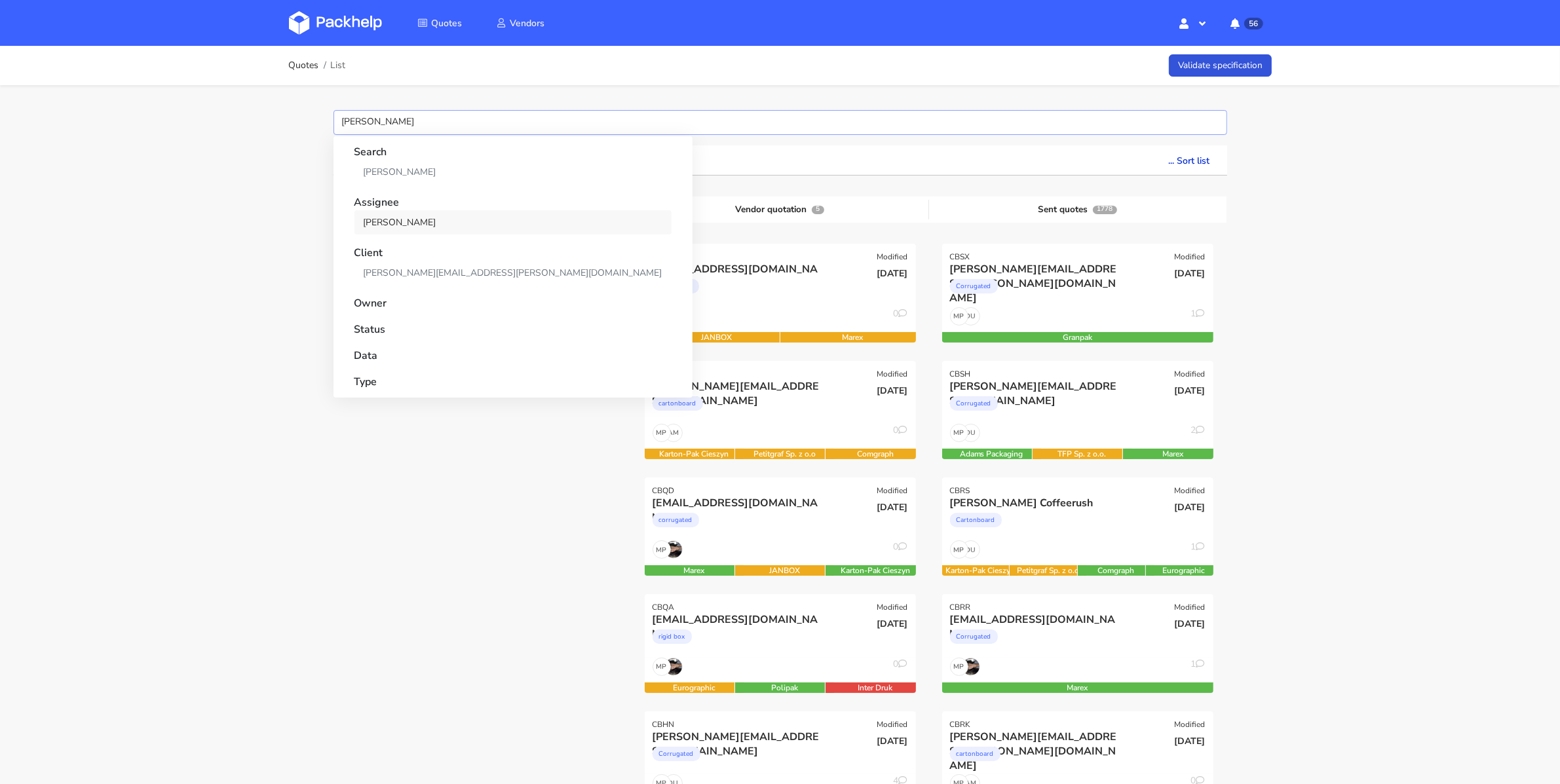
type input "sikora"
click at [456, 225] on link "[PERSON_NAME]" at bounding box center [513, 222] width 317 height 24
